Goal: Task Accomplishment & Management: Manage account settings

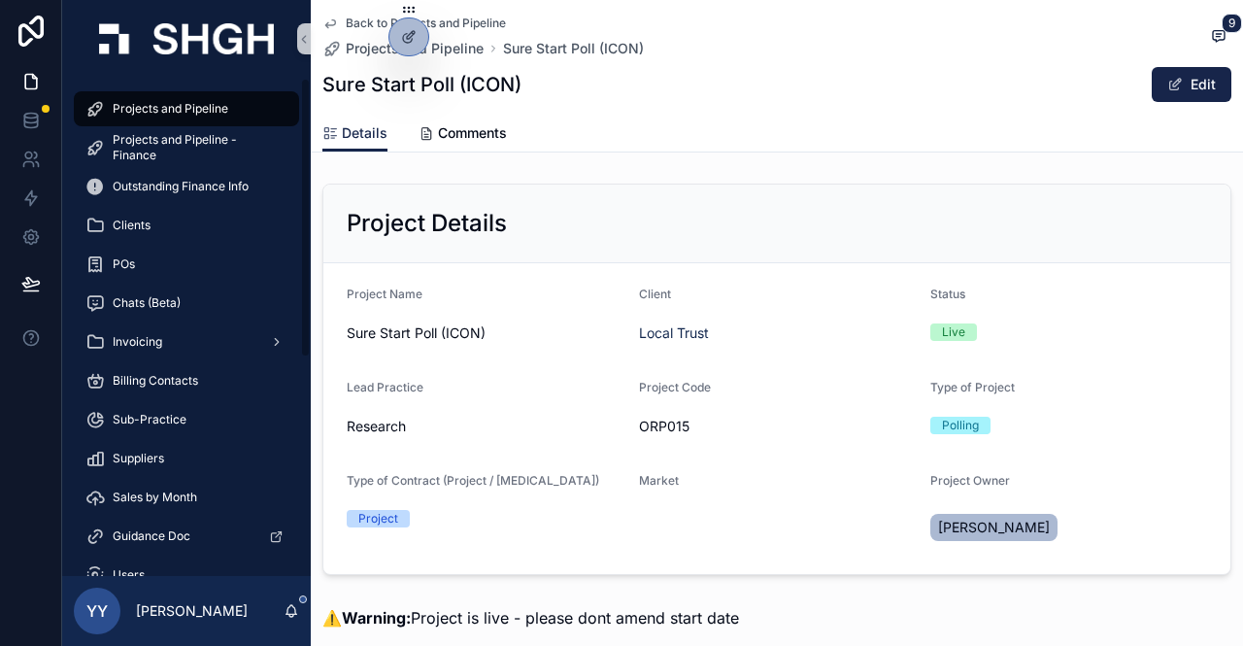
scroll to position [1456, 0]
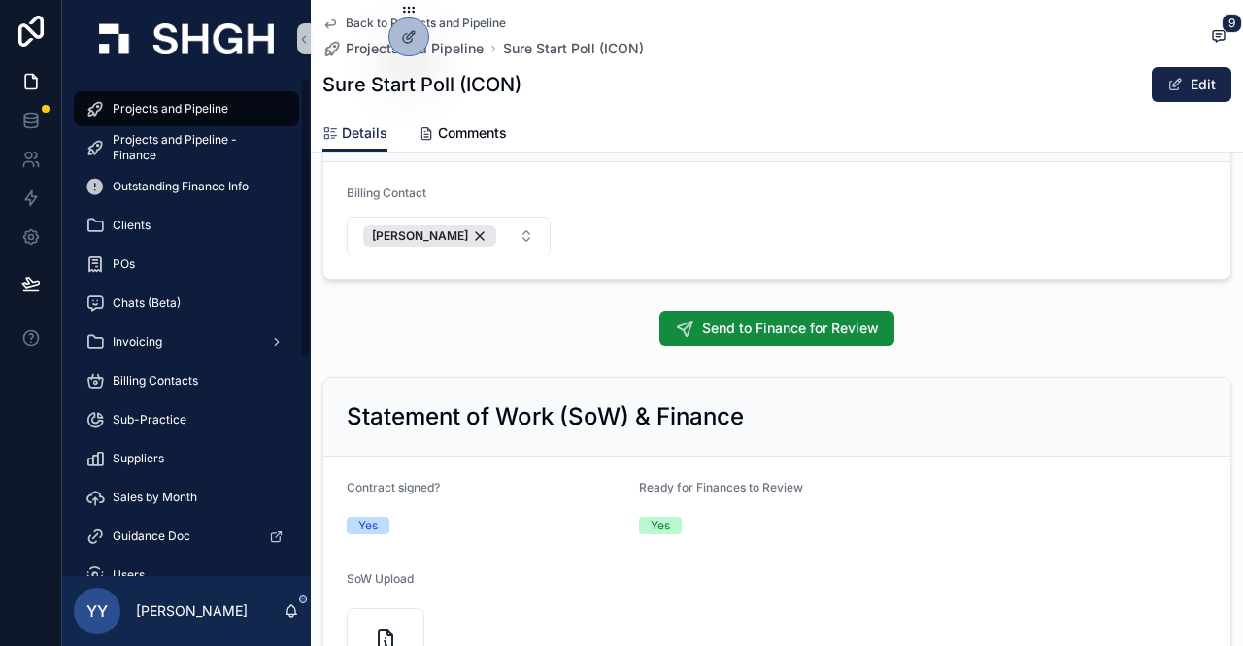
click at [149, 105] on span "Projects and Pipeline" at bounding box center [171, 109] width 116 height 16
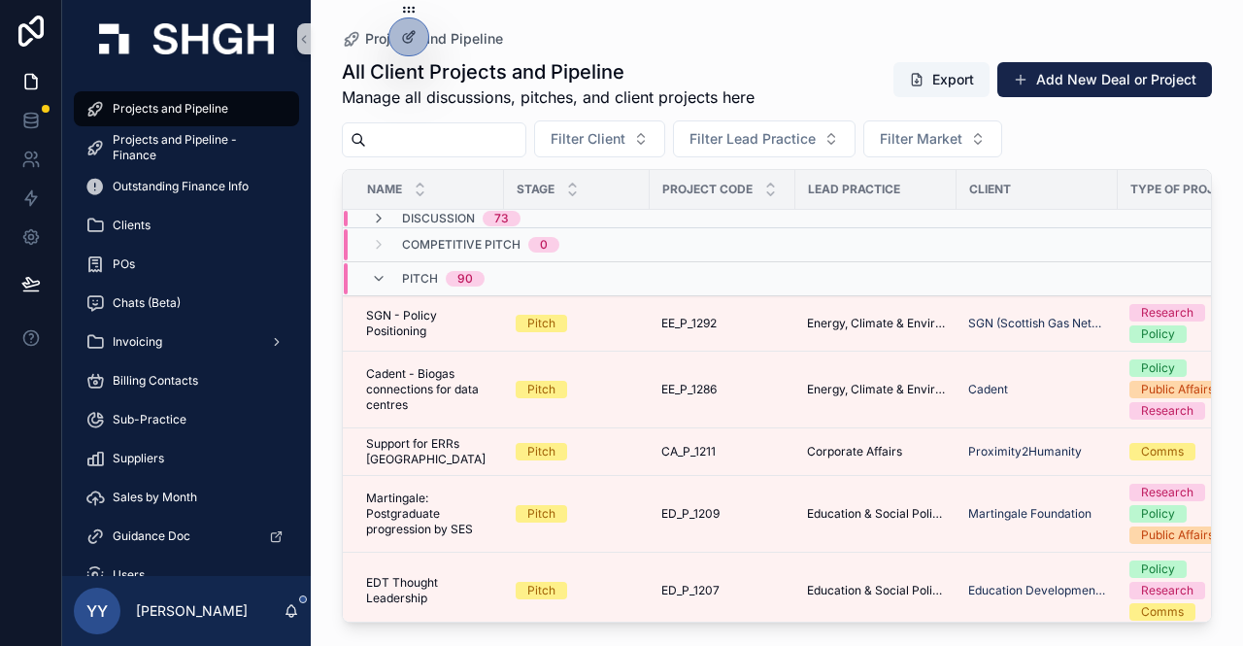
drag, startPoint x: 149, startPoint y: 105, endPoint x: 466, endPoint y: 143, distance: 319.7
click at [466, 143] on input "scrollable content" at bounding box center [445, 139] width 159 height 27
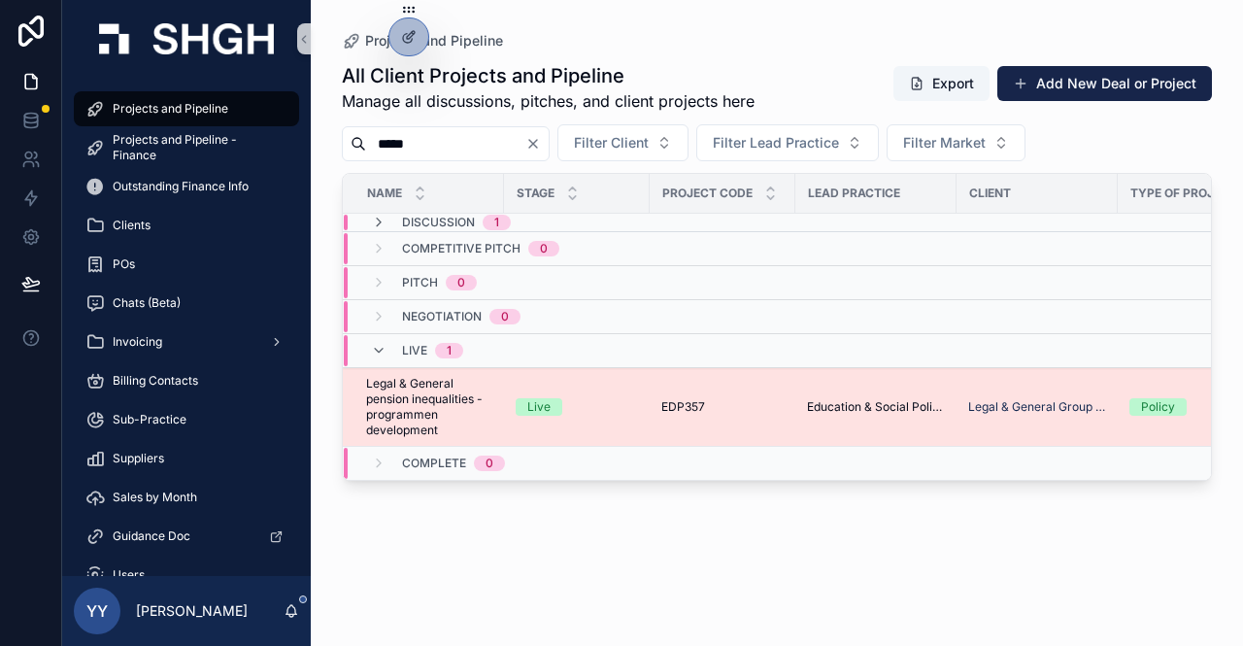
type input "*****"
click at [573, 405] on div "Live" at bounding box center [577, 406] width 122 height 17
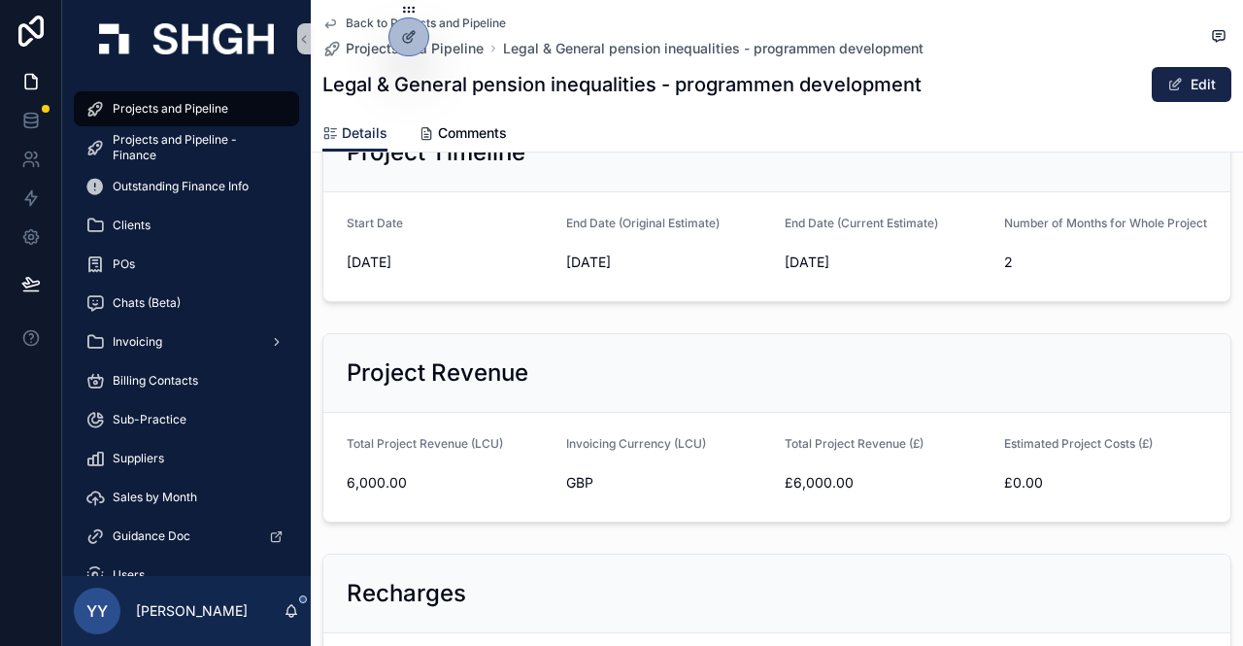
scroll to position [582, 0]
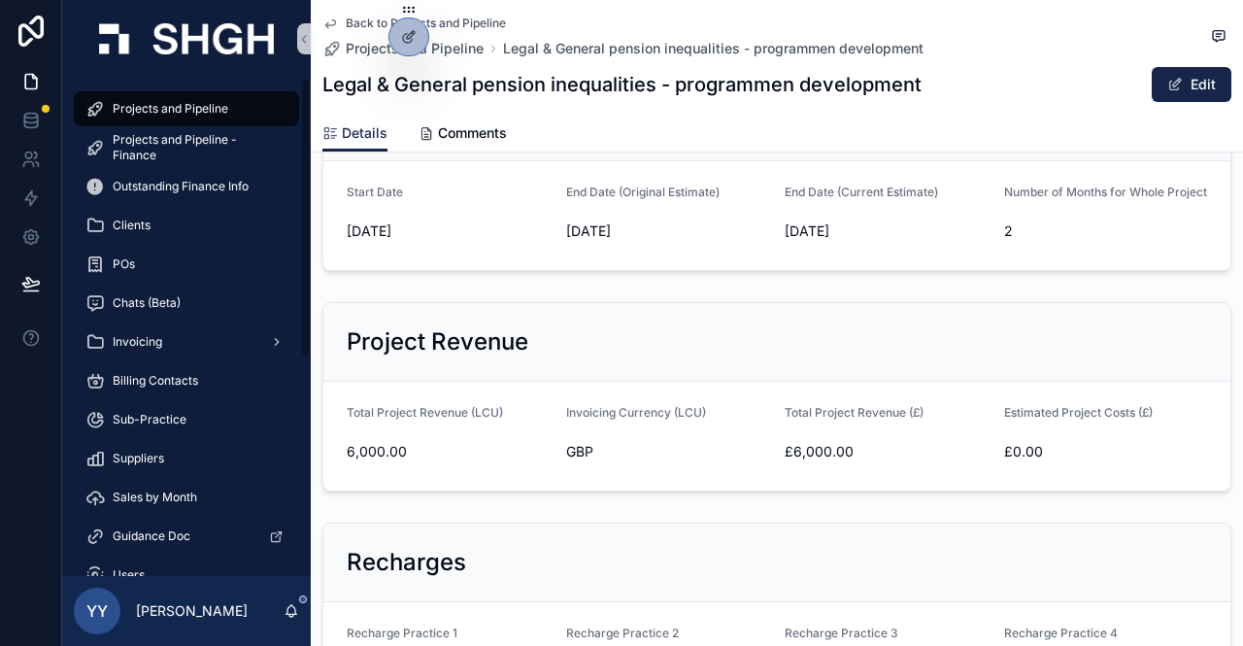
click at [163, 105] on span "Projects and Pipeline" at bounding box center [171, 109] width 116 height 16
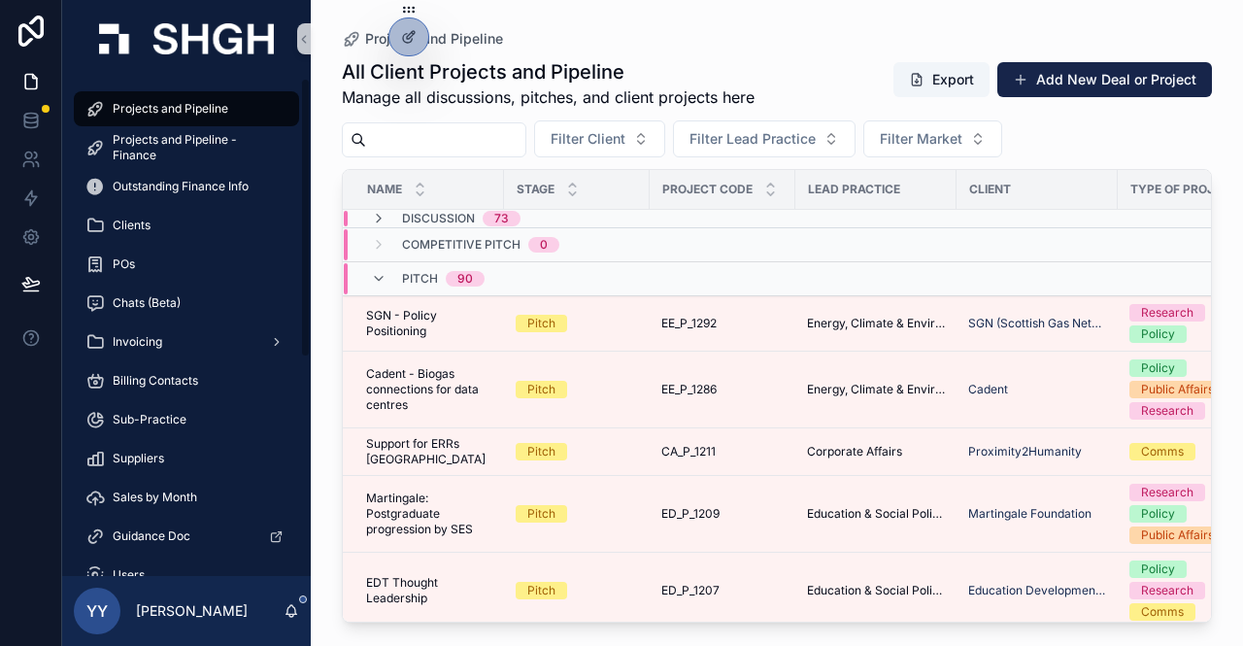
click at [505, 141] on input "scrollable content" at bounding box center [445, 139] width 159 height 27
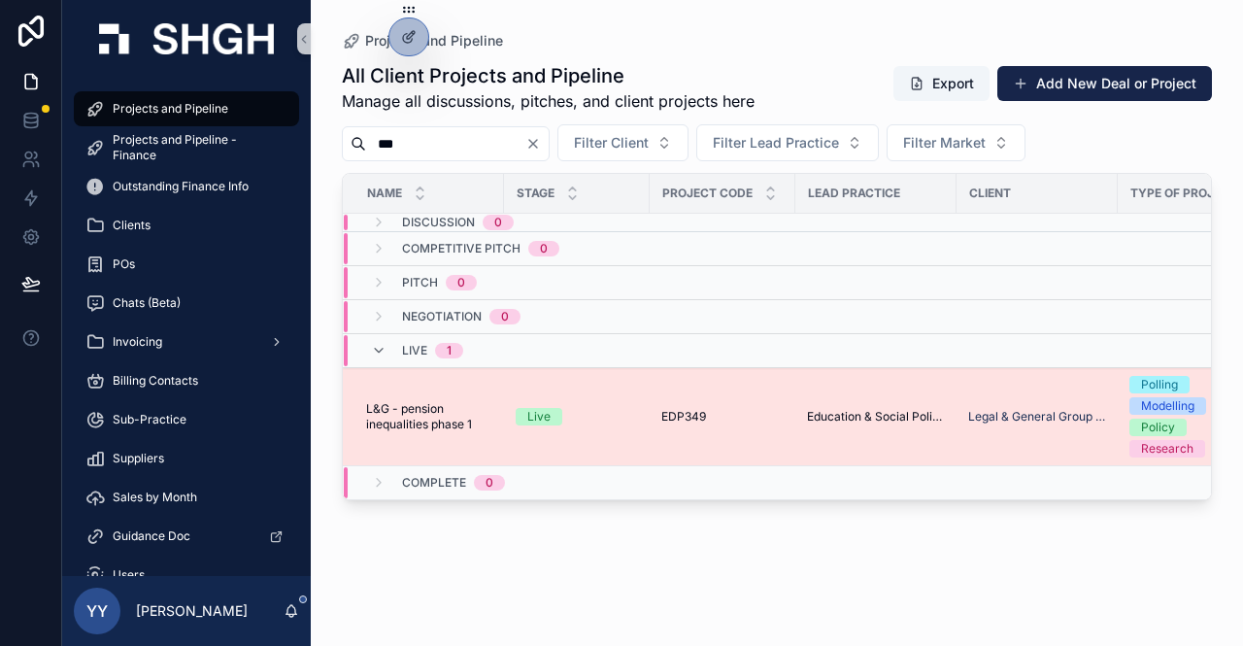
type input "***"
click at [618, 419] on div "Live" at bounding box center [577, 416] width 122 height 17
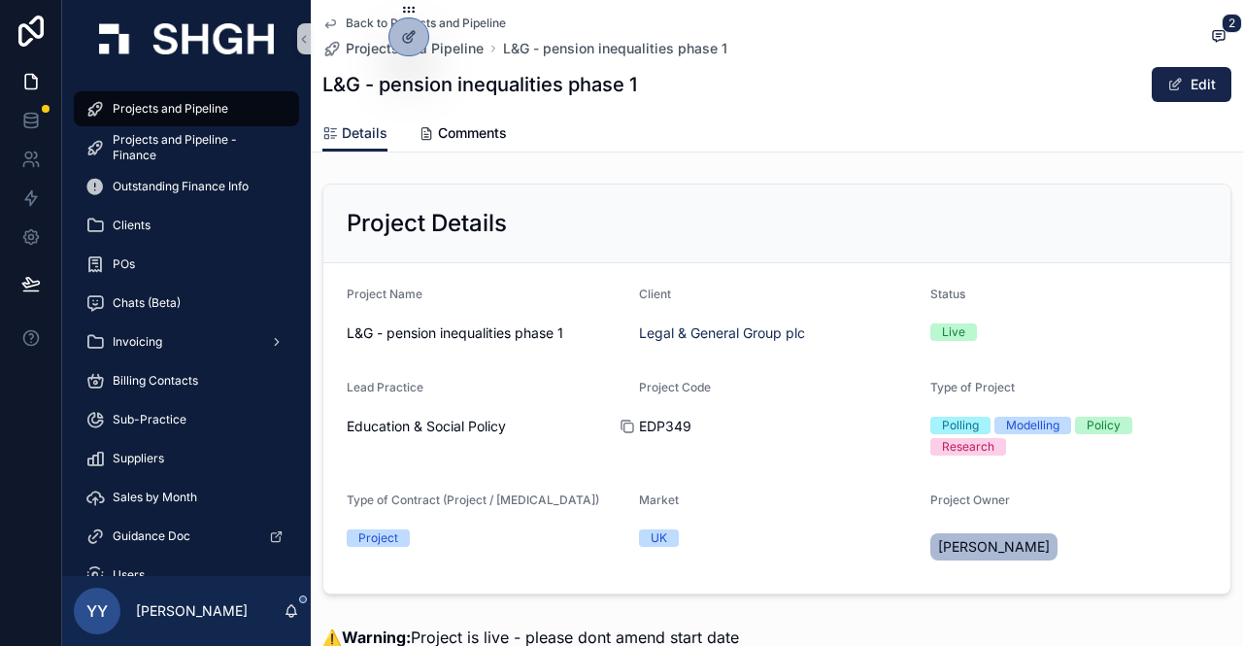
click at [623, 423] on icon "scrollable content" at bounding box center [627, 427] width 9 height 9
click at [188, 90] on div "Projects and Pipeline" at bounding box center [186, 108] width 249 height 39
click at [186, 102] on span "Projects and Pipeline" at bounding box center [171, 109] width 116 height 16
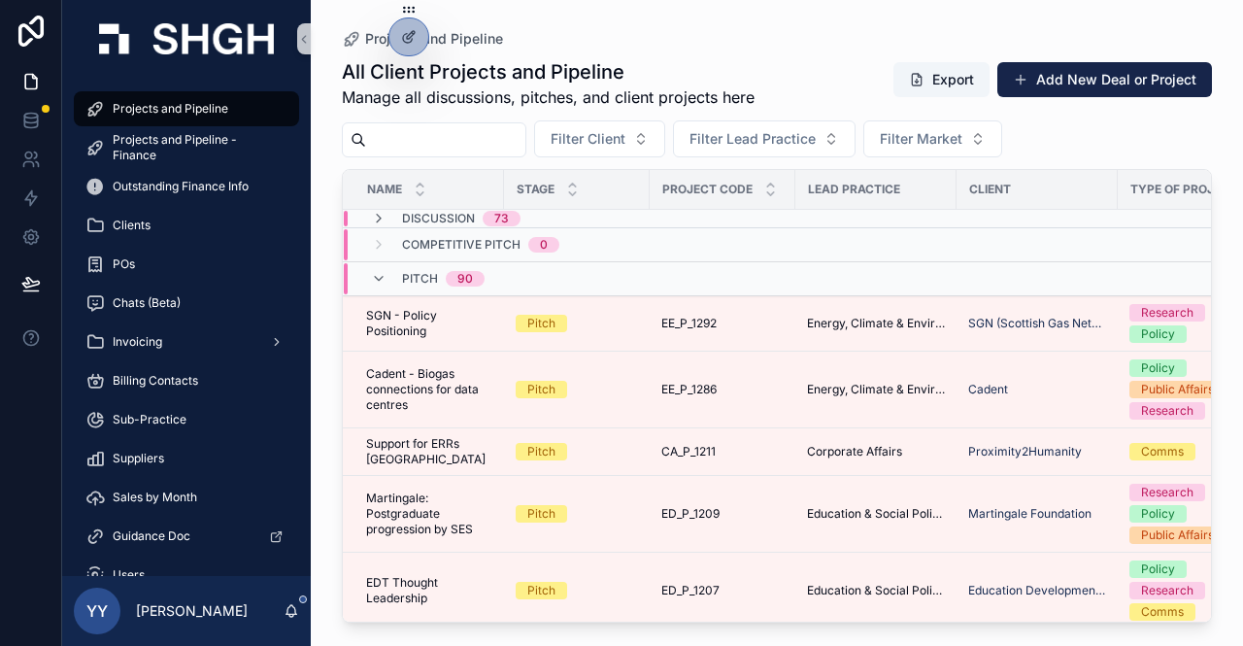
click at [495, 141] on input "scrollable content" at bounding box center [445, 139] width 159 height 27
paste input "*********"
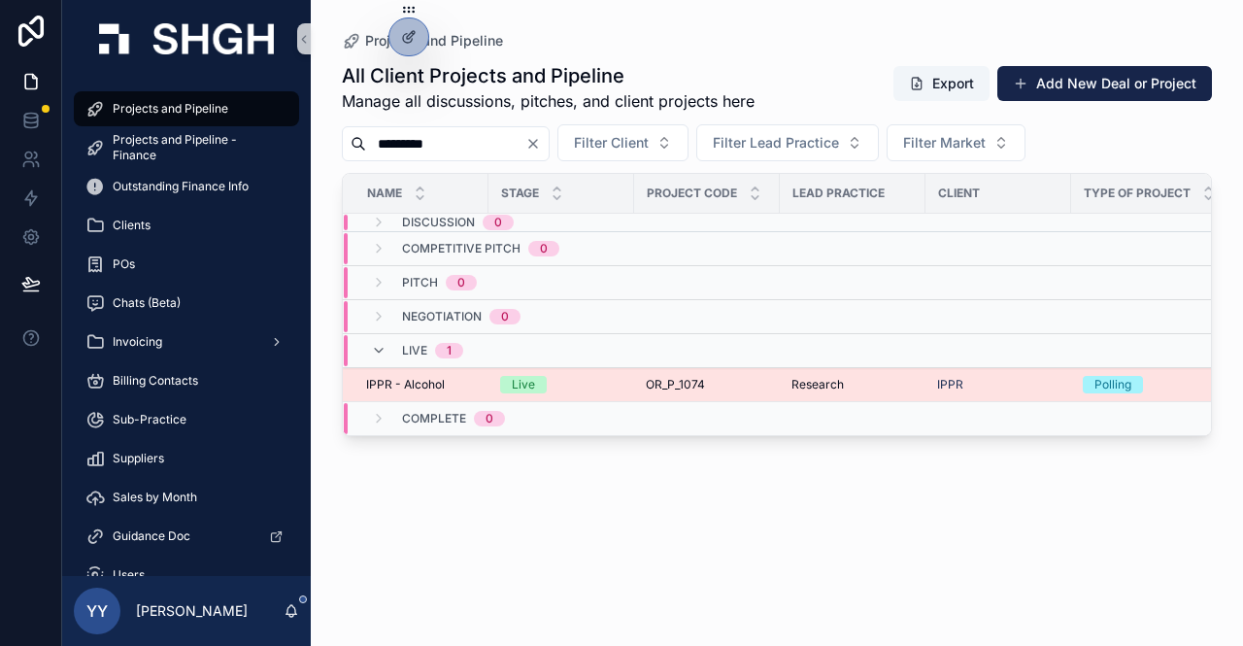
type input "*********"
click at [578, 383] on div "Live" at bounding box center [561, 384] width 122 height 17
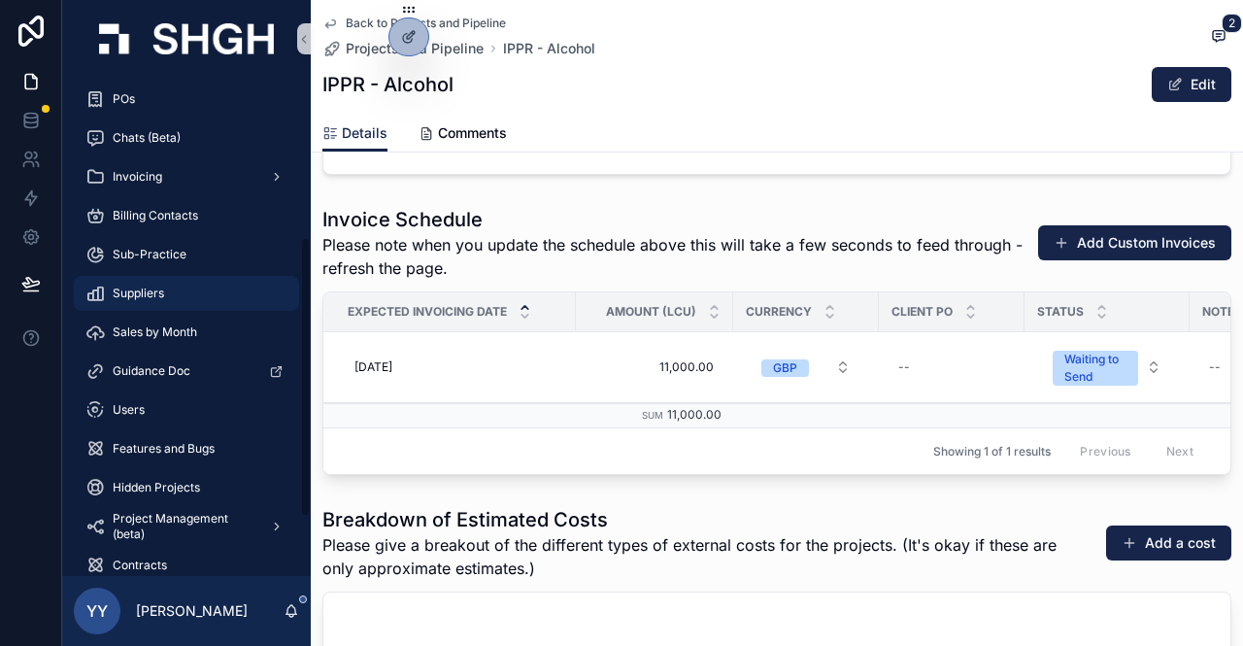
scroll to position [291, 0]
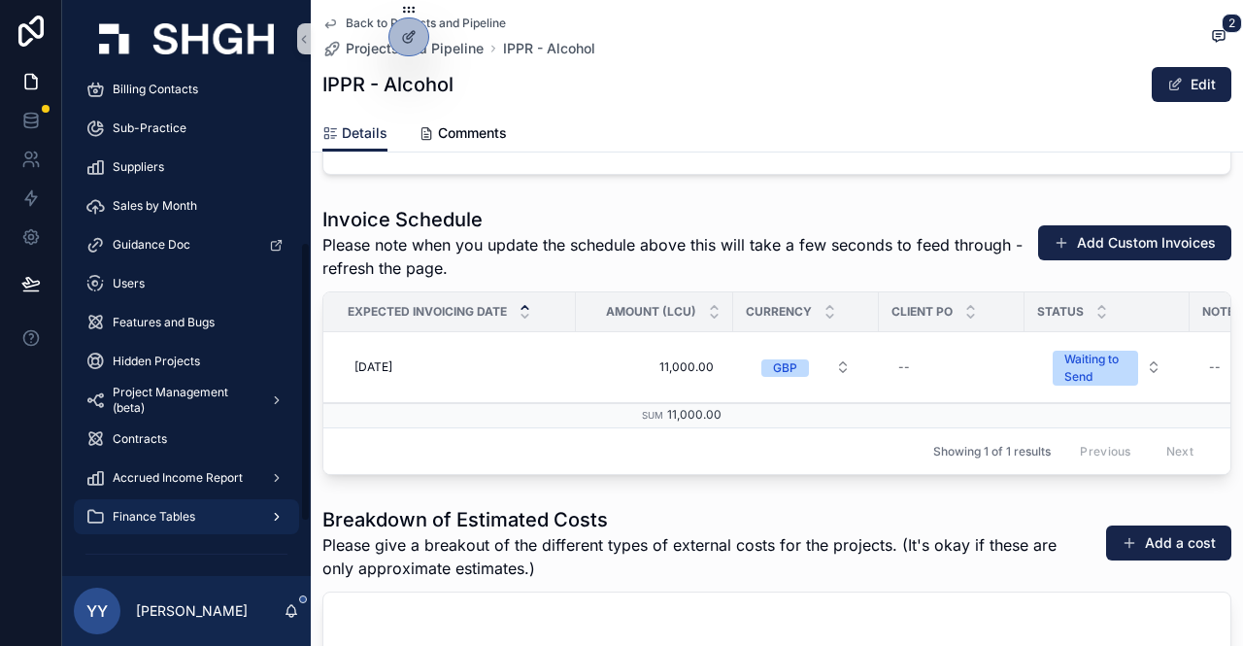
click at [148, 513] on span "Finance Tables" at bounding box center [154, 517] width 83 height 16
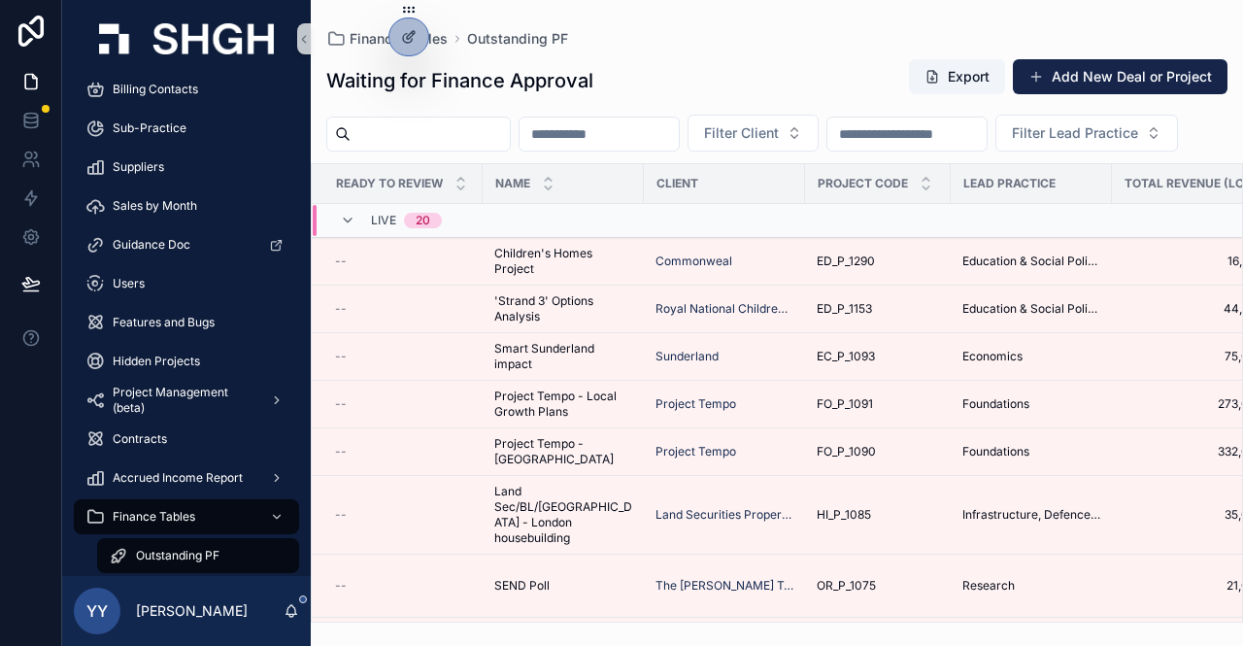
click at [151, 554] on span "Outstanding PF" at bounding box center [177, 556] width 83 height 16
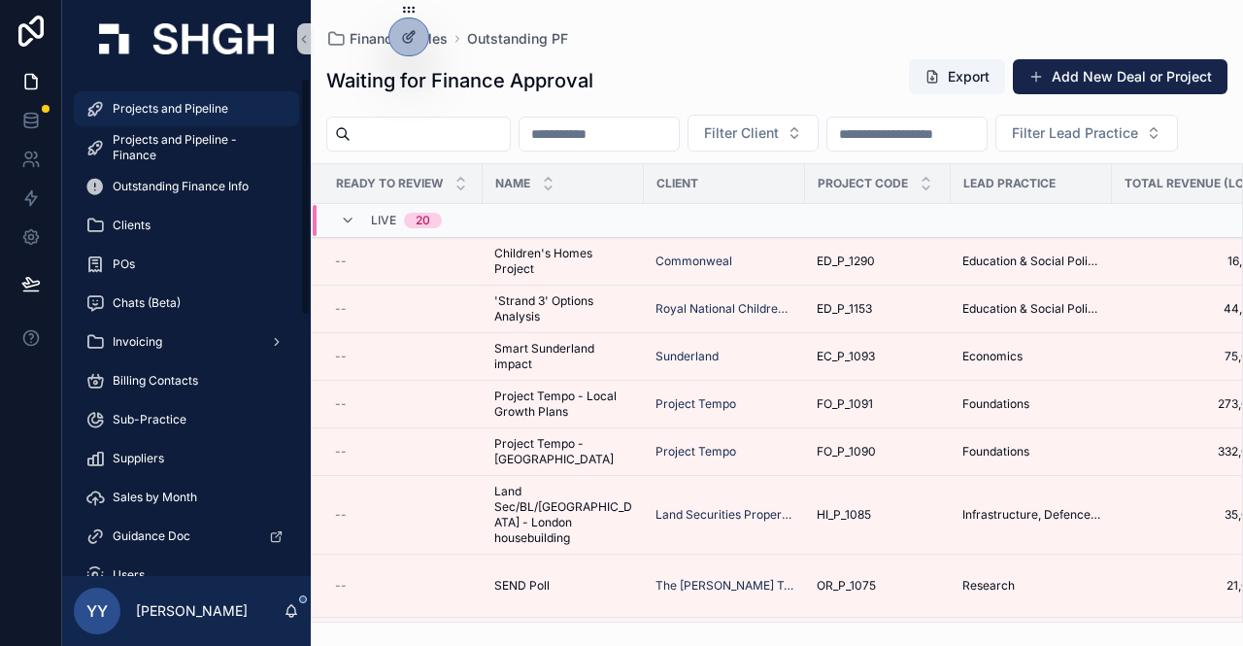
click at [185, 101] on span "Projects and Pipeline" at bounding box center [171, 109] width 116 height 16
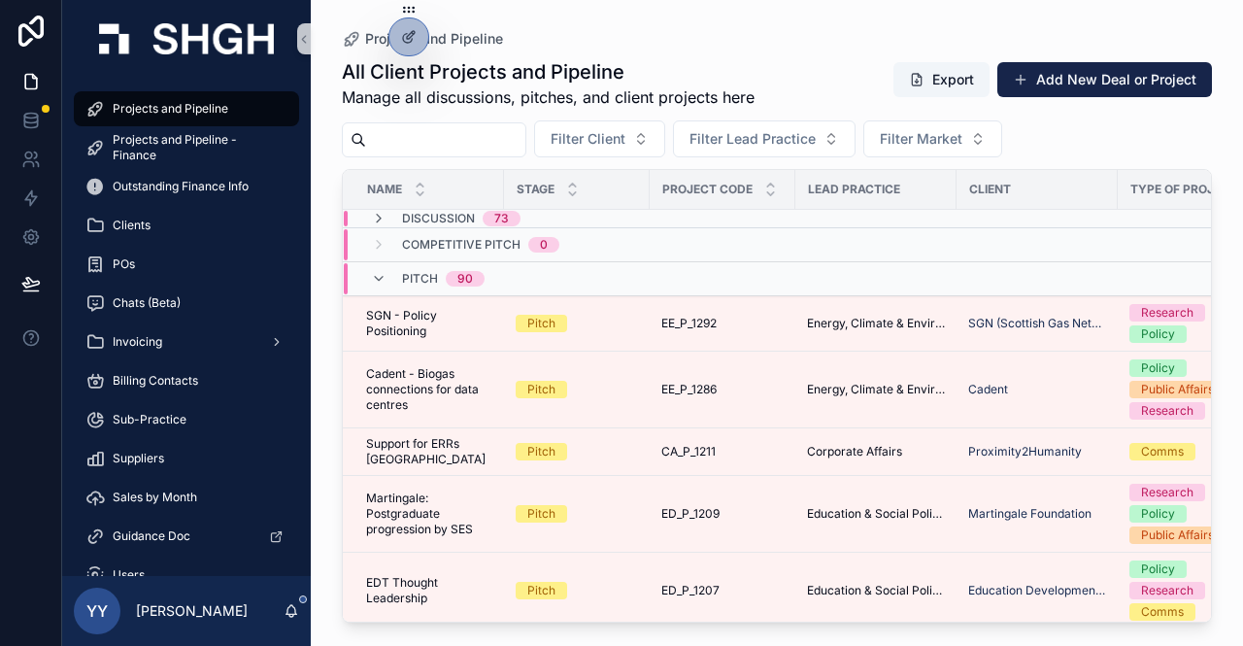
click at [456, 143] on input "scrollable content" at bounding box center [445, 139] width 159 height 27
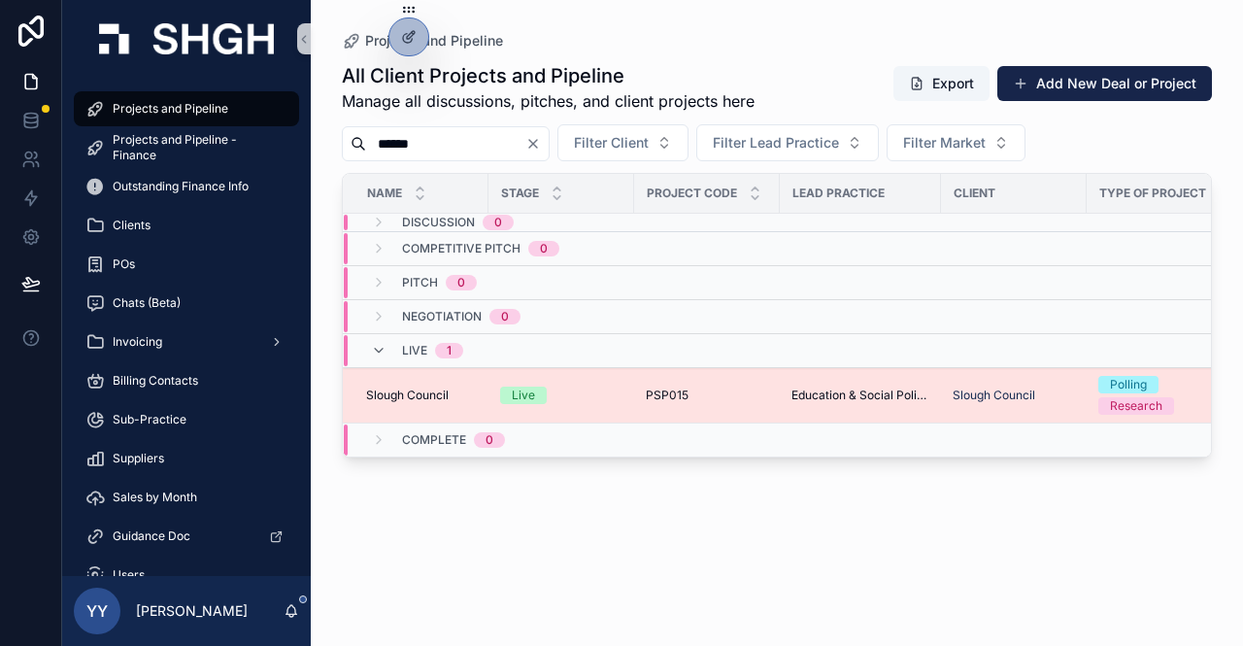
type input "******"
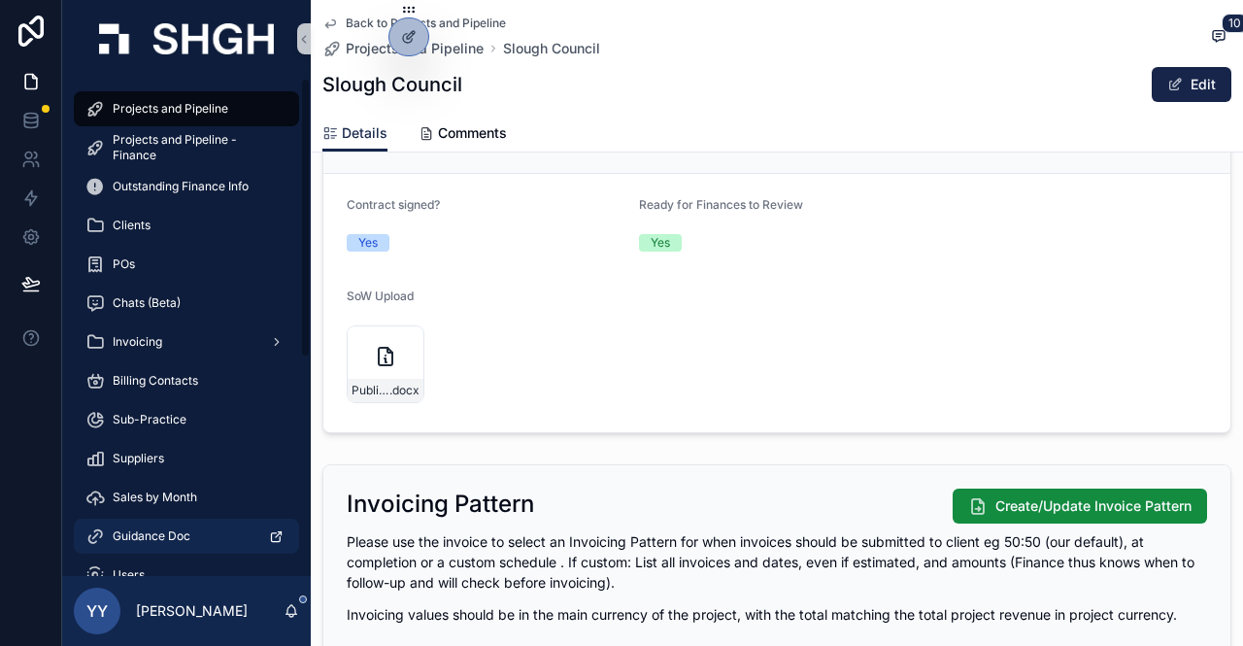
scroll to position [386, 0]
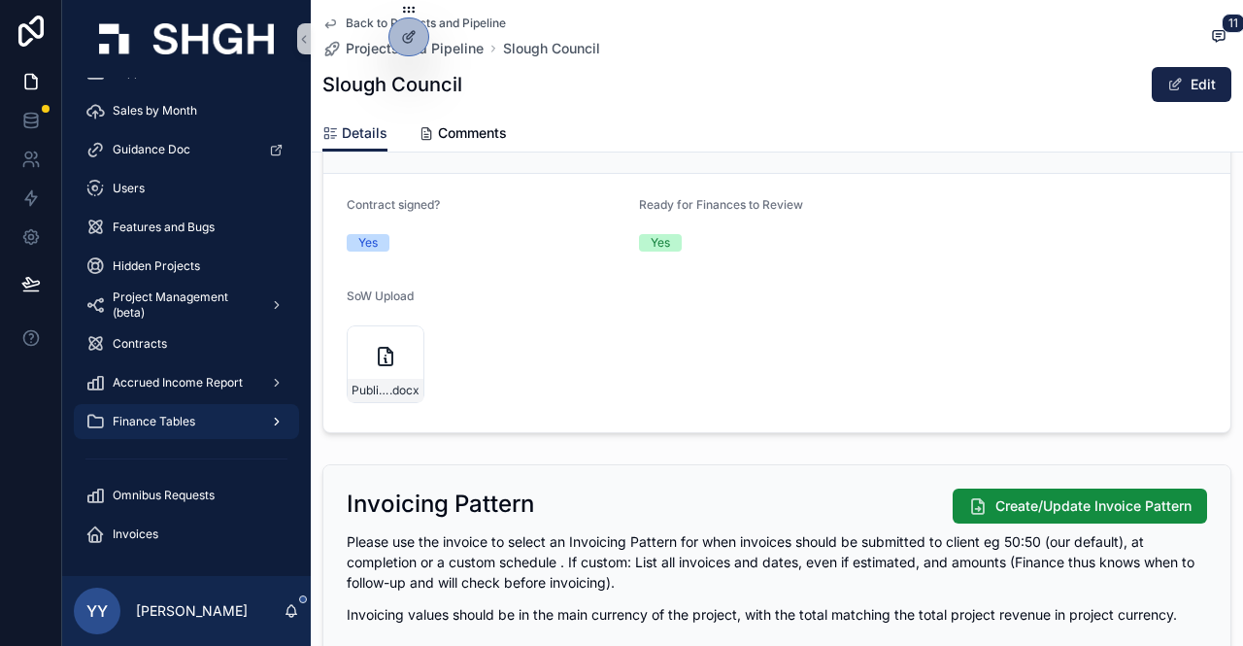
click at [160, 432] on div "Finance Tables" at bounding box center [186, 421] width 202 height 31
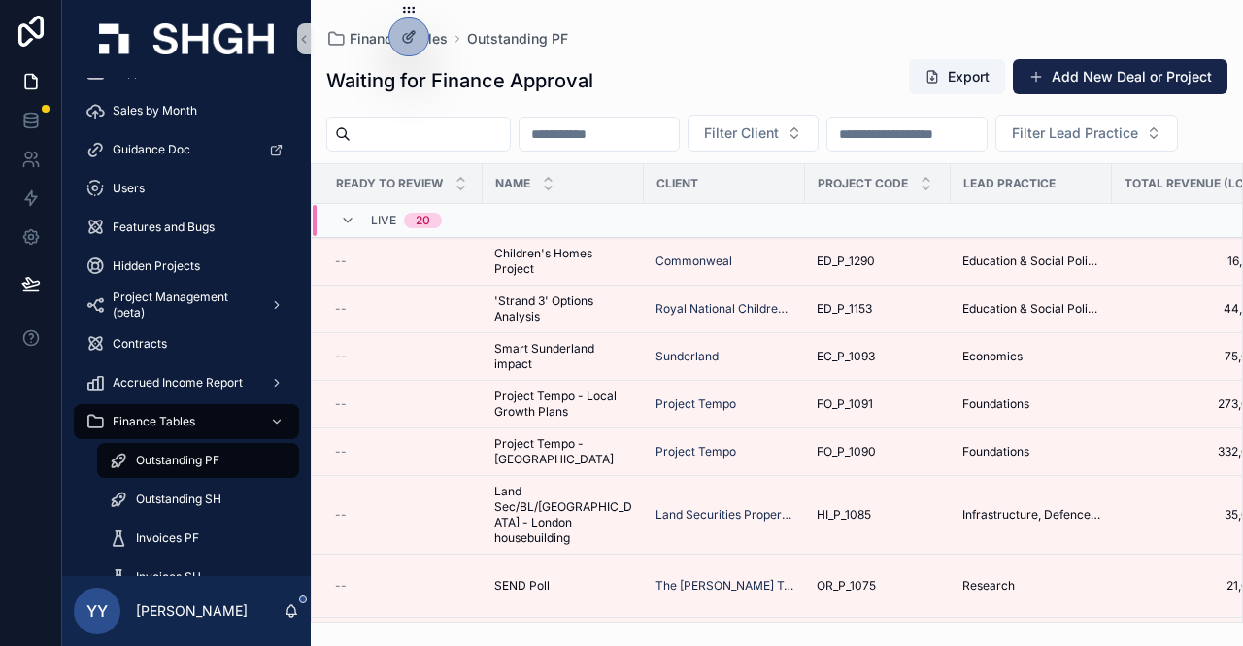
click at [153, 456] on span "Outstanding PF" at bounding box center [177, 460] width 83 height 16
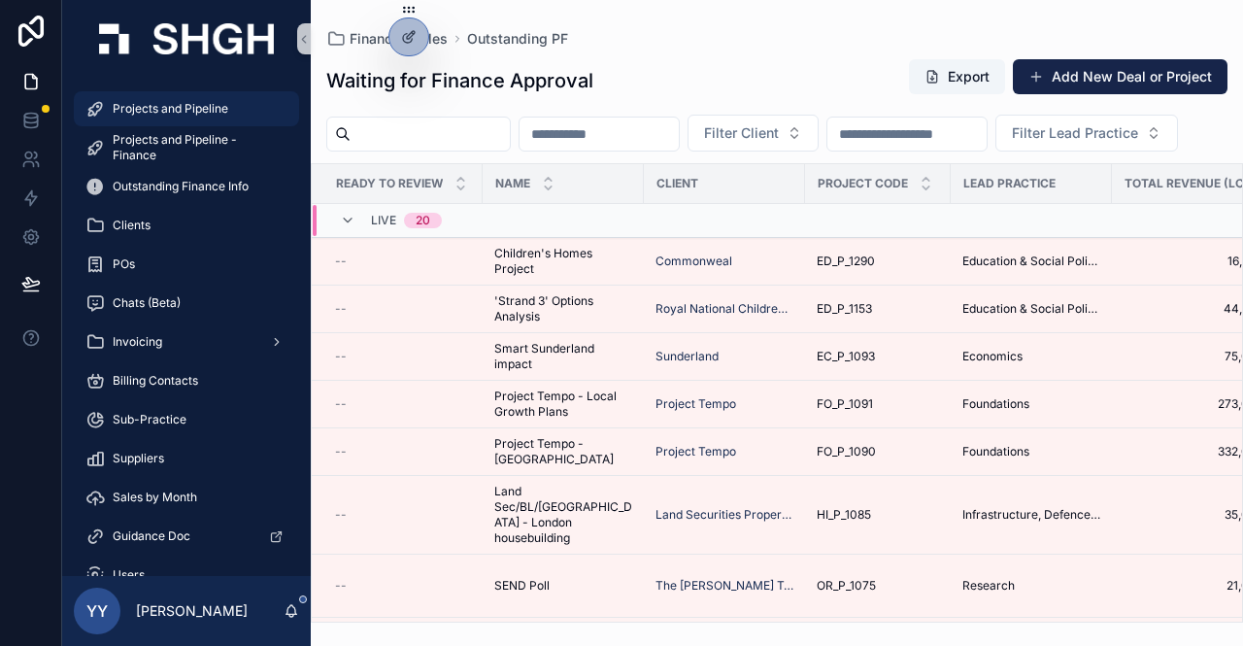
click at [184, 107] on span "Projects and Pipeline" at bounding box center [171, 109] width 116 height 16
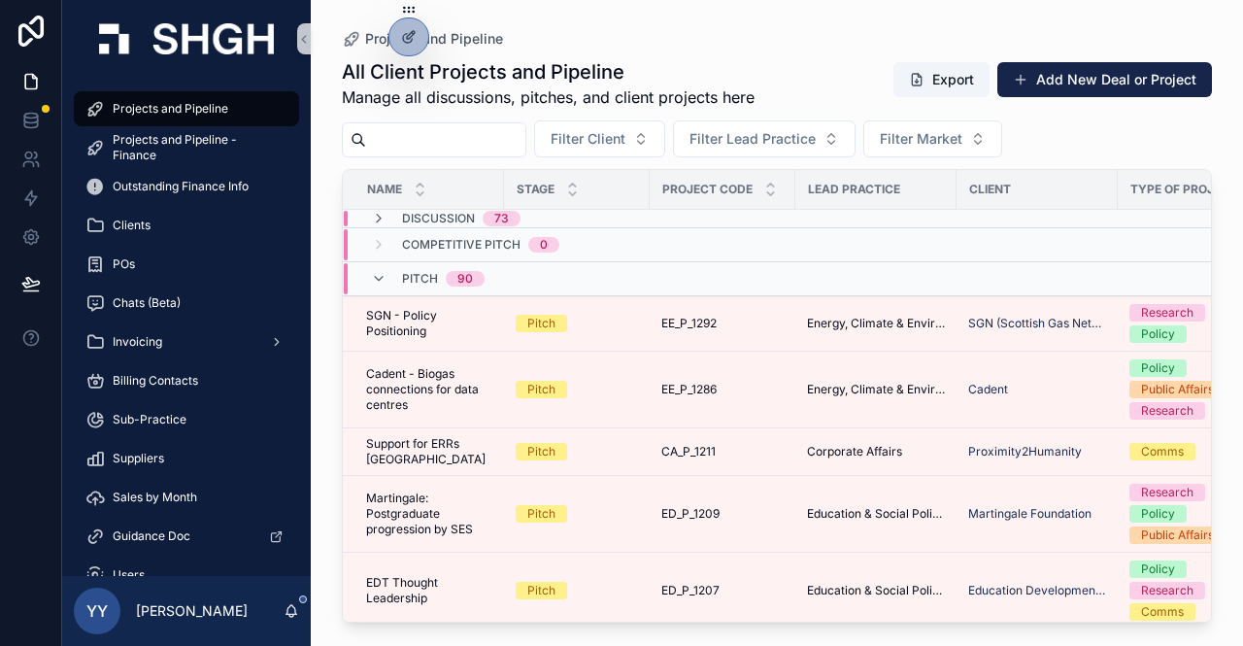
click at [400, 127] on input "scrollable content" at bounding box center [445, 139] width 159 height 27
type input "******"
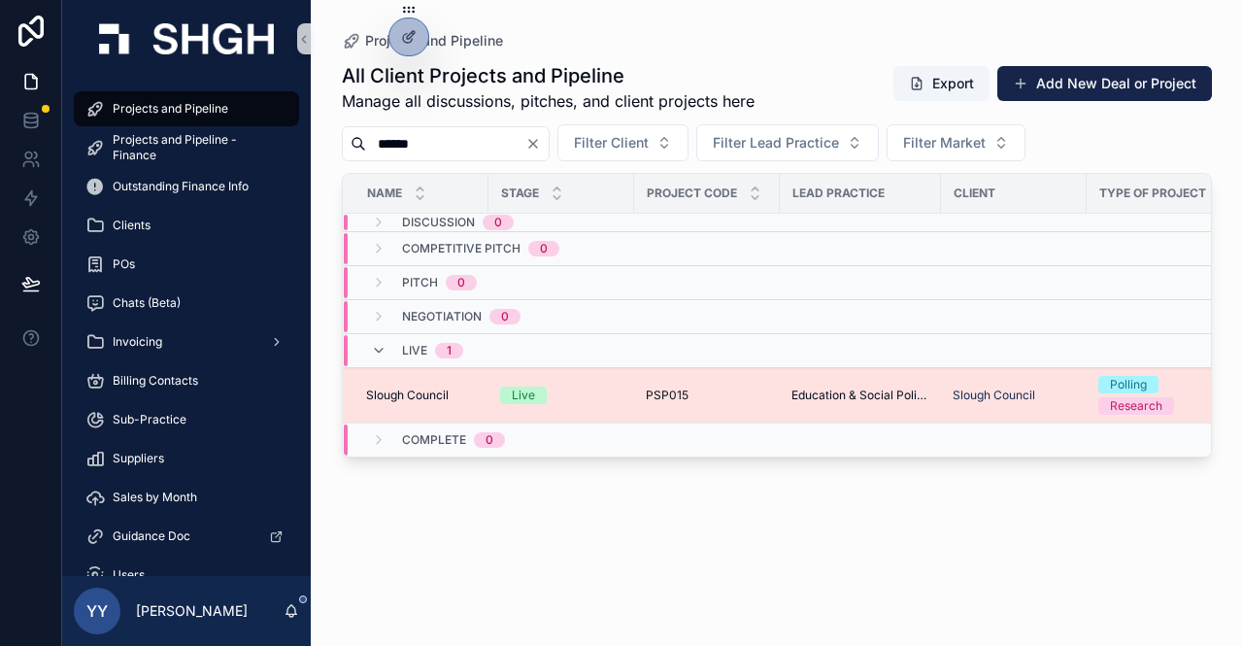
click at [733, 390] on div "PSP015 PSP015" at bounding box center [707, 395] width 122 height 16
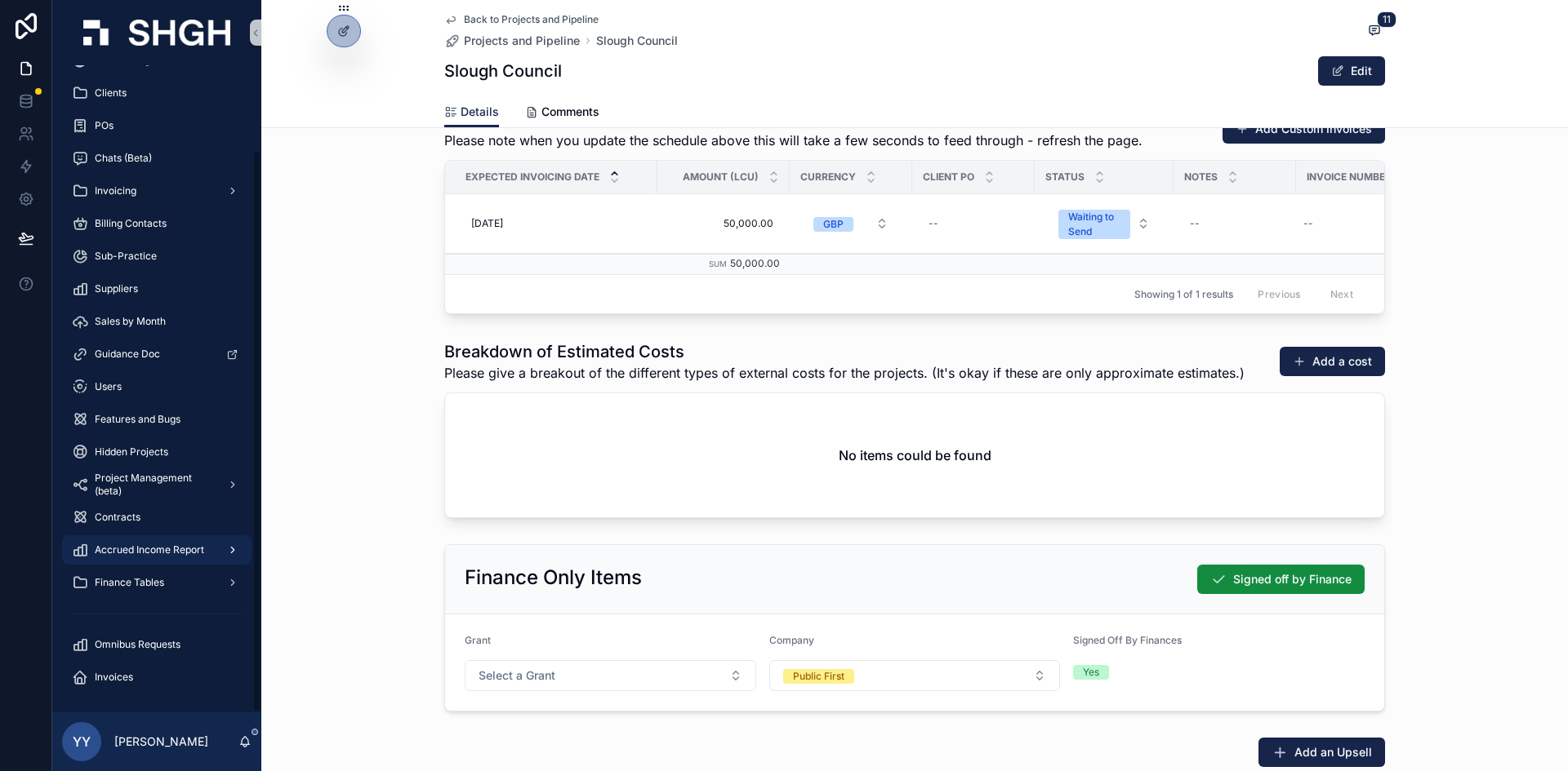
scroll to position [98, 0]
click at [137, 542] on span "Finance Tables" at bounding box center [130, 582] width 70 height 13
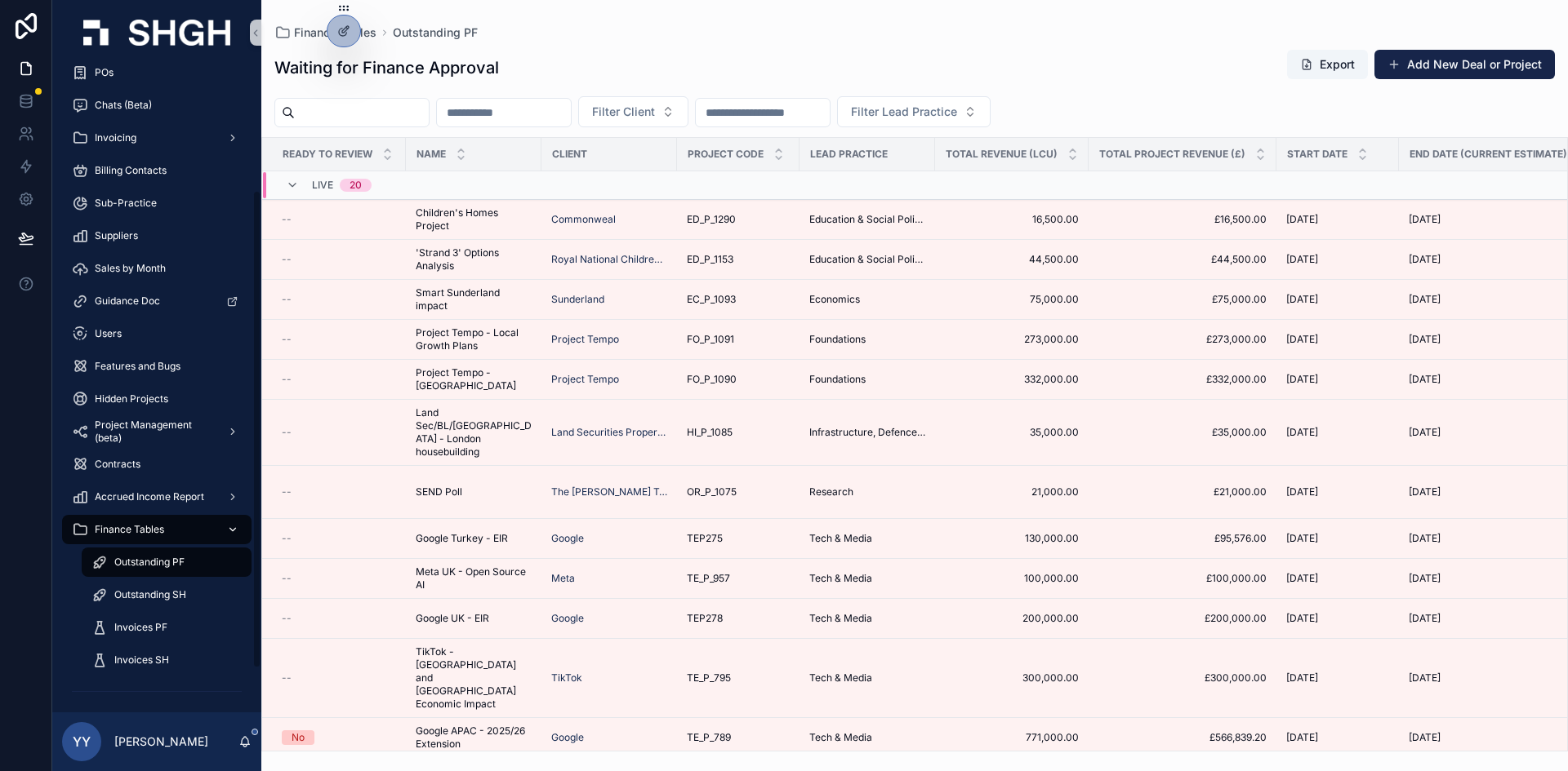
scroll to position [179, 0]
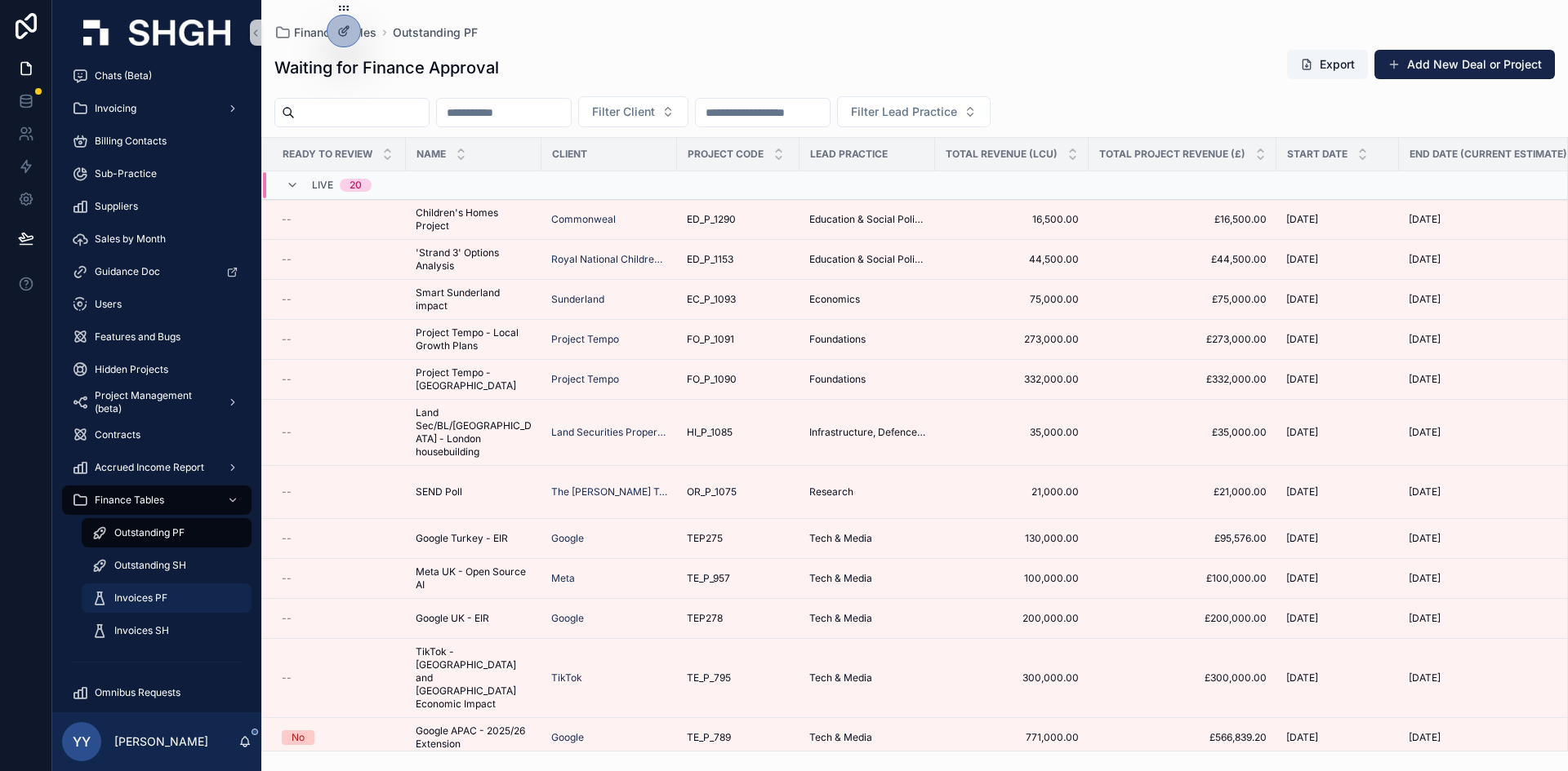
click at [156, 542] on div "Invoices PF" at bounding box center [167, 598] width 151 height 26
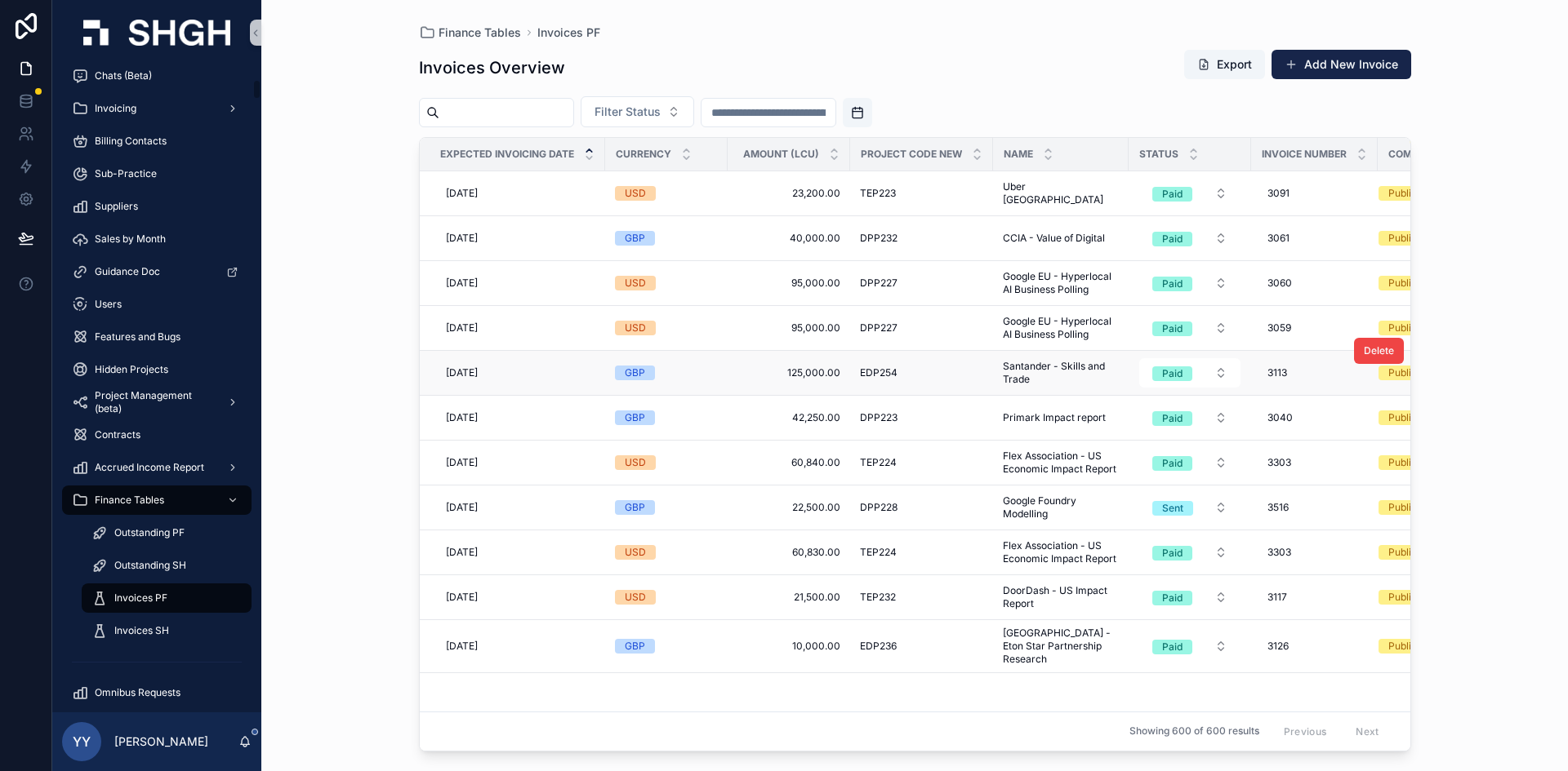
scroll to position [898, 0]
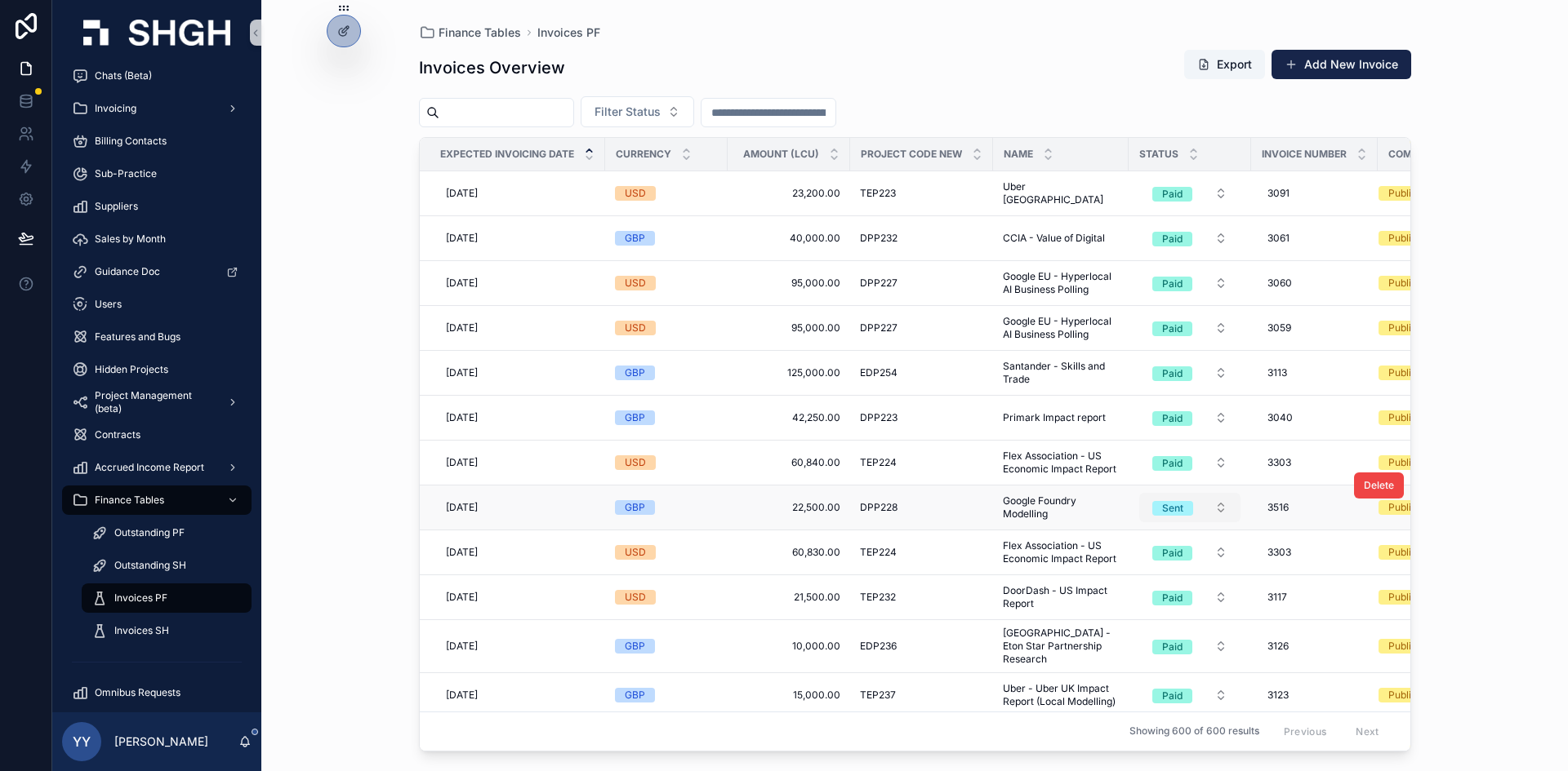
click at [1045, 515] on div "Sent" at bounding box center [1172, 508] width 21 height 14
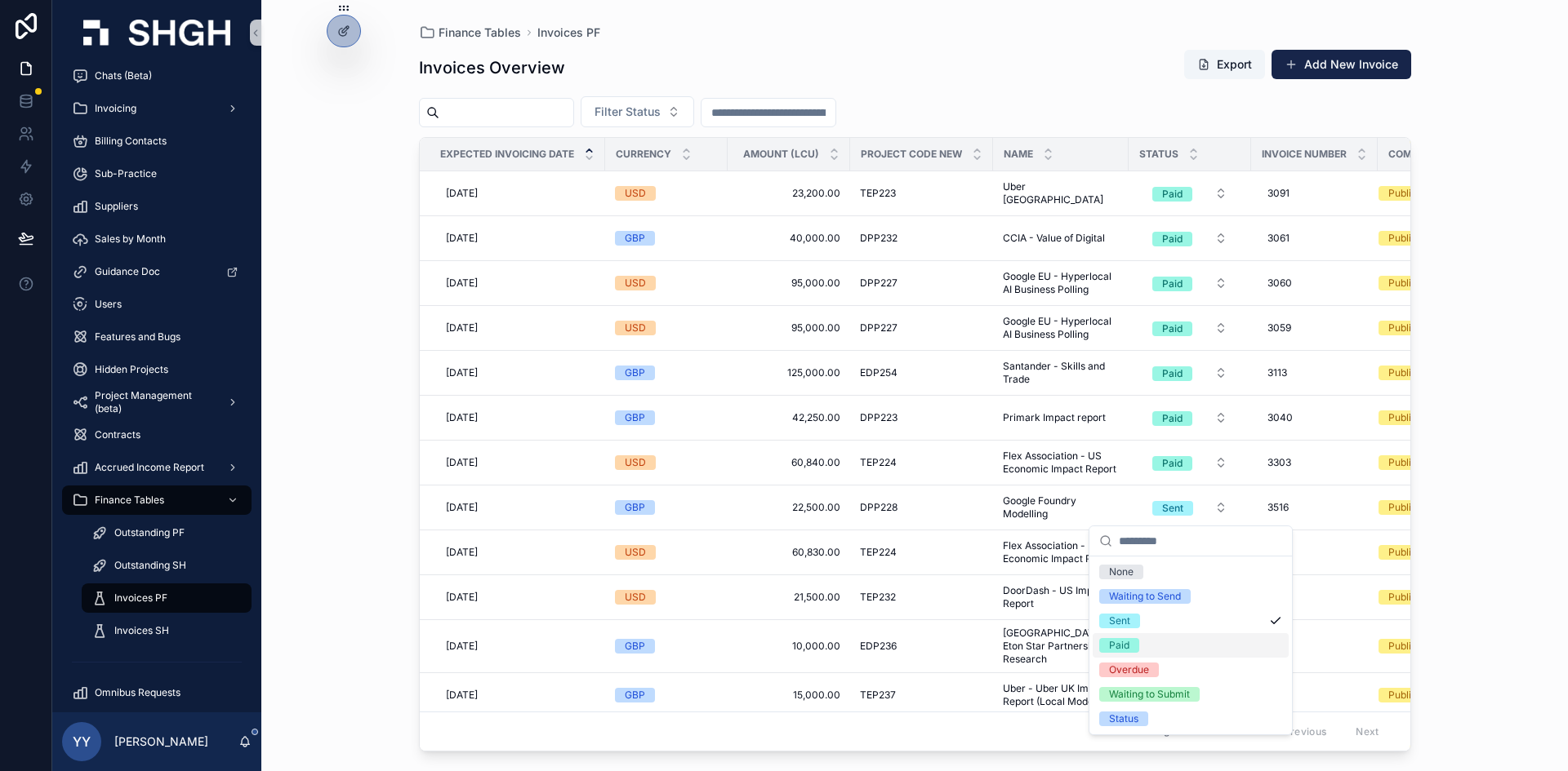
click at [1045, 542] on div "Paid" at bounding box center [1119, 645] width 20 height 14
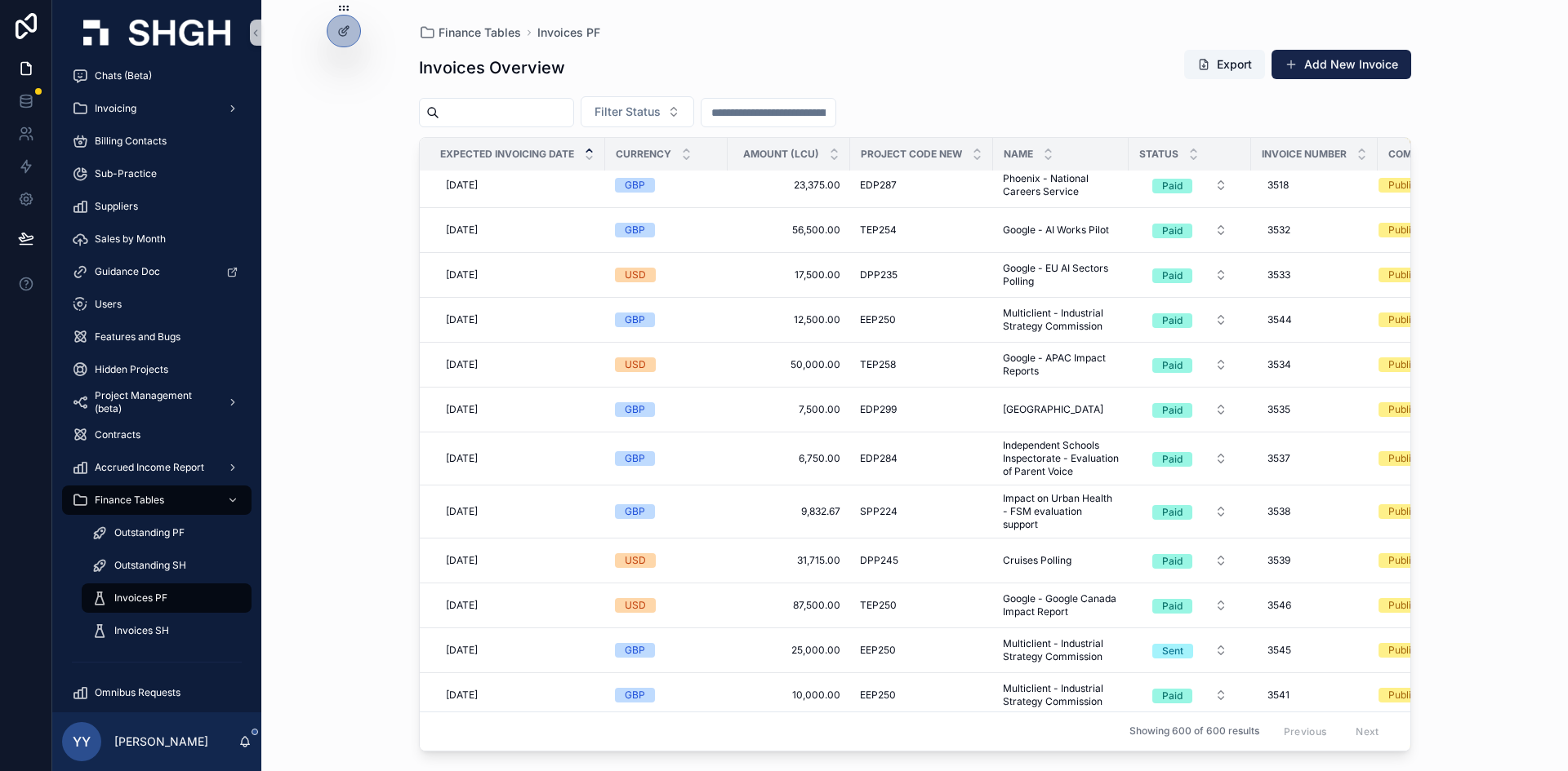
scroll to position [9359, 0]
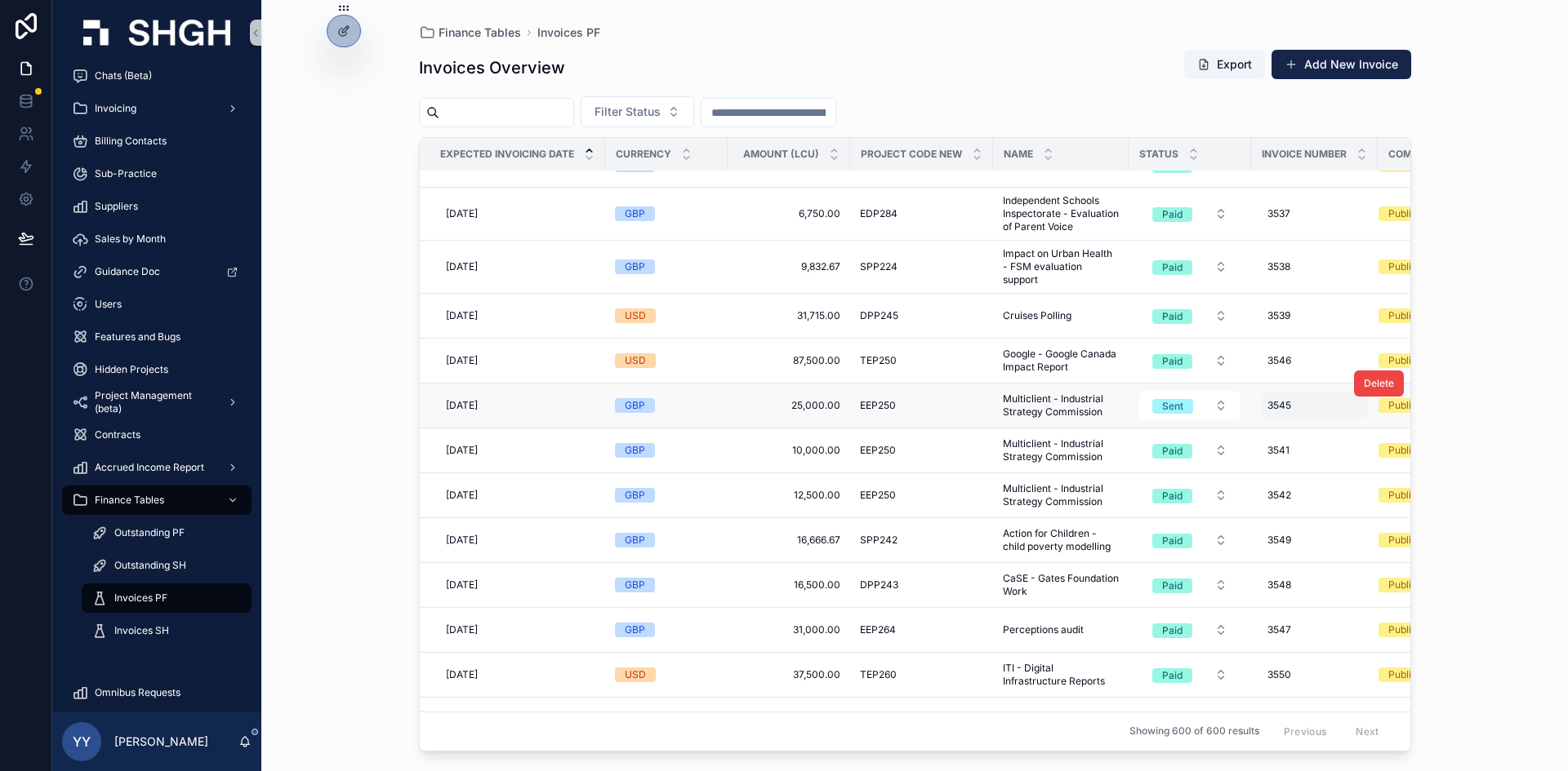
click at [1045, 406] on span "3545" at bounding box center [1279, 406] width 24 height 13
type input "****"
click at [1045, 428] on icon "scrollable content" at bounding box center [1469, 428] width 13 height 13
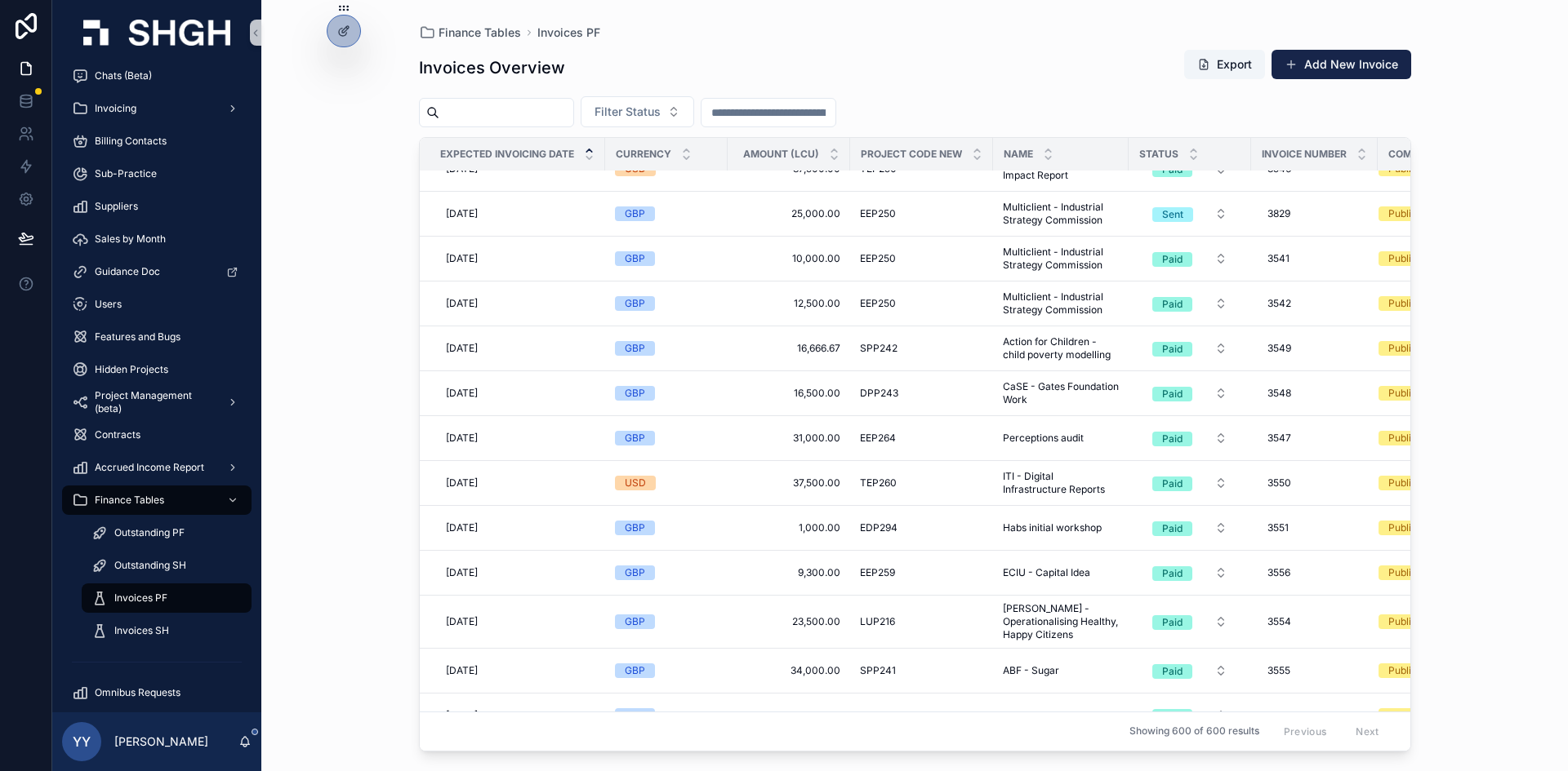
scroll to position [9566, 0]
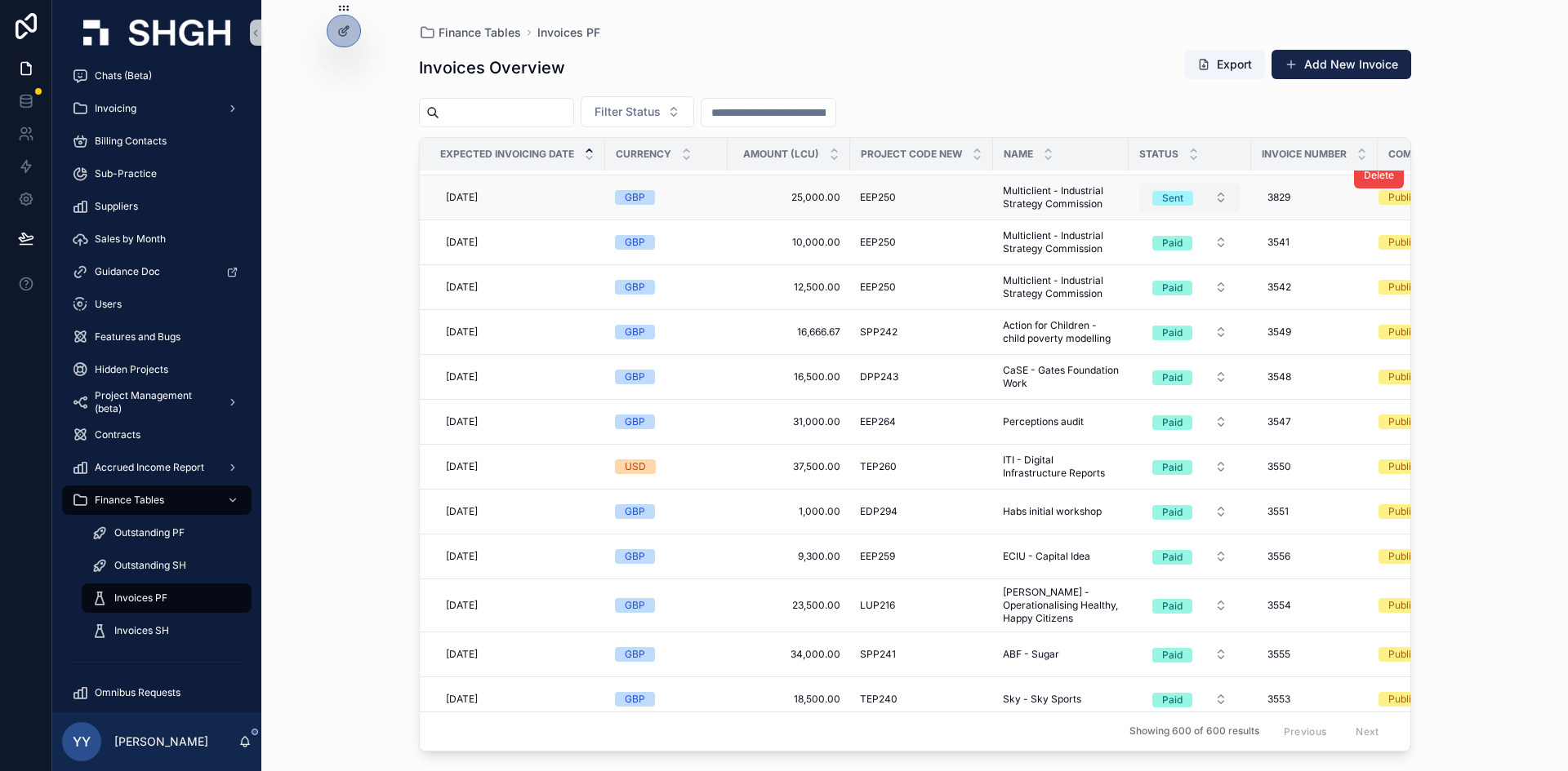
click at [1045, 192] on div "Sent" at bounding box center [1172, 198] width 21 height 14
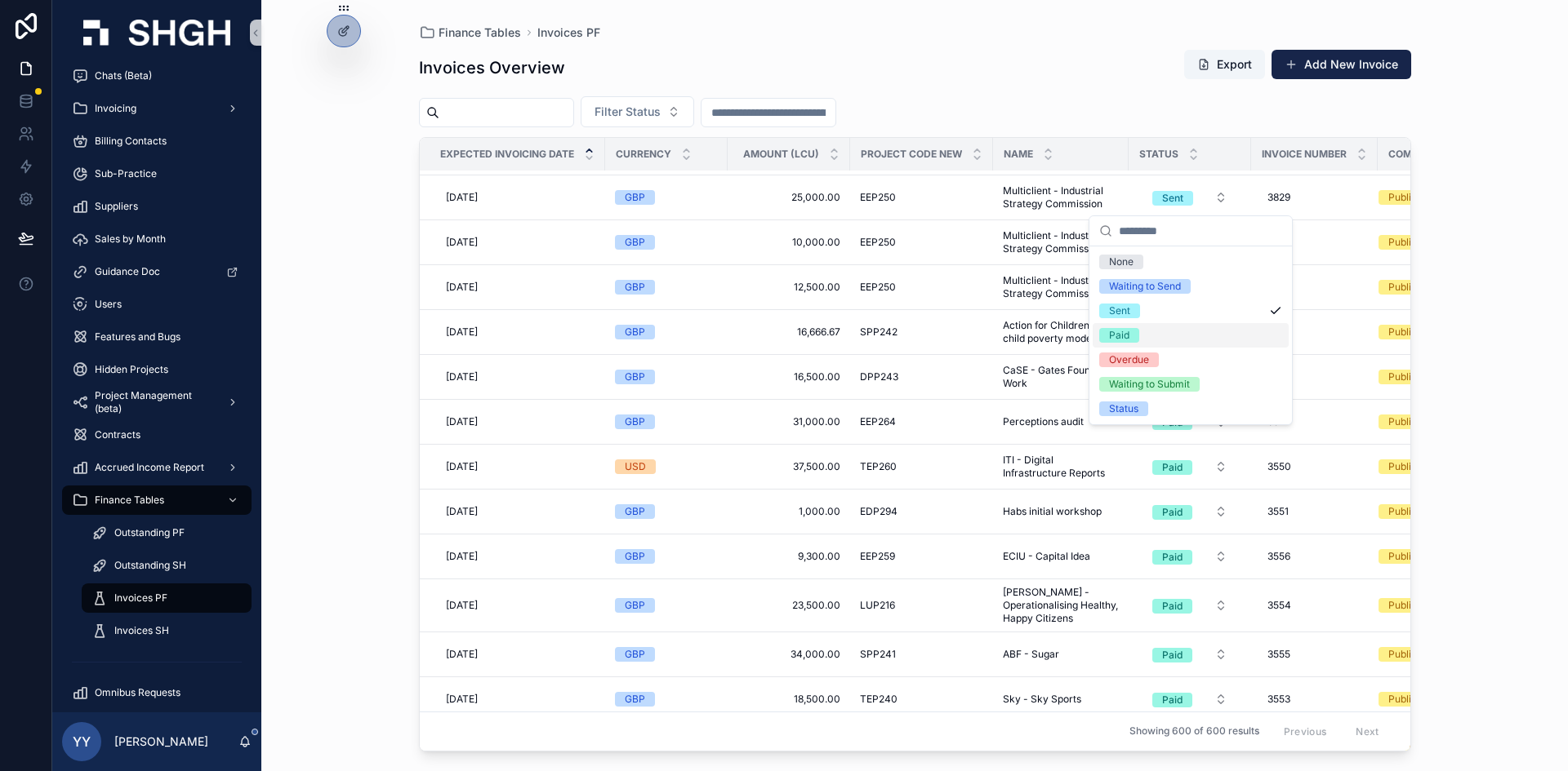
click at [1045, 329] on div "Paid" at bounding box center [1119, 335] width 20 height 14
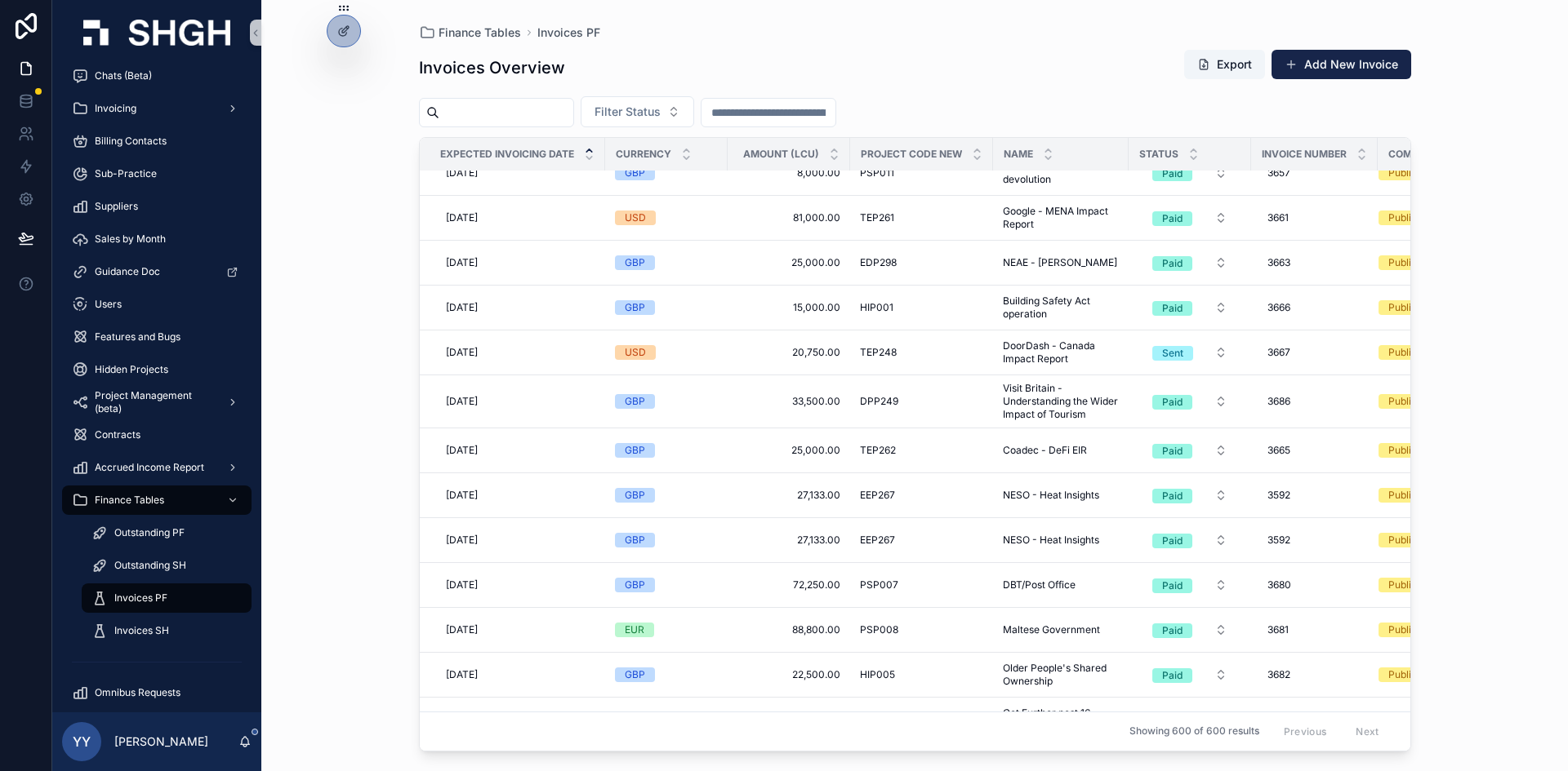
scroll to position [13301, 0]
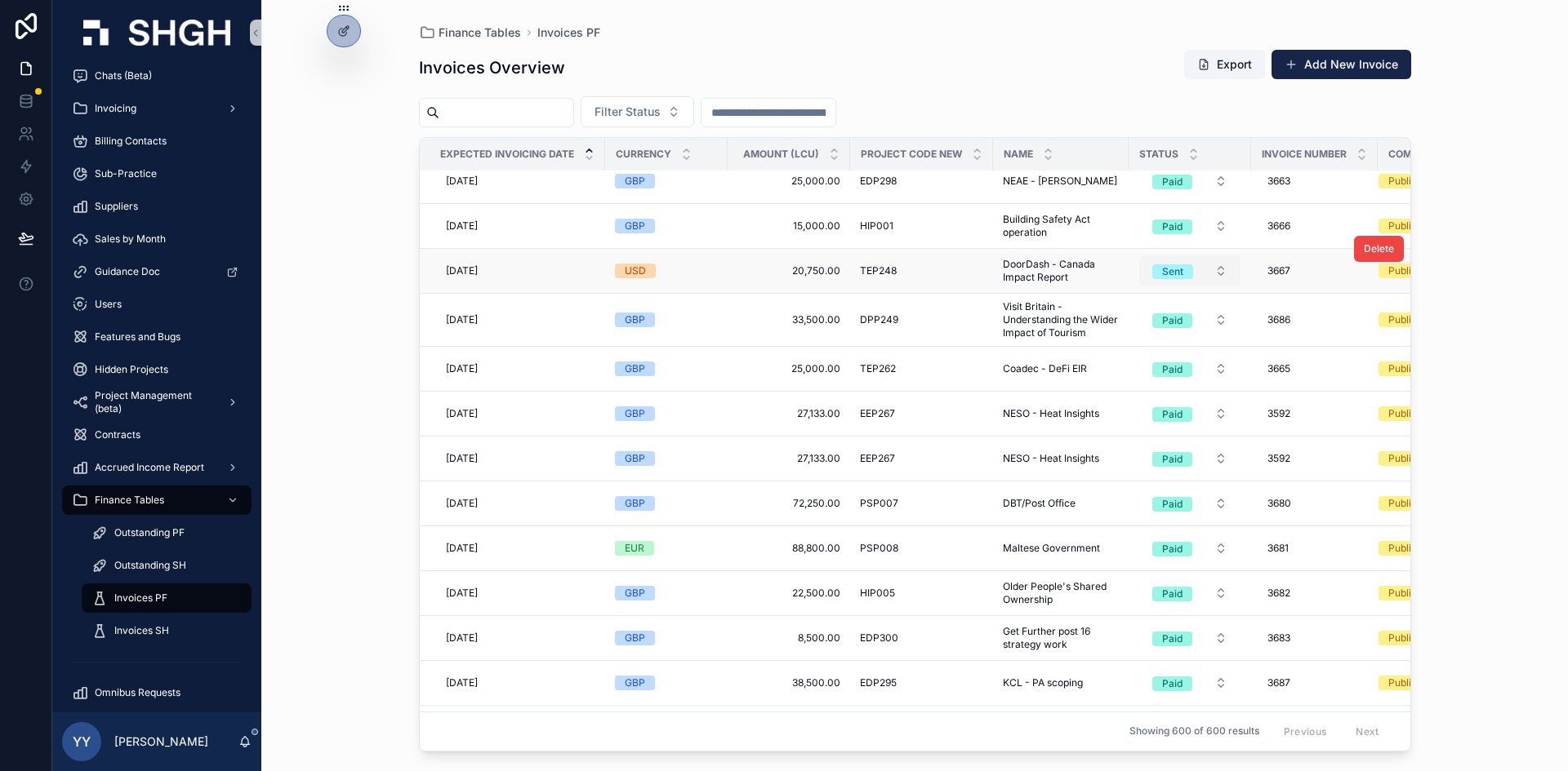
click at [1045, 277] on div "Sent" at bounding box center [1172, 272] width 21 height 14
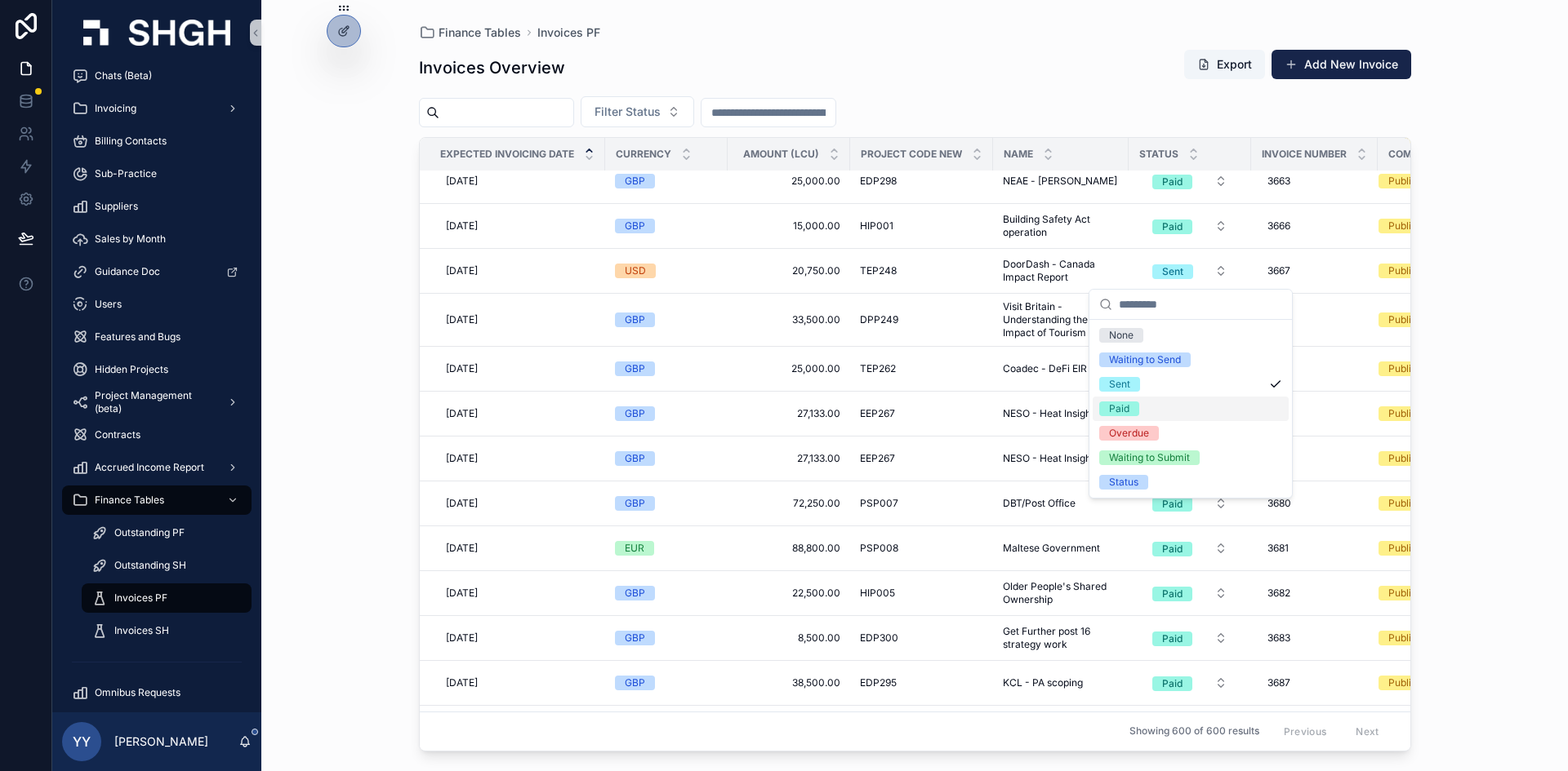
click at [1045, 406] on div "Paid" at bounding box center [1119, 409] width 20 height 14
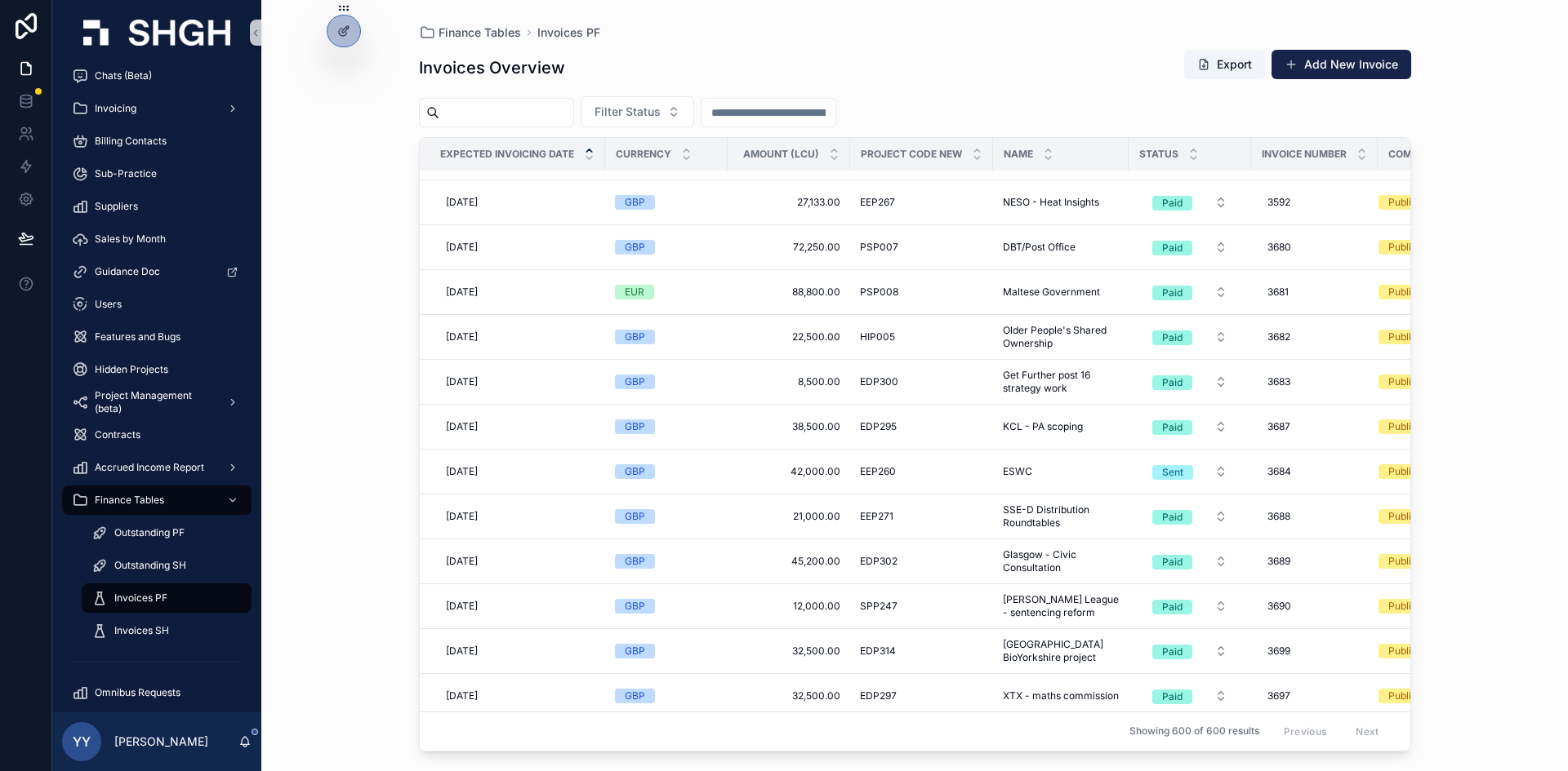
scroll to position [13643, 0]
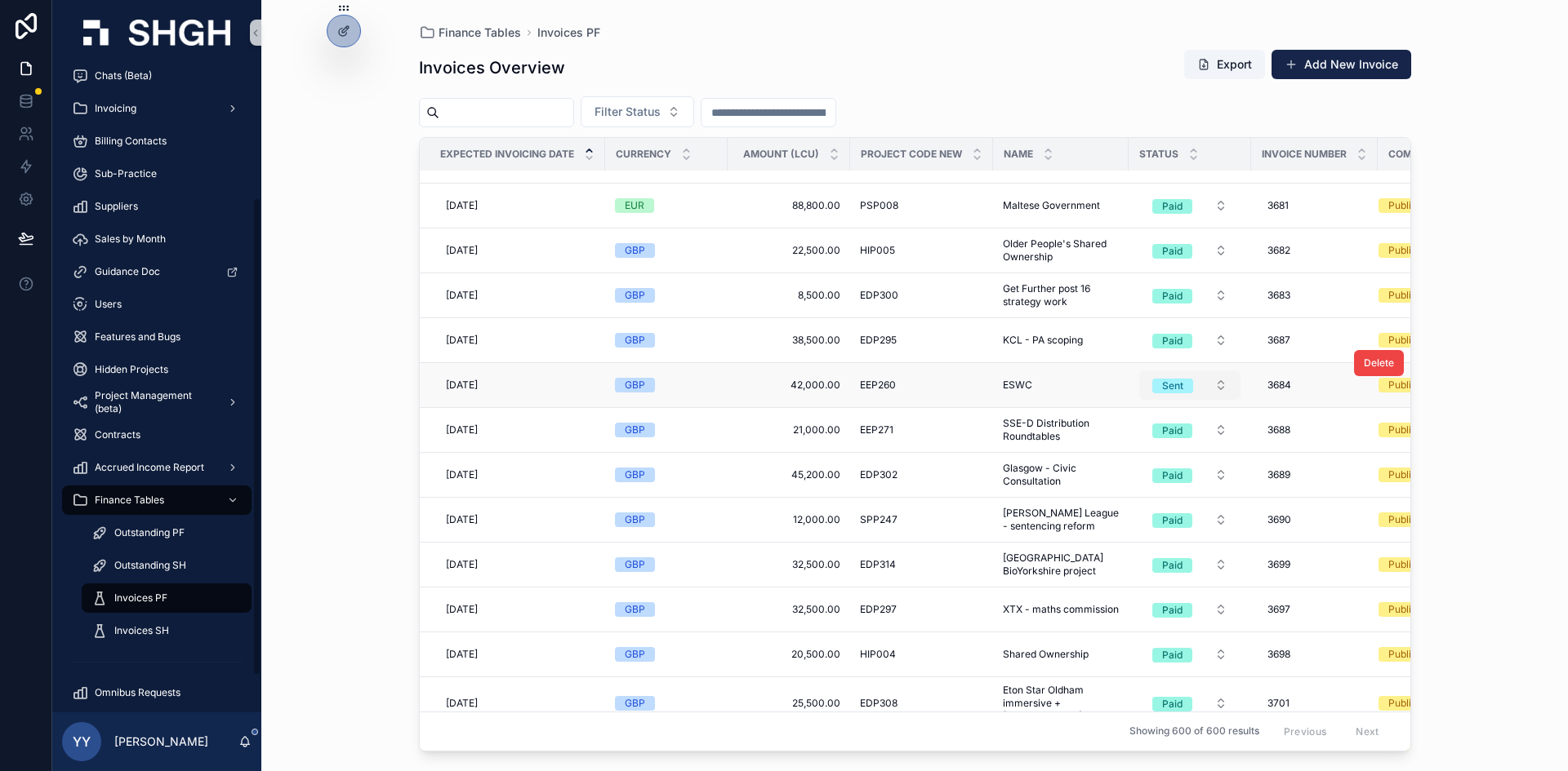
click at [1045, 383] on div "Sent" at bounding box center [1172, 385] width 21 height 14
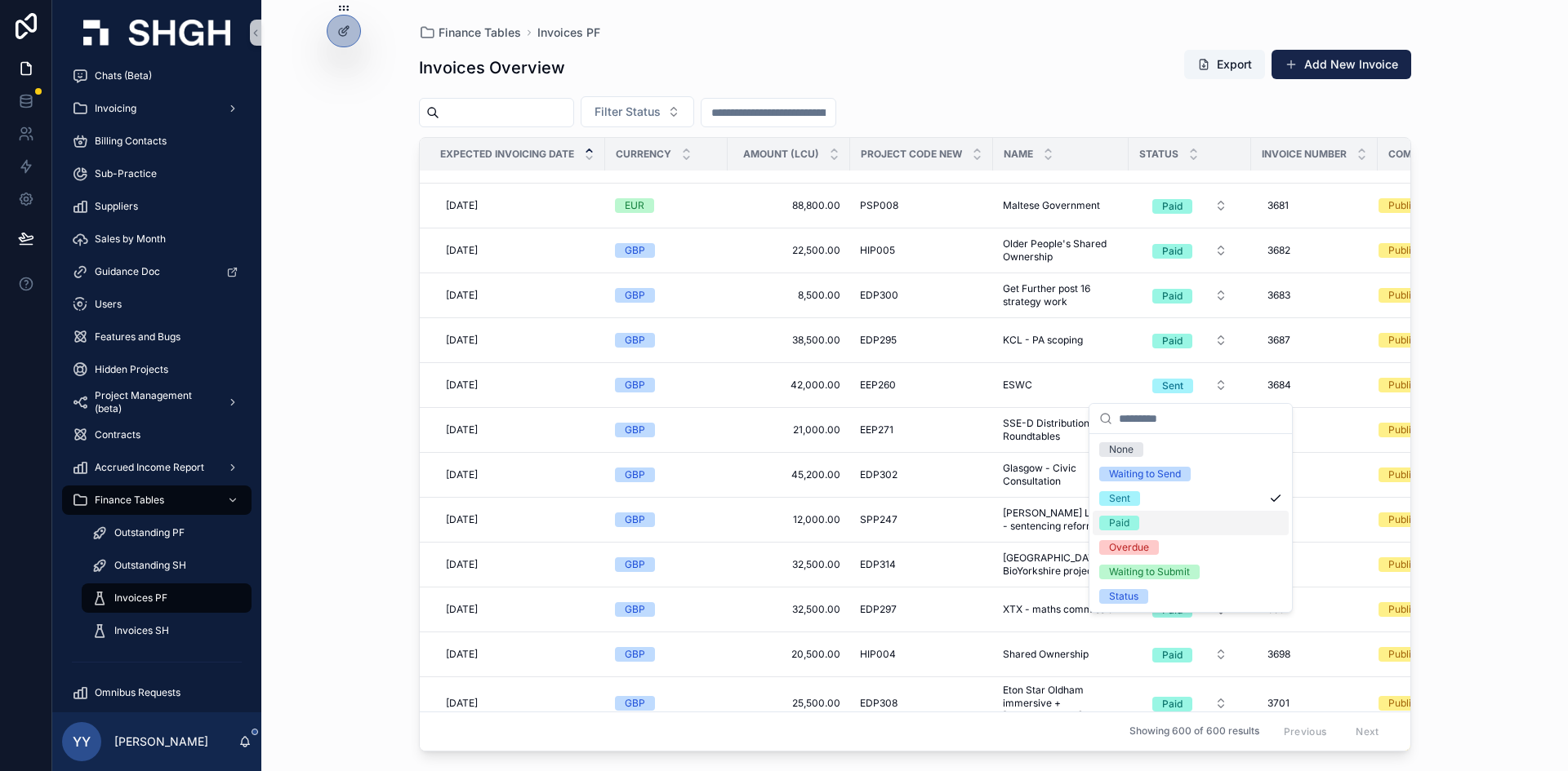
click at [1045, 523] on span "Paid" at bounding box center [1120, 523] width 40 height 14
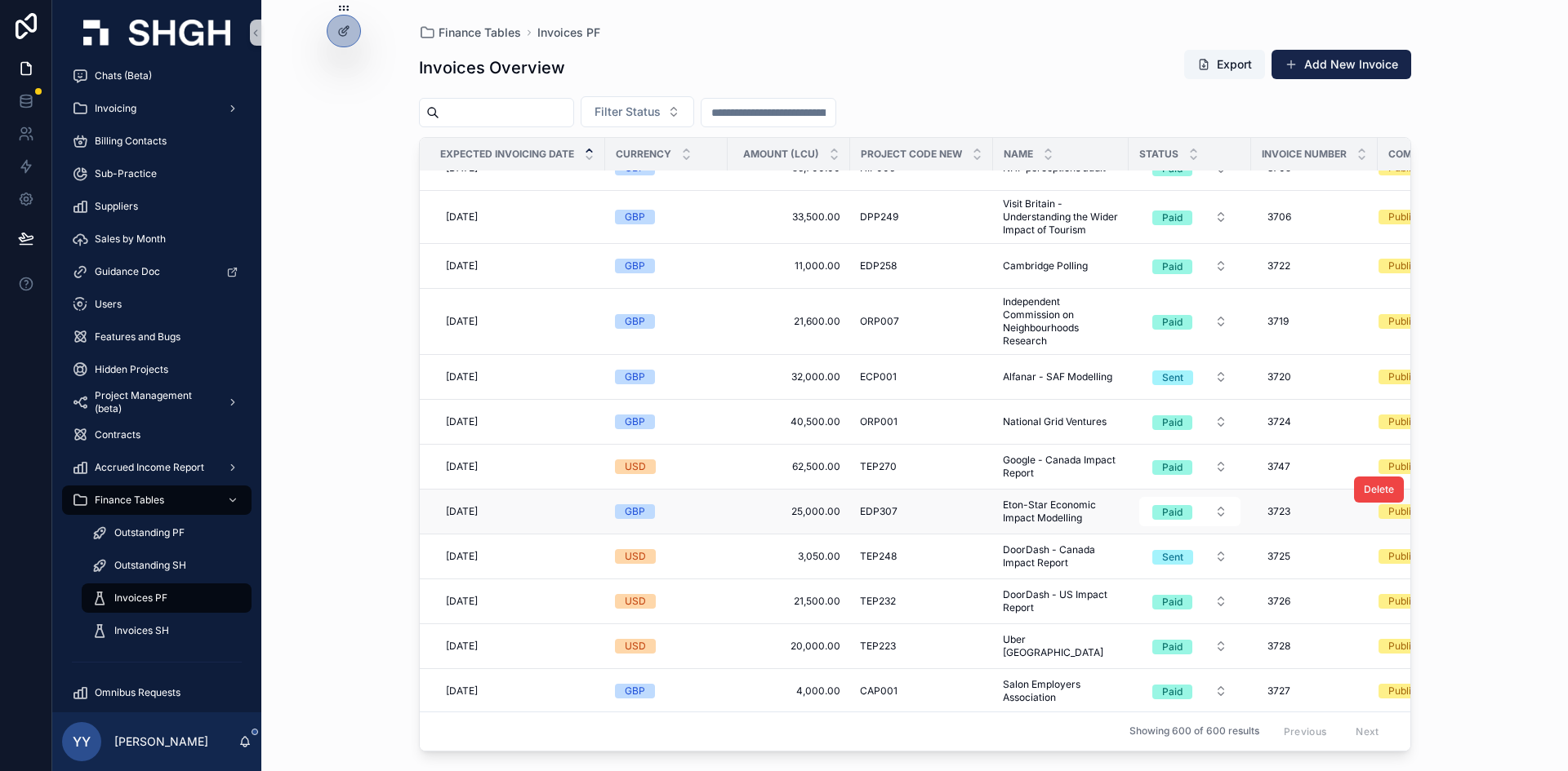
scroll to position [14431, 0]
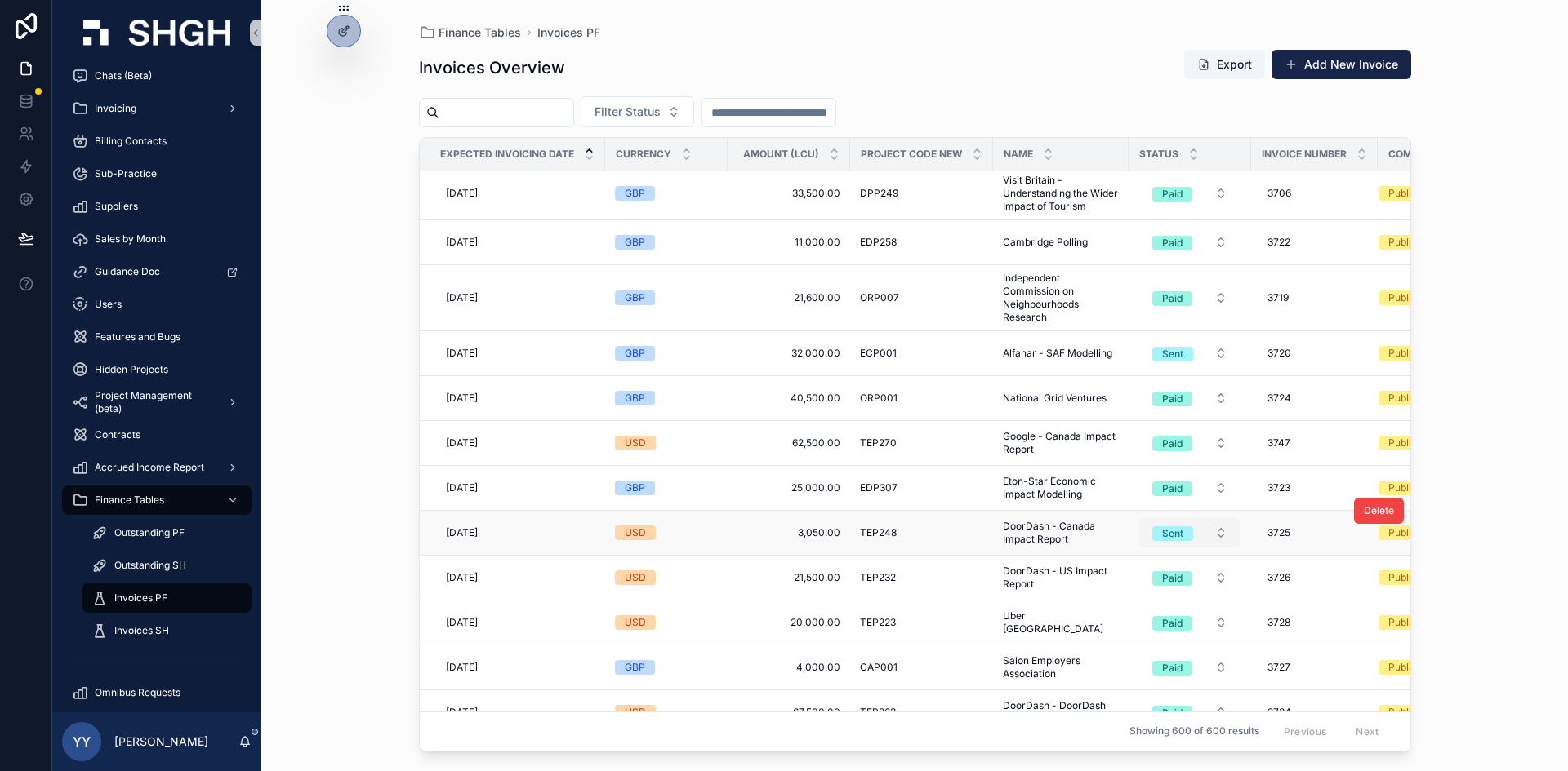
click at [1045, 526] on div "Sent" at bounding box center [1172, 533] width 21 height 14
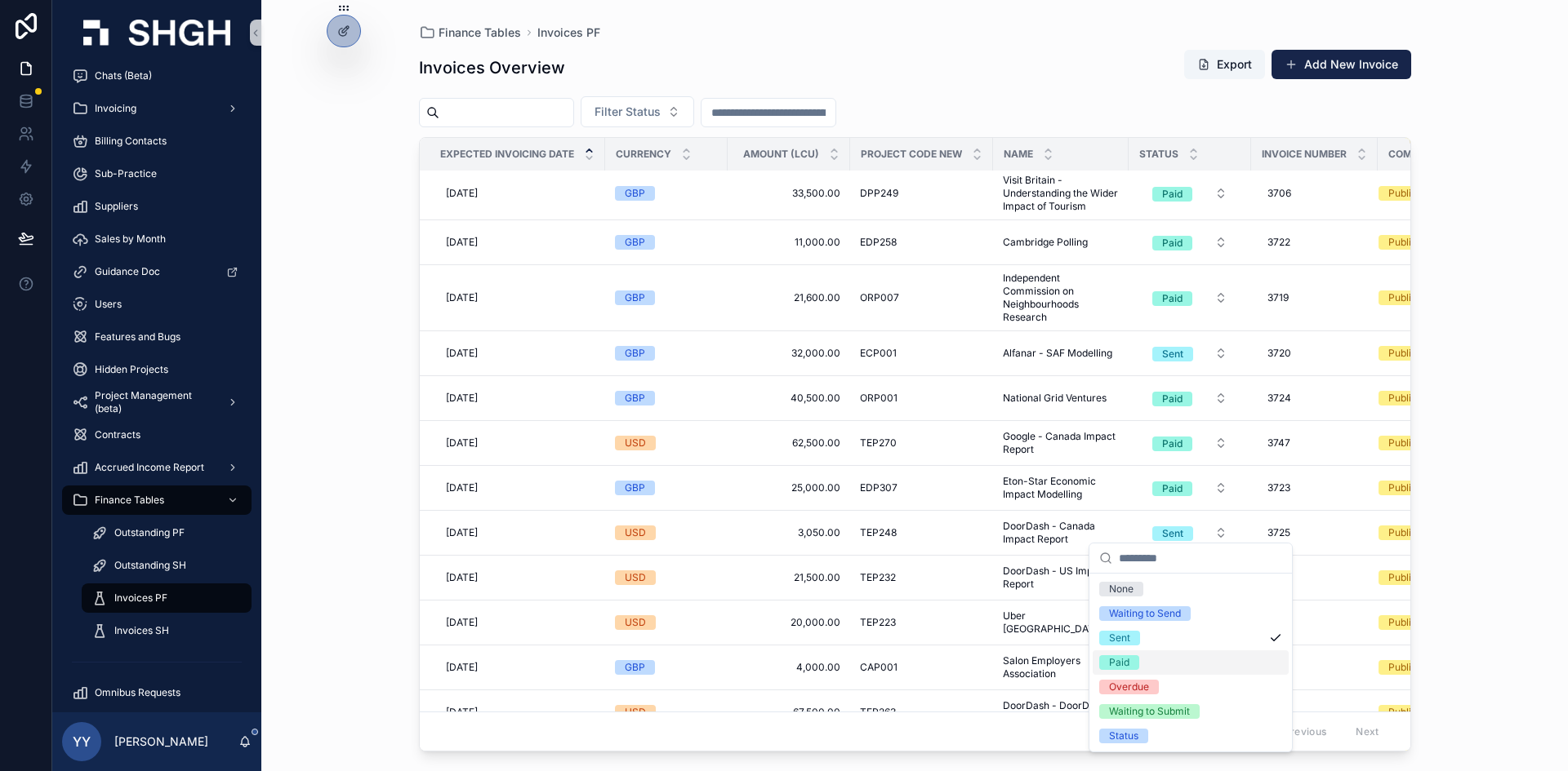
click at [1045, 542] on div "Paid" at bounding box center [1119, 663] width 20 height 14
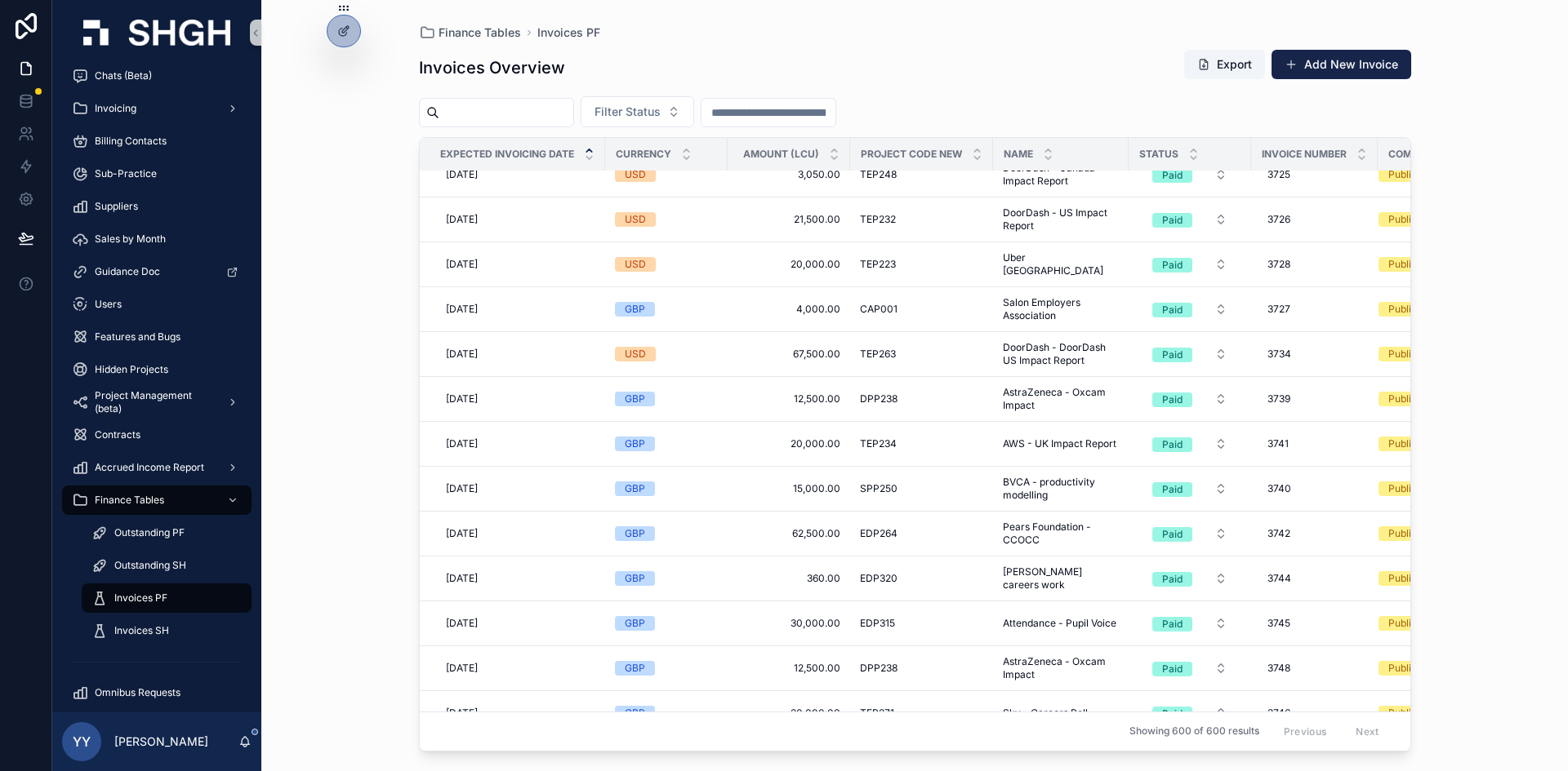
scroll to position [15271, 0]
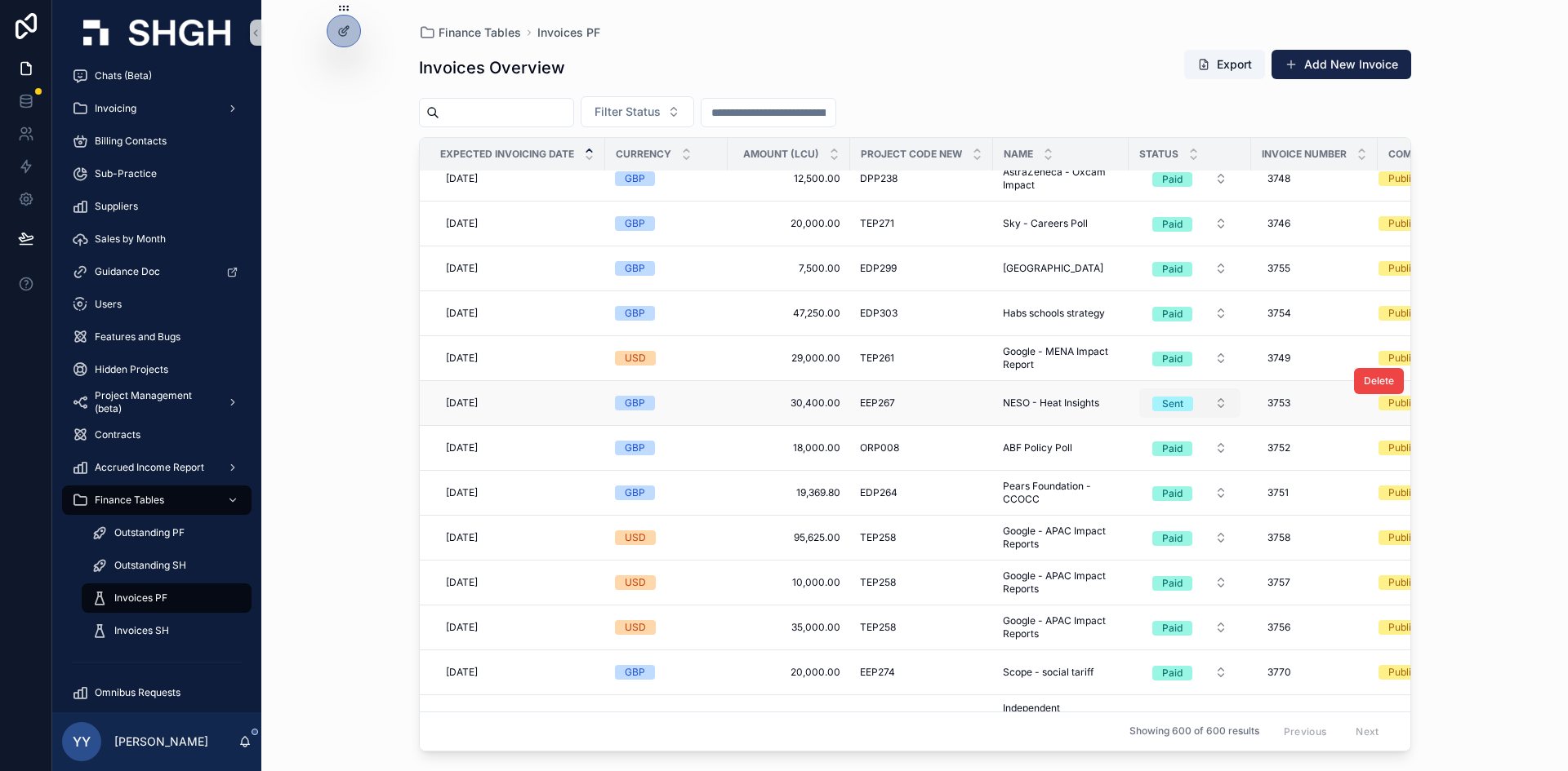
click at [1045, 401] on div "Sent" at bounding box center [1172, 404] width 21 height 14
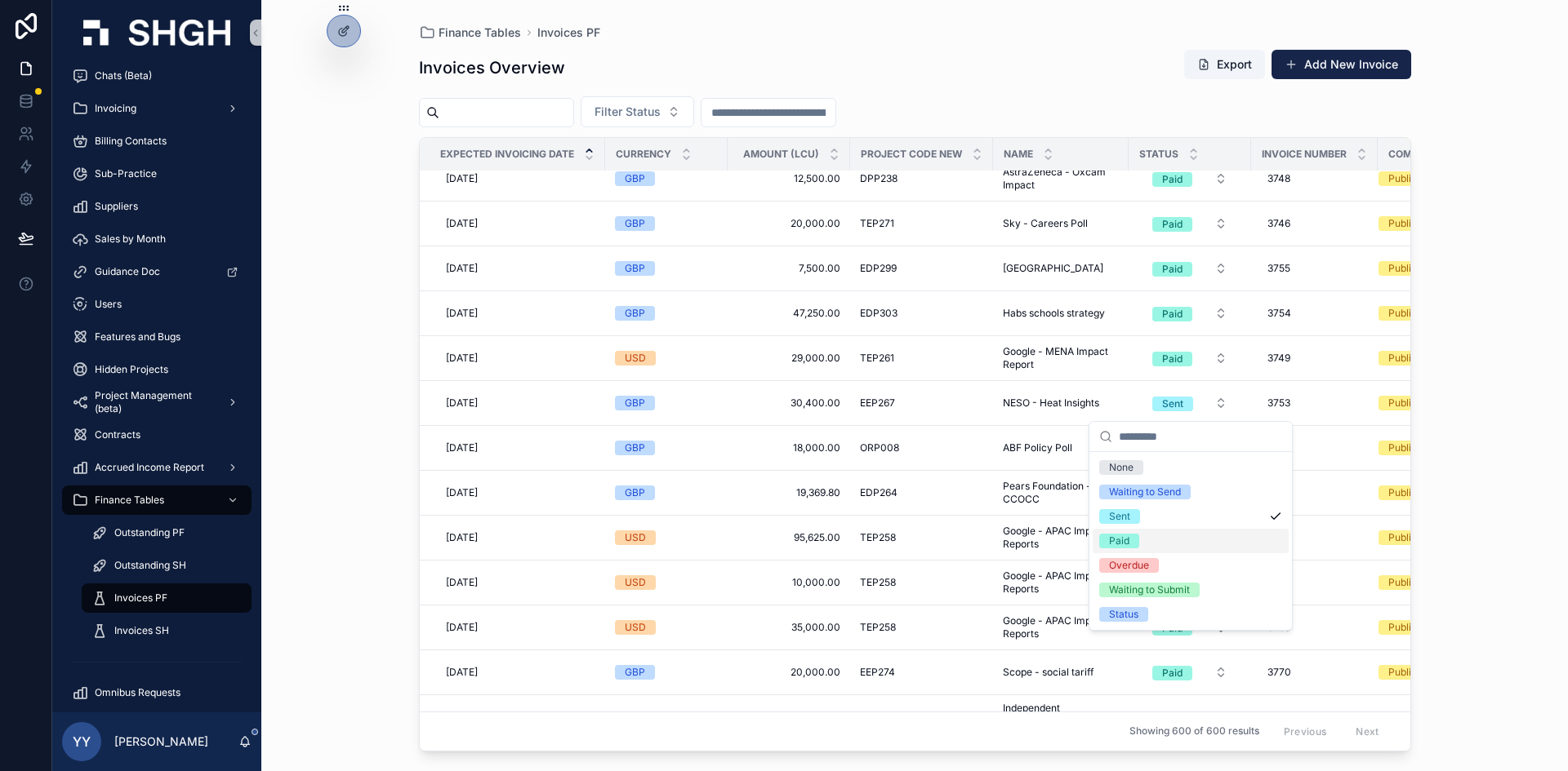
click at [1045, 539] on div "Paid" at bounding box center [1119, 541] width 20 height 14
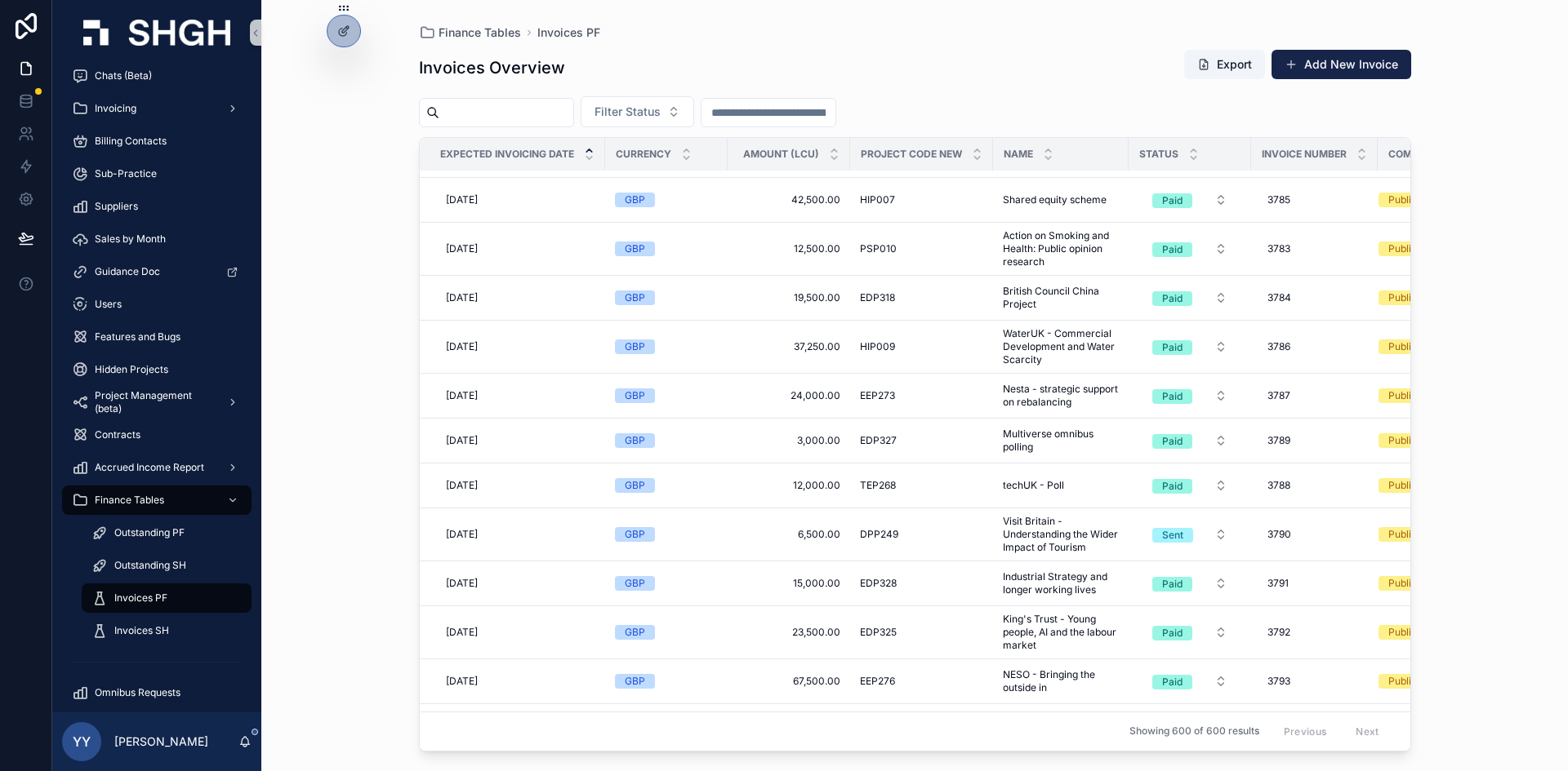
scroll to position [16557, 0]
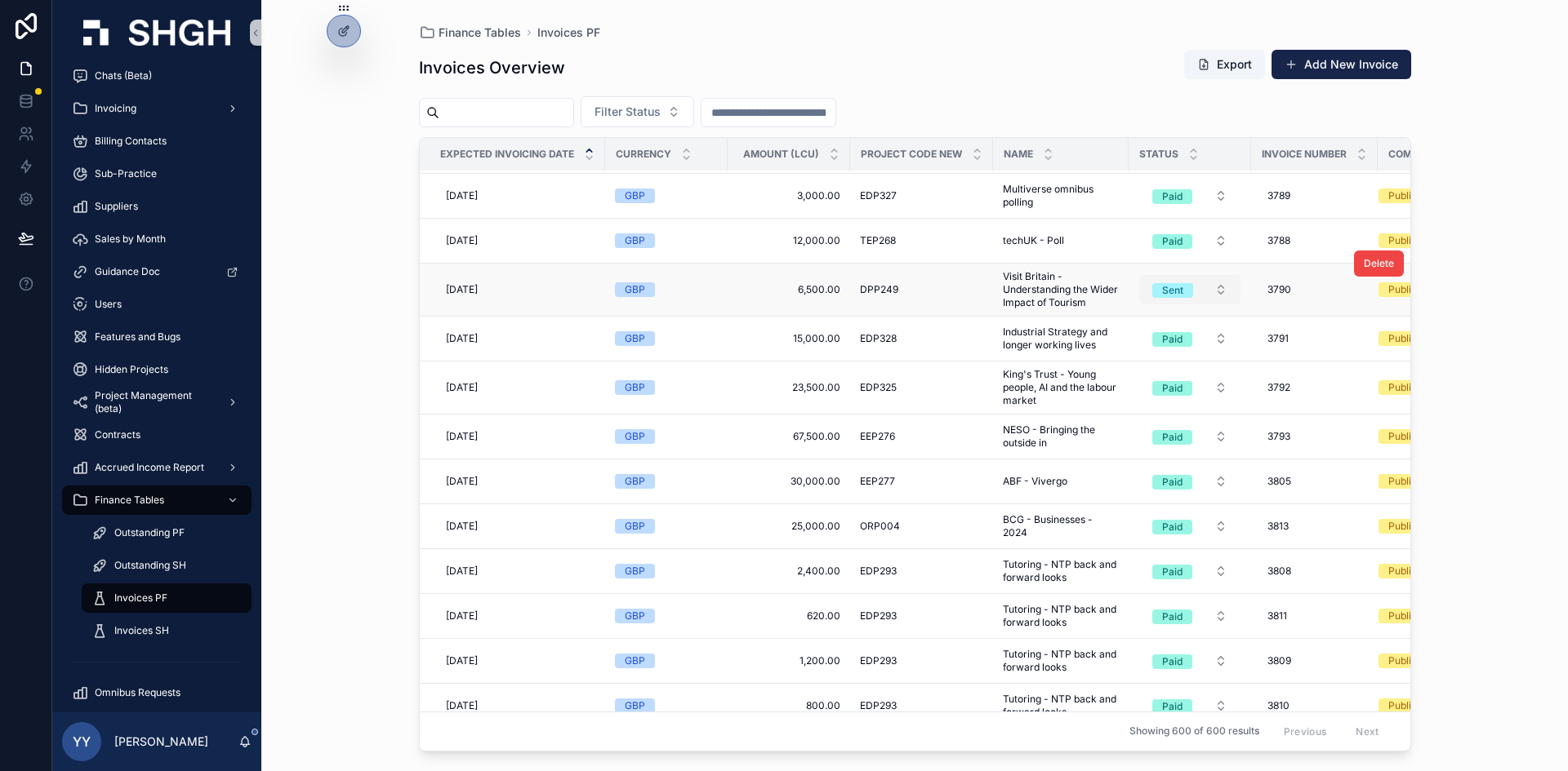
click at [1045, 288] on div "Sent" at bounding box center [1172, 290] width 21 height 14
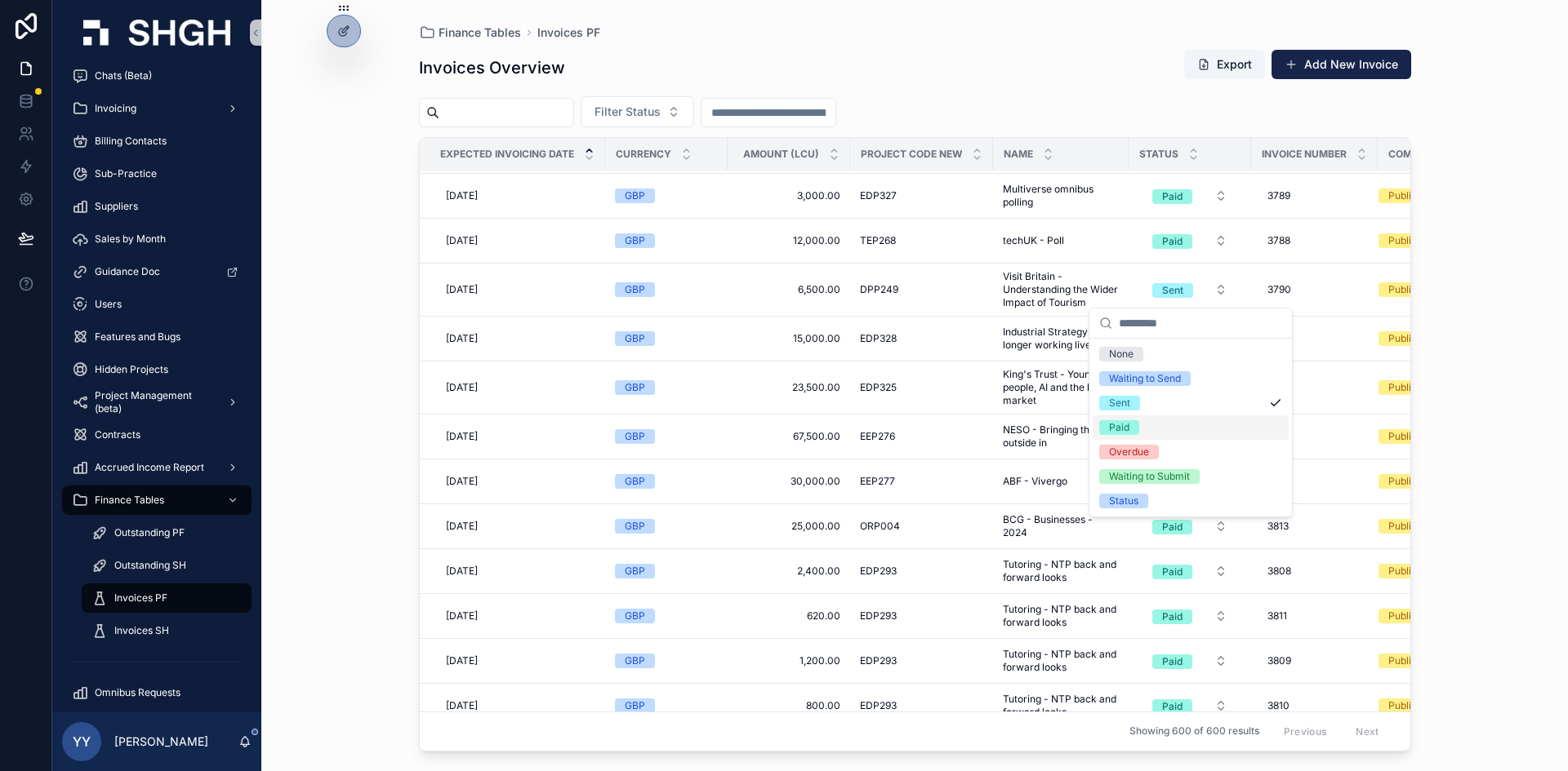
click at [1045, 425] on div "Paid" at bounding box center [1119, 427] width 20 height 14
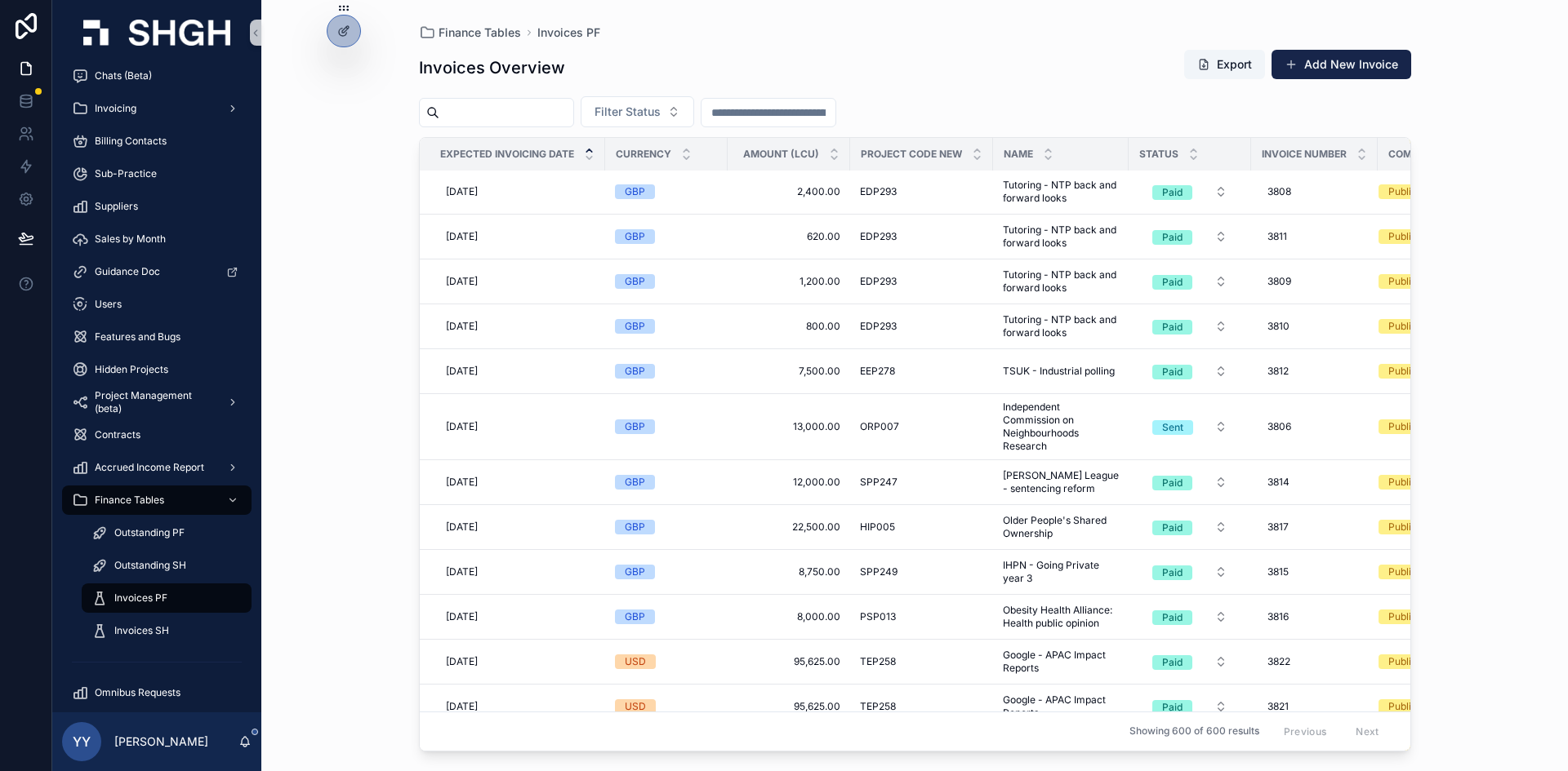
scroll to position [17018, 0]
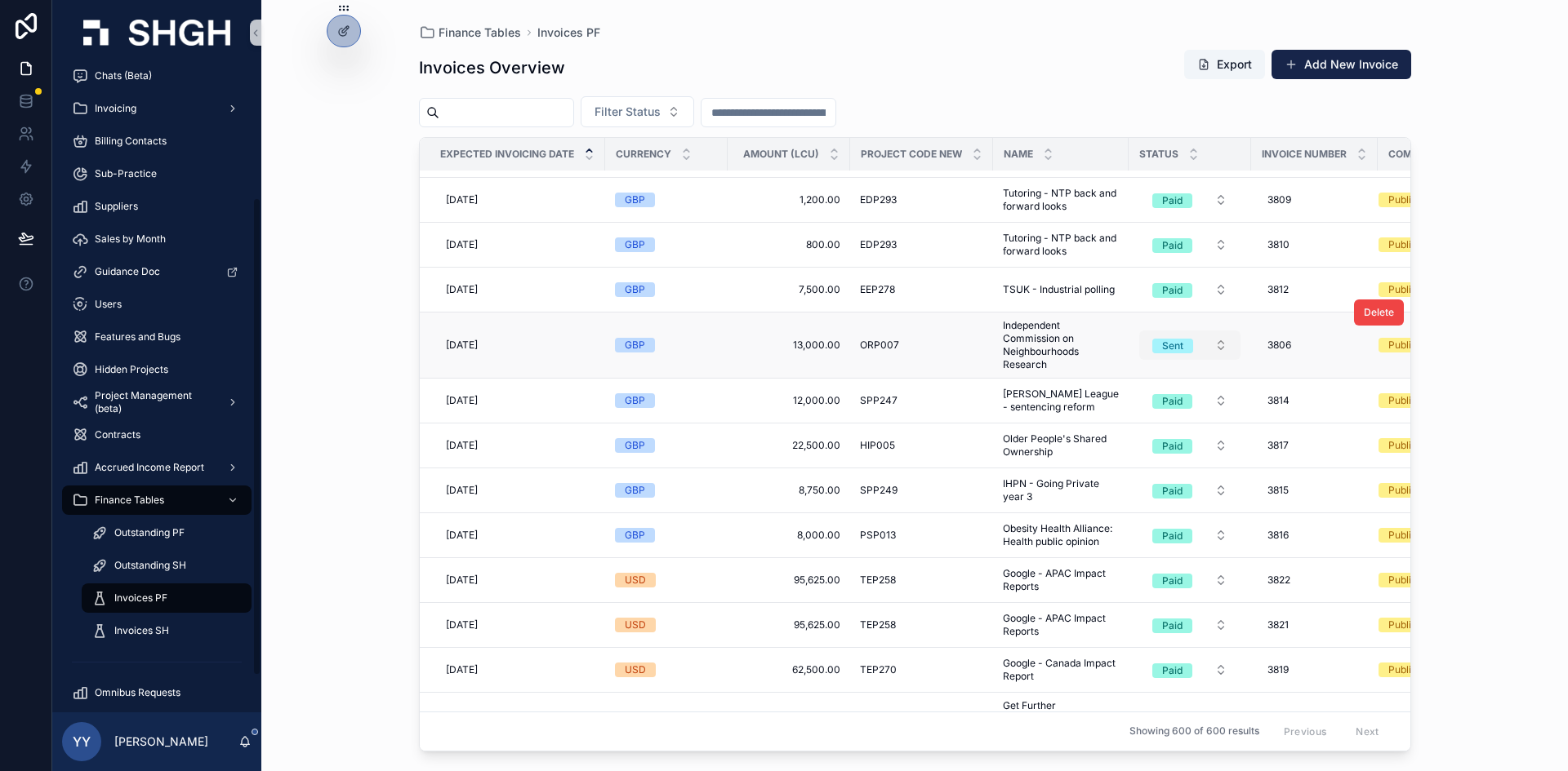
click at [1045, 350] on div "Sent" at bounding box center [1172, 346] width 21 height 14
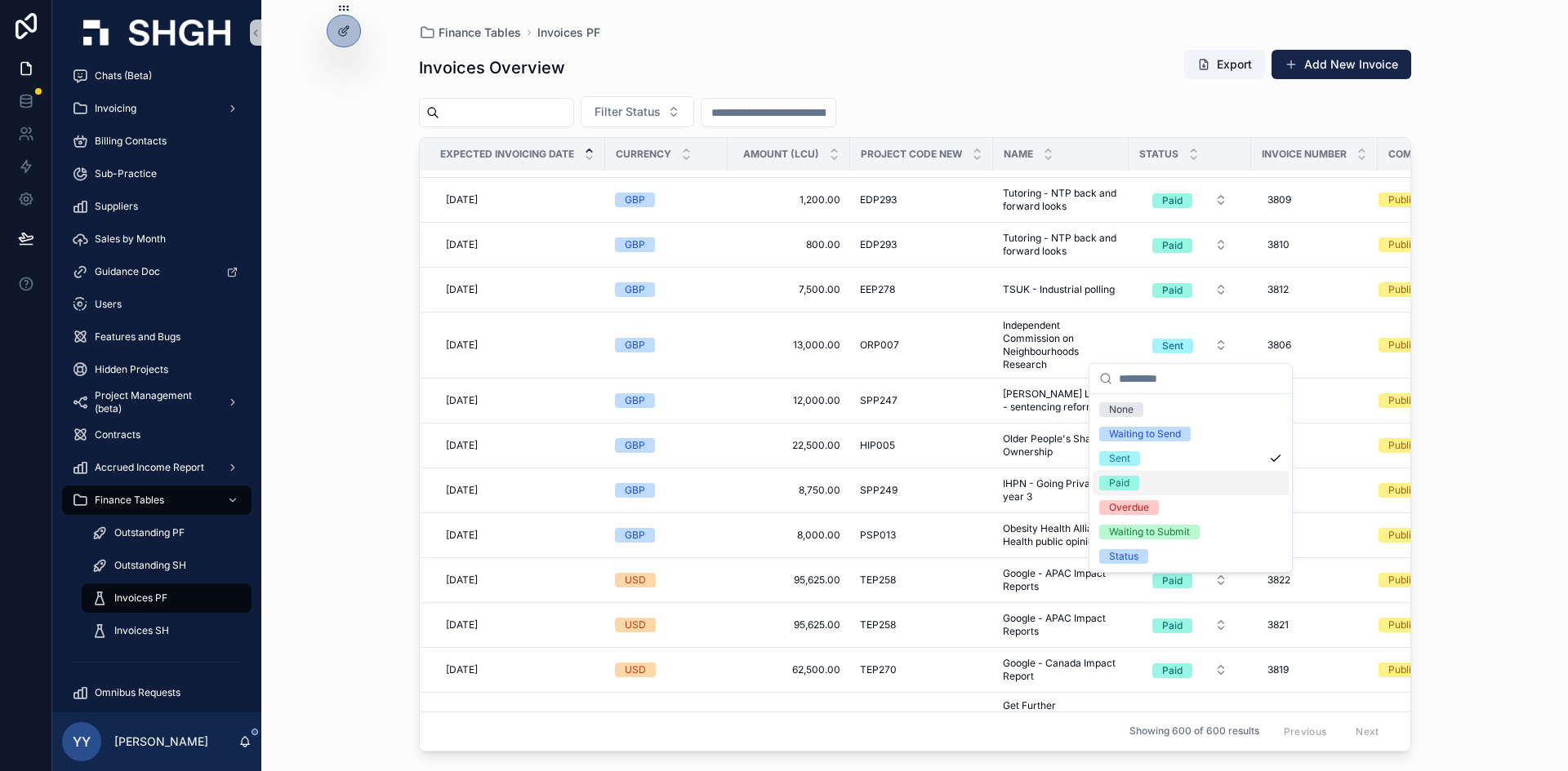
click at [1045, 478] on div "Paid" at bounding box center [1119, 483] width 20 height 14
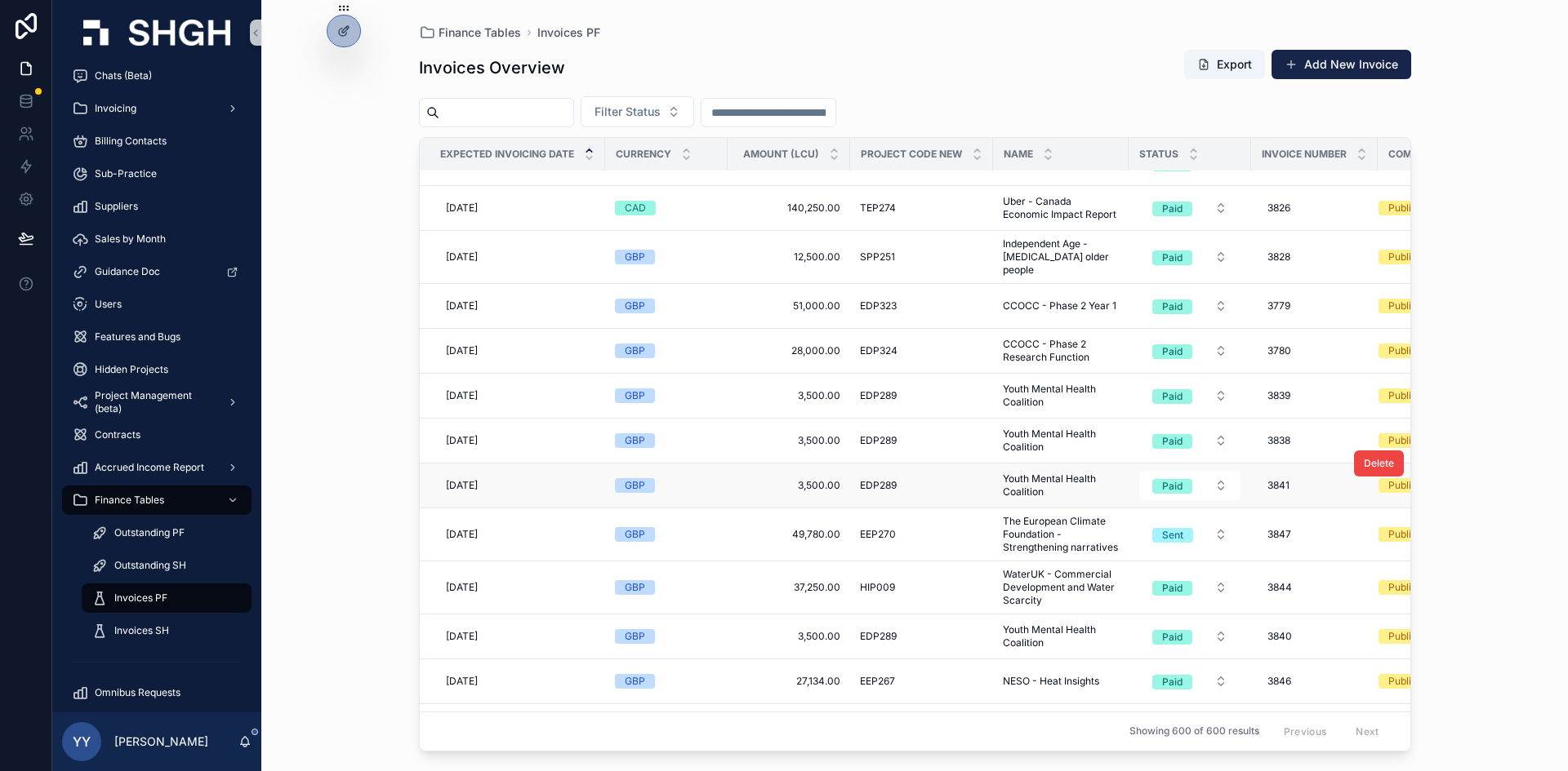
scroll to position [17924, 0]
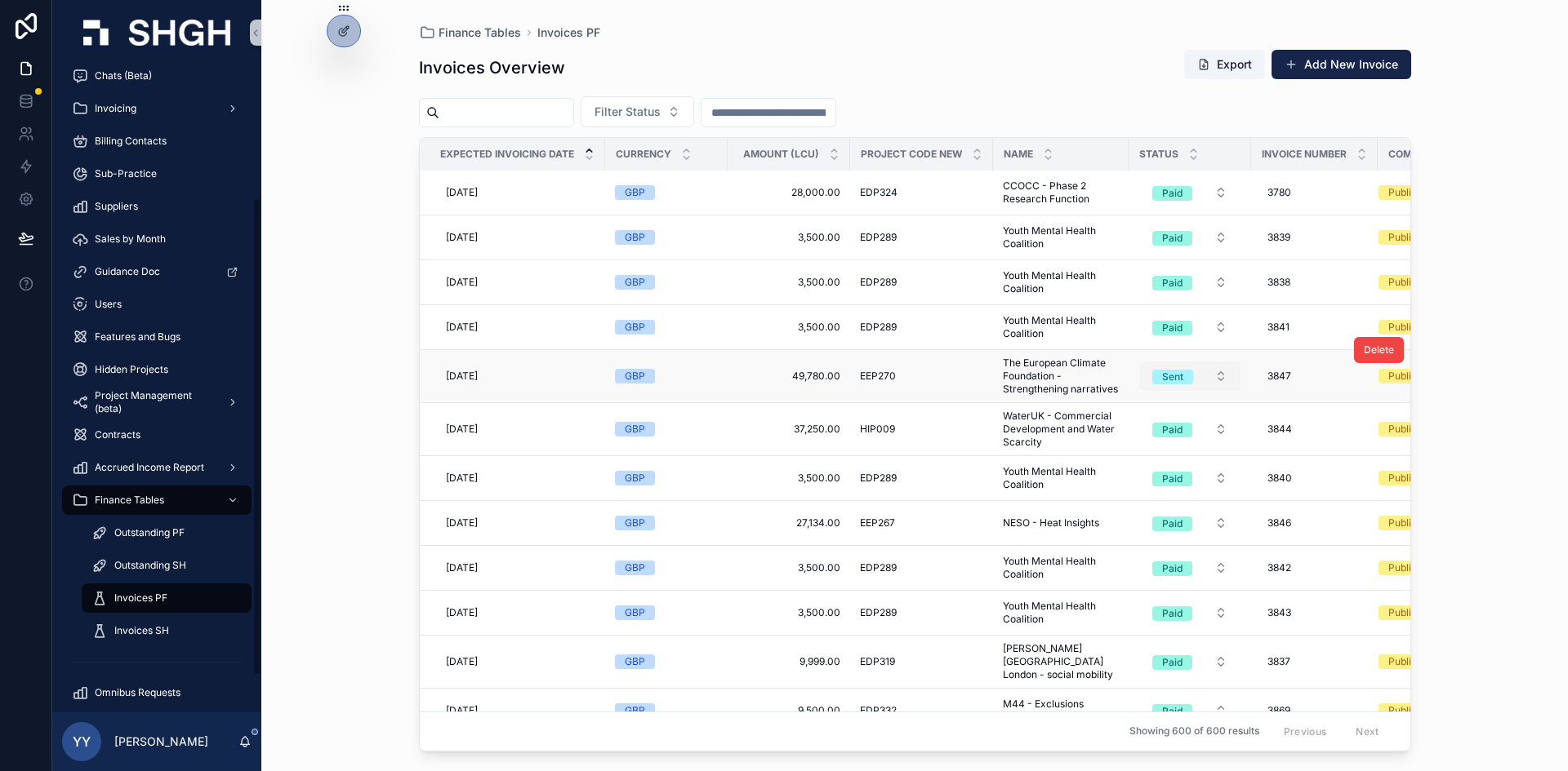
click at [1045, 370] on span "Sent" at bounding box center [1173, 377] width 41 height 14
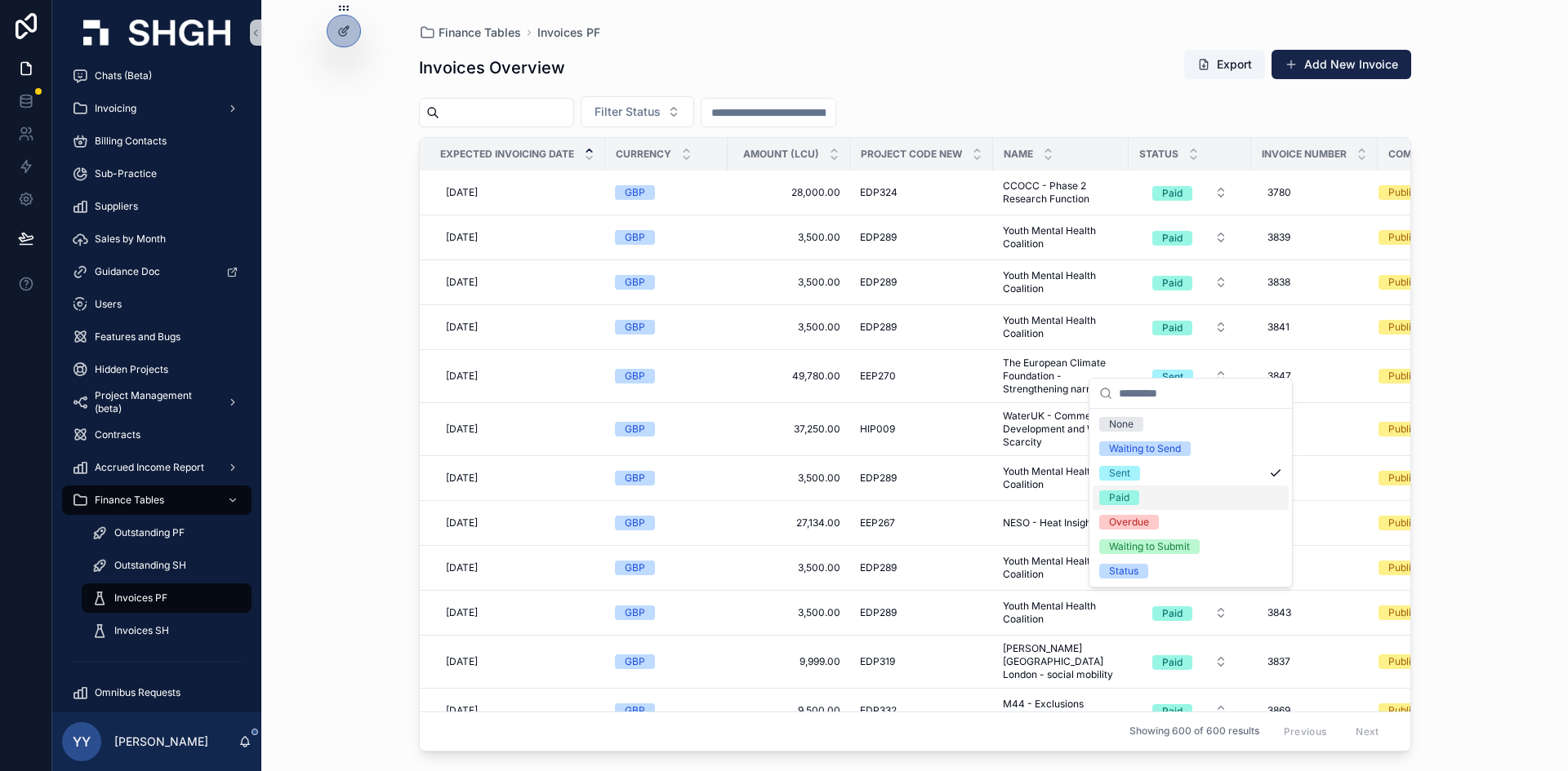
click at [1045, 494] on div "Paid" at bounding box center [1119, 497] width 20 height 14
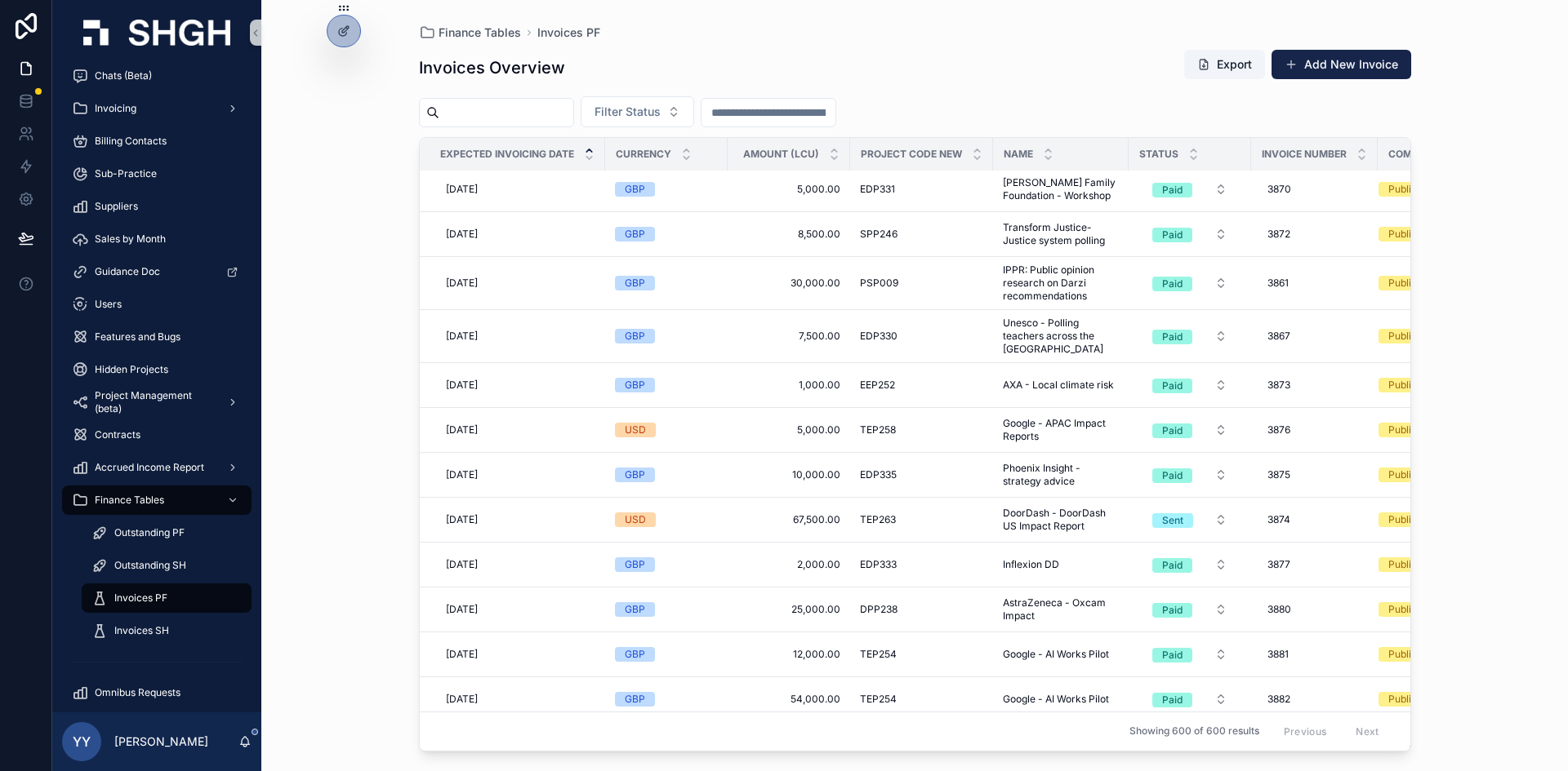
scroll to position [18757, 0]
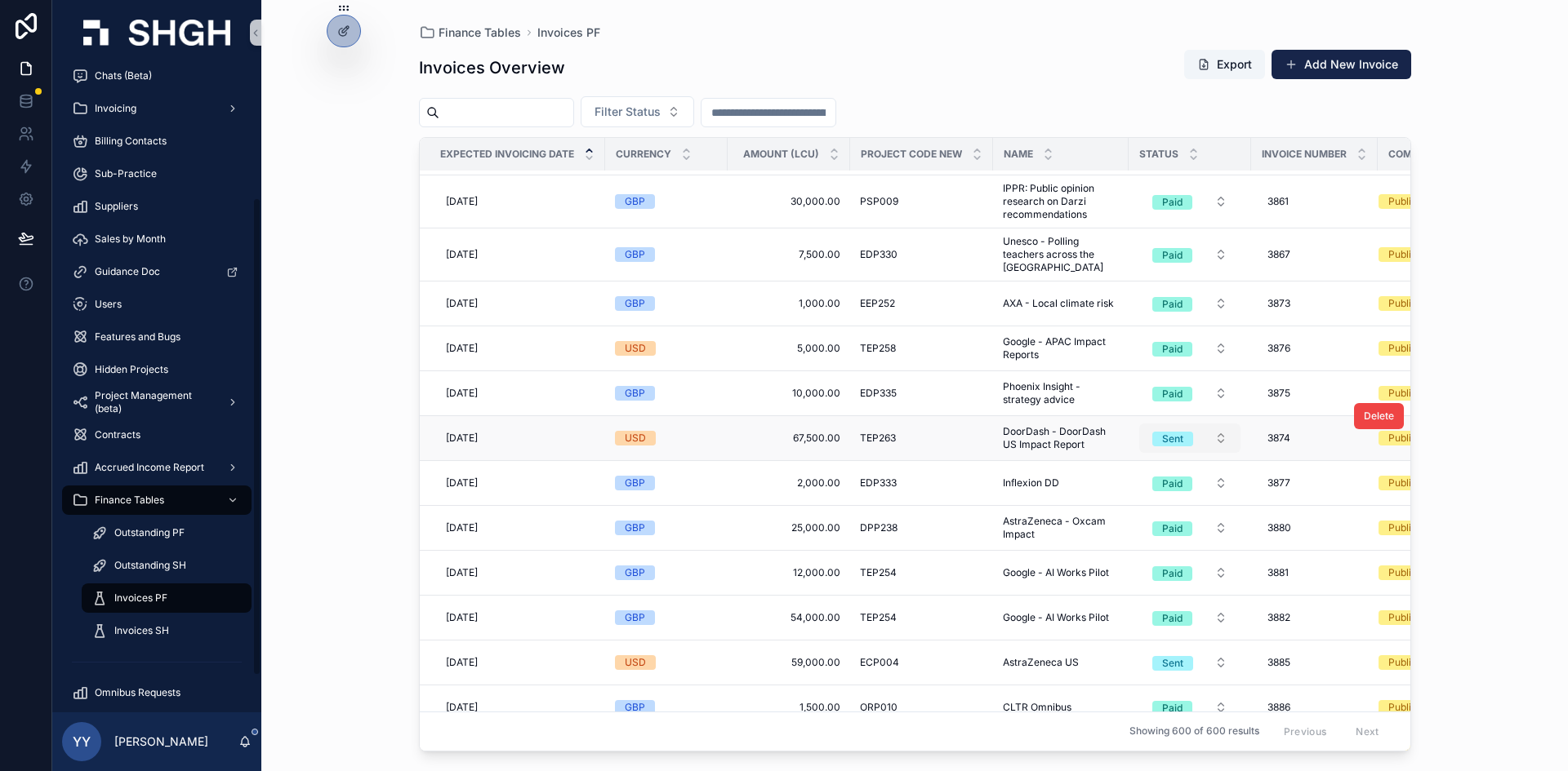
click at [1045, 432] on div "Sent" at bounding box center [1172, 439] width 21 height 14
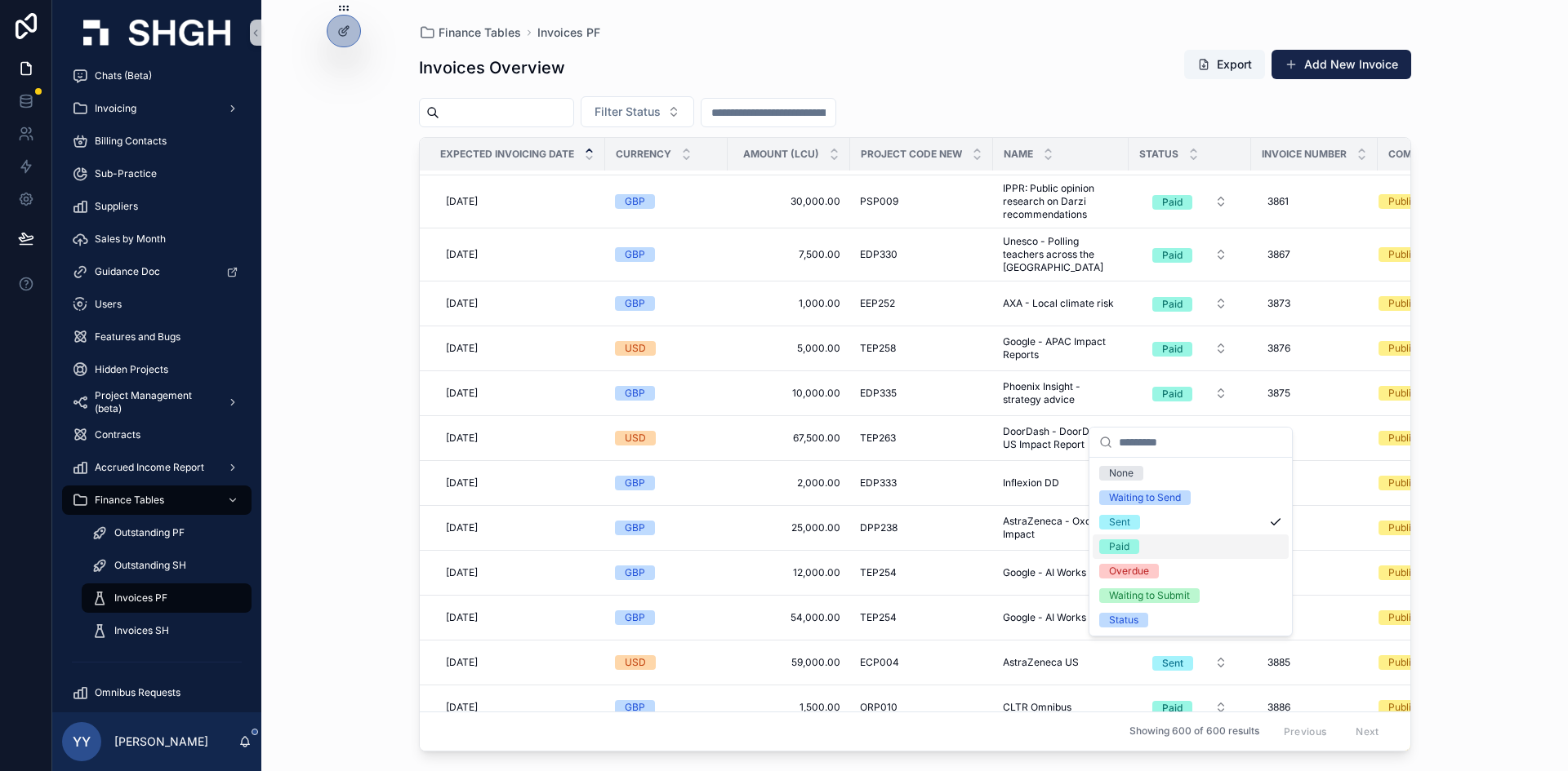
click at [1045, 542] on div "Paid" at bounding box center [1119, 547] width 20 height 14
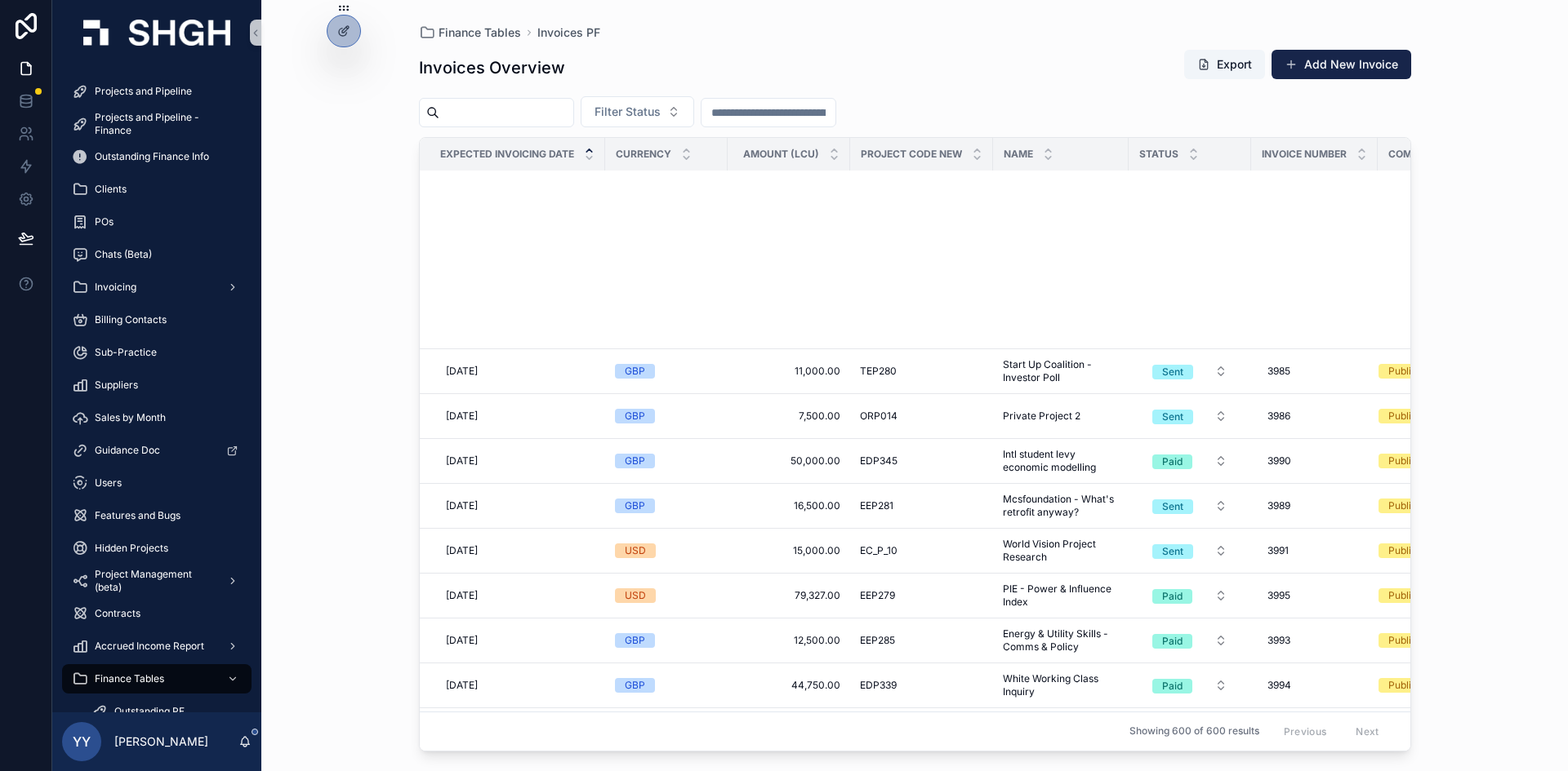
scroll to position [22720, 0]
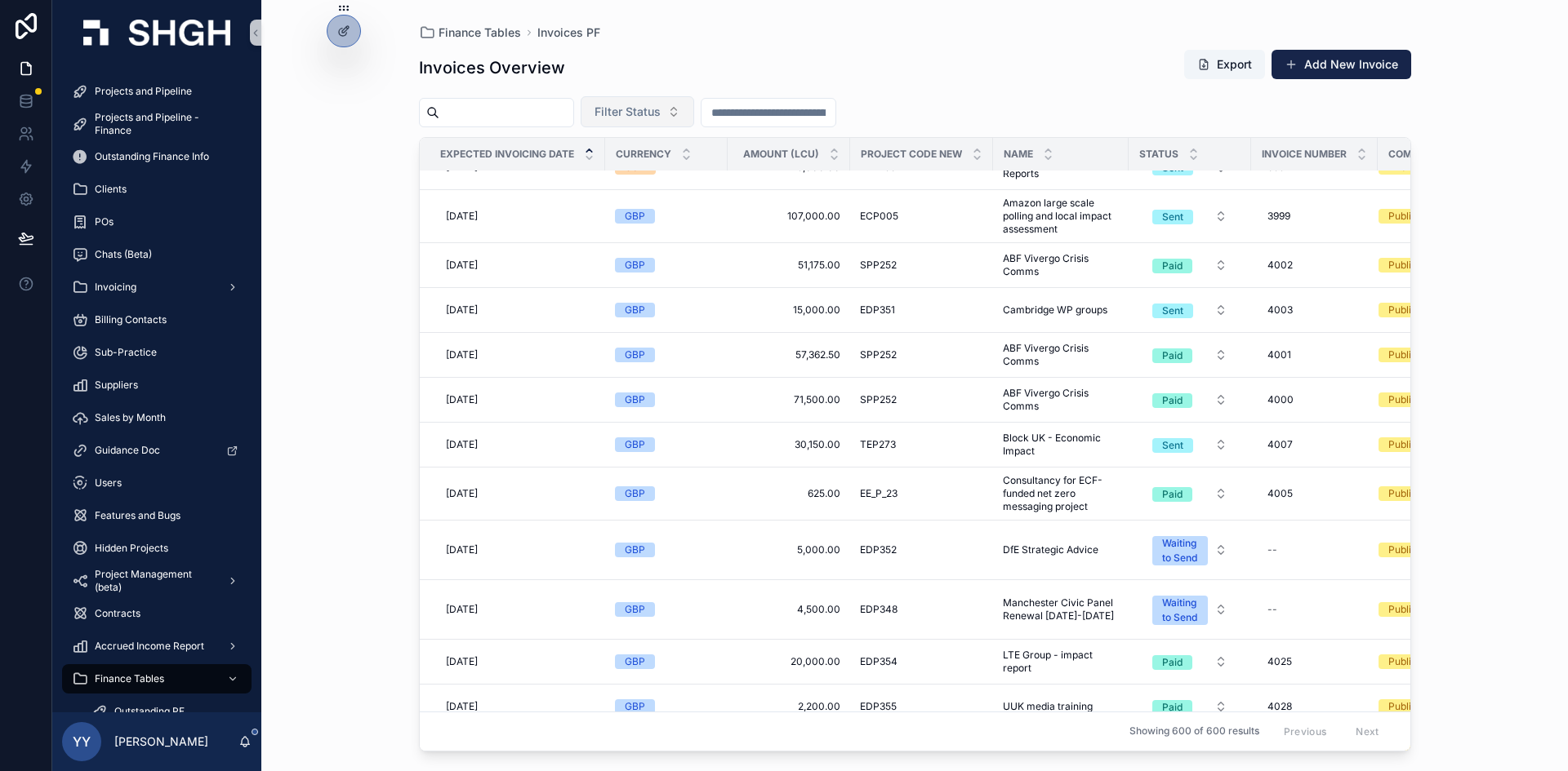
click at [654, 111] on span "Filter Status" at bounding box center [628, 111] width 66 height 16
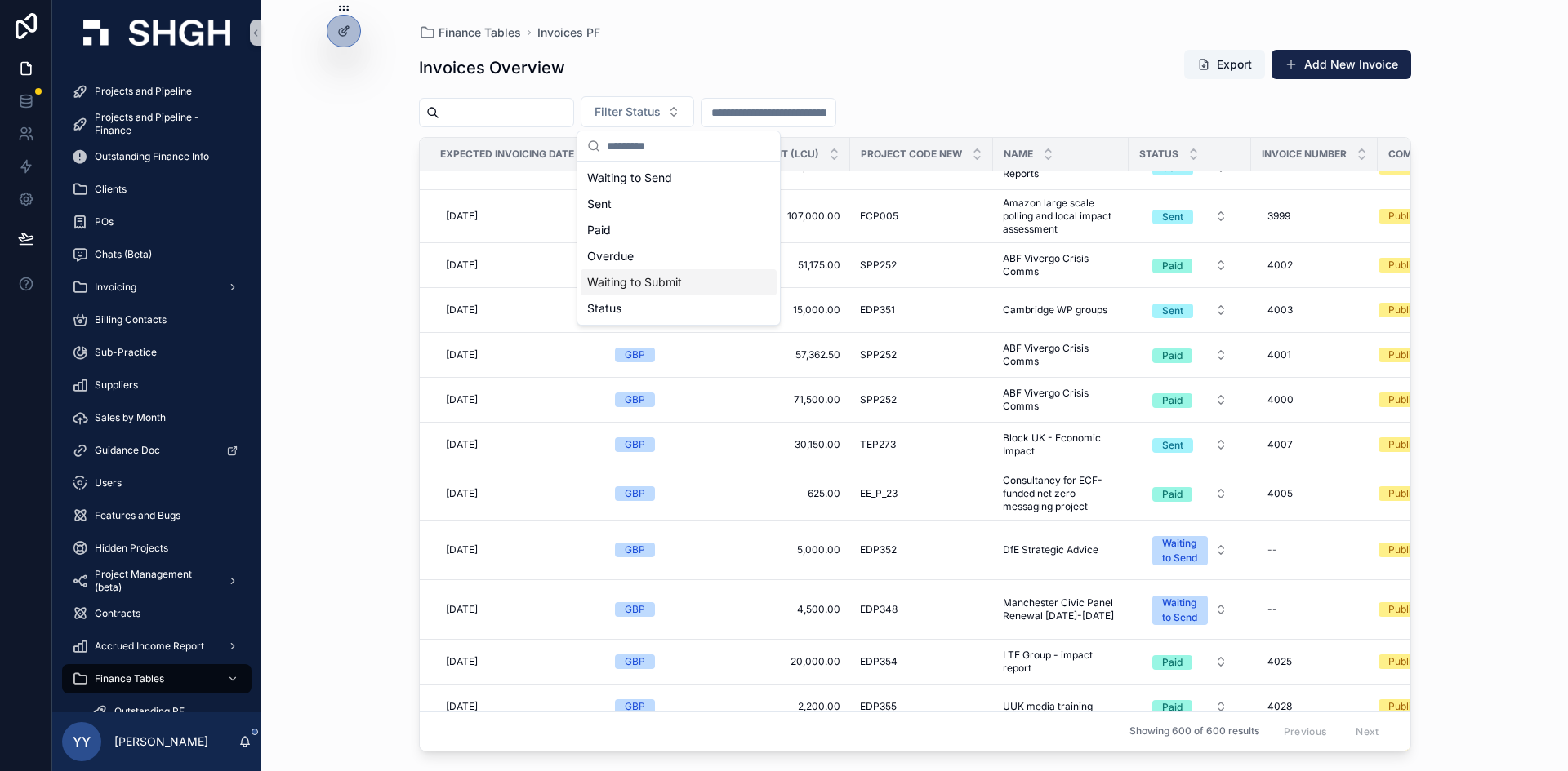
click at [675, 284] on div "Waiting to Submit" at bounding box center [678, 282] width 196 height 26
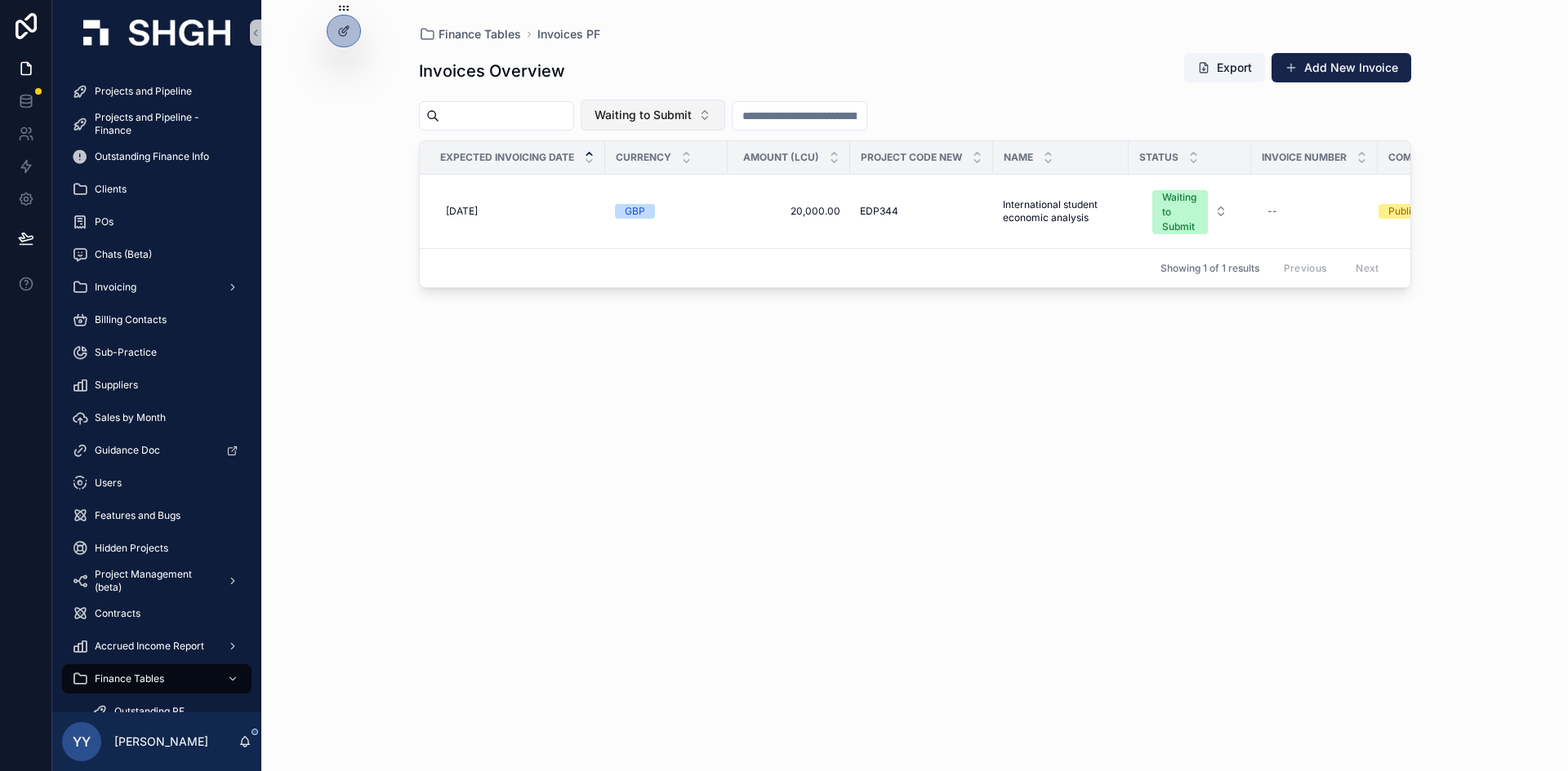
click at [686, 115] on span "Waiting to Submit" at bounding box center [644, 114] width 98 height 16
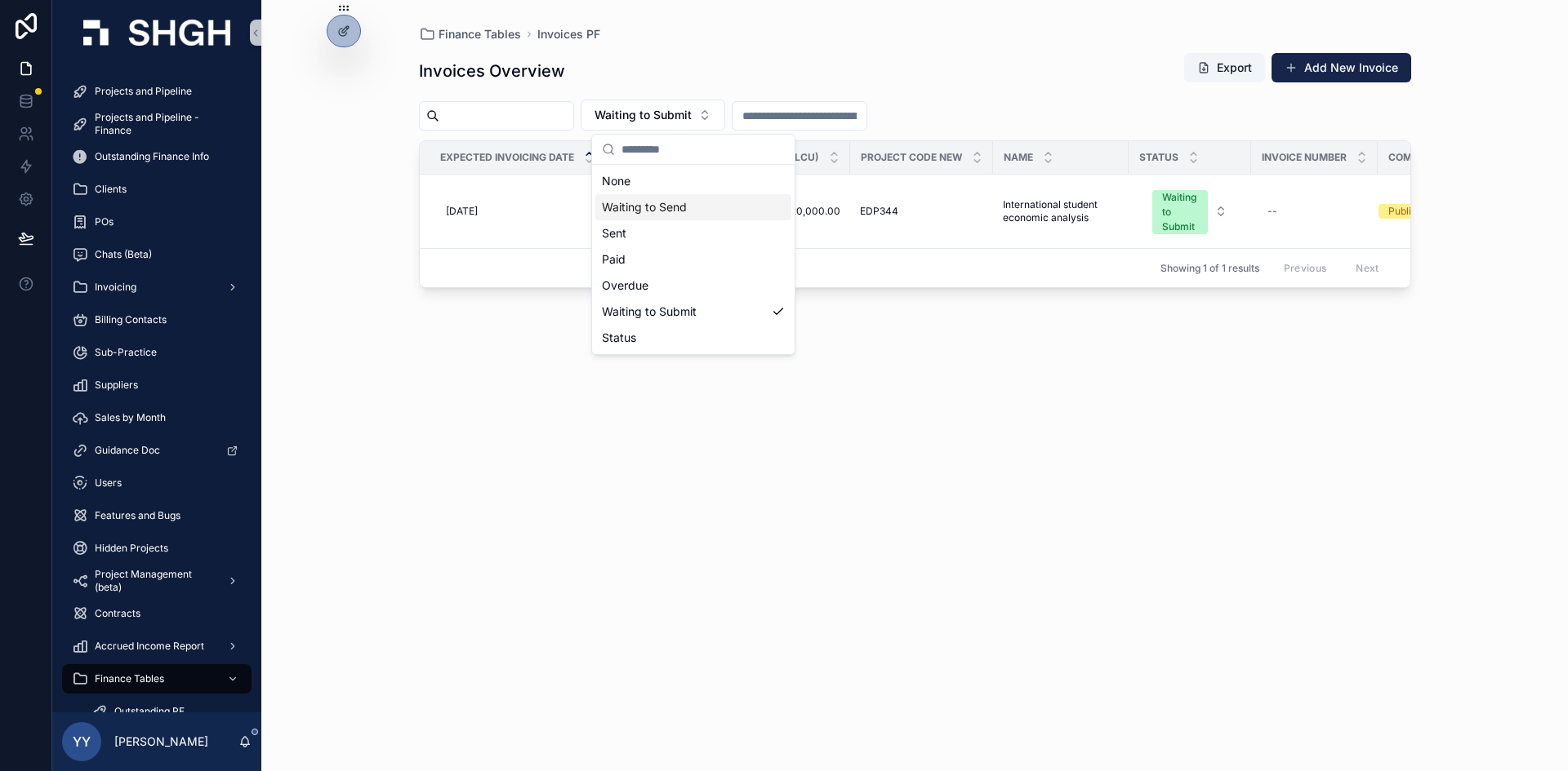
click at [685, 209] on div "Waiting to Send" at bounding box center [693, 207] width 196 height 26
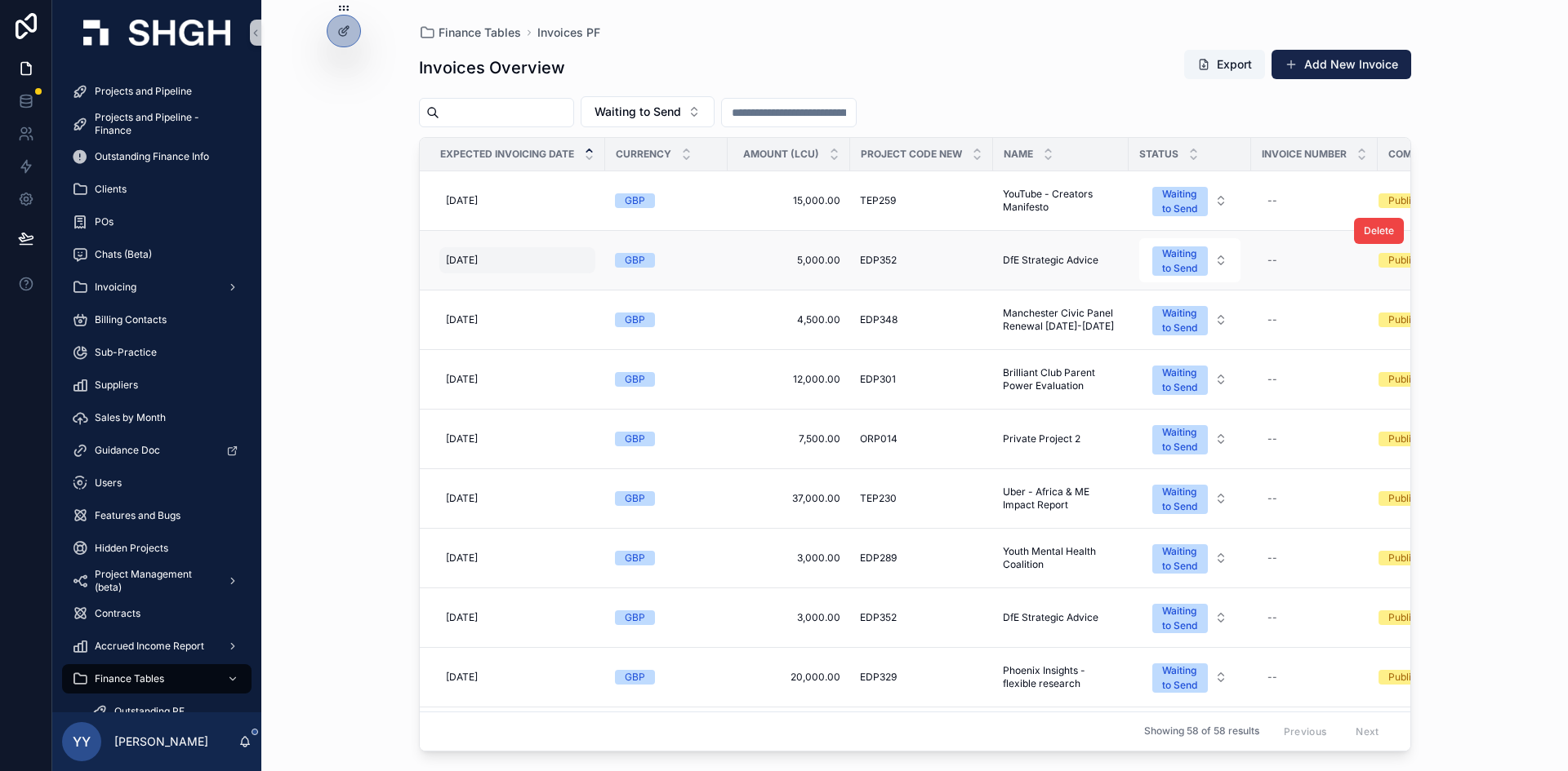
click at [478, 263] on span "31/07/2025" at bounding box center [462, 261] width 32 height 13
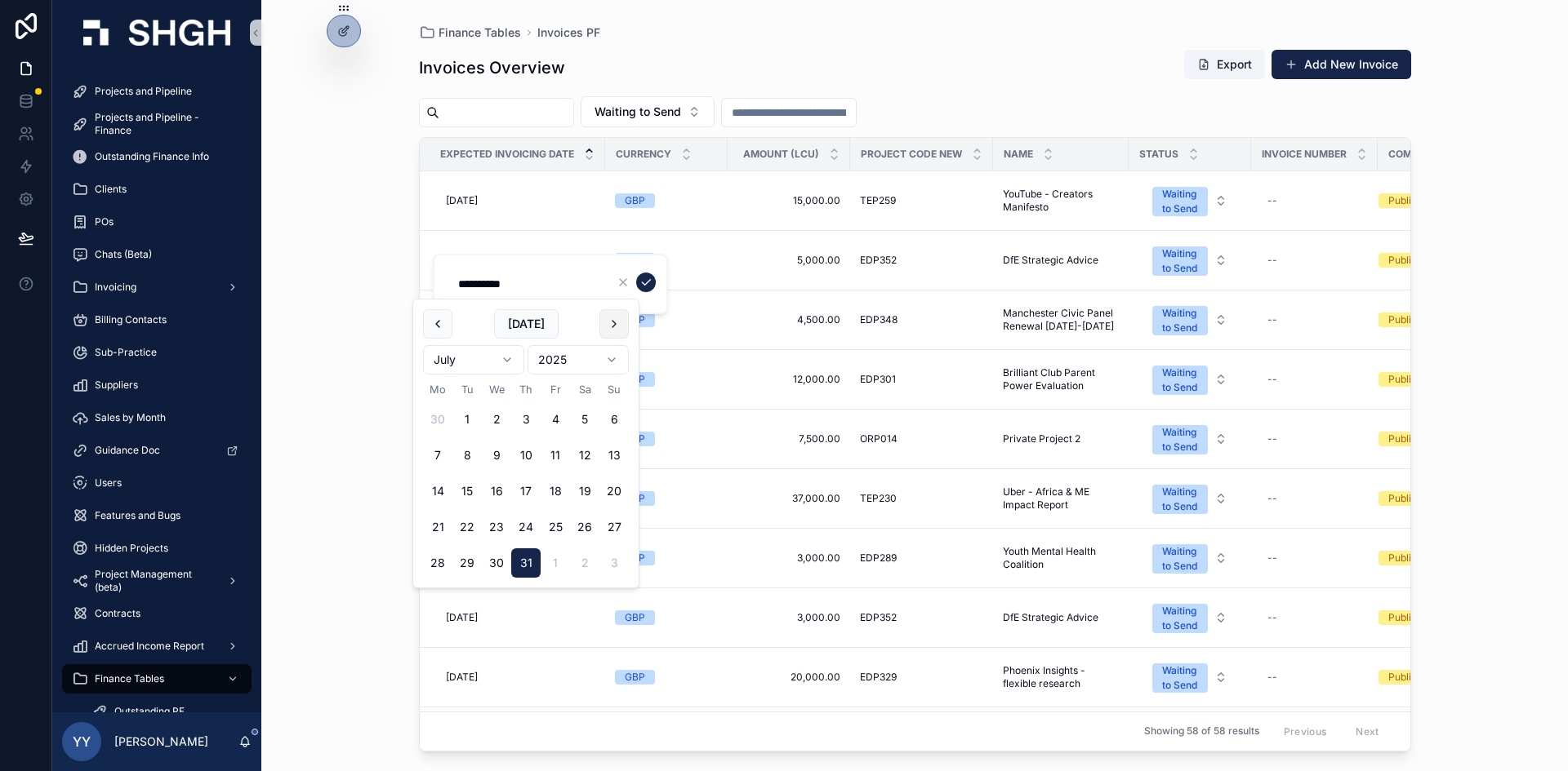
click at [617, 325] on button "scrollable content" at bounding box center [614, 324] width 29 height 29
click at [469, 542] on button "30" at bounding box center [467, 562] width 29 height 29
type input "**********"
click at [649, 277] on icon "scrollable content" at bounding box center [646, 283] width 13 height 13
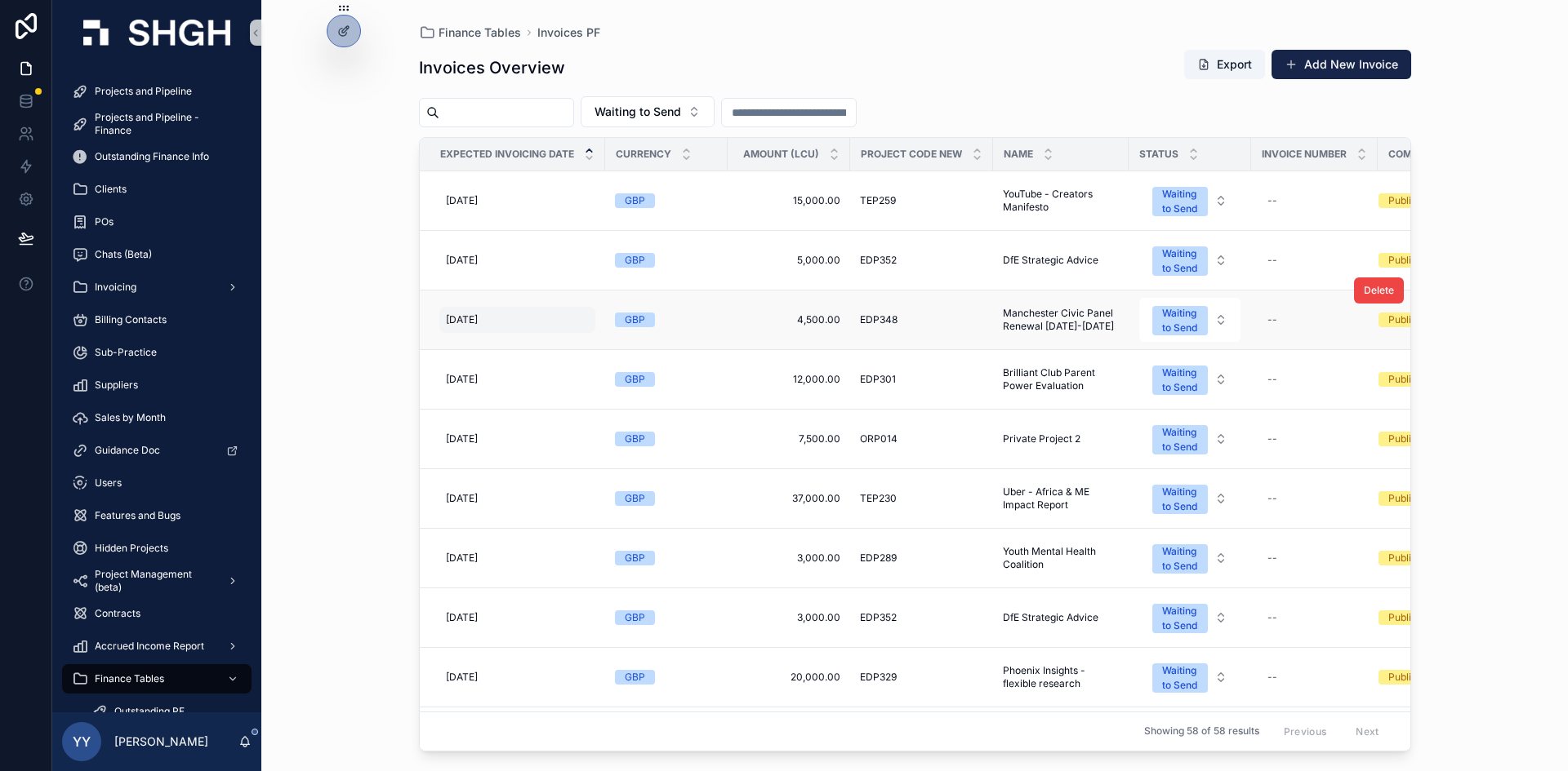
click at [512, 320] on div "31/07/2025 31/07/2025" at bounding box center [516, 319] width 156 height 26
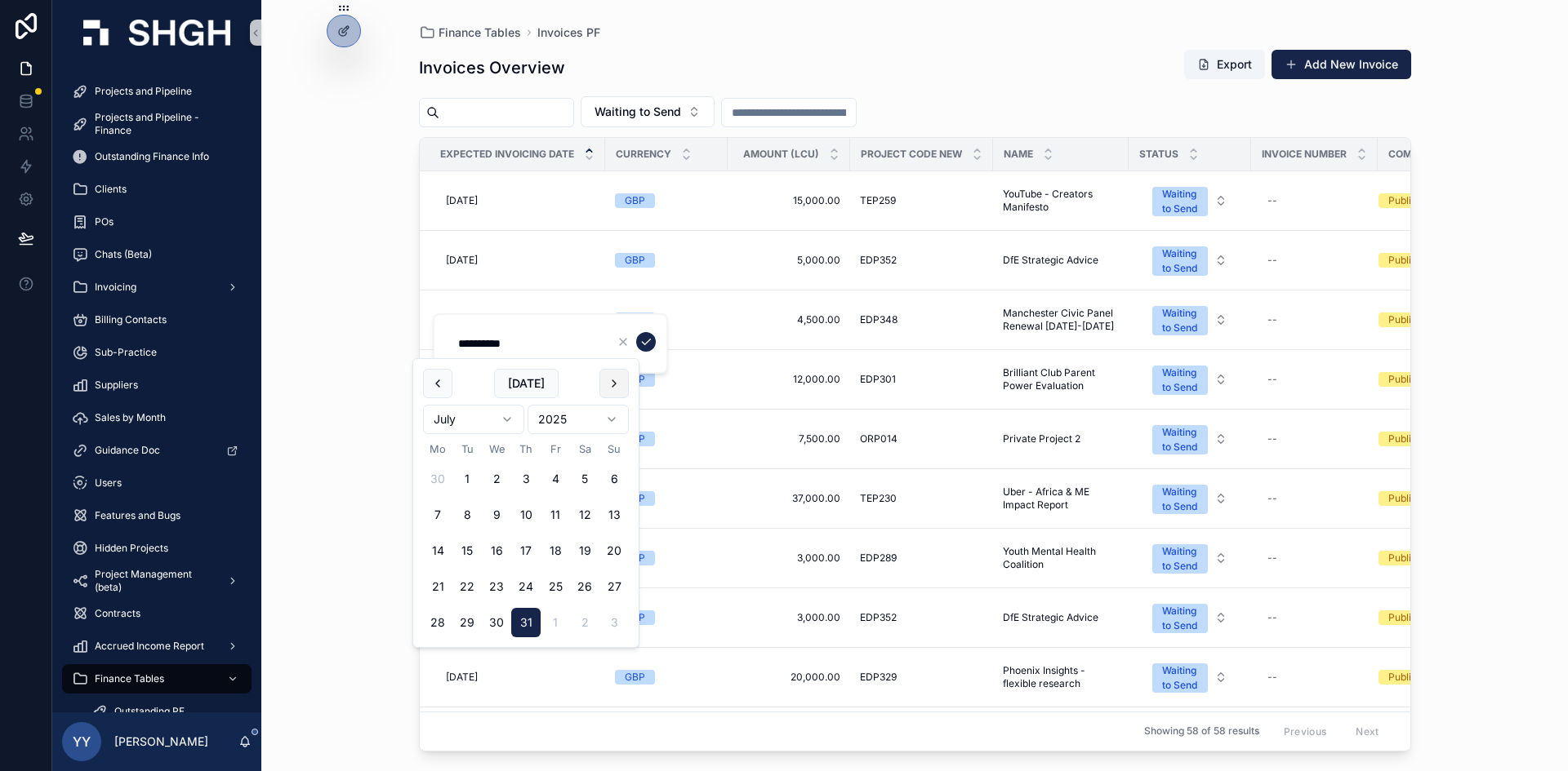
click at [614, 378] on button "scrollable content" at bounding box center [614, 383] width 29 height 29
click at [466, 542] on button "30" at bounding box center [467, 622] width 29 height 29
type input "**********"
click at [647, 346] on icon "scrollable content" at bounding box center [646, 342] width 13 height 13
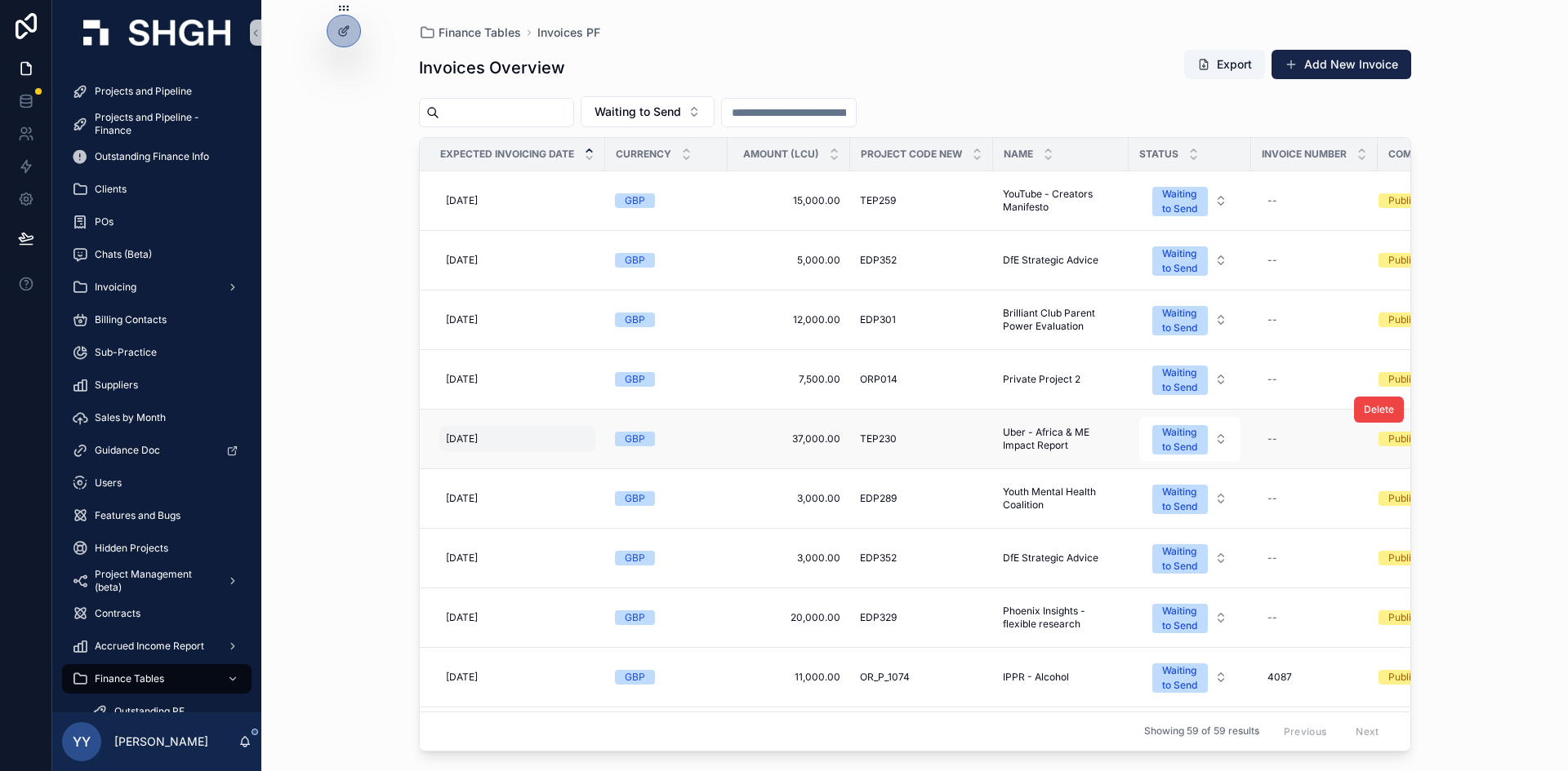
click at [495, 446] on div "31/08/2025 31/08/2025" at bounding box center [516, 439] width 156 height 26
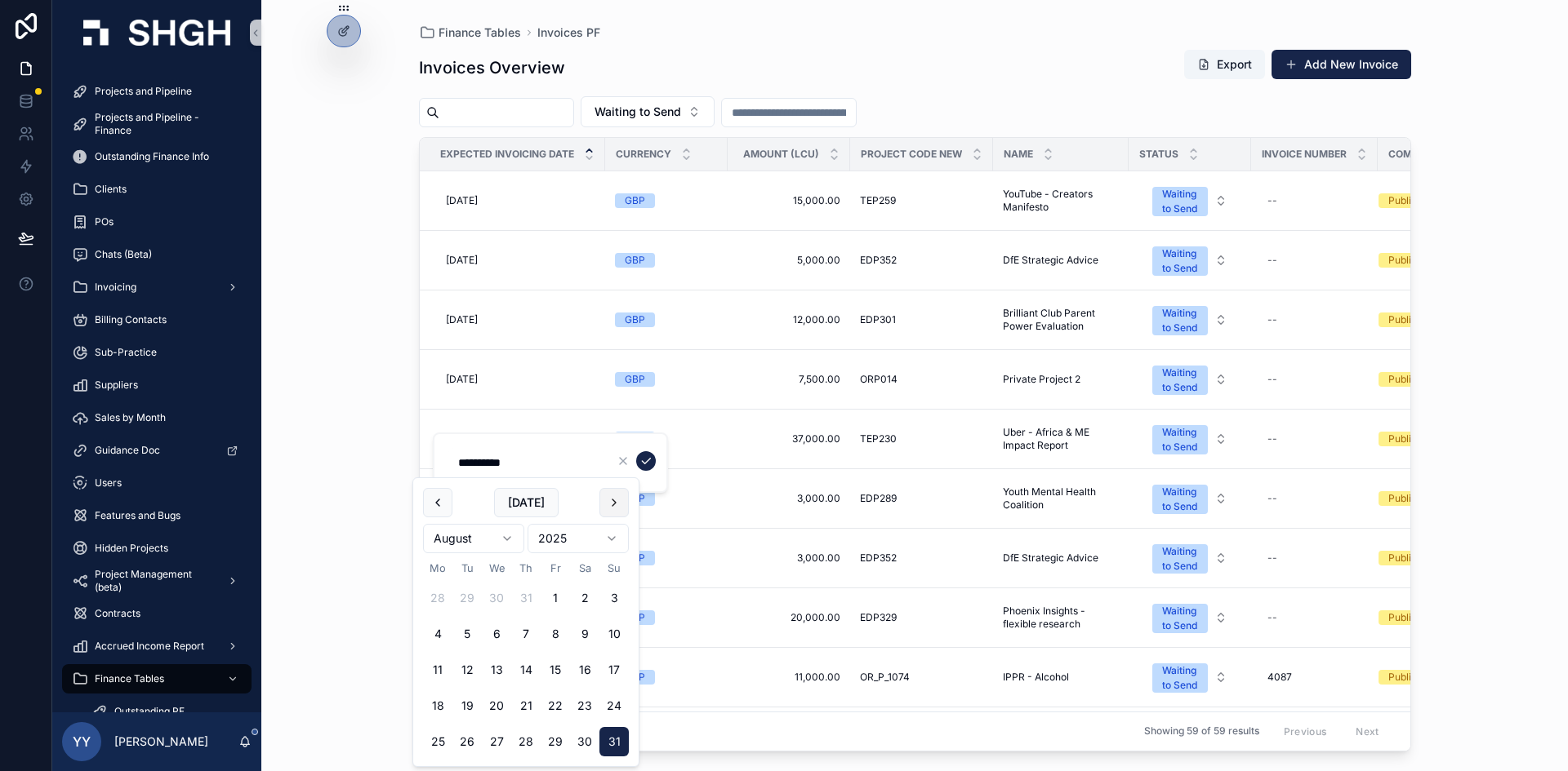
click at [607, 497] on button "scrollable content" at bounding box center [614, 503] width 29 height 29
click at [465, 542] on button "30" at bounding box center [467, 742] width 29 height 29
type input "**********"
click at [649, 454] on button "scrollable content" at bounding box center [645, 461] width 19 height 19
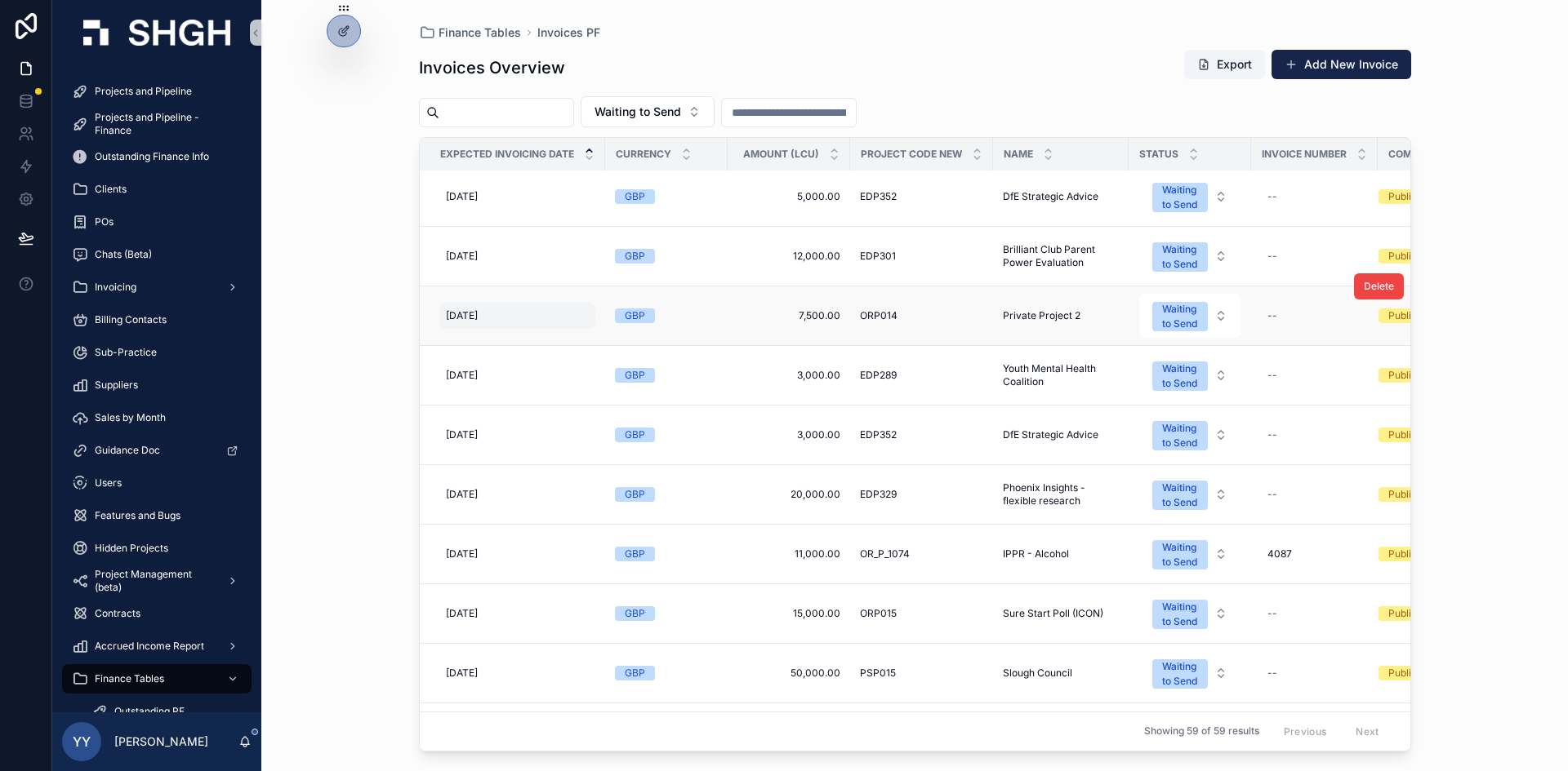
scroll to position [82, 0]
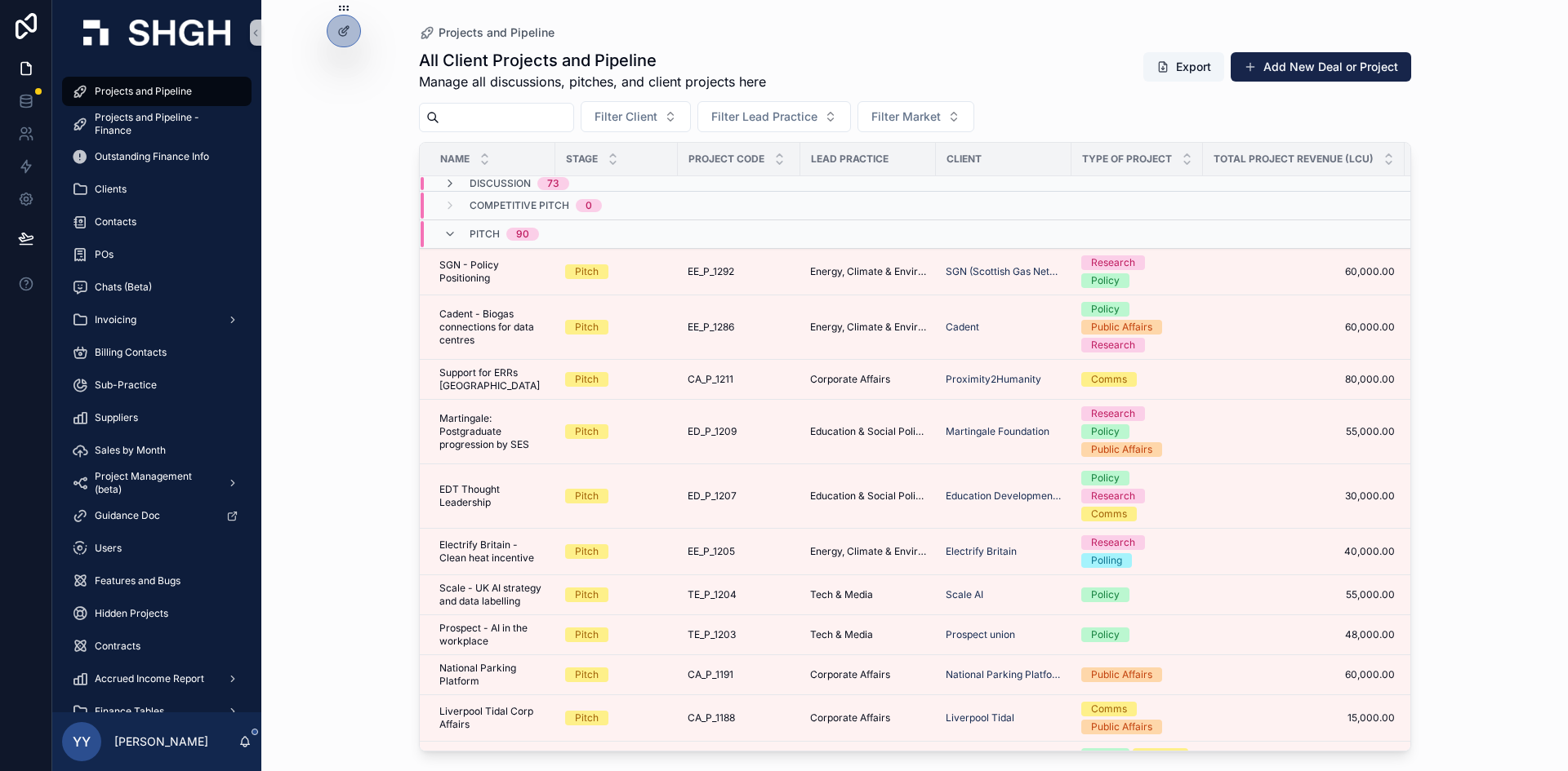
click at [522, 121] on input "scrollable content" at bounding box center [506, 117] width 134 height 23
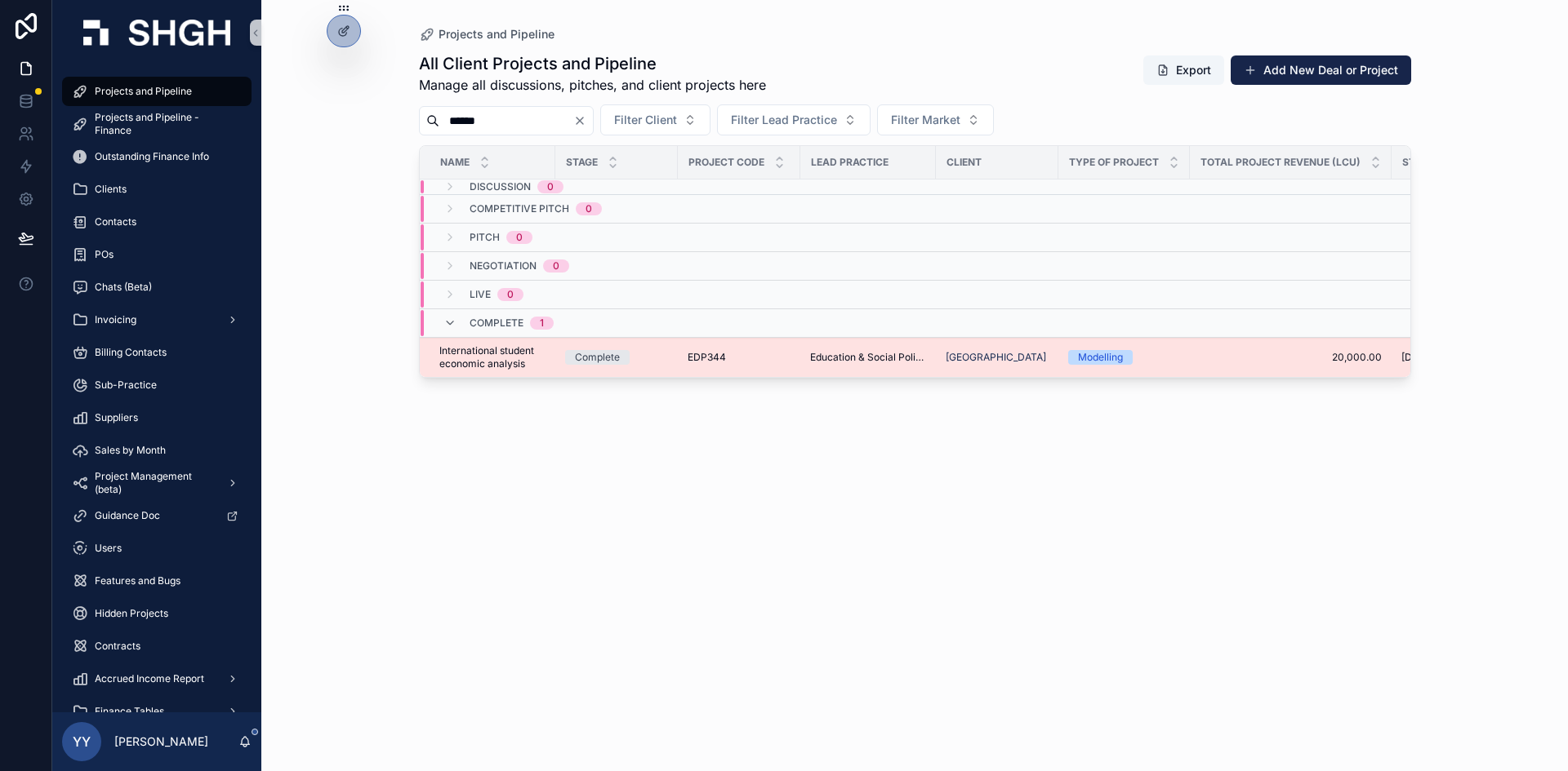
type input "******"
click at [768, 359] on div "EDP344 EDP344" at bounding box center [739, 357] width 103 height 13
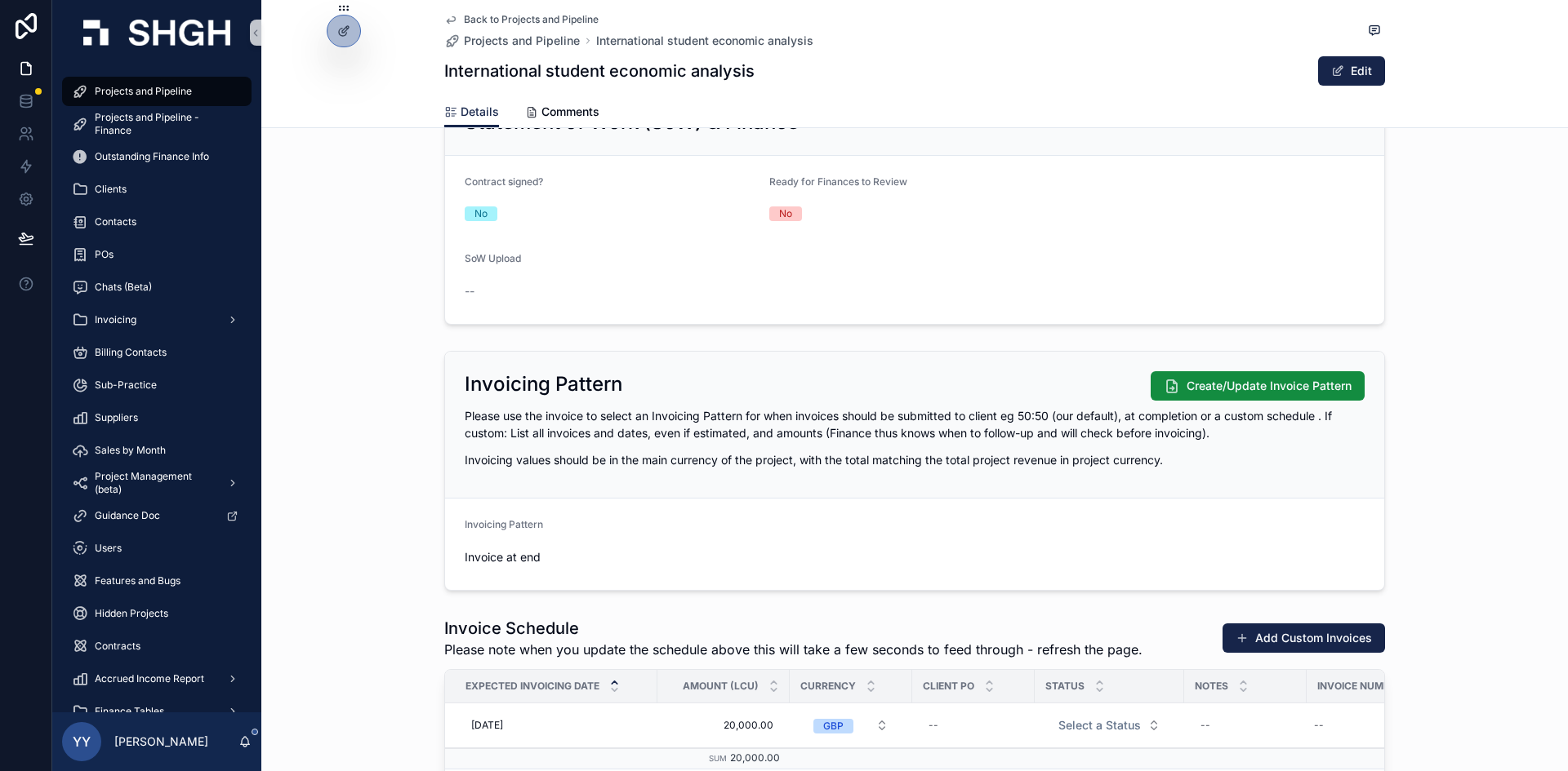
scroll to position [2775, 0]
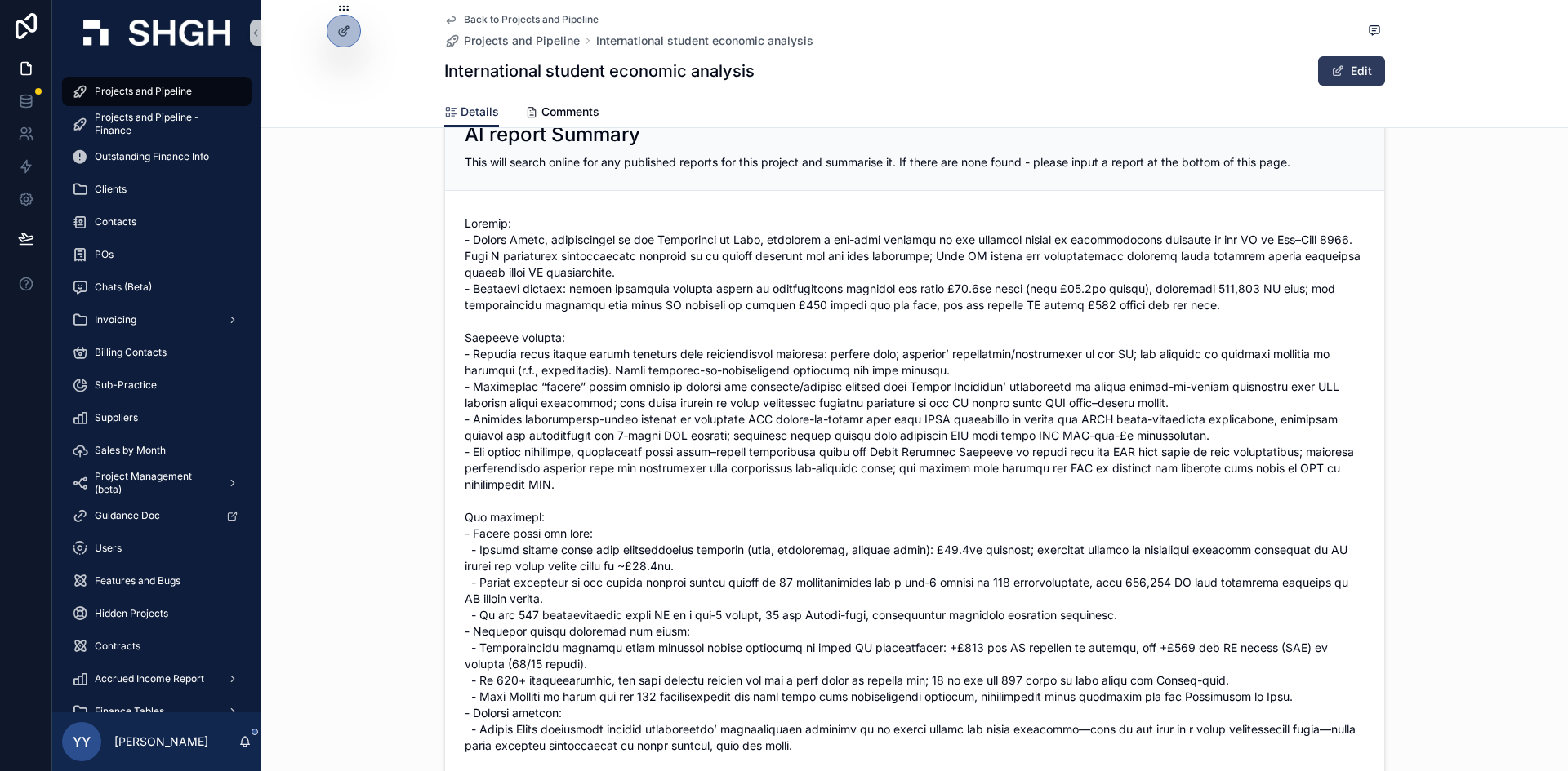
click at [1370, 75] on button "Edit" at bounding box center [1352, 71] width 67 height 29
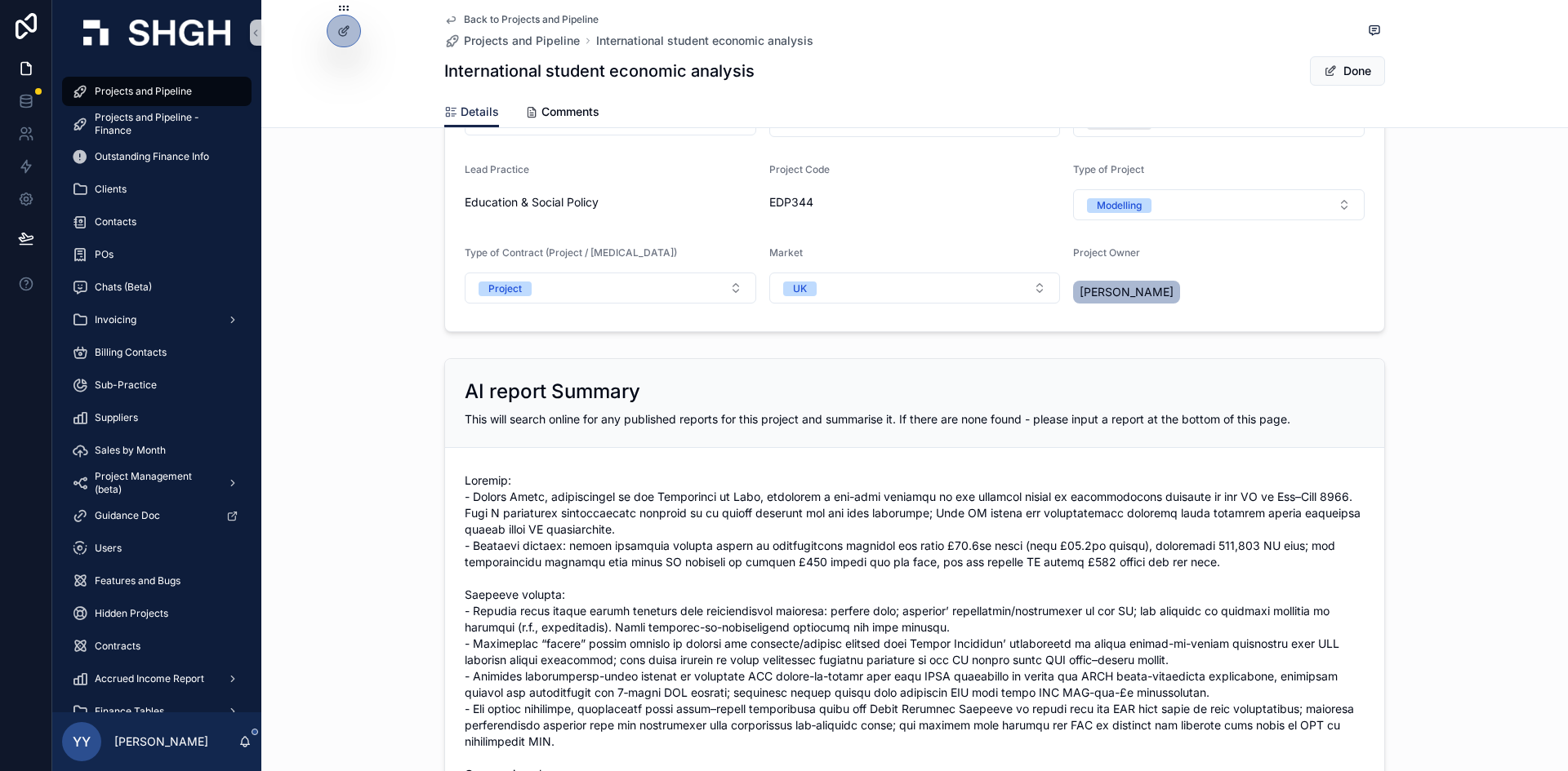
scroll to position [0, 0]
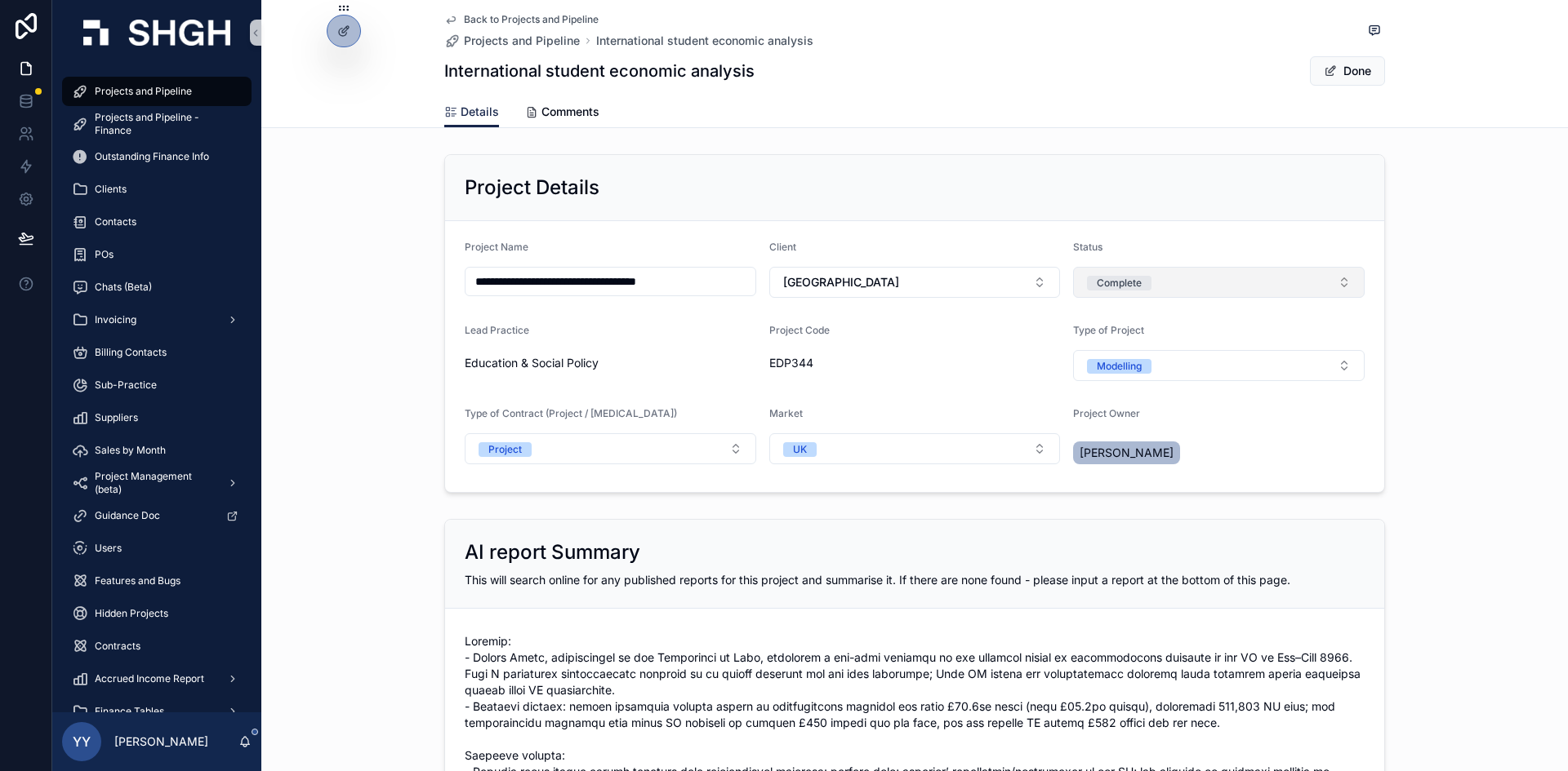
click at [1142, 278] on span "Complete" at bounding box center [1119, 283] width 65 height 14
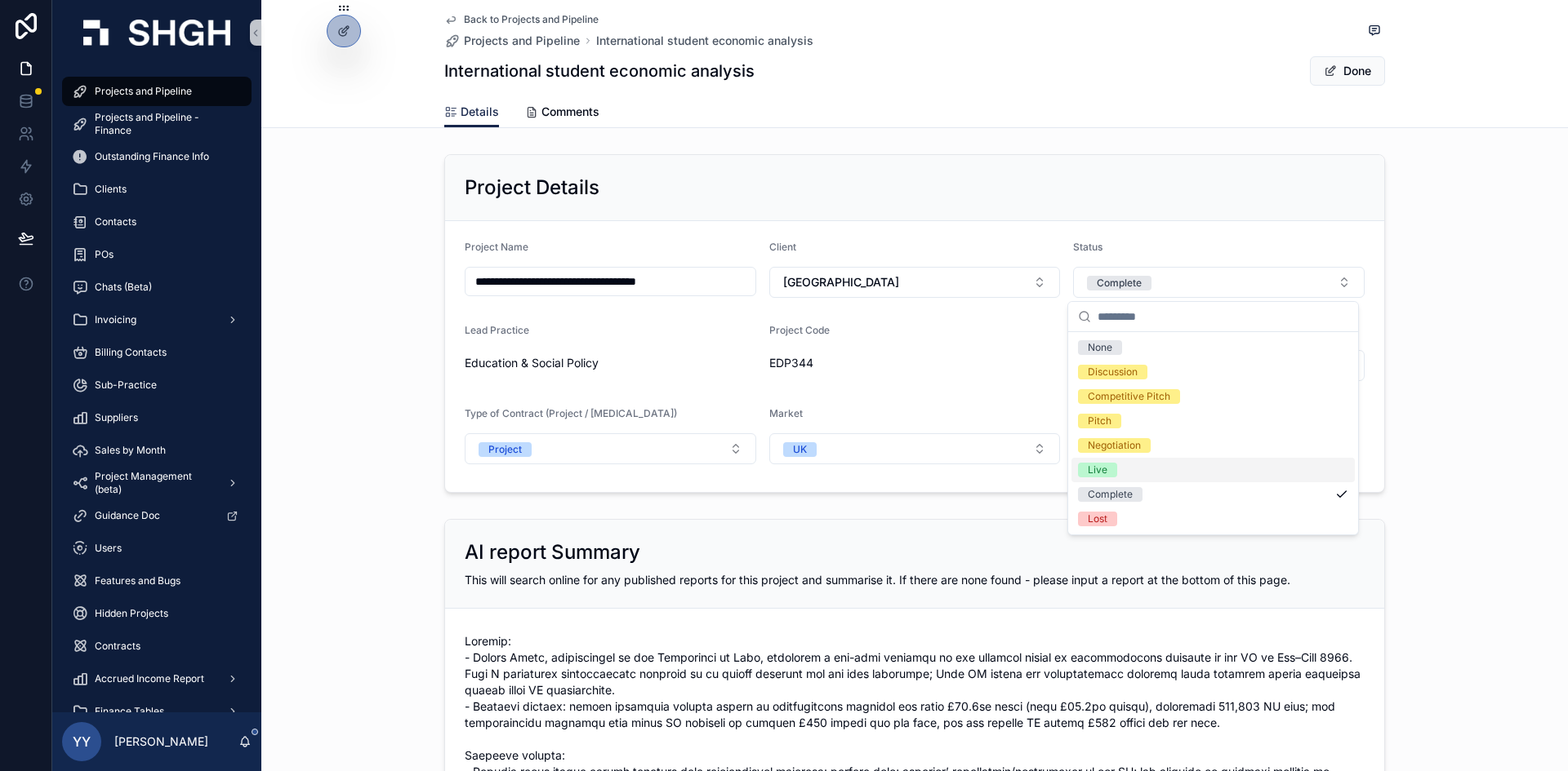
click at [1094, 472] on div "Live" at bounding box center [1097, 469] width 19 height 14
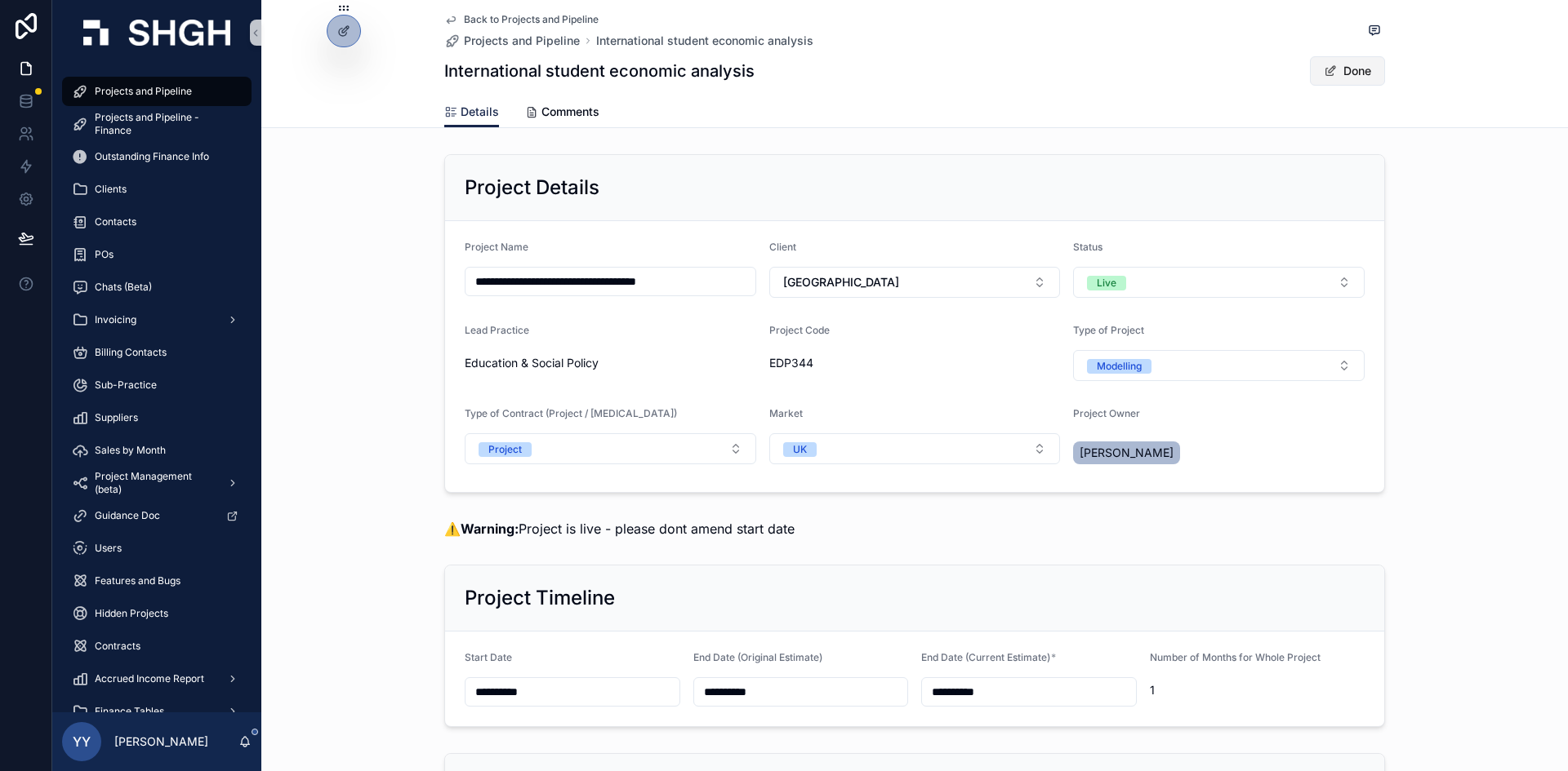
click at [1345, 64] on button "Done" at bounding box center [1347, 71] width 75 height 29
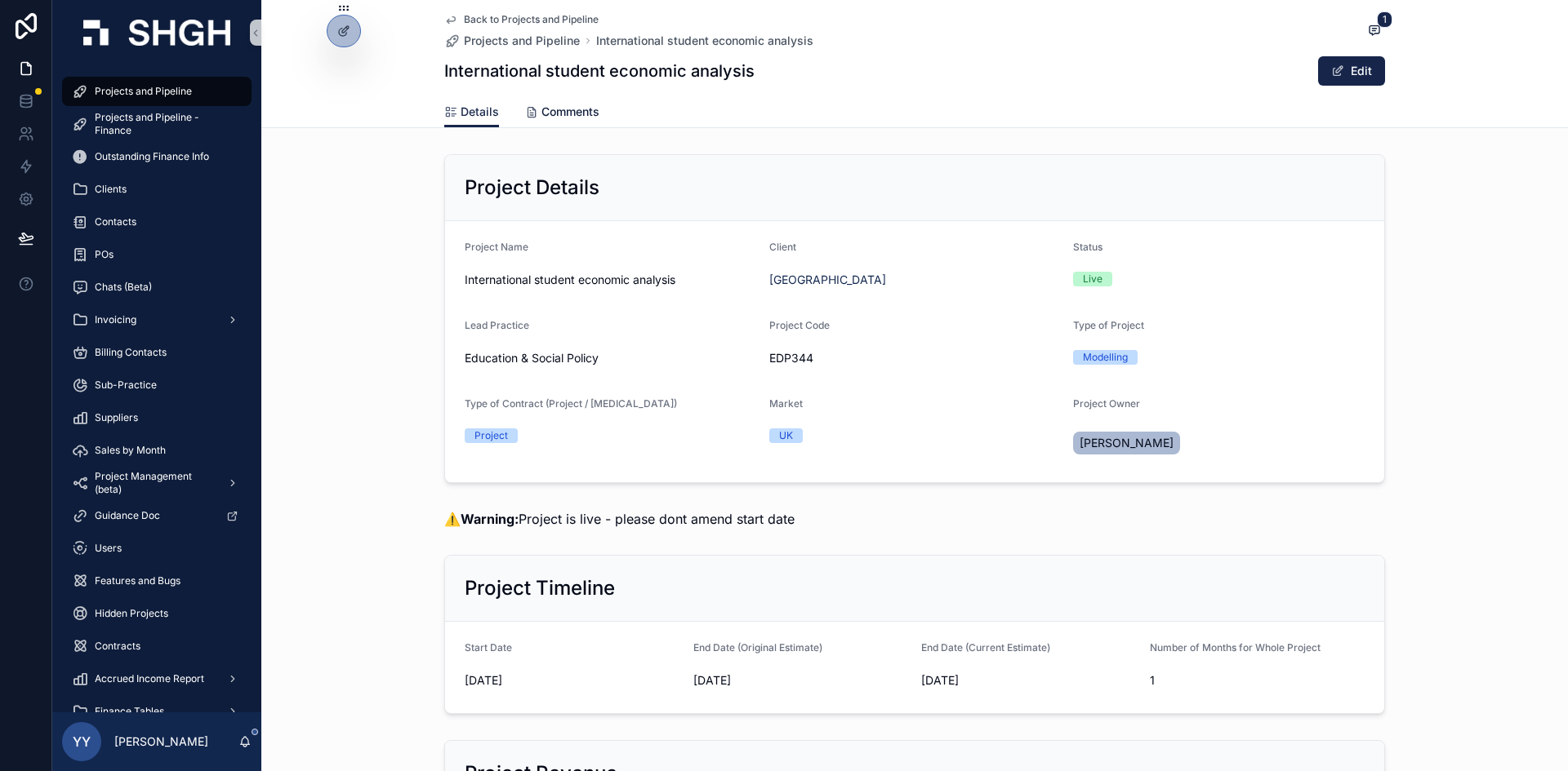
click at [583, 114] on span "Comments" at bounding box center [570, 111] width 58 height 16
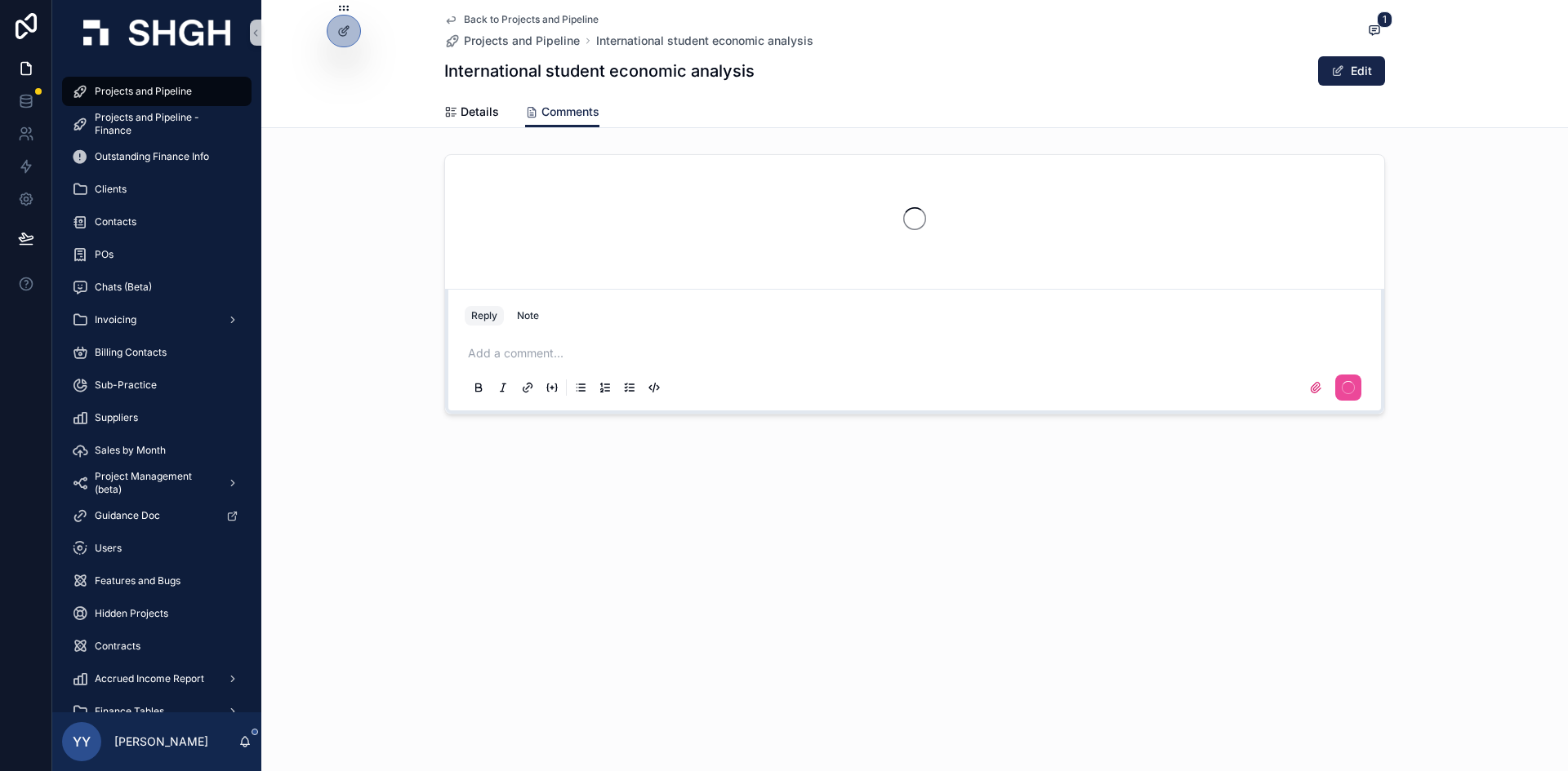
click at [553, 381] on icon "scrollable content" at bounding box center [553, 388] width 13 height 13
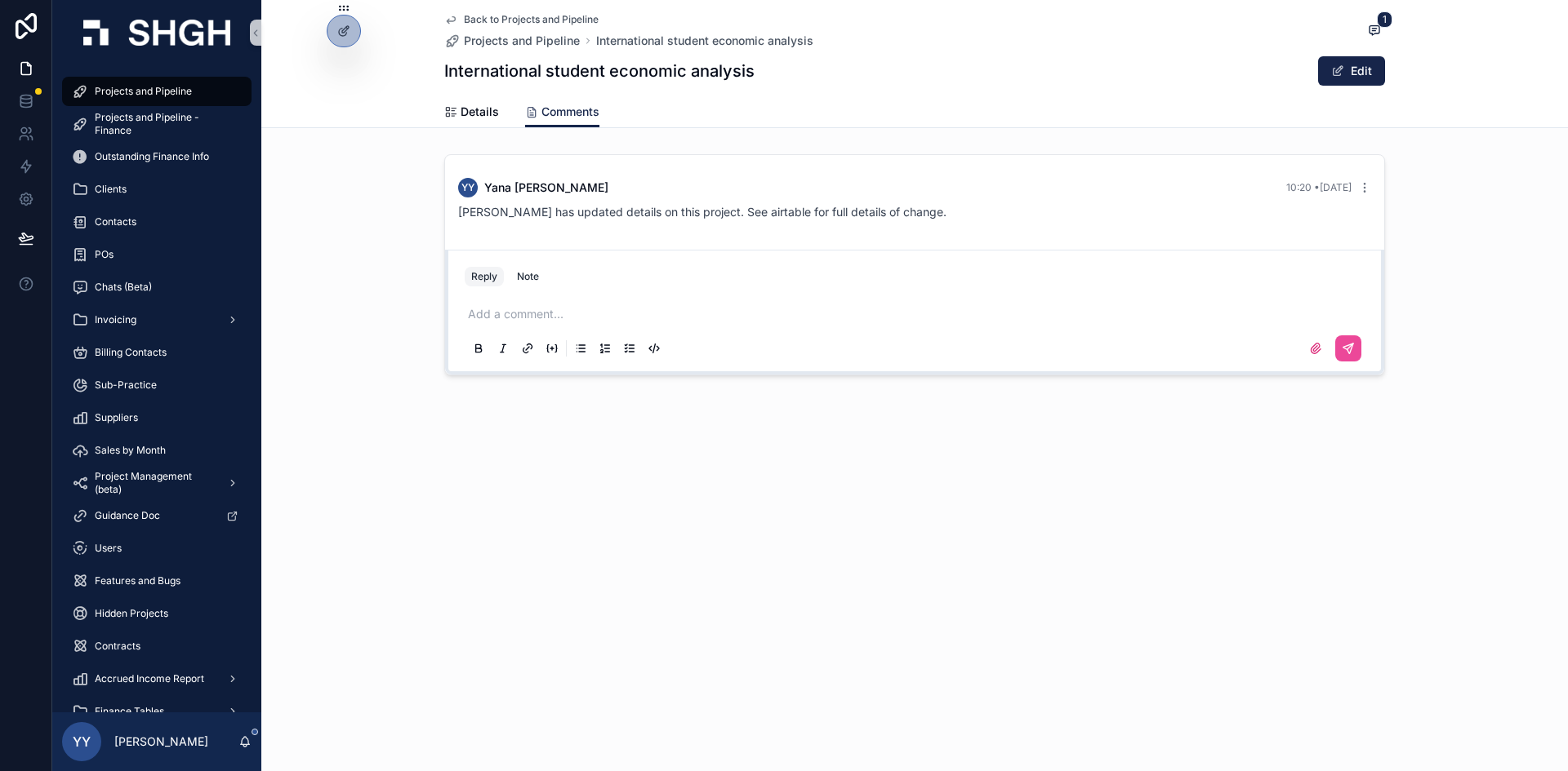
click at [535, 308] on p "scrollable content" at bounding box center [918, 314] width 900 height 16
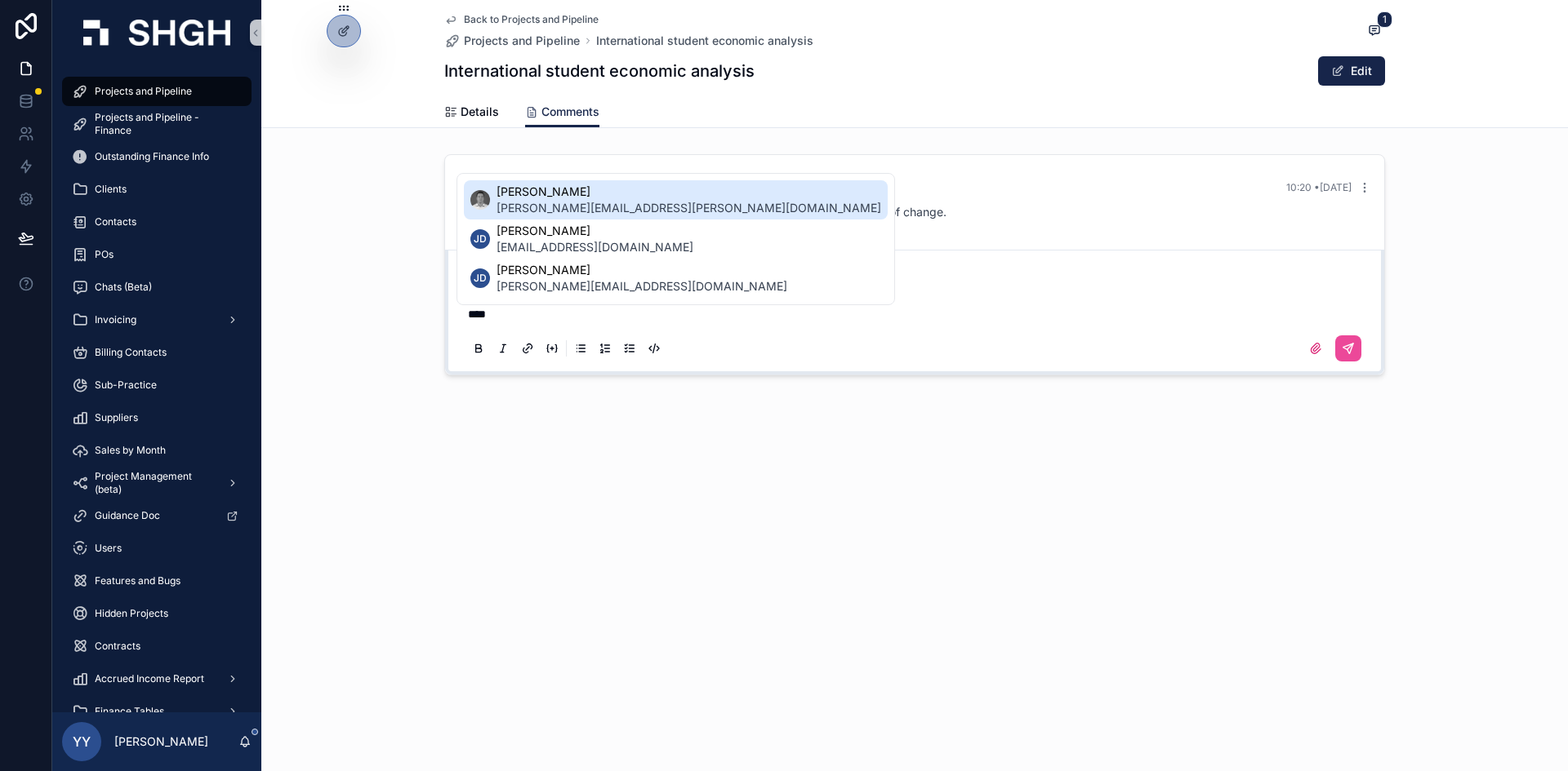
click at [602, 203] on span "jonathan.simons@publicfirst.co.uk" at bounding box center [688, 208] width 384 height 16
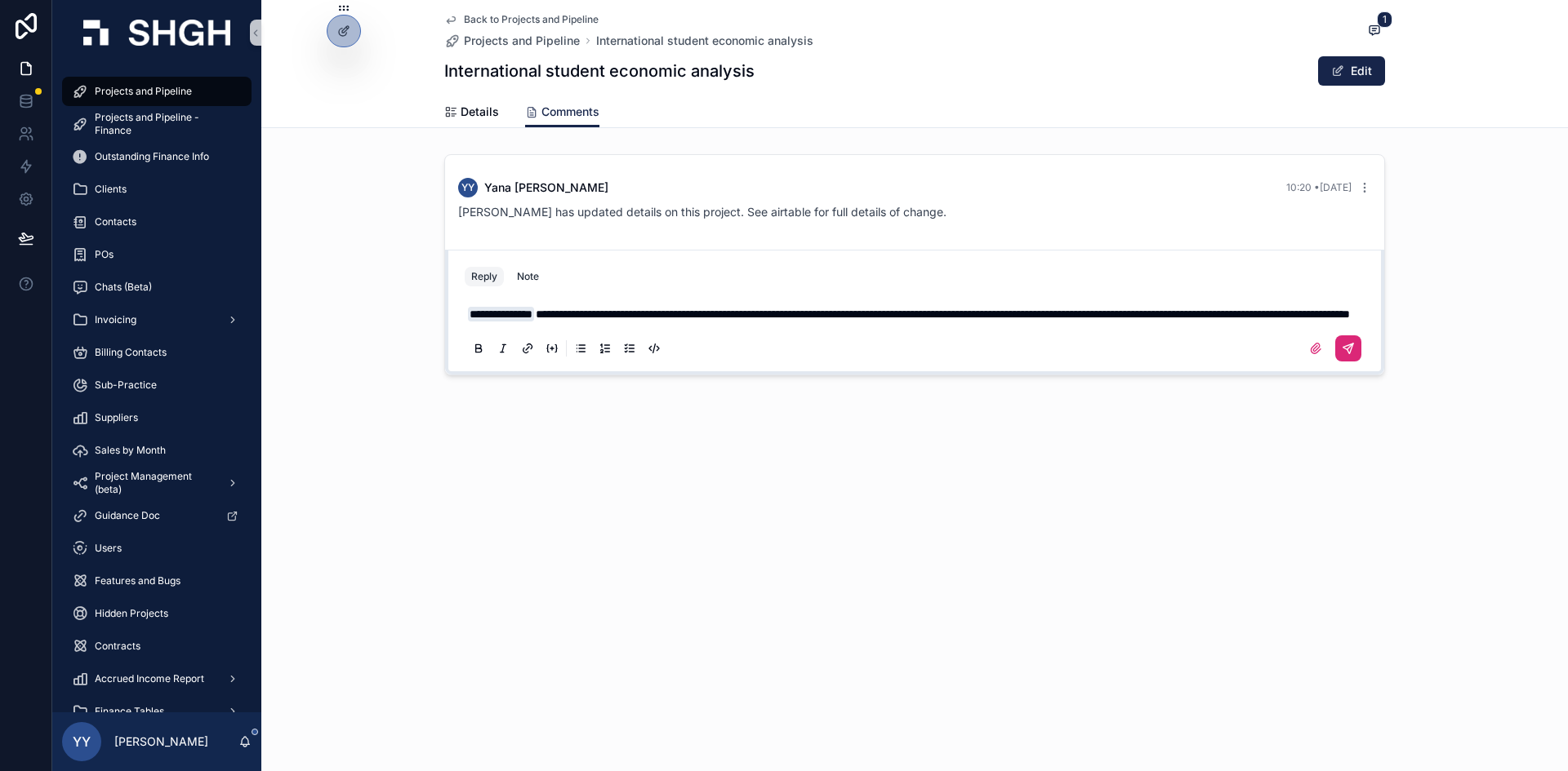
click at [1353, 362] on button "scrollable content" at bounding box center [1348, 348] width 26 height 26
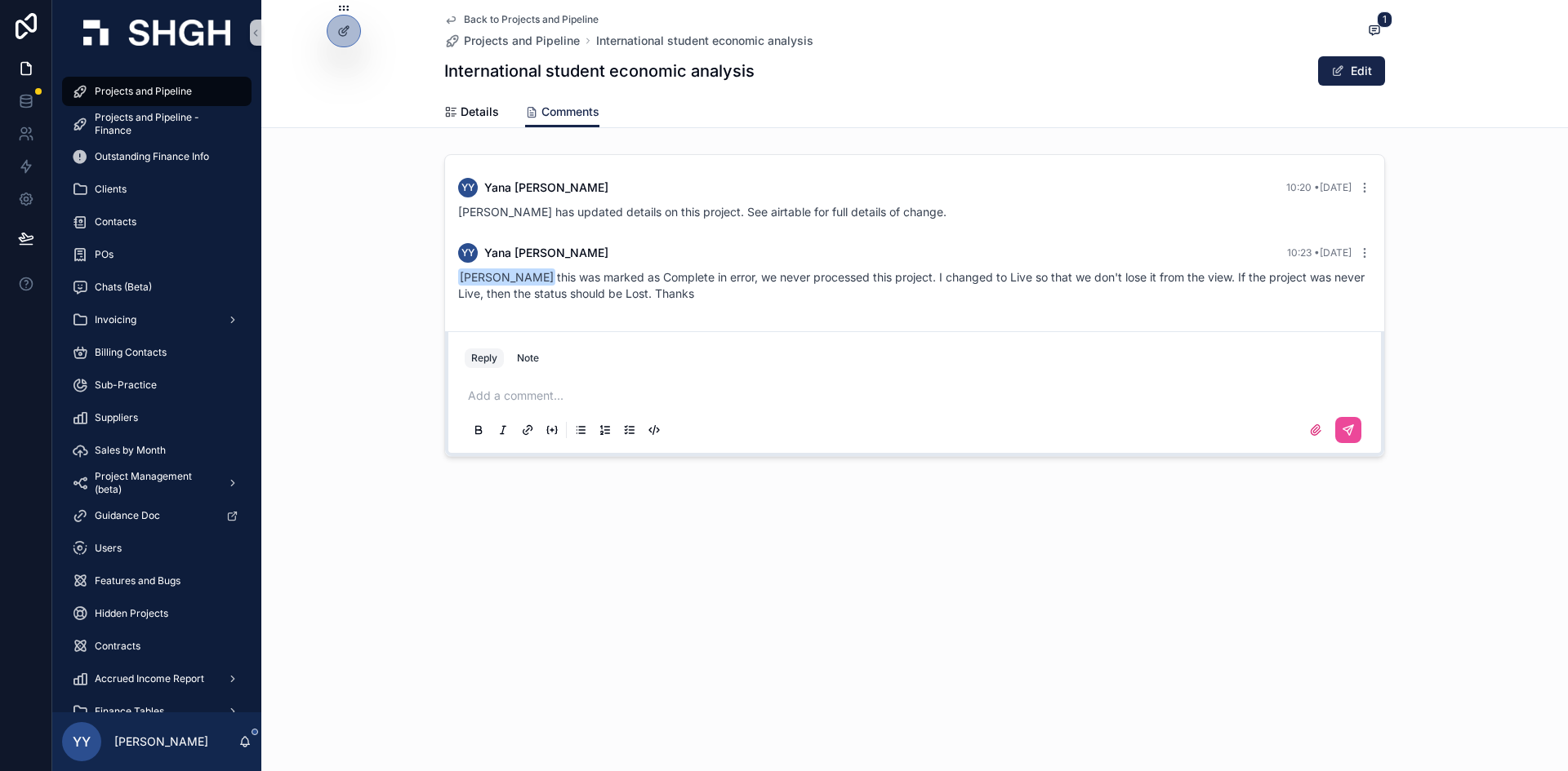
click at [679, 242] on div "YY Yana Yarakhovich 10:23 • Today Jonathan Simons this was marked as Complete i…" at bounding box center [914, 272] width 933 height 78
click at [469, 110] on span "Details" at bounding box center [480, 111] width 39 height 16
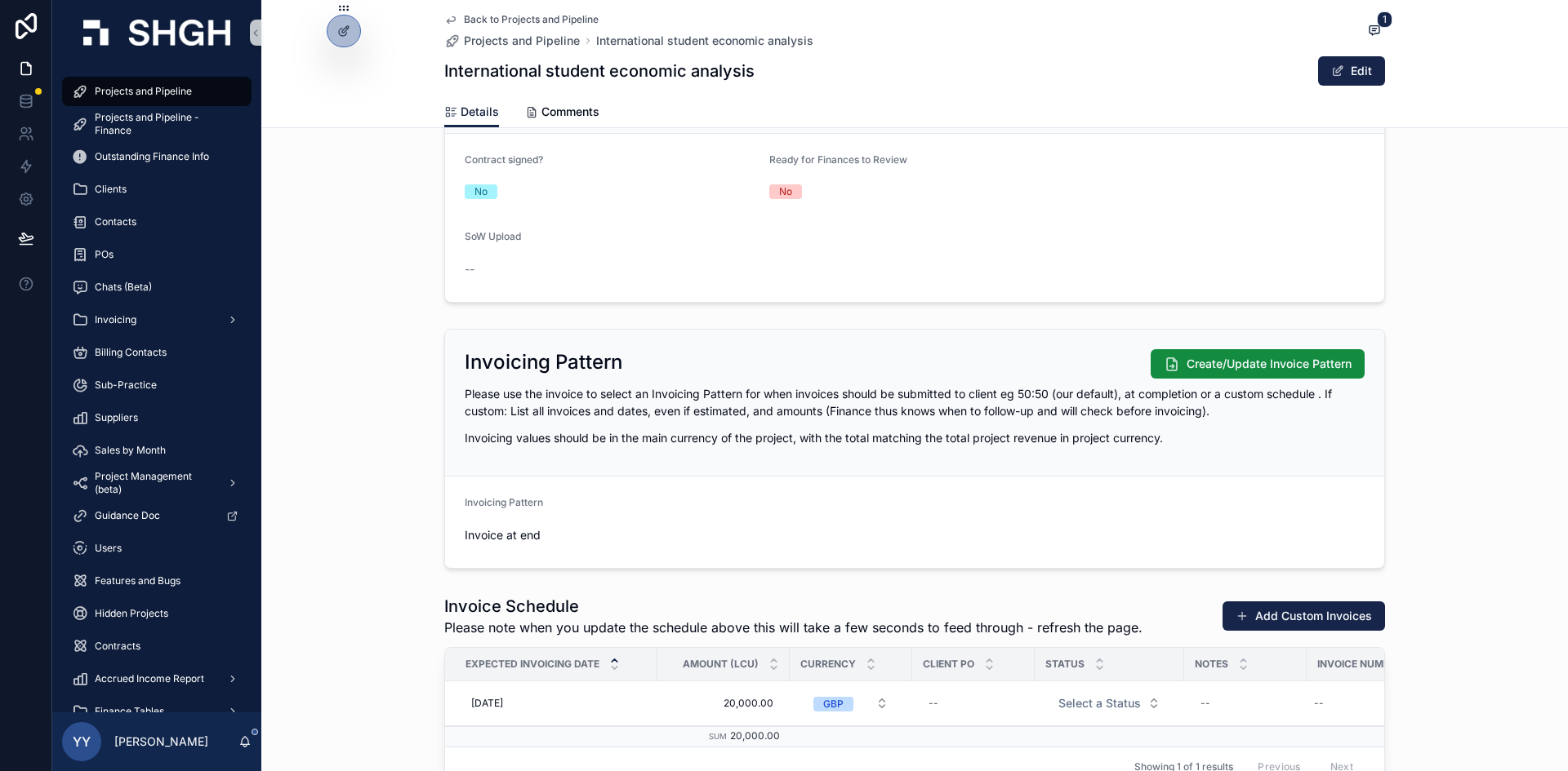
scroll to position [1796, 0]
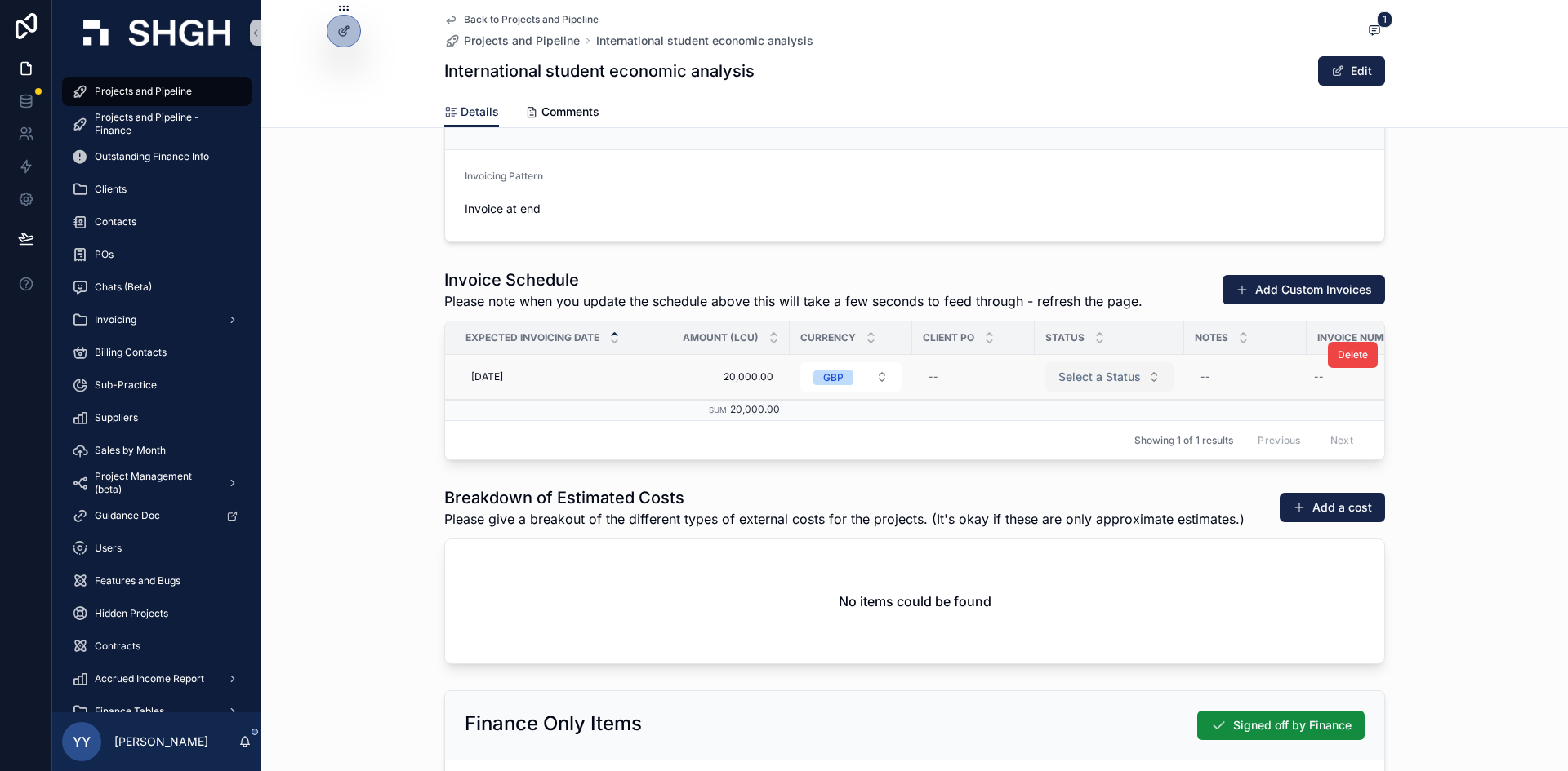
click at [1086, 371] on span "Select a Status" at bounding box center [1099, 377] width 82 height 16
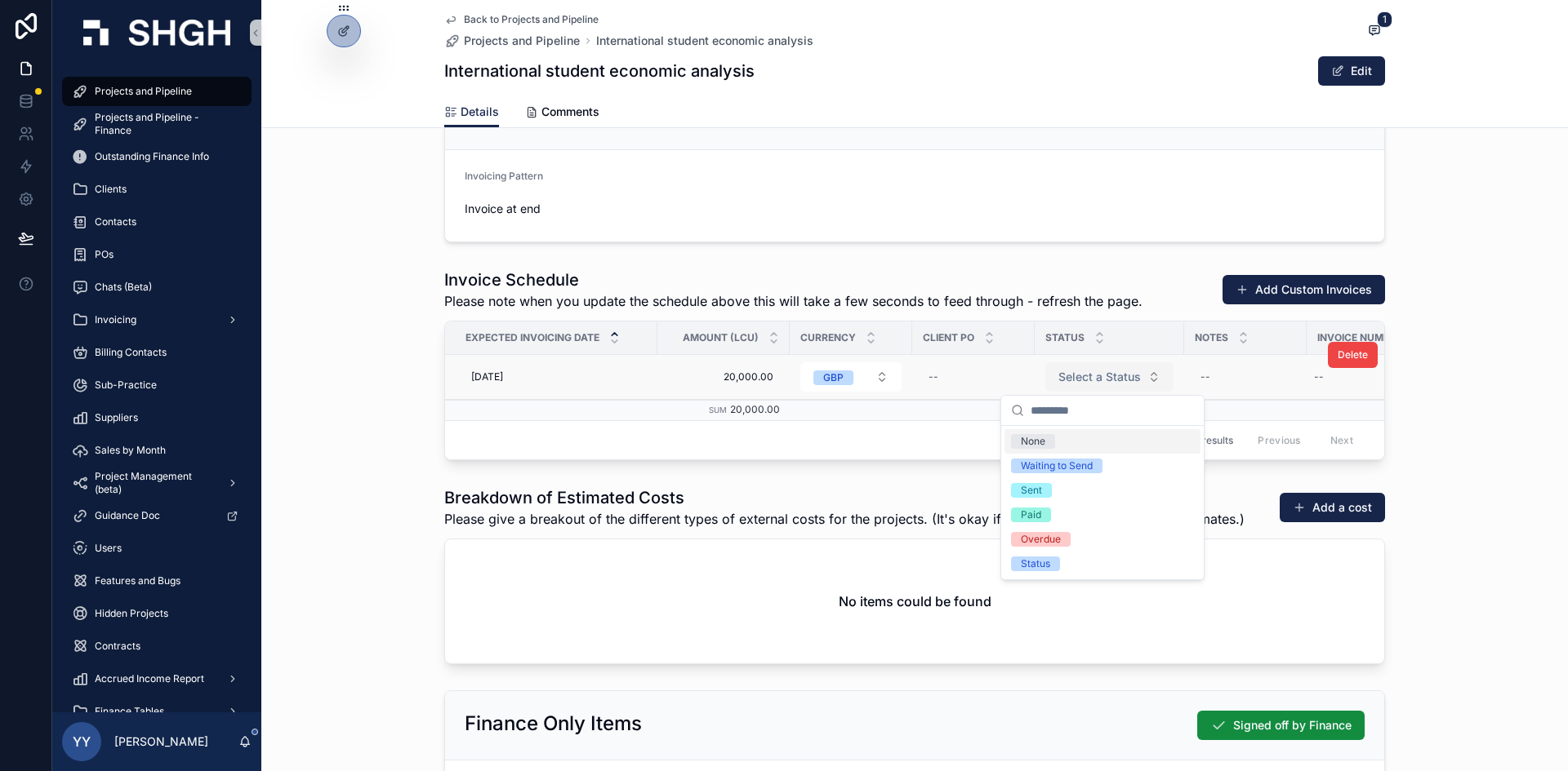
click at [1086, 371] on span "Select a Status" at bounding box center [1099, 377] width 82 height 16
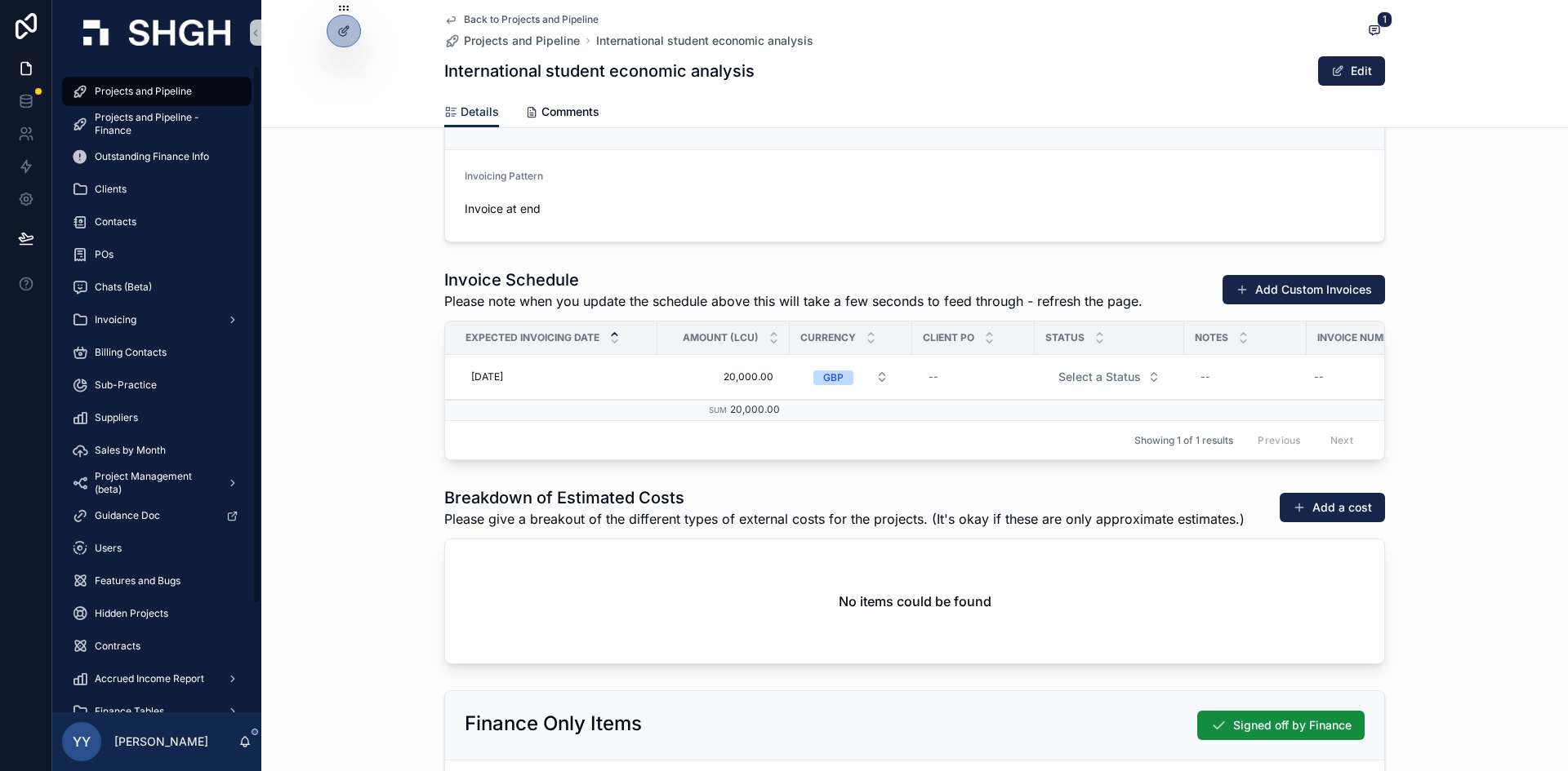
click at [161, 95] on span "Projects and Pipeline" at bounding box center [144, 92] width 98 height 13
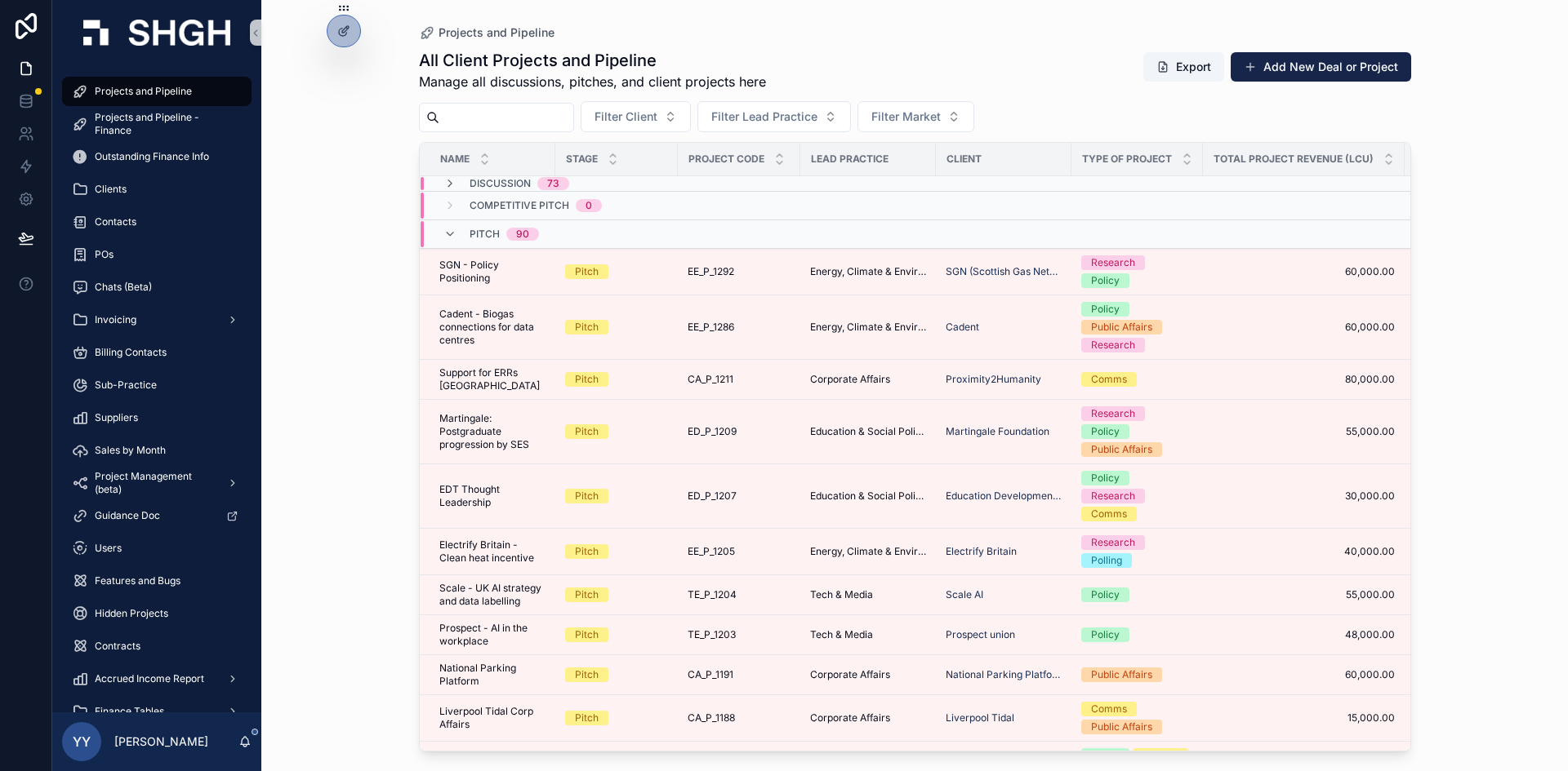
click at [547, 123] on input "scrollable content" at bounding box center [506, 117] width 134 height 23
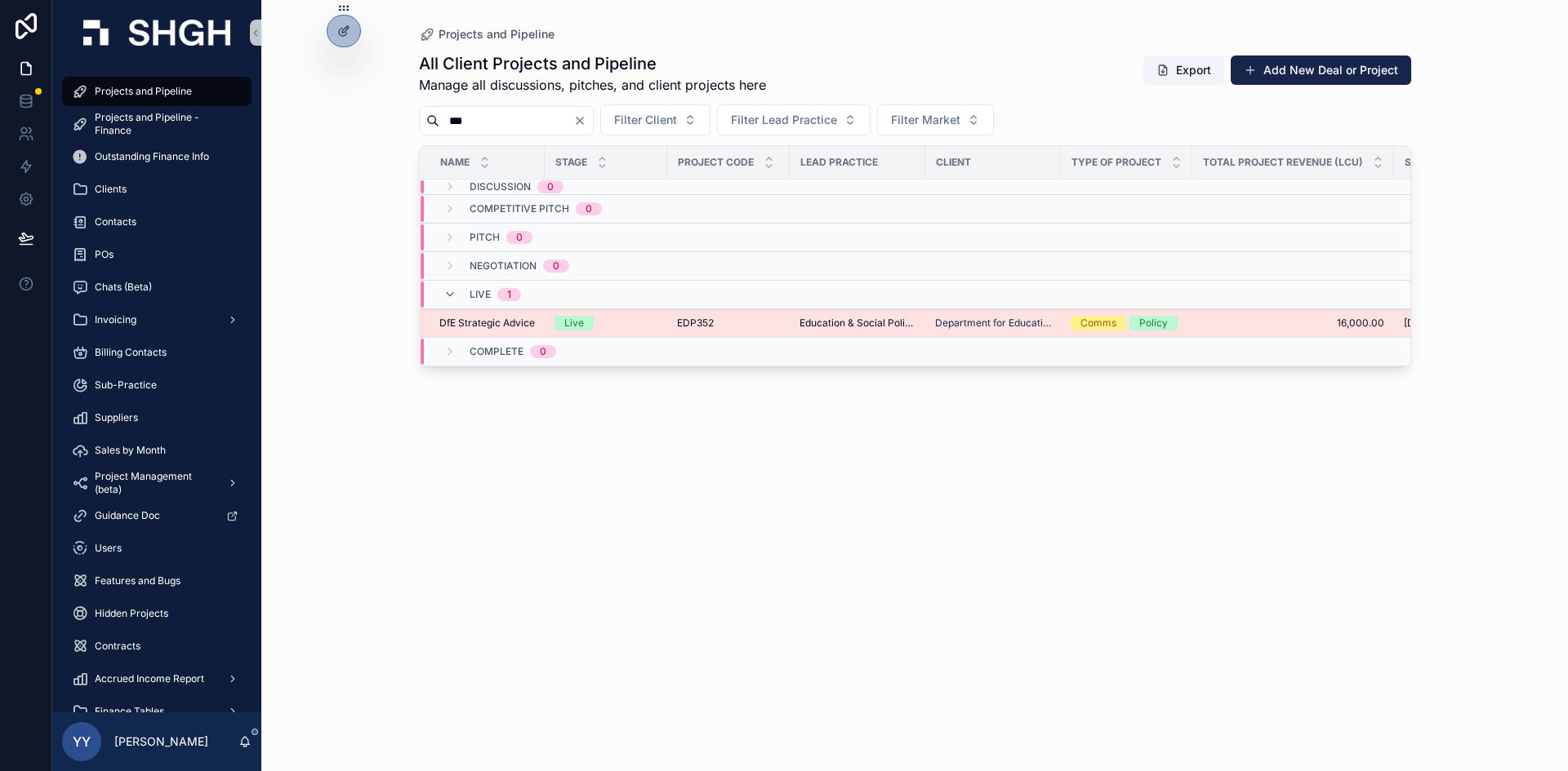
type input "***"
click at [607, 322] on div "Live" at bounding box center [606, 323] width 103 height 14
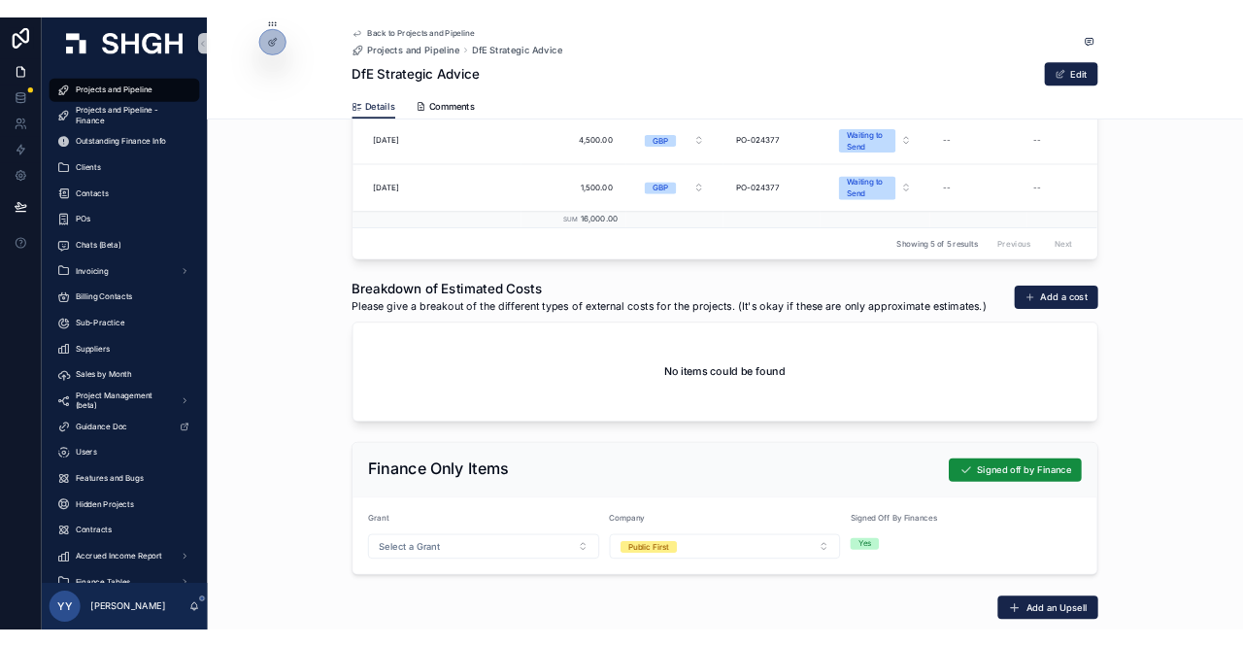
scroll to position [2427, 0]
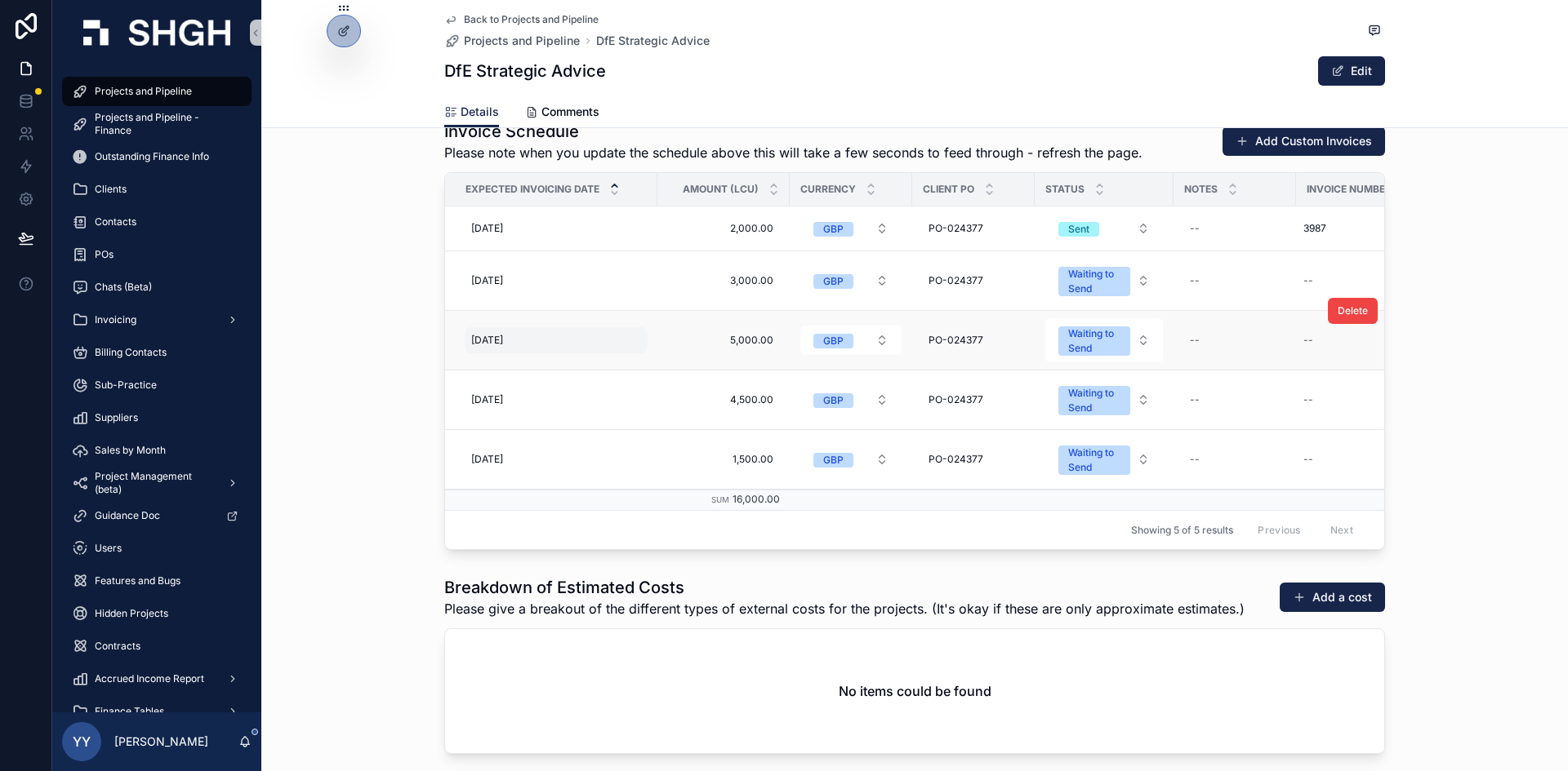
click at [529, 343] on div "30/09/2025 30/09/2025" at bounding box center [555, 340] width 183 height 26
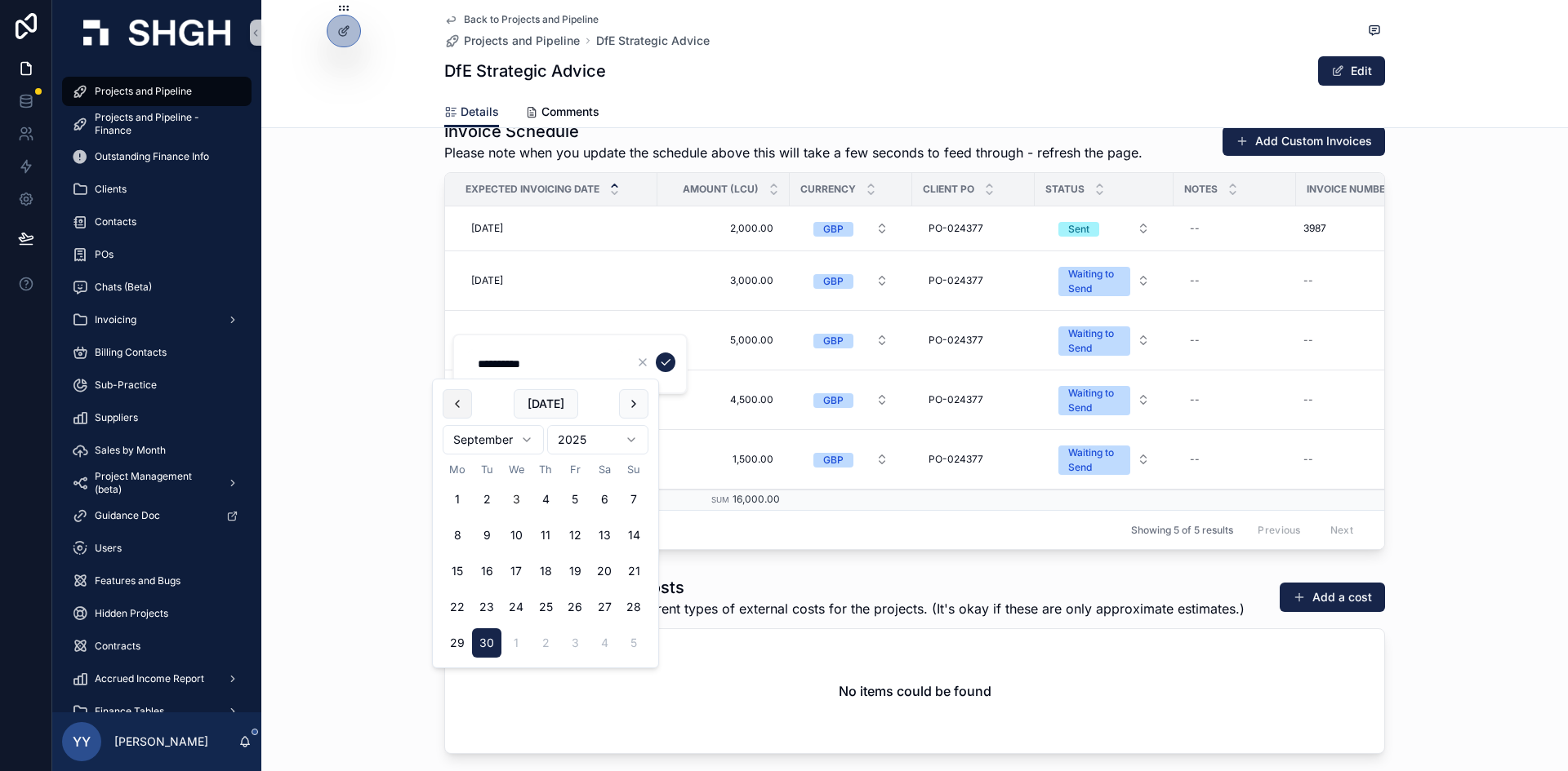
click at [469, 398] on button "scrollable content" at bounding box center [457, 404] width 29 height 29
click at [546, 644] on button "31" at bounding box center [545, 643] width 29 height 29
type input "**********"
click at [669, 363] on icon "scrollable content" at bounding box center [665, 362] width 13 height 13
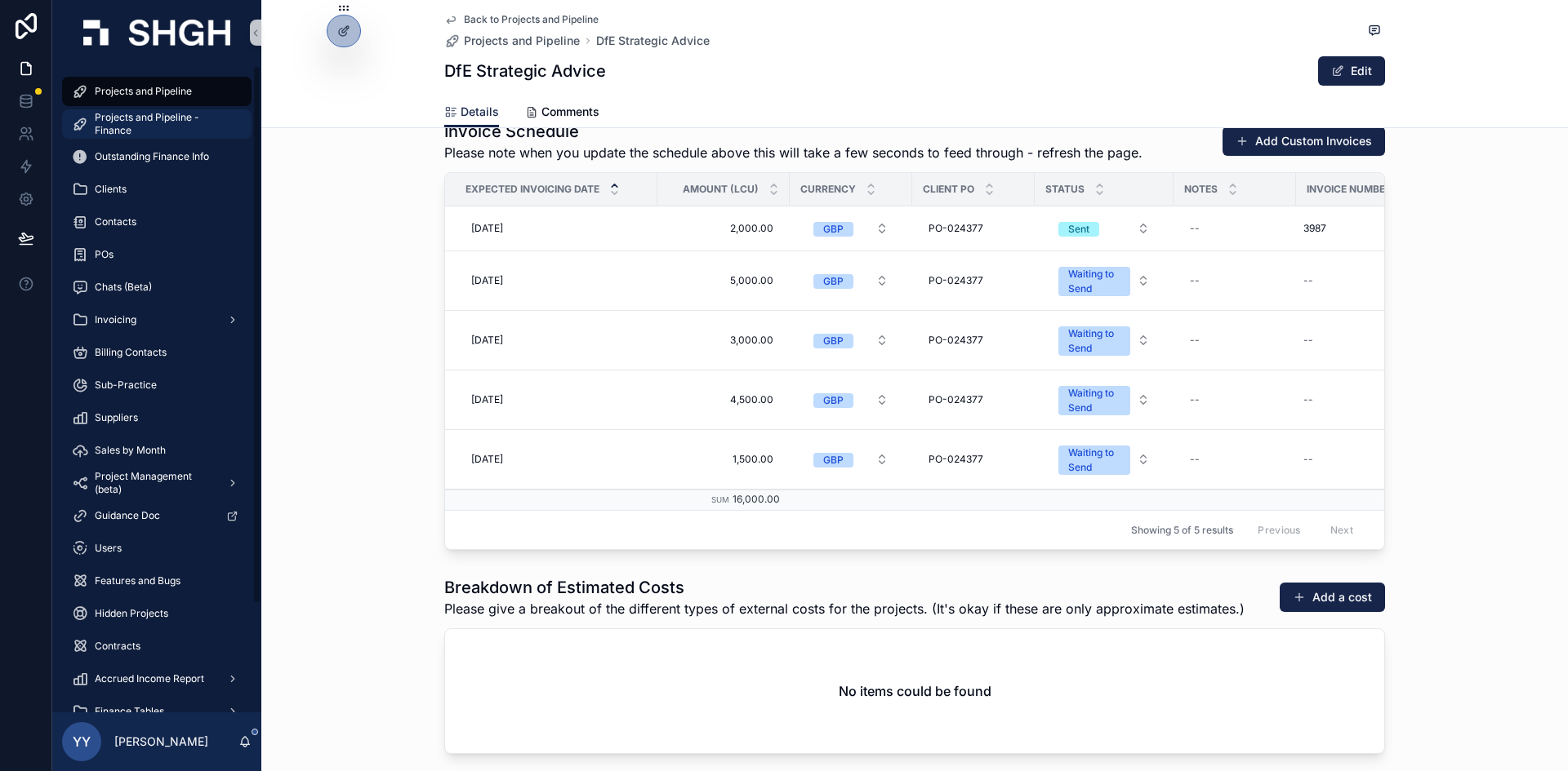
click at [173, 136] on span "Projects and Pipeline - Finance" at bounding box center [165, 124] width 140 height 26
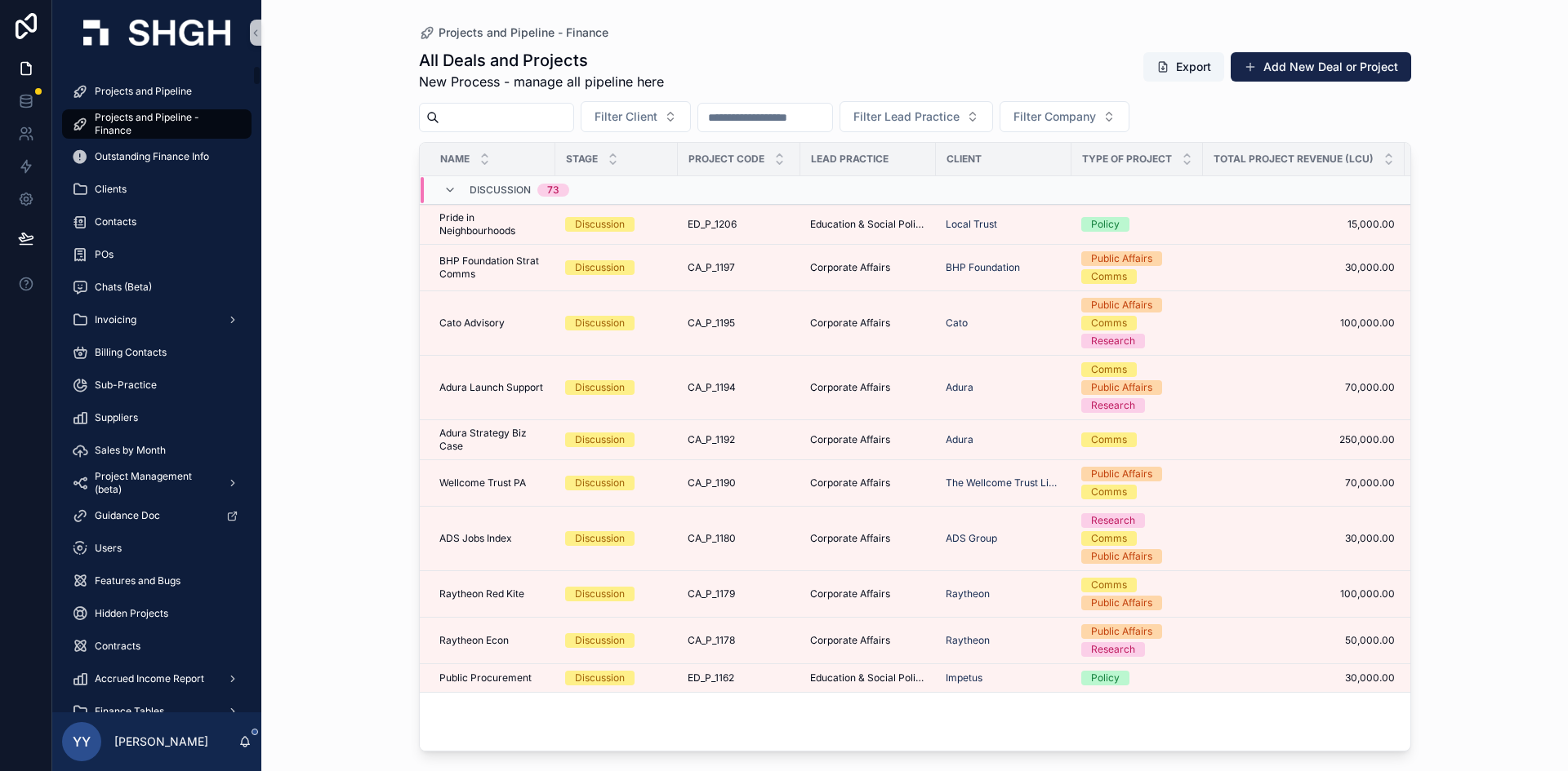
click at [419, 67] on h1 "All Deals and Projects" at bounding box center [541, 60] width 245 height 23
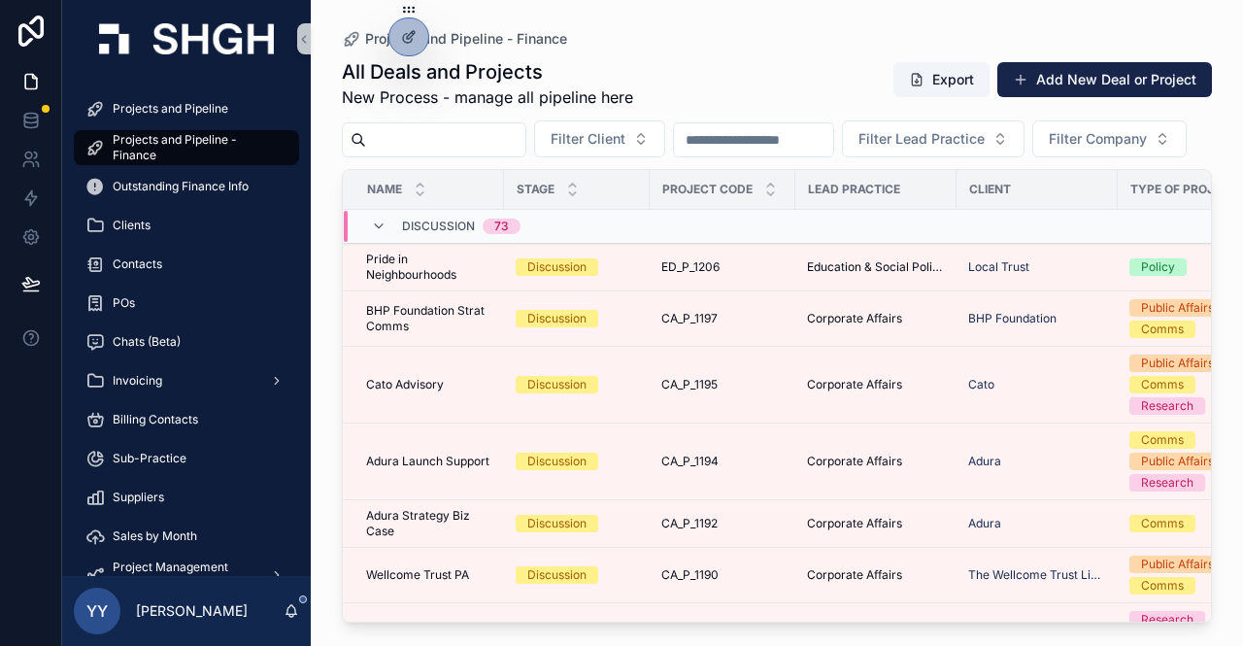
click at [416, 131] on input "scrollable content" at bounding box center [445, 139] width 159 height 27
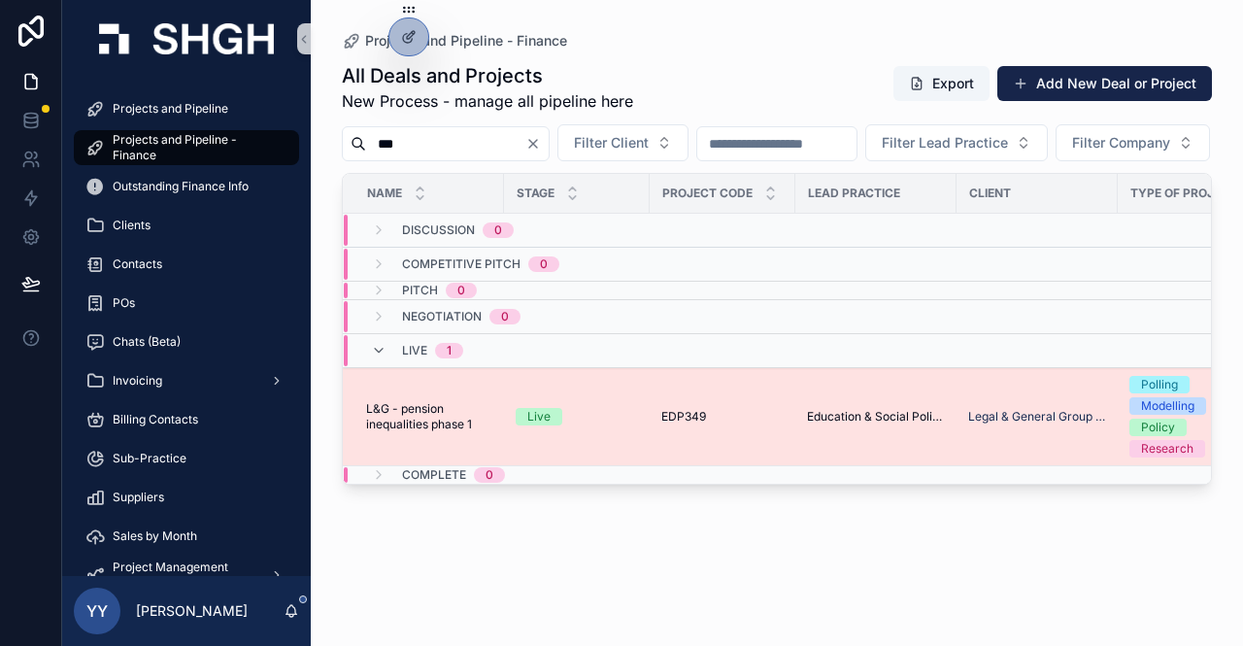
type input "***"
click at [624, 425] on div "Live" at bounding box center [577, 416] width 122 height 17
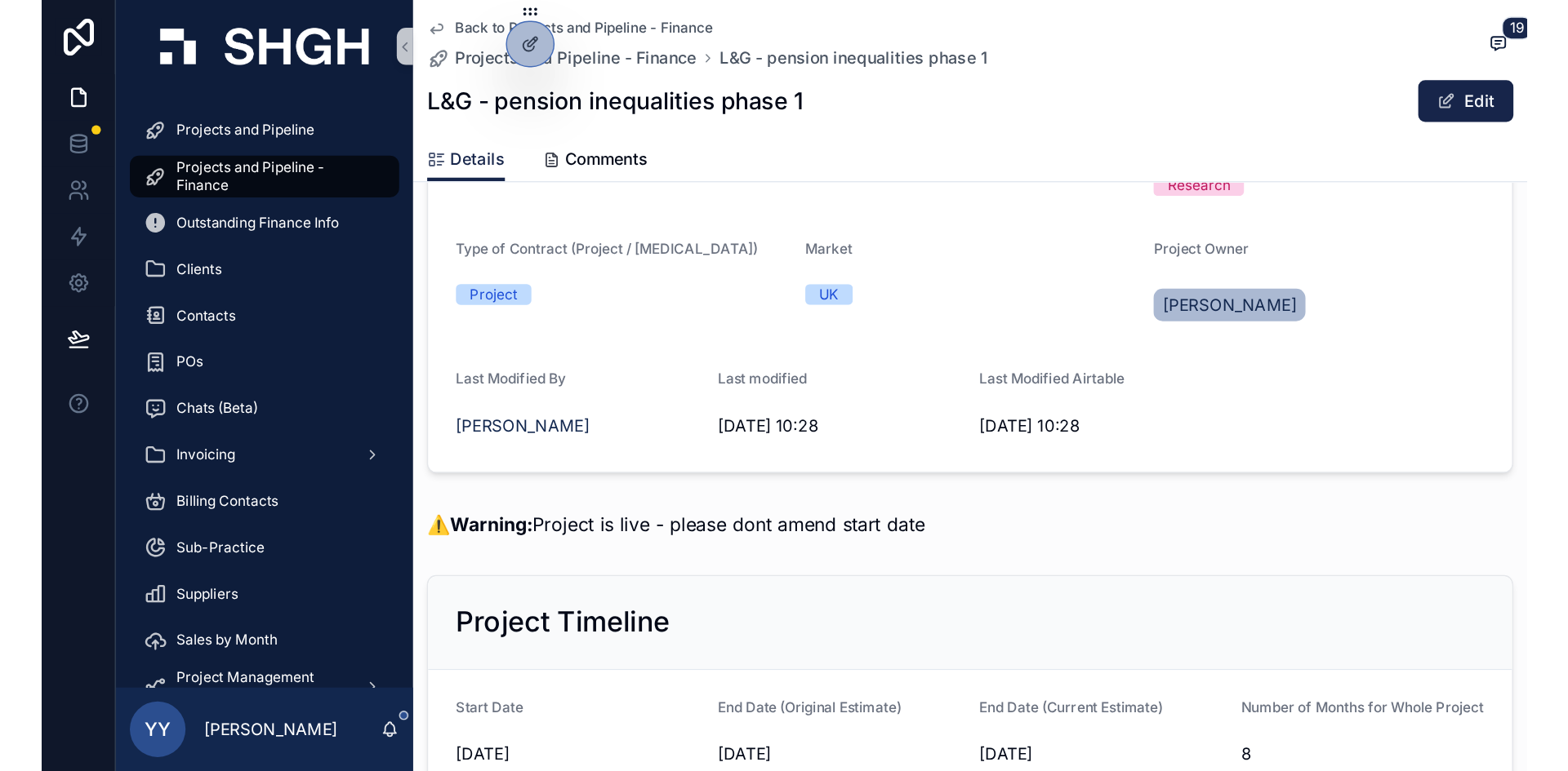
scroll to position [245, 0]
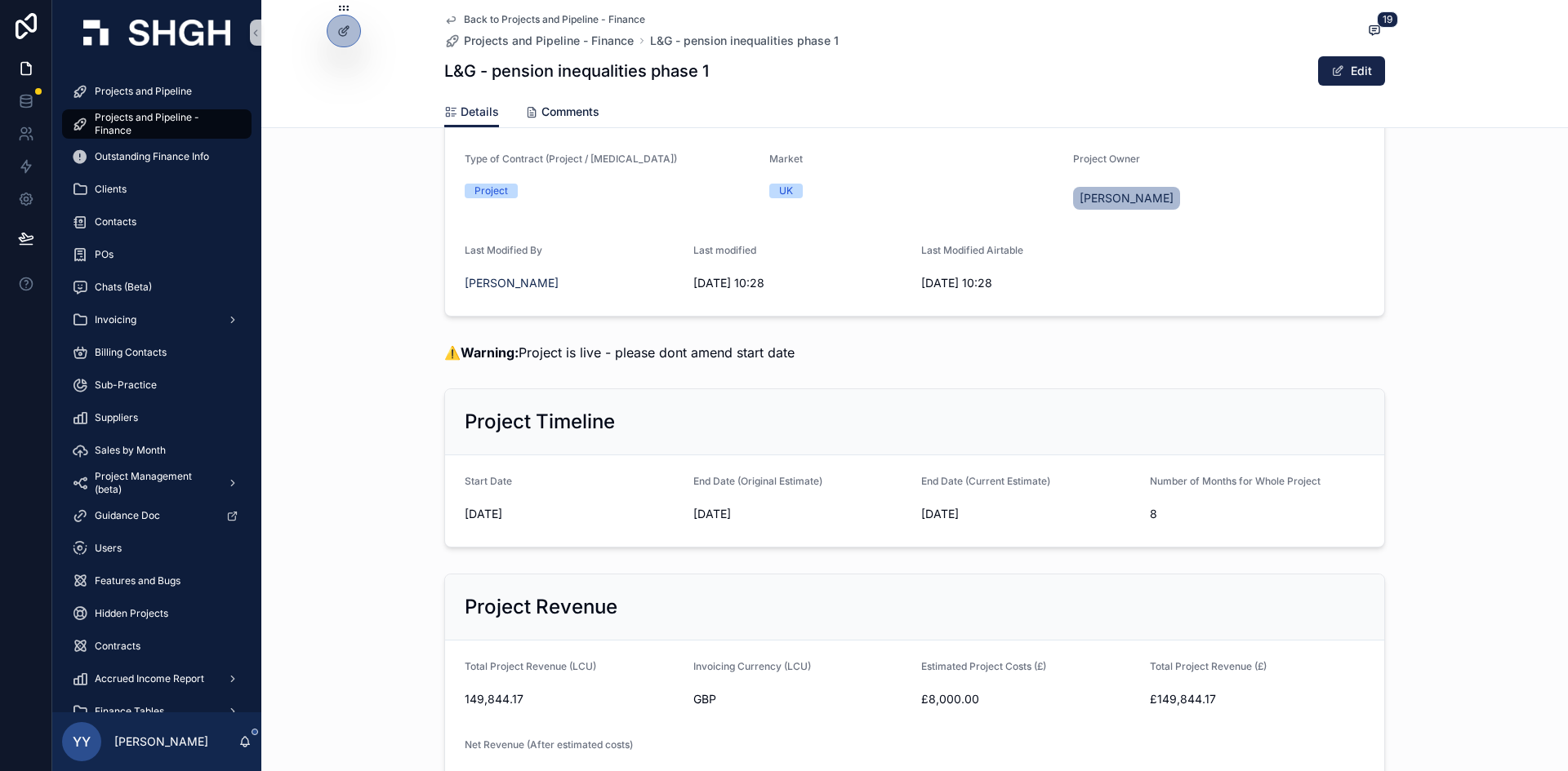
click at [561, 117] on span "Comments" at bounding box center [570, 111] width 58 height 16
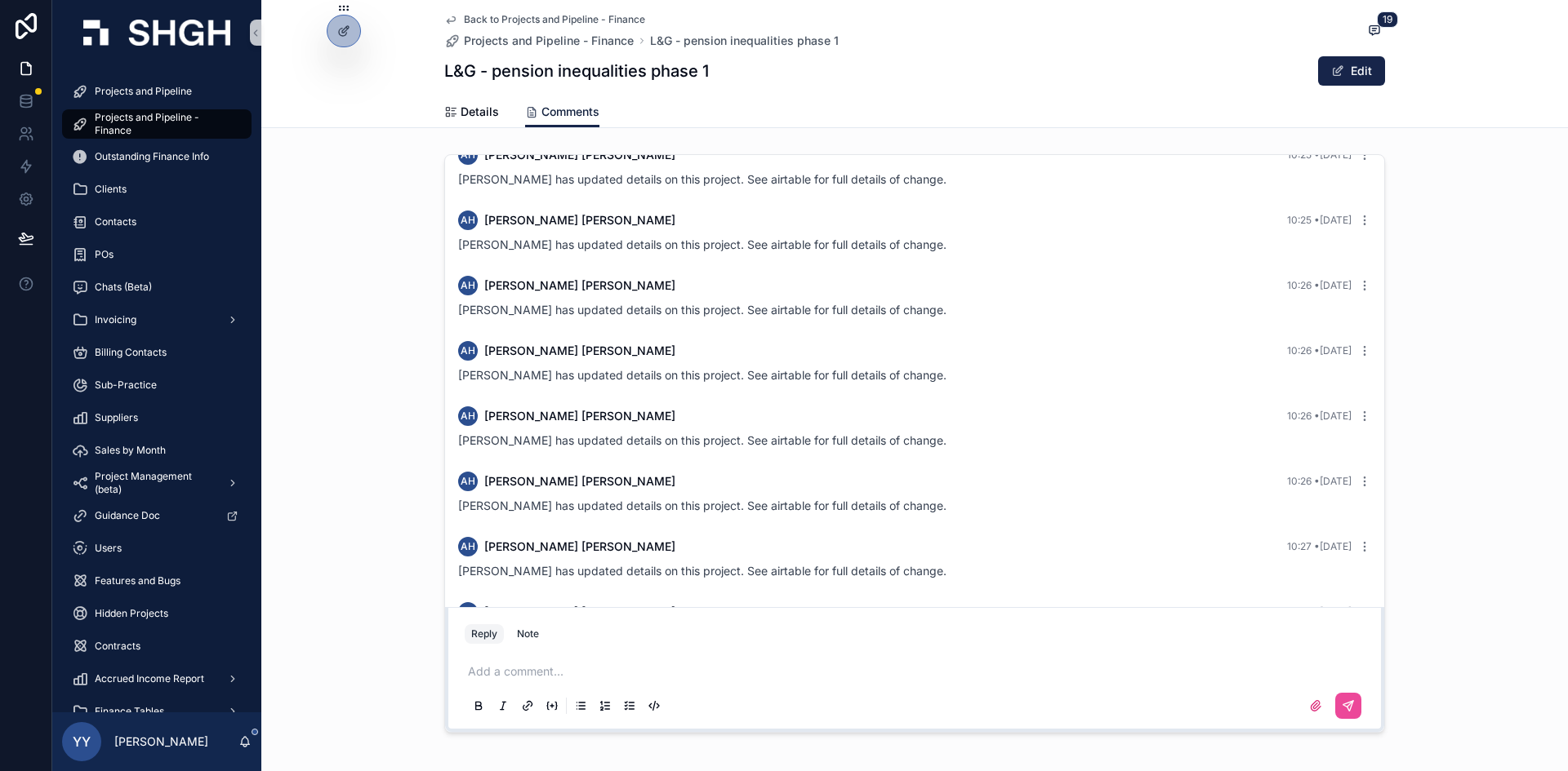
scroll to position [811, 0]
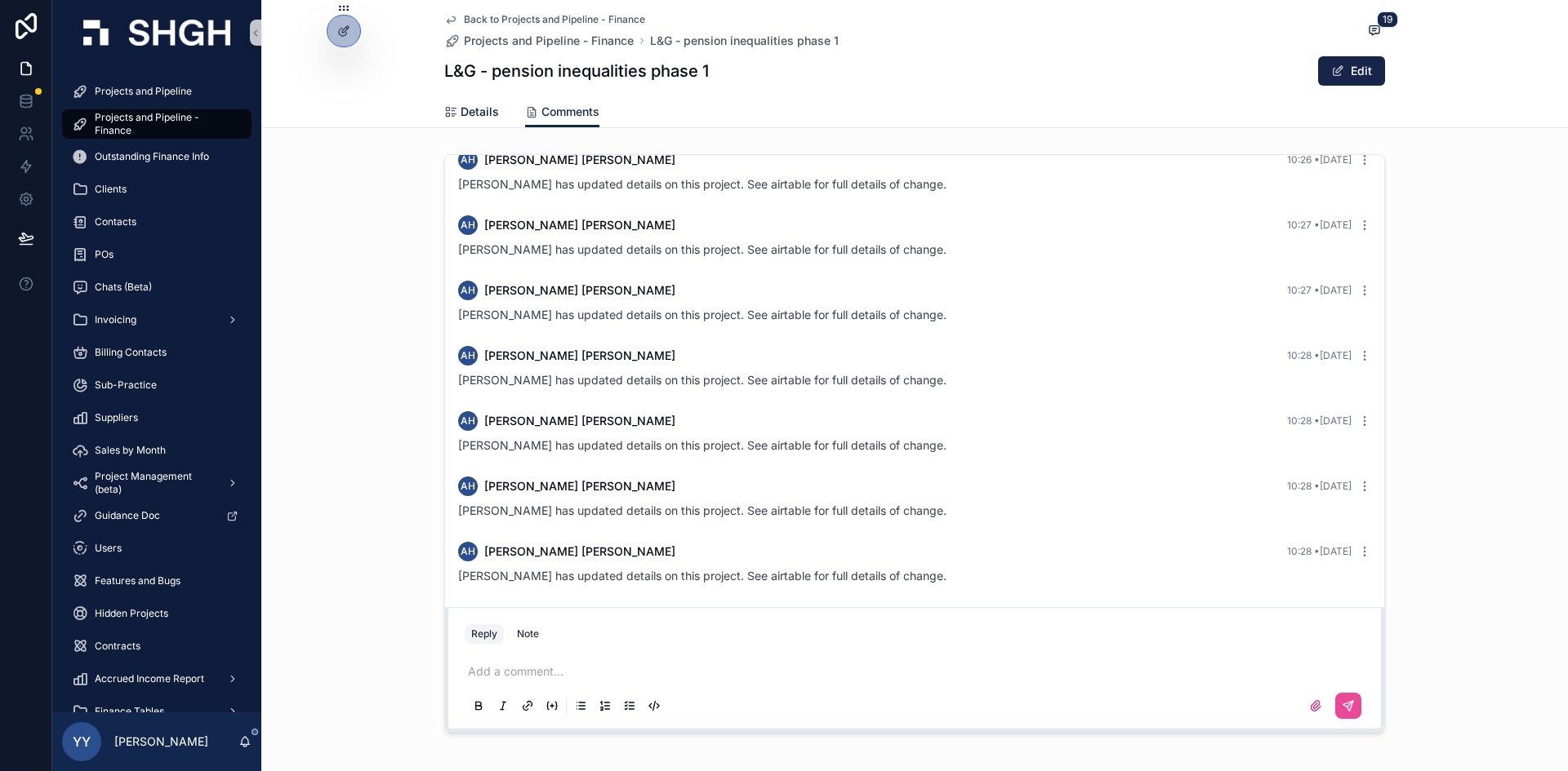
click at [482, 110] on span "Details" at bounding box center [480, 111] width 39 height 16
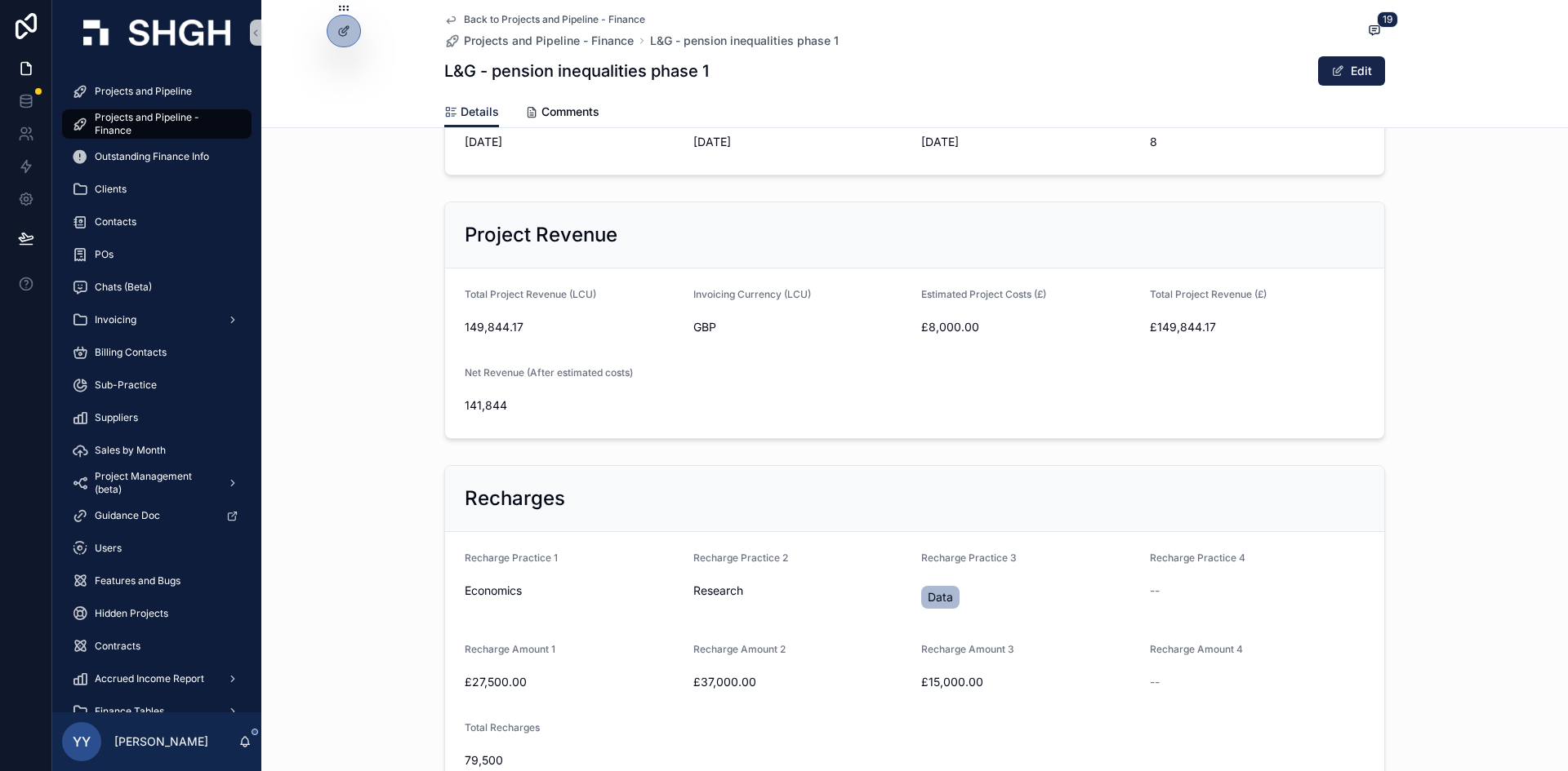
scroll to position [816, 0]
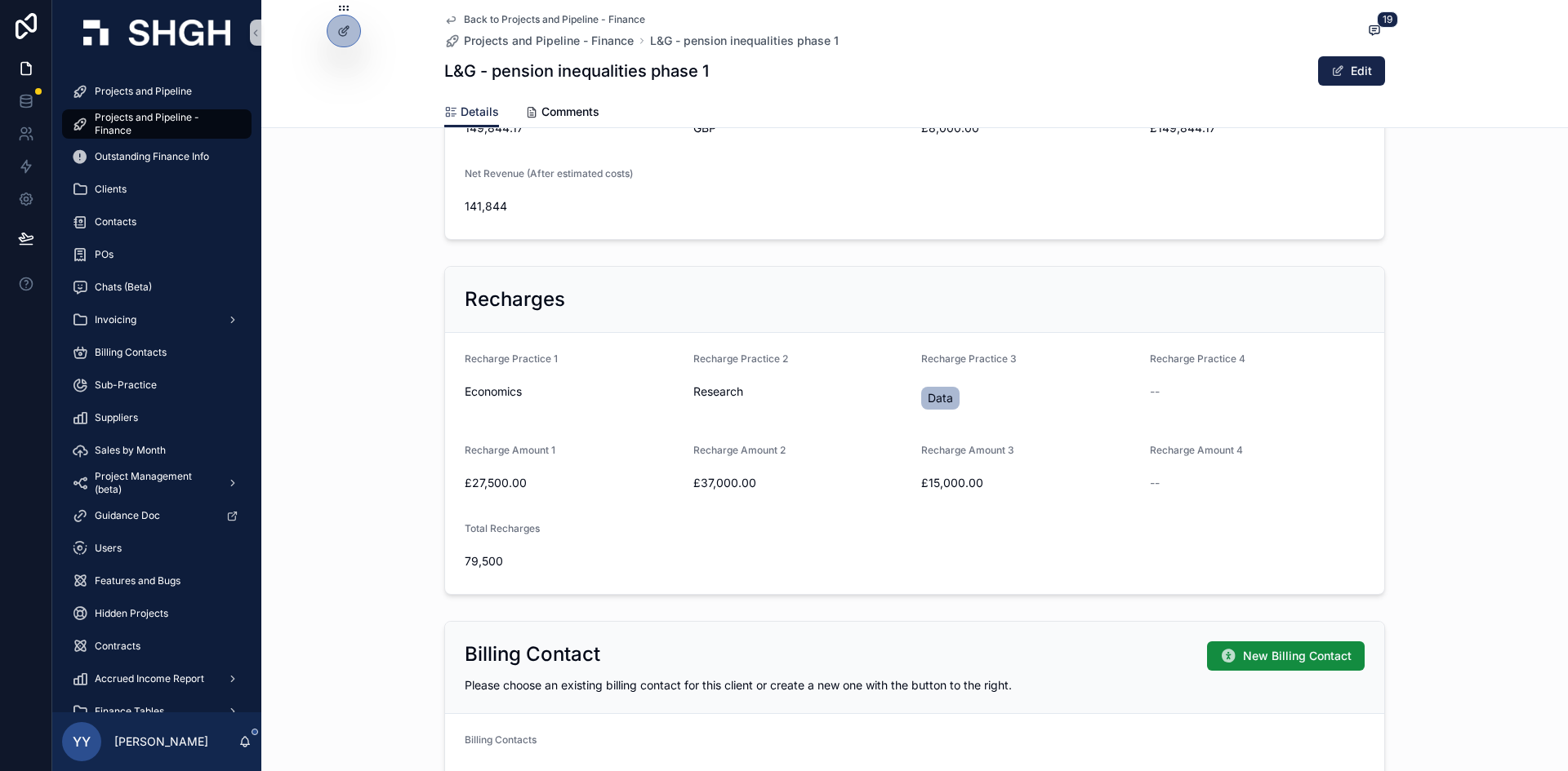
click at [935, 395] on span "Data" at bounding box center [940, 398] width 25 height 16
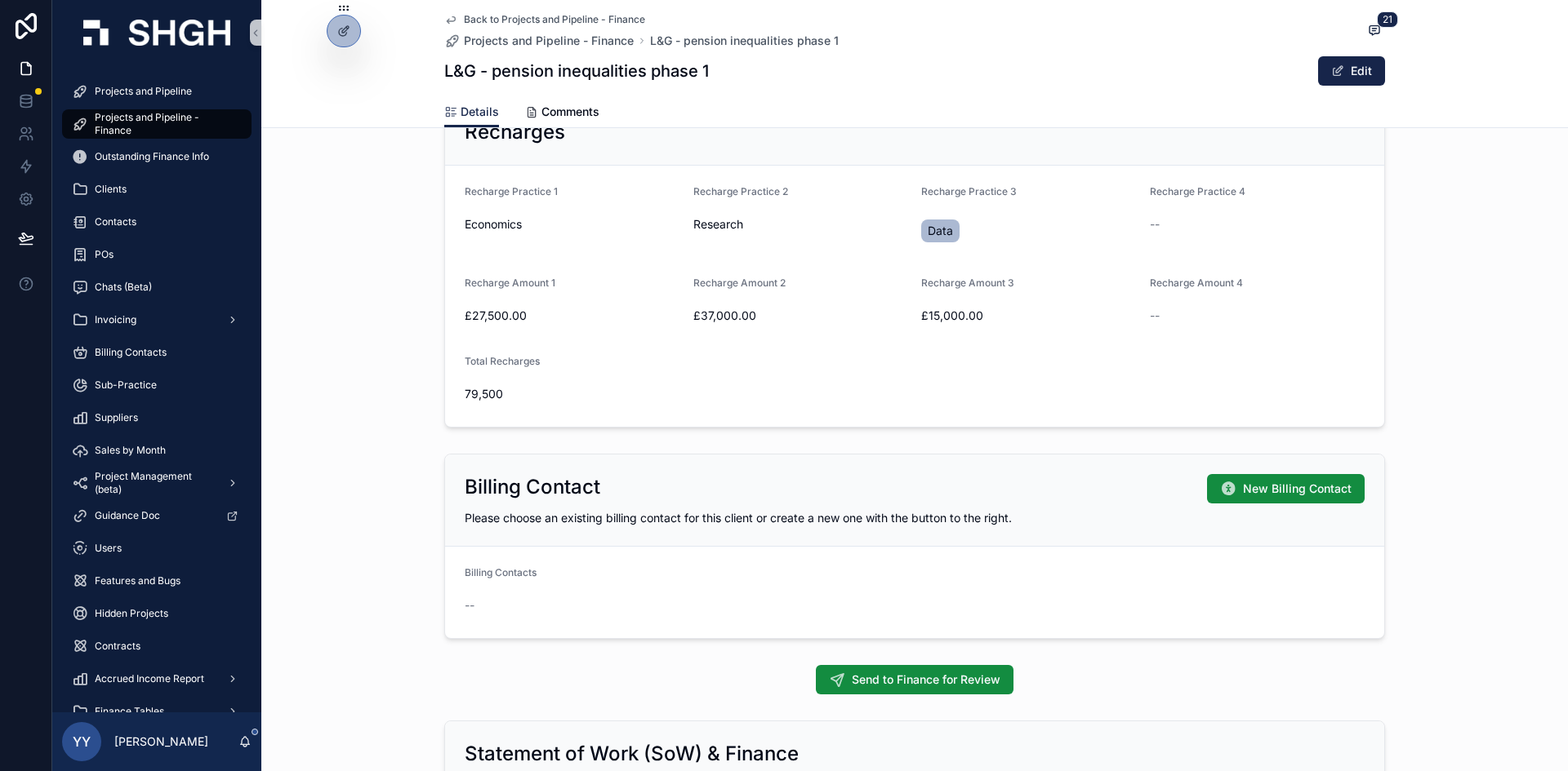
scroll to position [980, 0]
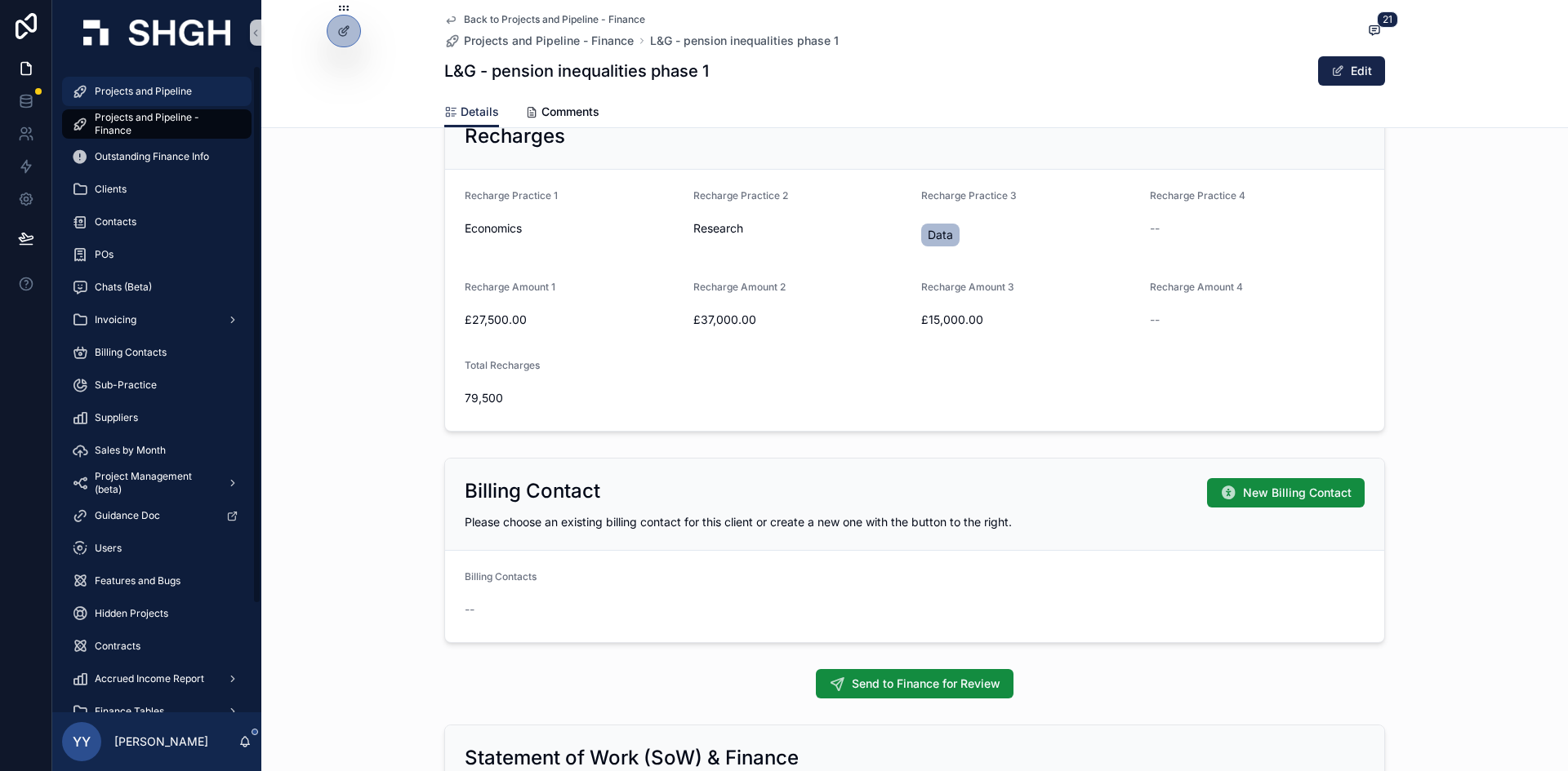
click at [167, 87] on span "Projects and Pipeline" at bounding box center [144, 92] width 98 height 13
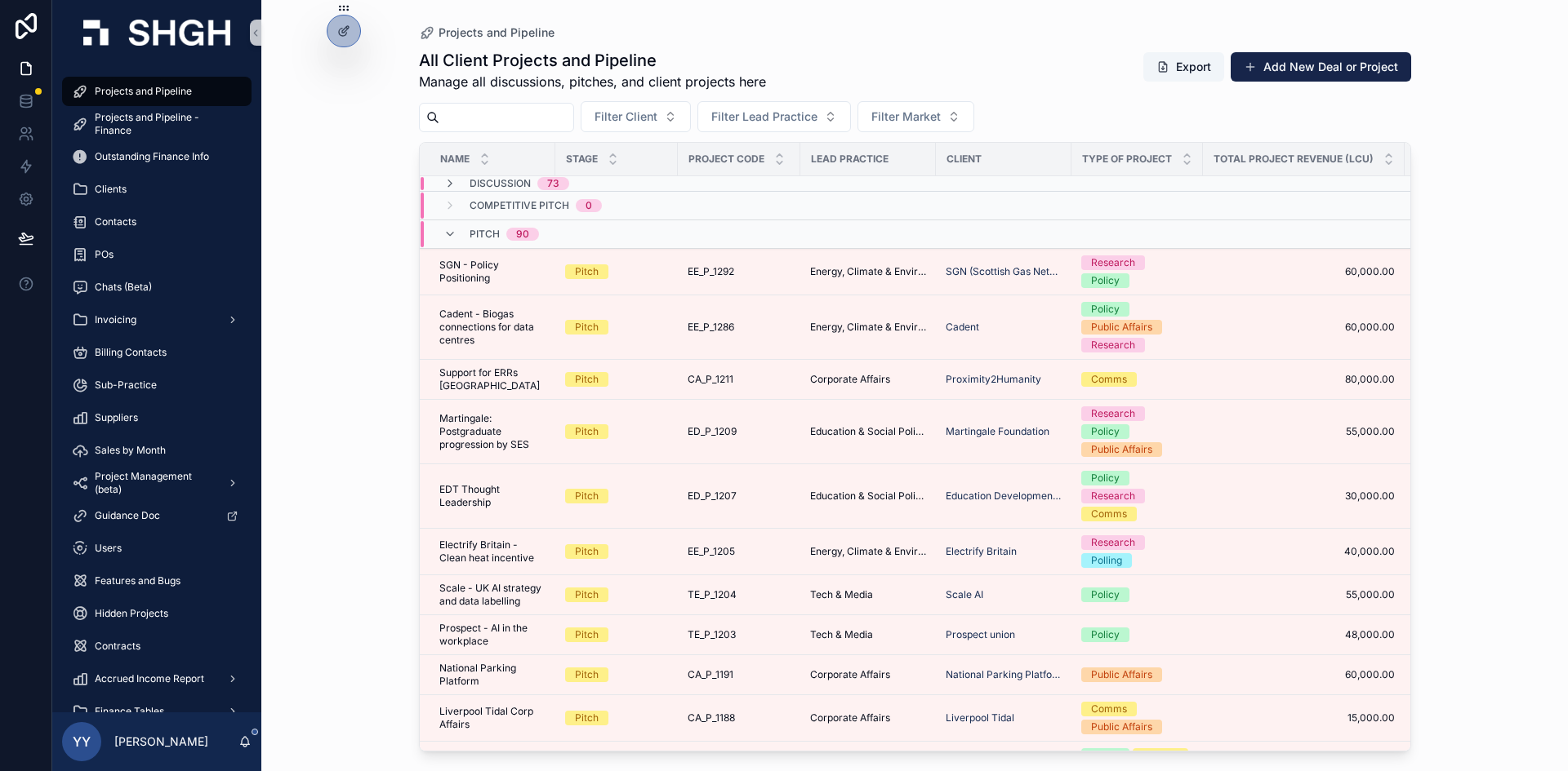
click at [521, 120] on input "scrollable content" at bounding box center [506, 117] width 134 height 23
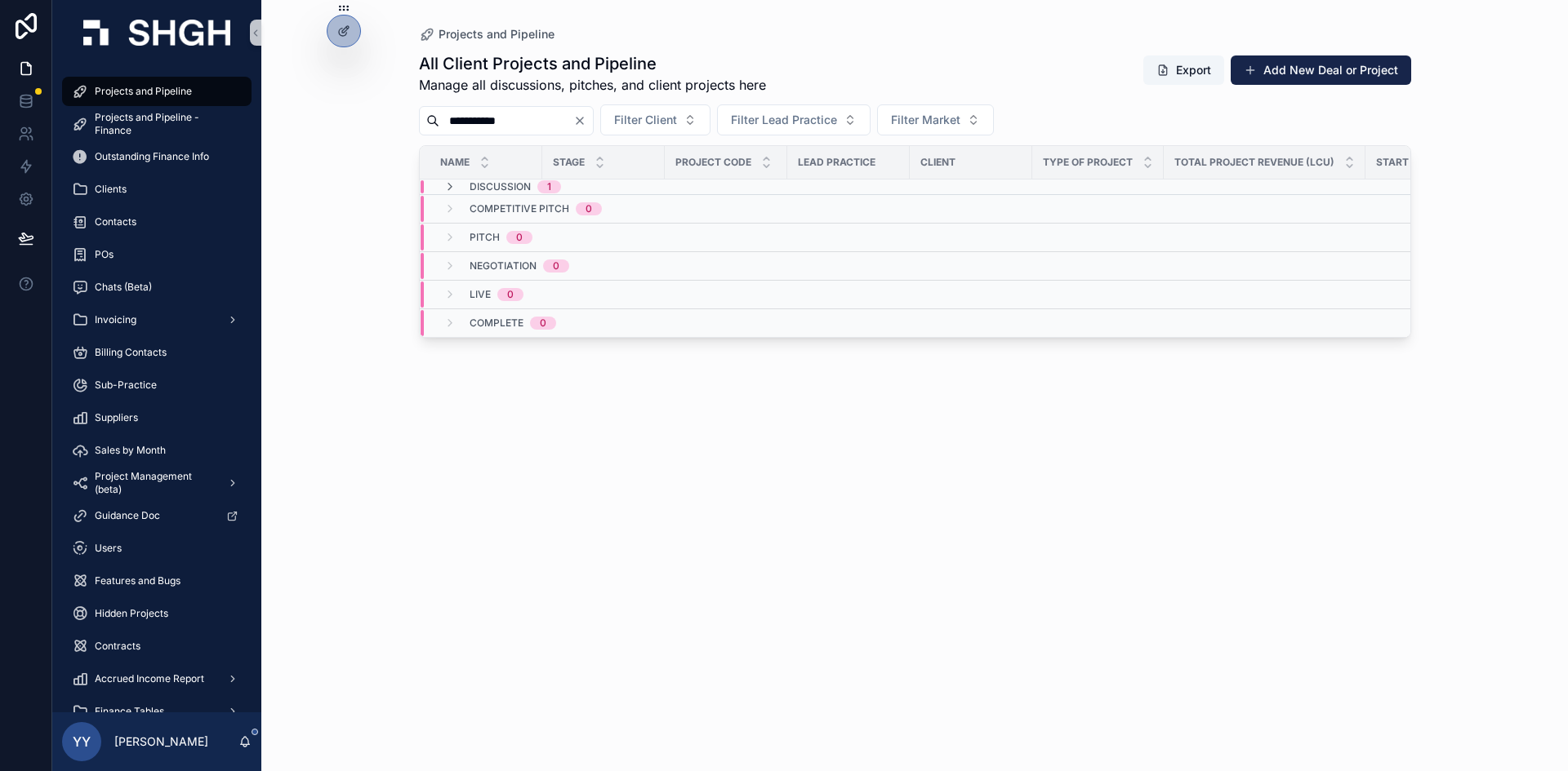
drag, startPoint x: 521, startPoint y: 120, endPoint x: 394, endPoint y: 114, distance: 127.1
click at [394, 114] on div "**********" at bounding box center [915, 376] width 1045 height 752
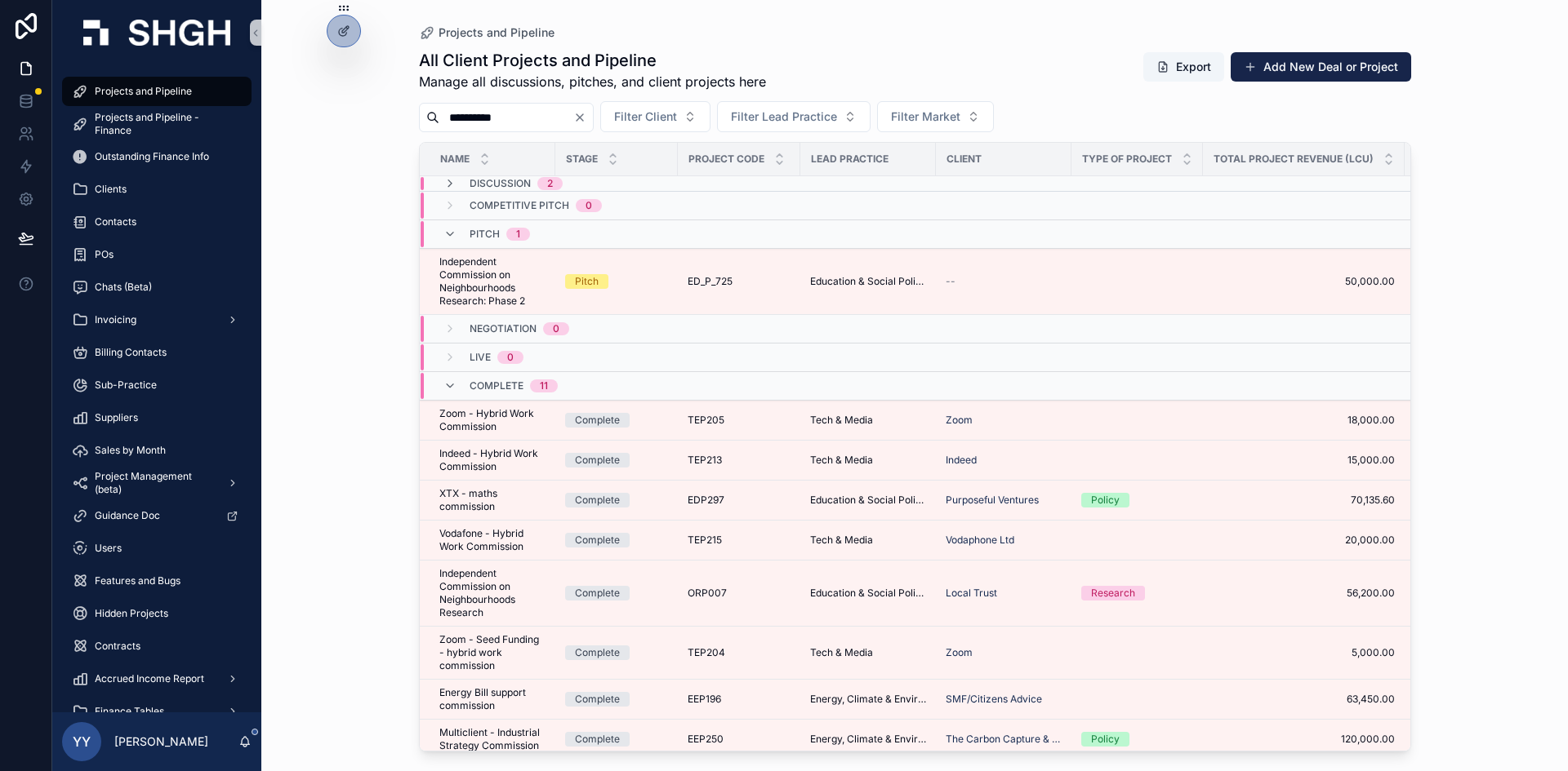
drag, startPoint x: 543, startPoint y: 123, endPoint x: 443, endPoint y: 124, distance: 100.0
click at [443, 124] on input "**********" at bounding box center [506, 117] width 134 height 23
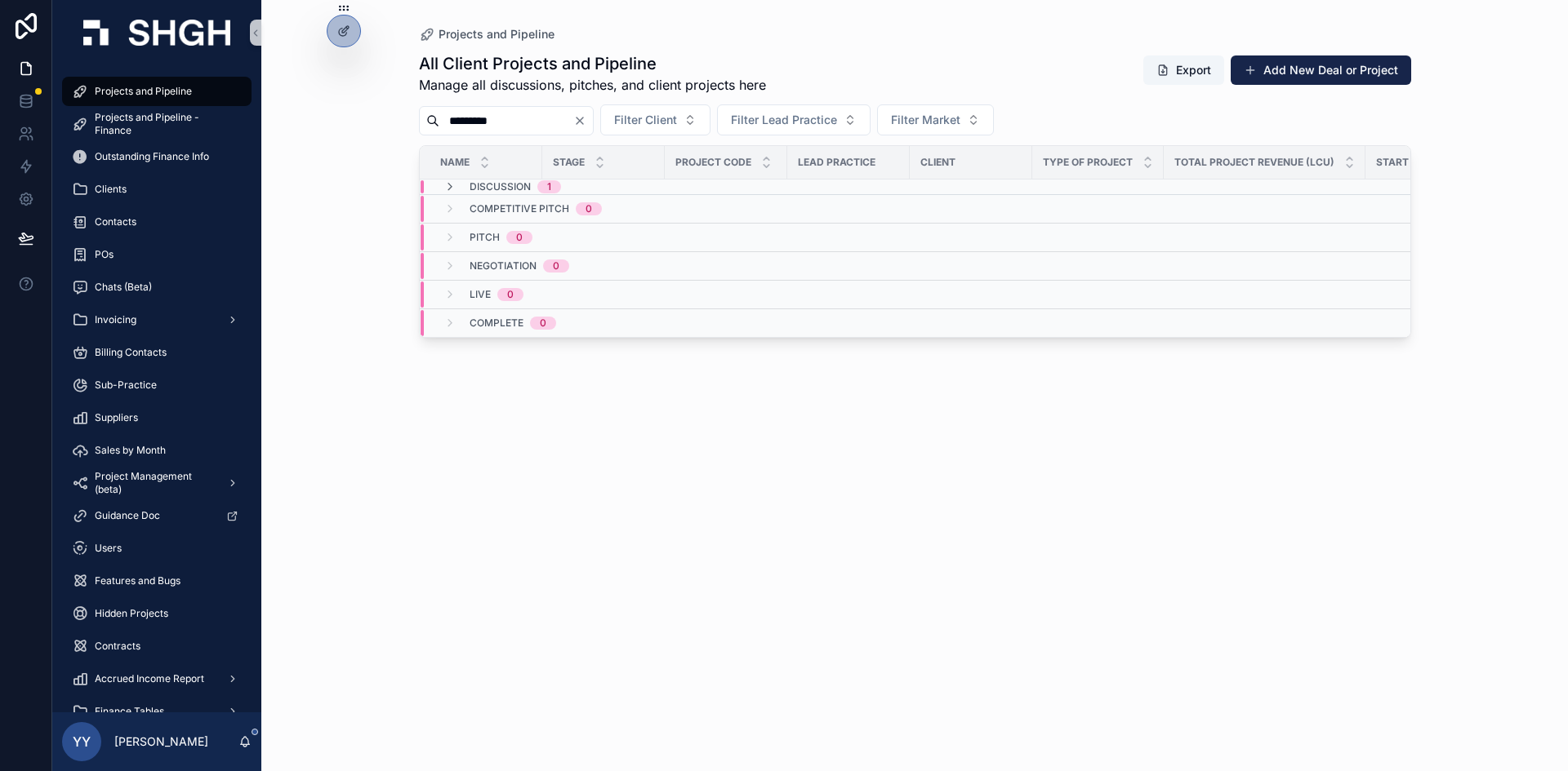
type input "*********"
click at [512, 182] on span "Discussion" at bounding box center [500, 187] width 61 height 13
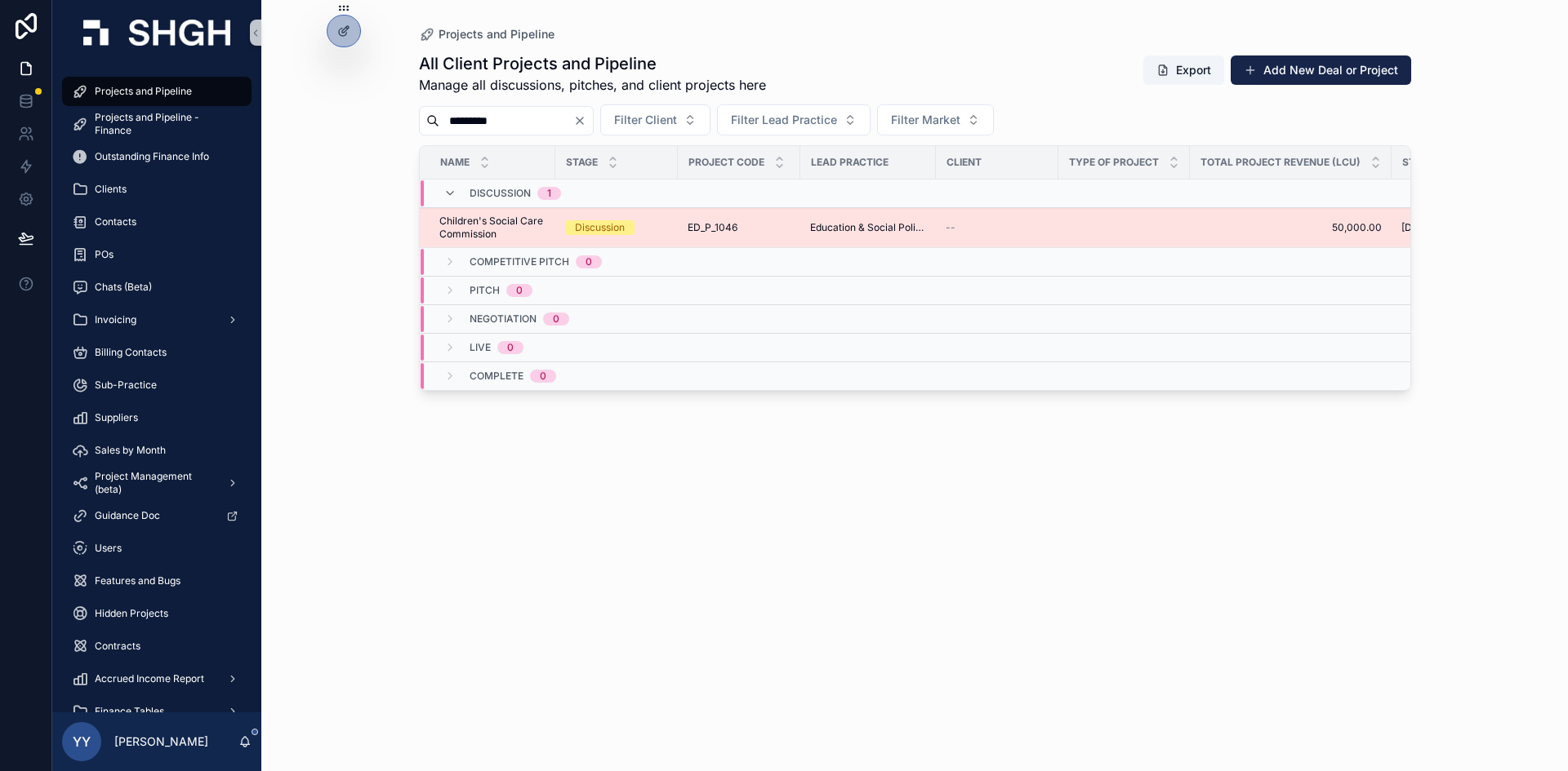
click at [648, 228] on div "Discussion" at bounding box center [617, 227] width 103 height 14
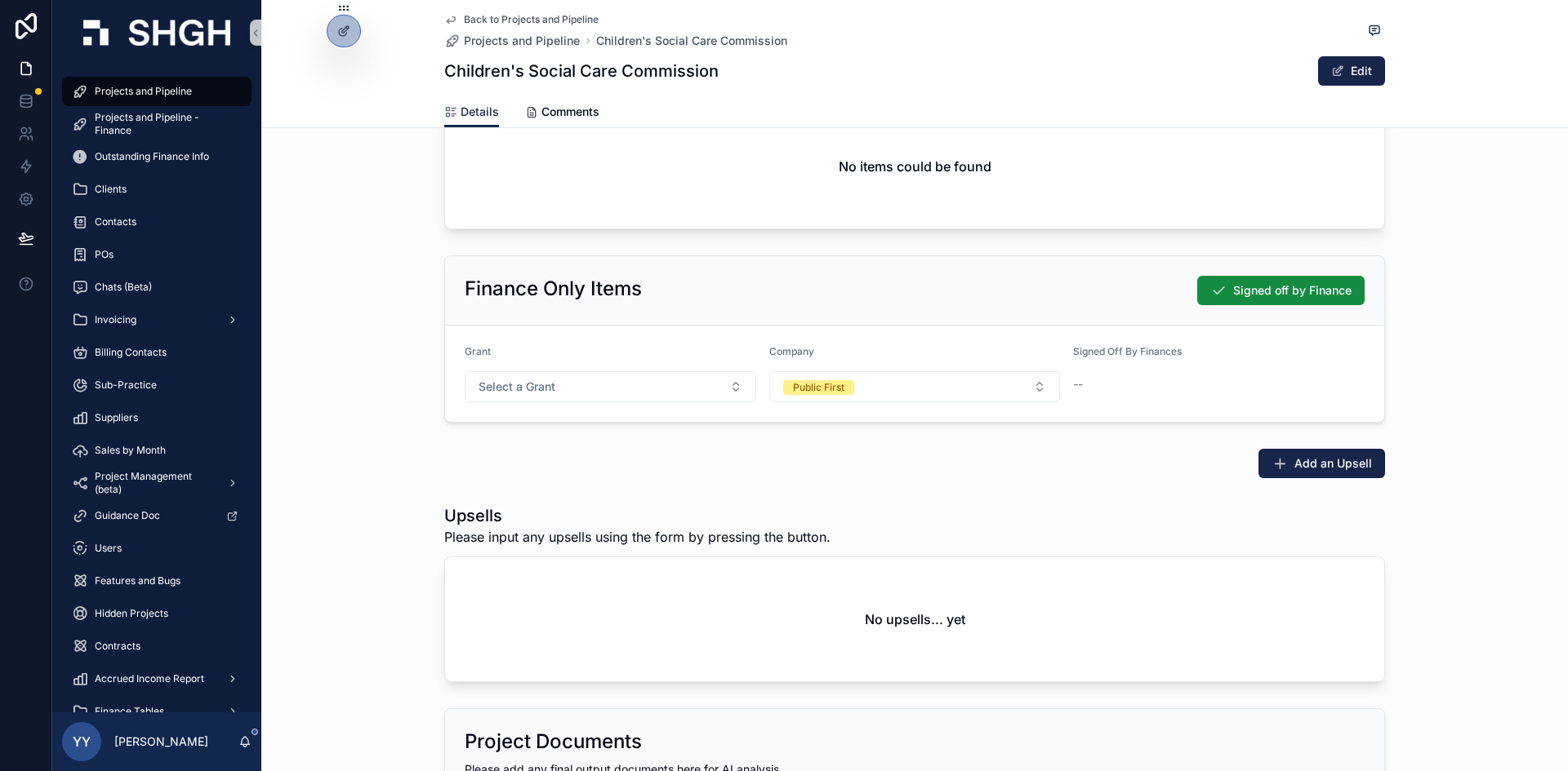
scroll to position [2234, 0]
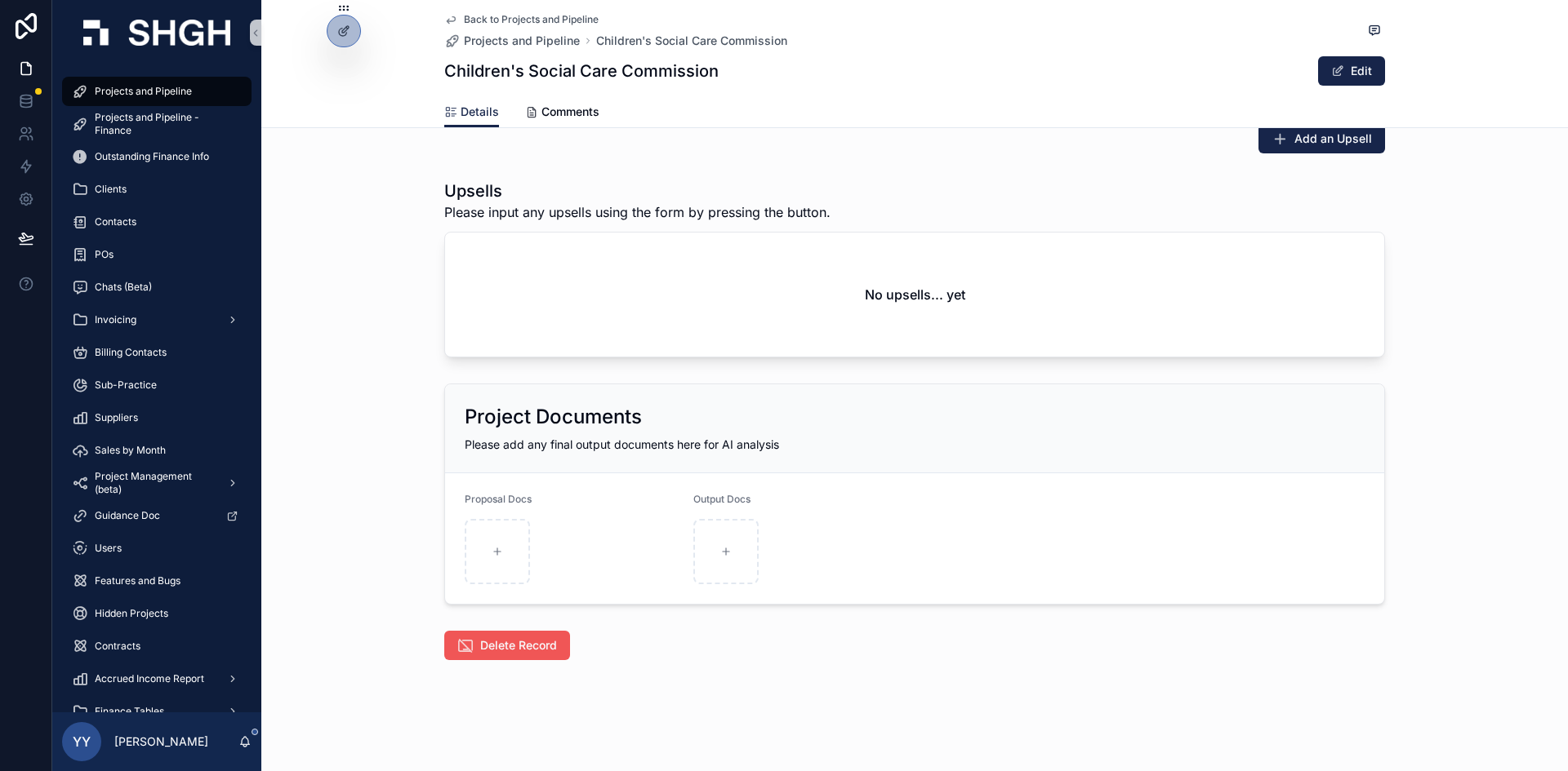
click at [529, 650] on span "Delete Record" at bounding box center [518, 645] width 77 height 16
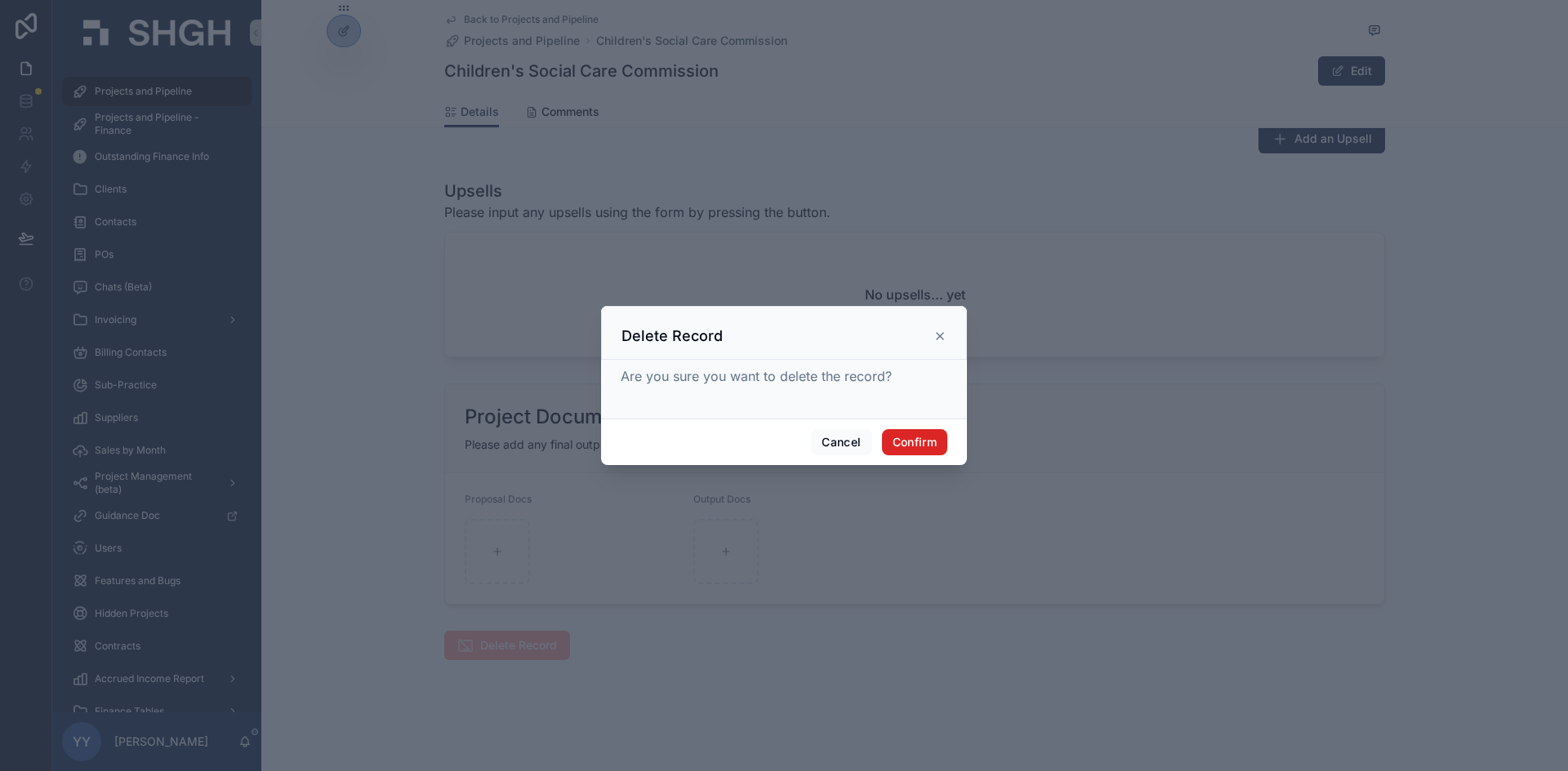
click at [907, 440] on button "Confirm" at bounding box center [914, 442] width 66 height 26
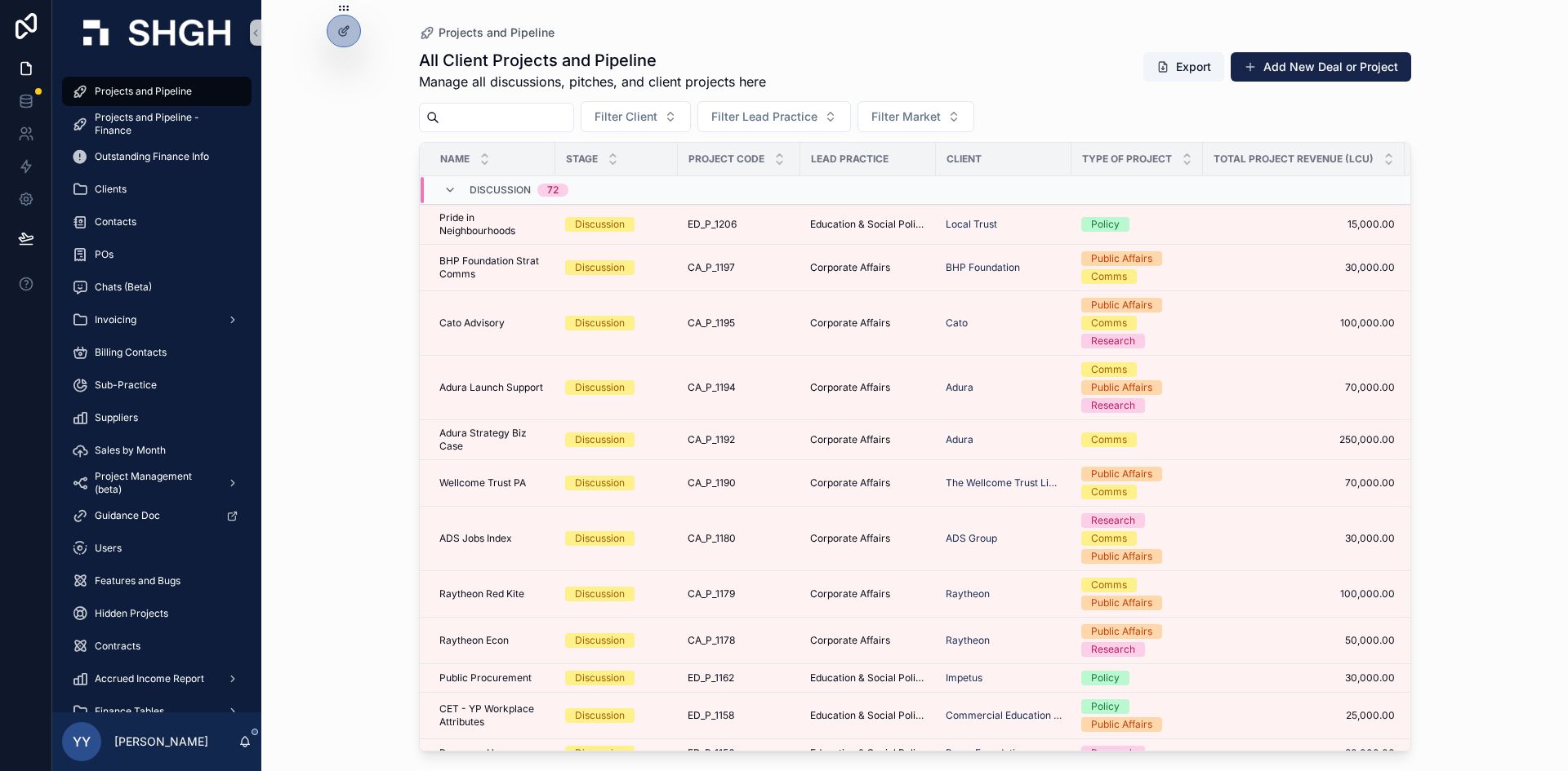
click at [151, 90] on span "Projects and Pipeline" at bounding box center [144, 92] width 98 height 13
click at [490, 119] on input "scrollable content" at bounding box center [506, 117] width 134 height 23
paste input "********"
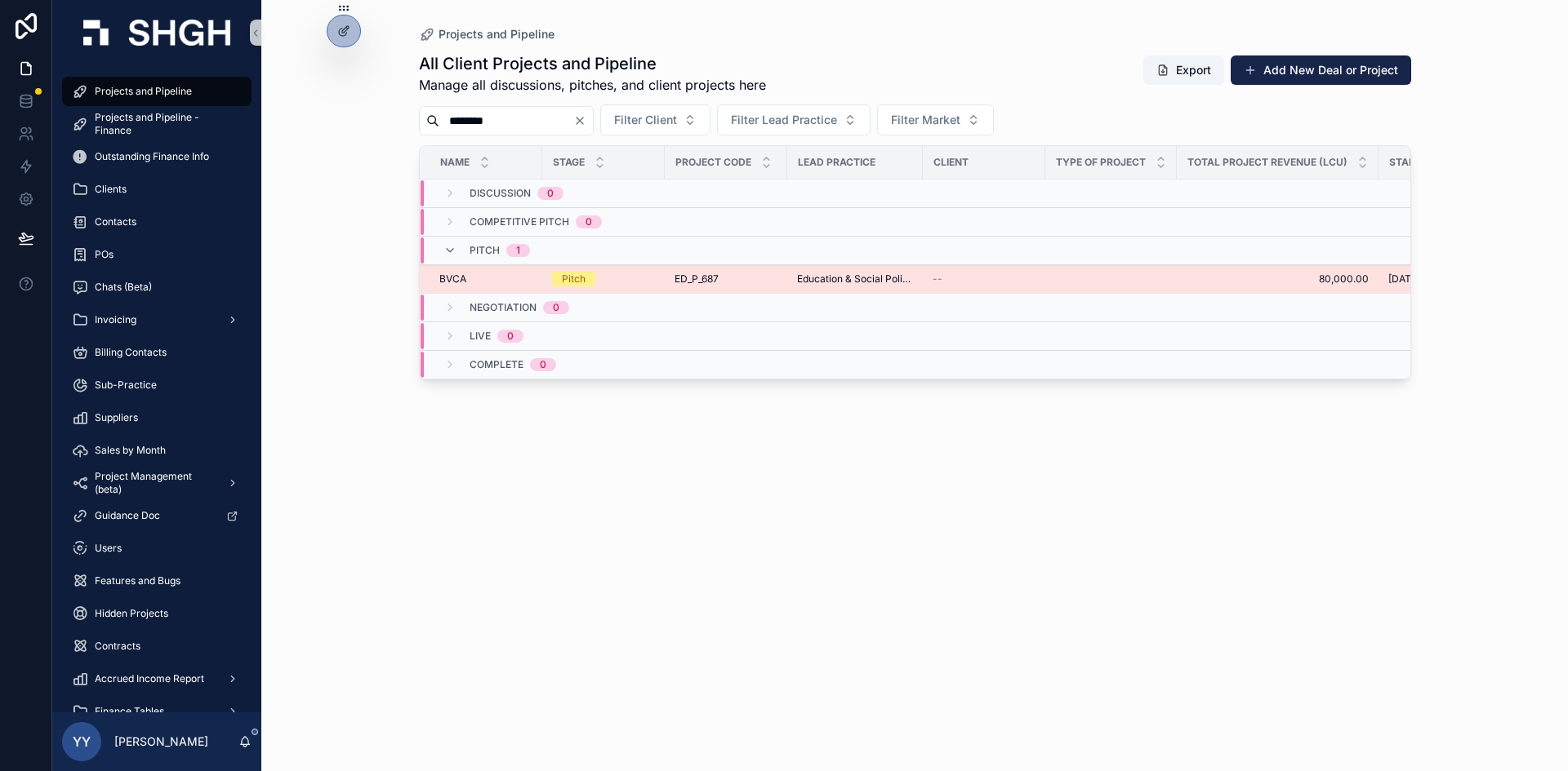
type input "********"
click at [634, 281] on div "Pitch" at bounding box center [603, 278] width 103 height 14
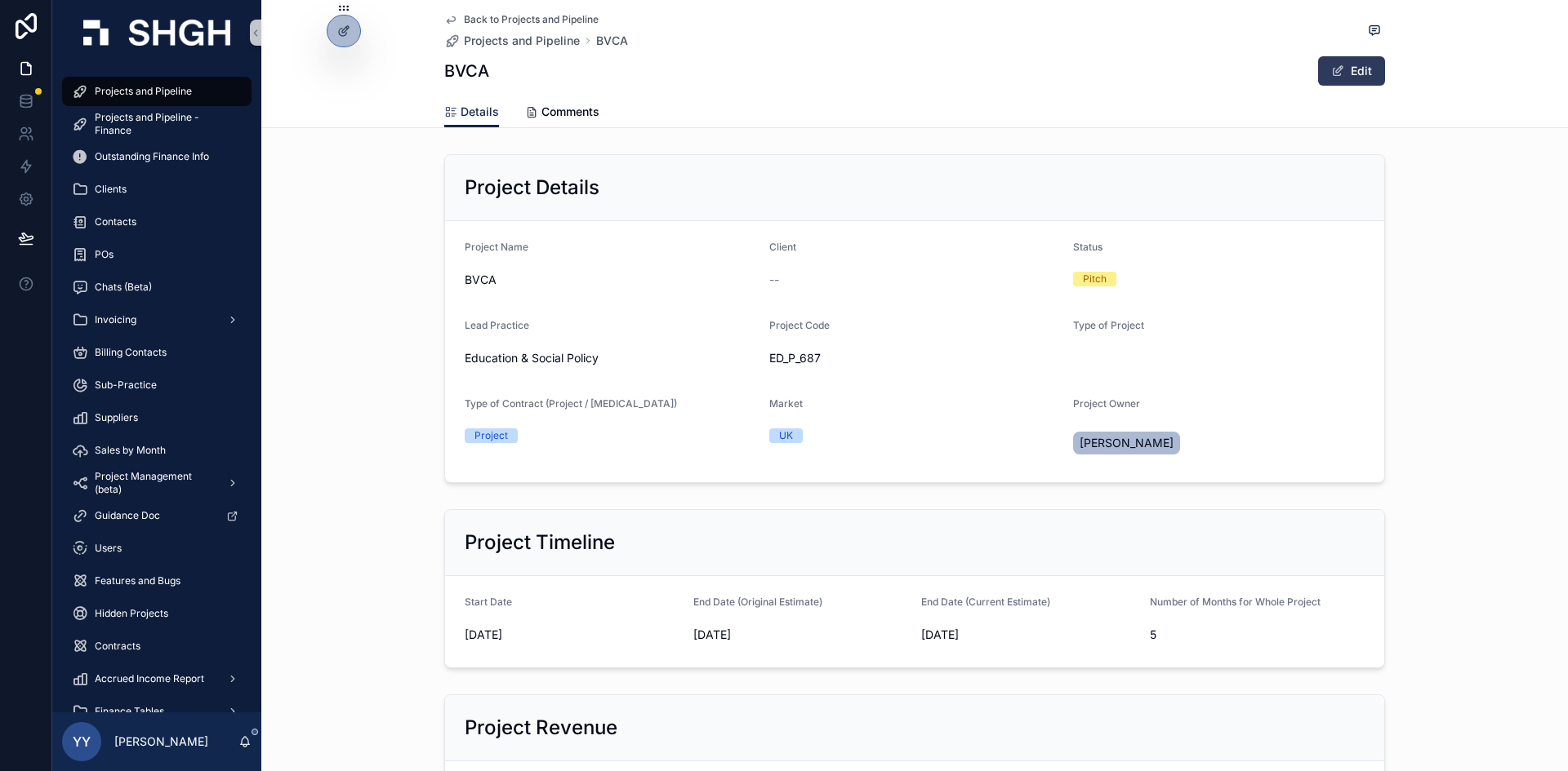
click at [1368, 67] on button "Edit" at bounding box center [1352, 71] width 67 height 29
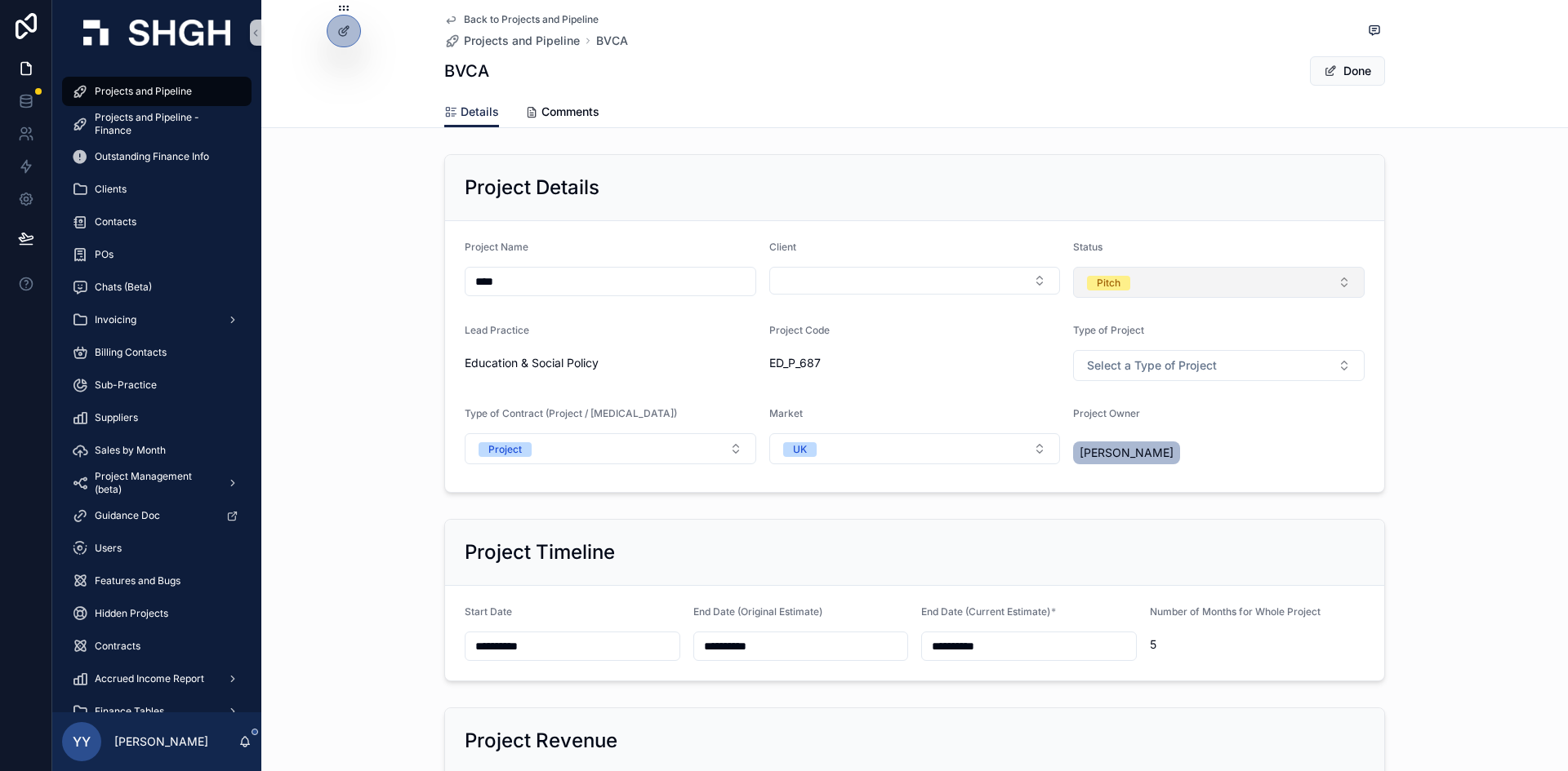
click at [1115, 275] on span "Pitch" at bounding box center [1108, 282] width 43 height 16
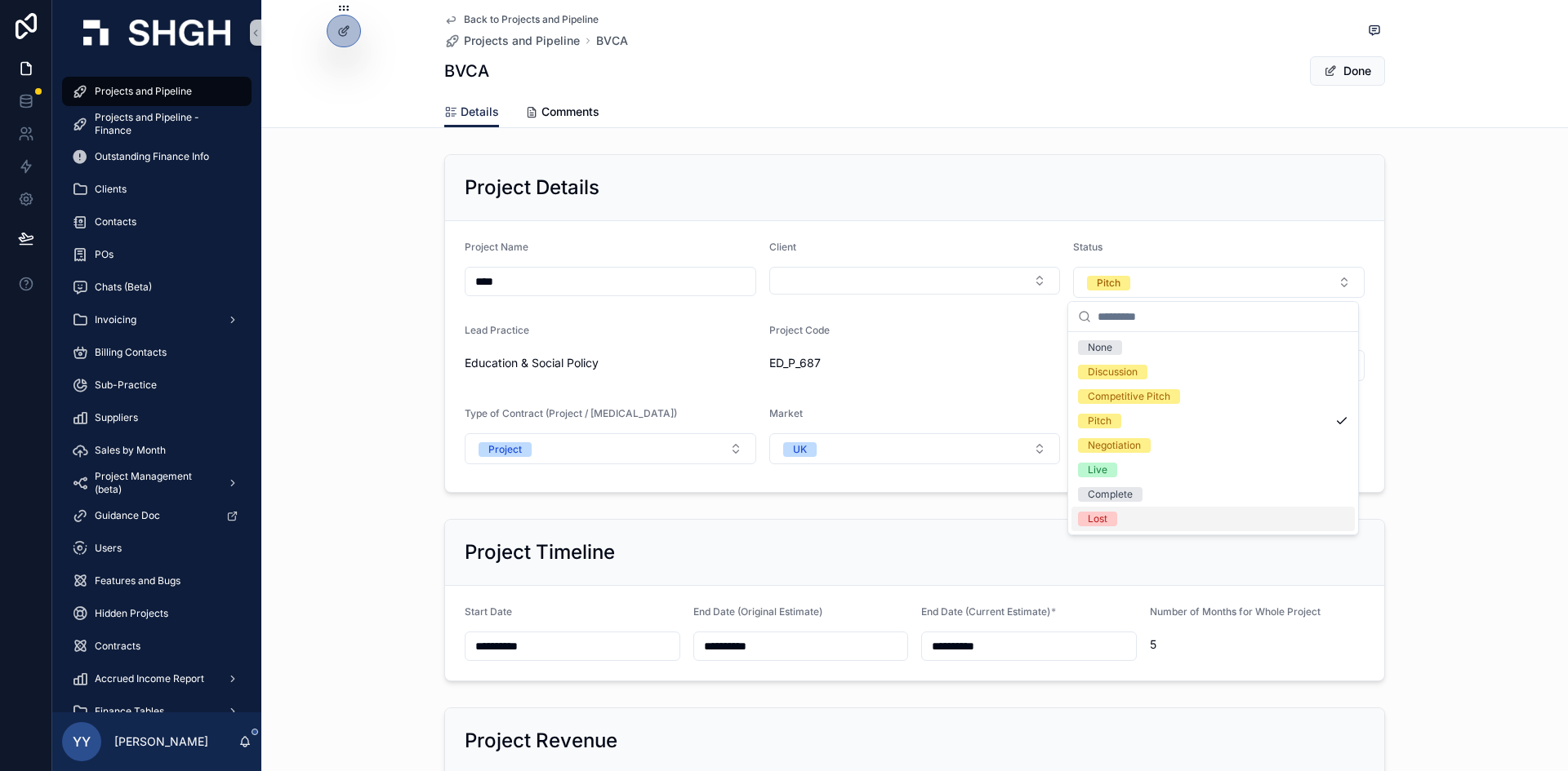
click at [1099, 516] on div "Lost" at bounding box center [1097, 519] width 19 height 14
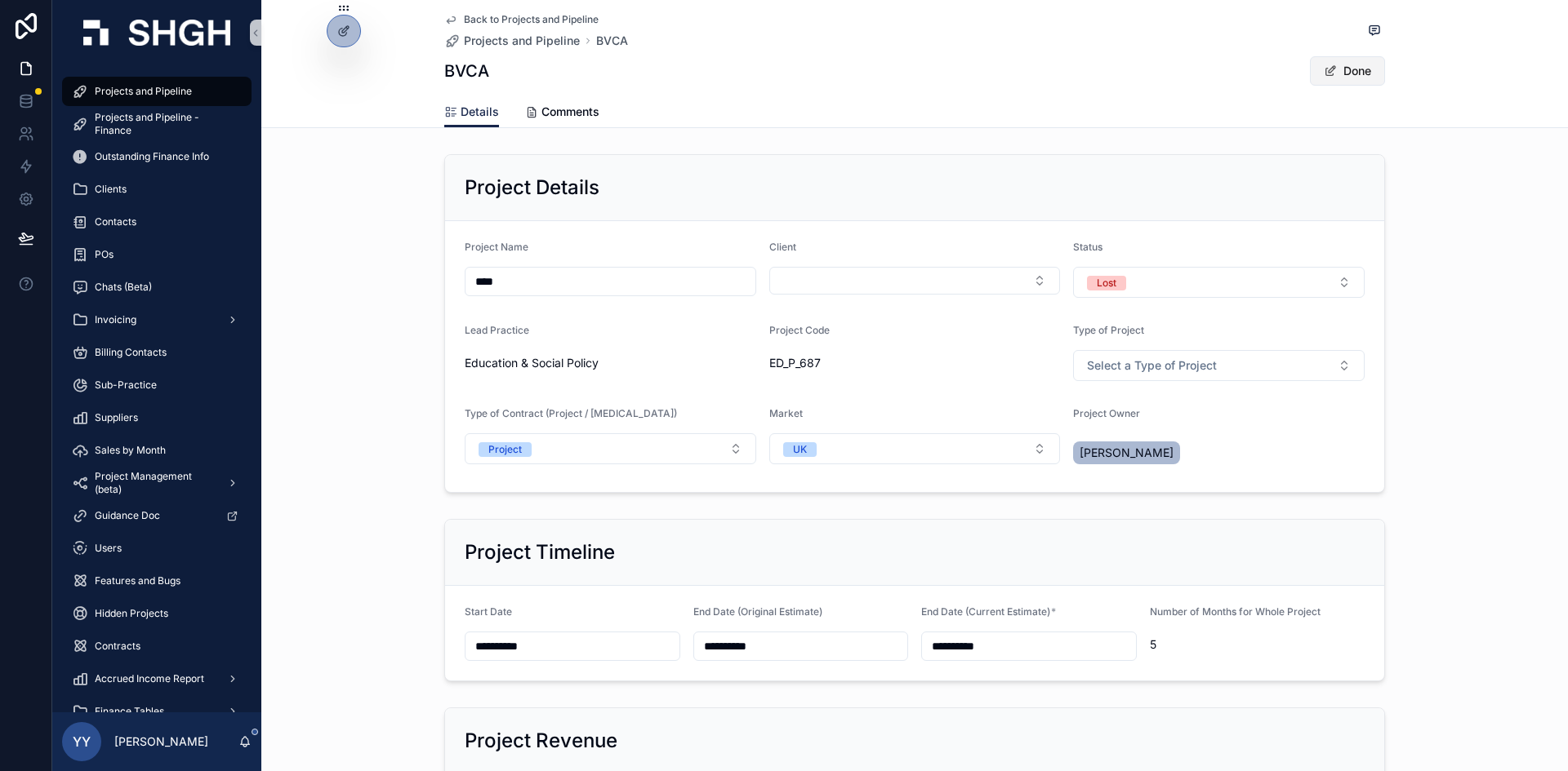
click at [1344, 71] on button "Done" at bounding box center [1347, 71] width 75 height 29
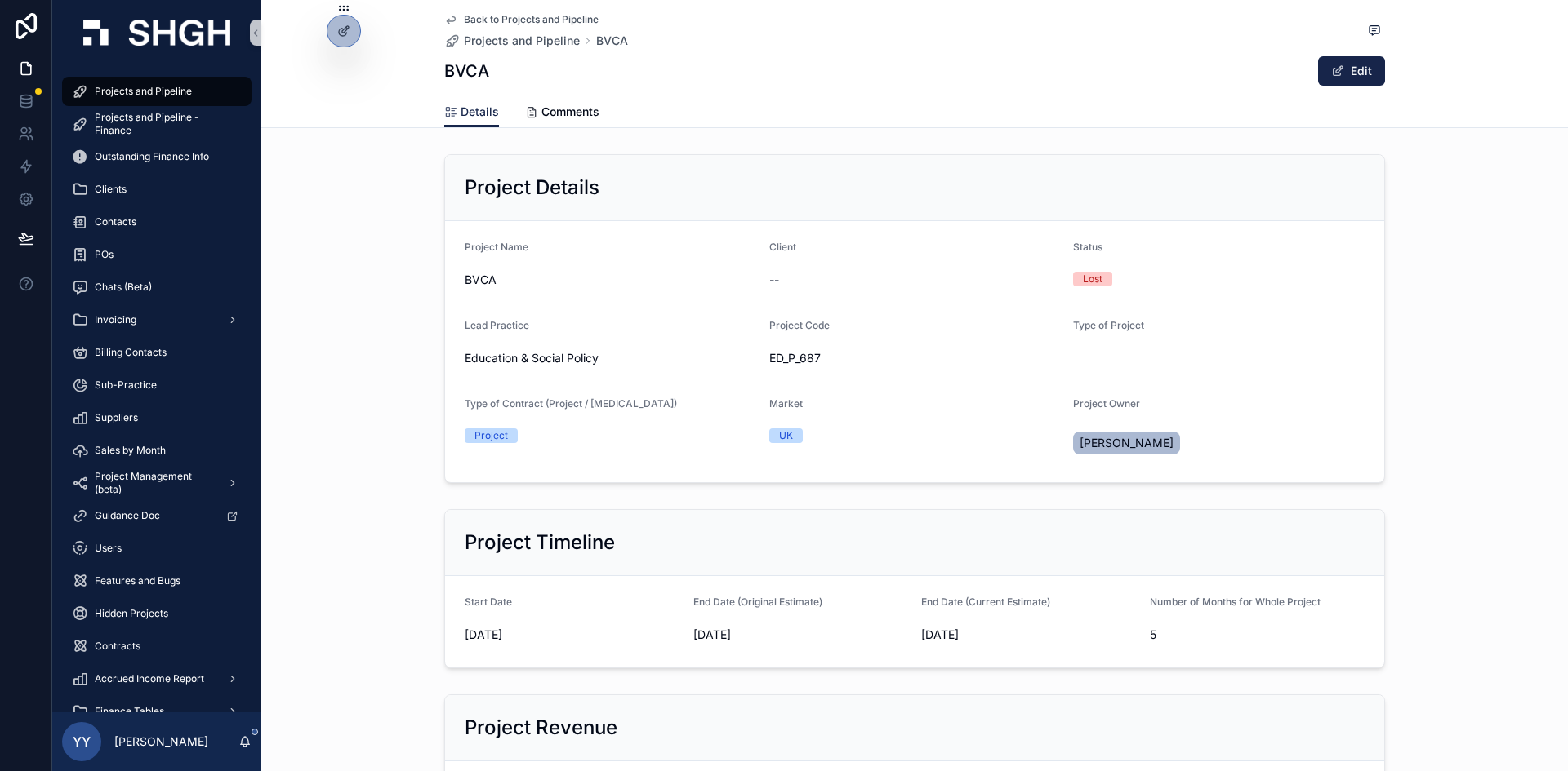
click at [149, 93] on span "Projects and Pipeline" at bounding box center [144, 92] width 98 height 13
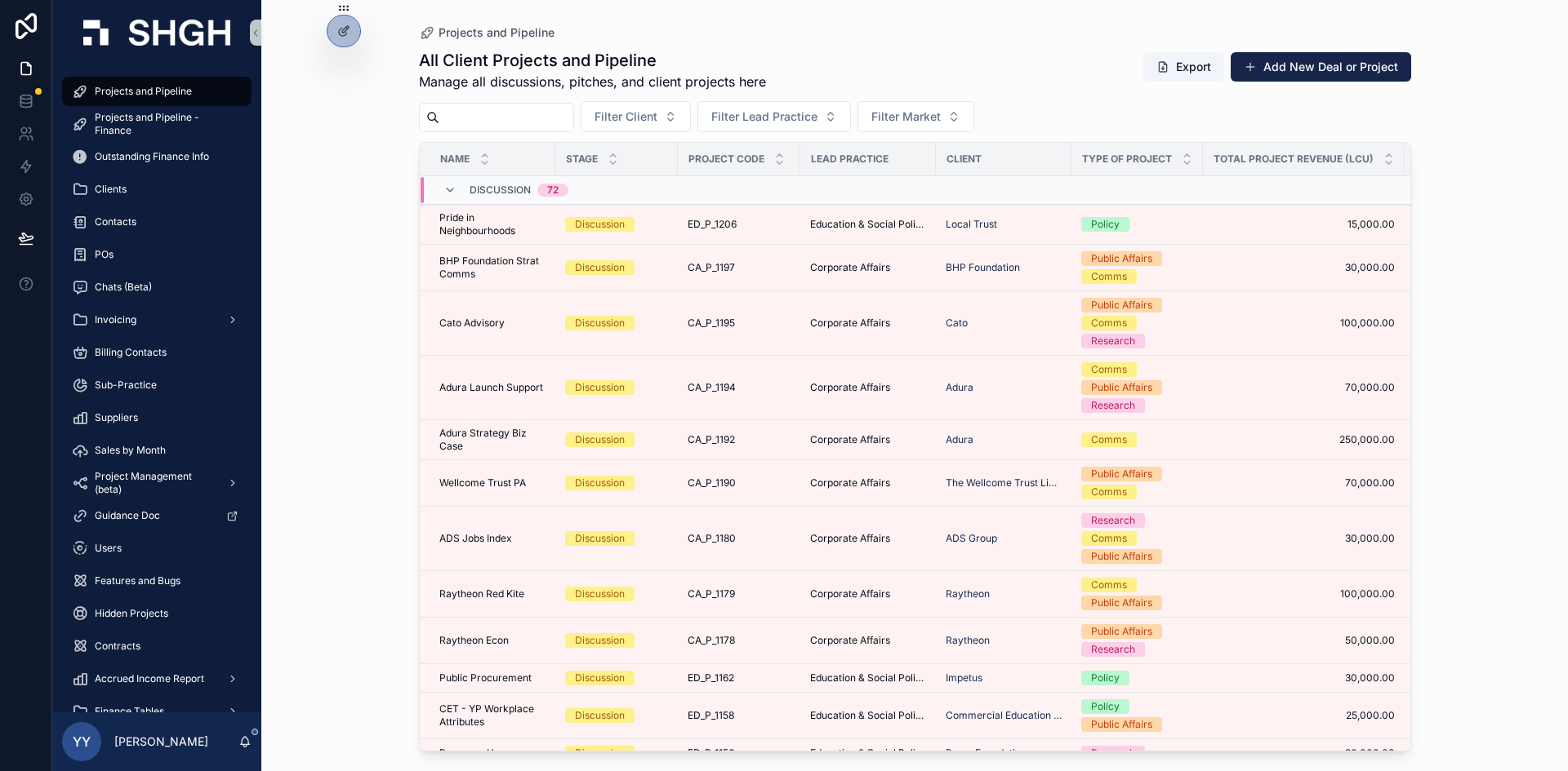
click at [489, 108] on input "scrollable content" at bounding box center [506, 117] width 134 height 23
type input "*******"
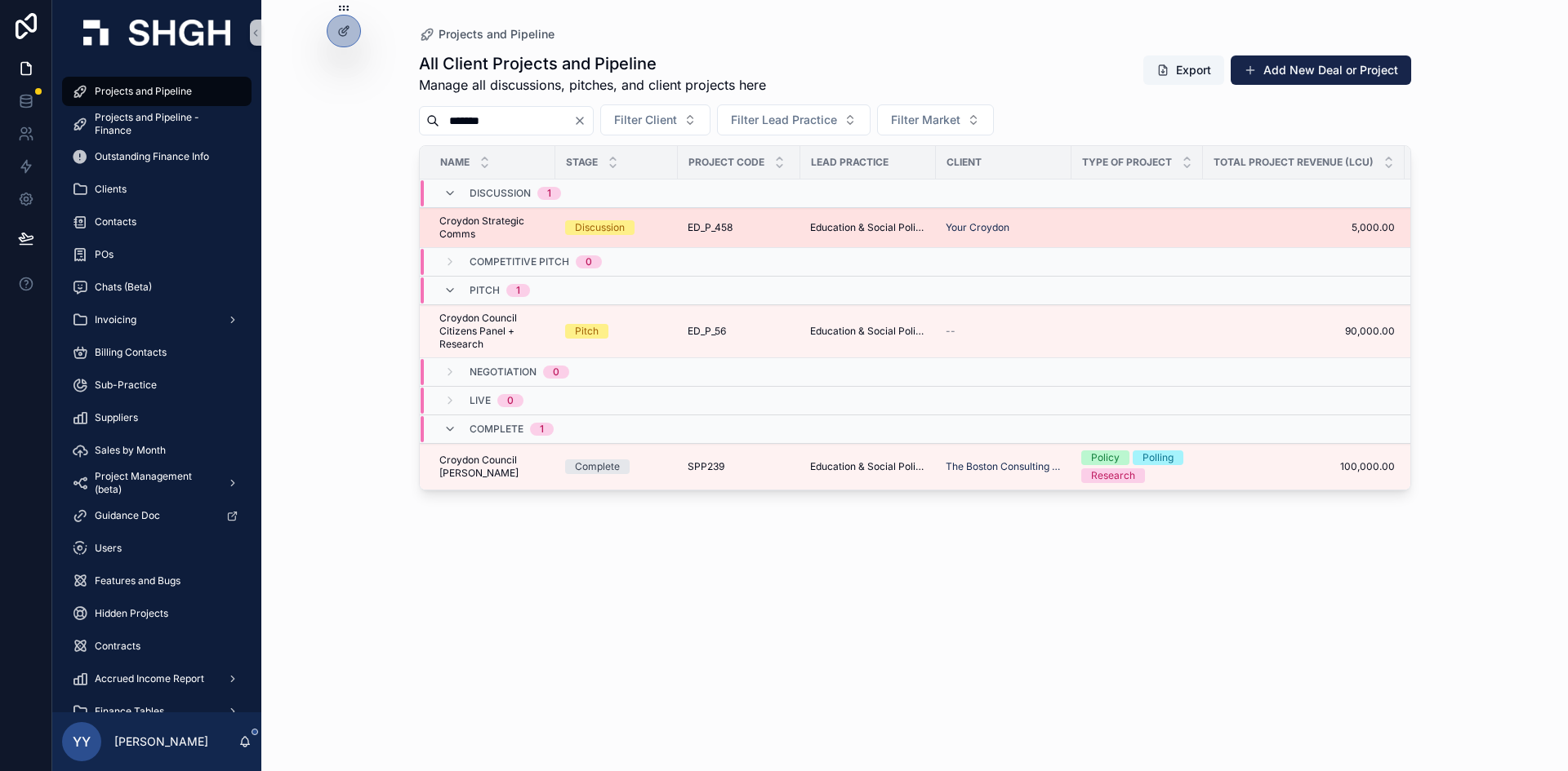
click at [660, 224] on div "Discussion" at bounding box center [617, 227] width 103 height 14
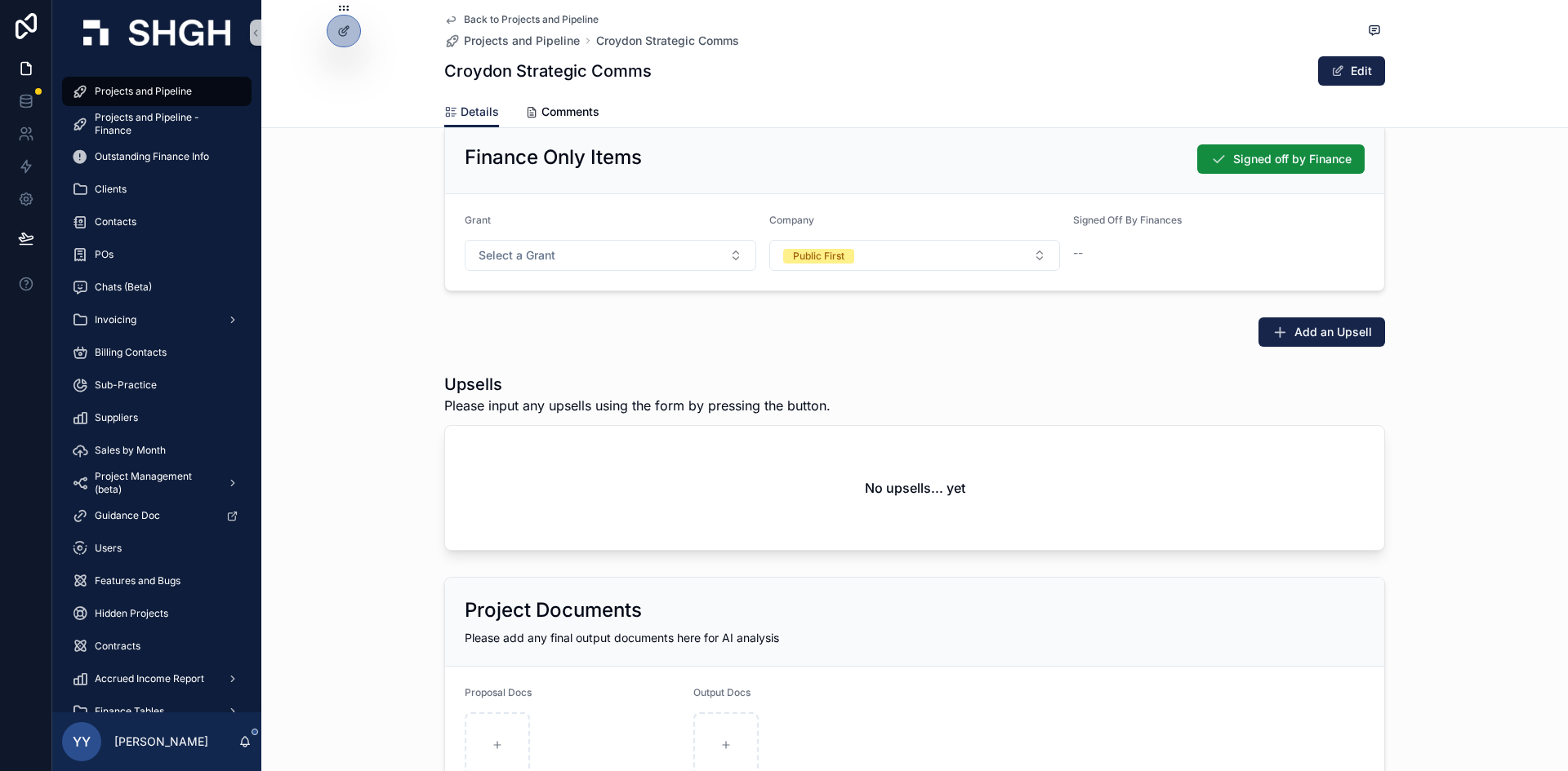
scroll to position [2234, 0]
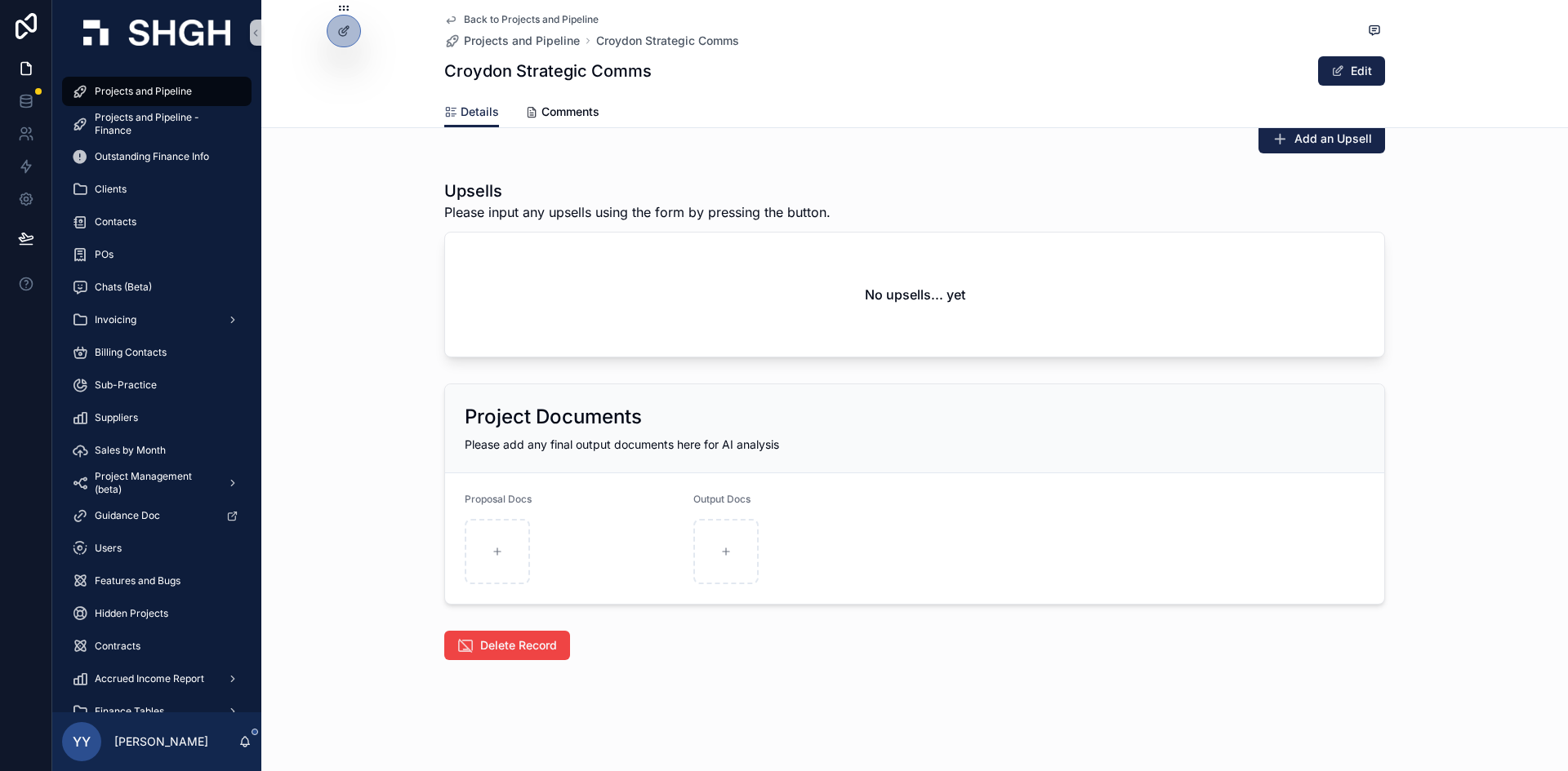
click at [531, 651] on span "Delete Record" at bounding box center [518, 645] width 77 height 16
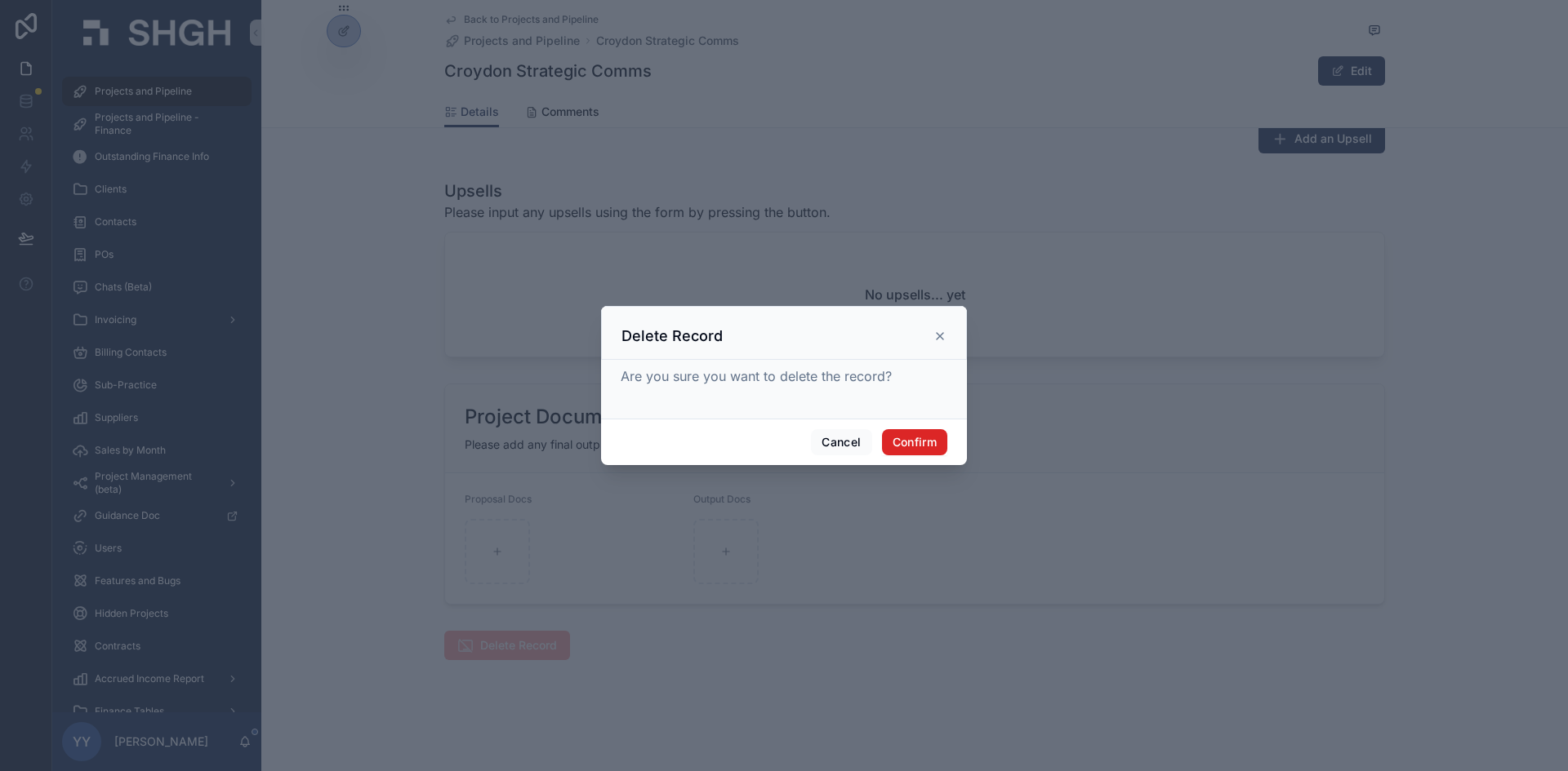
click at [903, 439] on button "Confirm" at bounding box center [914, 442] width 66 height 26
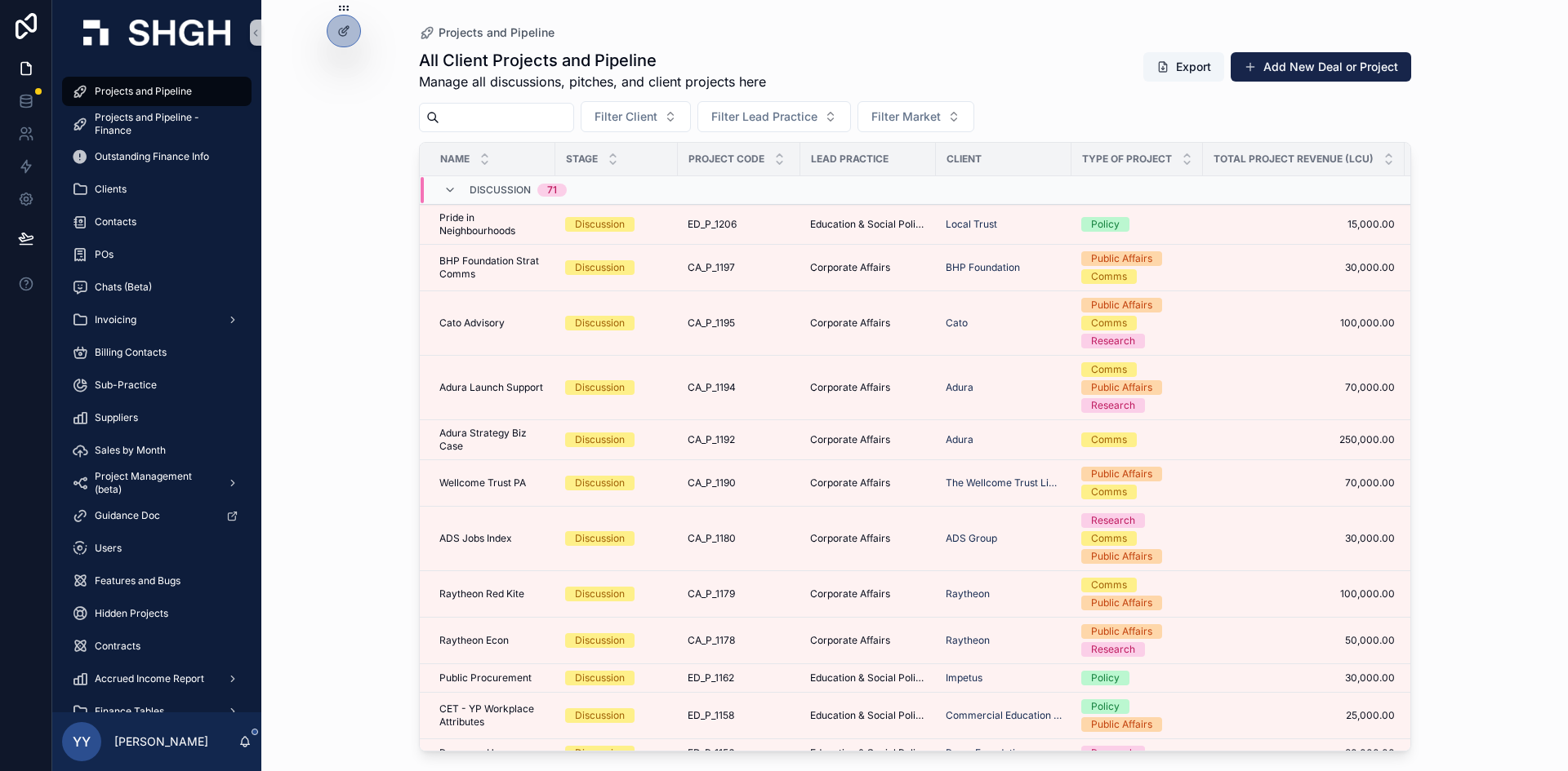
click at [486, 110] on input "scrollable content" at bounding box center [506, 117] width 134 height 23
paste input "*******"
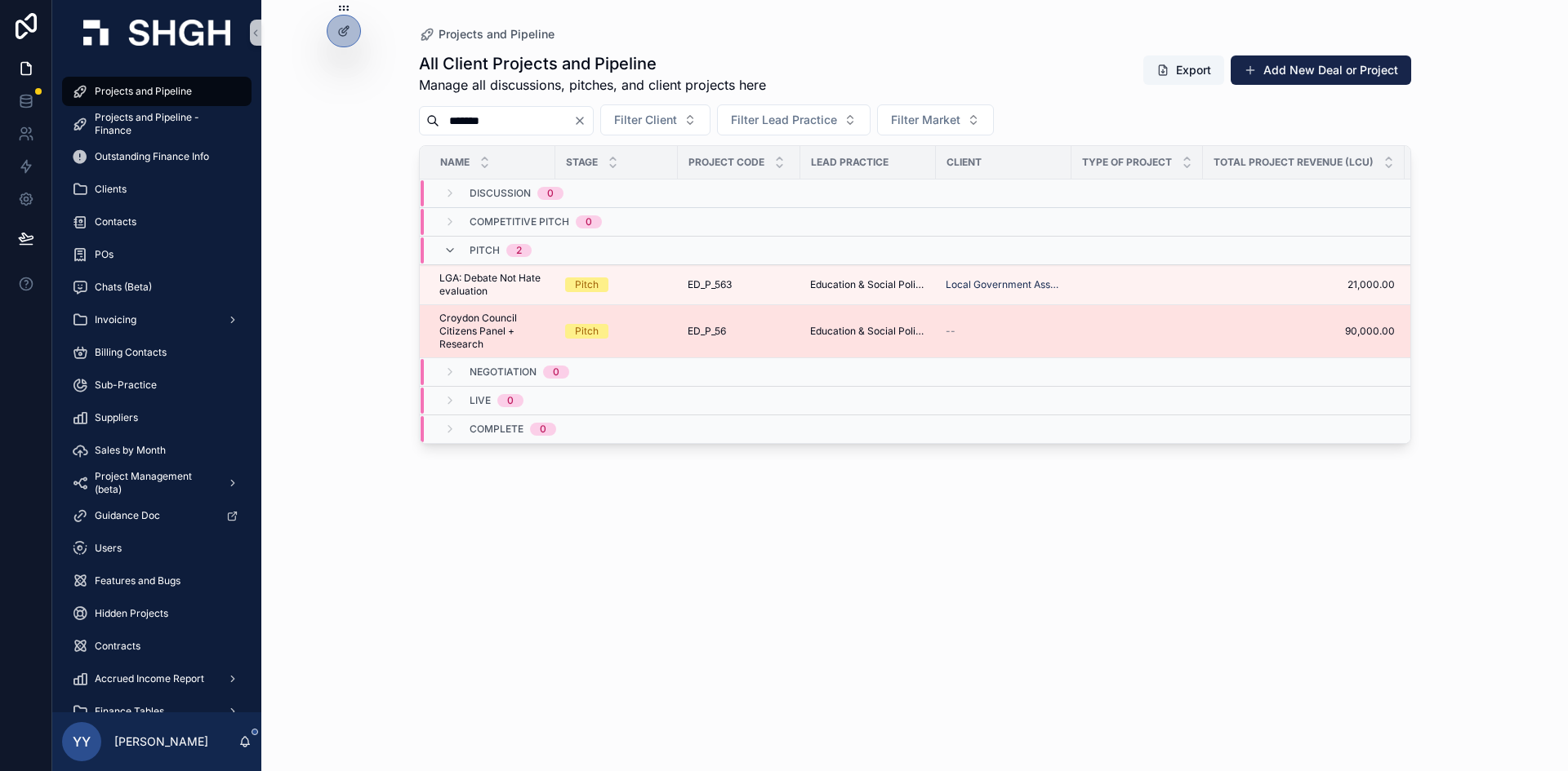
type input "*******"
click at [770, 326] on div "ED_P_56 ED_P_56" at bounding box center [739, 331] width 103 height 13
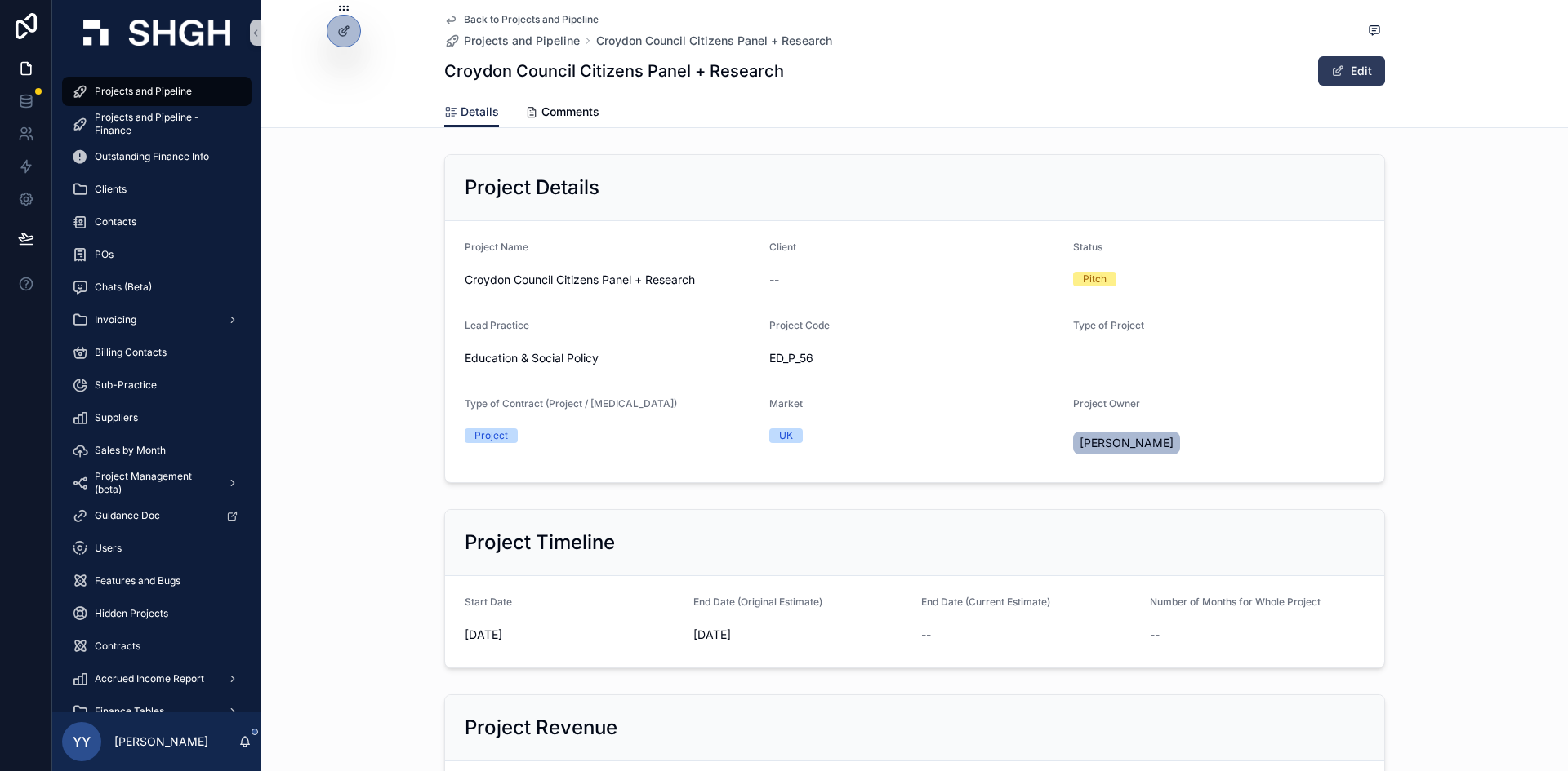
click at [1353, 81] on button "Edit" at bounding box center [1352, 71] width 67 height 29
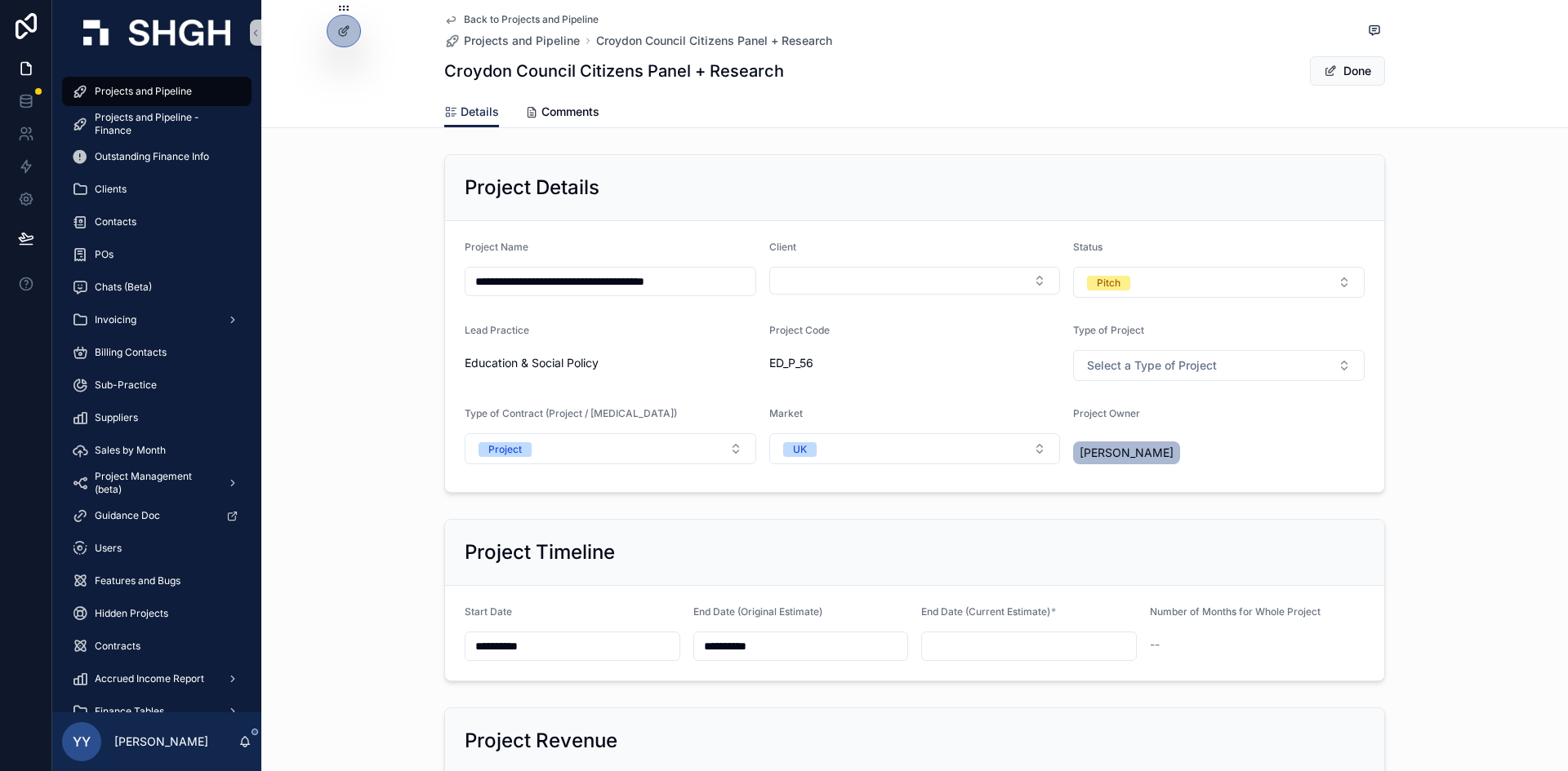
click at [642, 647] on input "**********" at bounding box center [572, 646] width 214 height 23
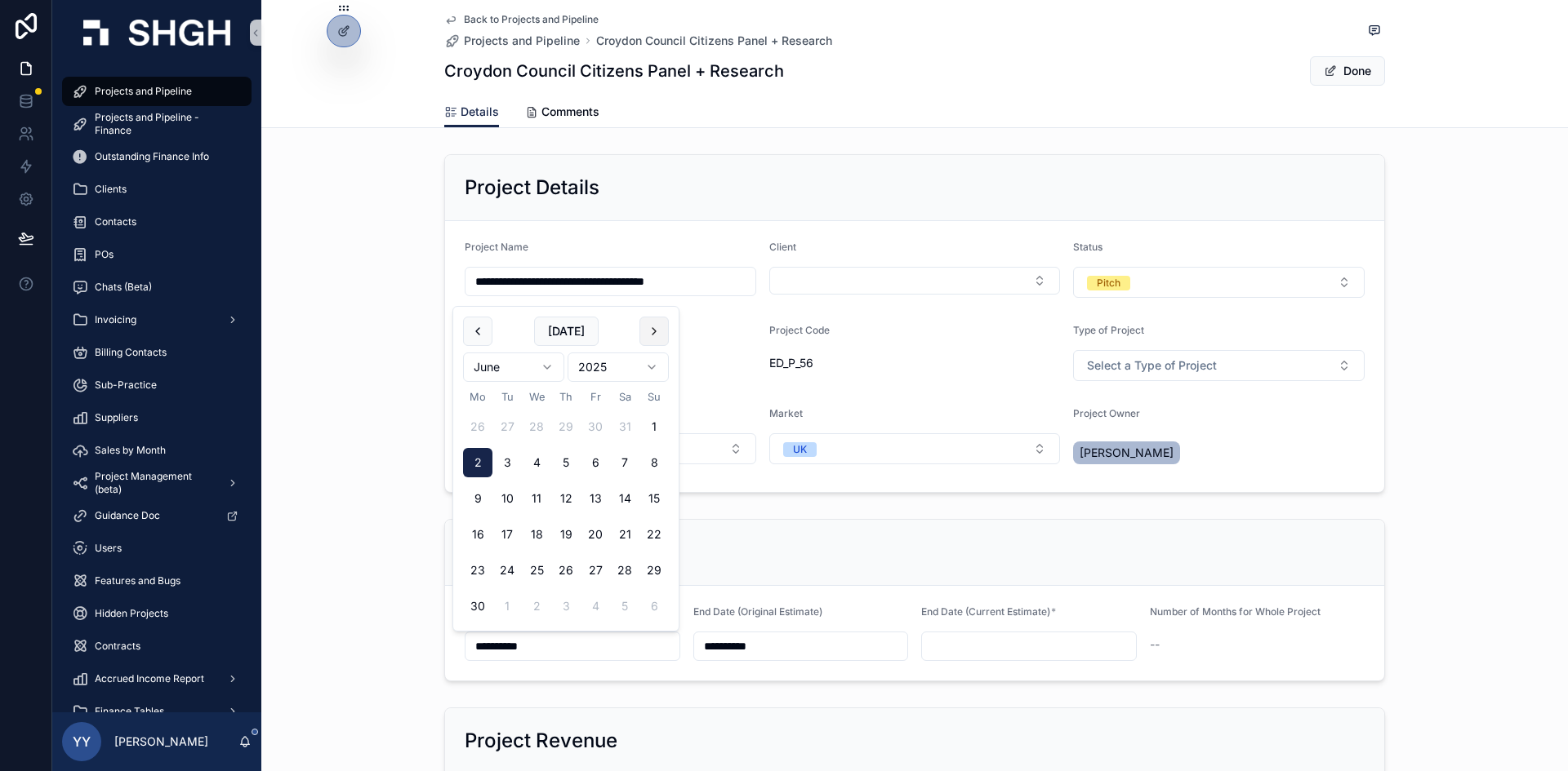
click at [660, 332] on button "scrollable content" at bounding box center [654, 331] width 29 height 29
click at [660, 332] on div "Lead Practice" at bounding box center [610, 333] width 292 height 19
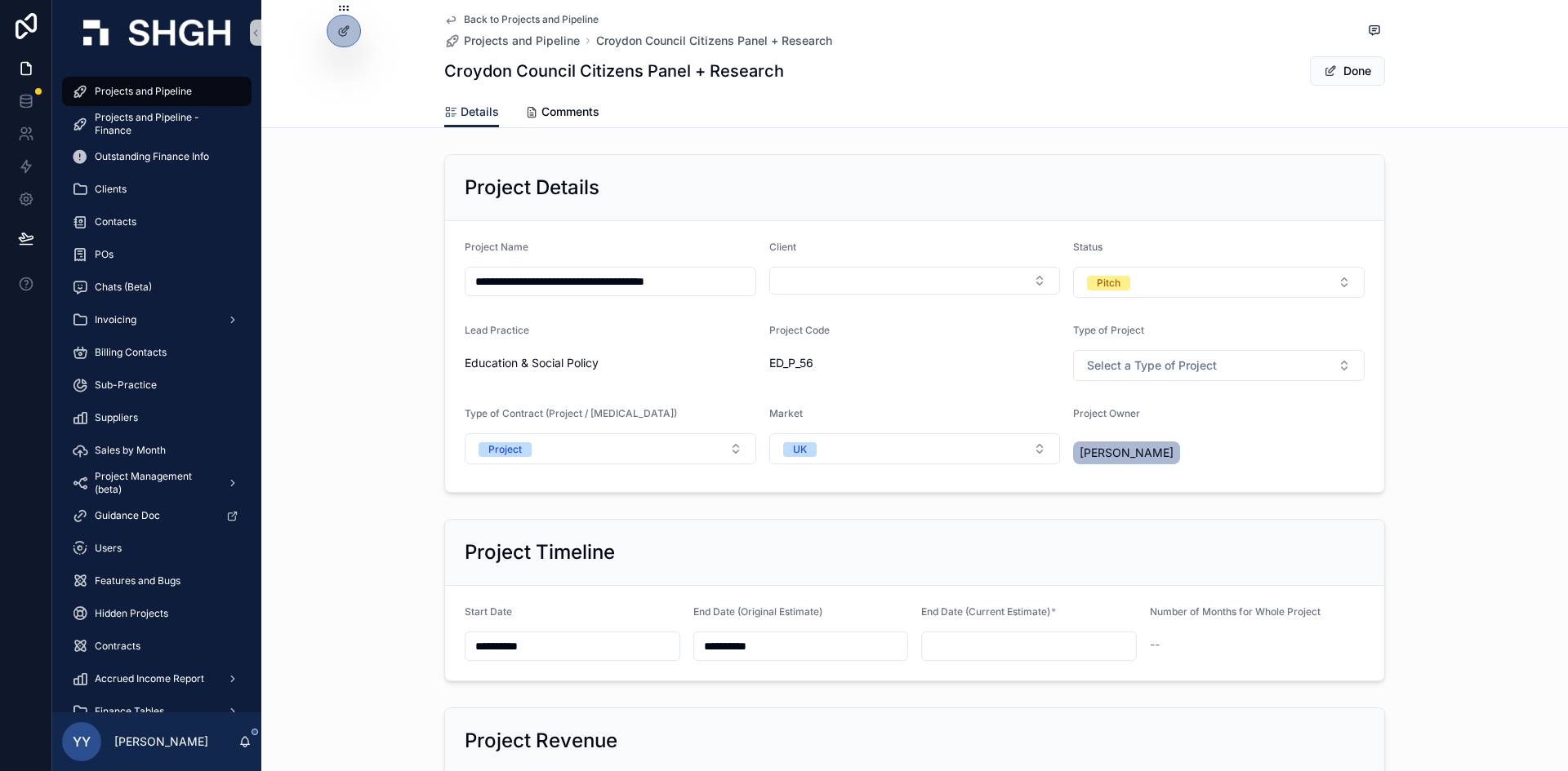
click at [560, 647] on input "**********" at bounding box center [572, 646] width 214 height 23
click at [661, 370] on button "scrollable content" at bounding box center [654, 367] width 29 height 29
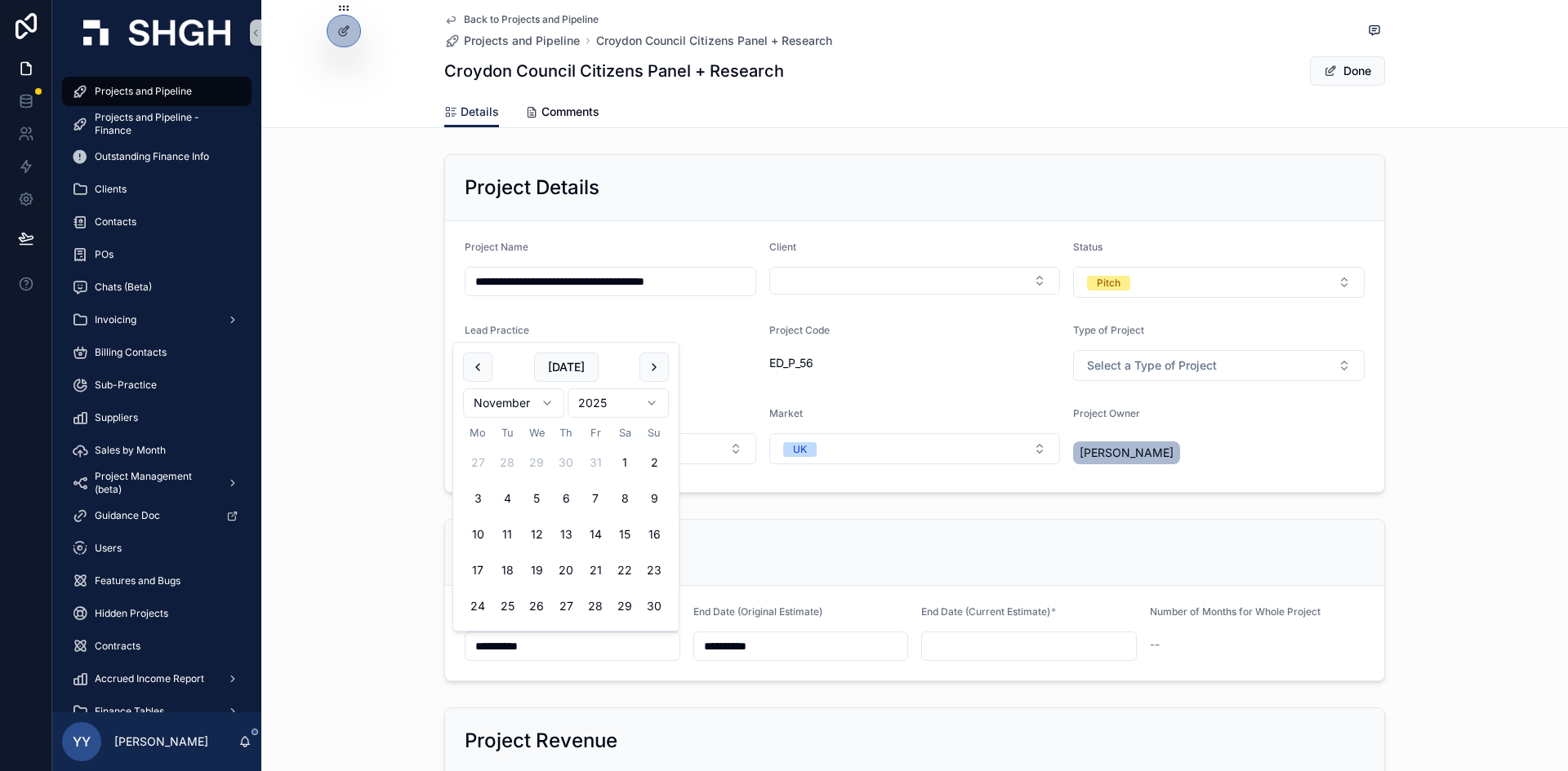
click at [661, 370] on button "scrollable content" at bounding box center [654, 367] width 29 height 29
click at [564, 465] on button "1" at bounding box center [565, 462] width 29 height 29
type input "**********"
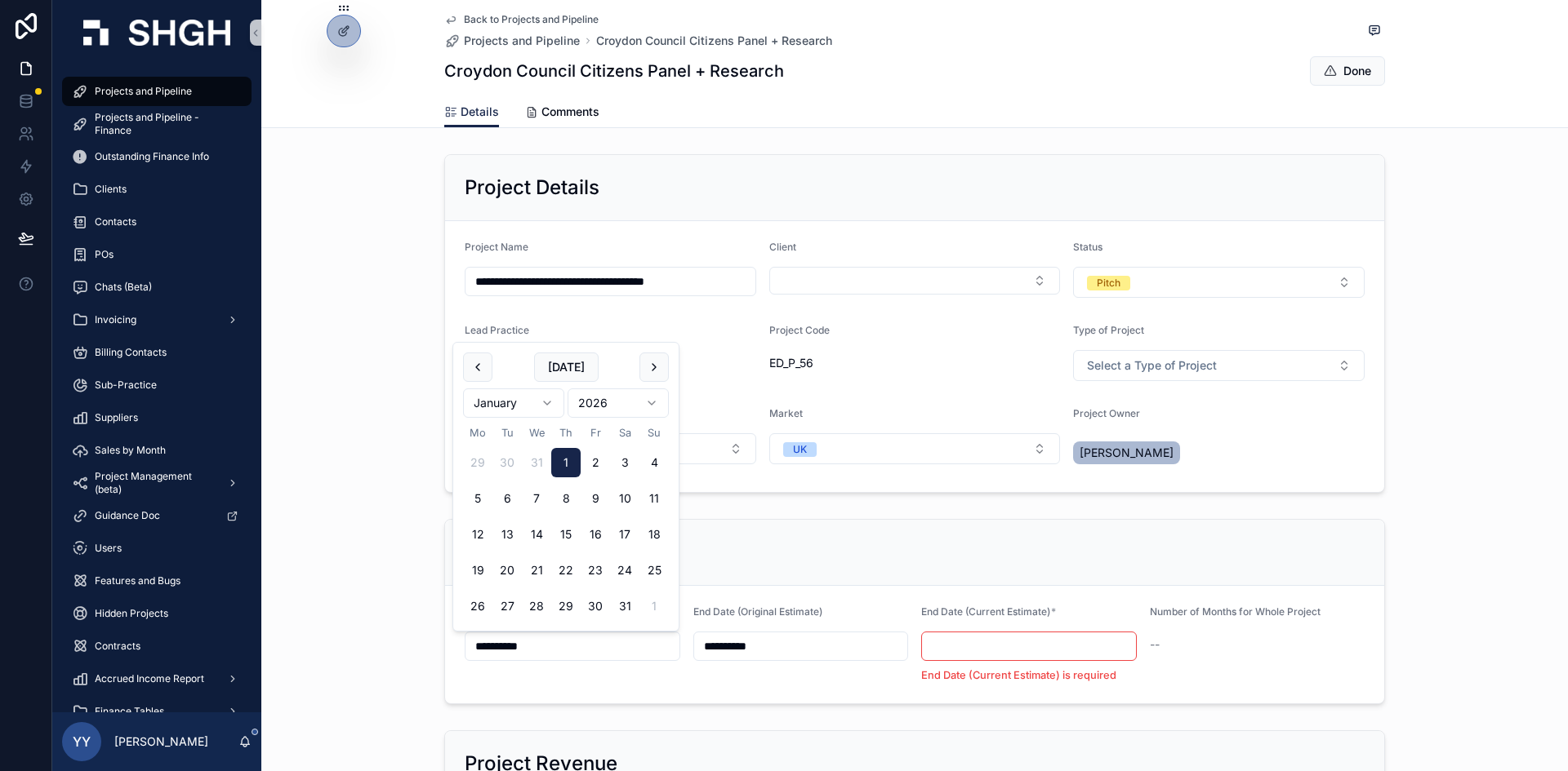
click at [802, 647] on input "**********" at bounding box center [801, 646] width 214 height 23
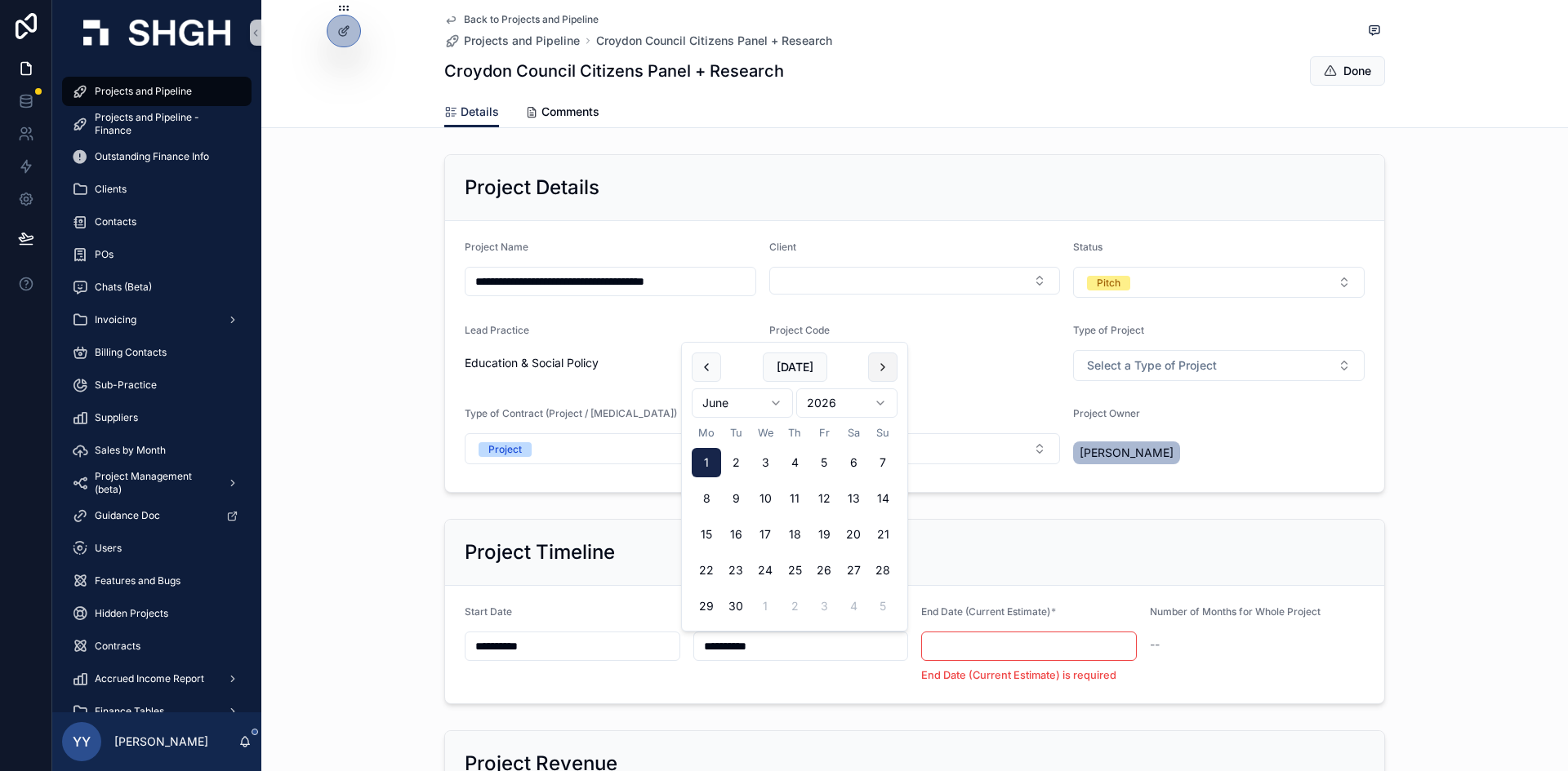
click at [888, 377] on button "scrollable content" at bounding box center [882, 367] width 29 height 29
click at [888, 377] on html "**********" at bounding box center [784, 385] width 1568 height 771
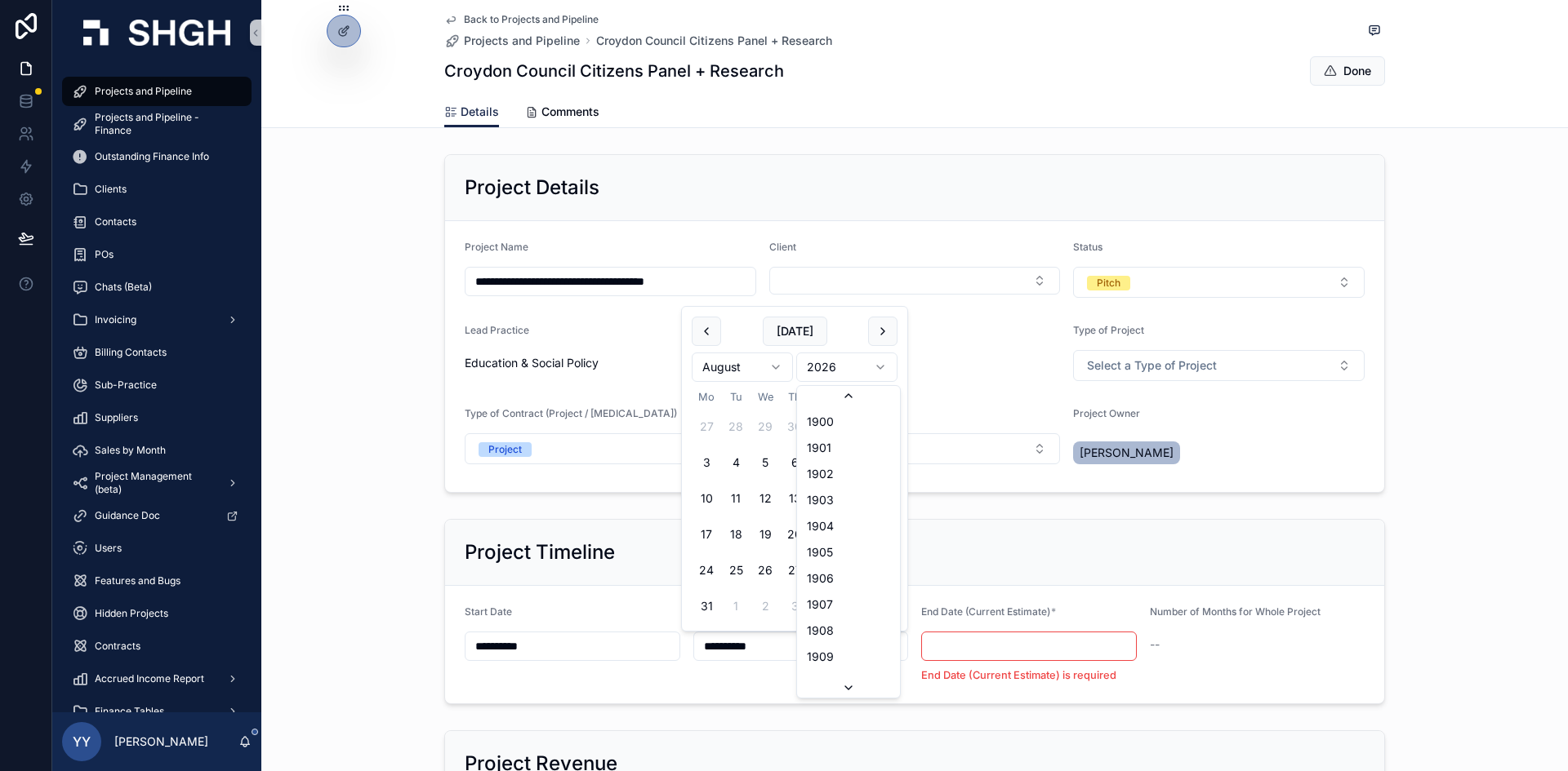
scroll to position [3048, 0]
click at [891, 337] on html "**********" at bounding box center [784, 385] width 1568 height 771
click at [776, 655] on input "**********" at bounding box center [801, 646] width 214 height 23
click at [884, 335] on button "scrollable content" at bounding box center [882, 331] width 29 height 29
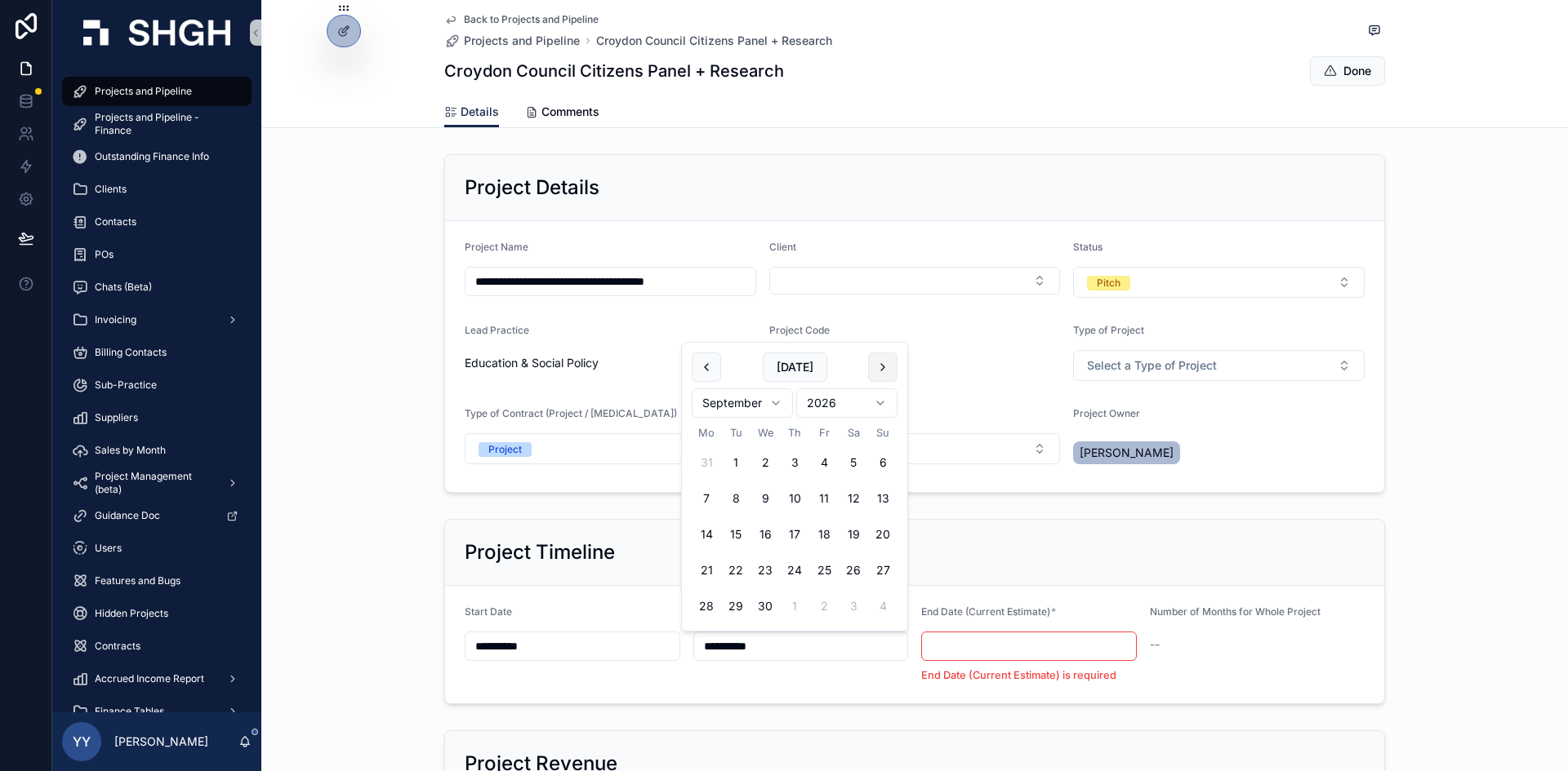
click at [885, 362] on button "scrollable content" at bounding box center [882, 367] width 29 height 29
click at [887, 331] on button "scrollable content" at bounding box center [882, 331] width 29 height 29
click at [886, 358] on button "scrollable content" at bounding box center [882, 367] width 29 height 29
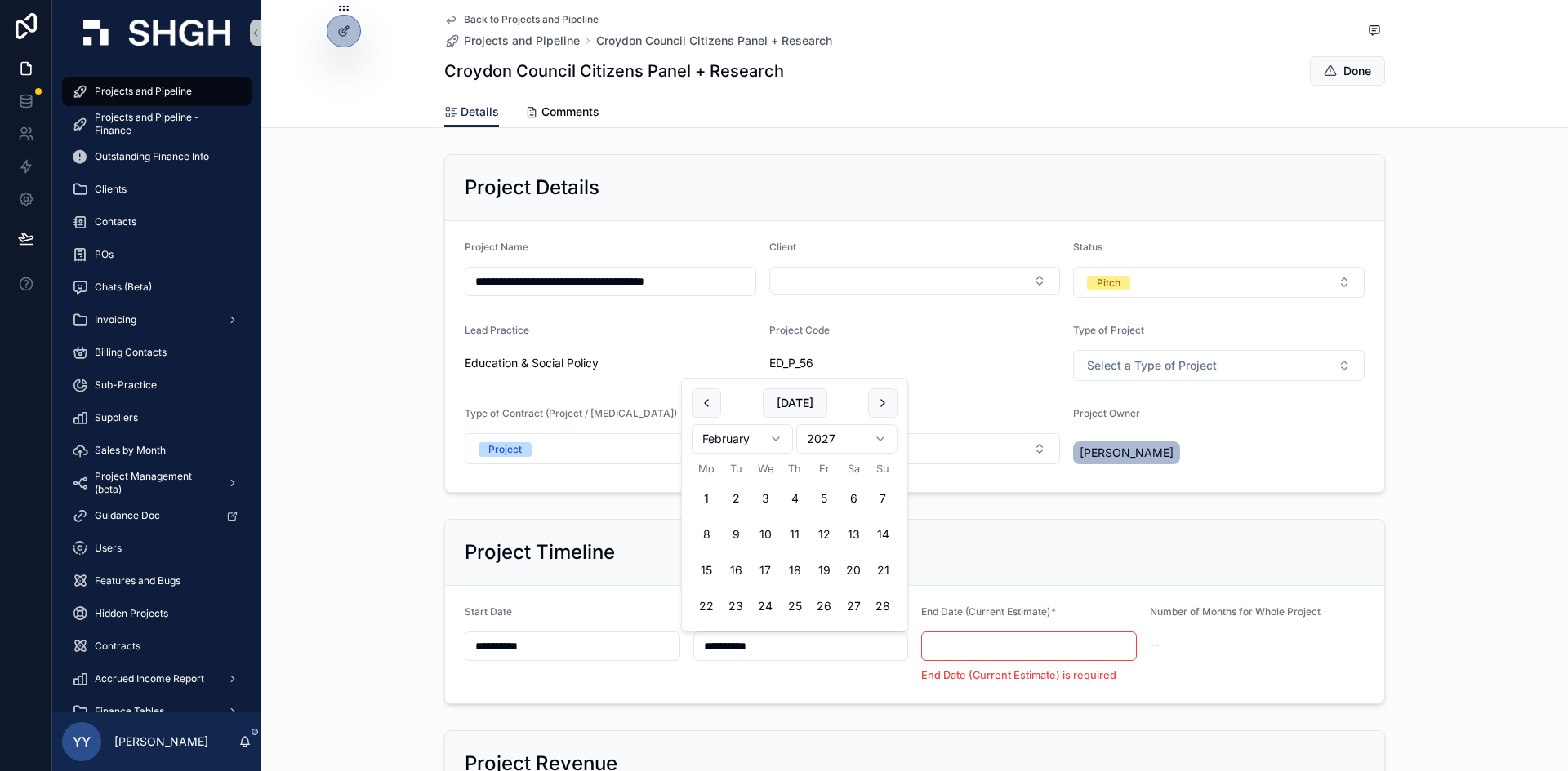
click at [843, 436] on html "**********" at bounding box center [784, 385] width 1568 height 771
click at [856, 603] on button "28" at bounding box center [853, 606] width 29 height 29
type input "**********"
click at [1016, 647] on input "scrollable content" at bounding box center [1029, 646] width 214 height 23
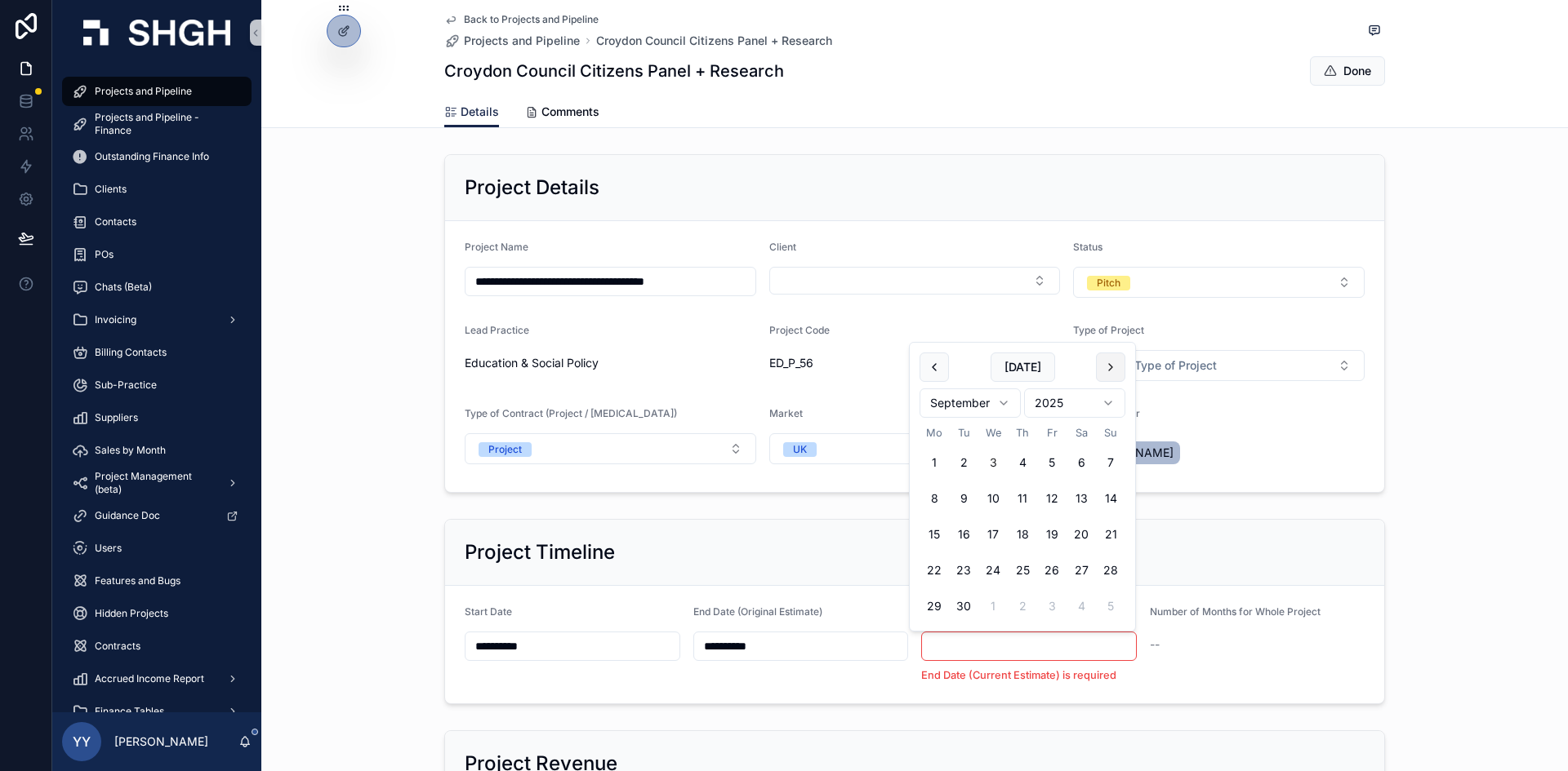
click at [1105, 360] on button "scrollable content" at bounding box center [1110, 367] width 29 height 29
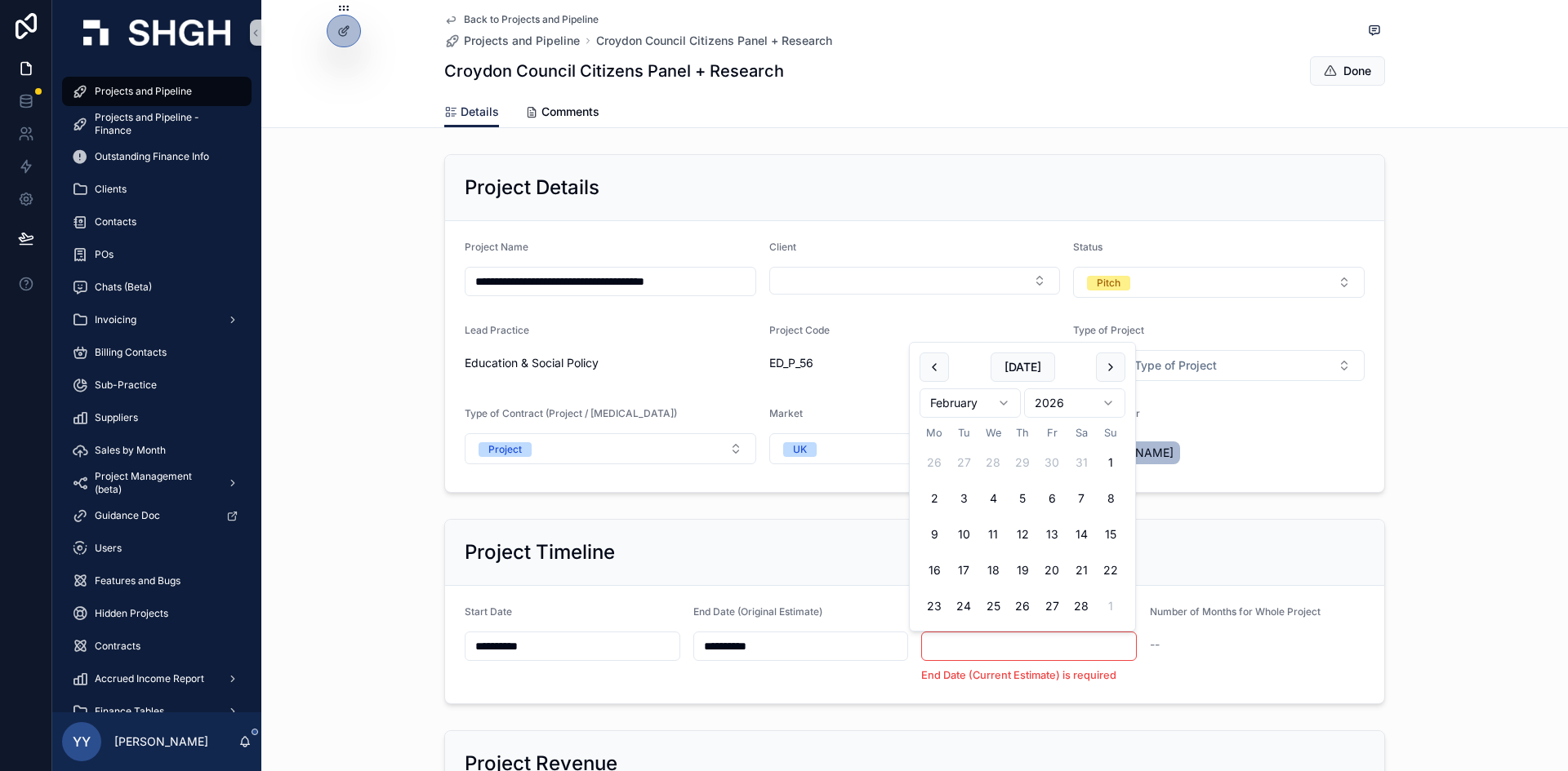
click at [1105, 360] on button "scrollable content" at bounding box center [1110, 367] width 29 height 29
click at [1083, 427] on button "28" at bounding box center [1081, 426] width 29 height 29
type input "**********"
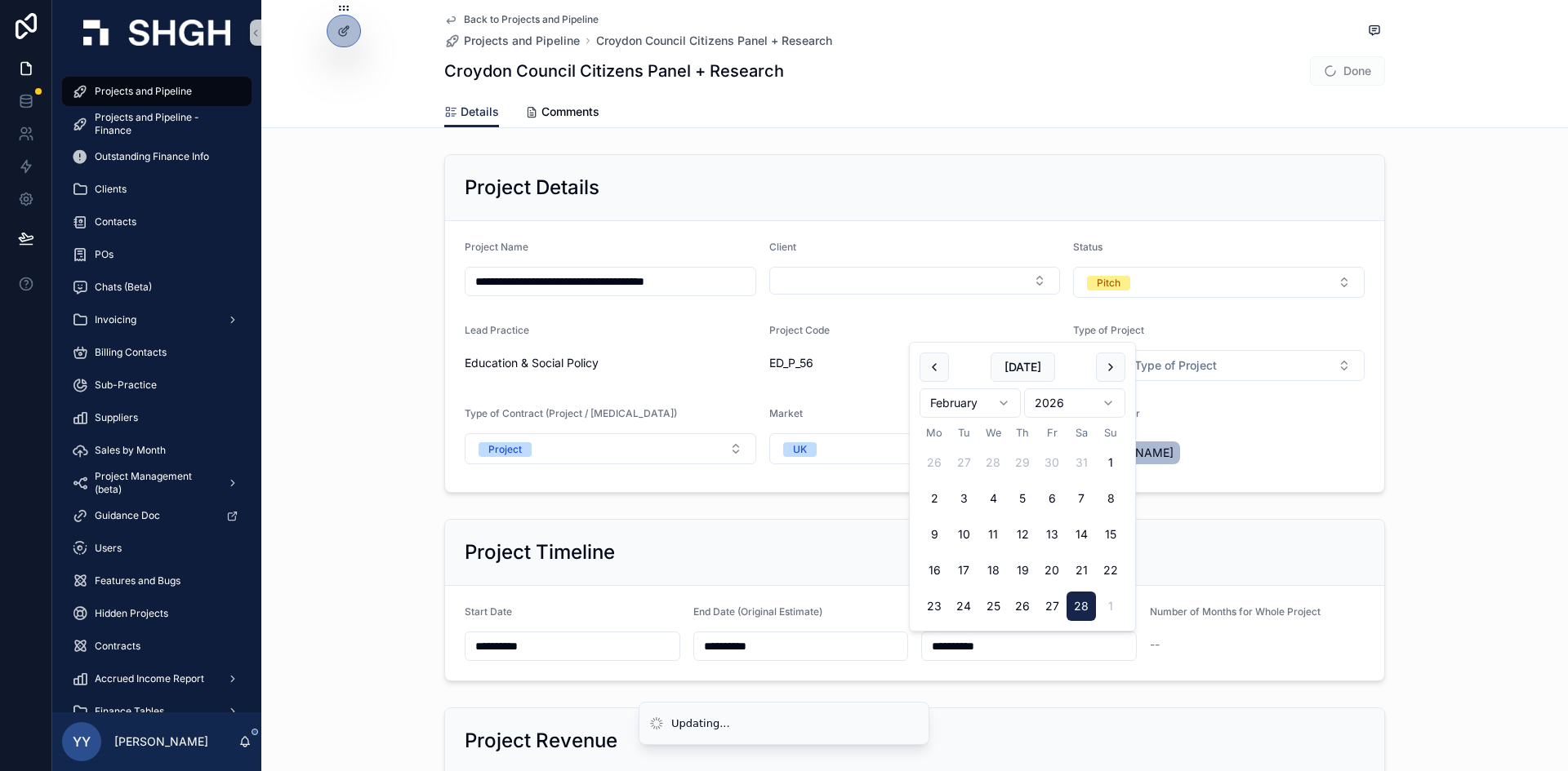
click at [1440, 649] on div "**********" at bounding box center [914, 600] width 1306 height 176
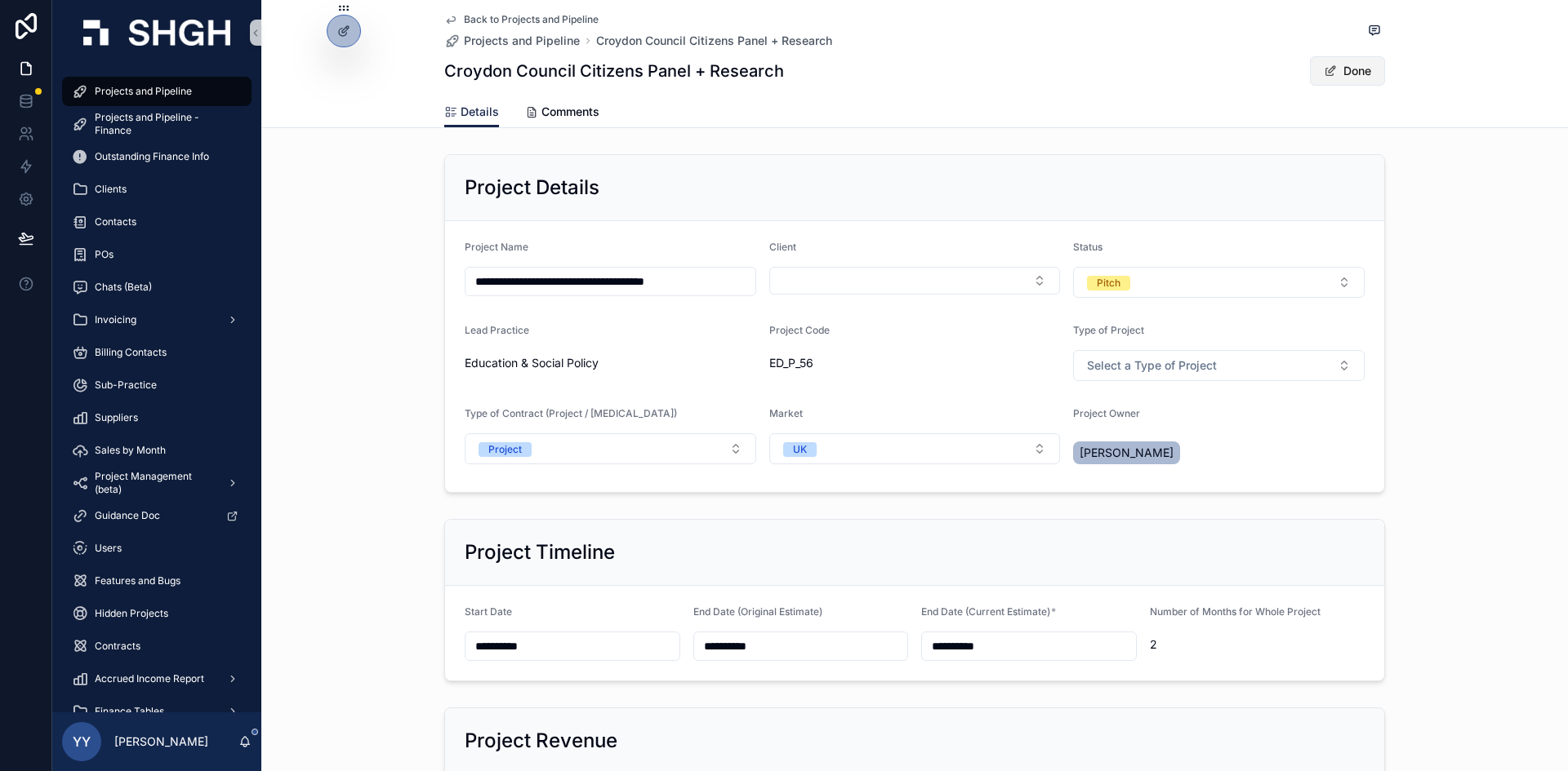
click at [1343, 70] on button "Done" at bounding box center [1347, 71] width 75 height 29
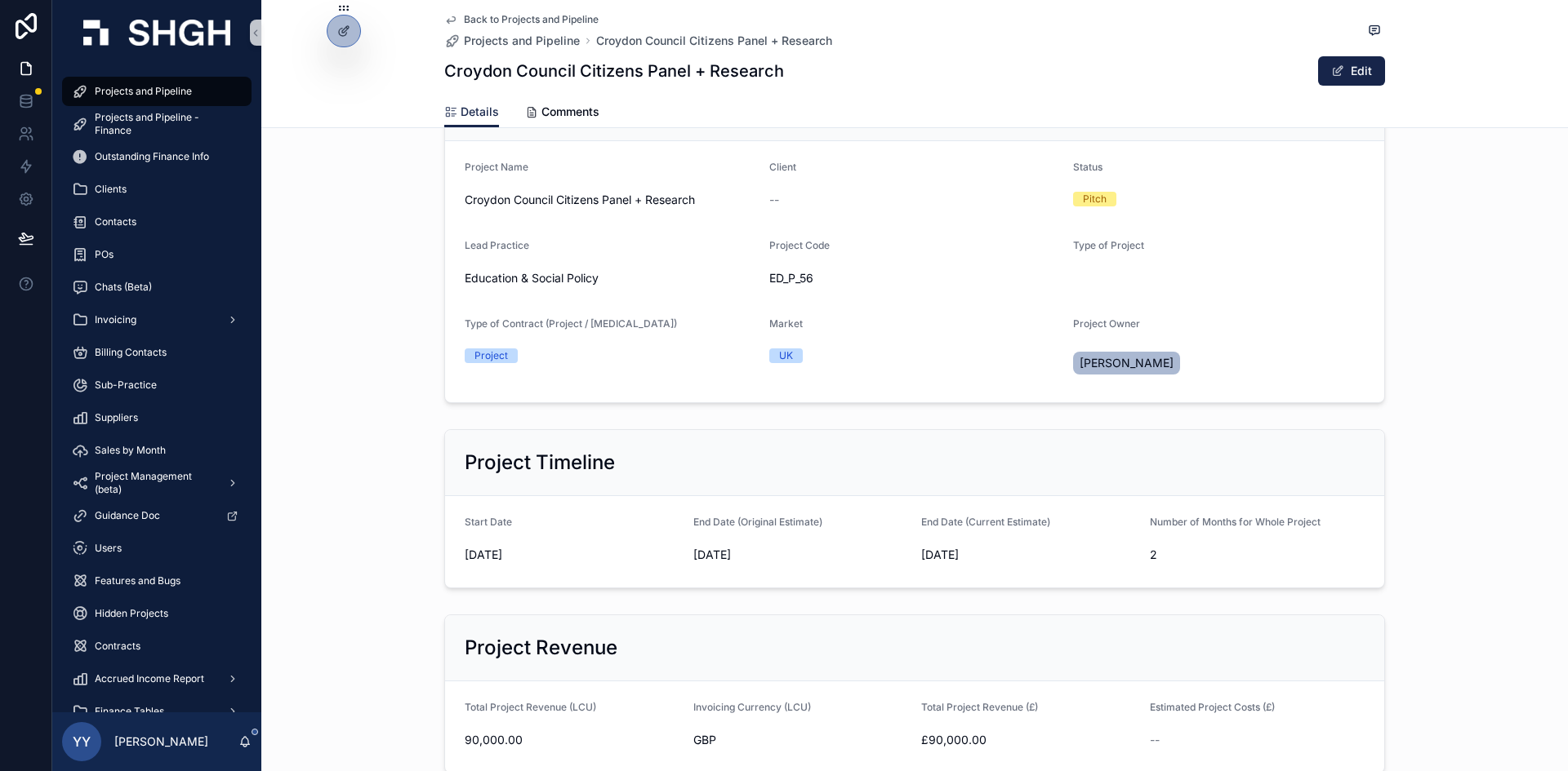
scroll to position [0, 0]
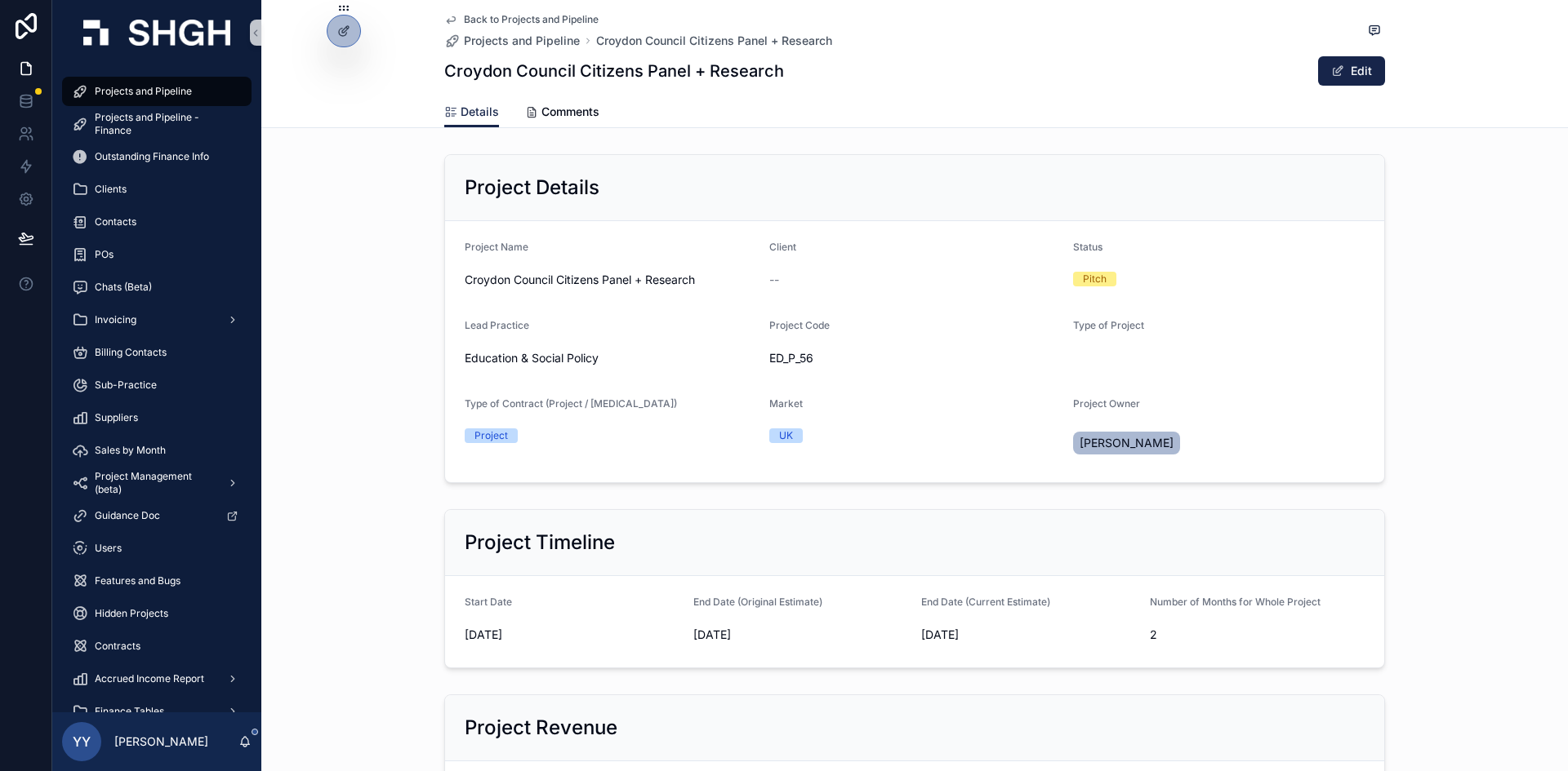
click at [150, 729] on div "YY Yana Yarakhovich" at bounding box center [156, 742] width 209 height 59
click at [152, 744] on p "[PERSON_NAME]" at bounding box center [162, 742] width 94 height 16
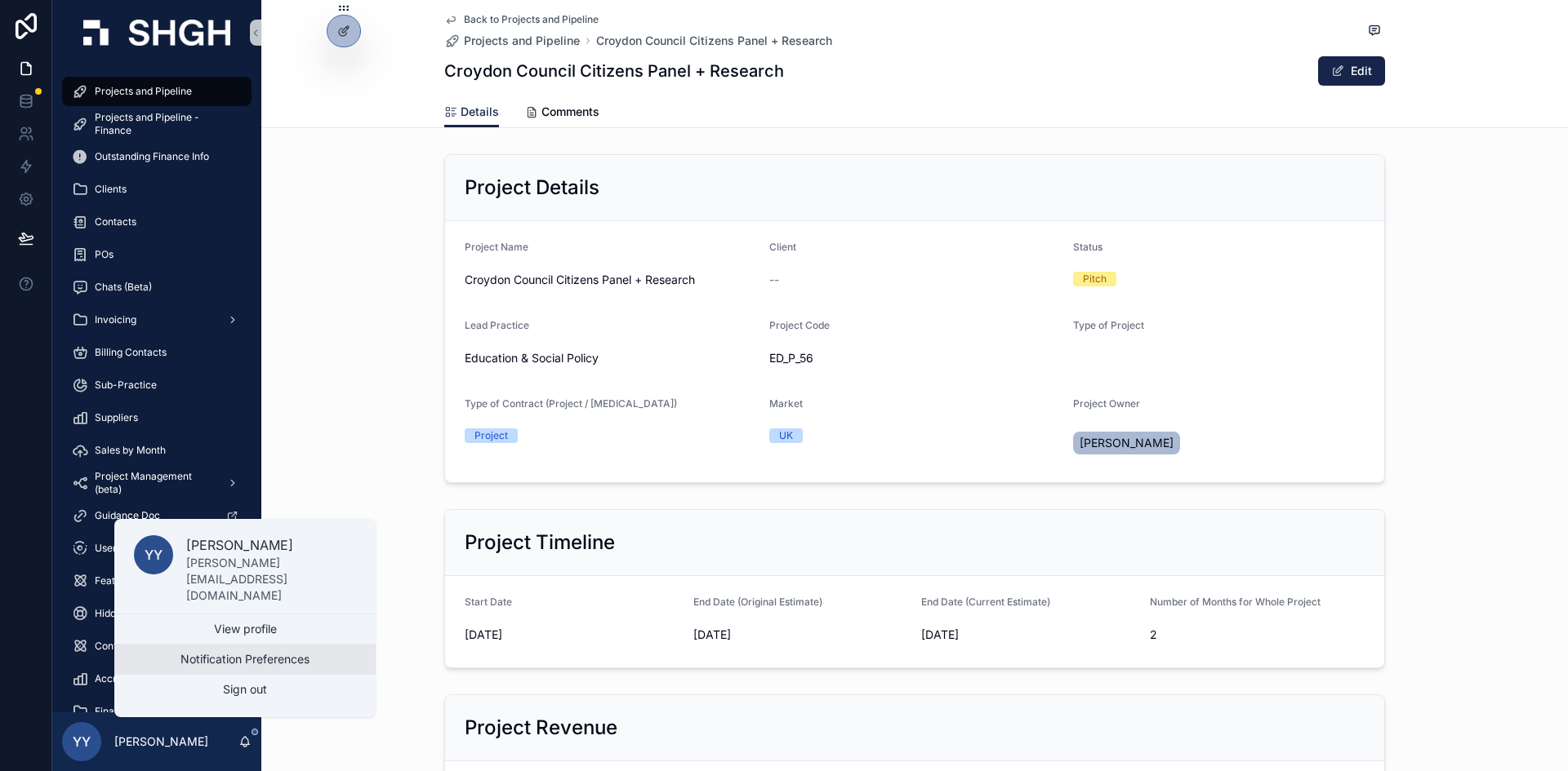
click at [234, 664] on button "Notification Preferences" at bounding box center [245, 659] width 262 height 29
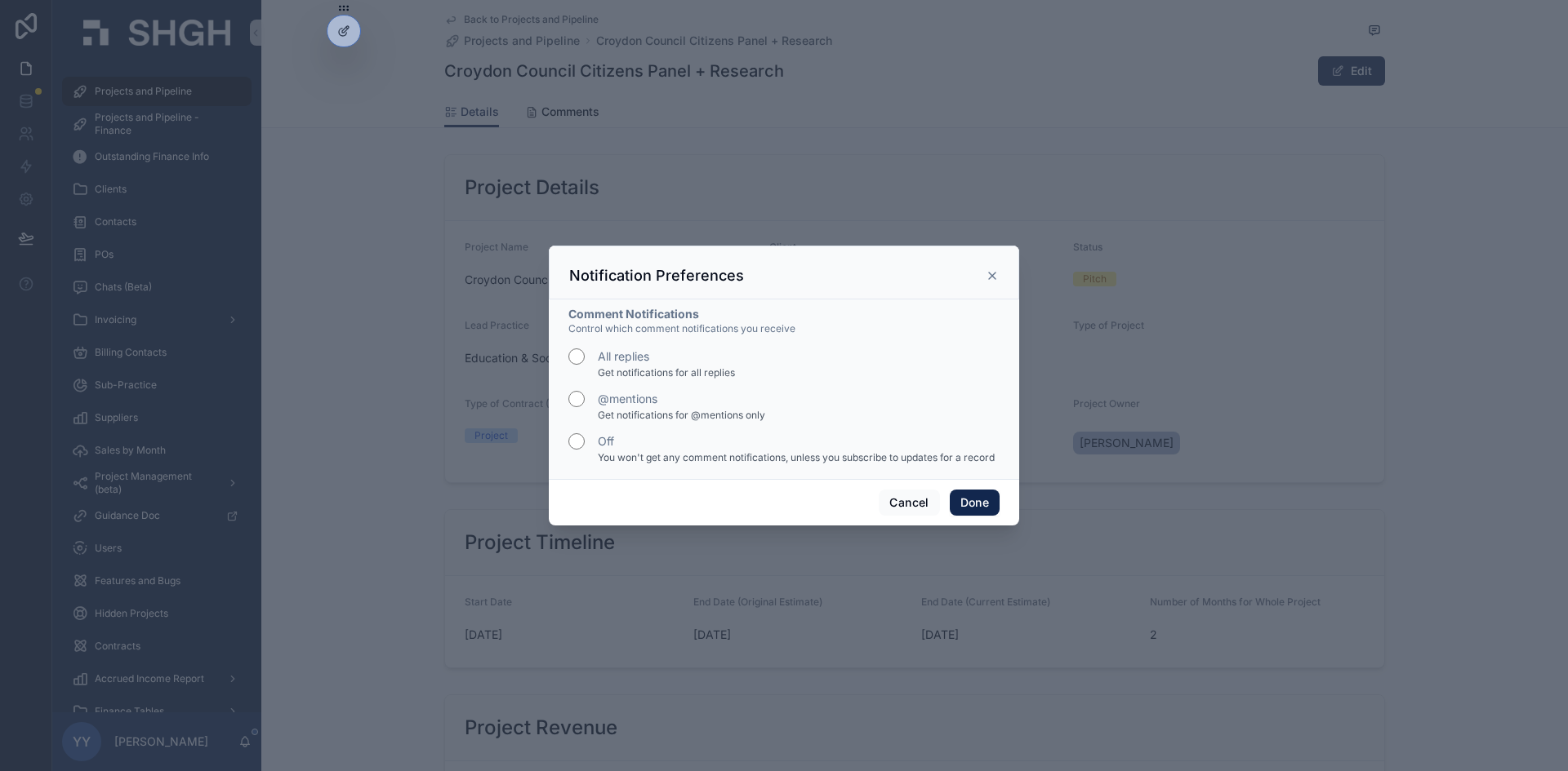
click at [983, 499] on button "Done" at bounding box center [974, 502] width 50 height 26
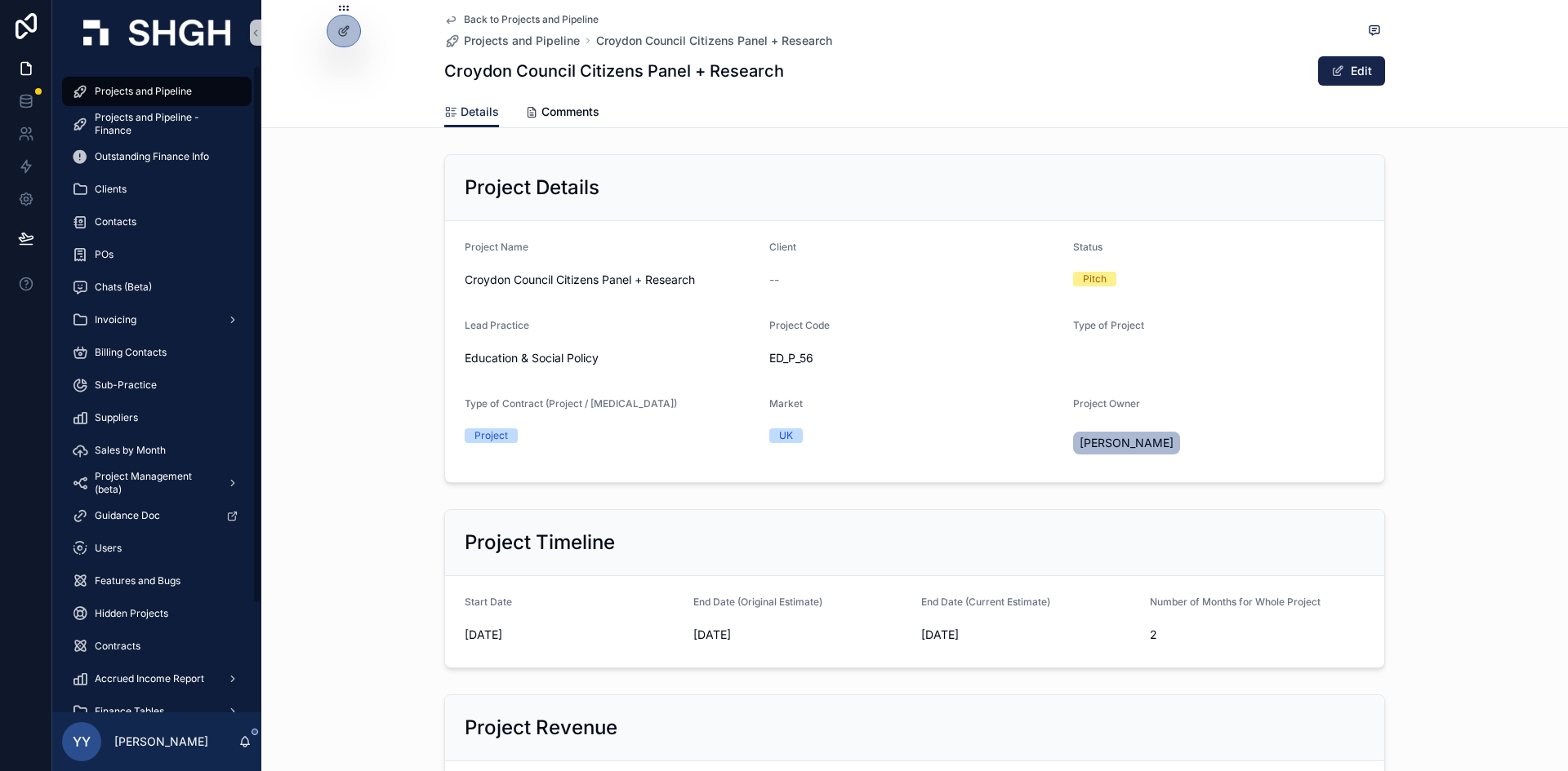
click at [149, 92] on span "Projects and Pipeline" at bounding box center [144, 92] width 98 height 13
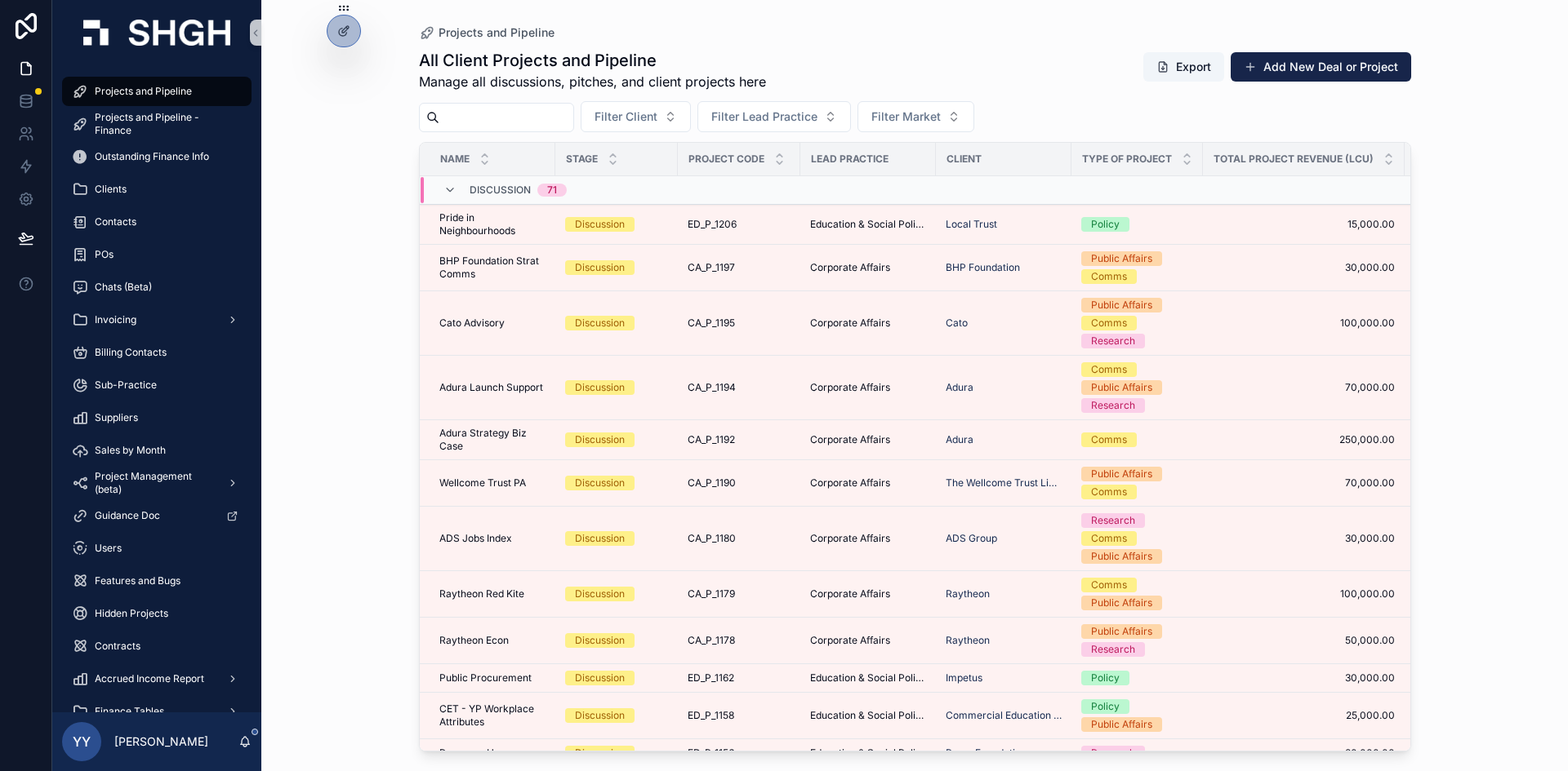
click at [516, 101] on div "Filter Client Filter Lead Practice Filter Market" at bounding box center [915, 116] width 993 height 31
click at [511, 110] on input "scrollable content" at bounding box center [506, 117] width 134 height 23
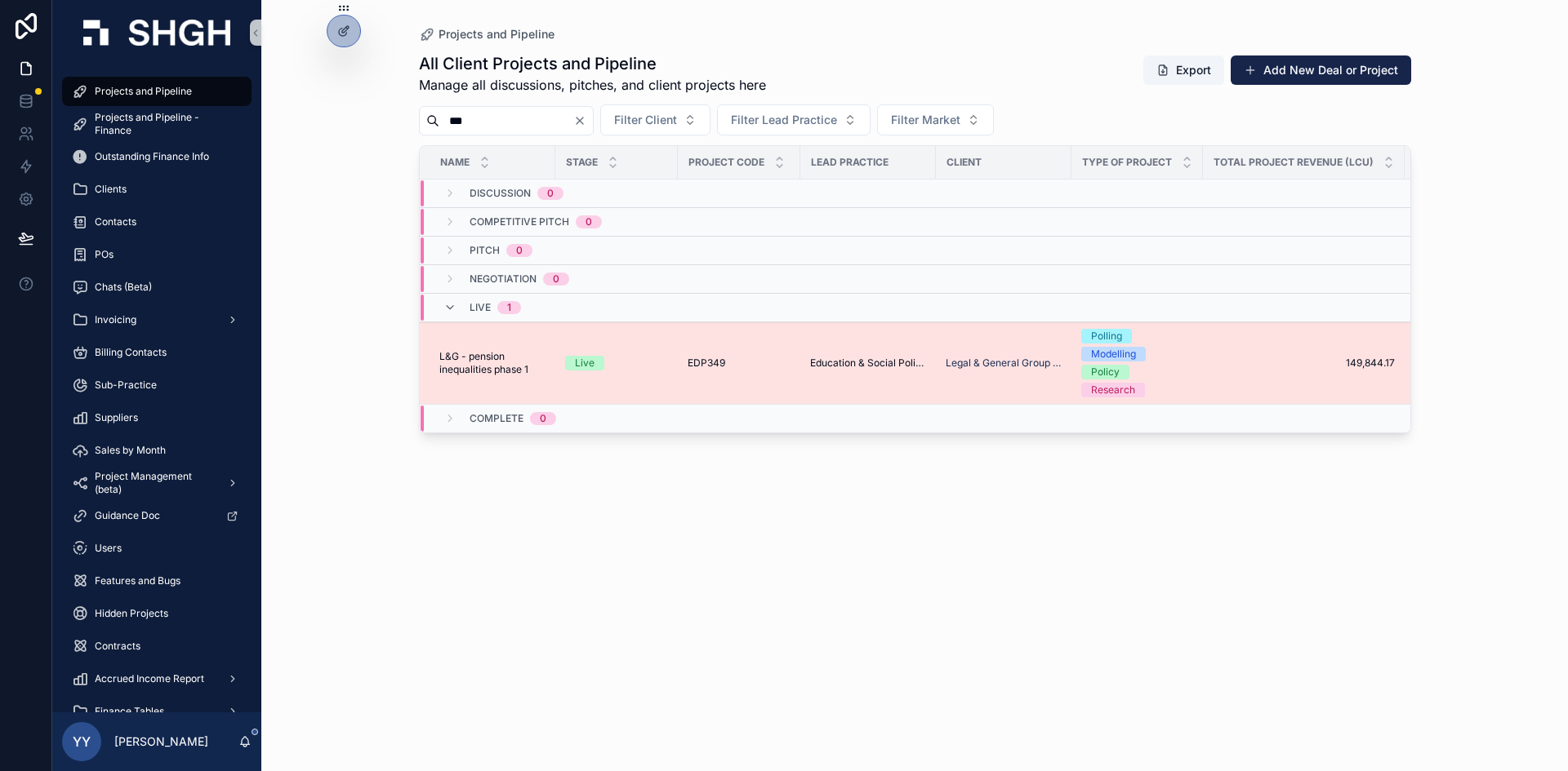
type input "***"
click at [665, 346] on td "Live" at bounding box center [617, 363] width 123 height 82
click at [649, 367] on div "Live" at bounding box center [617, 362] width 103 height 14
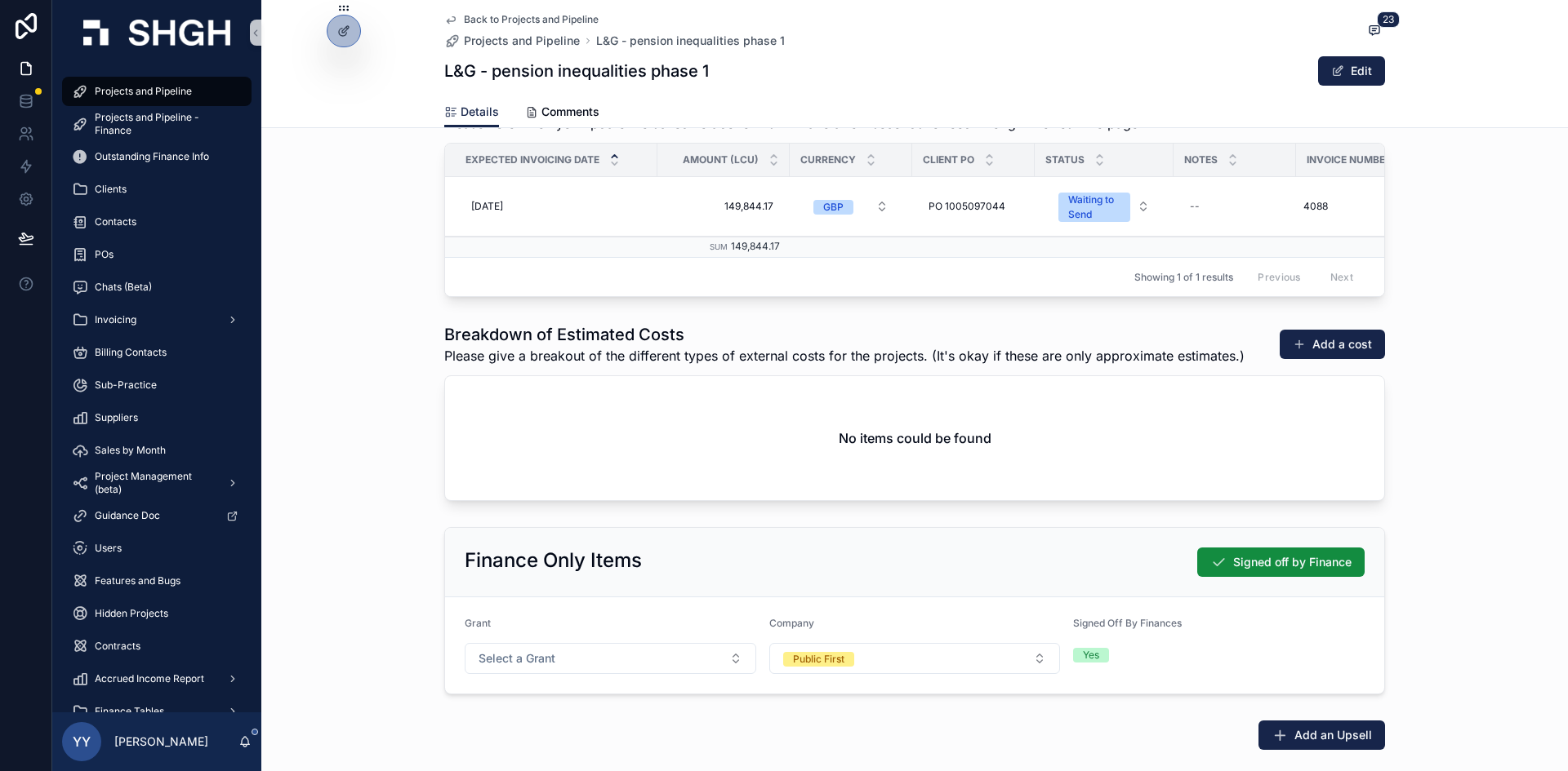
scroll to position [2285, 0]
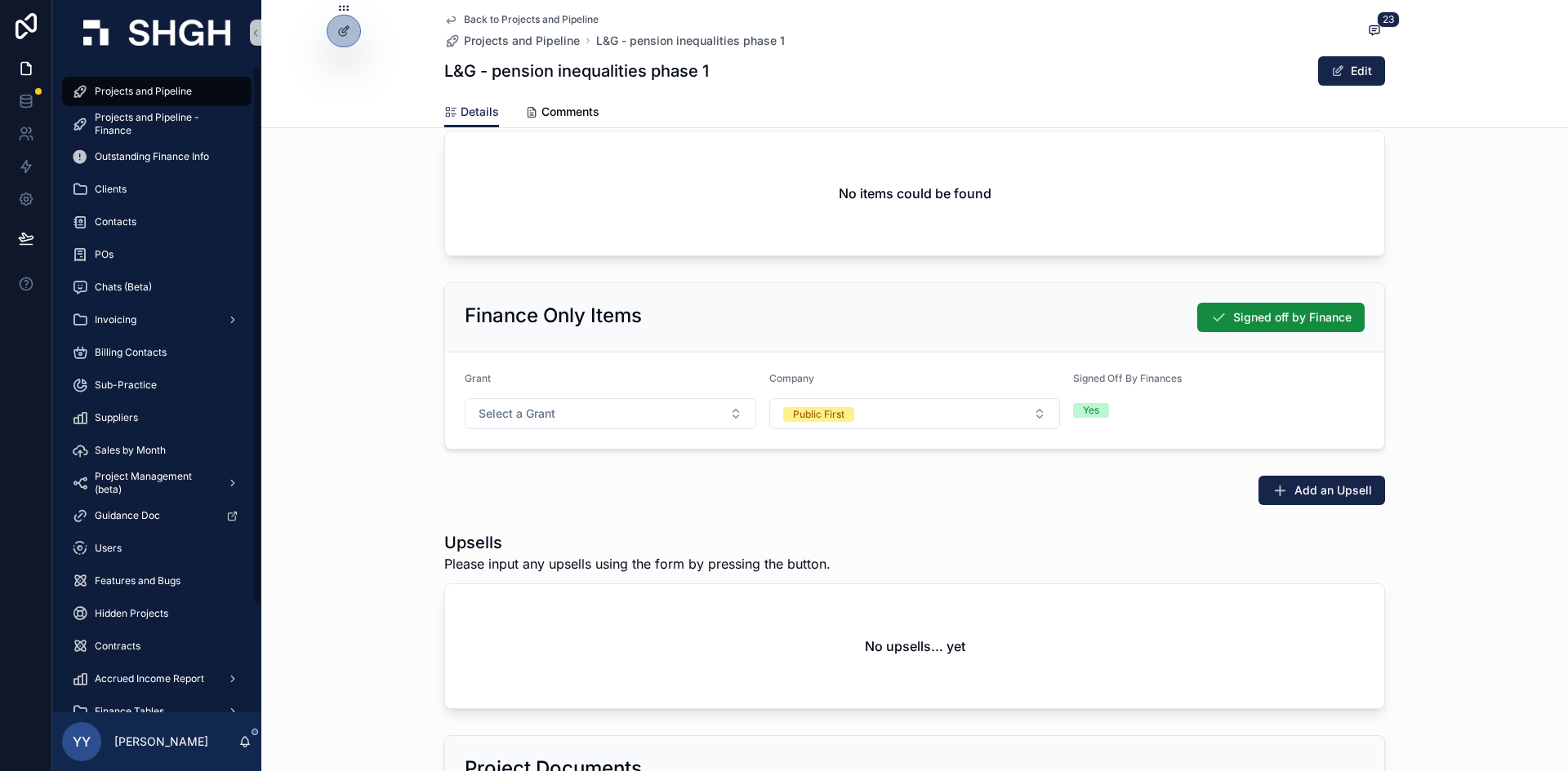
click at [155, 92] on span "Projects and Pipeline" at bounding box center [144, 92] width 98 height 13
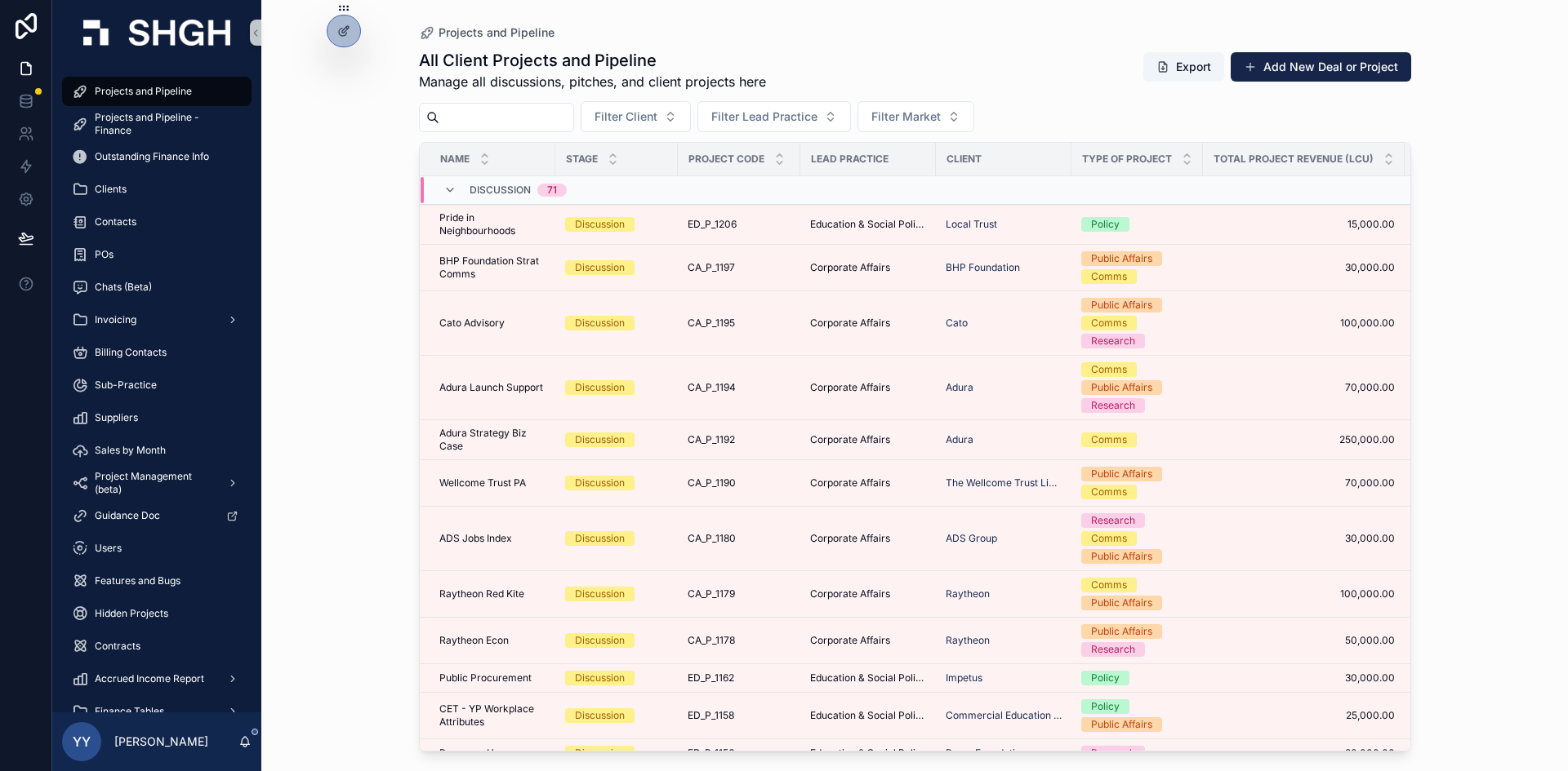
click at [551, 117] on input "scrollable content" at bounding box center [506, 117] width 134 height 23
paste input "******"
type input "******"
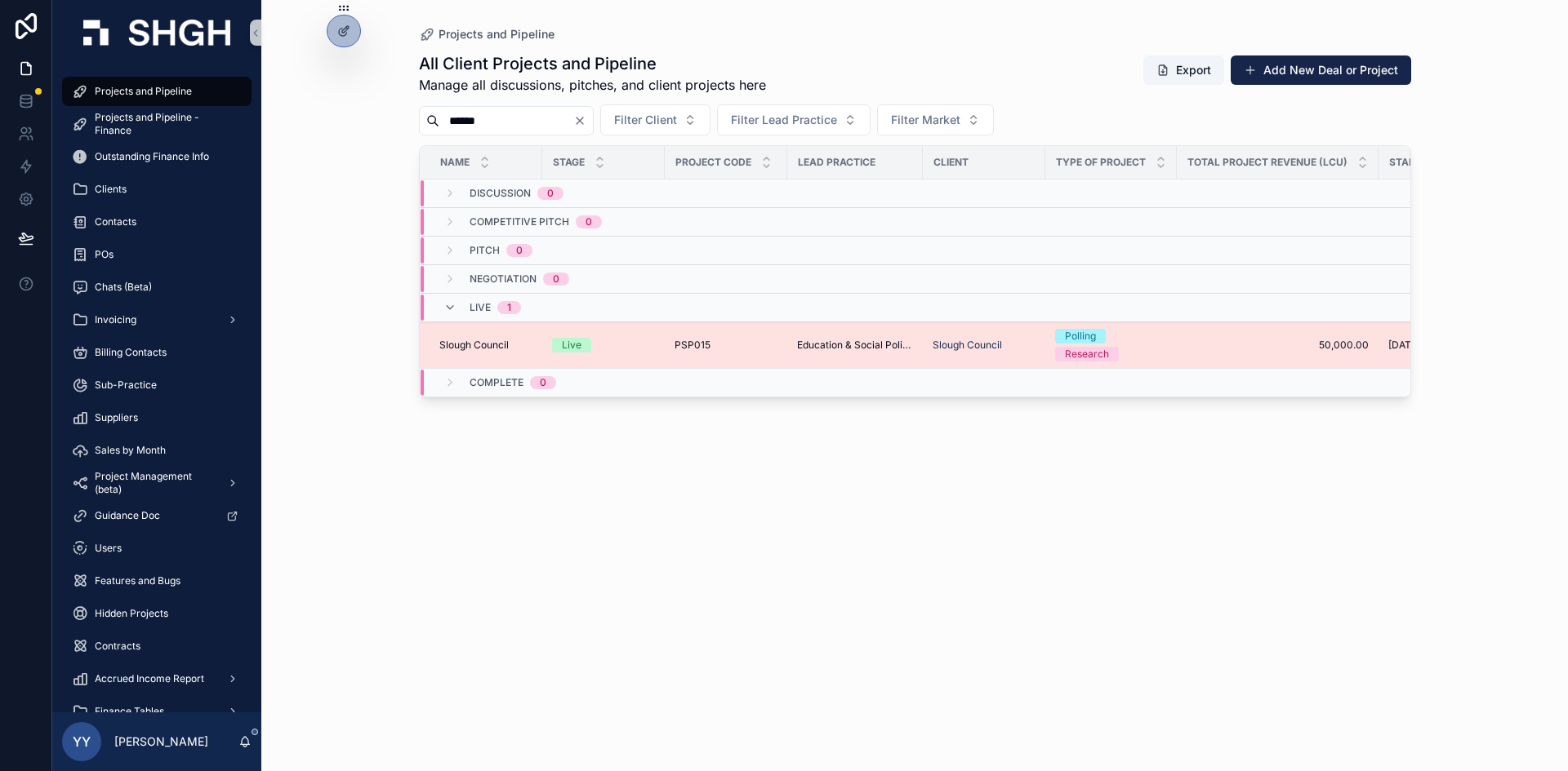
click at [642, 343] on div "Live" at bounding box center [603, 345] width 103 height 14
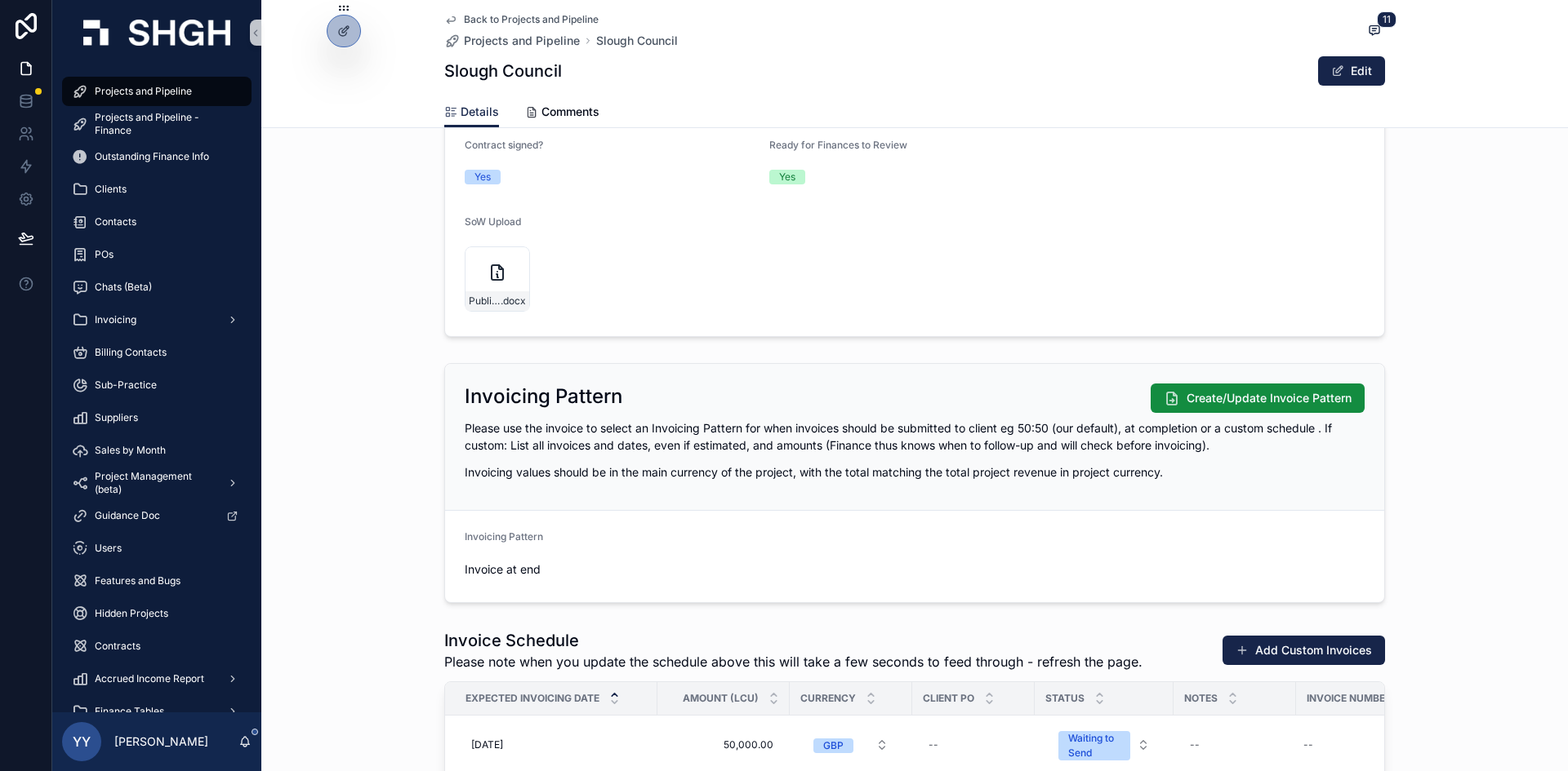
scroll to position [1387, 0]
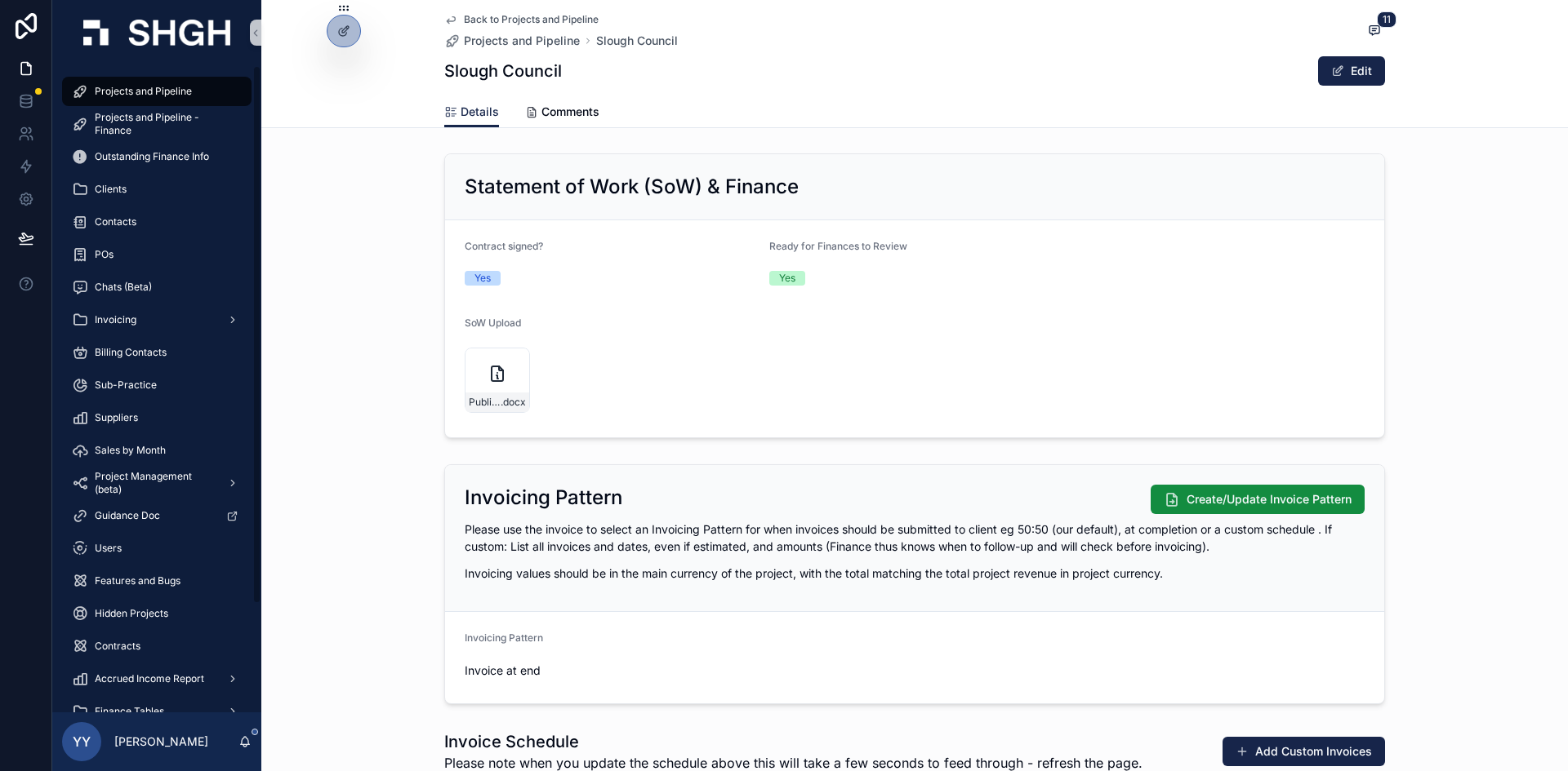
click at [155, 92] on span "Projects and Pipeline" at bounding box center [144, 92] width 98 height 13
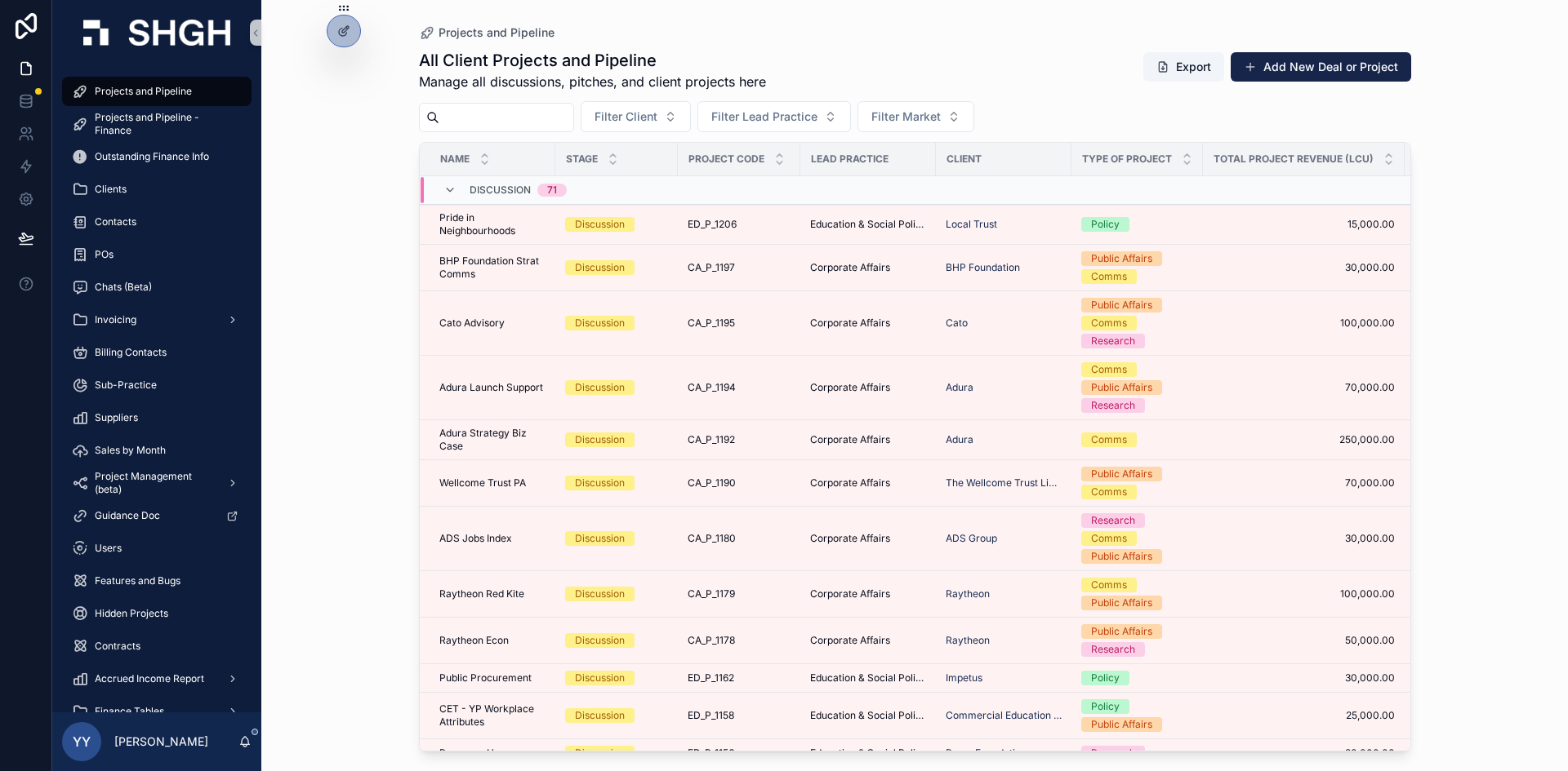
click at [563, 129] on div "scrollable content" at bounding box center [496, 117] width 155 height 29
click at [564, 124] on input "scrollable content" at bounding box center [506, 117] width 134 height 23
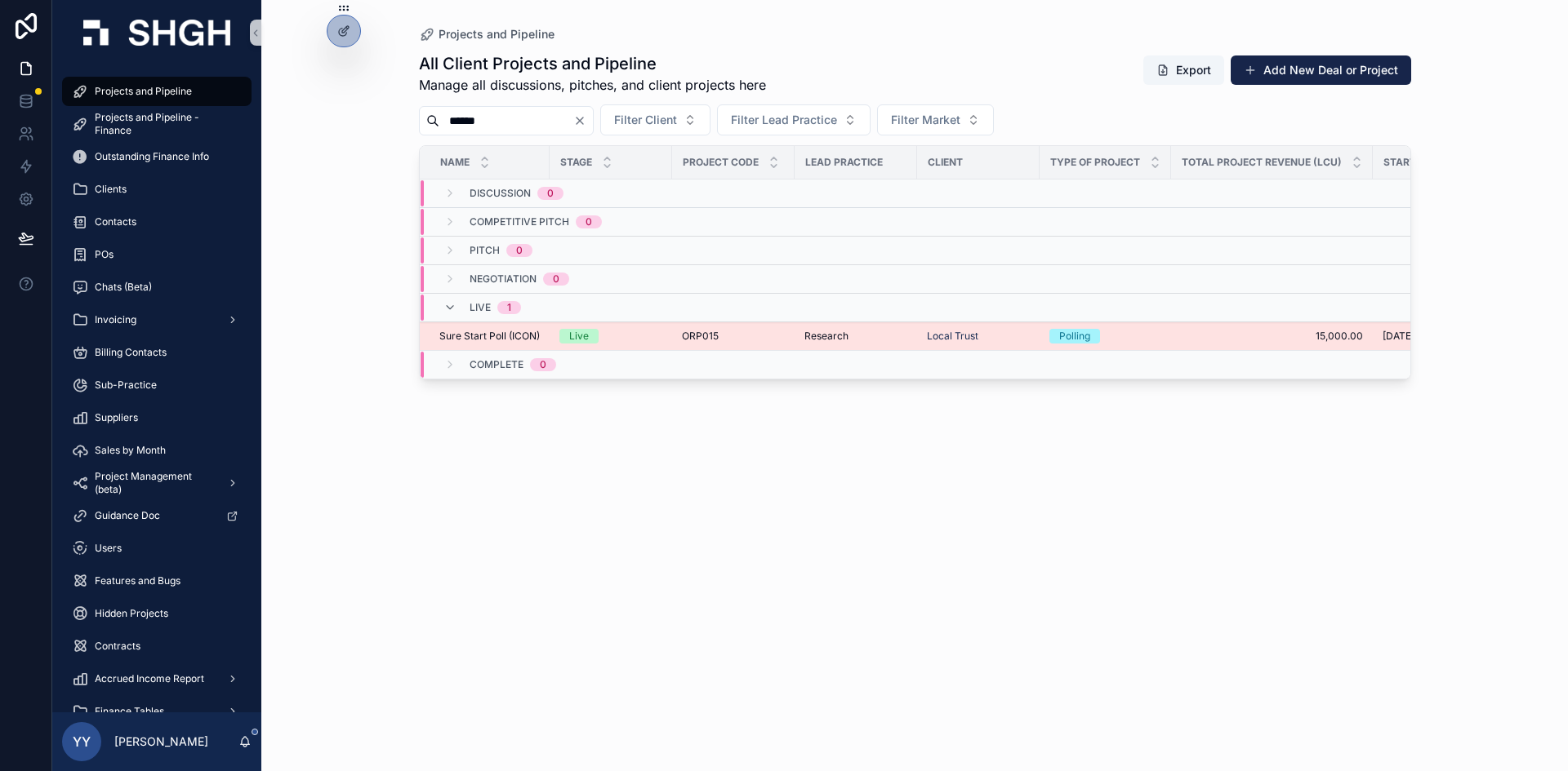
type input "******"
click at [918, 337] on td "Local Trust" at bounding box center [978, 336] width 123 height 29
click at [862, 330] on div "Research" at bounding box center [856, 336] width 103 height 13
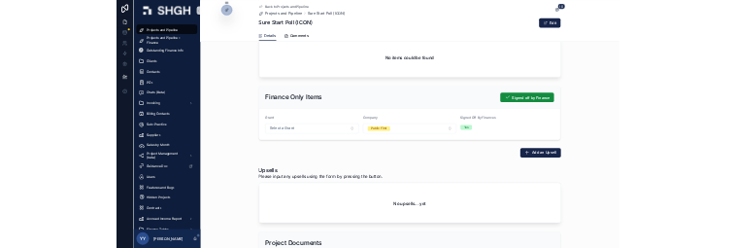
scroll to position [2815, 0]
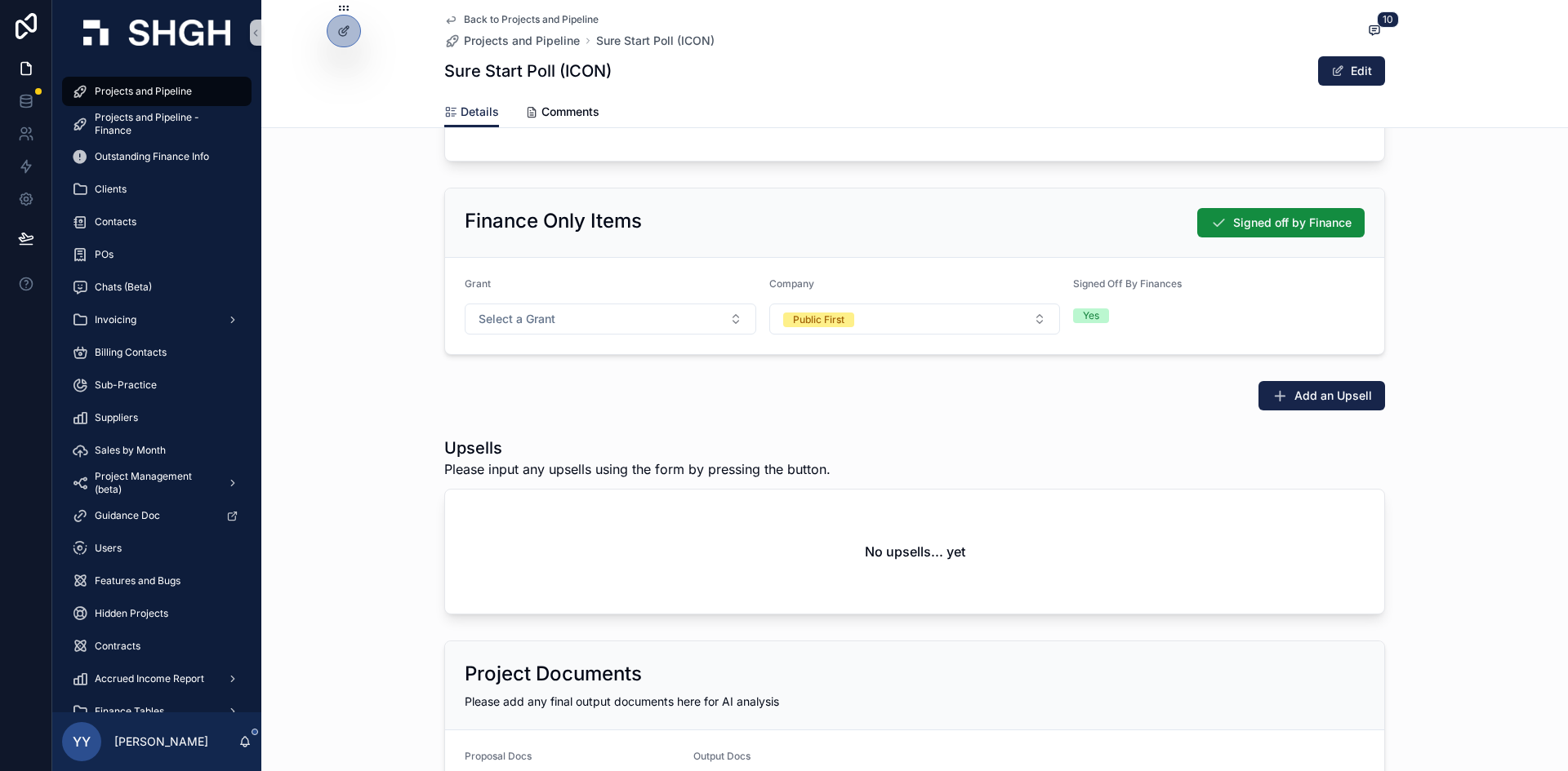
click at [934, 250] on div "Finance Only Items Signed off by Finance" at bounding box center [914, 223] width 939 height 70
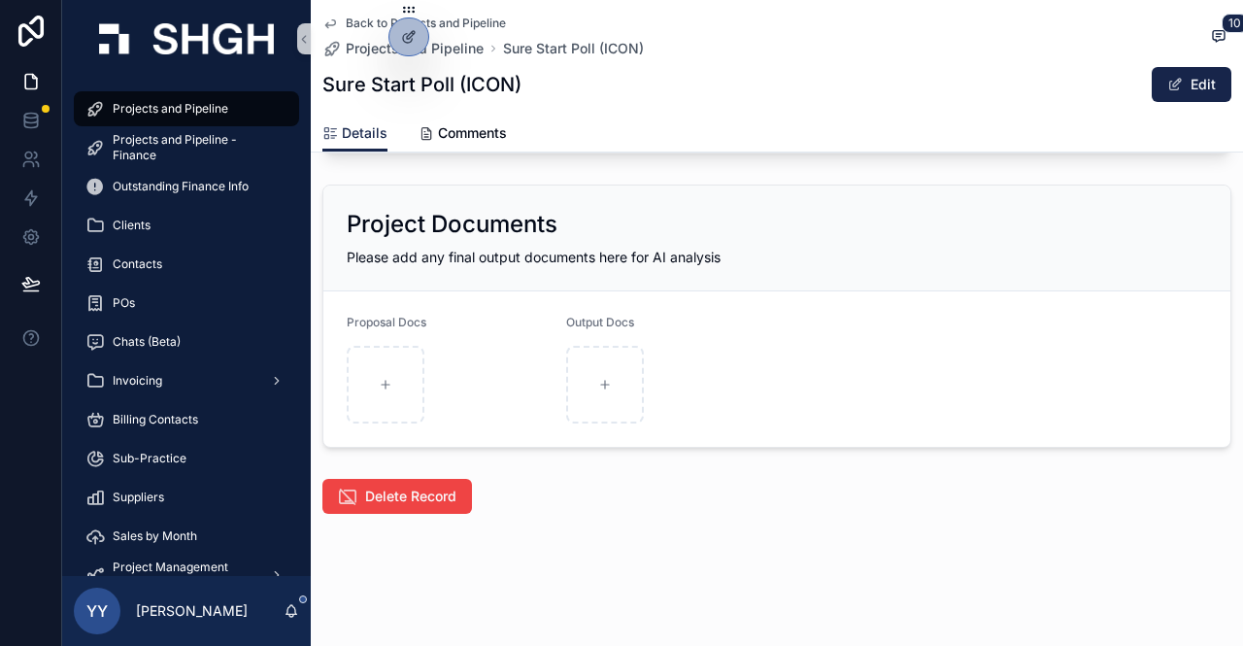
scroll to position [2895, 0]
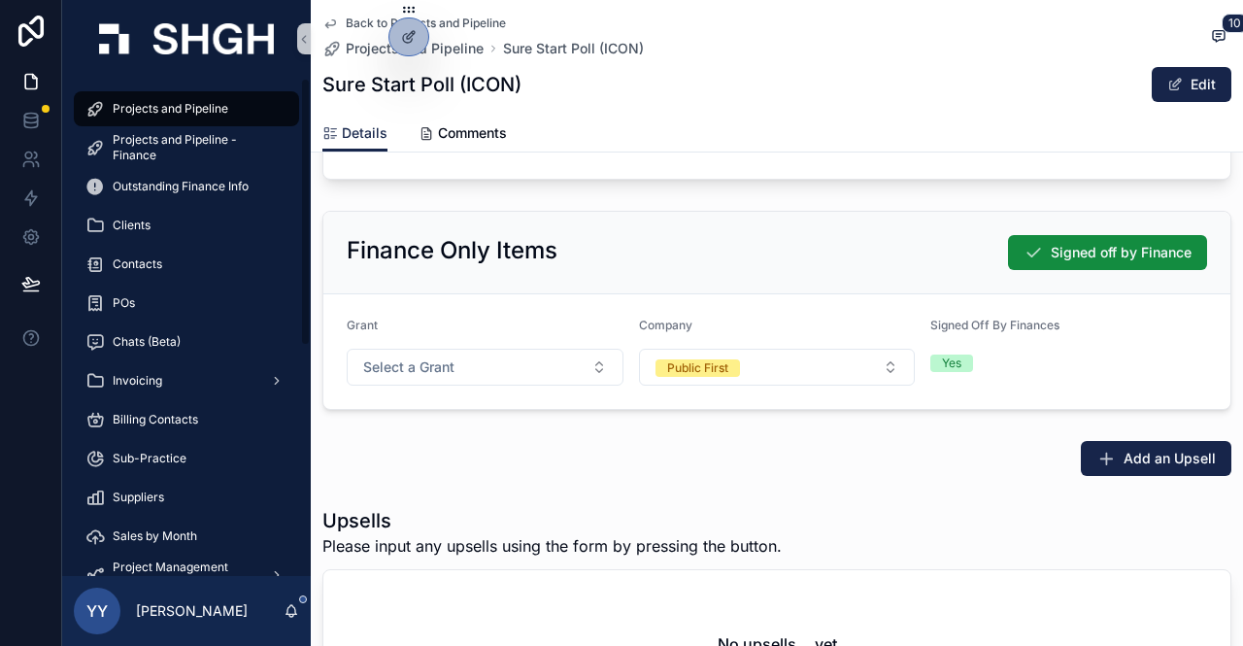
click at [210, 112] on span "Projects and Pipeline" at bounding box center [171, 109] width 116 height 16
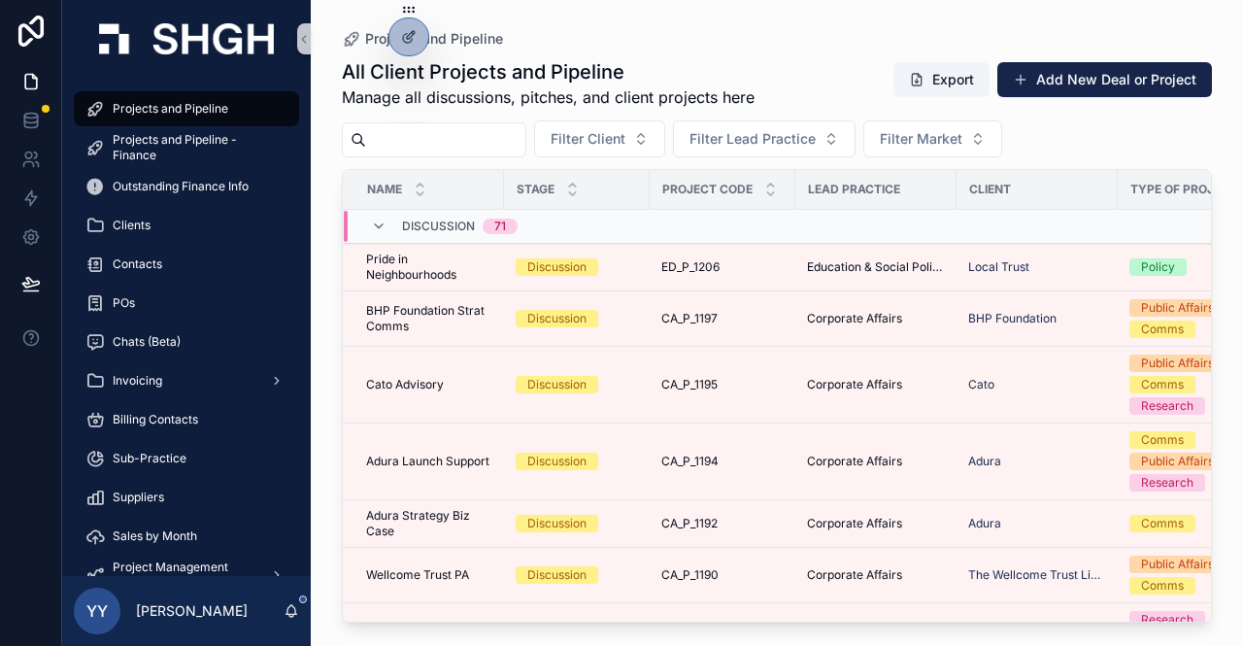
click at [480, 130] on input "scrollable content" at bounding box center [445, 139] width 159 height 27
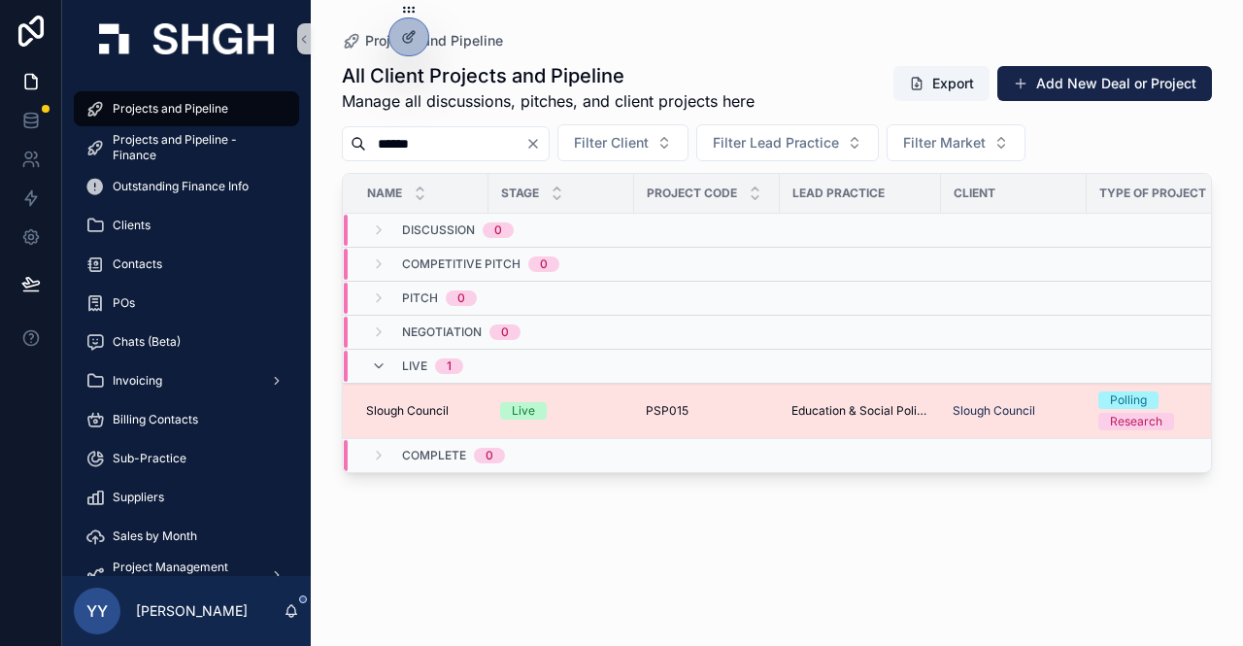
type input "******"
click at [598, 413] on div "Live" at bounding box center [561, 410] width 122 height 17
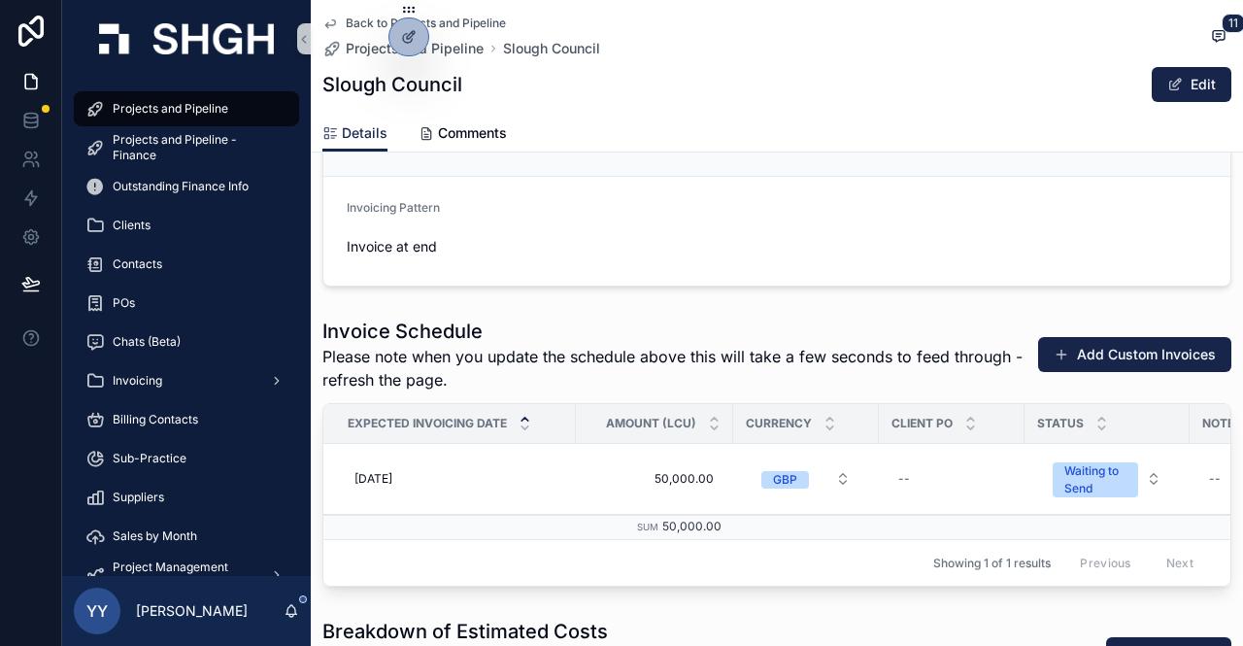
scroll to position [2233, 0]
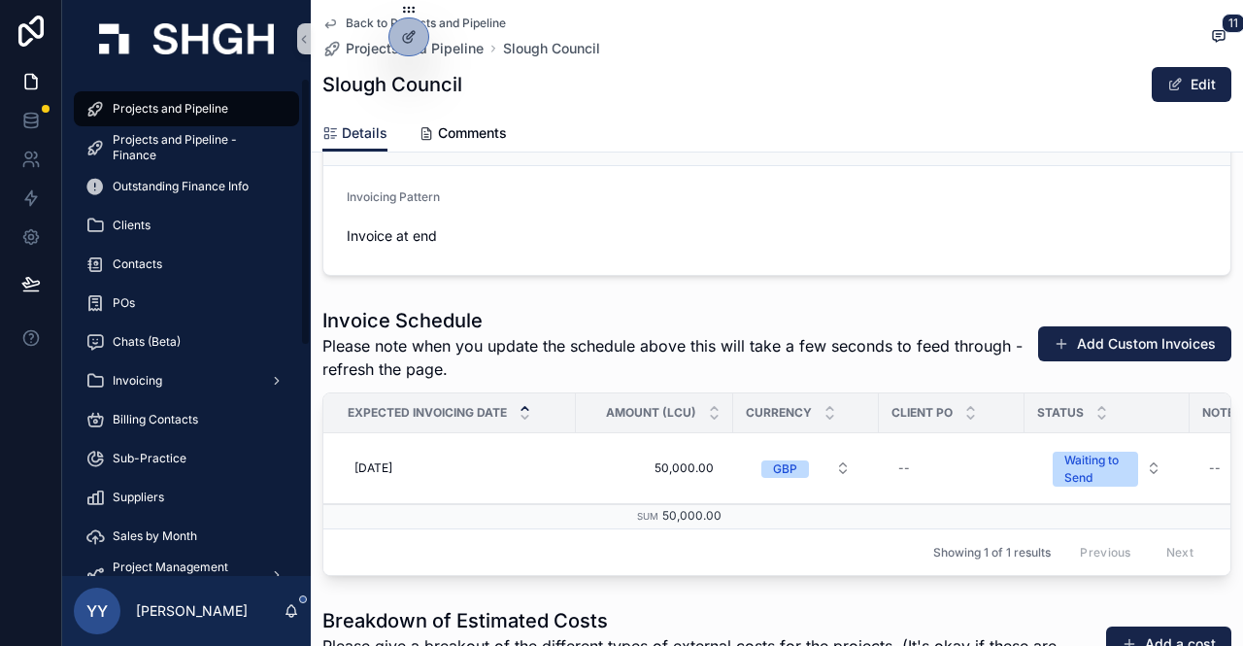
click at [153, 110] on span "Projects and Pipeline" at bounding box center [171, 109] width 116 height 16
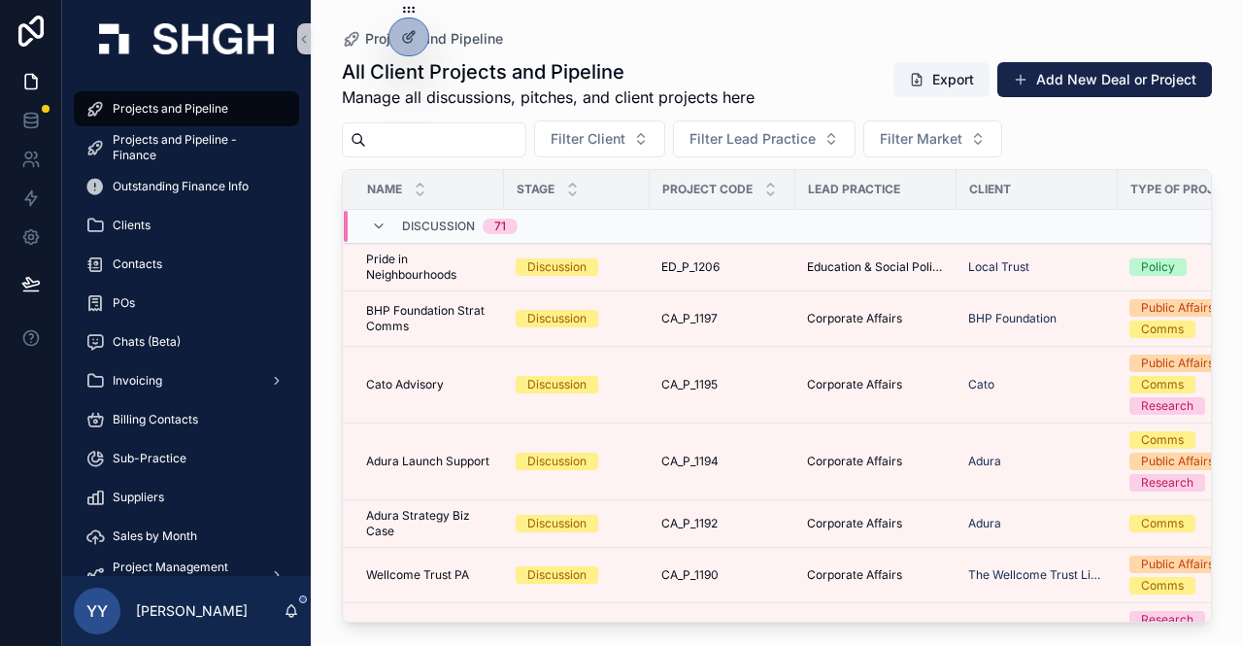
click at [476, 139] on input "scrollable content" at bounding box center [445, 139] width 159 height 27
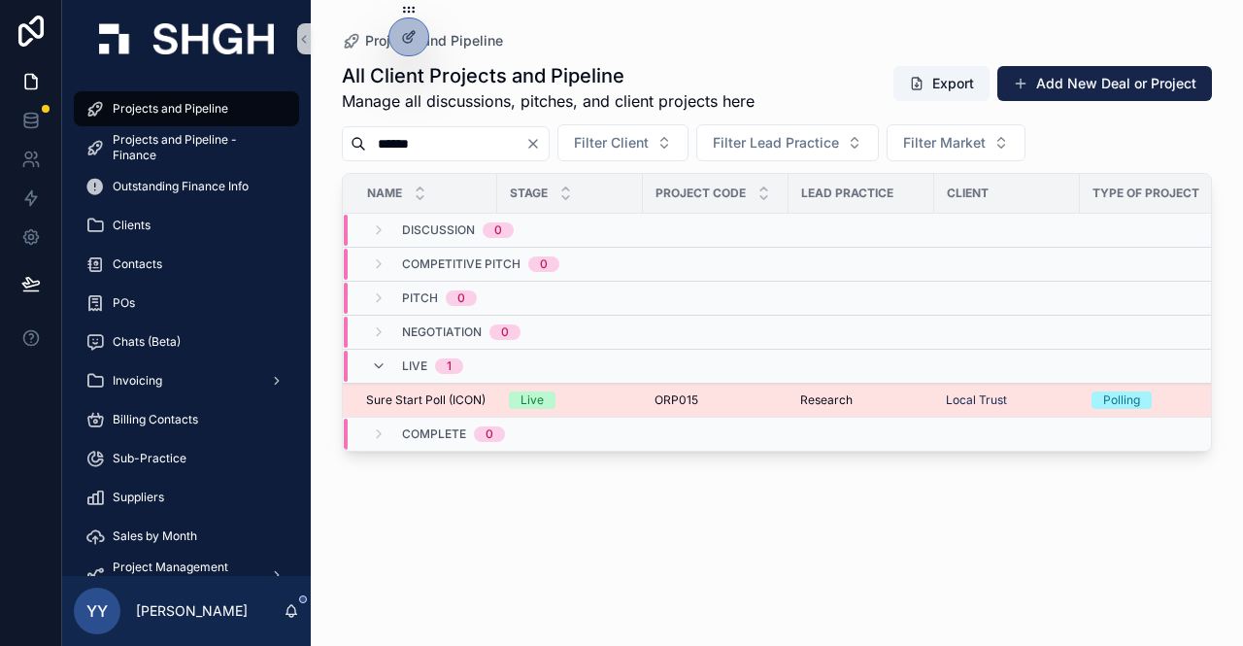
type input "******"
click at [619, 391] on div "Live" at bounding box center [570, 399] width 122 height 17
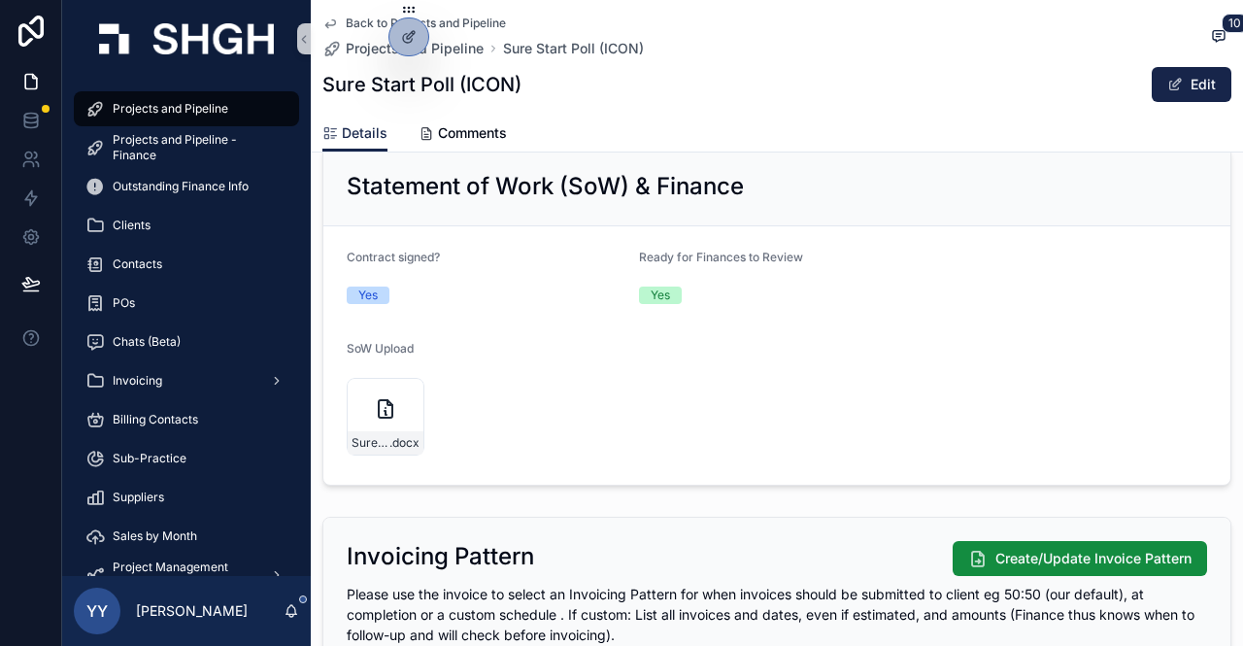
scroll to position [1747, 0]
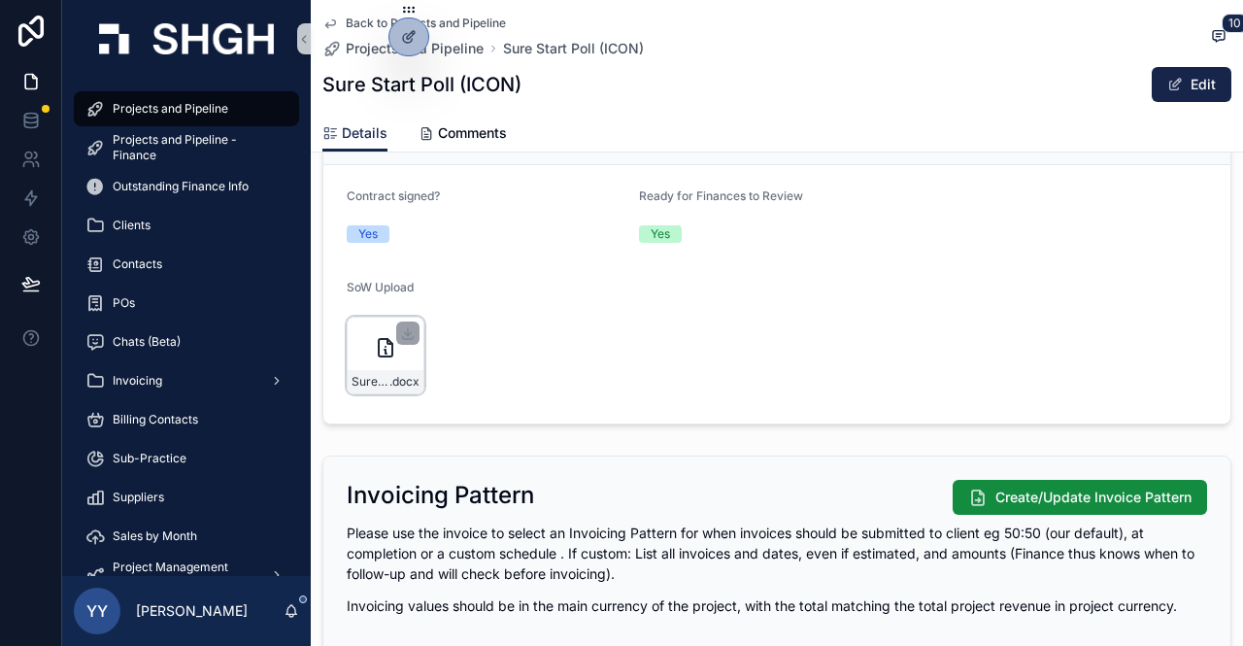
click at [361, 367] on div "Sure-Start-Poll-SoW-BG .docx" at bounding box center [386, 355] width 78 height 78
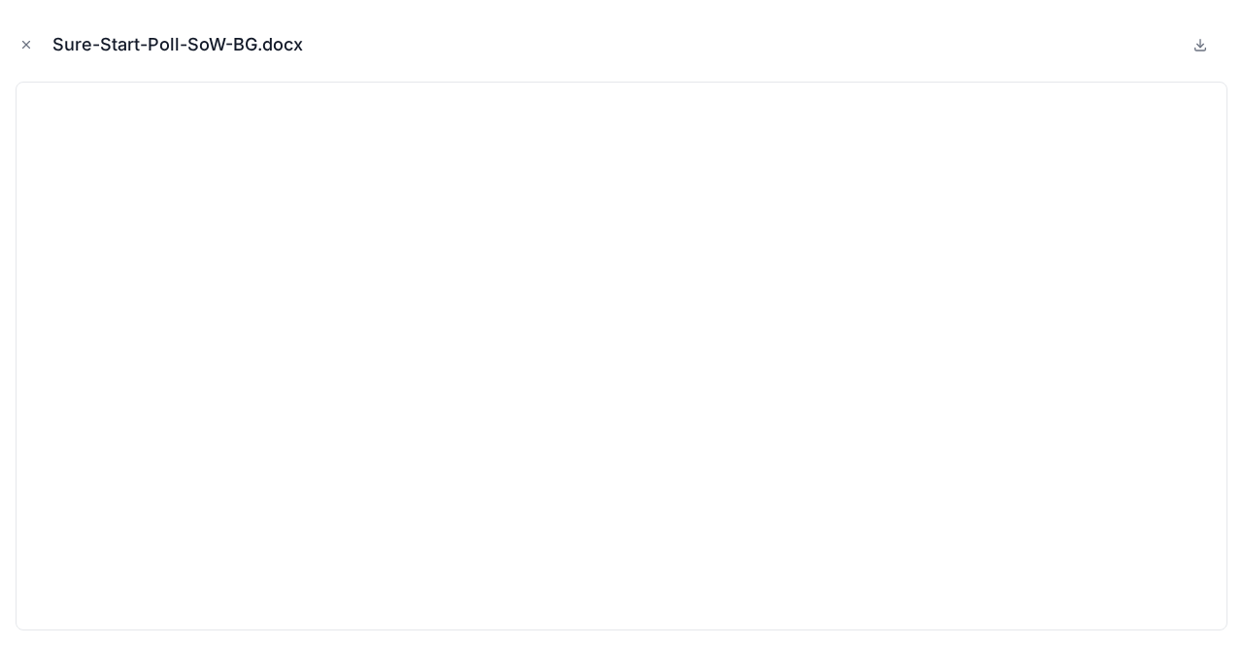
drag, startPoint x: 19, startPoint y: 43, endPoint x: 93, endPoint y: 101, distance: 94.0
click at [19, 43] on icon "Close modal" at bounding box center [26, 45] width 14 height 14
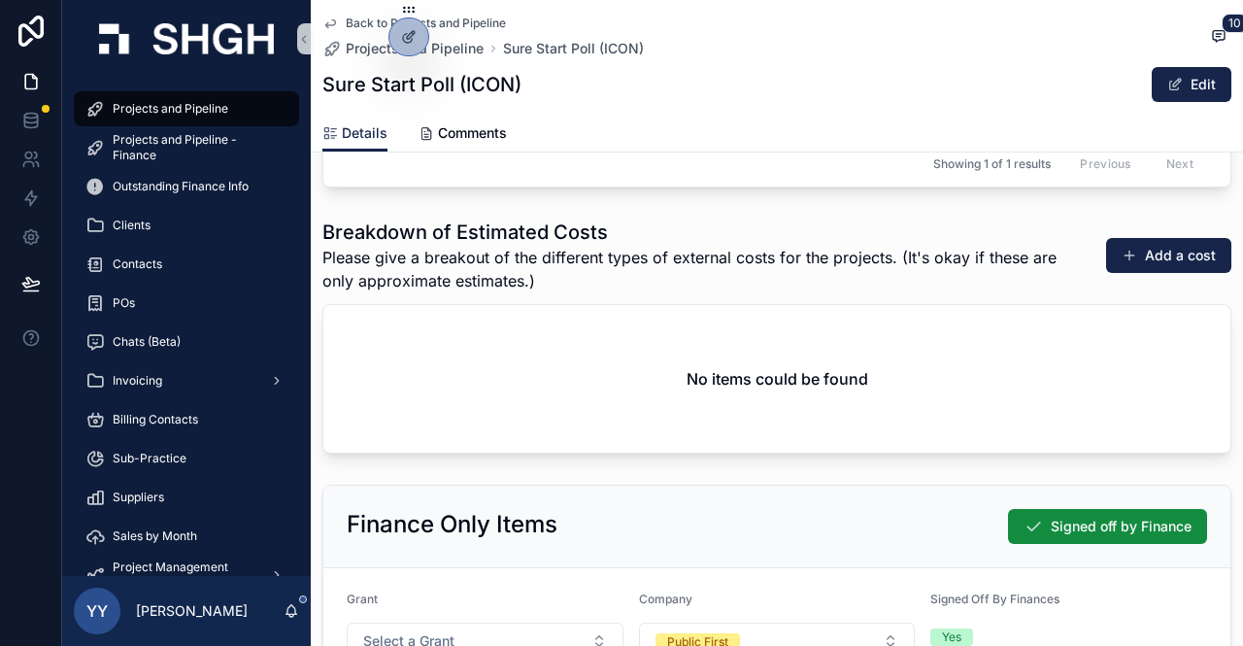
scroll to position [2912, 0]
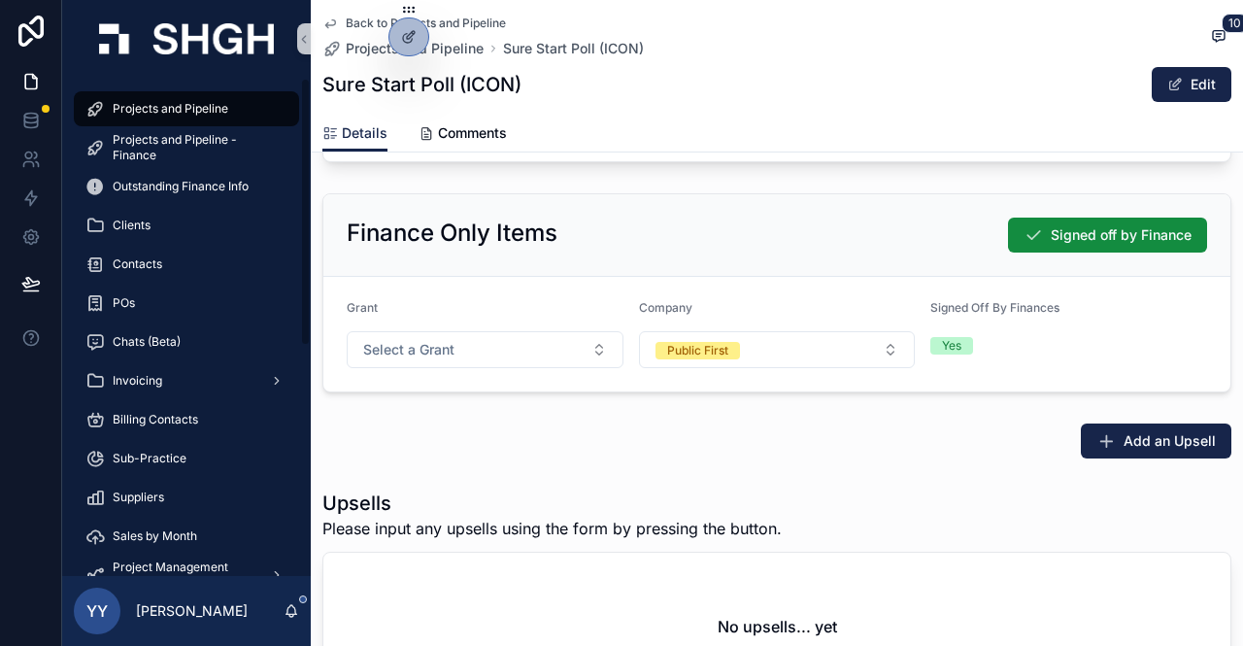
drag, startPoint x: 191, startPoint y: 98, endPoint x: 250, endPoint y: 116, distance: 62.0
click at [191, 98] on div "Projects and Pipeline" at bounding box center [186, 108] width 202 height 31
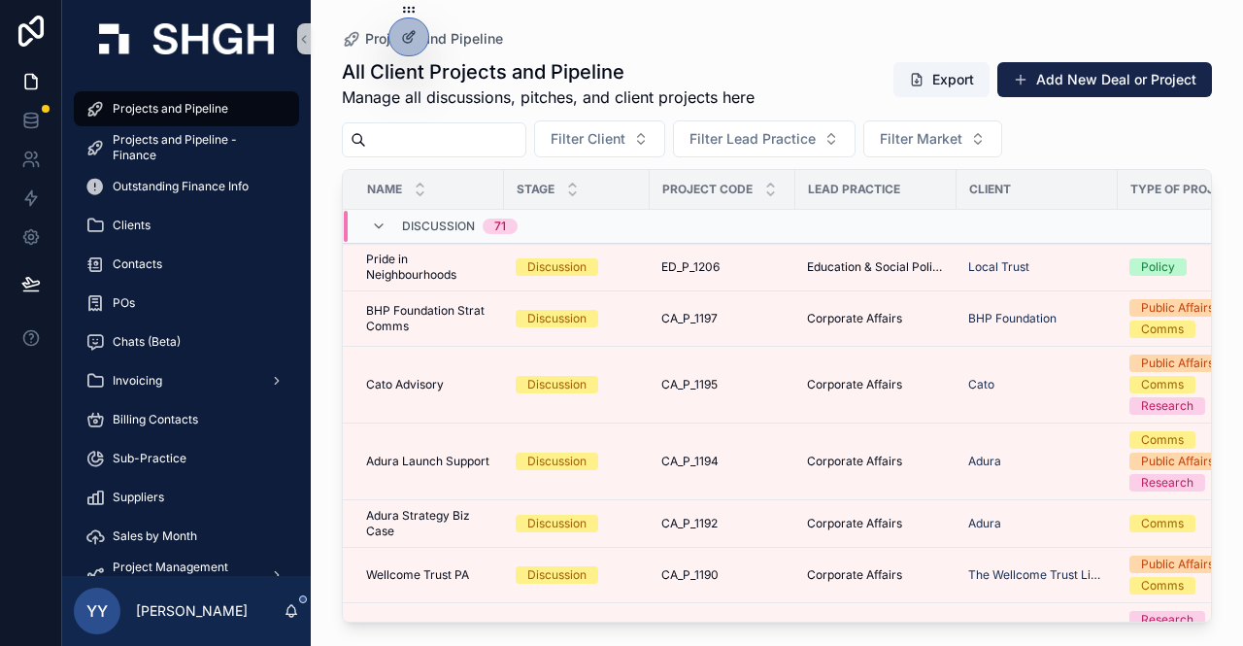
click at [456, 122] on div "scrollable content" at bounding box center [434, 139] width 184 height 35
click at [450, 126] on input "scrollable content" at bounding box center [445, 139] width 159 height 27
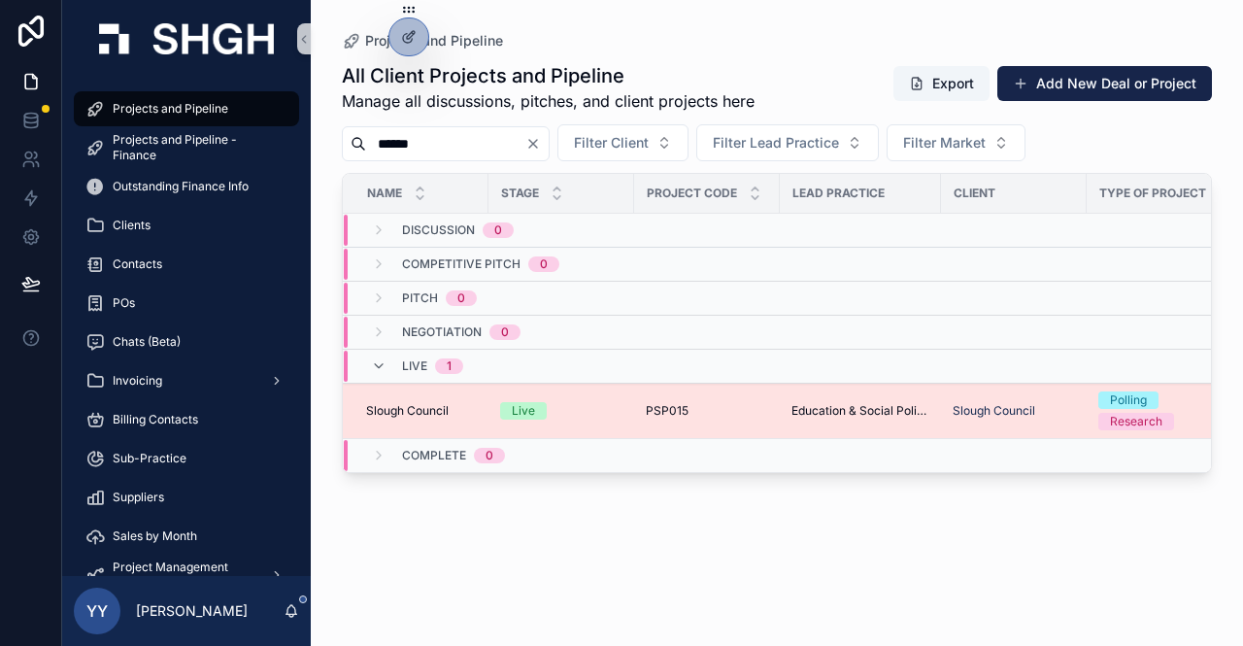
type input "******"
click at [583, 402] on div "Live" at bounding box center [561, 410] width 122 height 17
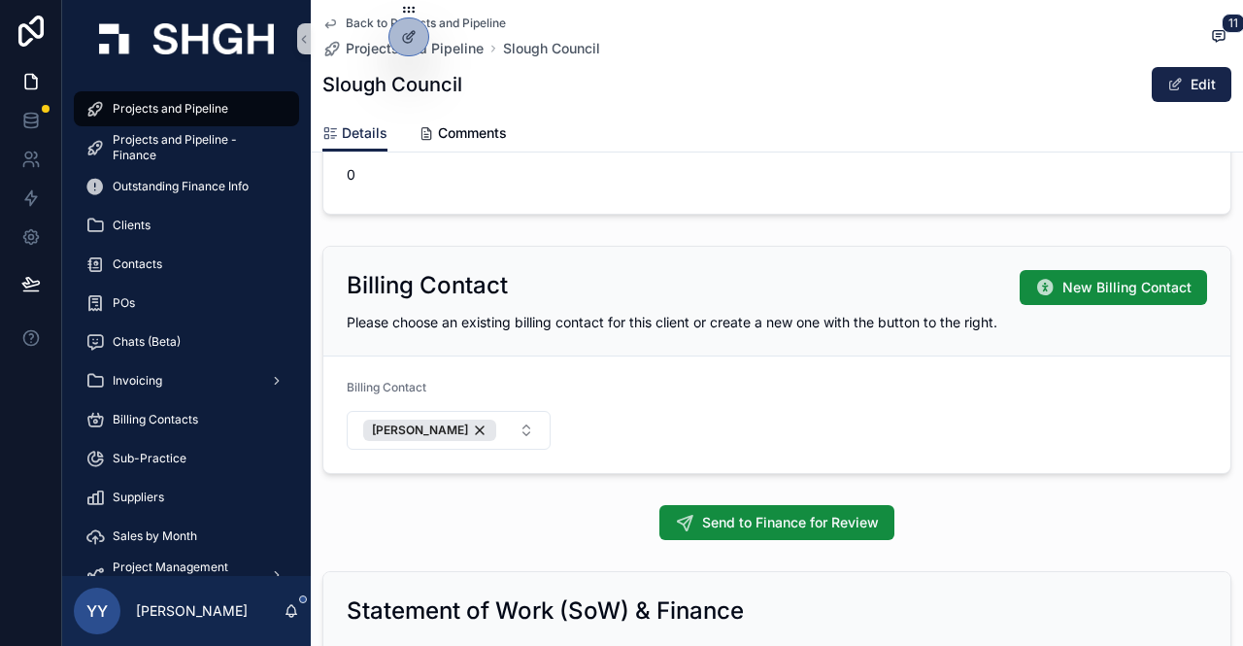
scroll to position [1553, 0]
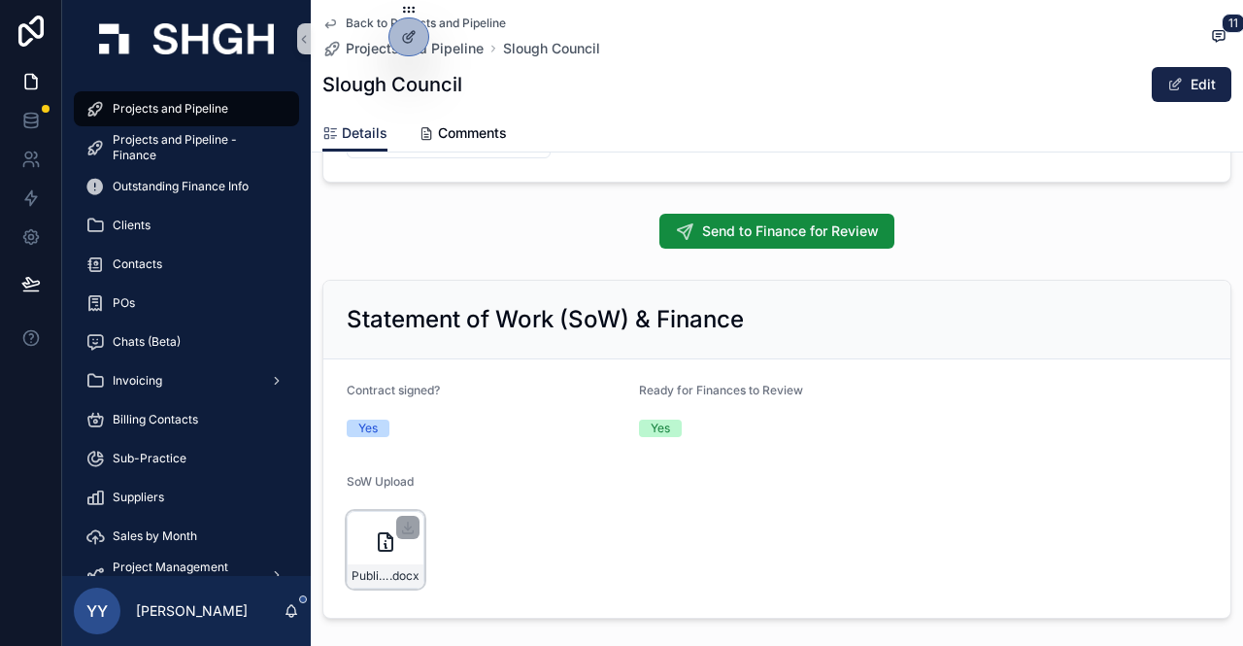
click at [361, 554] on div "Public-First-BCG---Agreement---Slough-Council-vBCG-Signed .docx" at bounding box center [386, 550] width 78 height 78
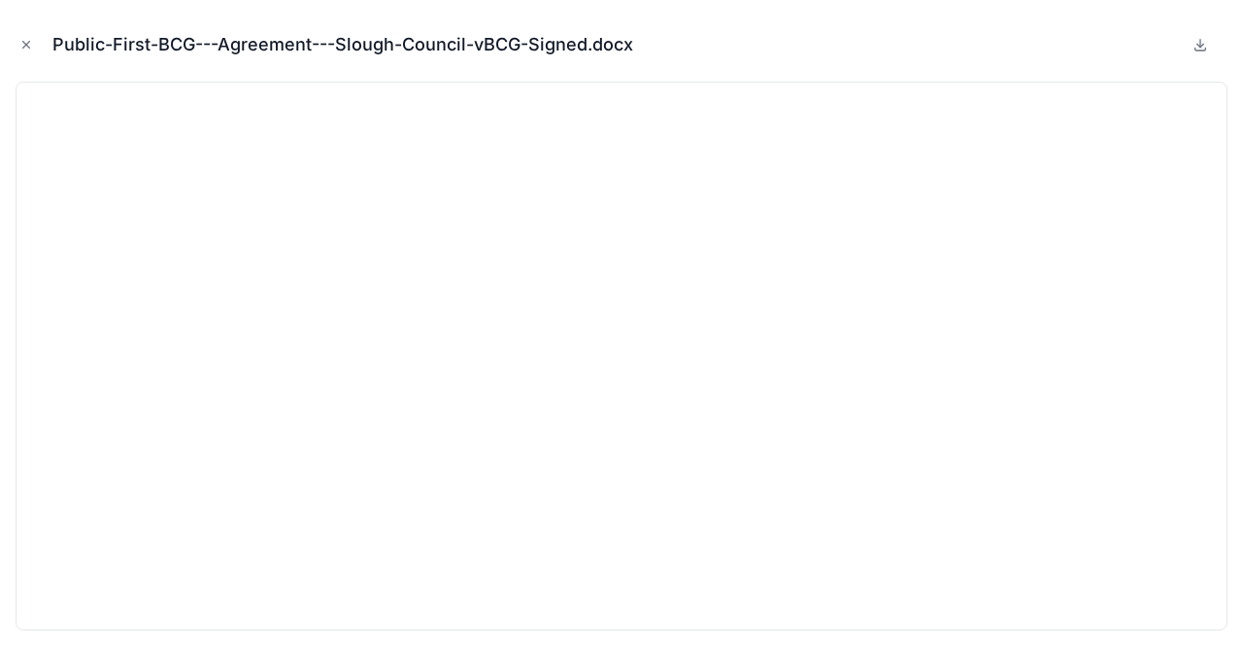
drag, startPoint x: 19, startPoint y: 48, endPoint x: 59, endPoint y: 57, distance: 41.0
click at [19, 48] on icon "Close modal" at bounding box center [26, 45] width 14 height 14
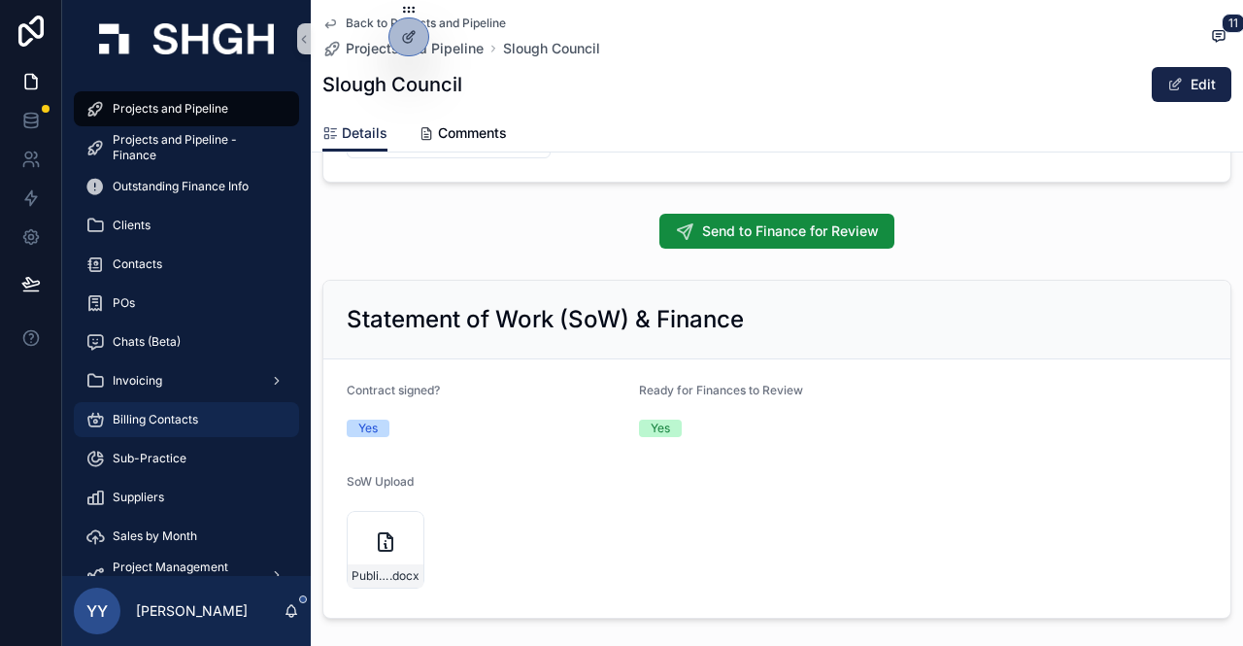
scroll to position [425, 0]
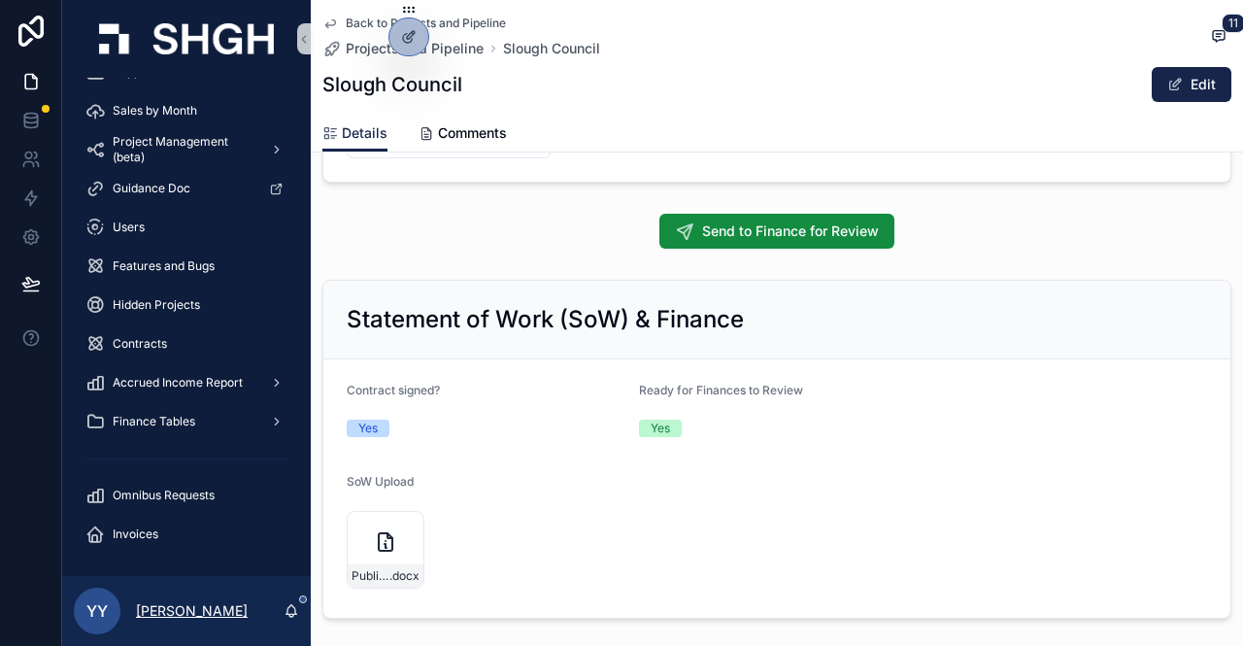
click at [205, 610] on p "[PERSON_NAME]" at bounding box center [192, 610] width 112 height 19
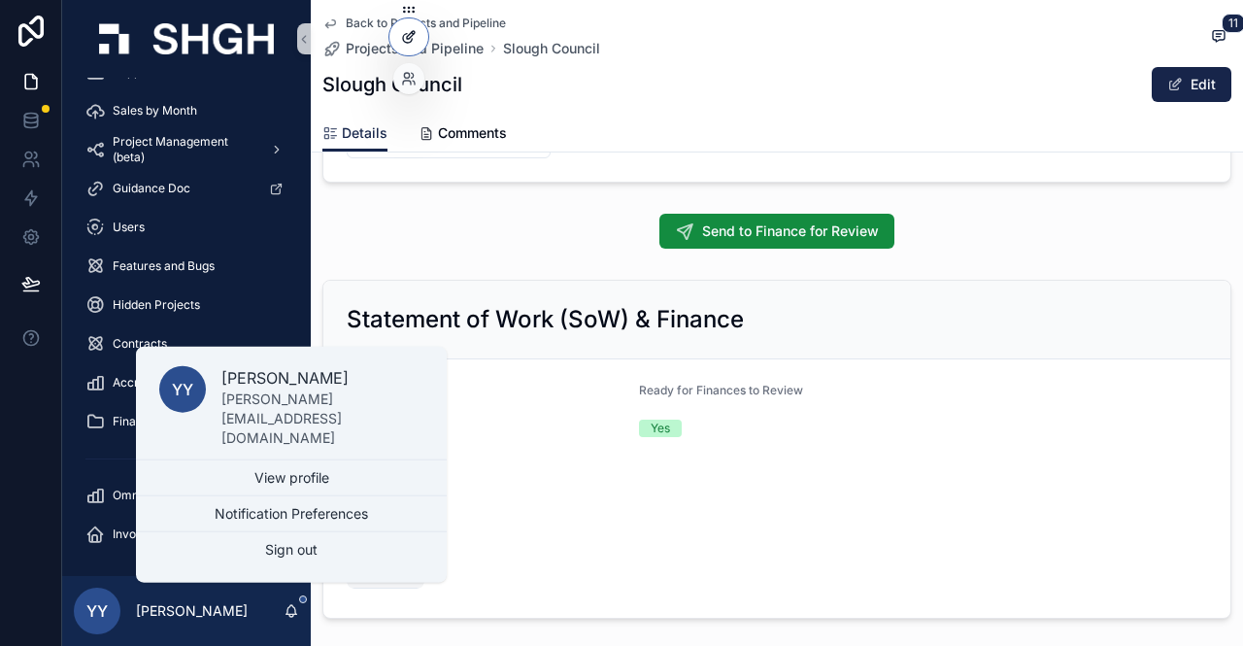
click at [417, 27] on div at bounding box center [408, 36] width 39 height 37
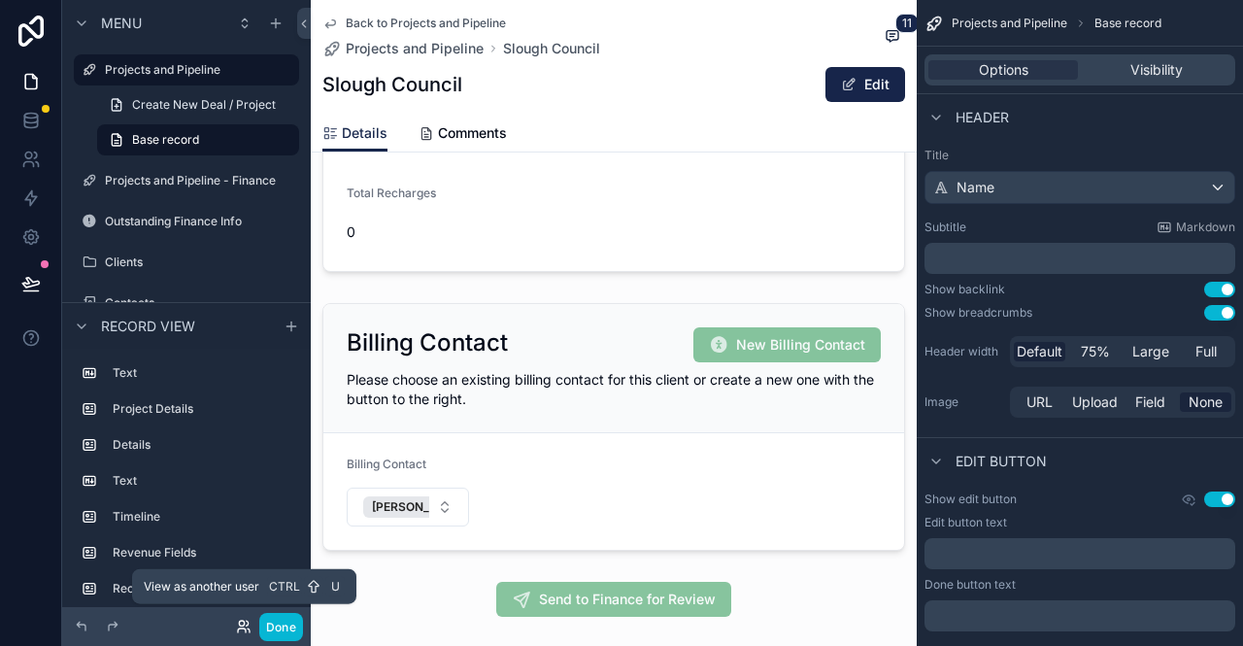
click at [250, 628] on icon at bounding box center [244, 626] width 16 height 16
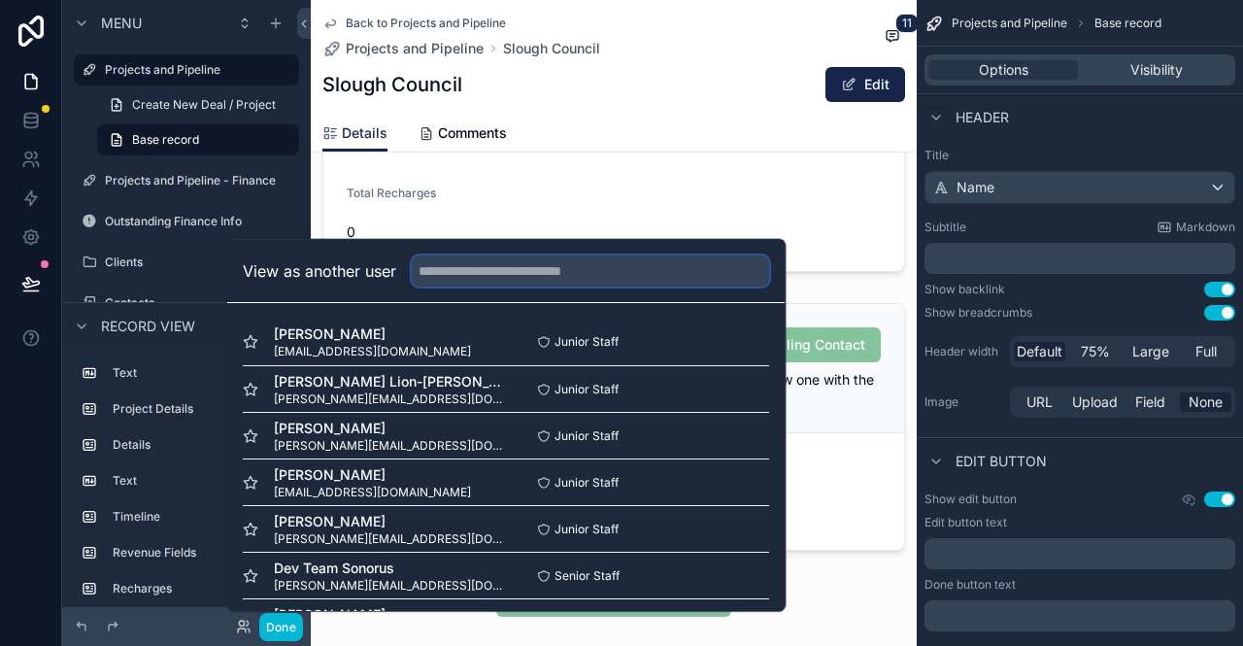
click at [515, 275] on input "text" at bounding box center [590, 270] width 357 height 31
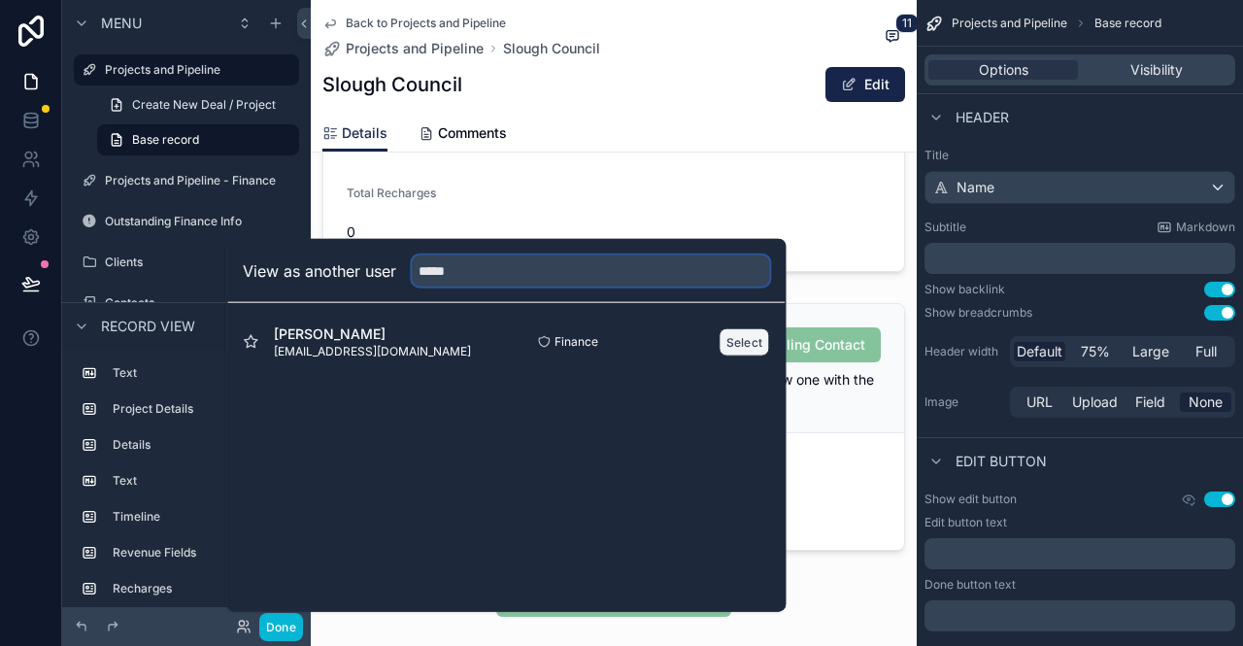
type input "*****"
click at [734, 333] on button "Select" at bounding box center [744, 341] width 50 height 28
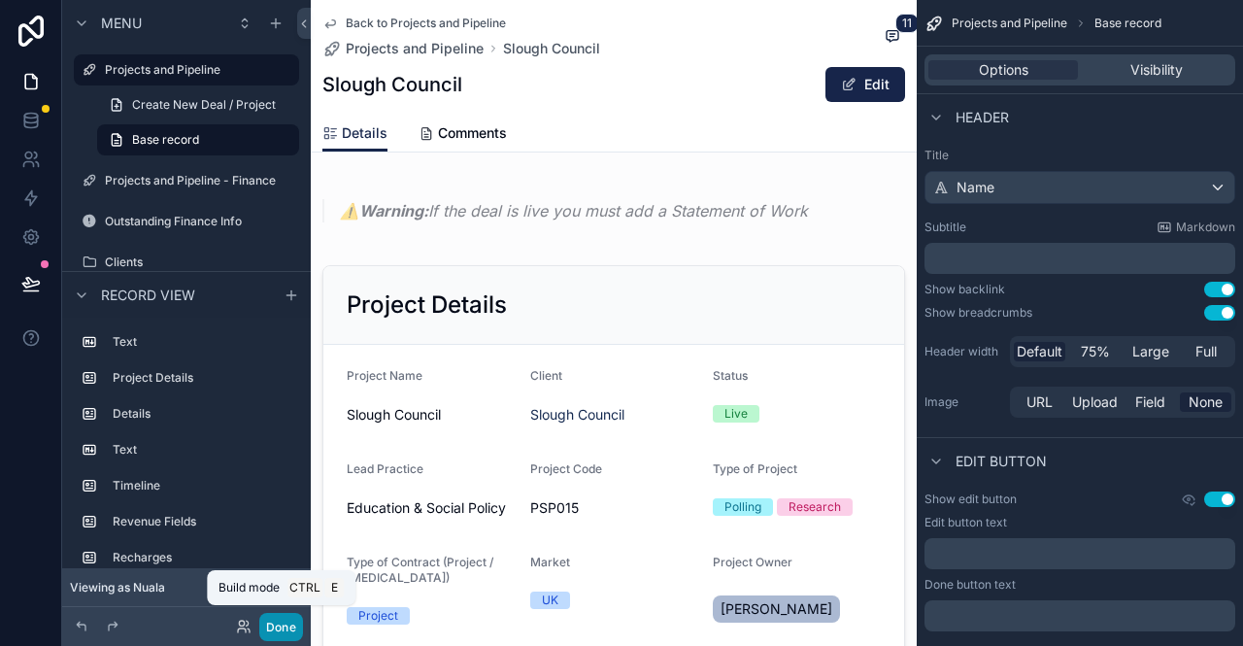
click at [289, 628] on button "Done" at bounding box center [281, 627] width 44 height 28
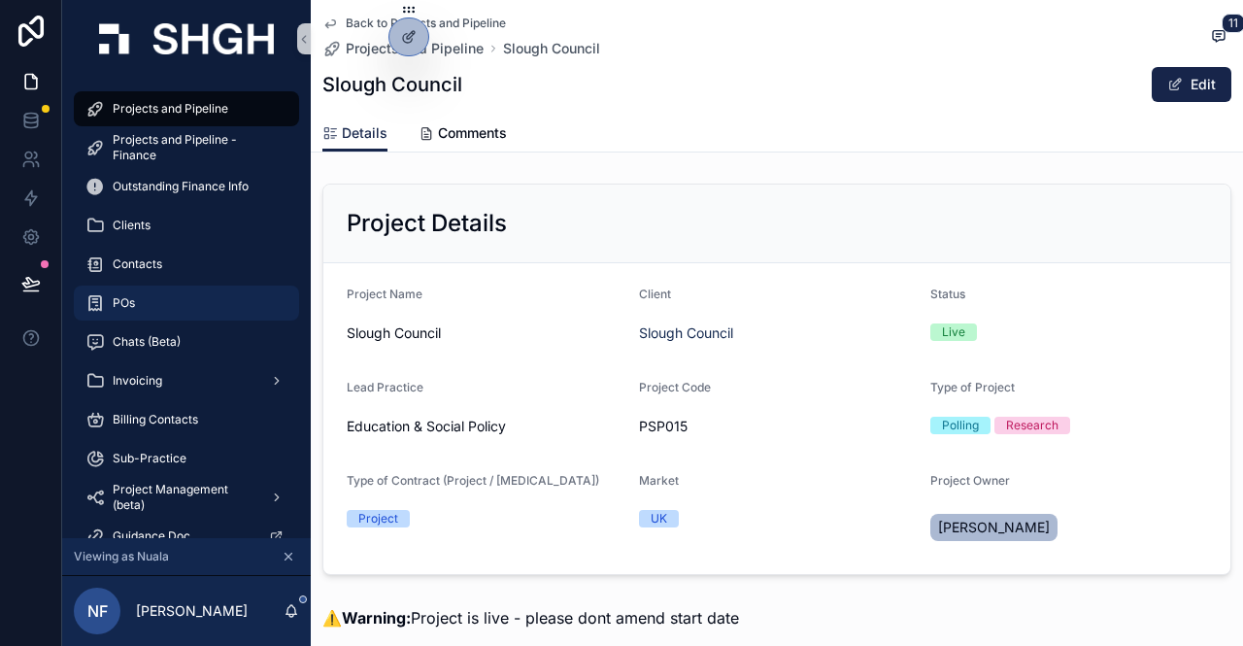
click at [119, 302] on span "POs" at bounding box center [124, 303] width 22 height 16
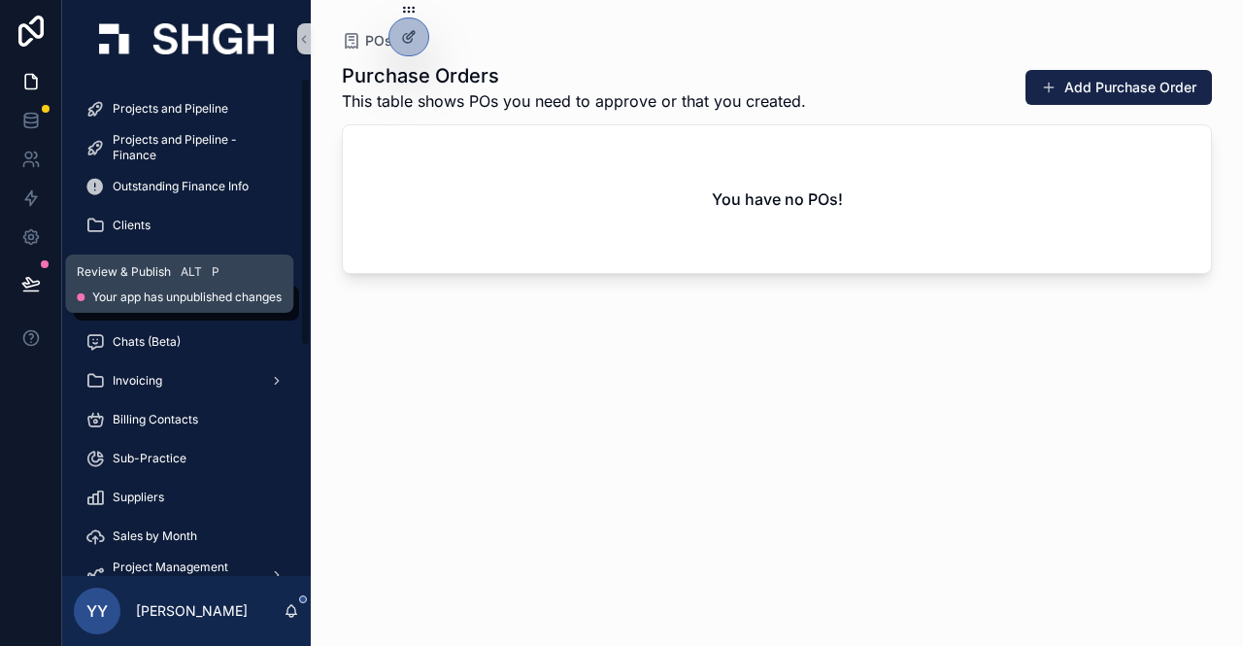
click at [34, 281] on icon at bounding box center [30, 283] width 17 height 10
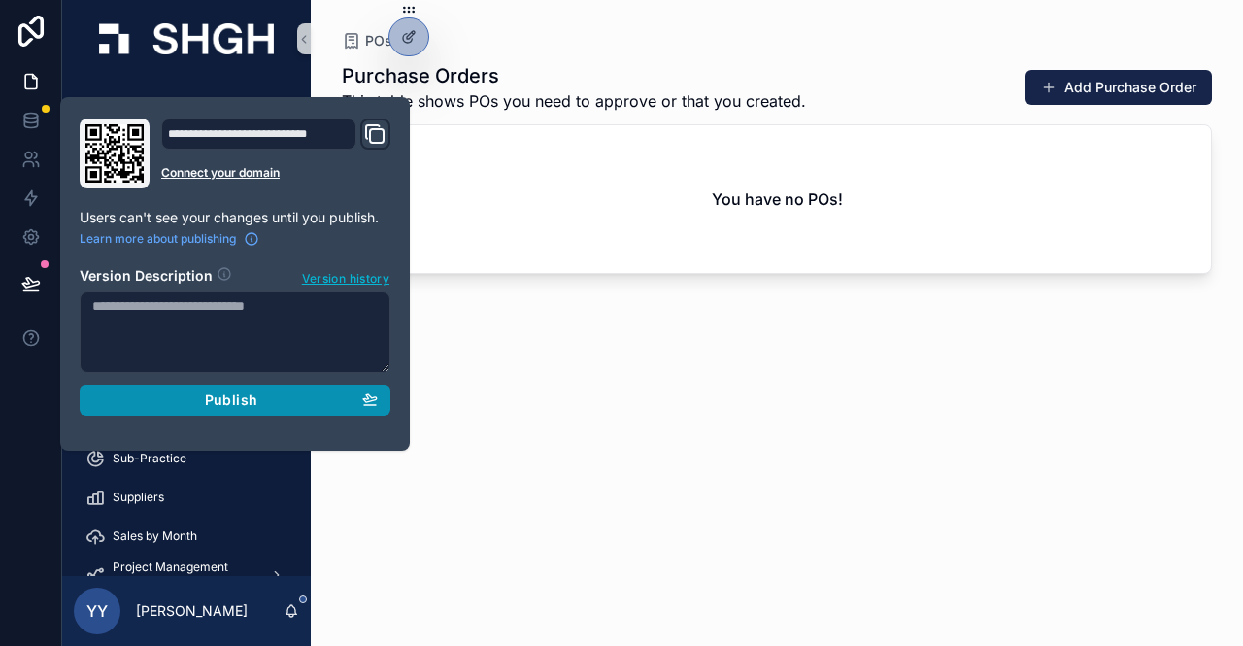
click at [219, 403] on span "Publish" at bounding box center [231, 399] width 52 height 17
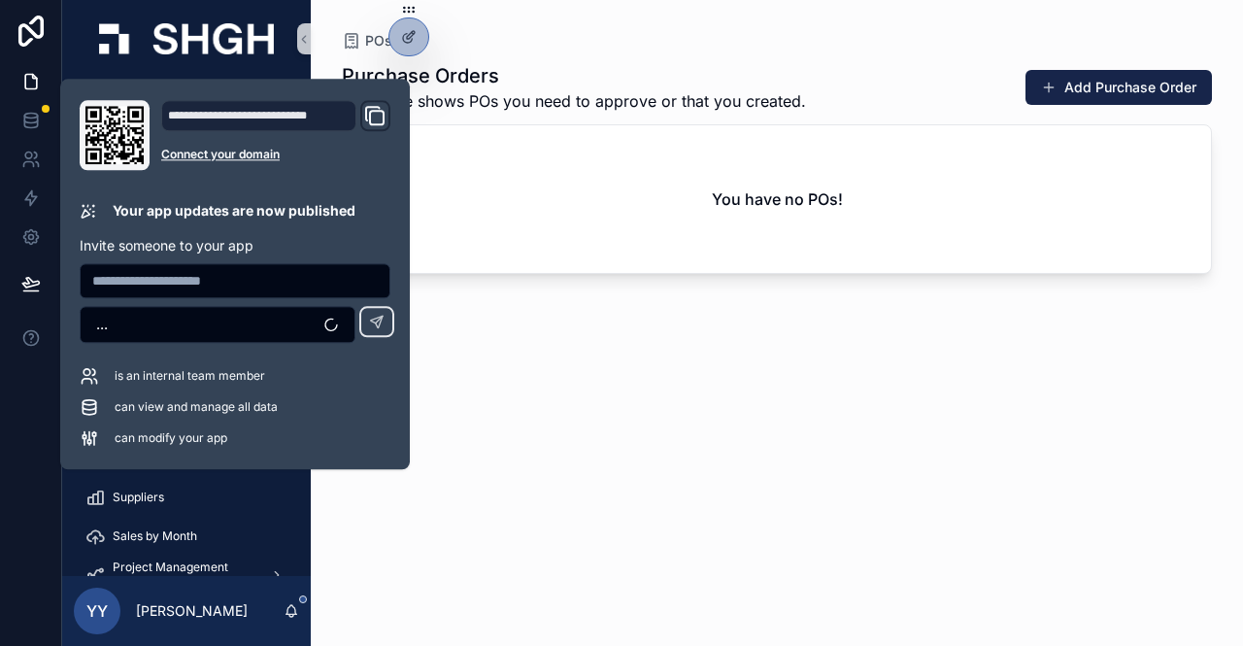
click at [614, 253] on div "You have no POs!" at bounding box center [777, 199] width 868 height 148
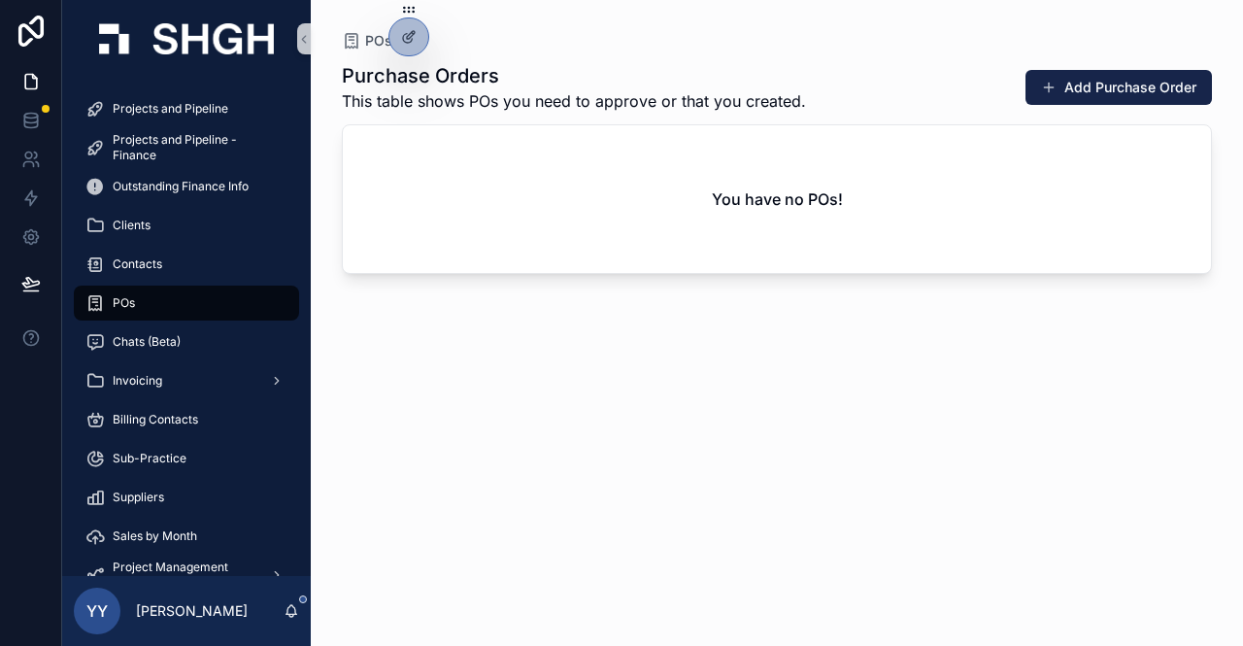
click at [1171, 402] on div "Purchase Orders This table shows POs you need to approve or that you created. A…" at bounding box center [777, 336] width 870 height 572
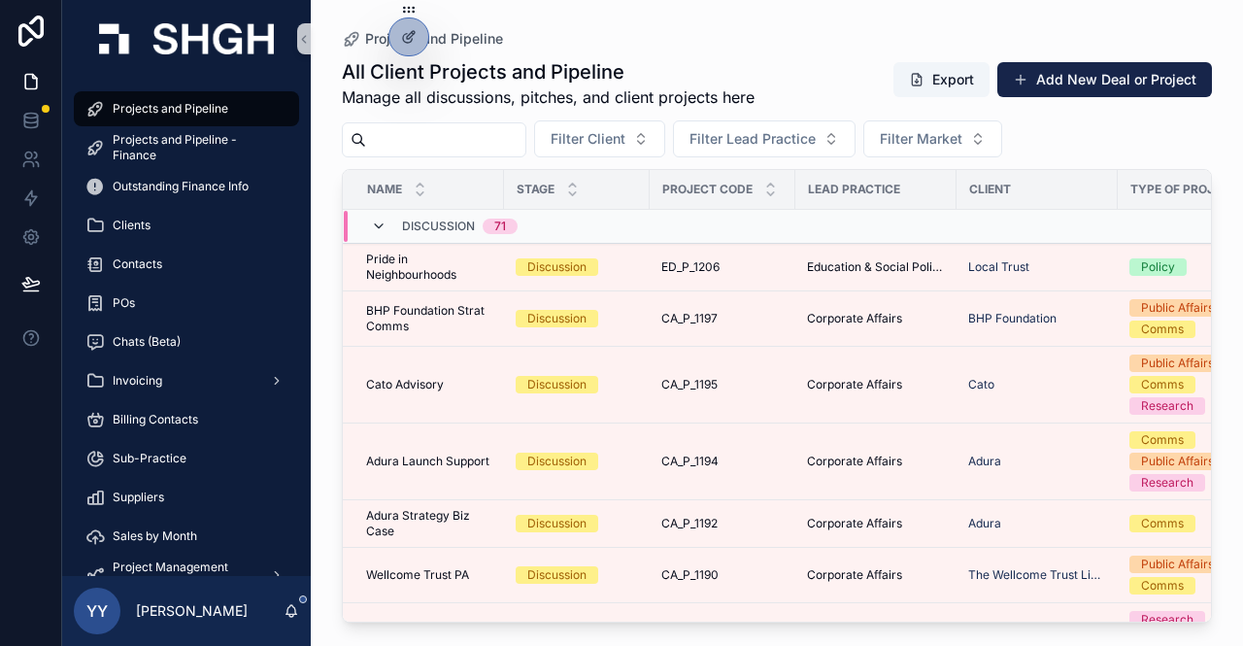
click at [377, 221] on icon "scrollable content" at bounding box center [379, 226] width 16 height 16
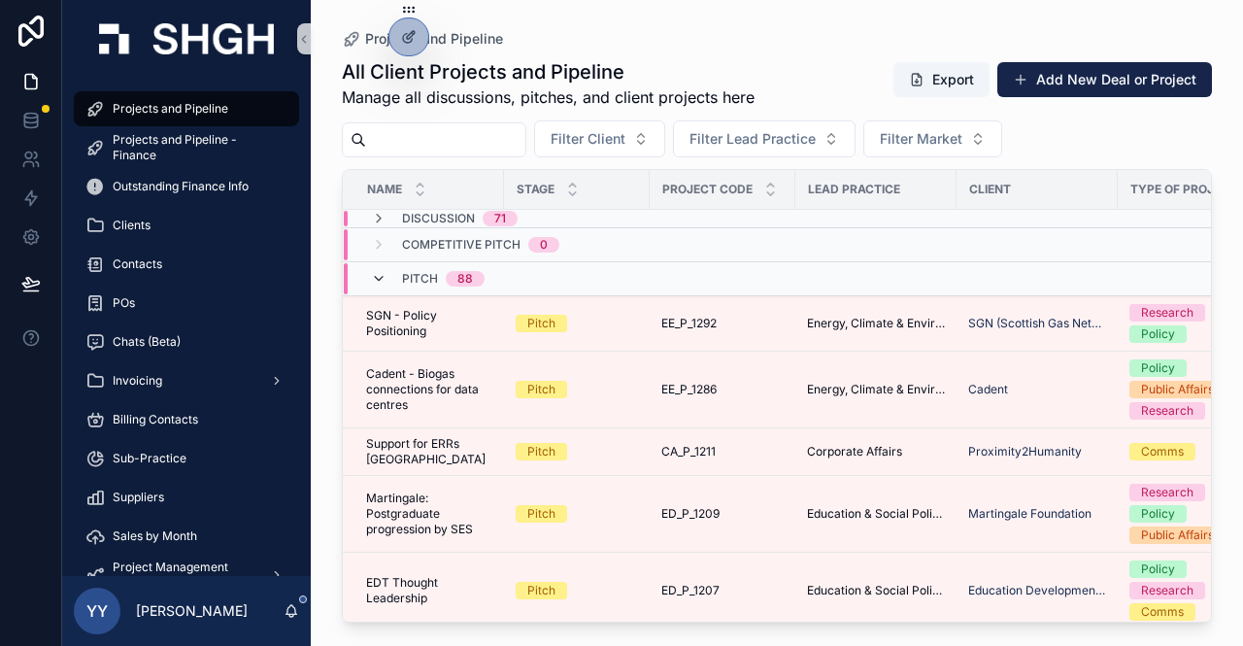
click at [375, 283] on icon "scrollable content" at bounding box center [379, 279] width 16 height 16
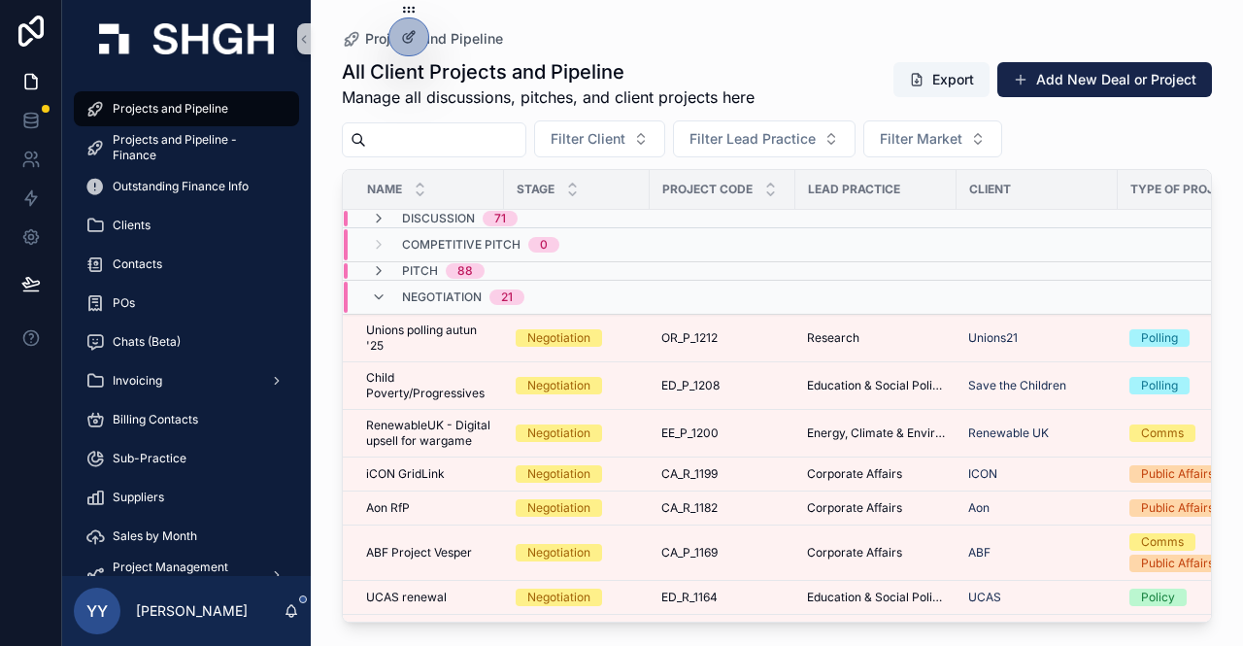
click at [375, 283] on div "Negotiation 21" at bounding box center [447, 297] width 153 height 31
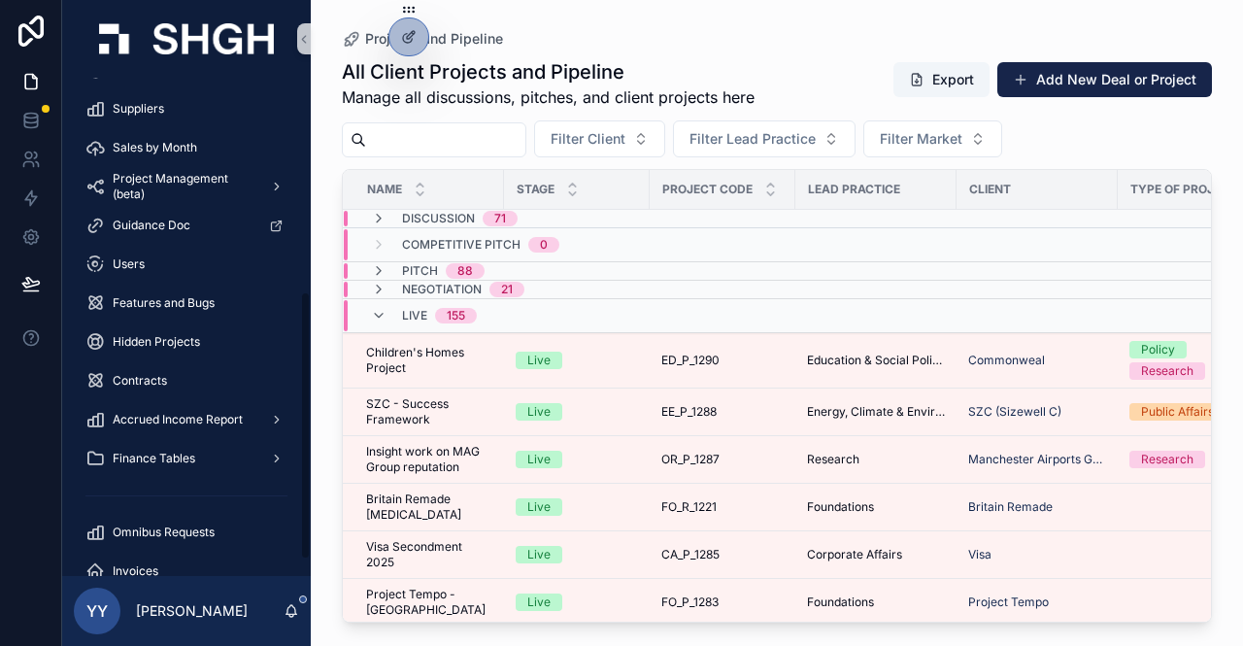
scroll to position [425, 0]
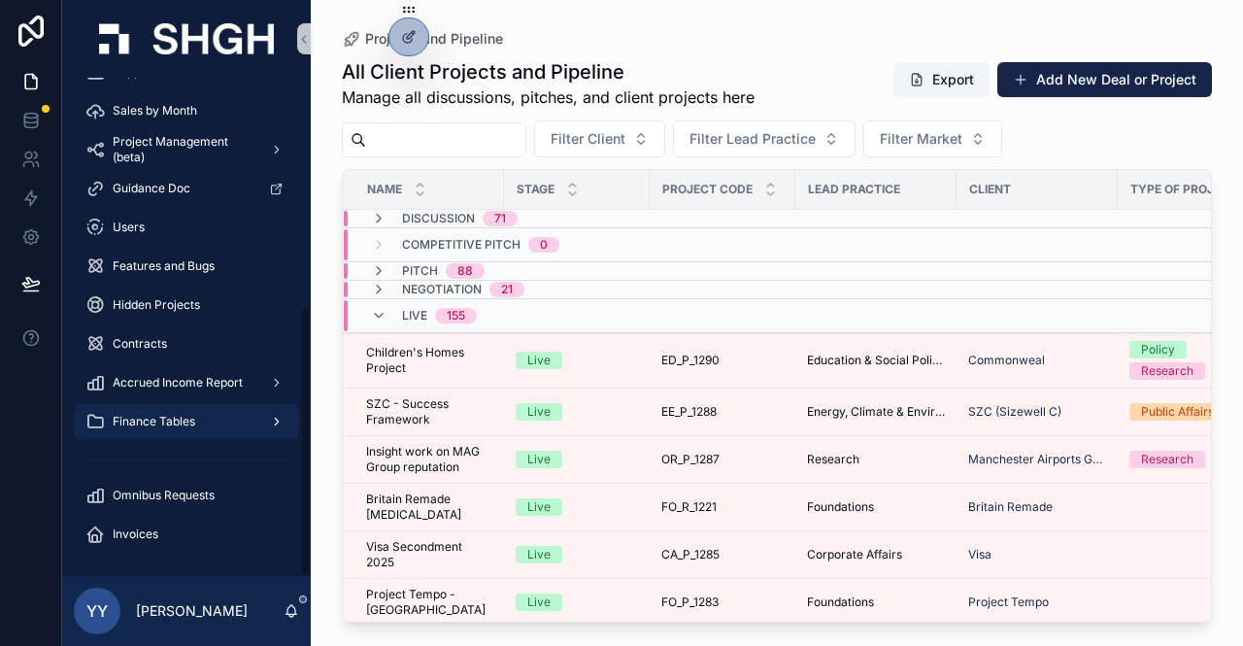
click at [173, 423] on span "Finance Tables" at bounding box center [154, 422] width 83 height 16
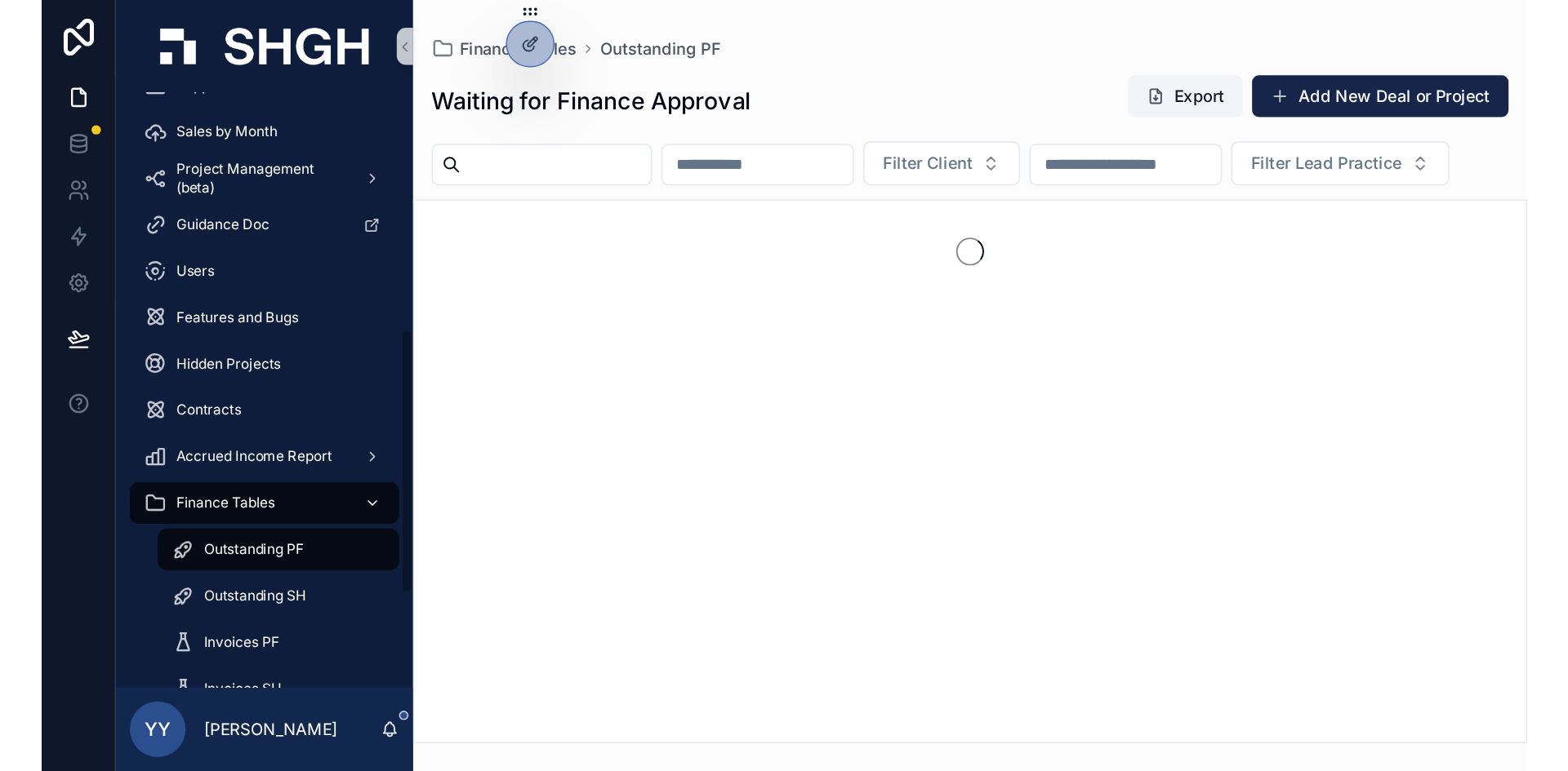
scroll to position [520, 0]
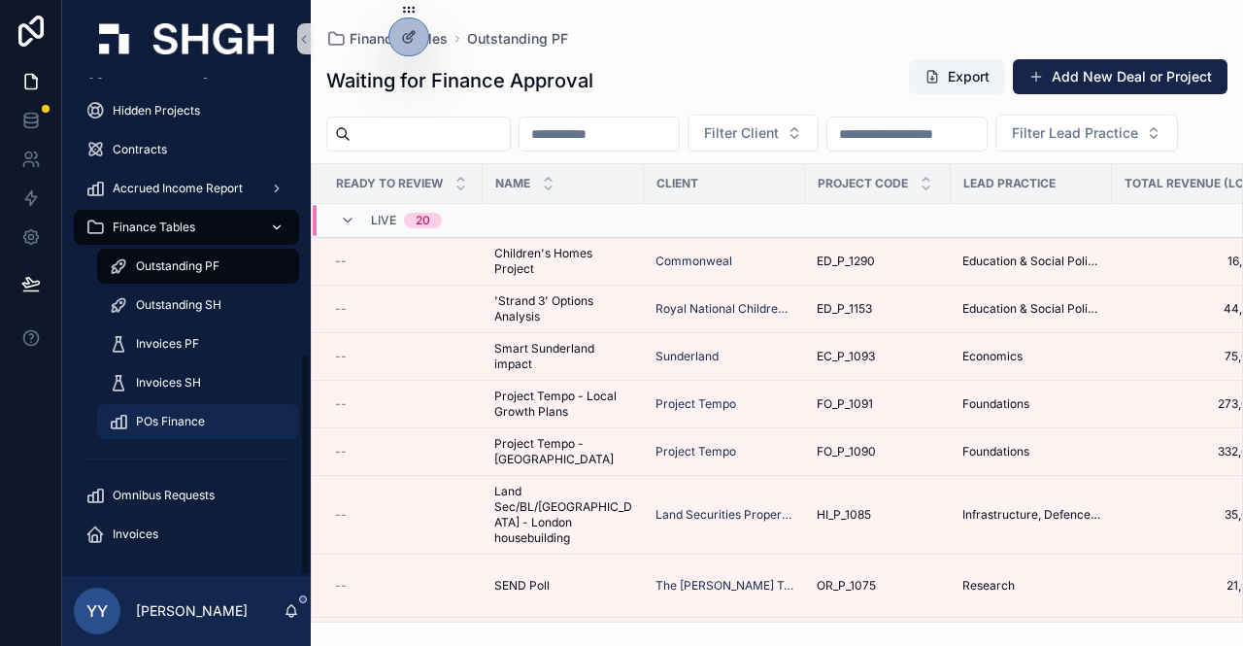
click at [184, 436] on link "POs Finance" at bounding box center [198, 421] width 202 height 35
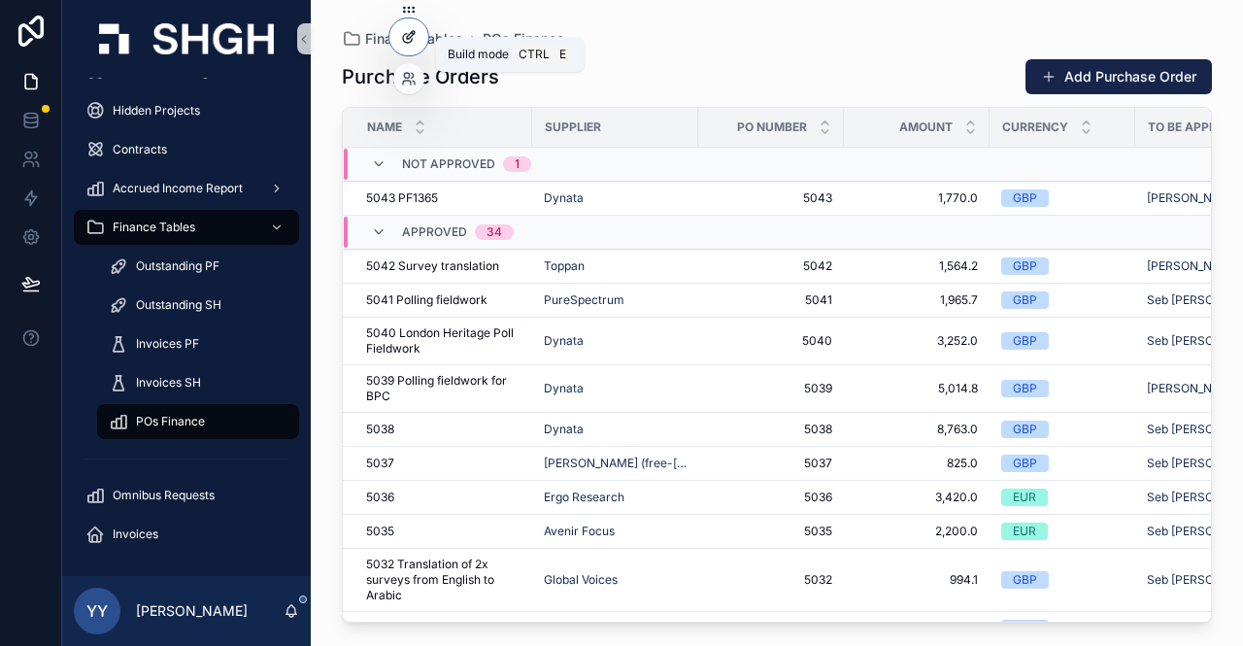
drag, startPoint x: 412, startPoint y: 34, endPoint x: 705, endPoint y: 19, distance: 293.6
click at [412, 34] on icon at bounding box center [413, 33] width 2 height 2
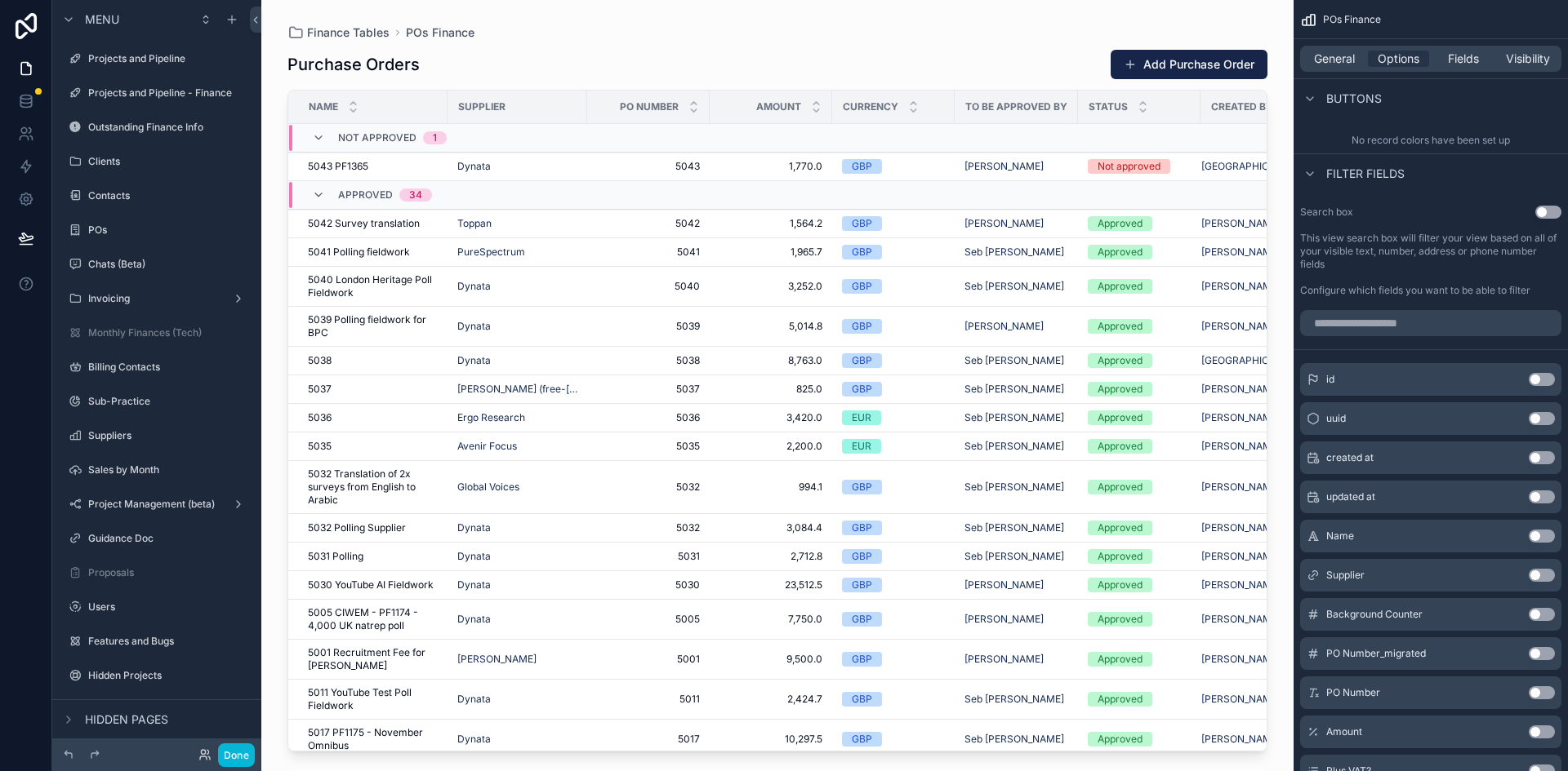
scroll to position [735, 0]
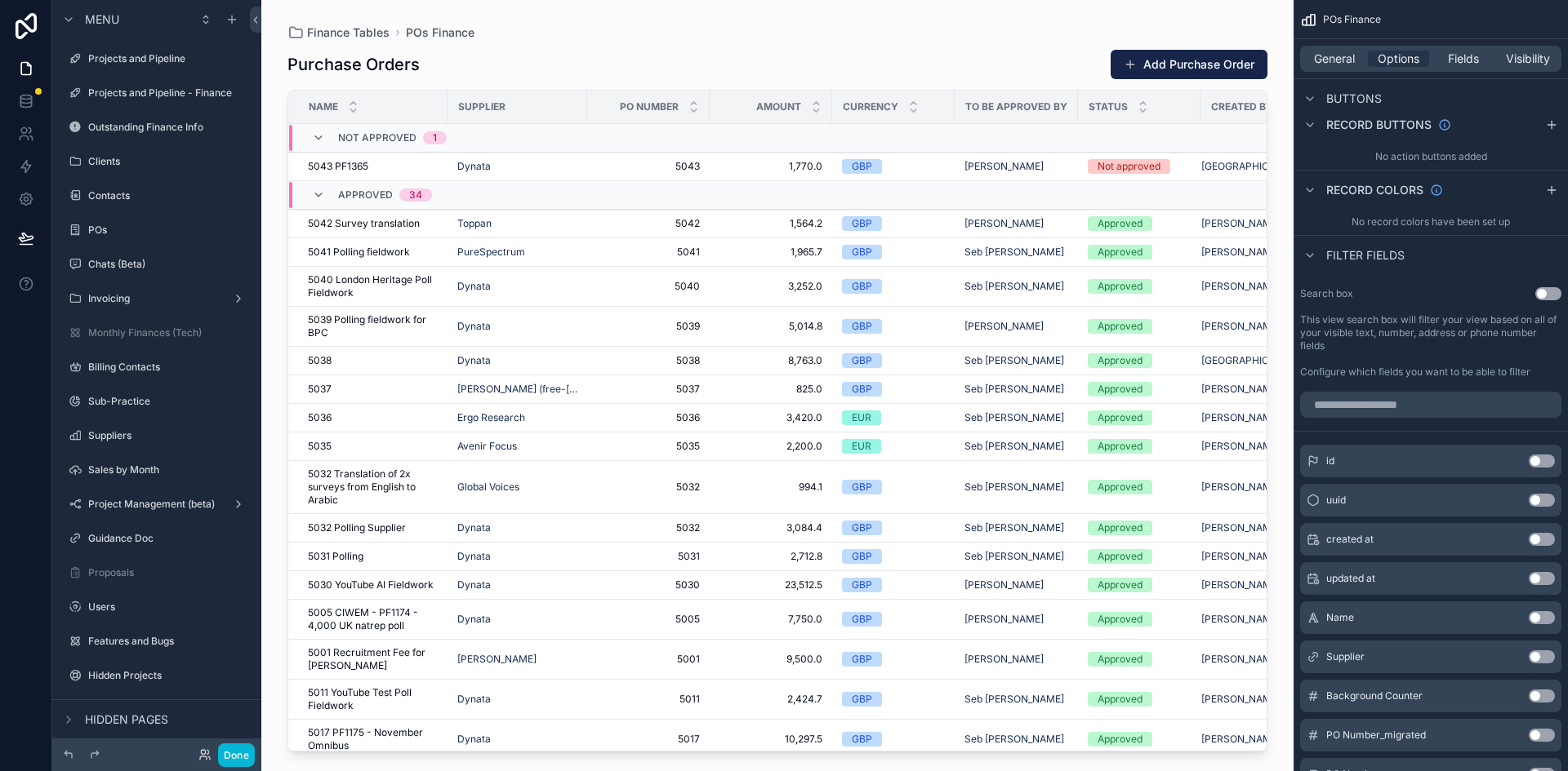
click at [1045, 292] on button "Use setting" at bounding box center [1548, 294] width 26 height 13
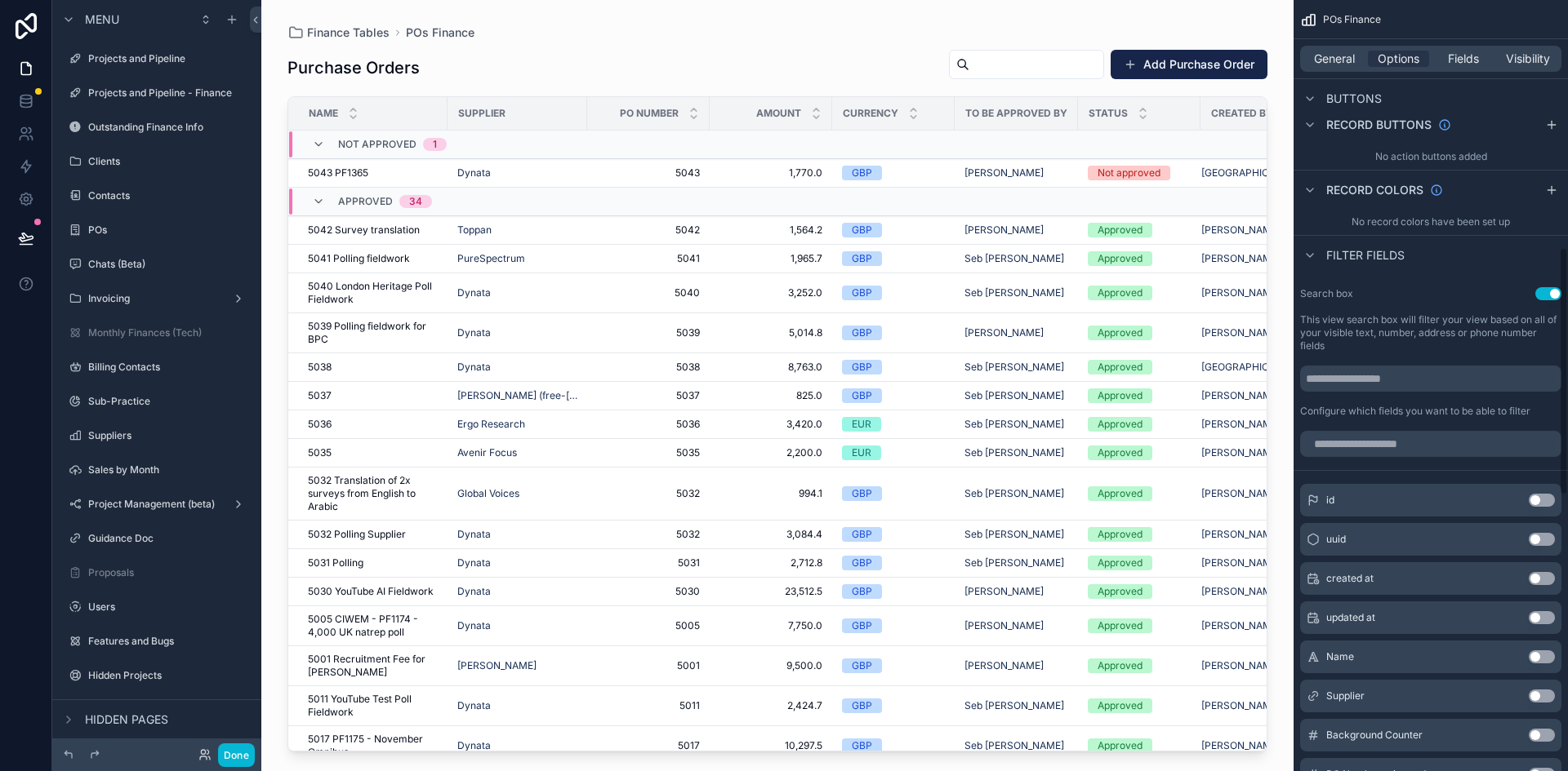
scroll to position [898, 0]
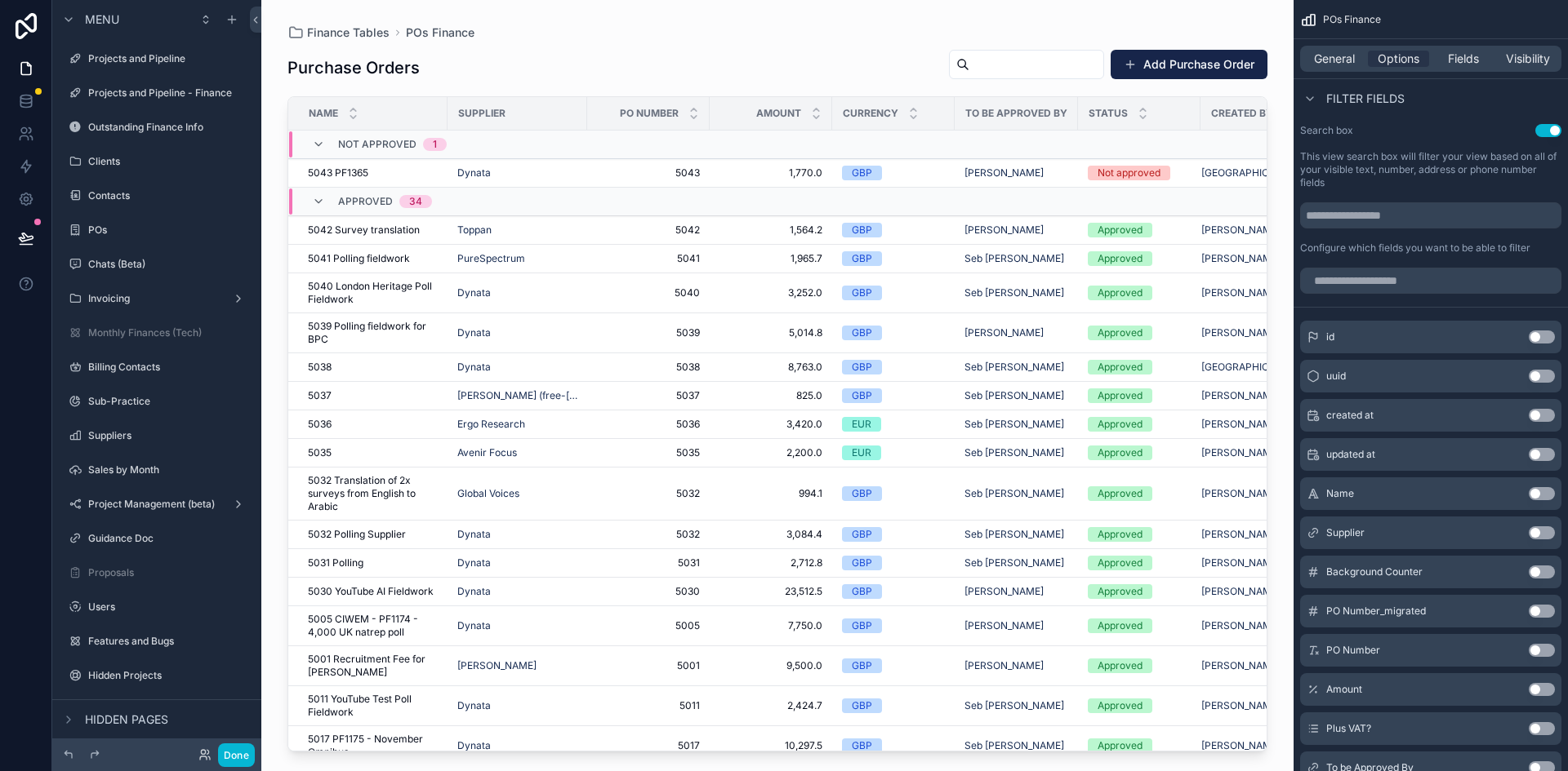
click at [1045, 542] on button "Use setting" at bounding box center [1541, 651] width 26 height 13
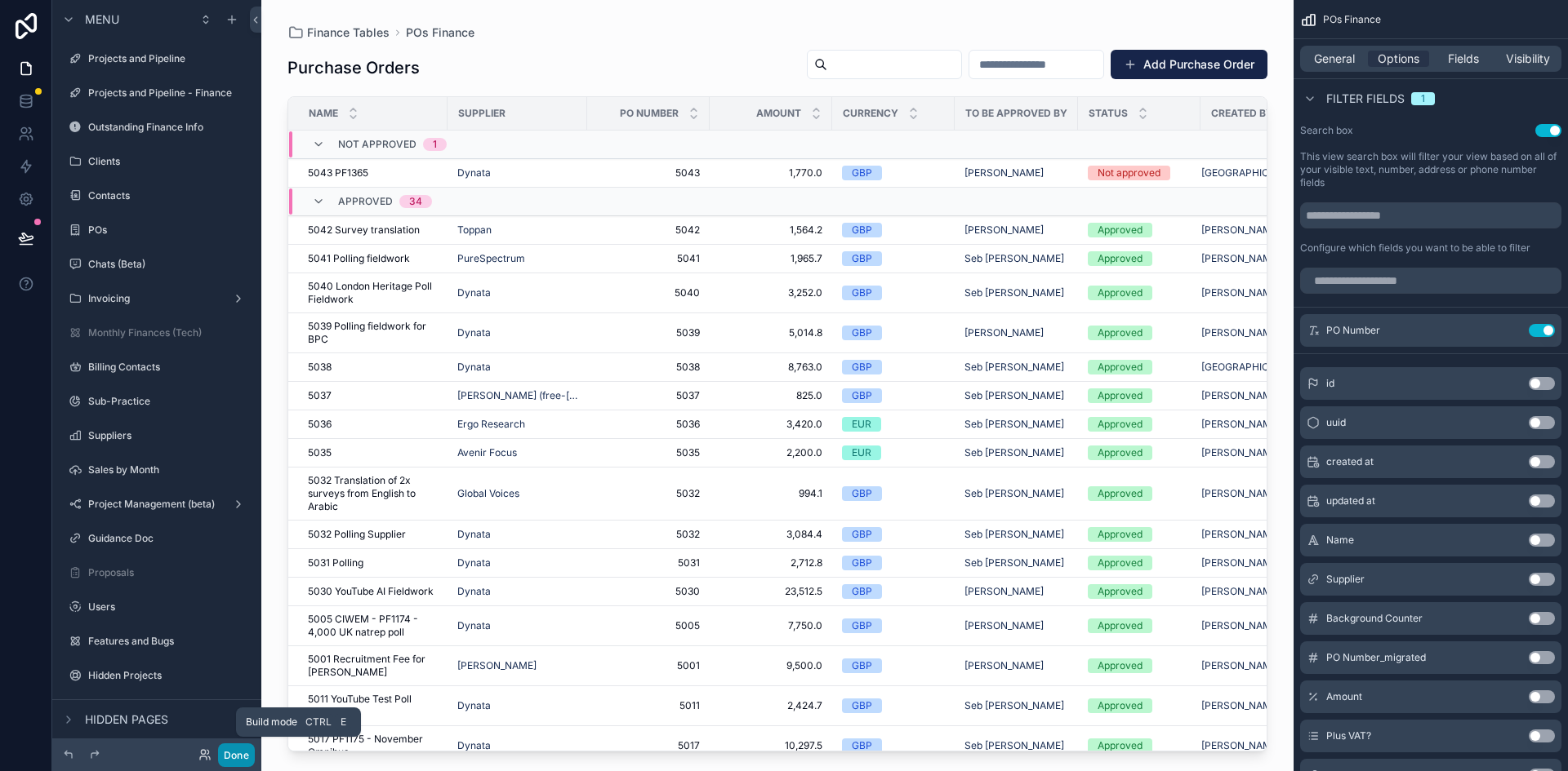
click at [242, 542] on button "Done" at bounding box center [236, 755] width 37 height 24
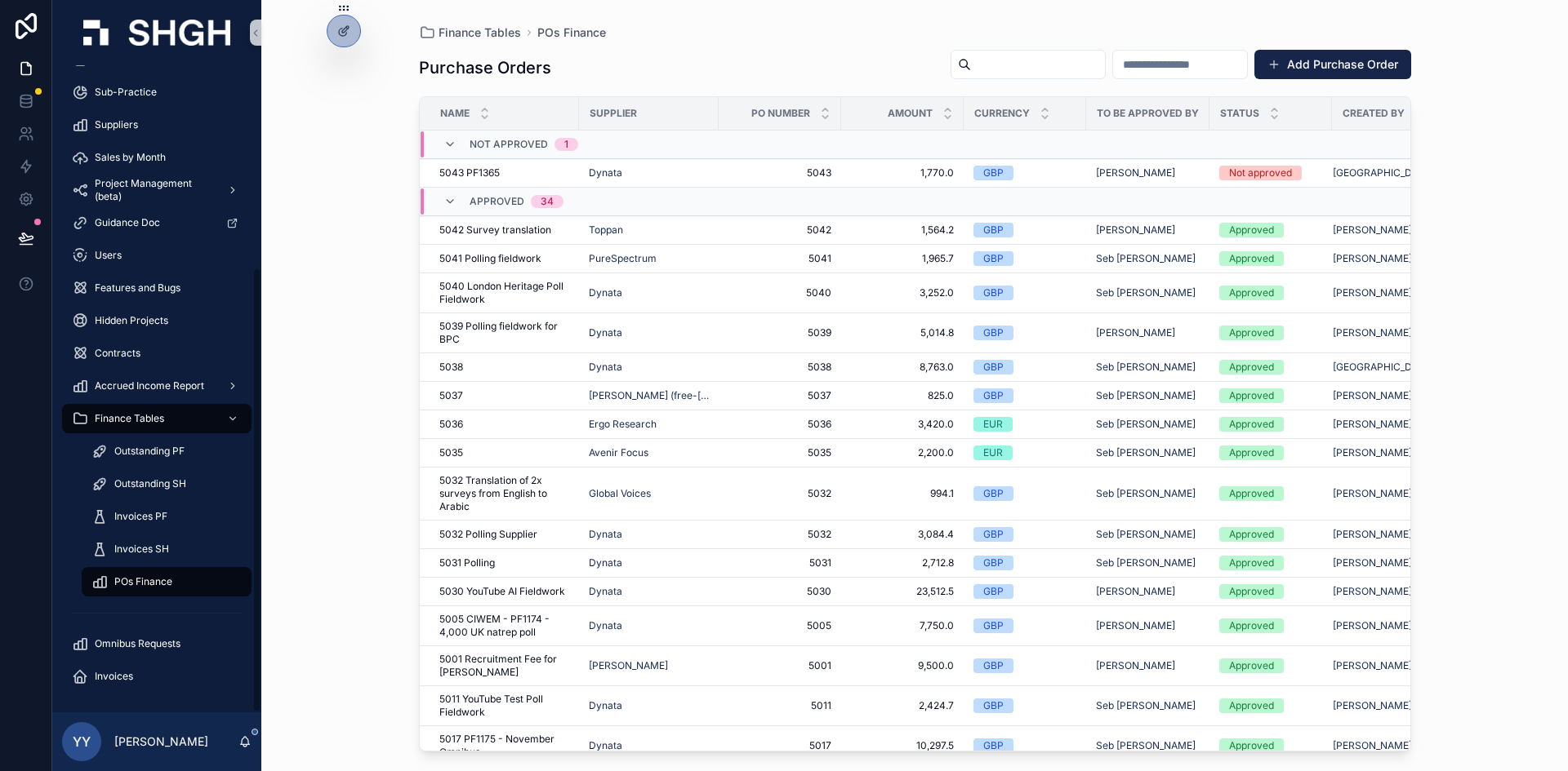
scroll to position [293, 0]
click at [24, 239] on icon at bounding box center [25, 238] width 16 height 16
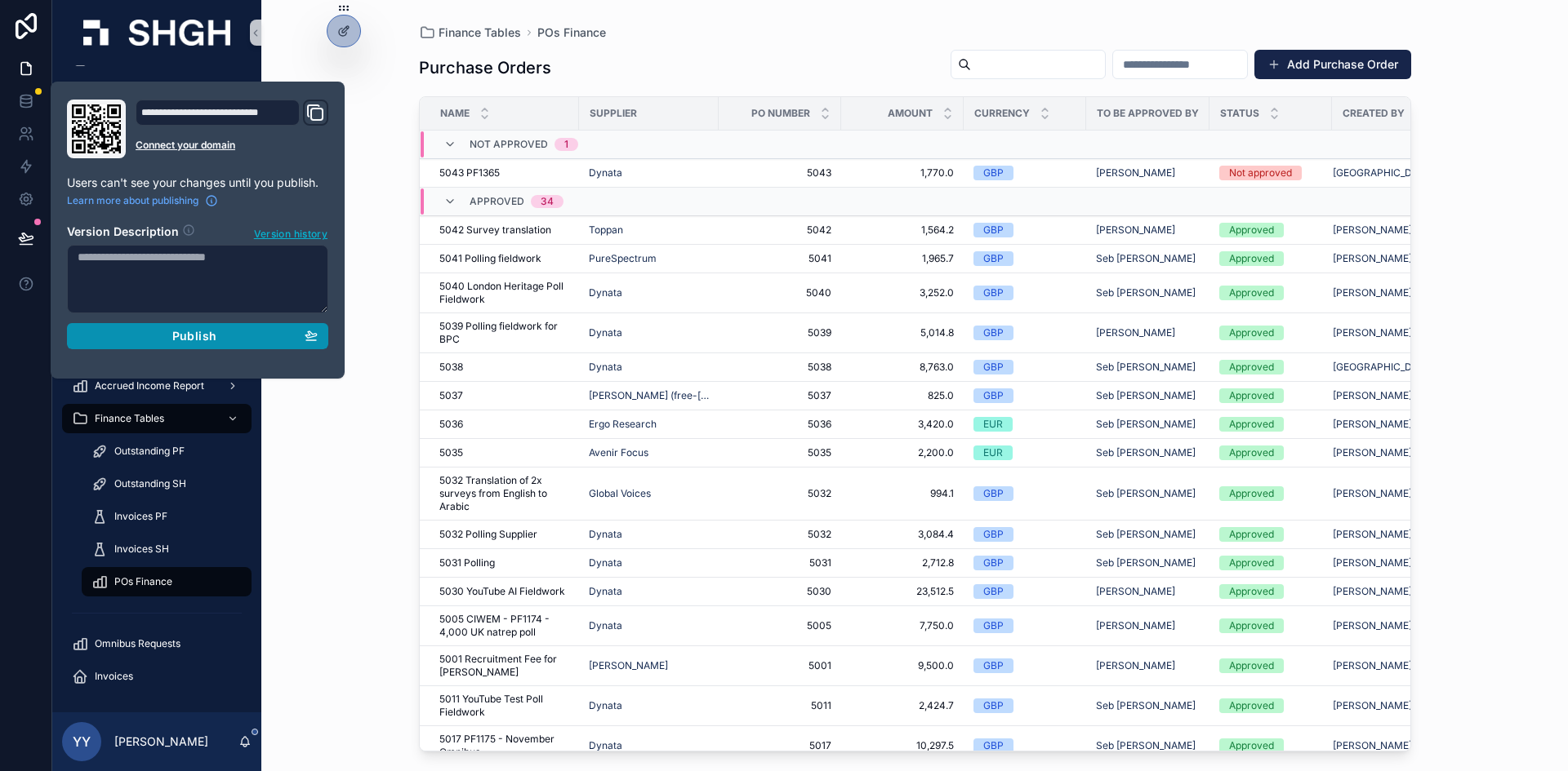
click at [167, 340] on div "Publish" at bounding box center [197, 335] width 240 height 14
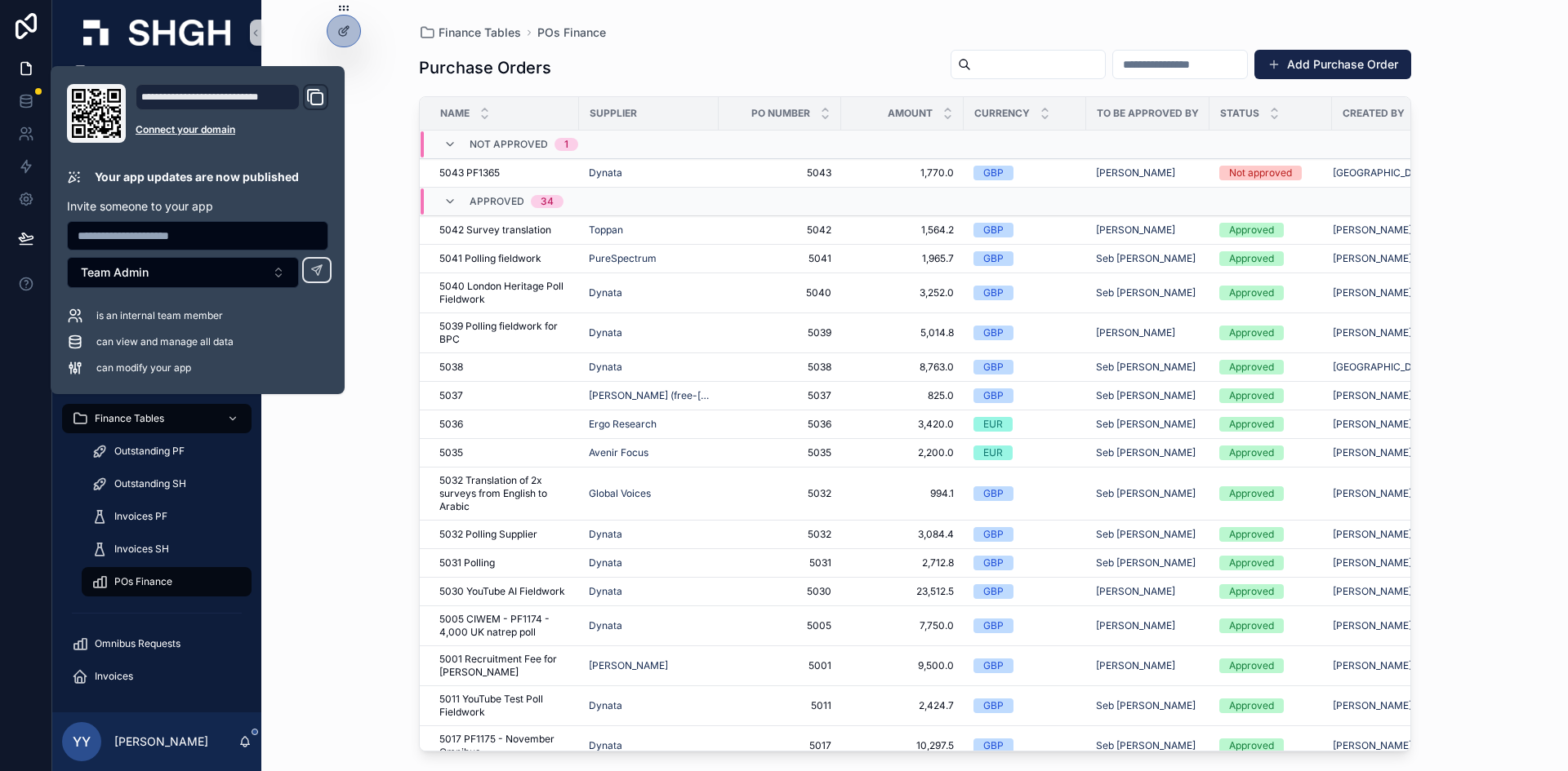
click at [1045, 64] on input "scrollable content" at bounding box center [1179, 64] width 134 height 23
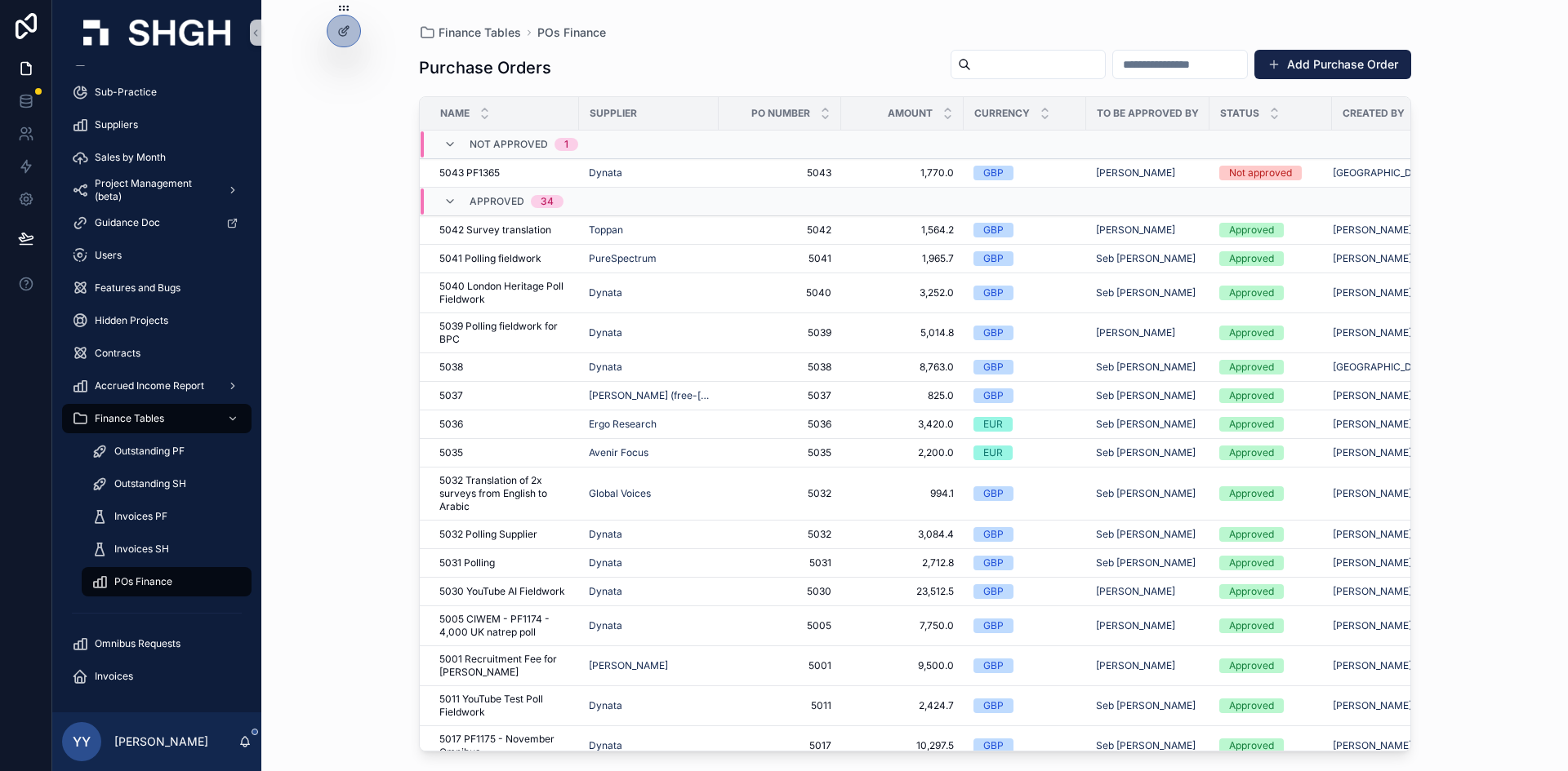
click at [971, 67] on input "scrollable content" at bounding box center [1037, 64] width 134 height 23
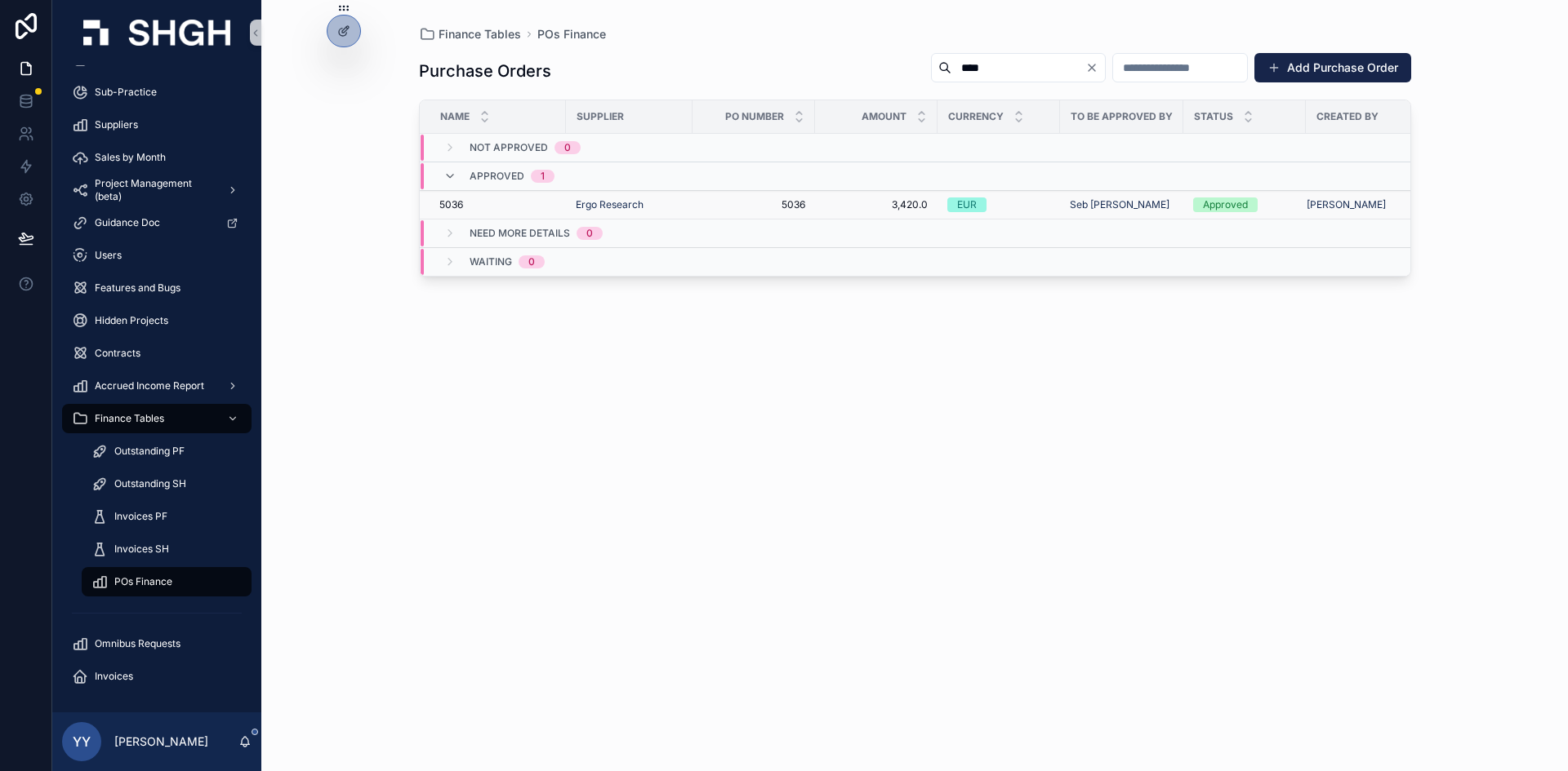
type input "****"
click at [733, 210] on span "5036" at bounding box center [754, 205] width 103 height 13
click at [1045, 71] on button "Add Purchase Order" at bounding box center [1332, 67] width 156 height 29
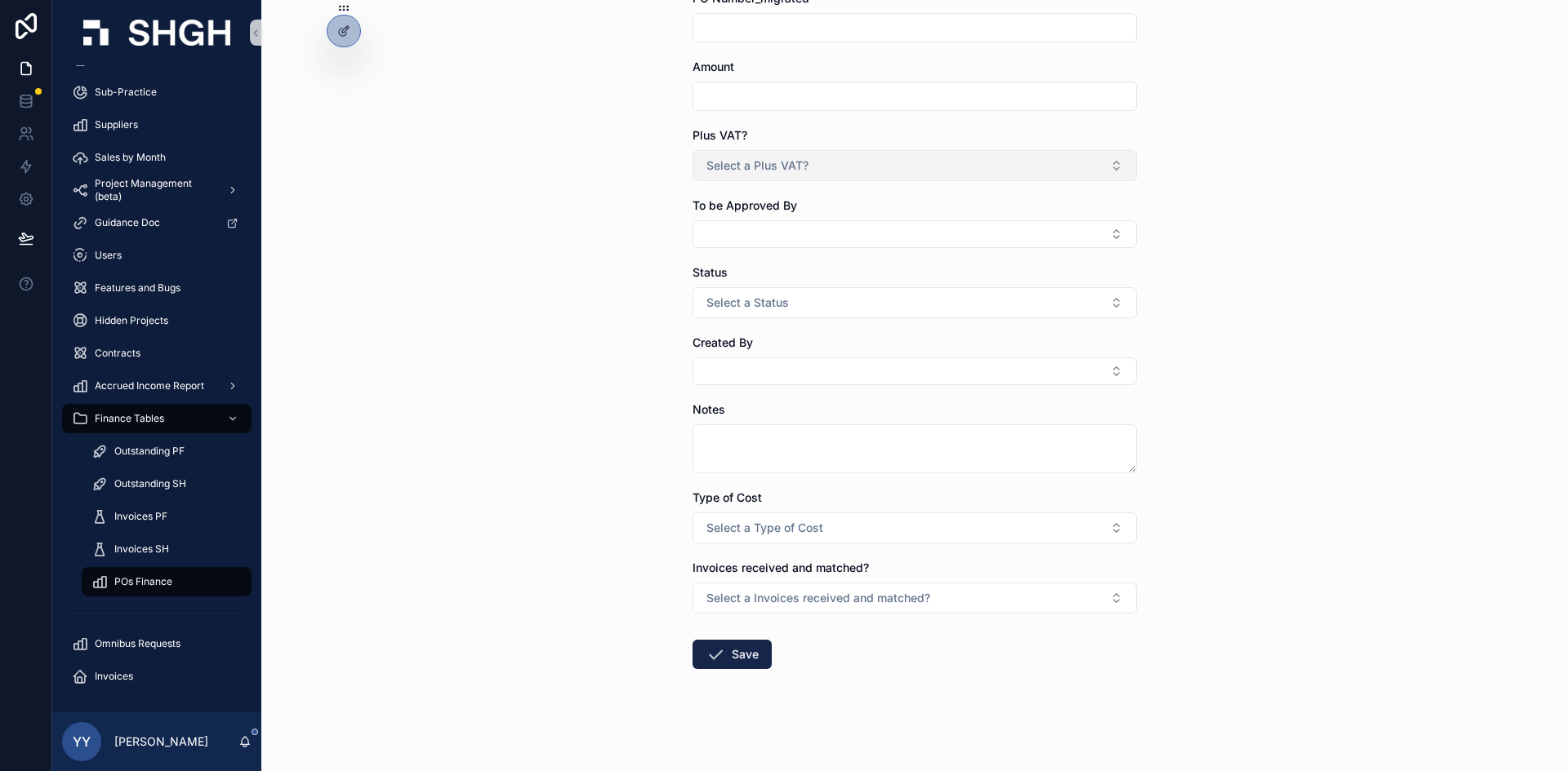
scroll to position [177, 0]
click at [329, 33] on div at bounding box center [343, 30] width 33 height 31
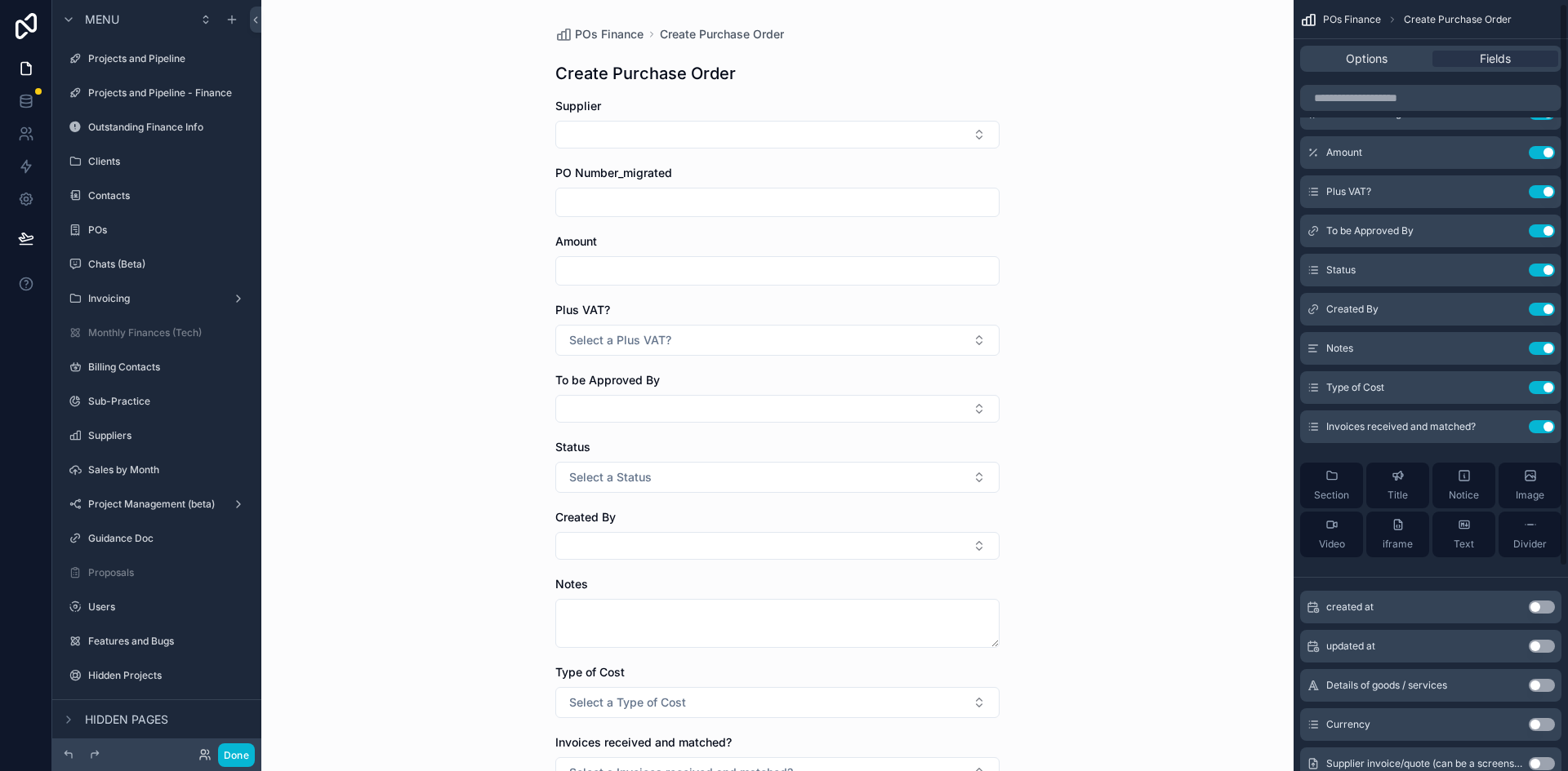
scroll to position [0, 0]
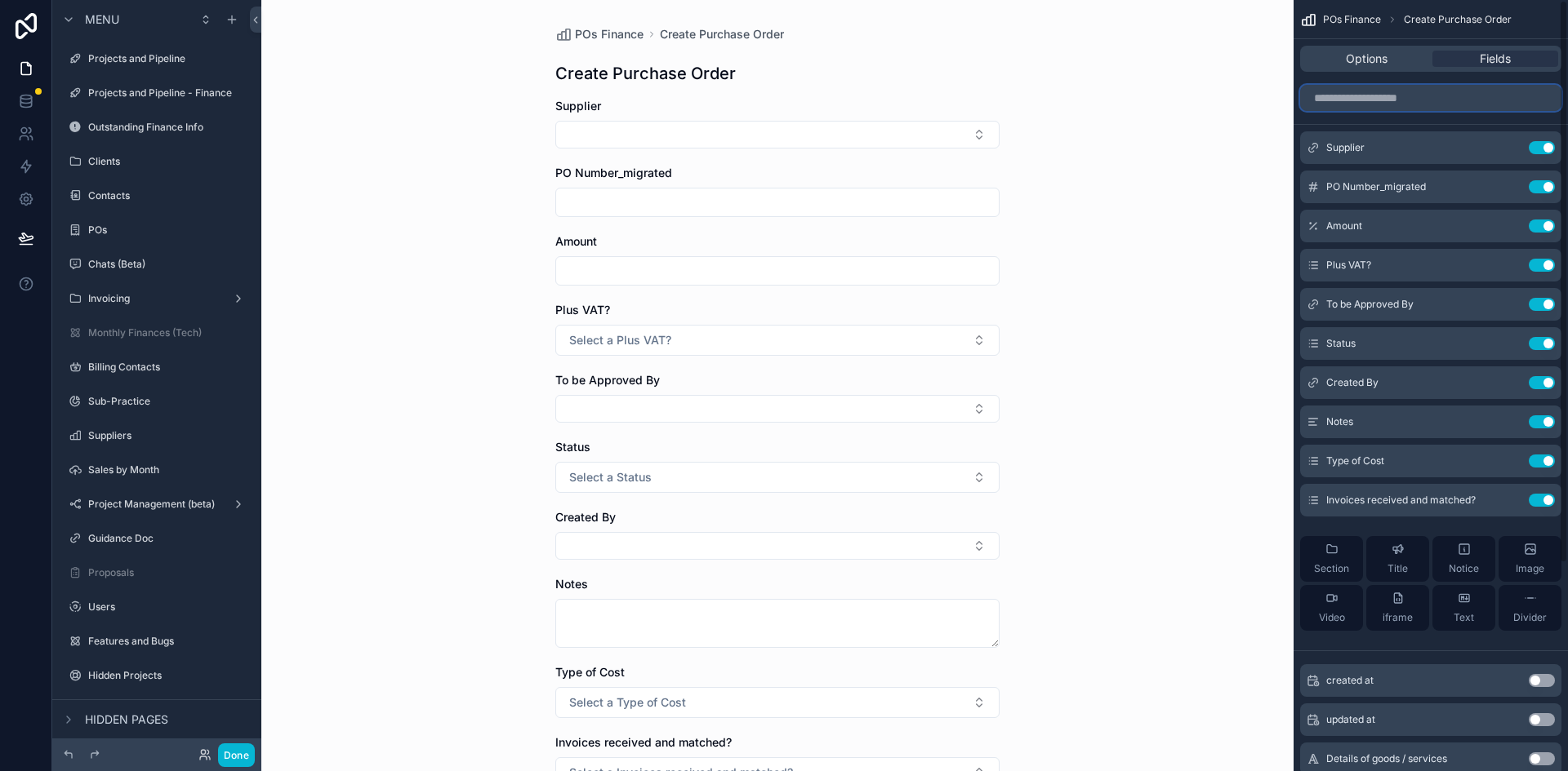
click at [1045, 92] on input "scrollable content" at bounding box center [1431, 98] width 262 height 26
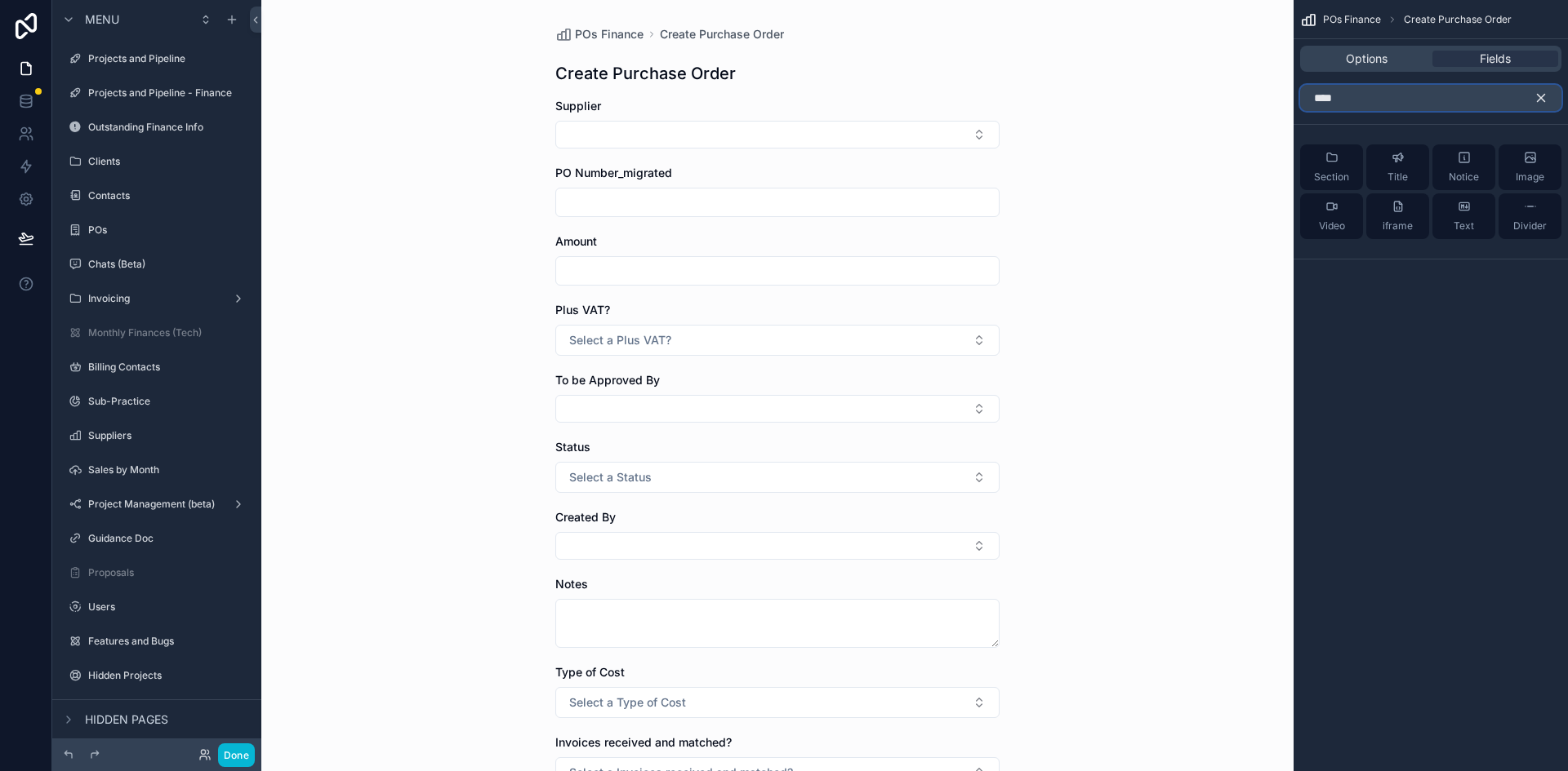
type input "****"
click at [1045, 88] on button "scrollable content" at bounding box center [1547, 98] width 28 height 26
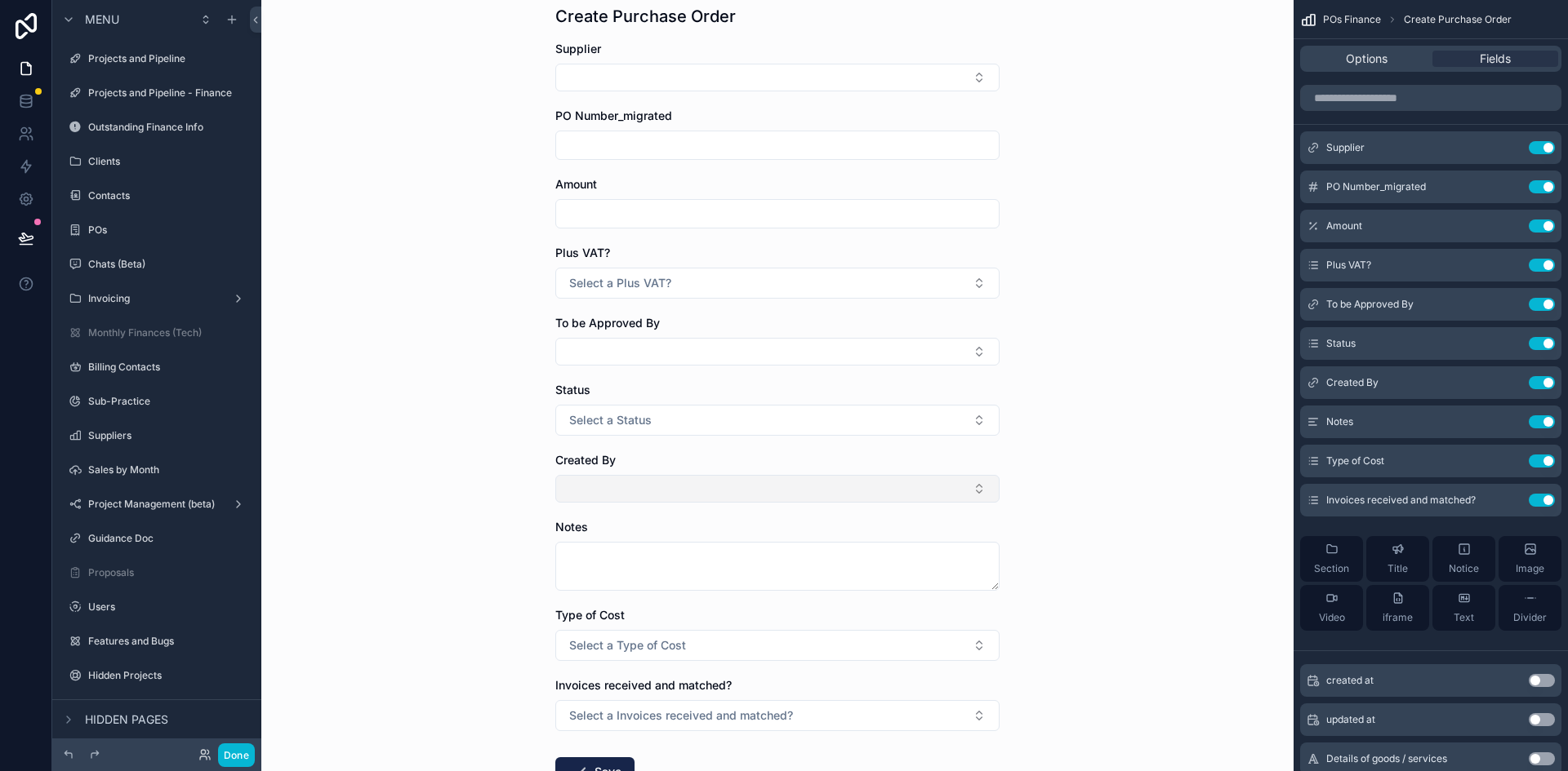
scroll to position [82, 0]
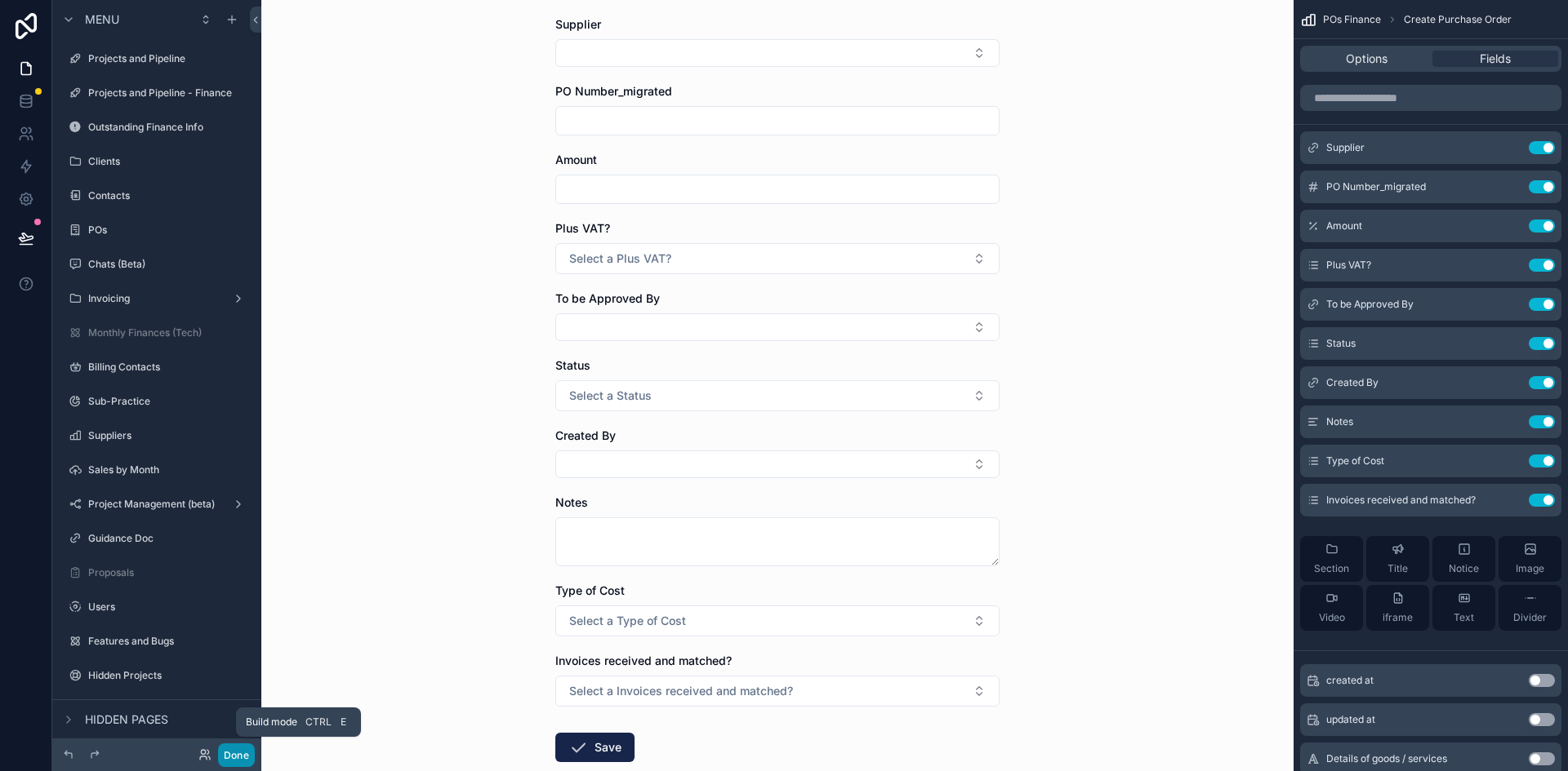
click at [239, 542] on button "Done" at bounding box center [236, 755] width 37 height 24
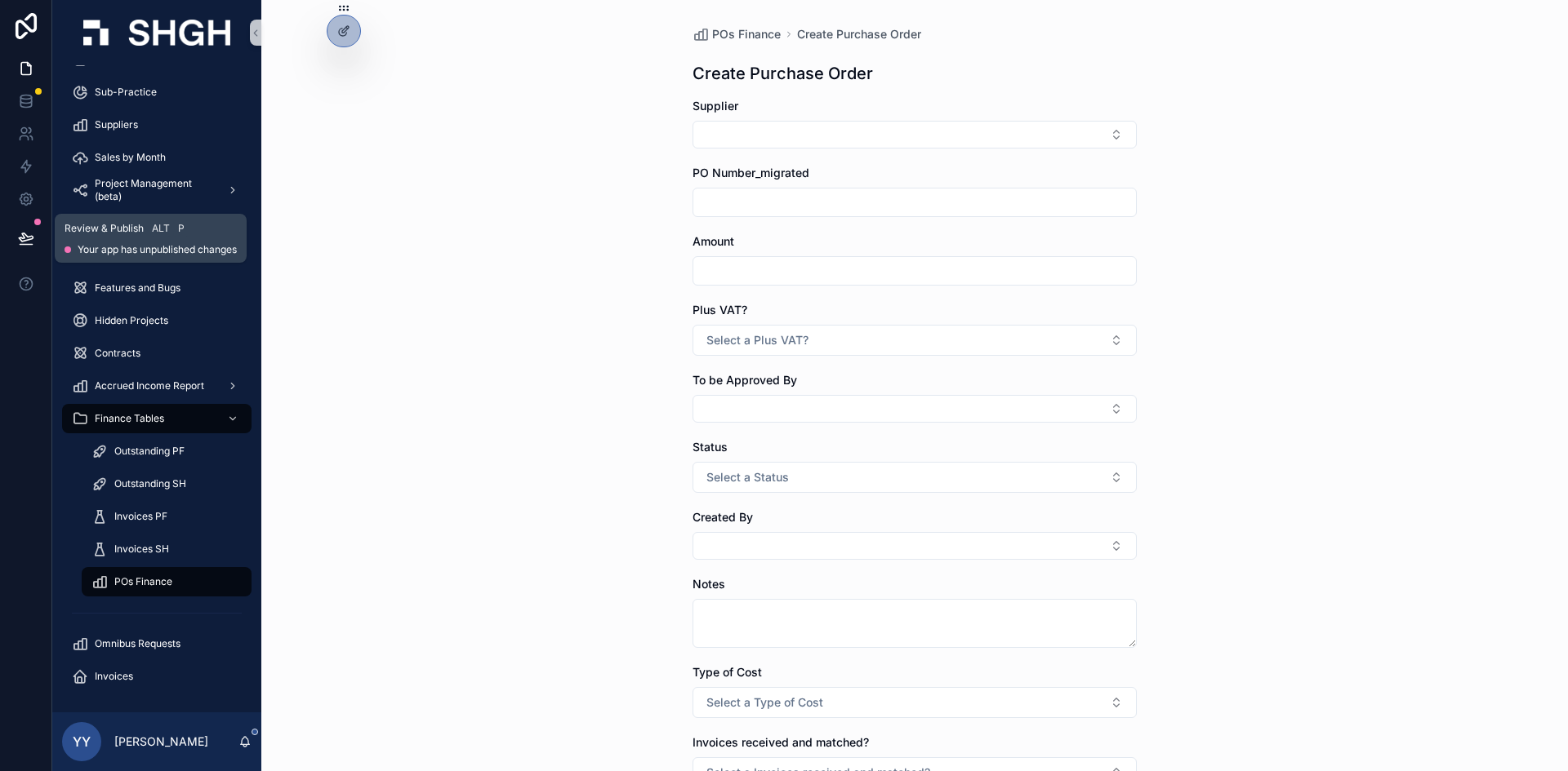
click at [35, 240] on button at bounding box center [26, 238] width 36 height 45
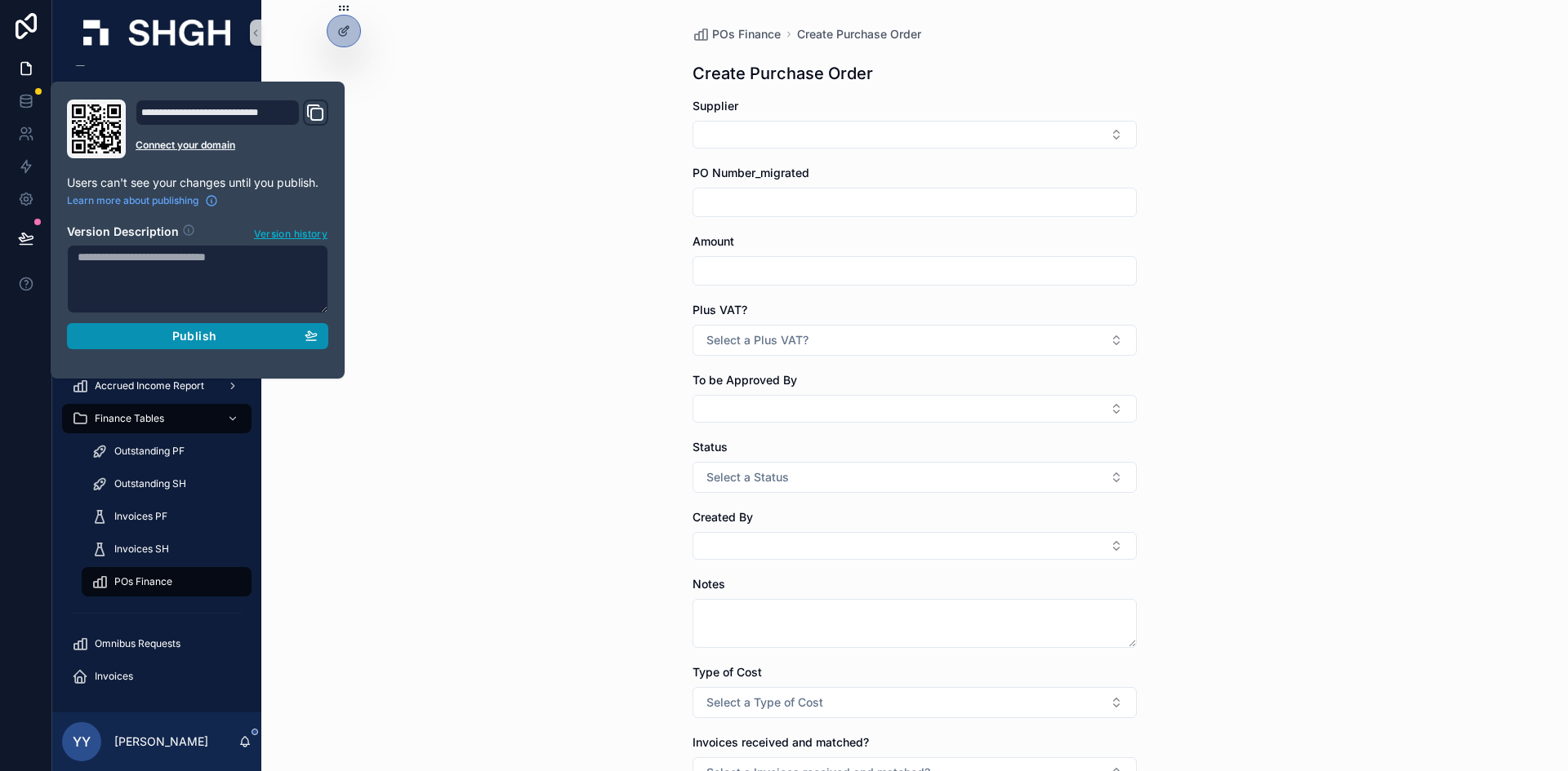
click at [220, 331] on div "Publish" at bounding box center [197, 335] width 240 height 14
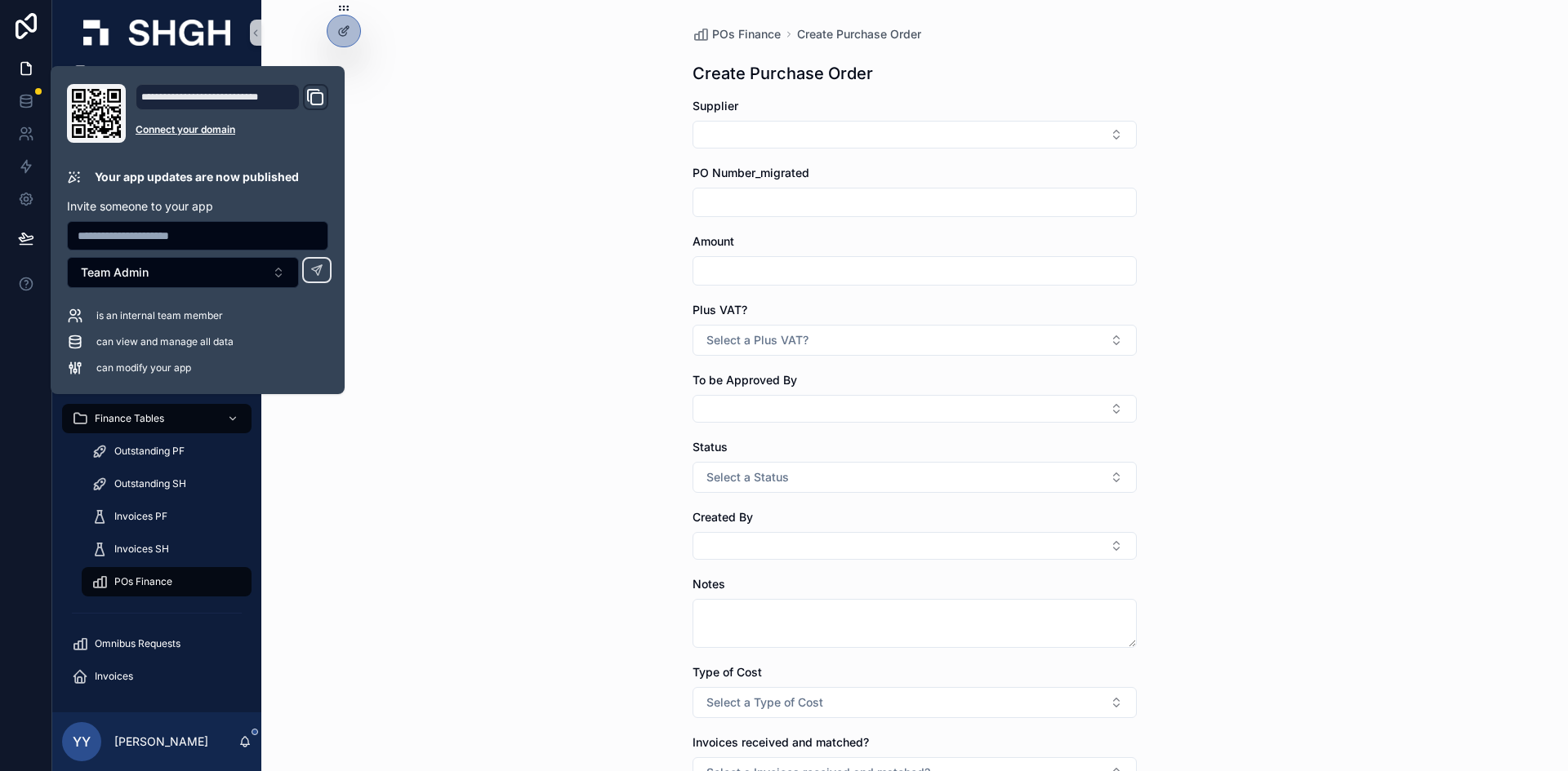
click at [485, 504] on div "POs Finance Create Purchase Order Create Purchase Order Supplier PO Number_migr…" at bounding box center [914, 385] width 1306 height 771
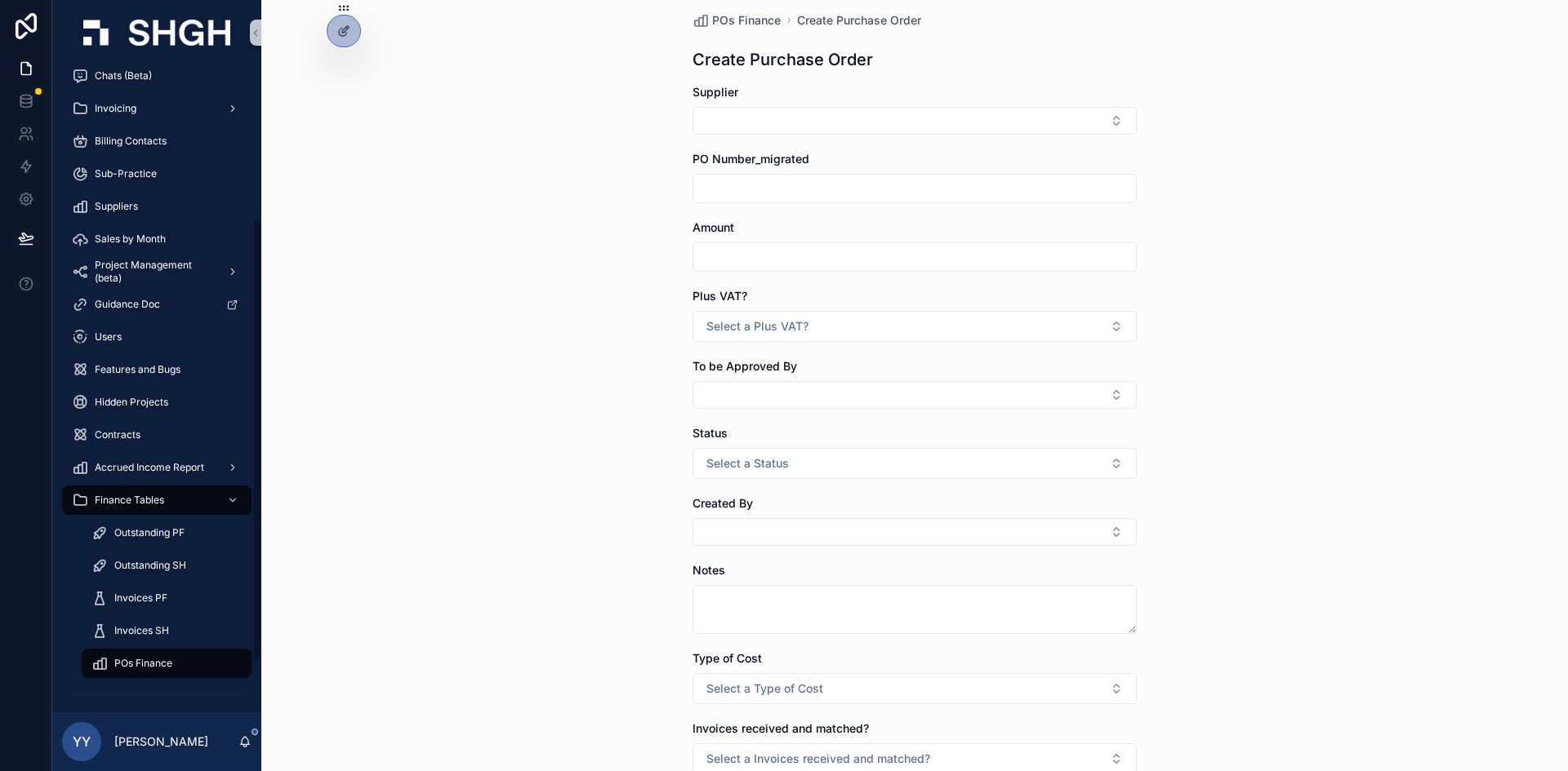
scroll to position [293, 0]
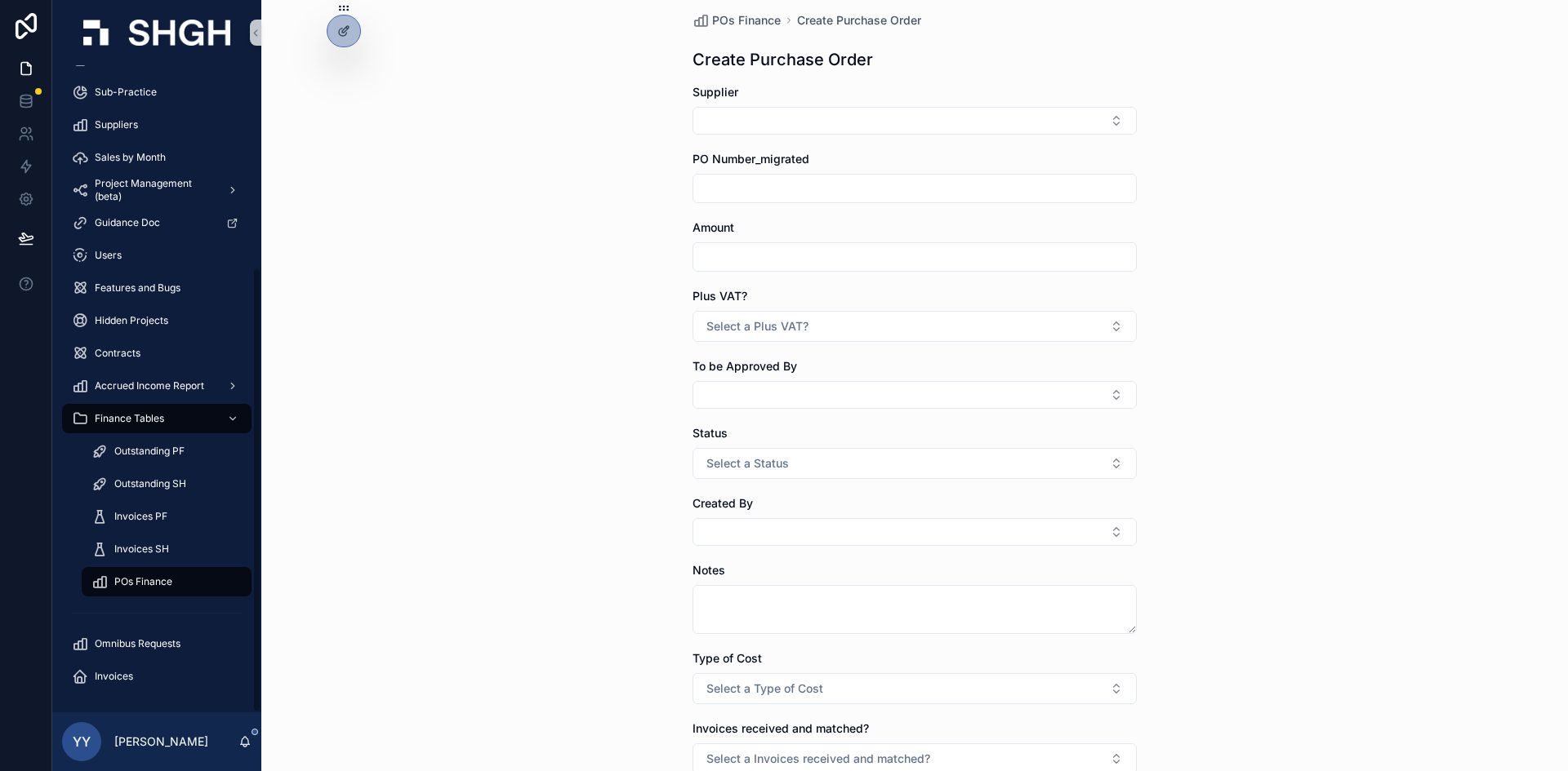
click at [174, 542] on div "POs Finance" at bounding box center [167, 582] width 151 height 26
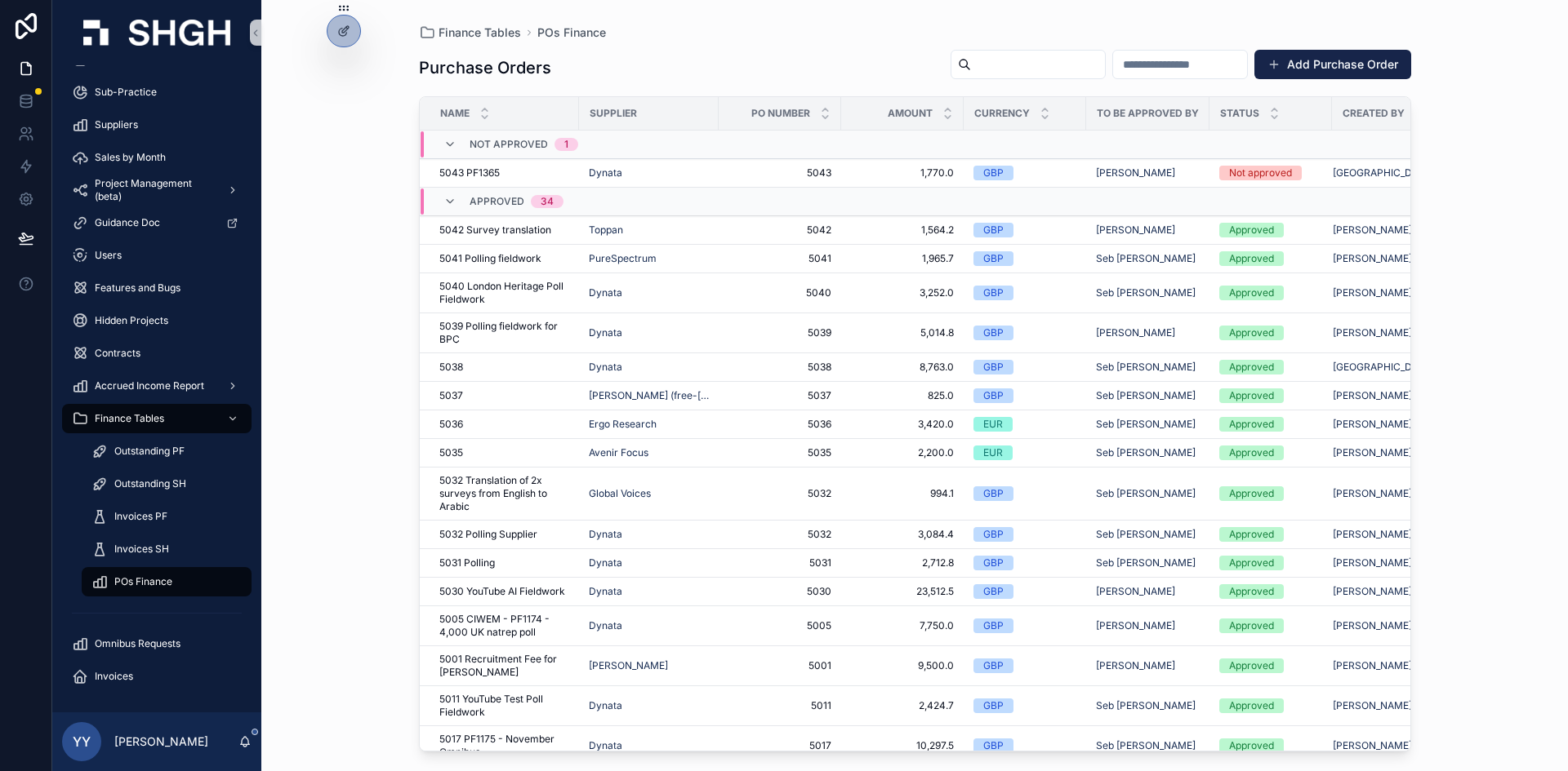
scroll to position [0, 57]
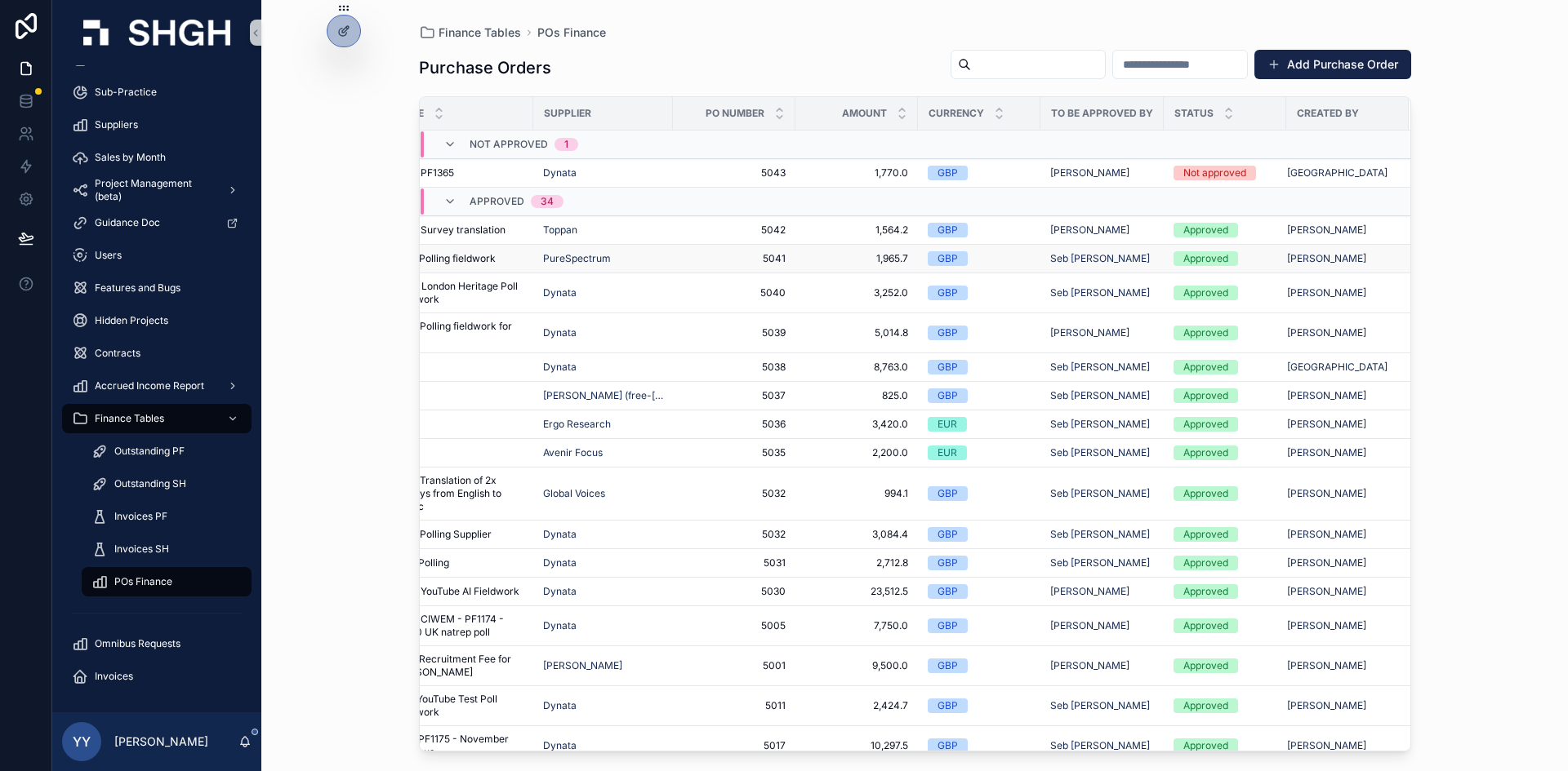
click at [765, 257] on span "5041" at bounding box center [734, 259] width 103 height 13
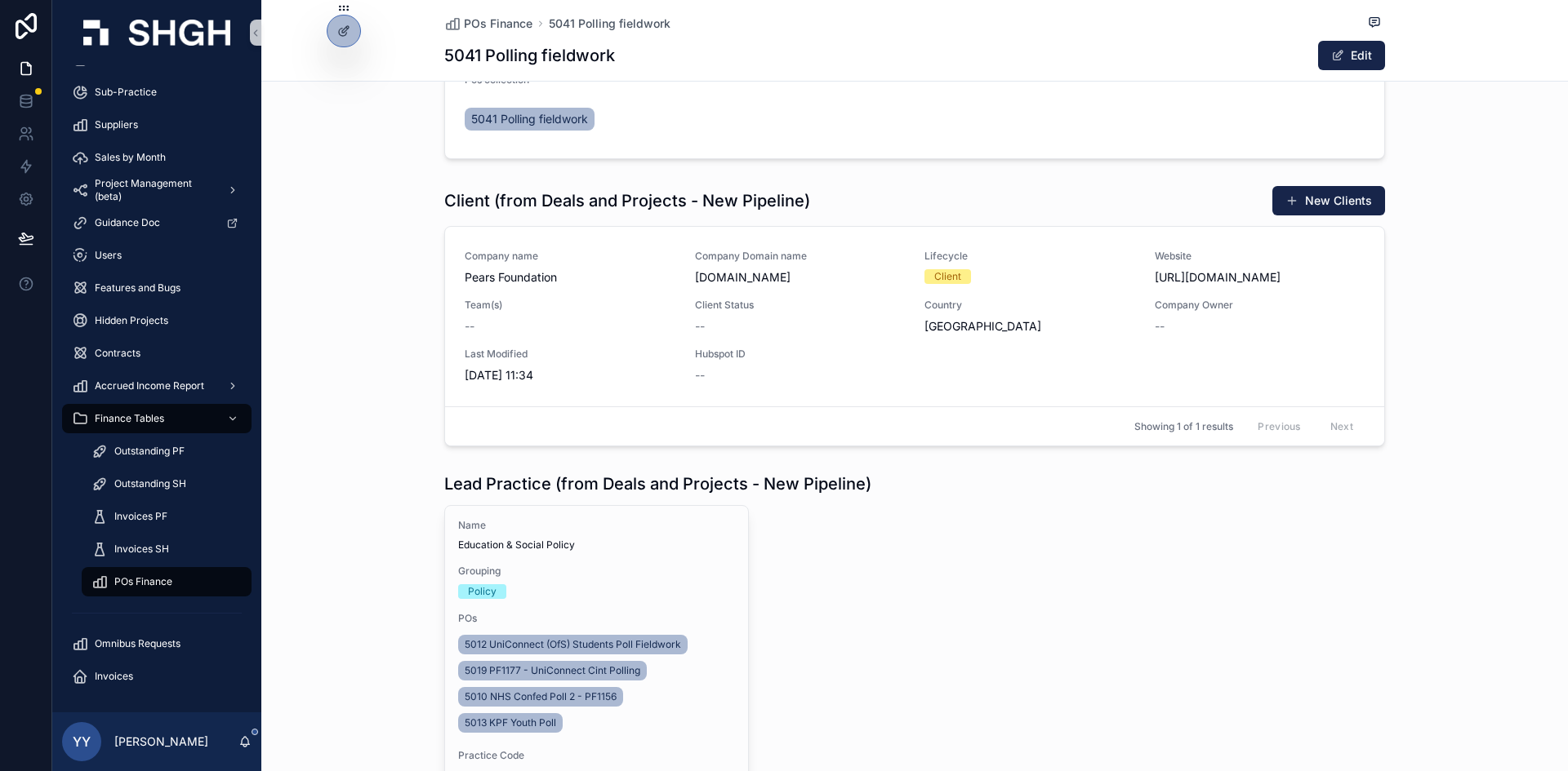
scroll to position [645, 0]
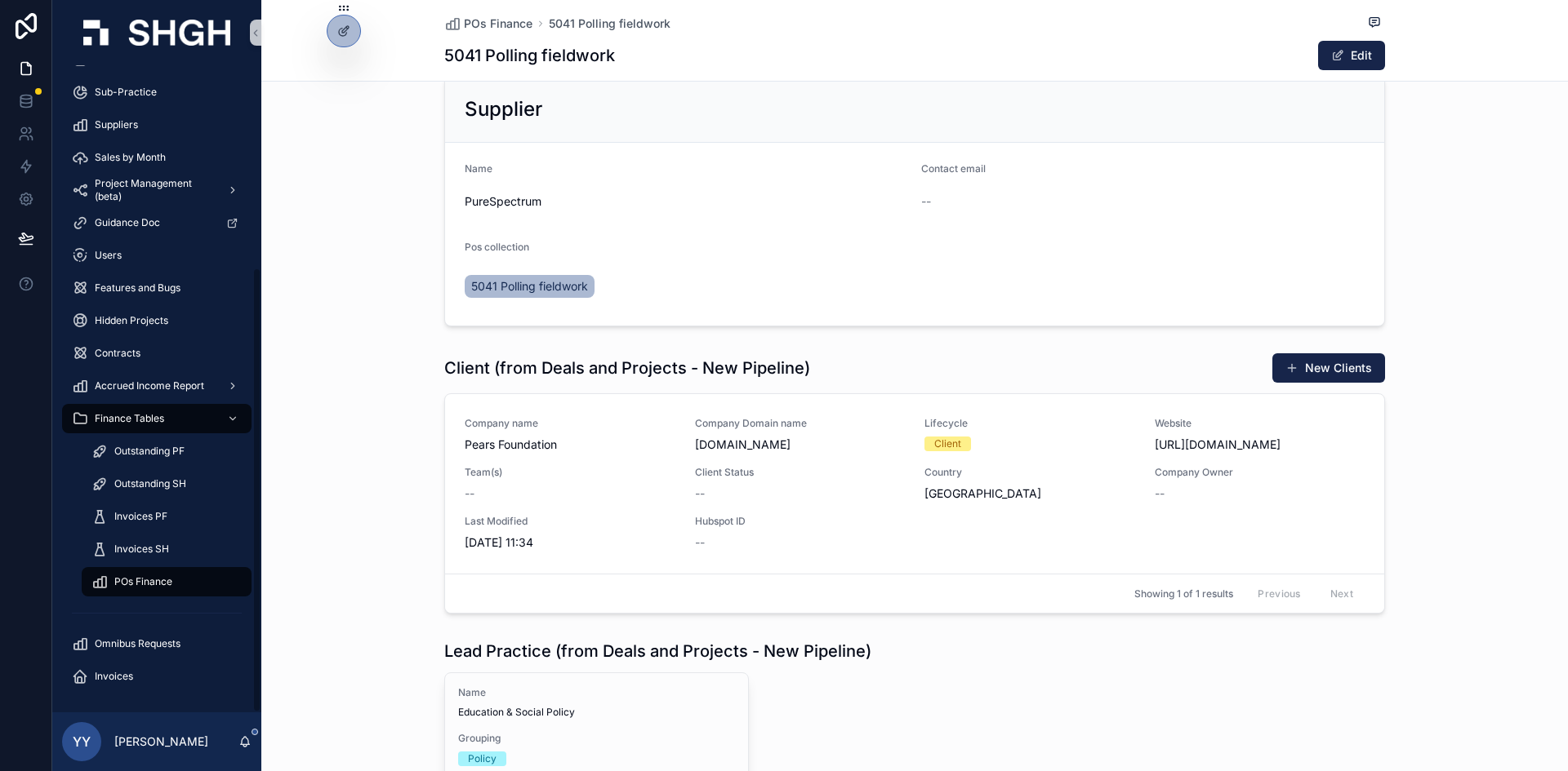
click at [154, 542] on span "POs Finance" at bounding box center [143, 582] width 58 height 13
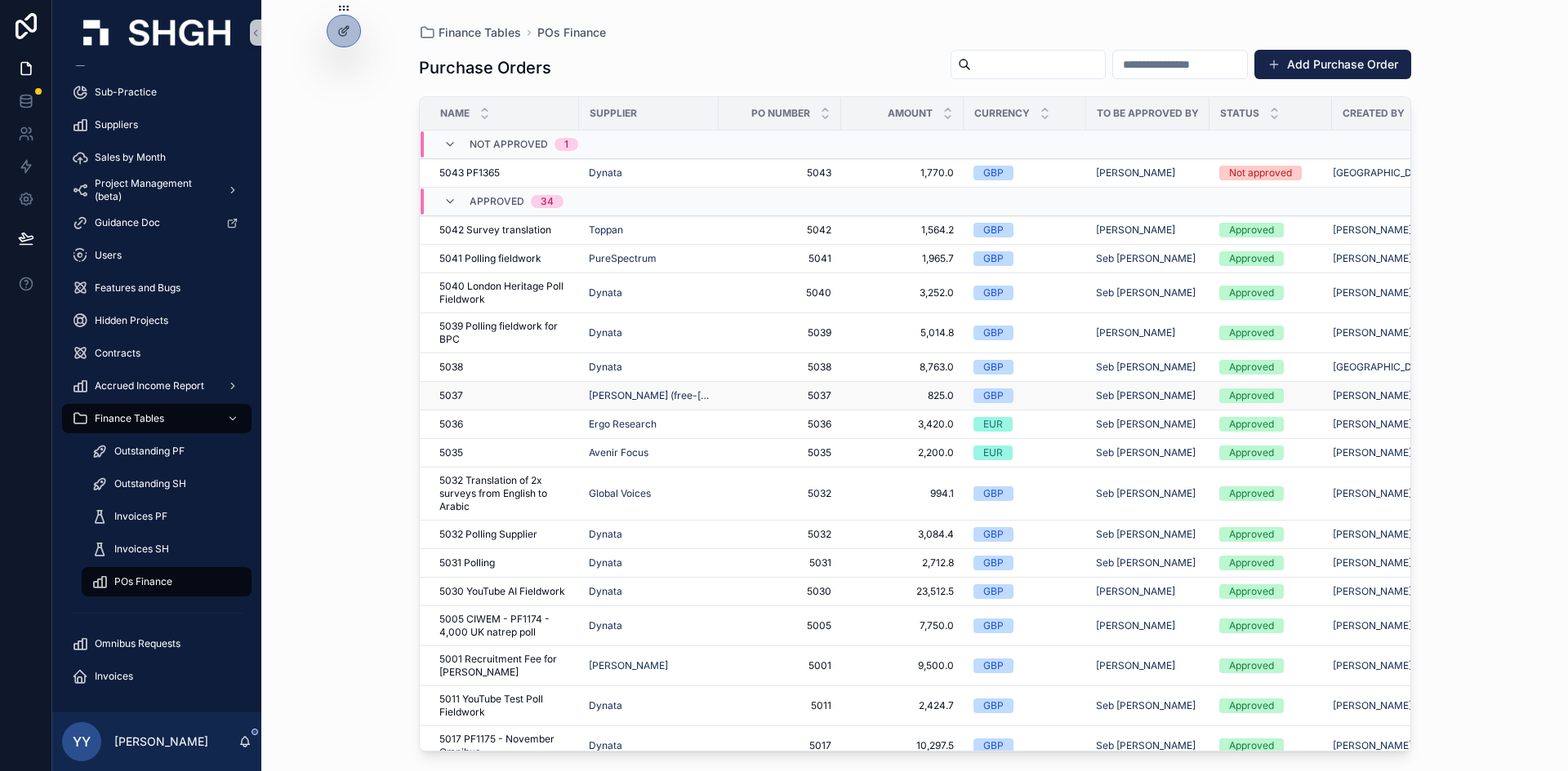
click at [751, 396] on span "5037" at bounding box center [780, 396] width 103 height 13
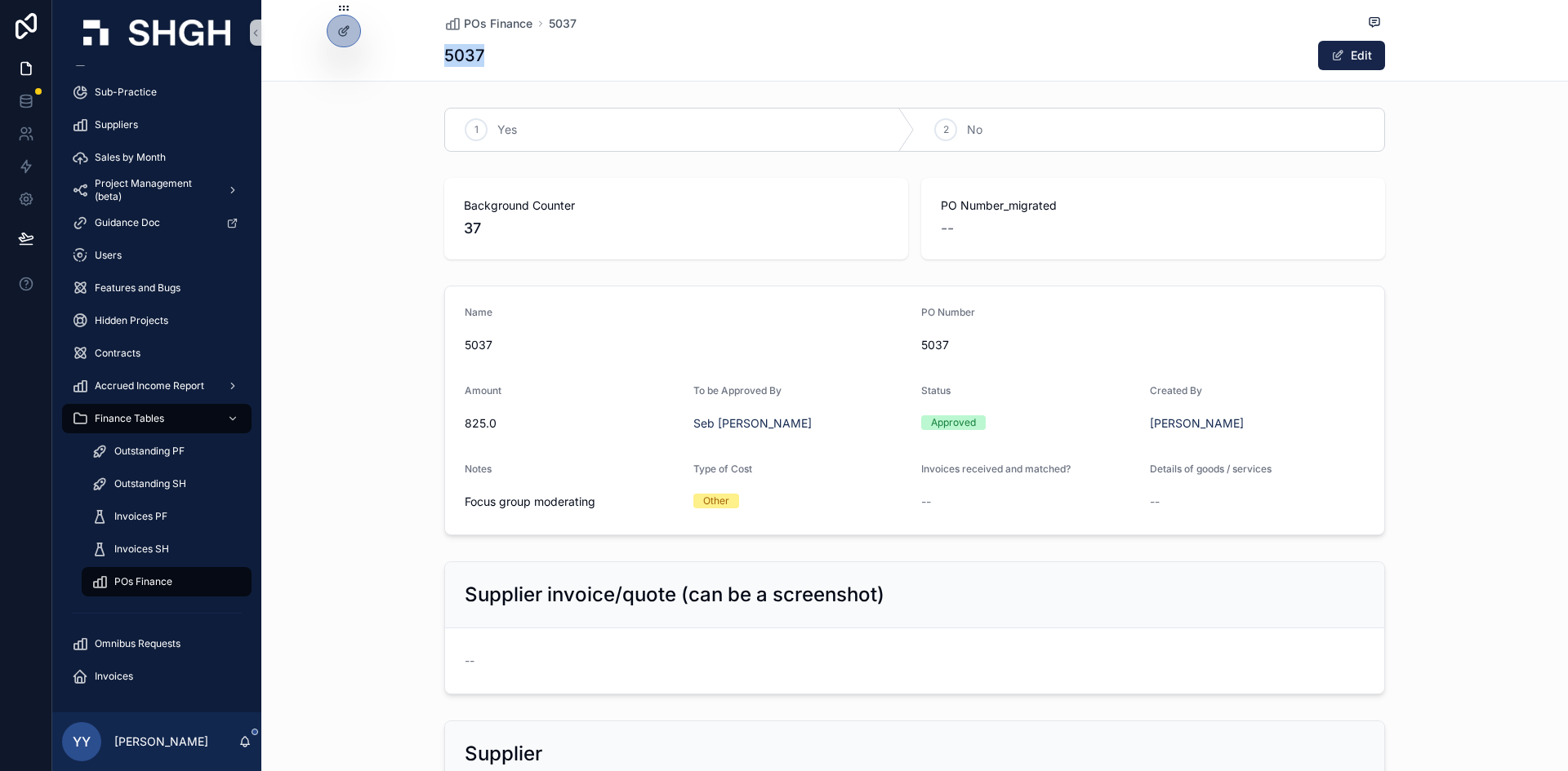
drag, startPoint x: 438, startPoint y: 53, endPoint x: 482, endPoint y: 52, distance: 44.0
click at [482, 52] on div "5037 Edit" at bounding box center [914, 55] width 940 height 31
copy h1 "5037"
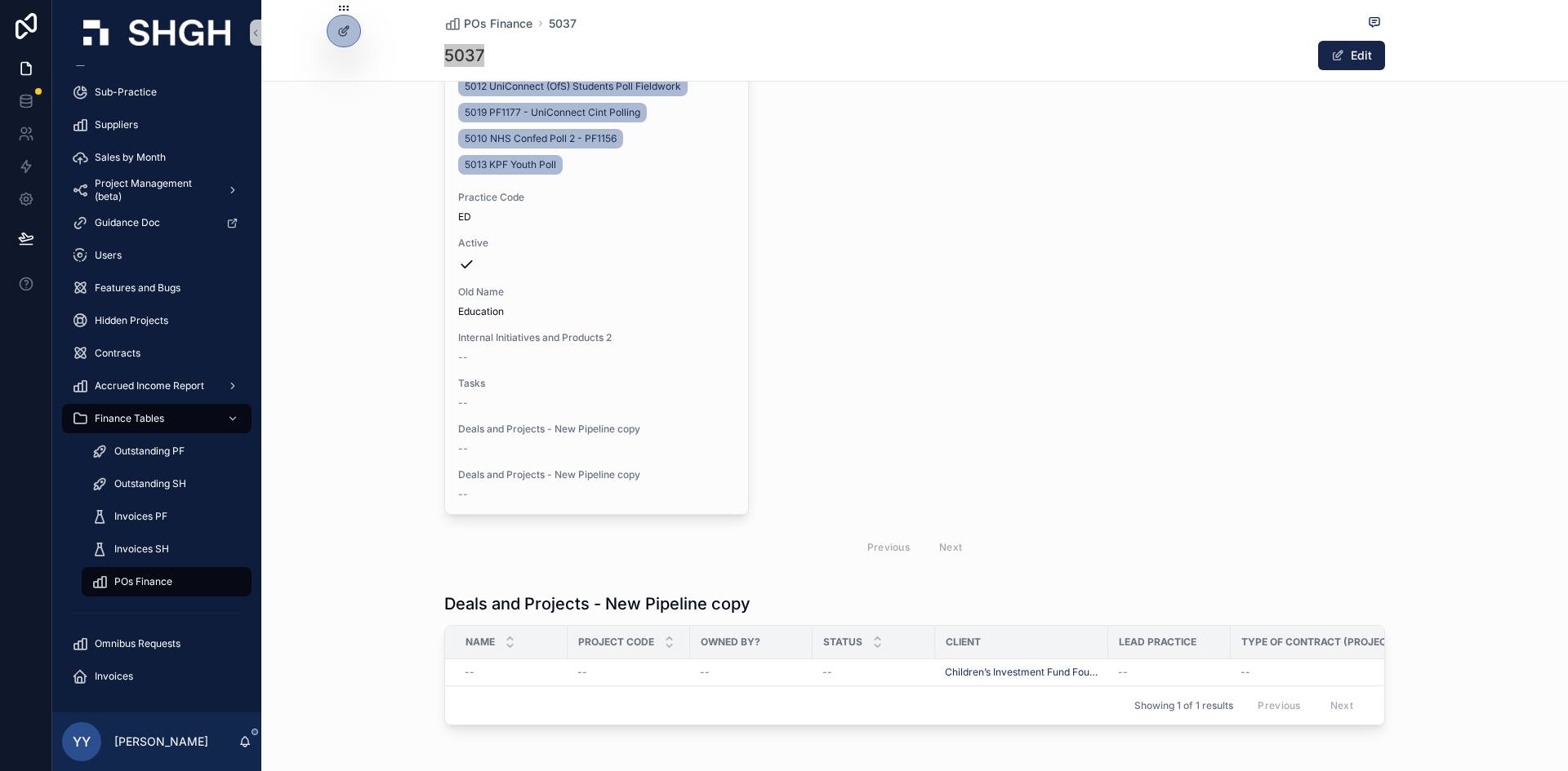
scroll to position [1465, 0]
click at [397, 491] on div "Lead Practice (from Deals and Projects - New Pipeline) Name Education & Social …" at bounding box center [914, 244] width 1306 height 665
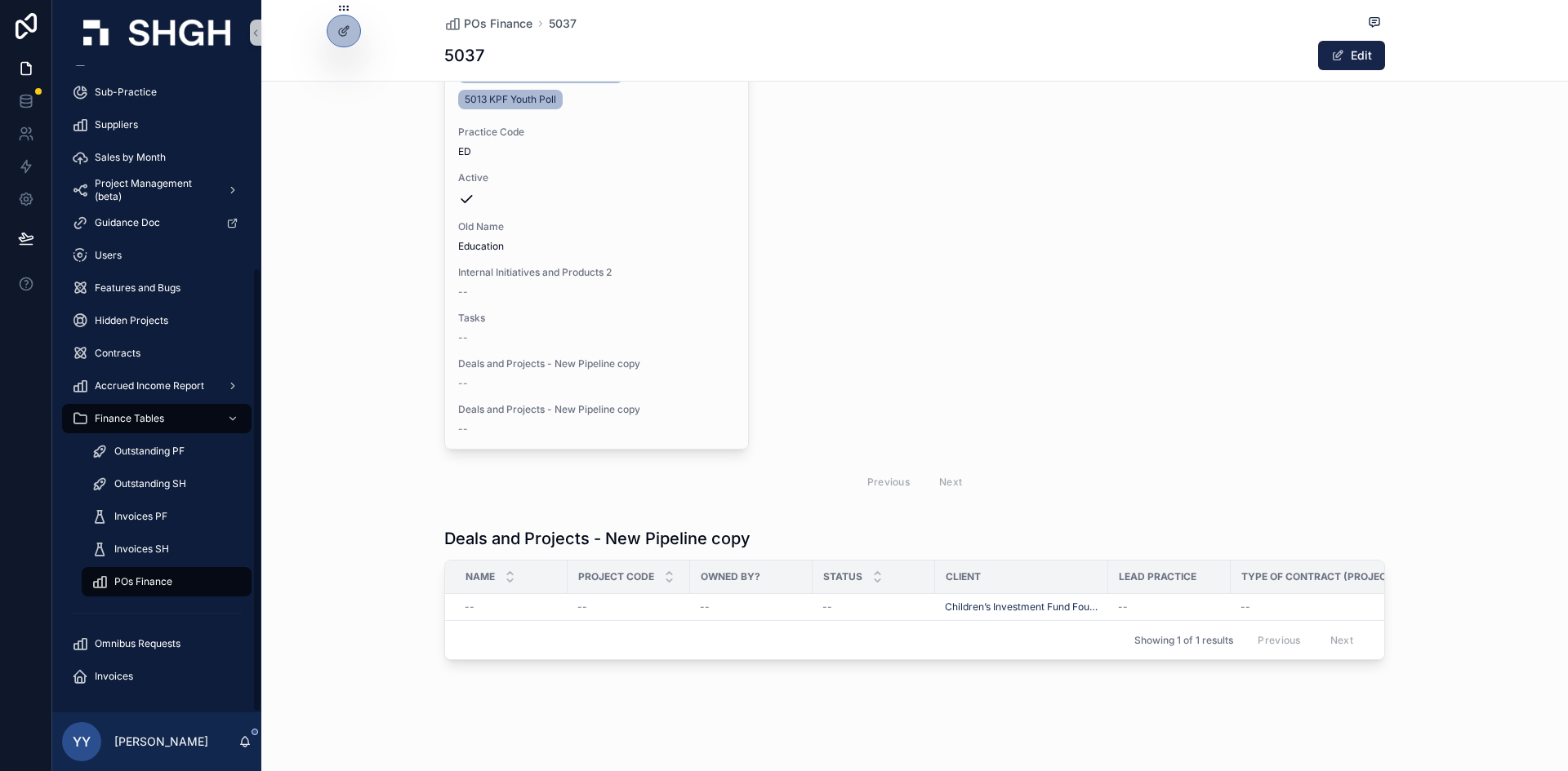
click at [155, 542] on link "POs Finance" at bounding box center [167, 582] width 170 height 29
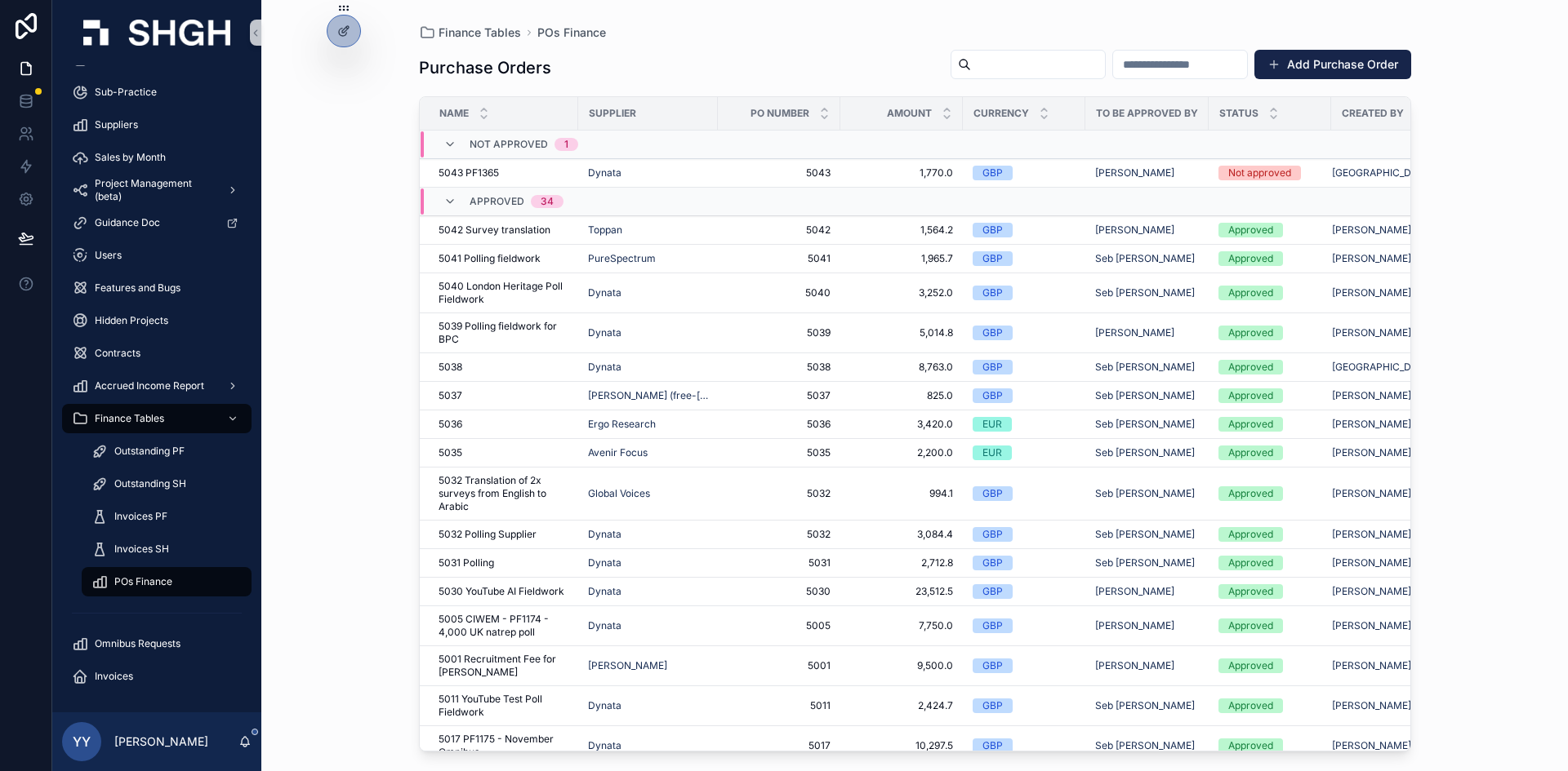
scroll to position [0, 57]
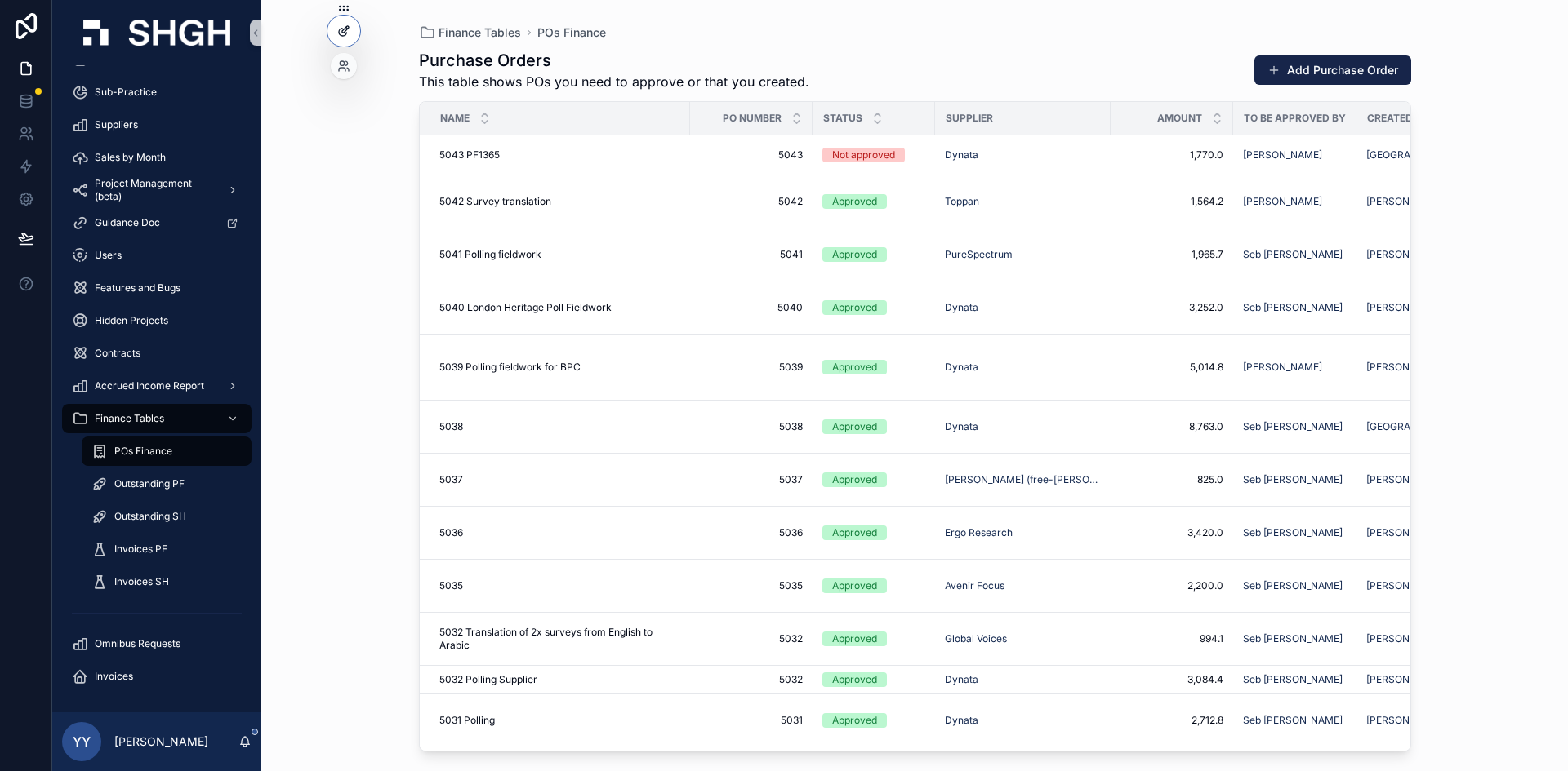
click at [343, 24] on div at bounding box center [343, 30] width 33 height 31
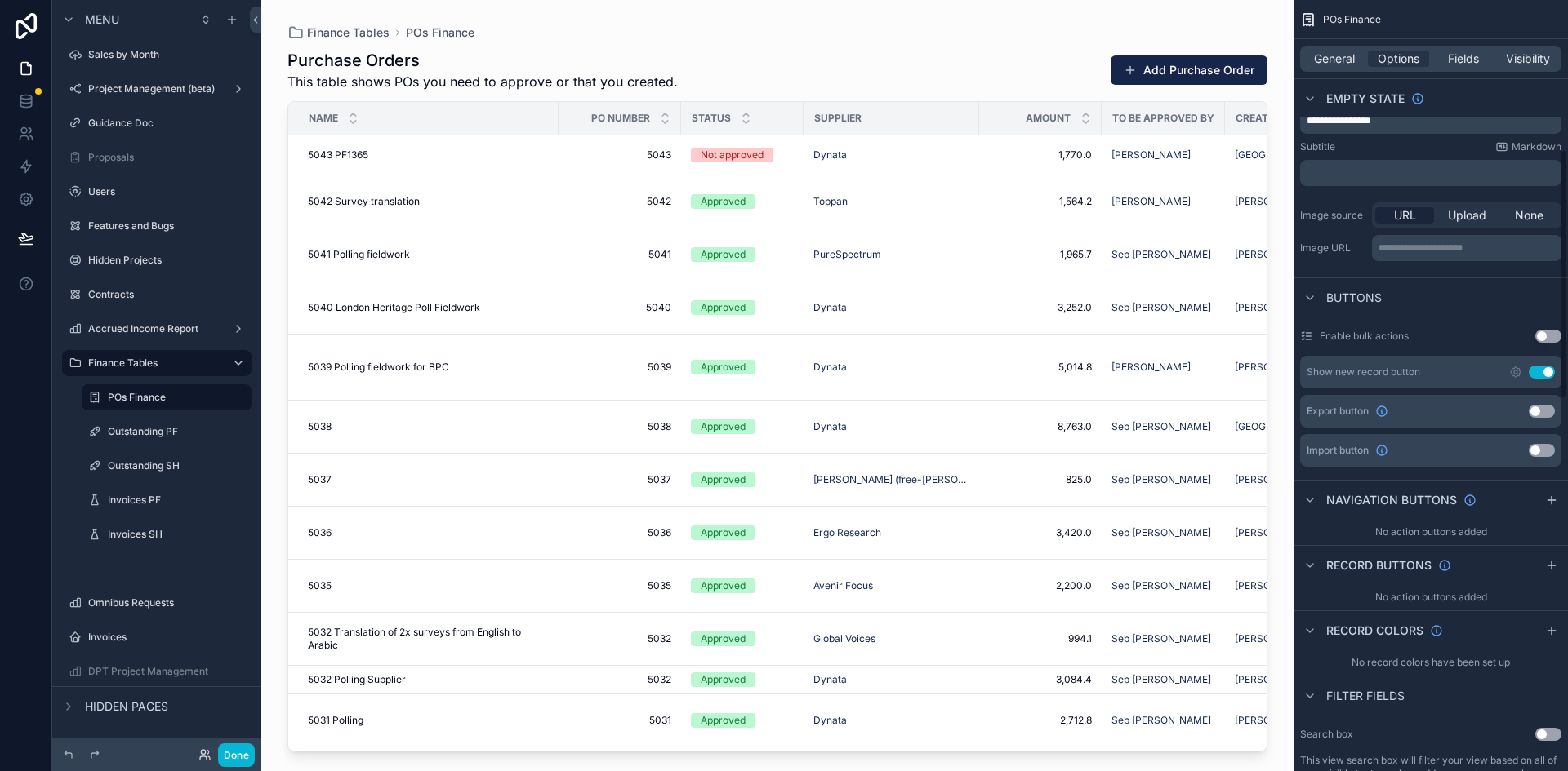
scroll to position [653, 0]
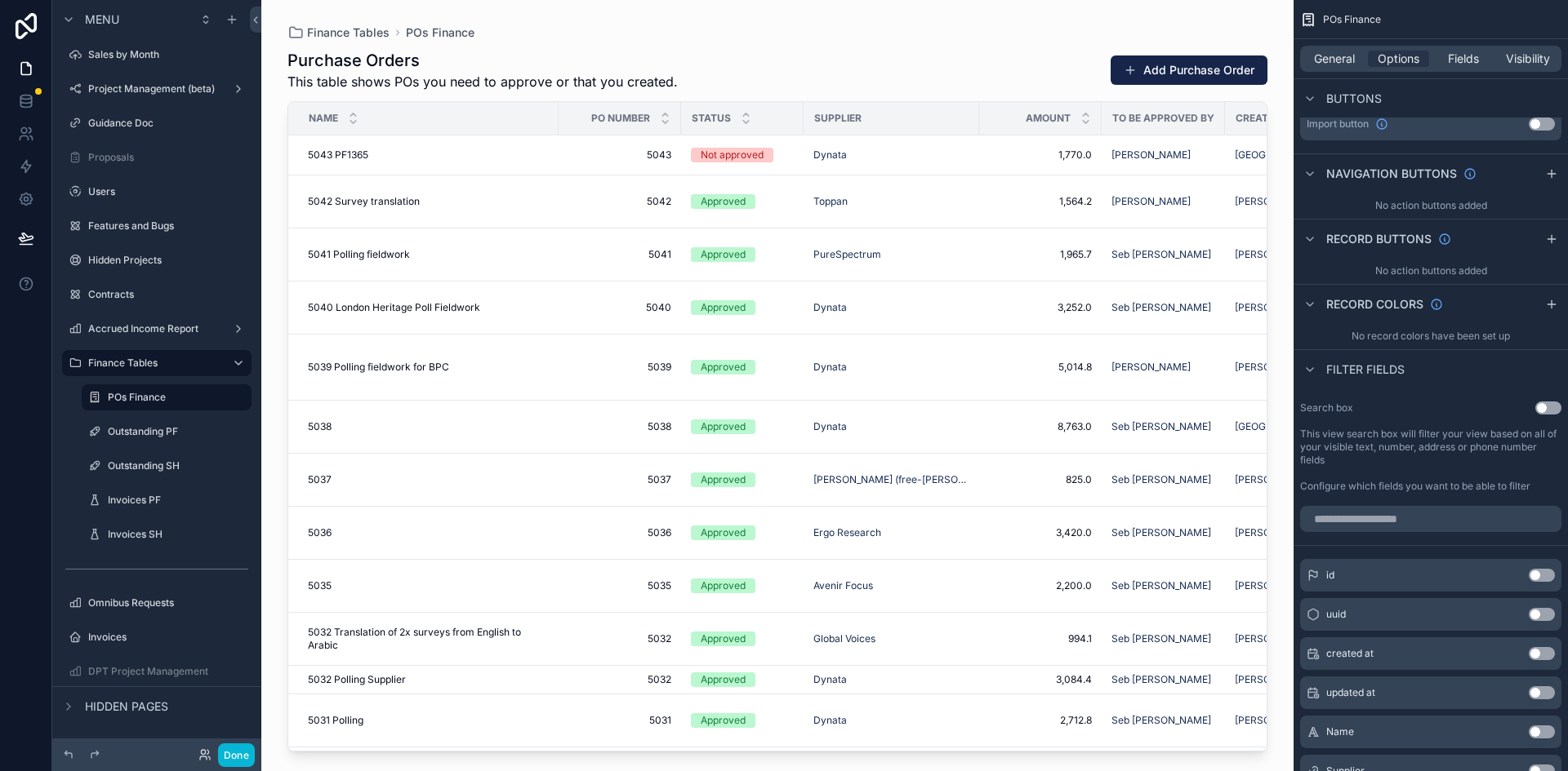
click at [1559, 407] on button "Use setting" at bounding box center [1548, 409] width 26 height 13
click at [1553, 404] on button "Use setting" at bounding box center [1548, 409] width 26 height 13
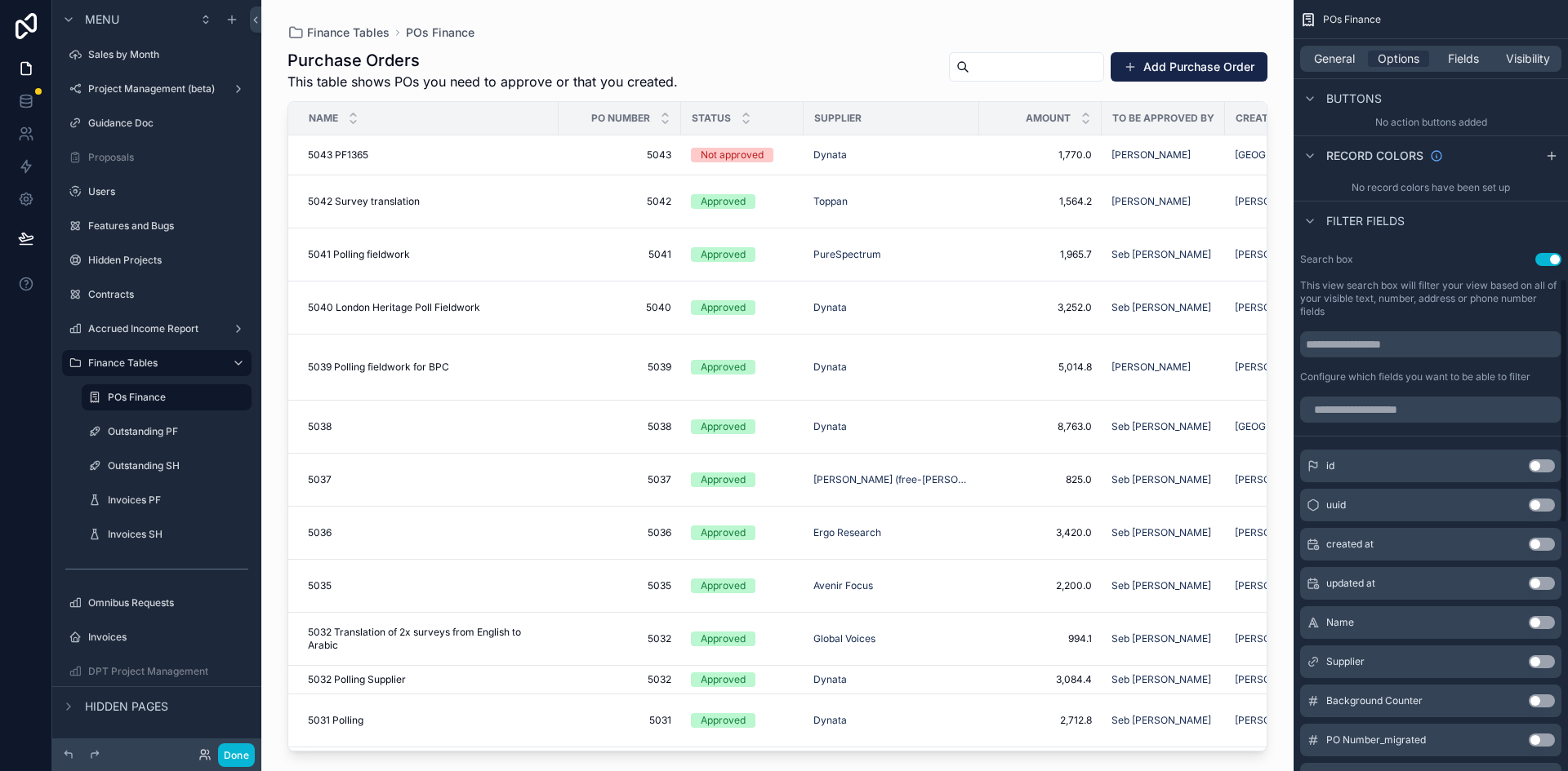
scroll to position [898, 0]
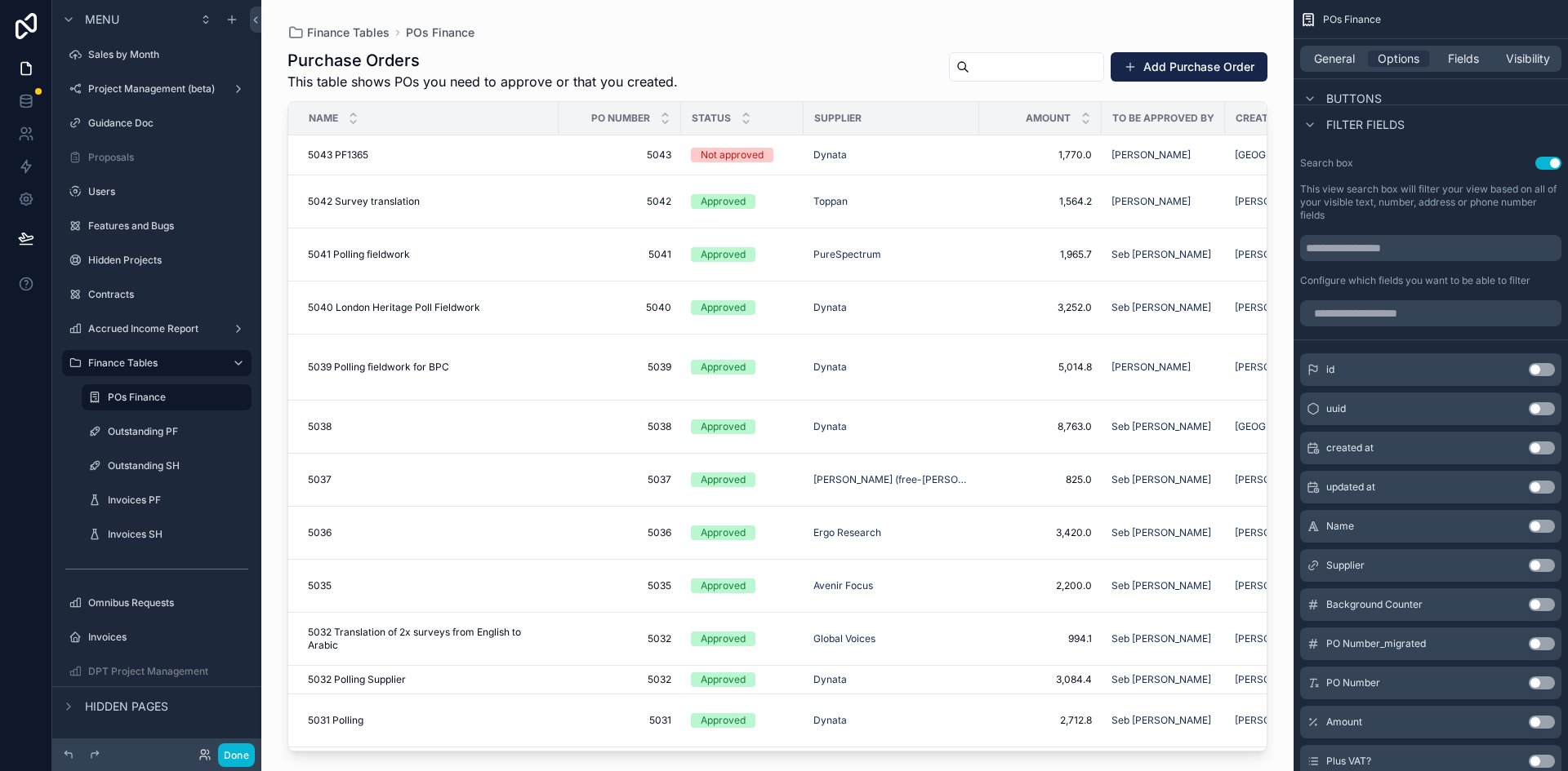
click at [1549, 683] on button "Use setting" at bounding box center [1541, 684] width 26 height 13
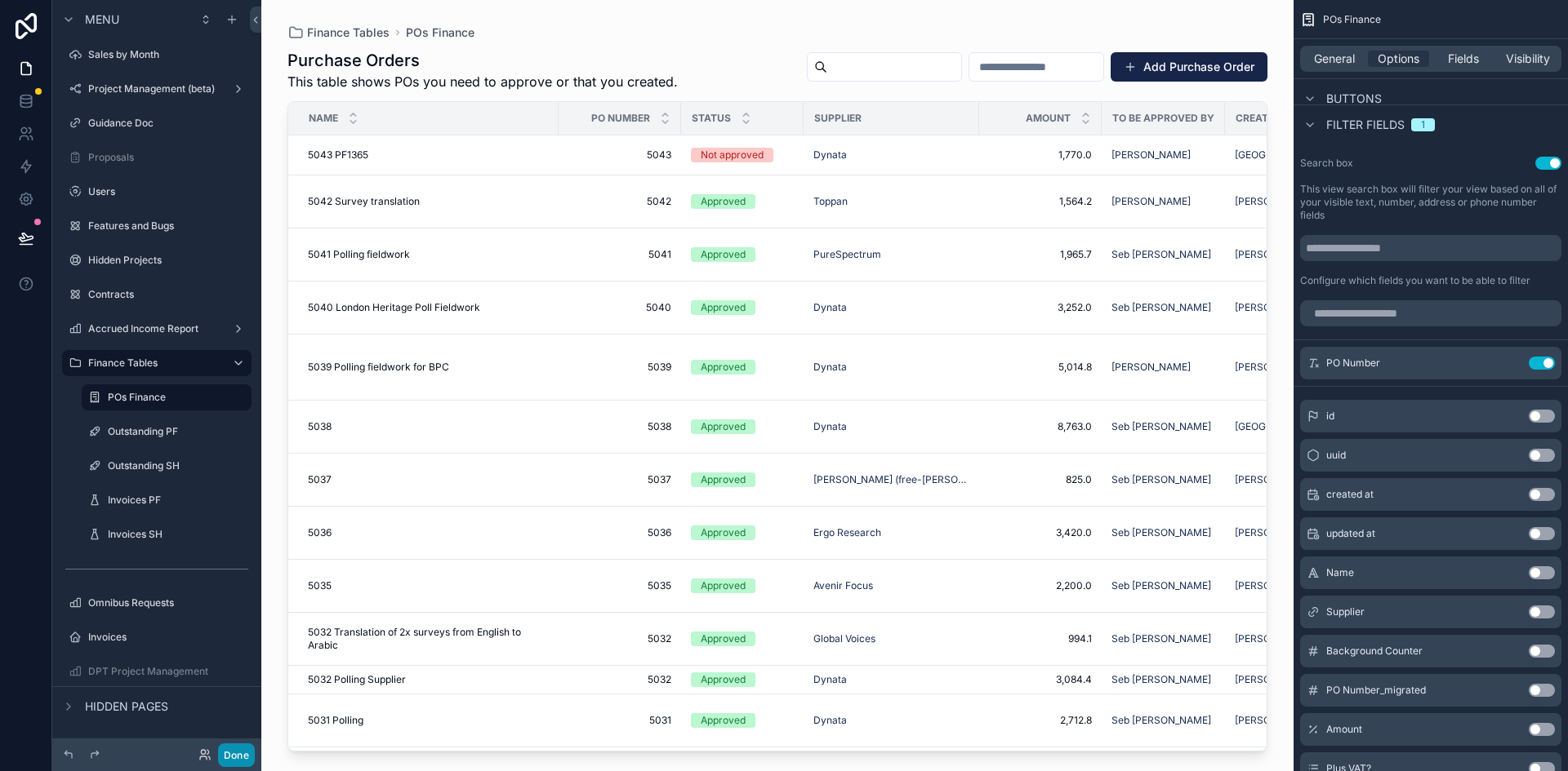
click at [238, 752] on button "Done" at bounding box center [236, 755] width 37 height 24
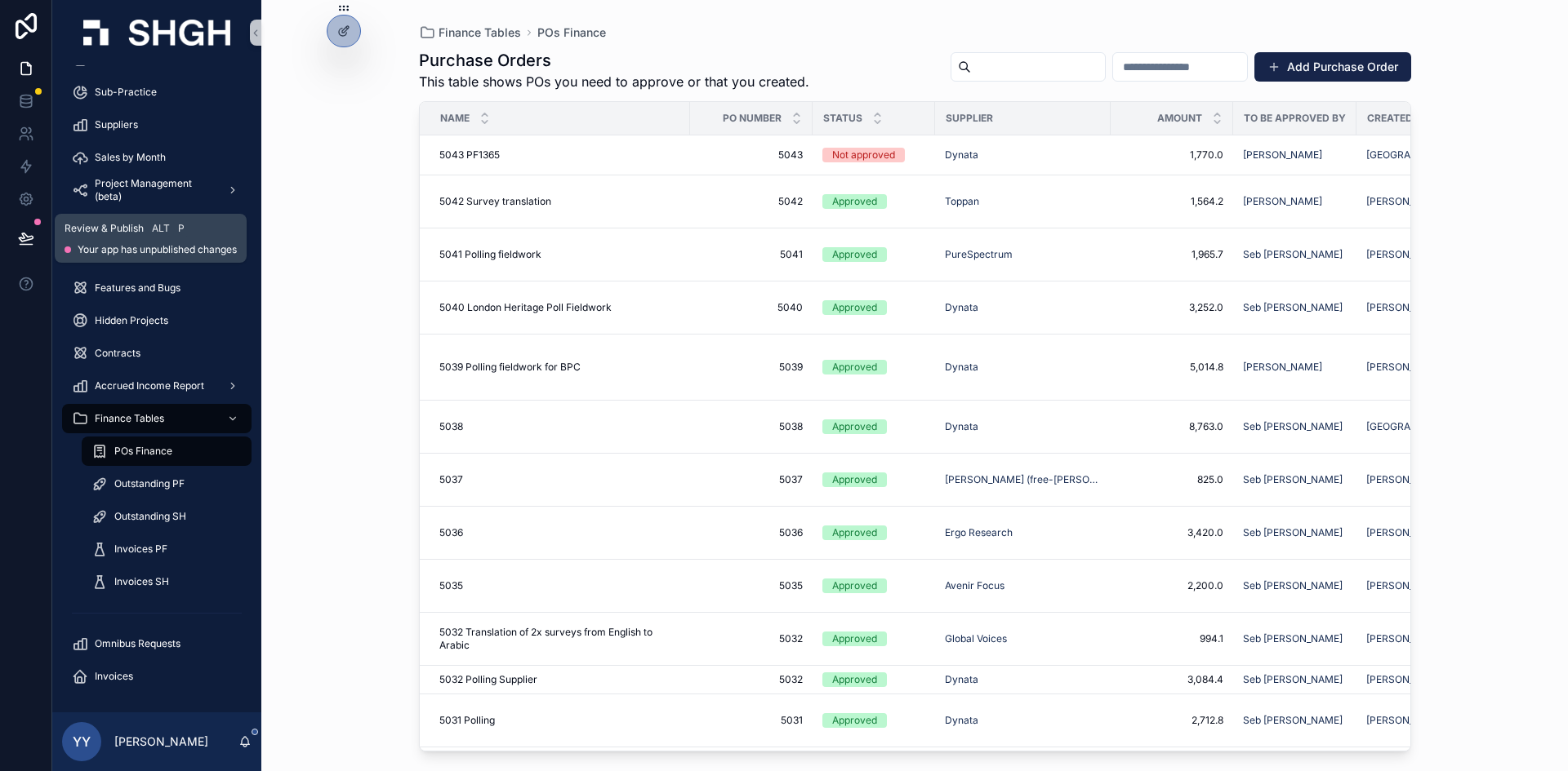
click at [31, 235] on icon at bounding box center [25, 238] width 16 height 16
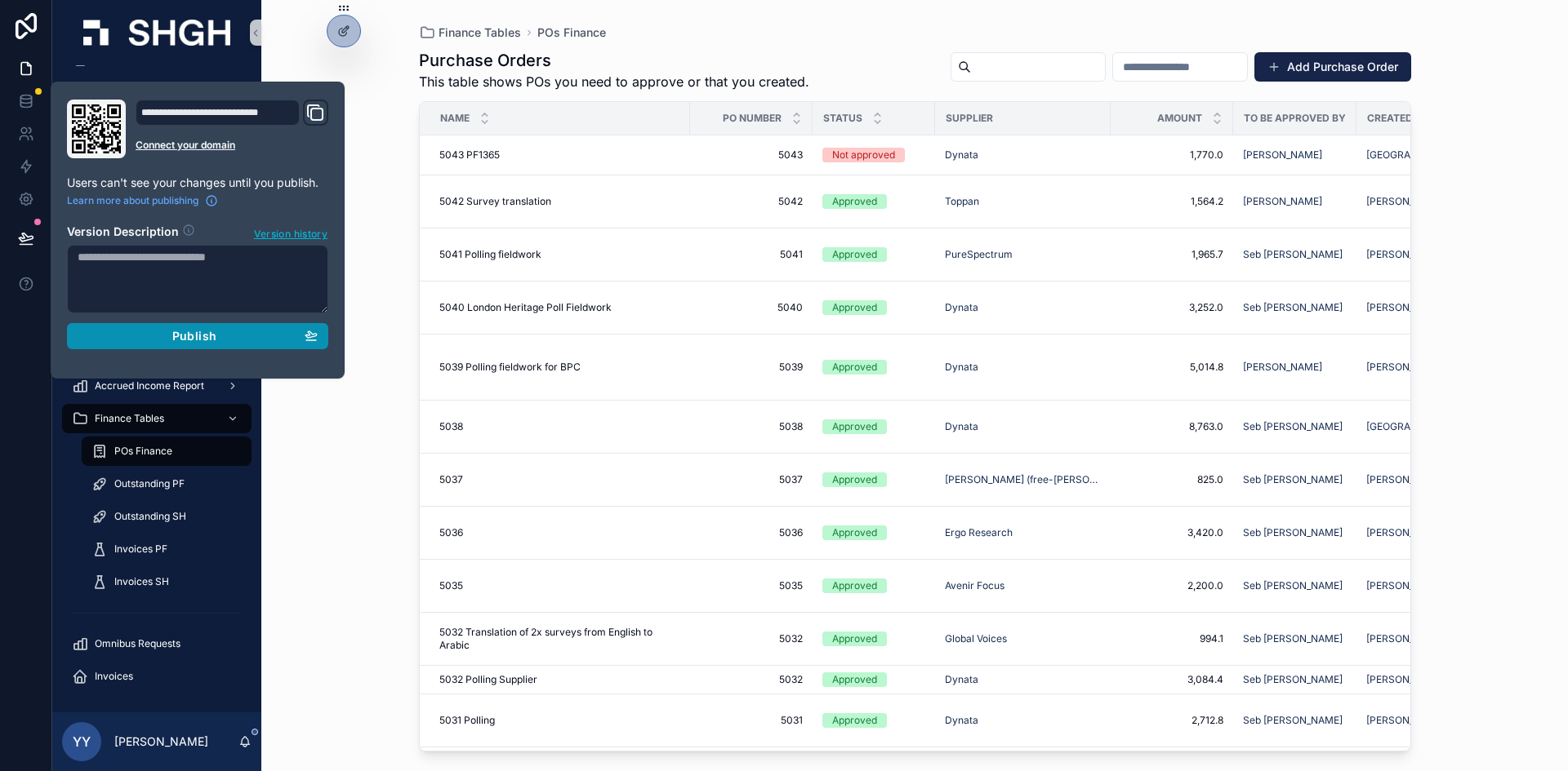
click at [158, 345] on button "Publish" at bounding box center [198, 335] width 262 height 26
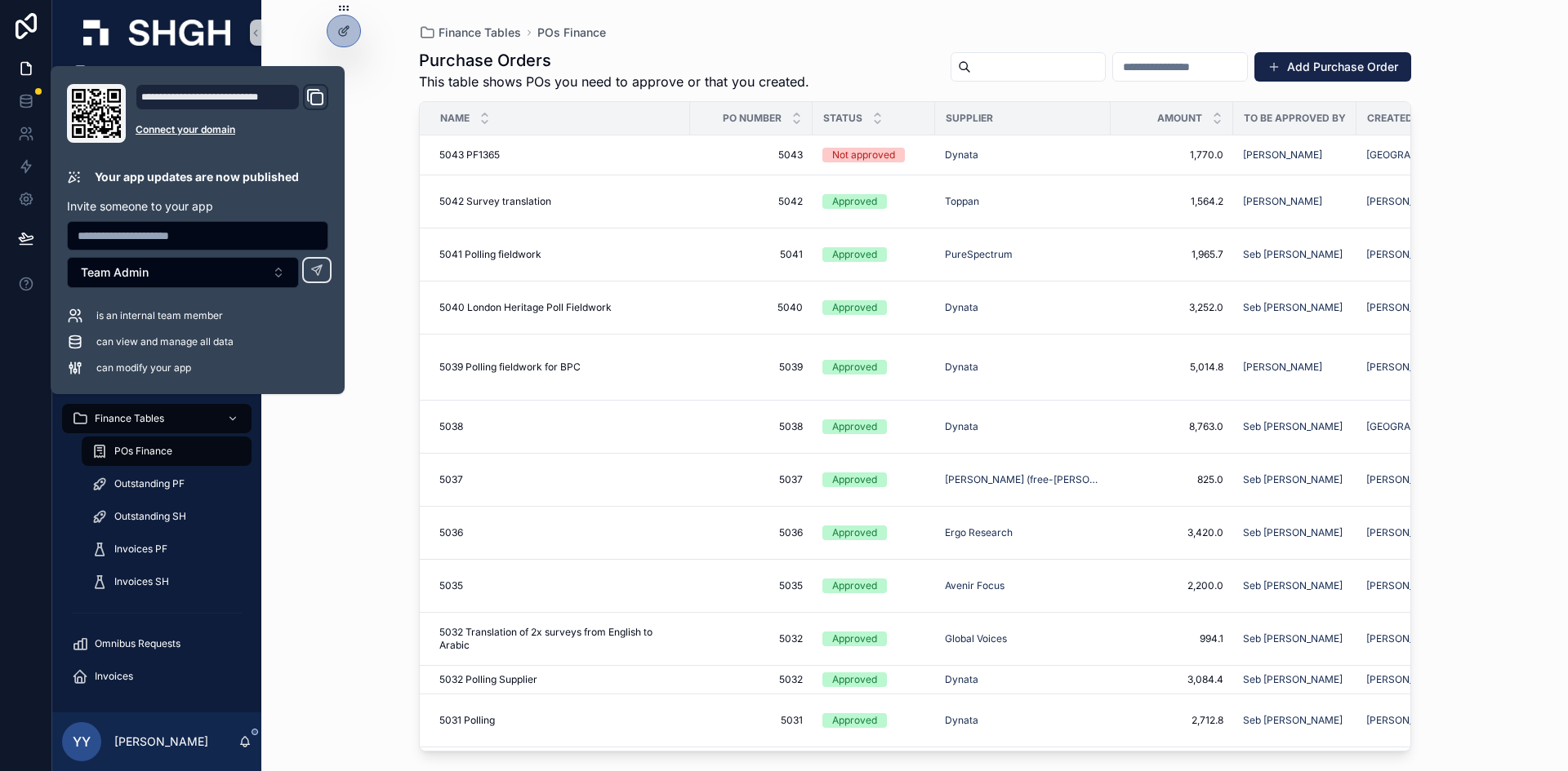
click at [350, 469] on div "Finance Tables POs Finance Purchase Orders This table shows POs you need to app…" at bounding box center [914, 385] width 1306 height 771
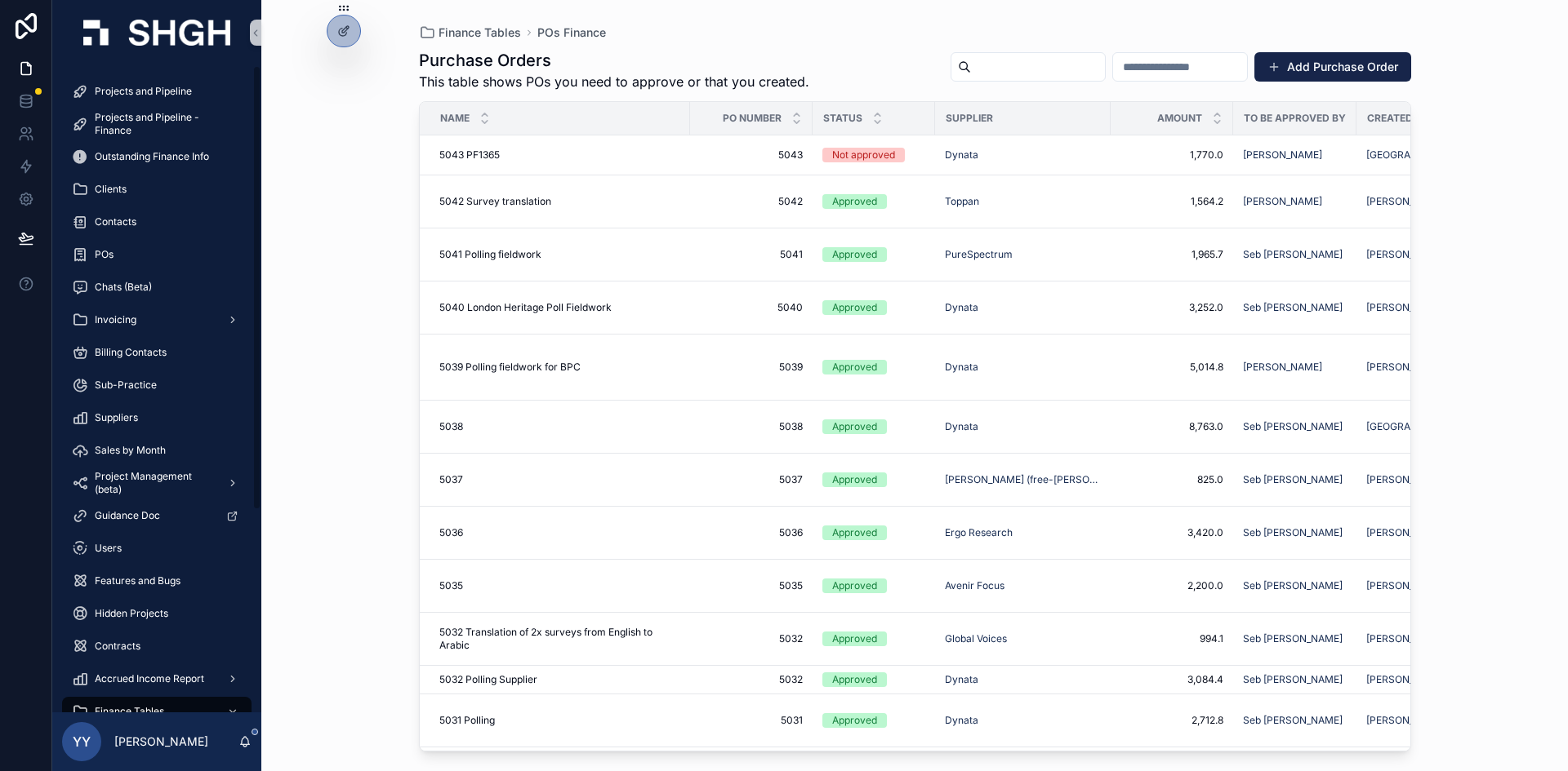
scroll to position [293, 0]
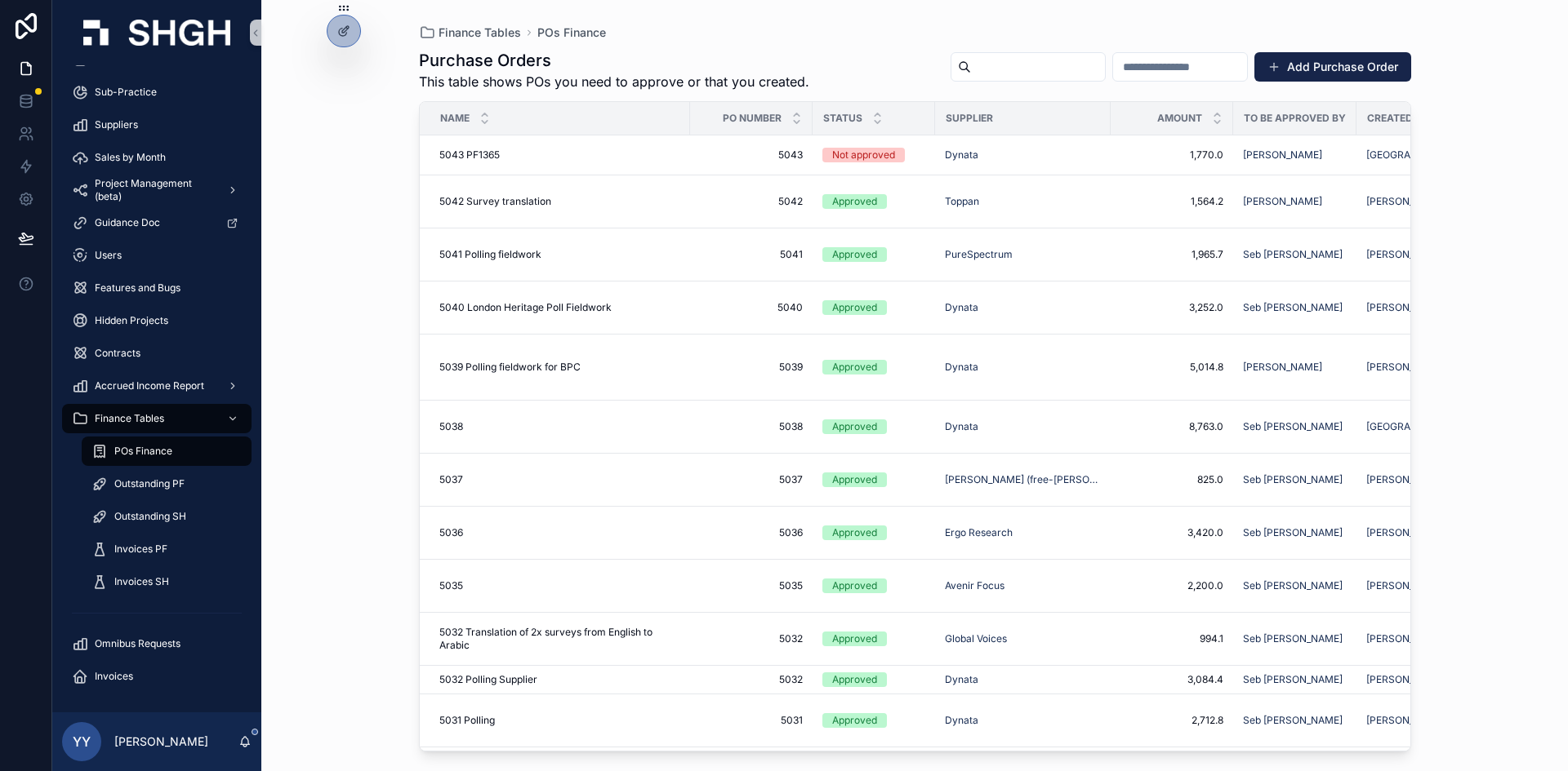
click at [300, 526] on div "Finance Tables POs Finance Purchase Orders This table shows POs you need to app…" at bounding box center [914, 385] width 1306 height 771
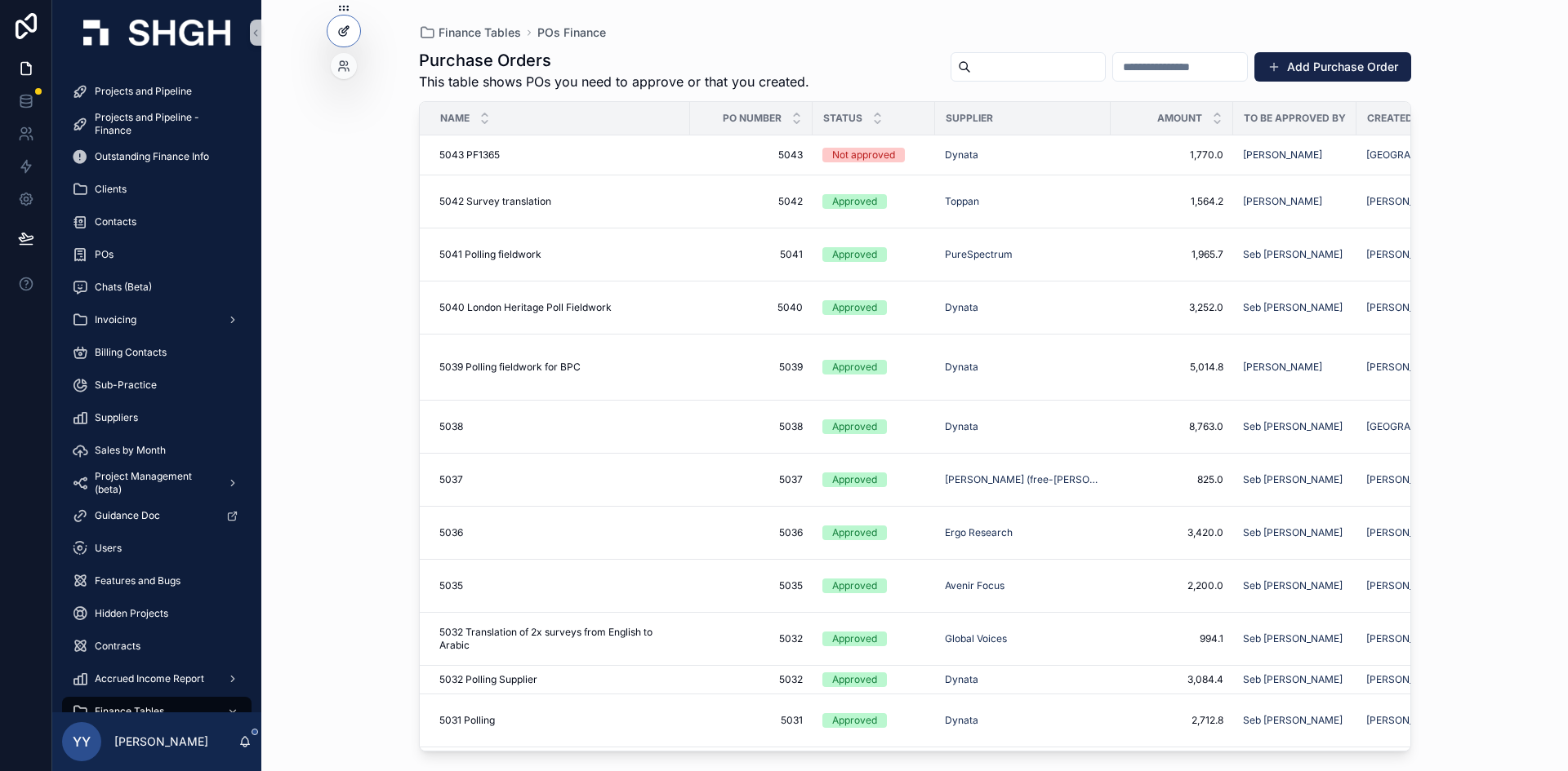
click at [340, 37] on icon at bounding box center [344, 31] width 13 height 13
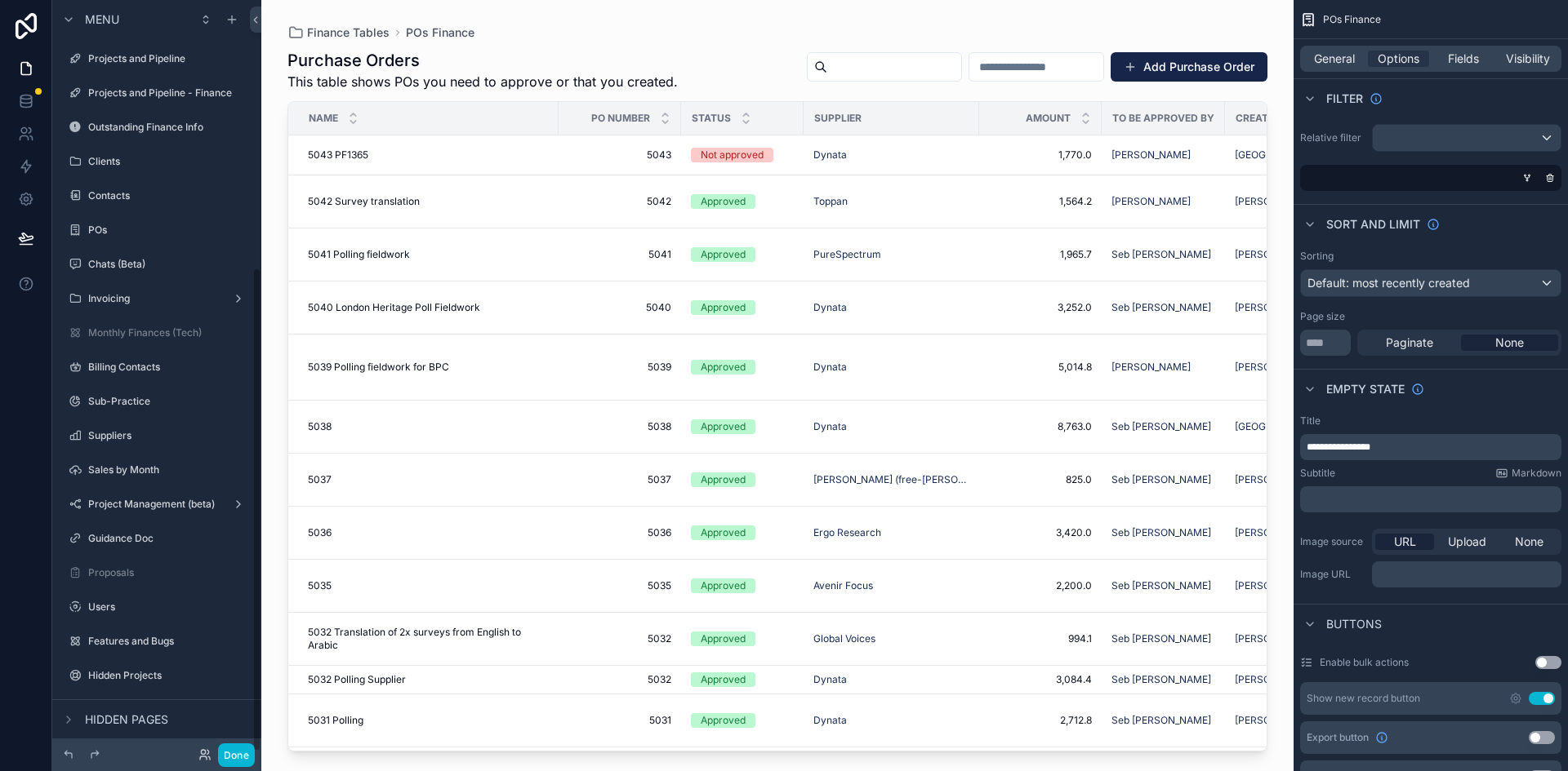
scroll to position [415, 0]
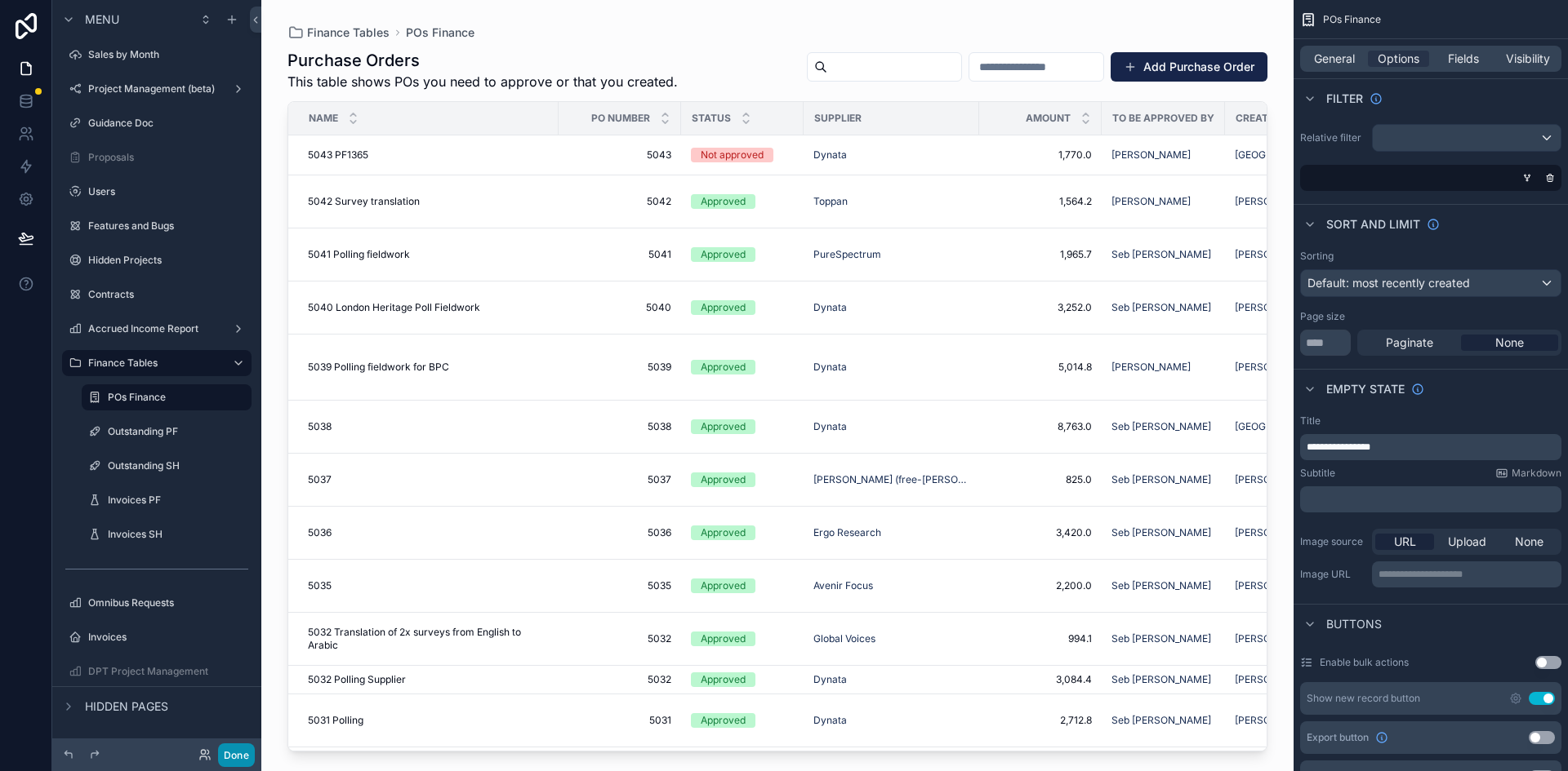
click at [238, 756] on button "Done" at bounding box center [236, 755] width 37 height 24
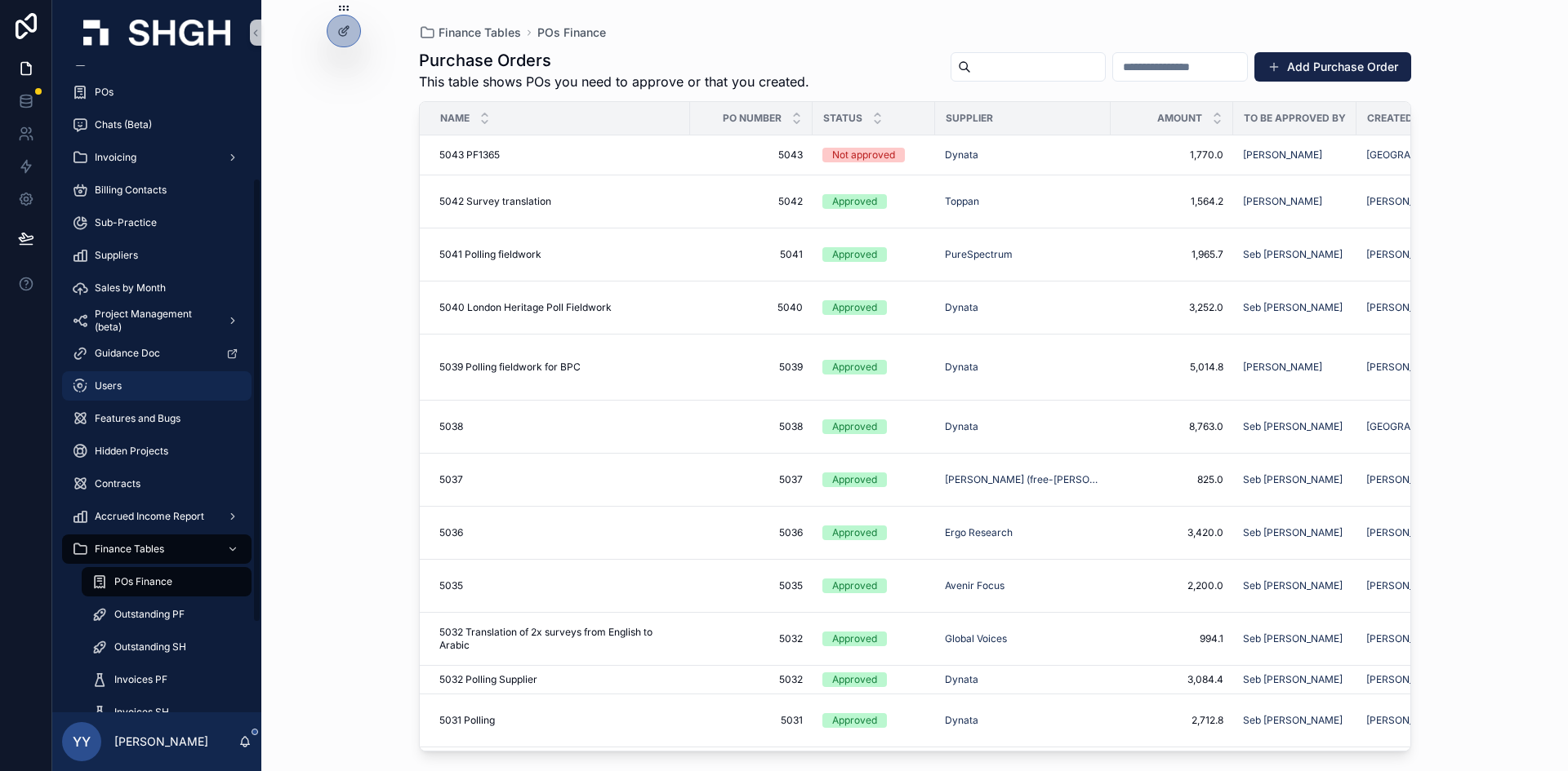
scroll to position [163, 0]
click at [237, 549] on icon "scrollable content" at bounding box center [233, 549] width 12 height 12
click at [238, 551] on icon "scrollable content" at bounding box center [233, 549] width 12 height 12
click at [77, 544] on icon "scrollable content" at bounding box center [79, 548] width 16 height 16
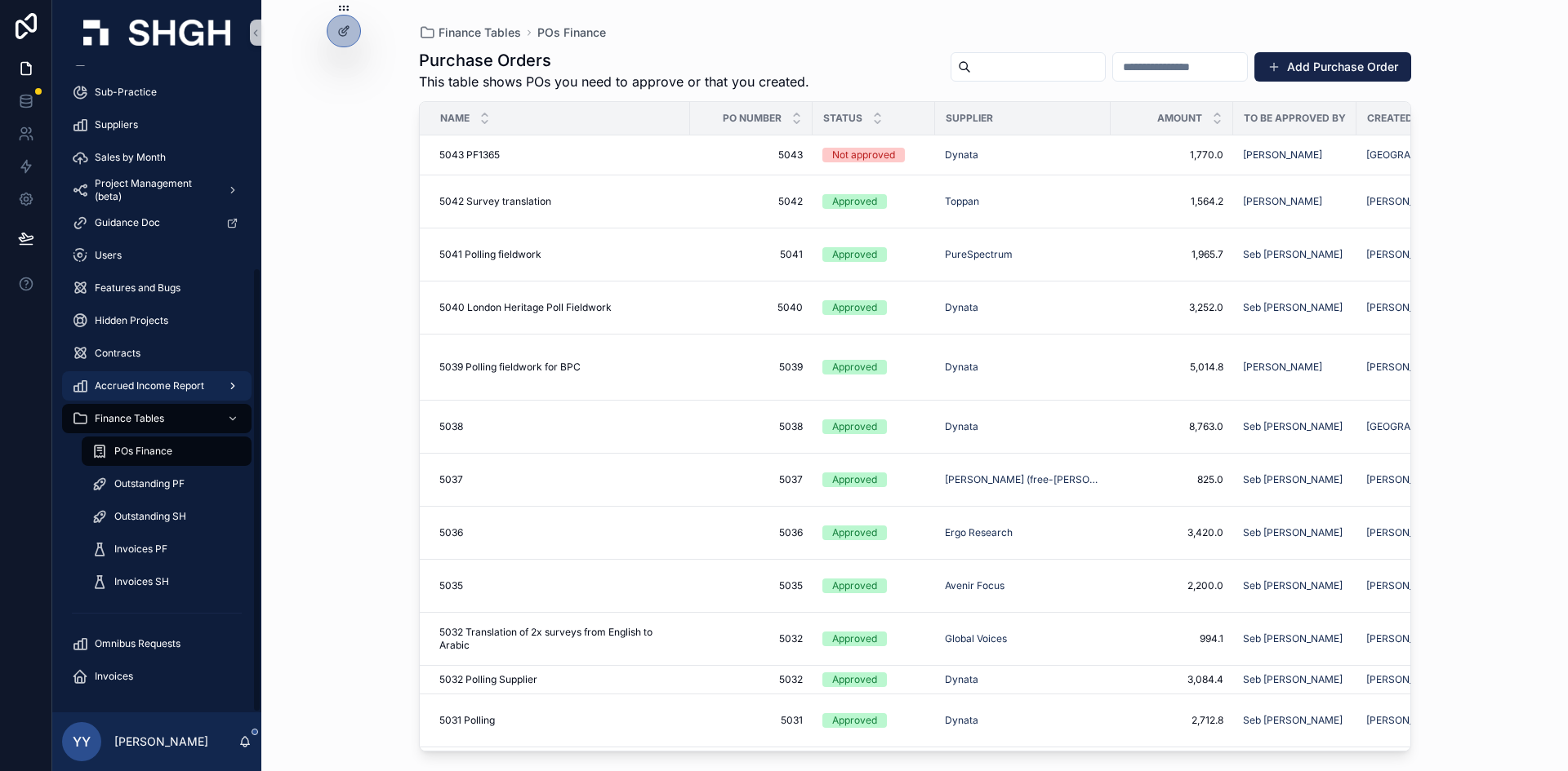
click at [181, 382] on span "Accrued Income Report" at bounding box center [150, 386] width 109 height 13
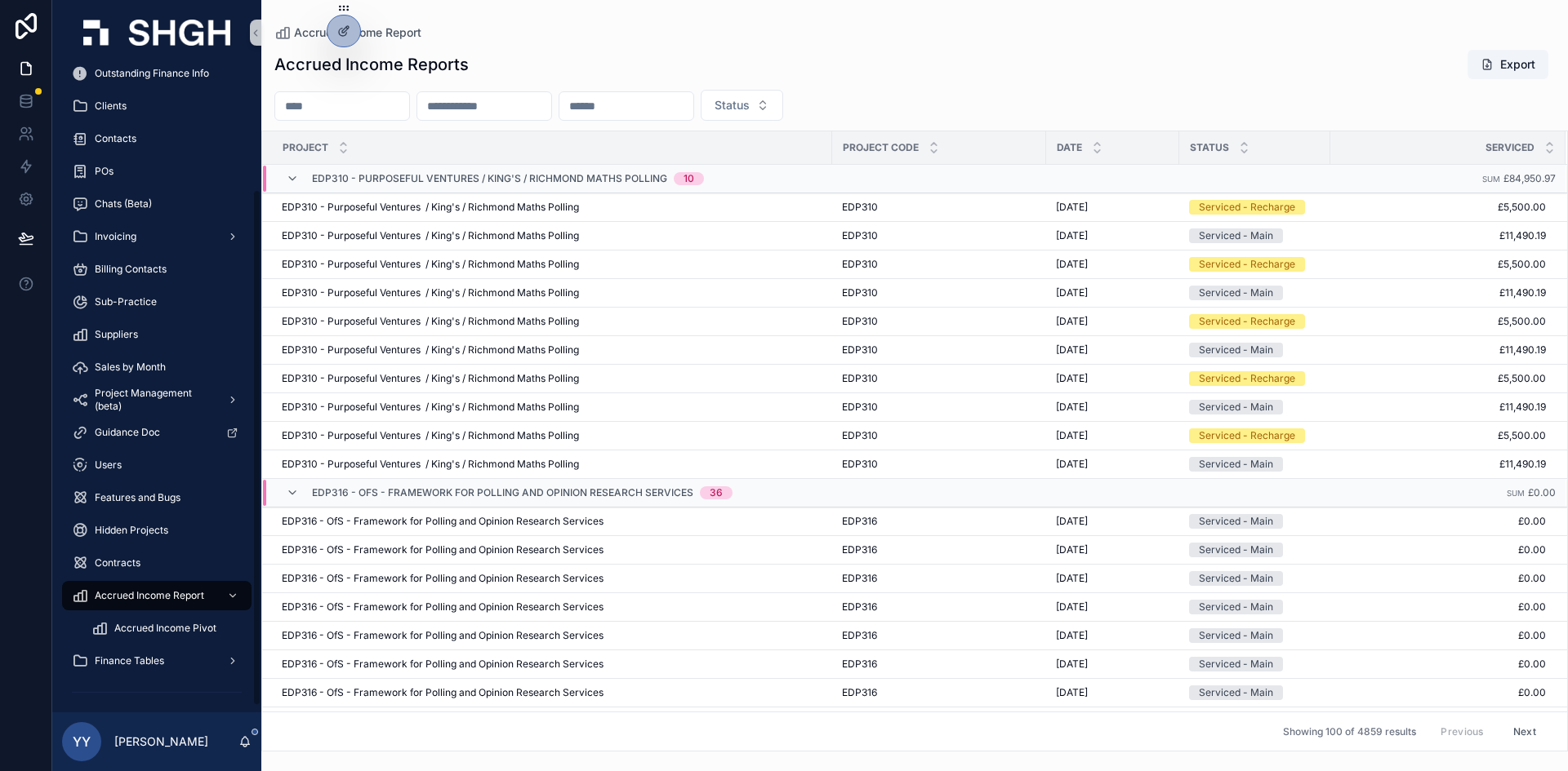
scroll to position [162, 0]
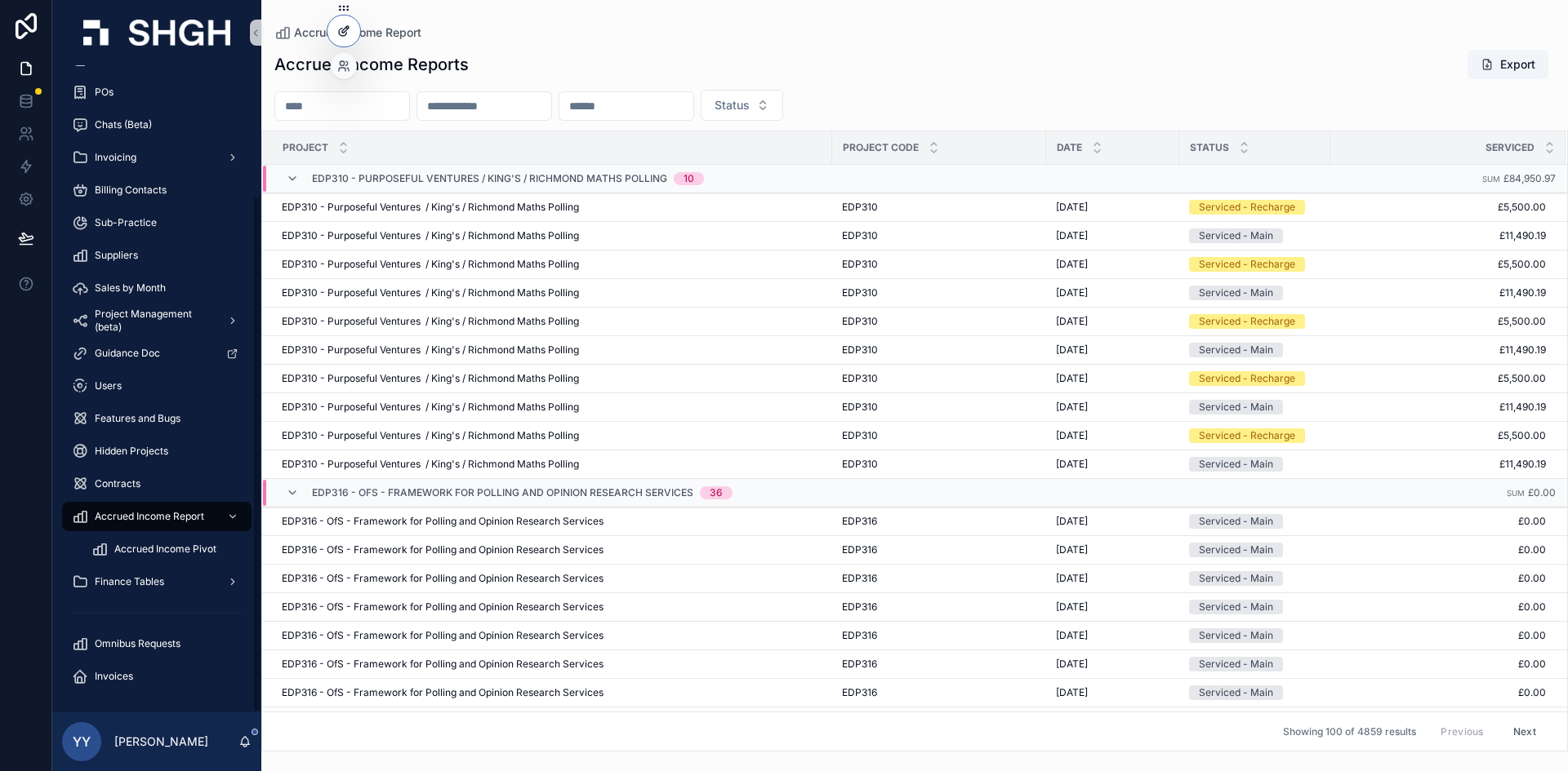
click at [344, 37] on icon at bounding box center [344, 31] width 13 height 13
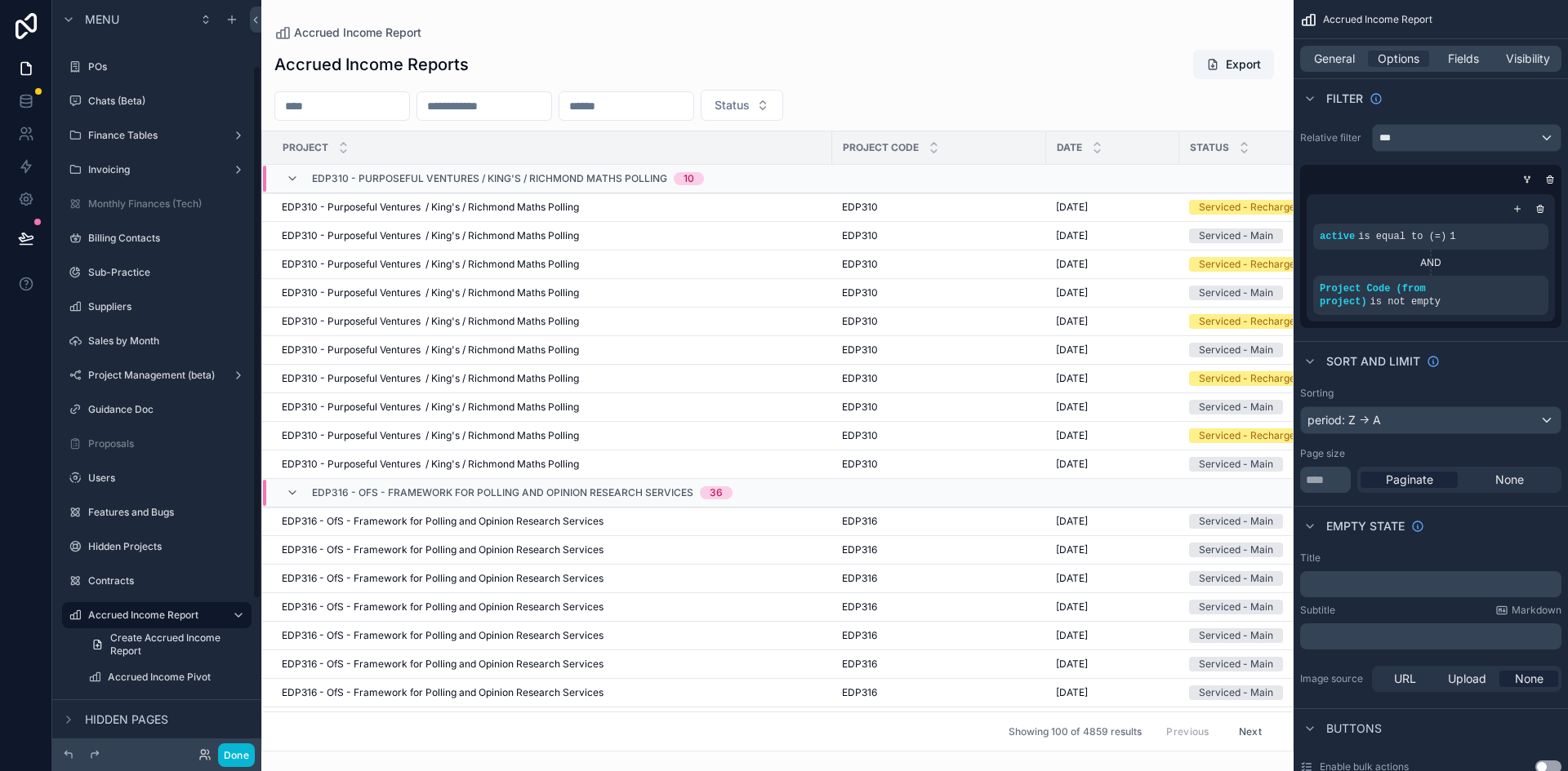
scroll to position [0, 0]
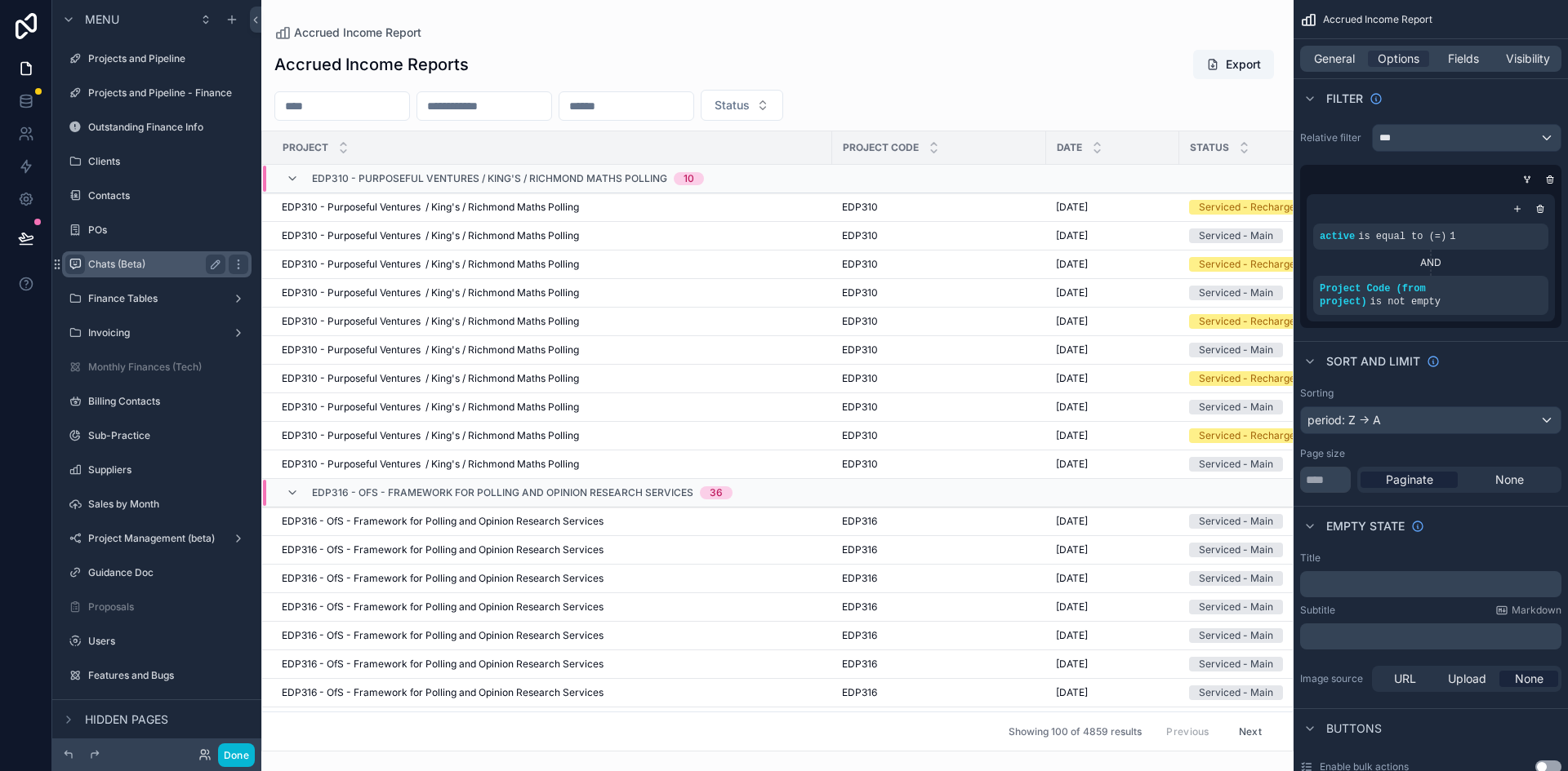
click at [72, 259] on icon "scrollable content" at bounding box center [76, 265] width 13 height 13
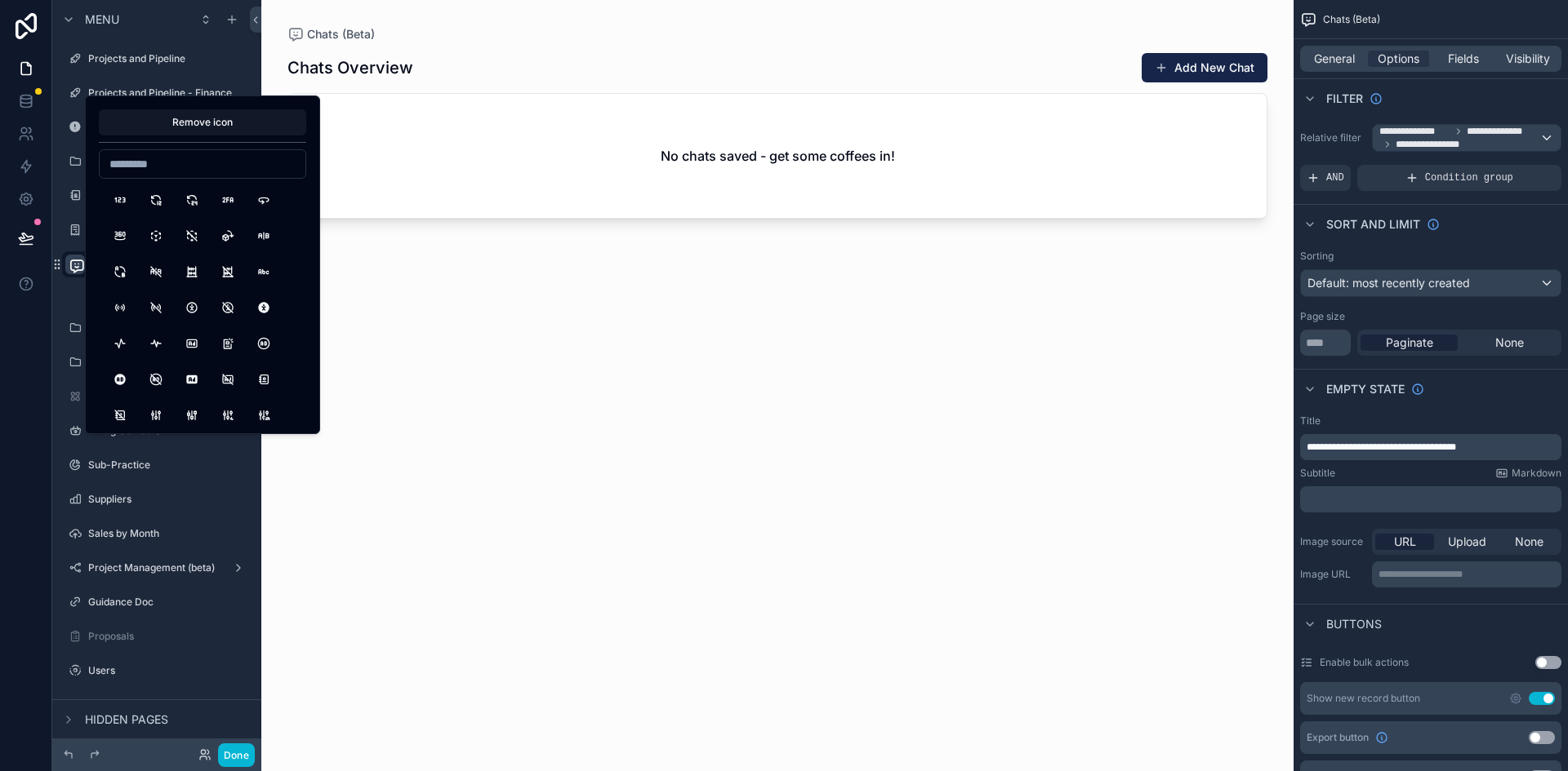
click at [440, 382] on div "scrollable content" at bounding box center [777, 376] width 1032 height 752
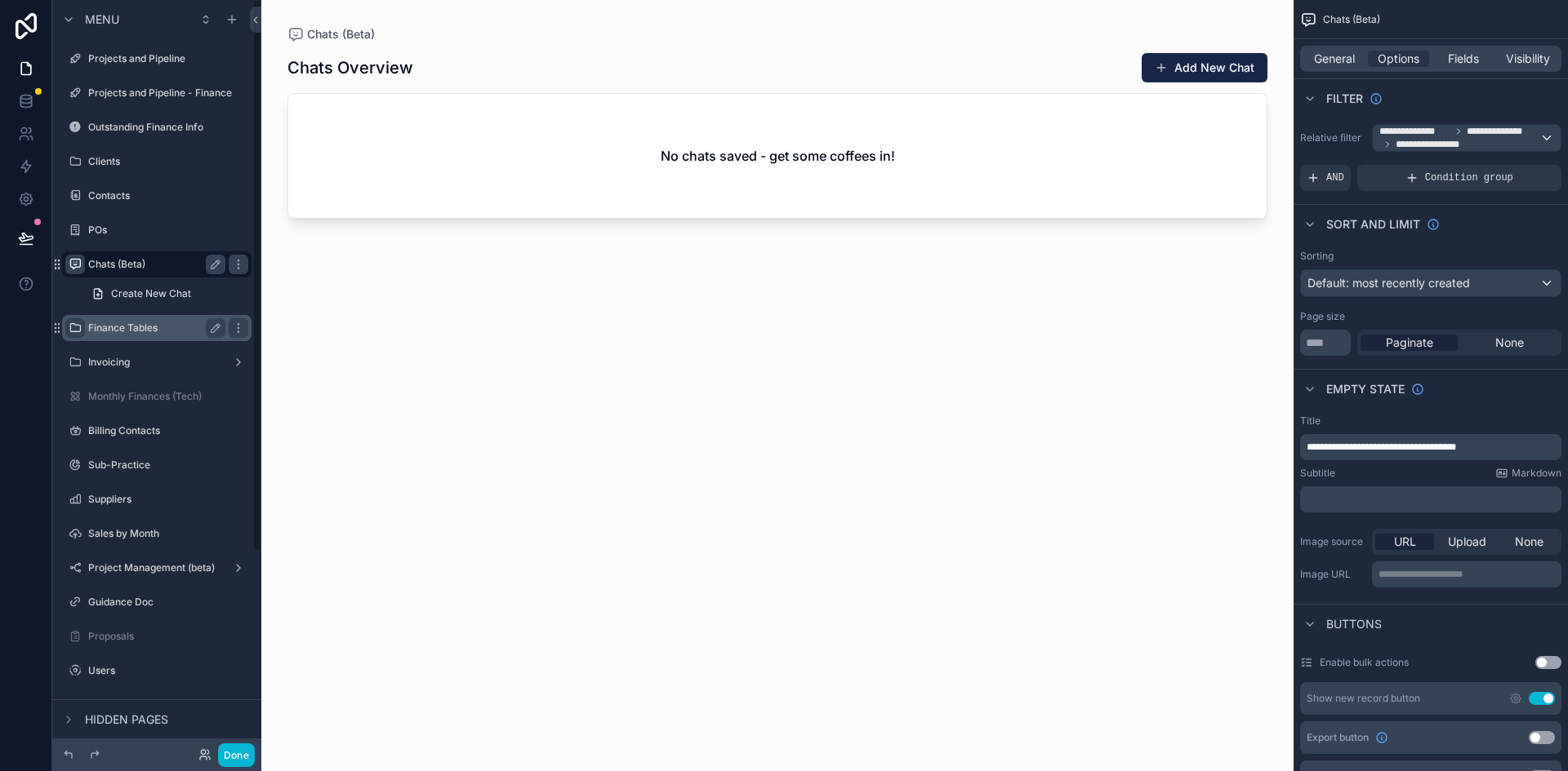
click at [76, 324] on icon "scrollable content" at bounding box center [76, 329] width 13 height 13
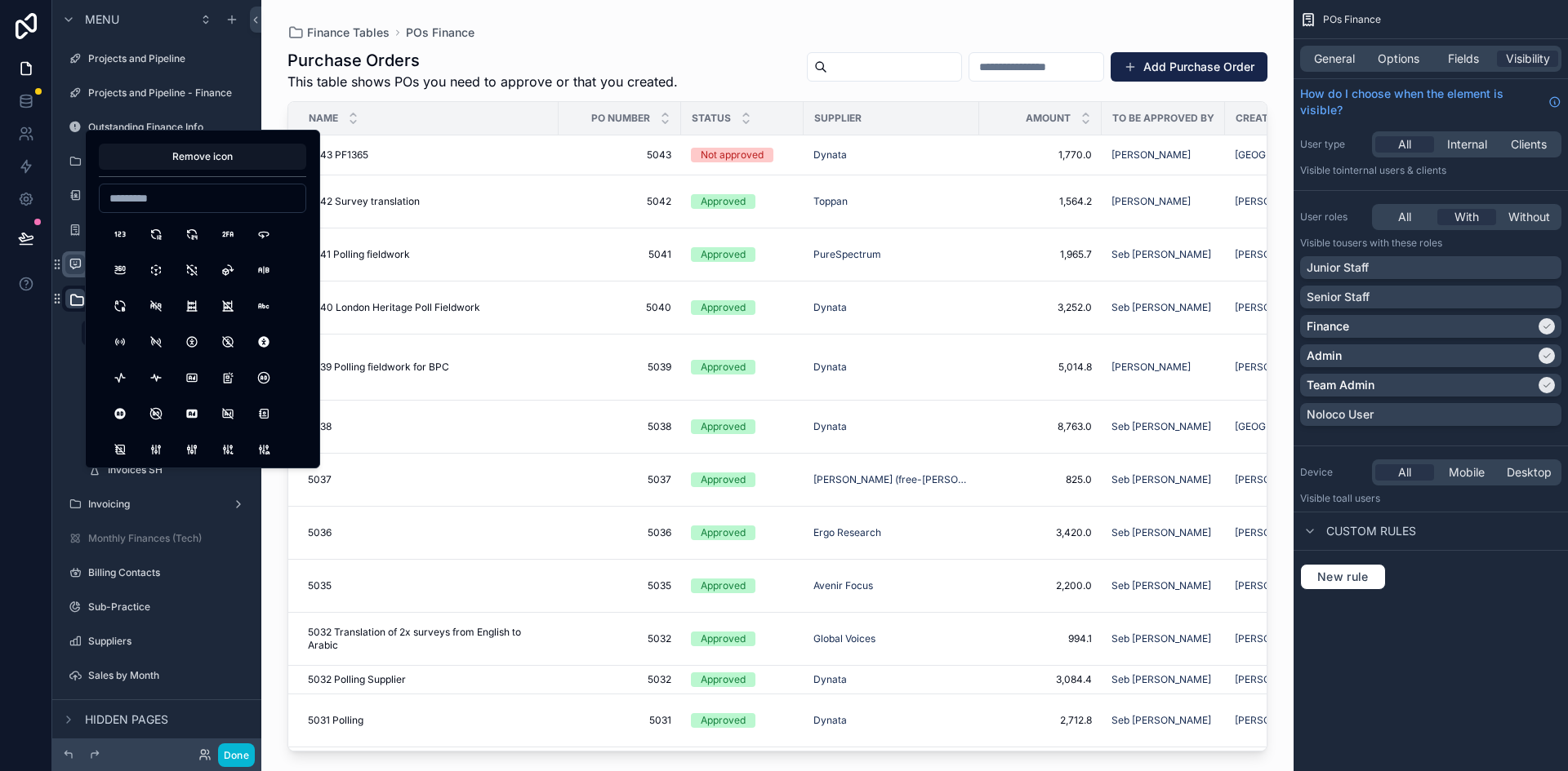
click at [76, 301] on icon "scrollable content" at bounding box center [77, 300] width 16 height 16
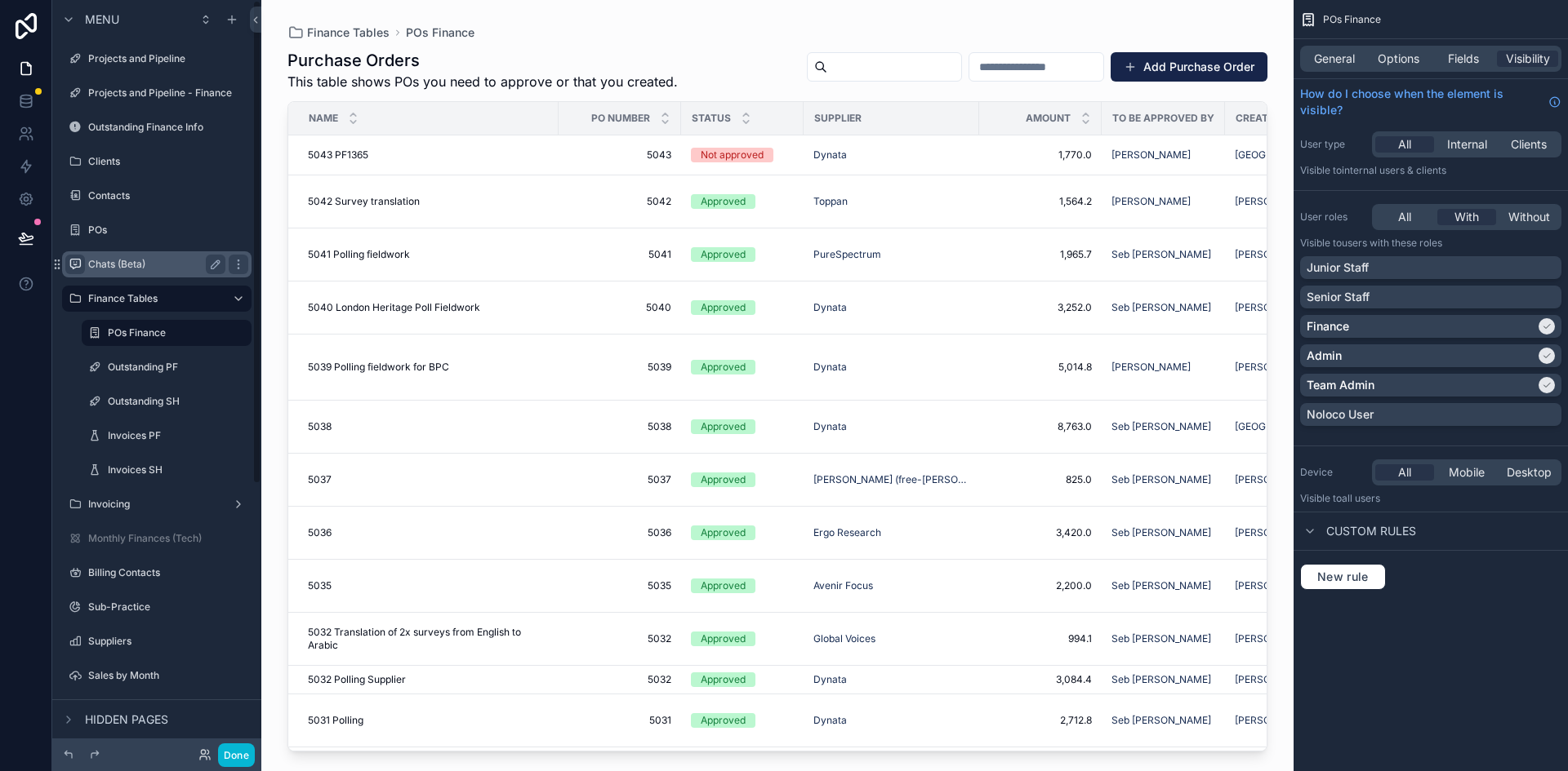
click at [62, 363] on div "Finance Tables POs Finance Outstanding PF Outstanding SH Invoices PF Invoices SH" at bounding box center [156, 383] width 209 height 203
click at [150, 299] on label "Finance Tables" at bounding box center [153, 299] width 130 height 13
click at [243, 756] on button "Done" at bounding box center [236, 755] width 37 height 24
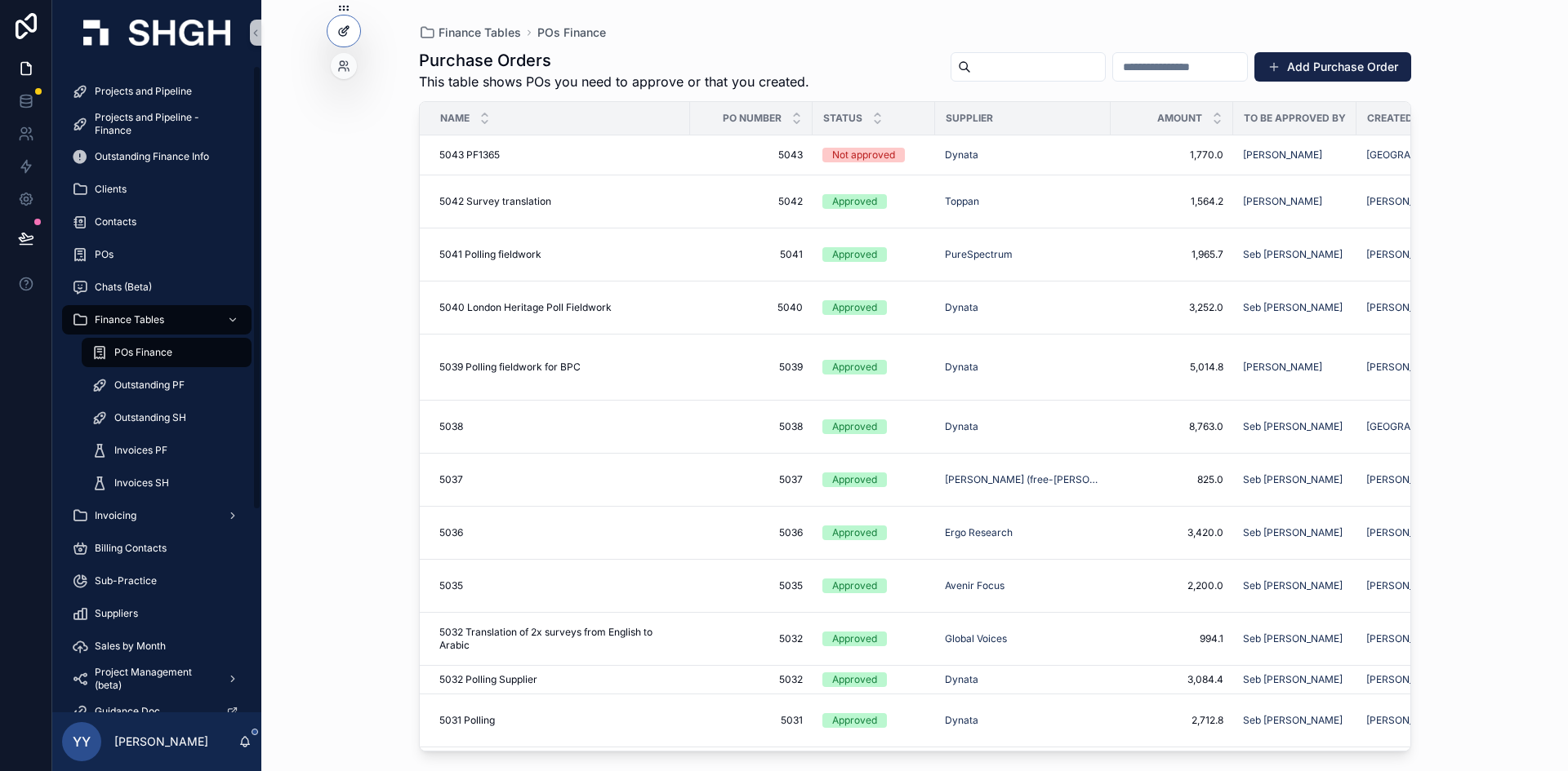
click at [342, 31] on icon at bounding box center [346, 29] width 7 height 7
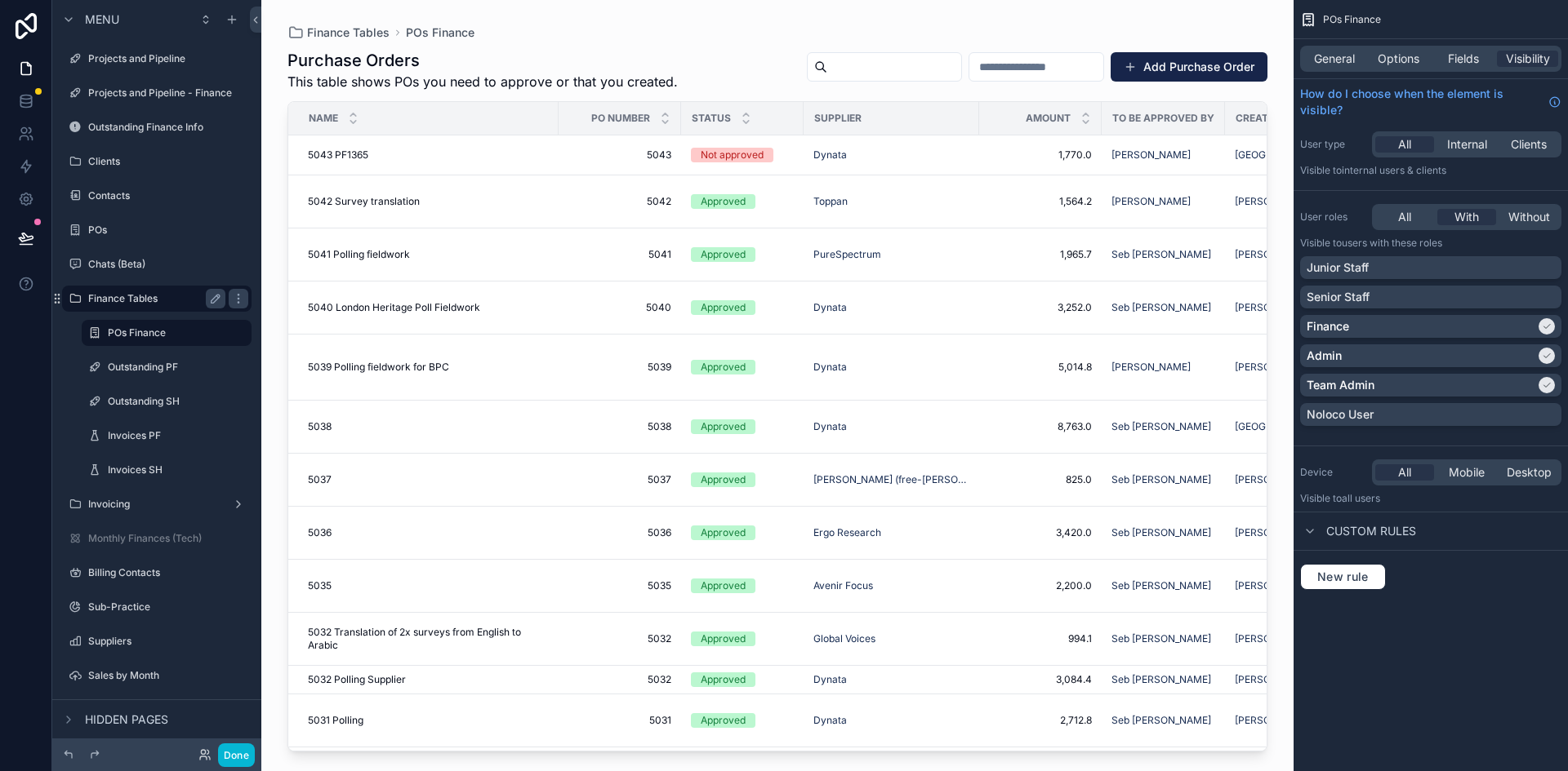
click at [112, 288] on div "Finance Tables" at bounding box center [156, 298] width 183 height 26
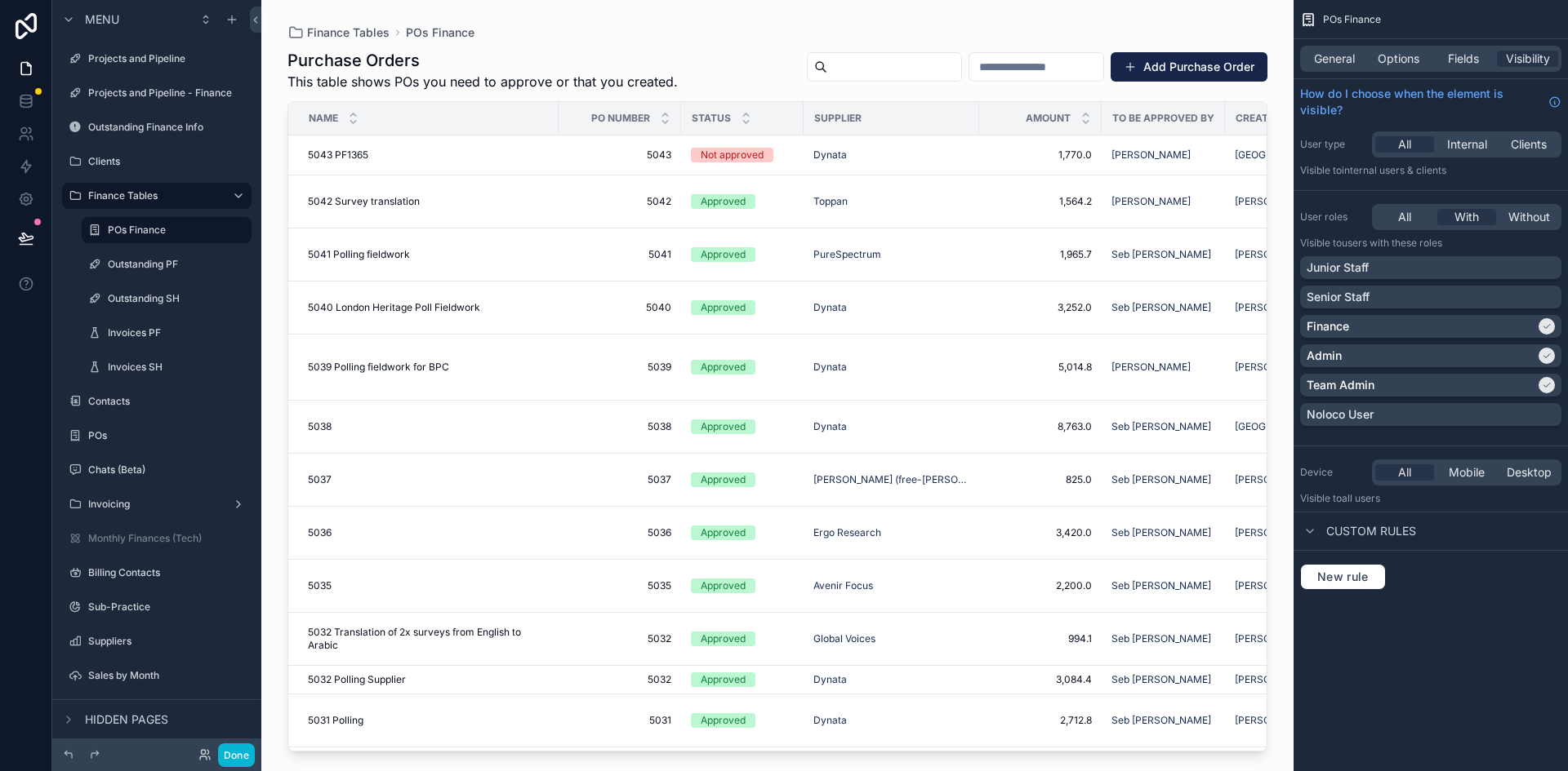
click at [271, 148] on div "scrollable content" at bounding box center [777, 376] width 1032 height 752
click at [236, 748] on button "Done" at bounding box center [236, 755] width 37 height 24
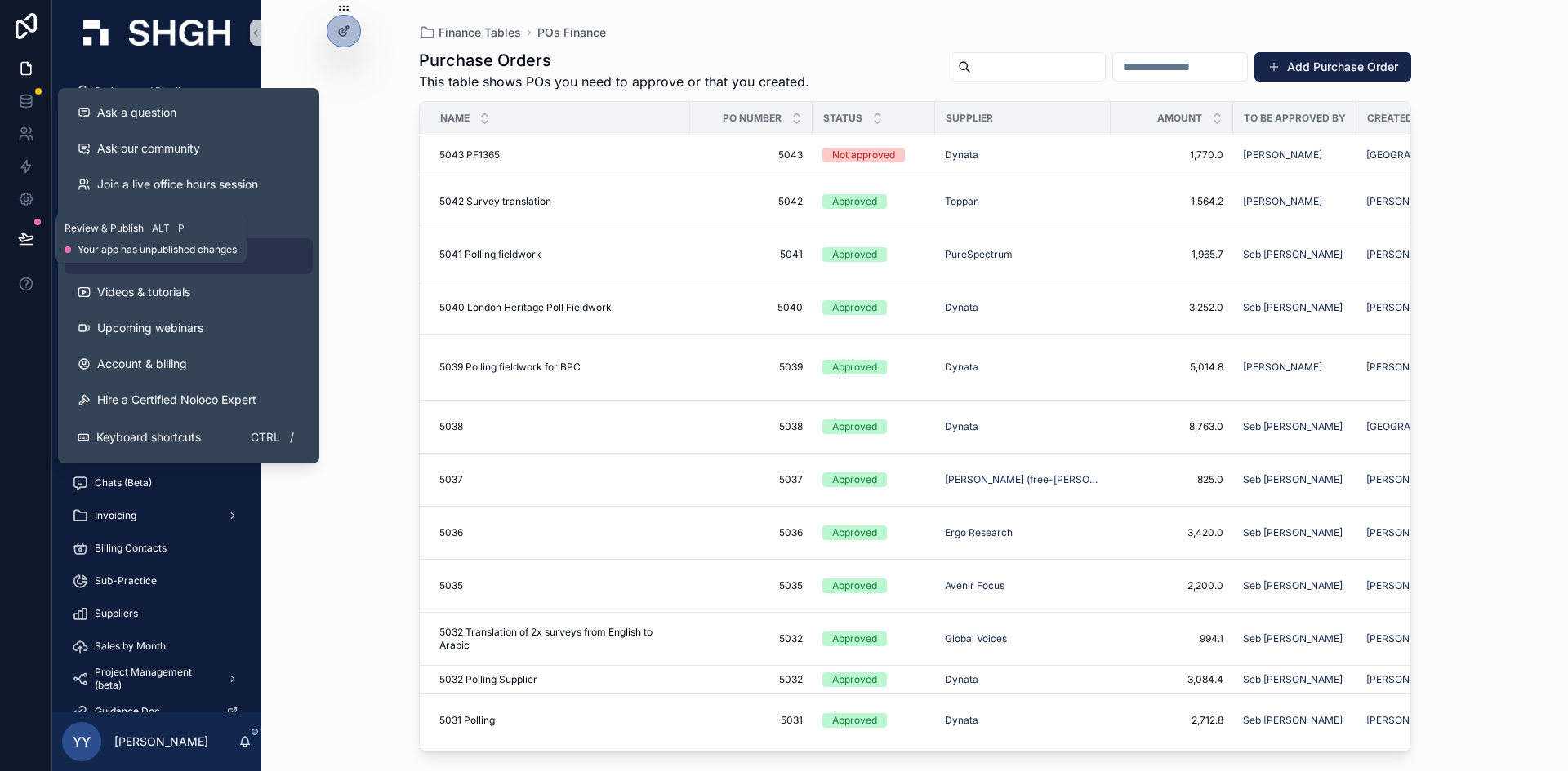
click at [28, 240] on icon at bounding box center [25, 238] width 14 height 8
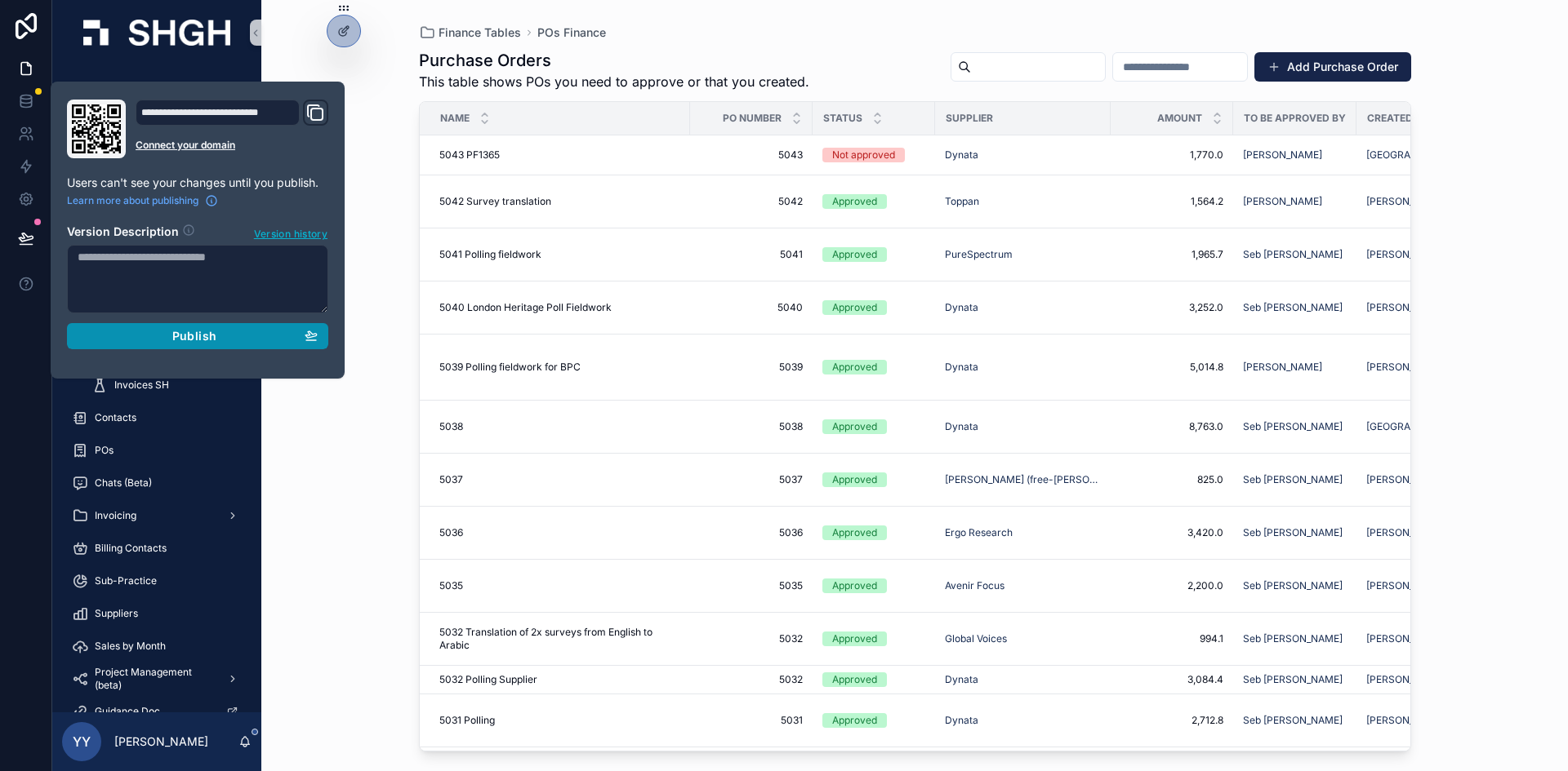
click at [167, 342] on div "Publish" at bounding box center [197, 335] width 240 height 14
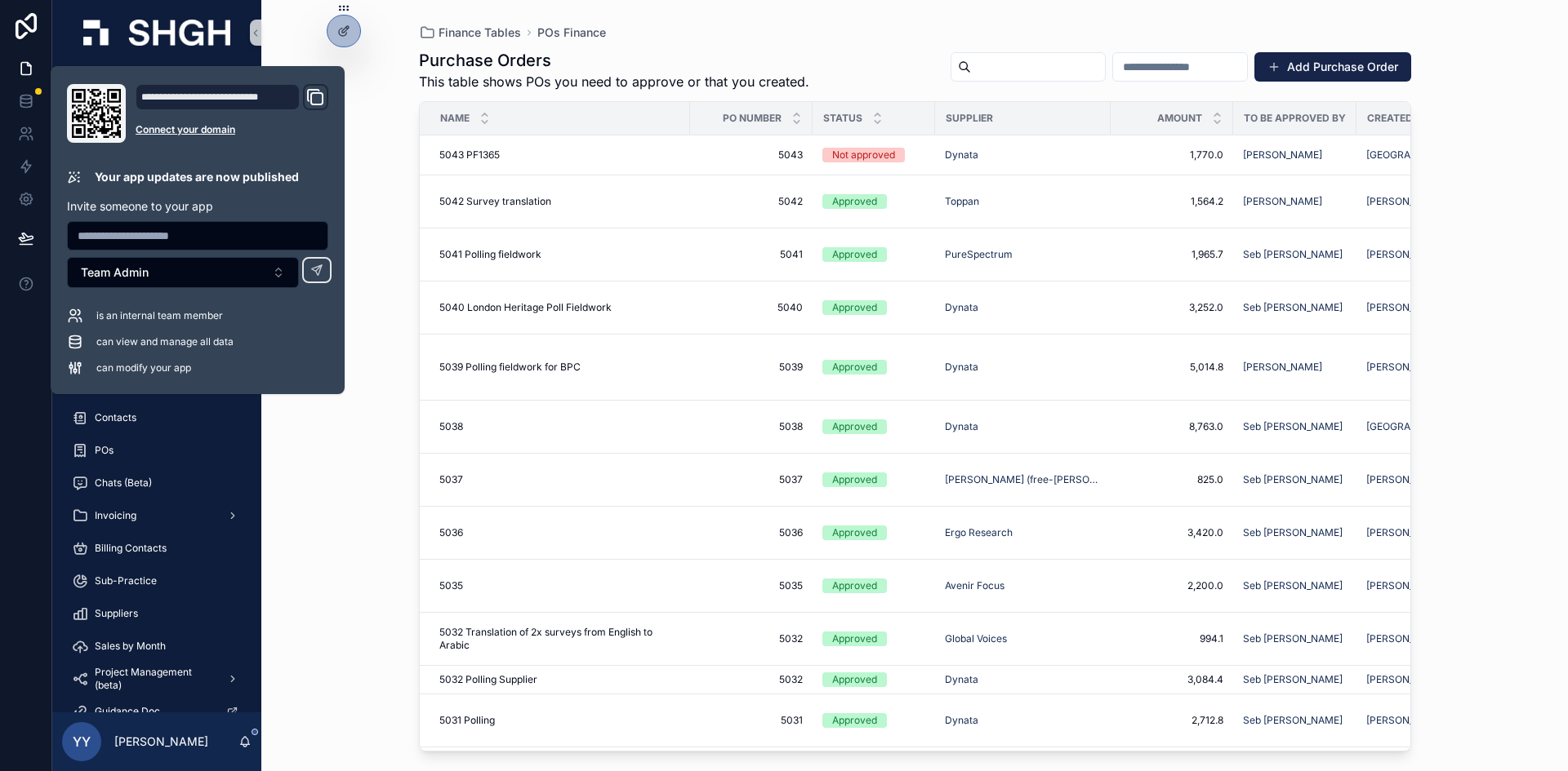
click at [320, 475] on div "Finance Tables POs Finance Purchase Orders This table shows POs you need to app…" at bounding box center [914, 385] width 1306 height 771
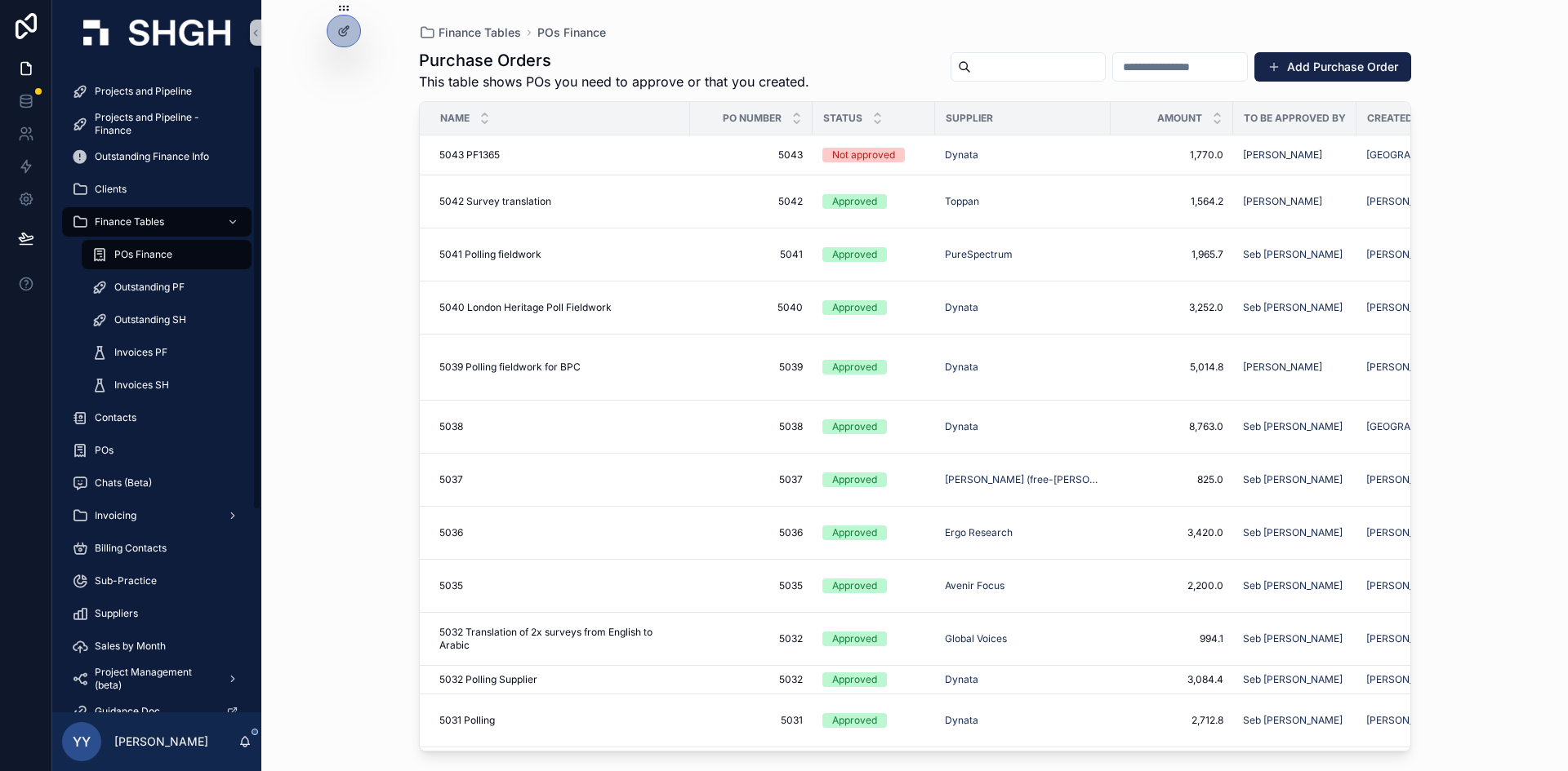
click at [349, 299] on div "Finance Tables POs Finance Purchase Orders This table shows POs you need to app…" at bounding box center [914, 385] width 1306 height 771
